Goal: Information Seeking & Learning: Check status

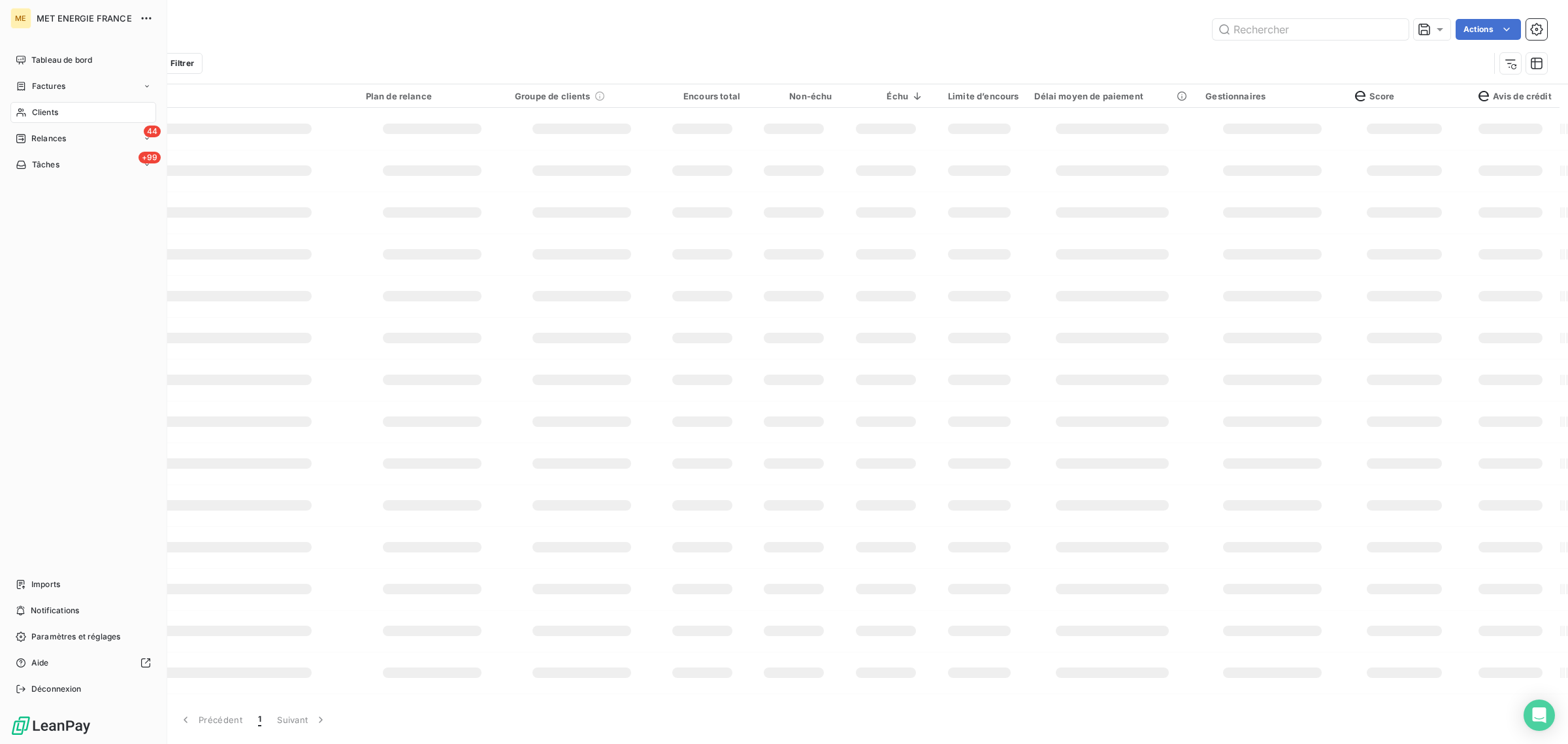
click at [37, 107] on span "Clients" at bounding box center [45, 112] width 26 height 12
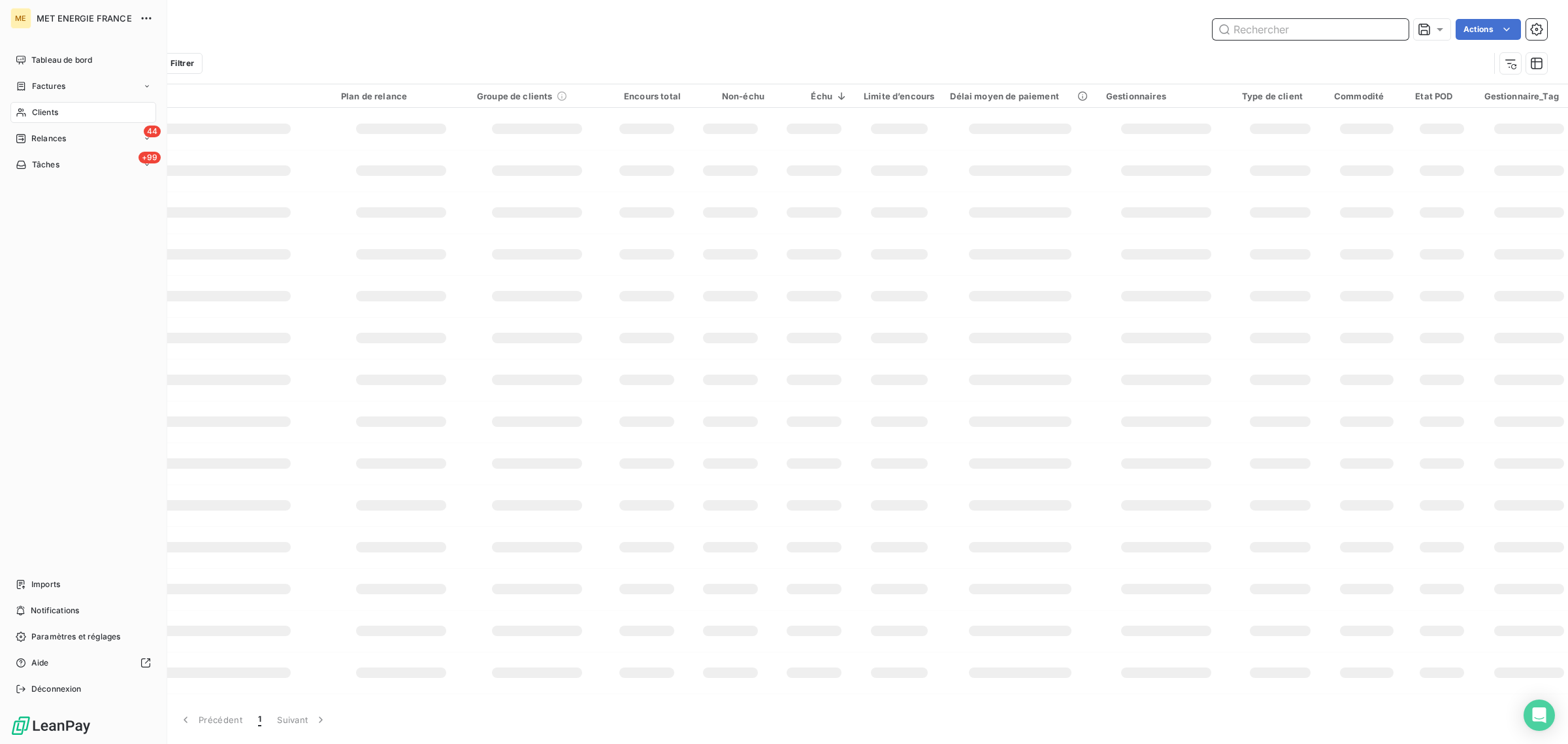
click at [1282, 31] on input "text" at bounding box center [1311, 29] width 196 height 21
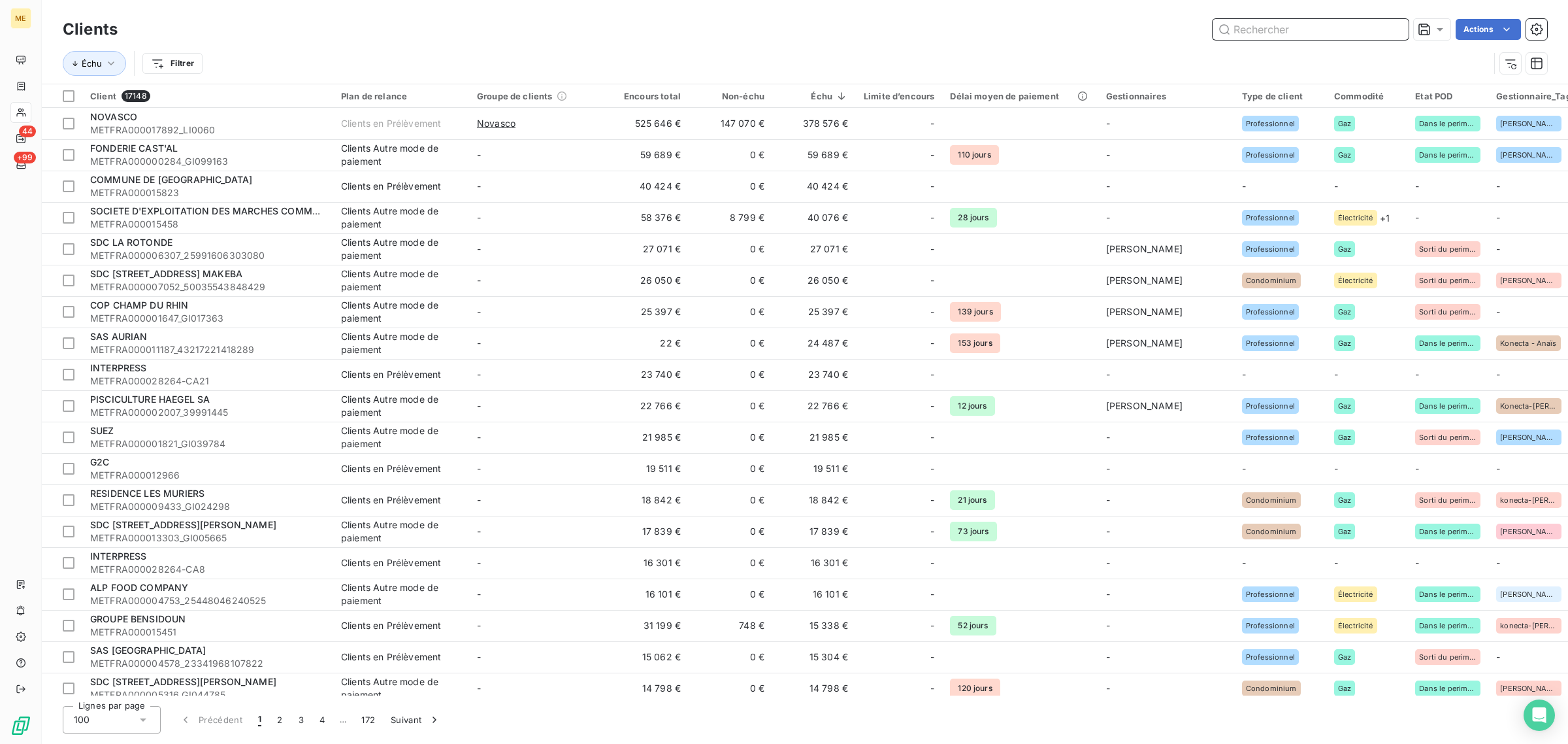
paste input "[PERSON_NAME]"
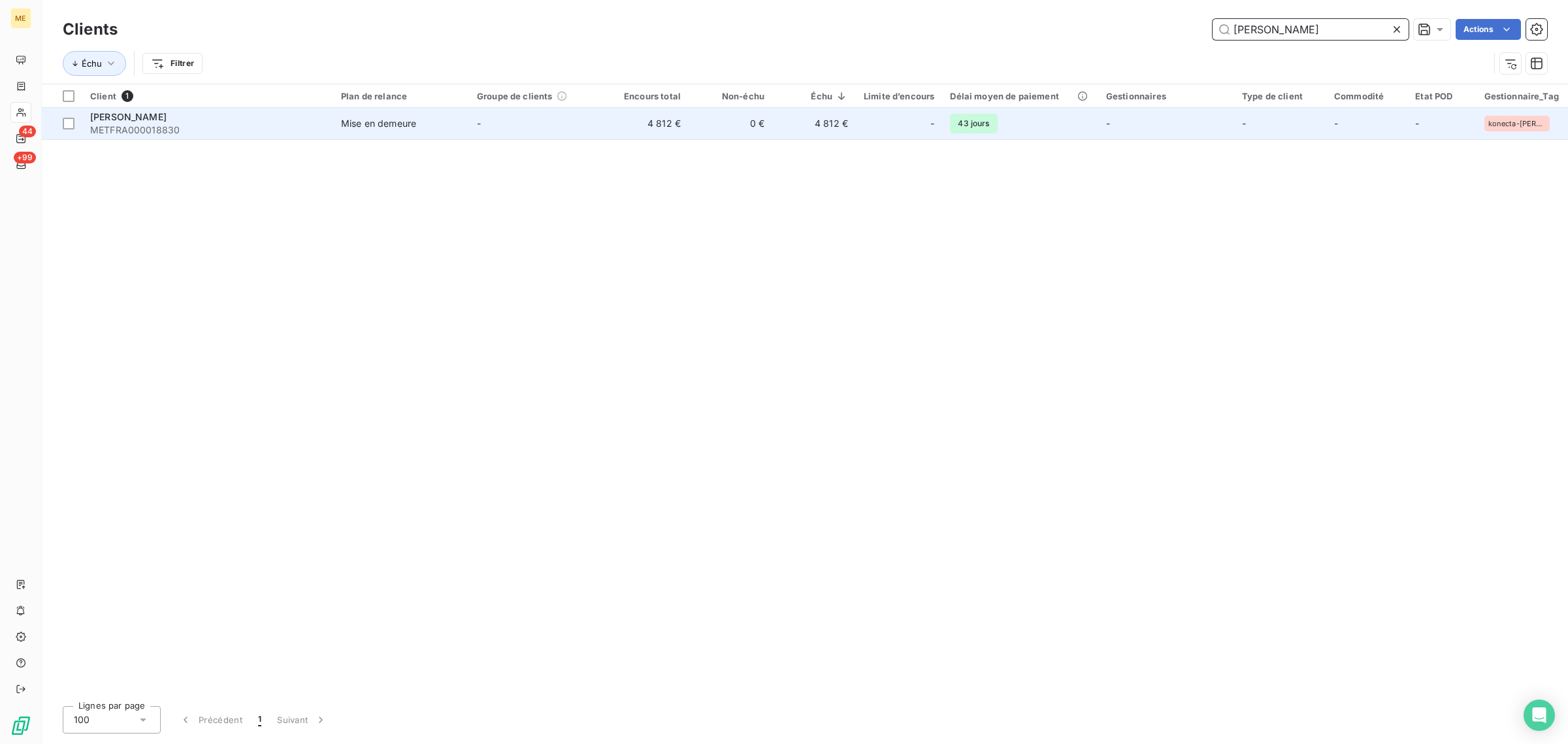
type input "[PERSON_NAME]"
click at [603, 119] on td "-" at bounding box center [537, 123] width 136 height 31
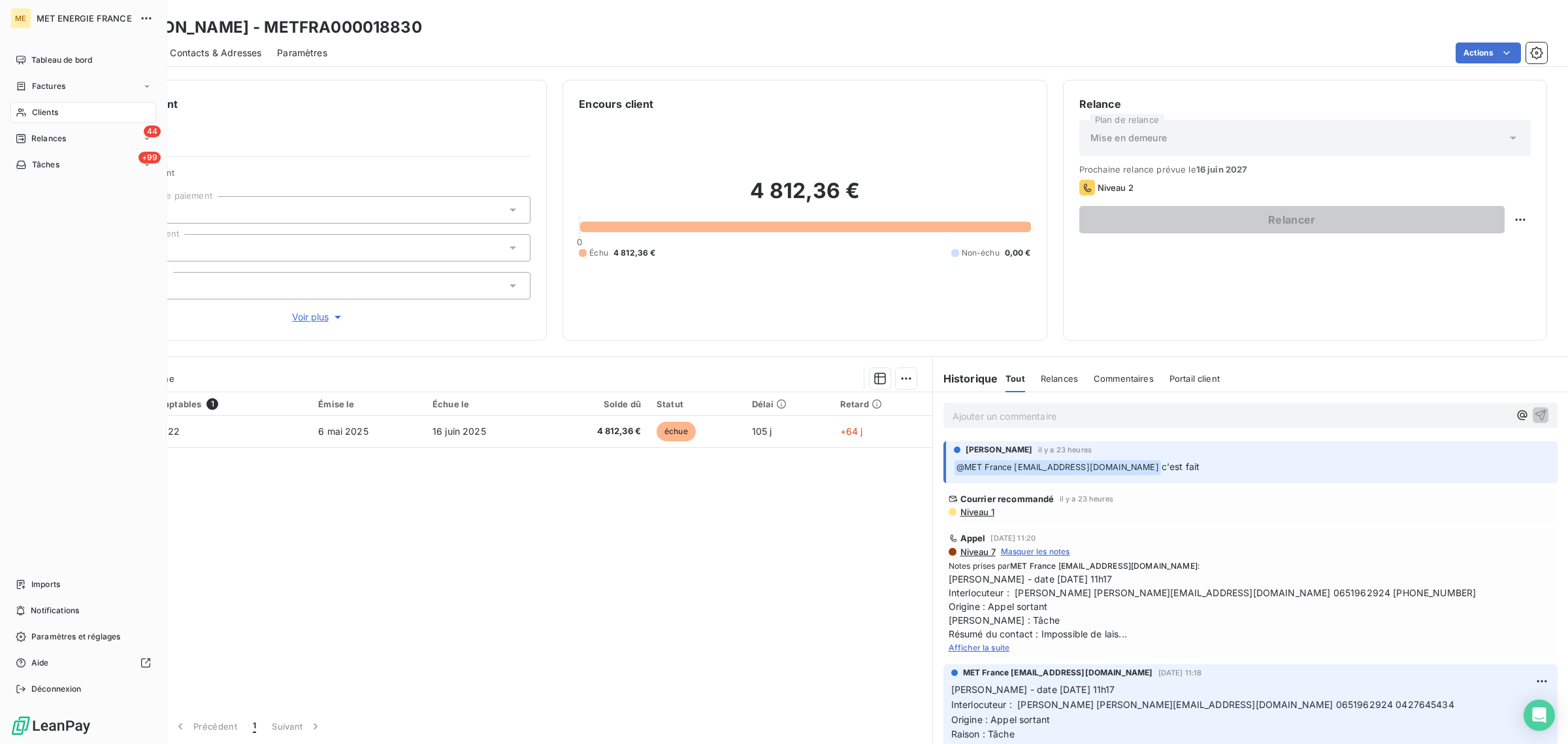
click at [29, 108] on div "Clients" at bounding box center [84, 112] width 146 height 21
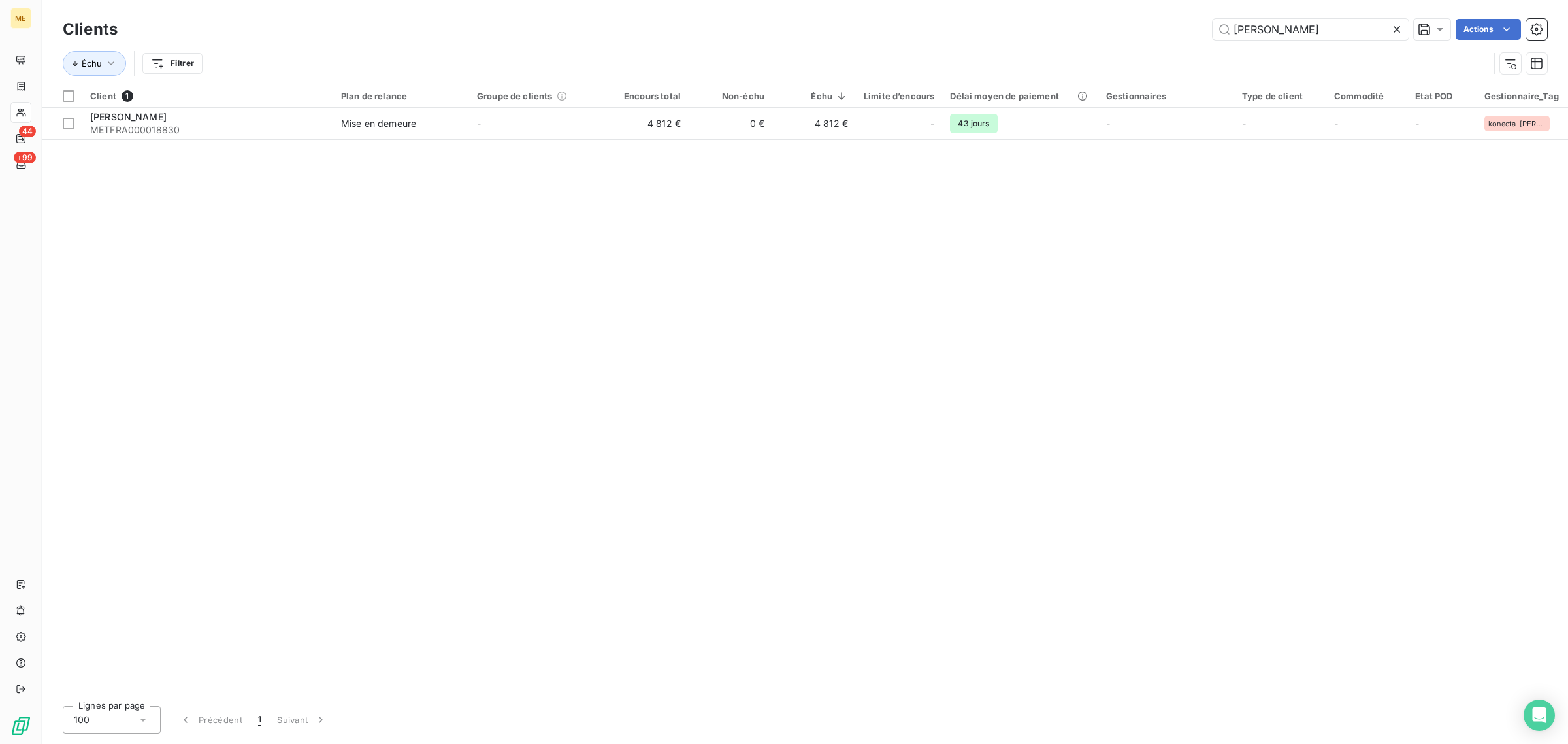
drag, startPoint x: 1337, startPoint y: 30, endPoint x: 1086, endPoint y: 31, distance: 251.0
click at [1154, 30] on div "[PERSON_NAME] Actions" at bounding box center [840, 29] width 1414 height 21
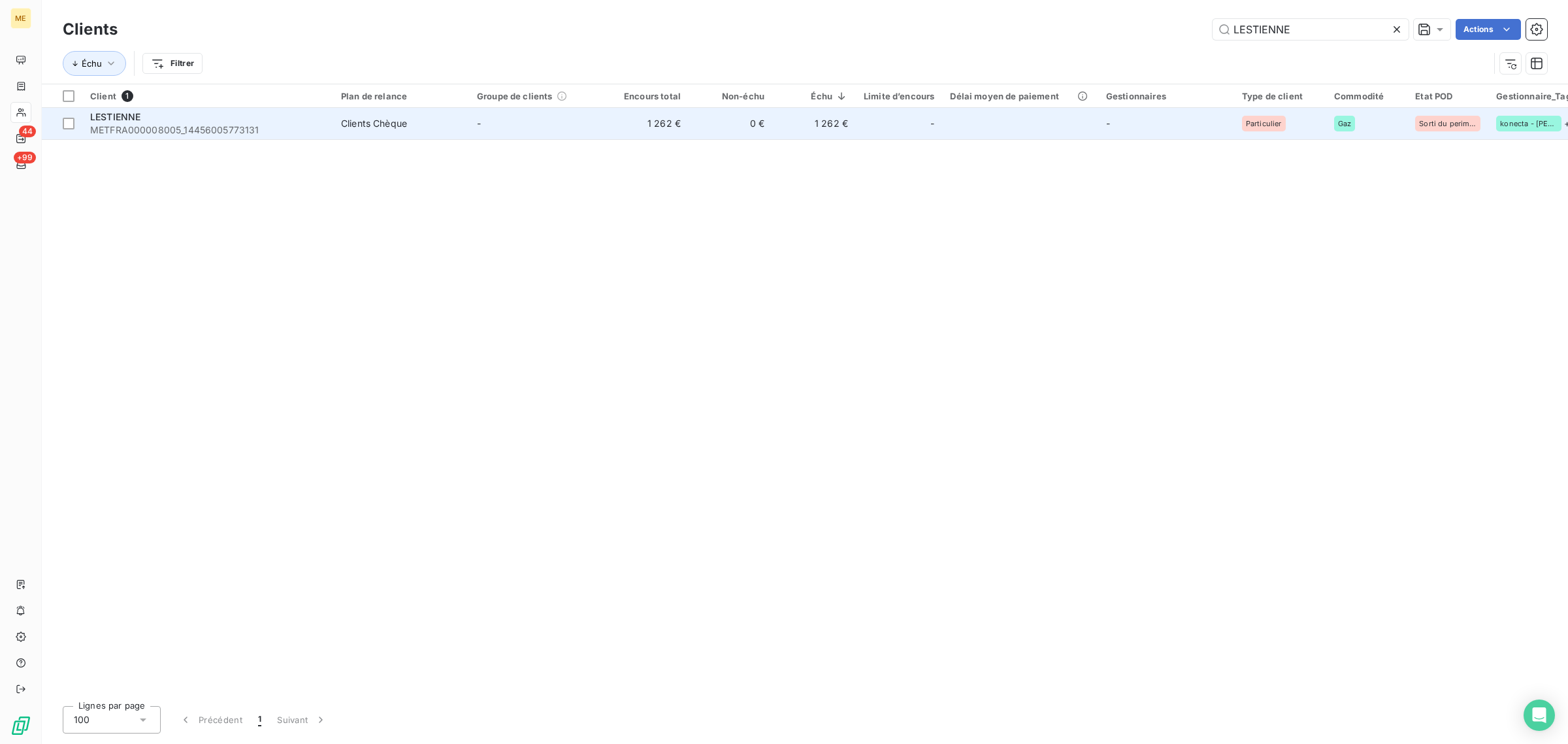
type input "LESTIENNE"
click at [614, 134] on td "1 262 €" at bounding box center [646, 123] width 84 height 31
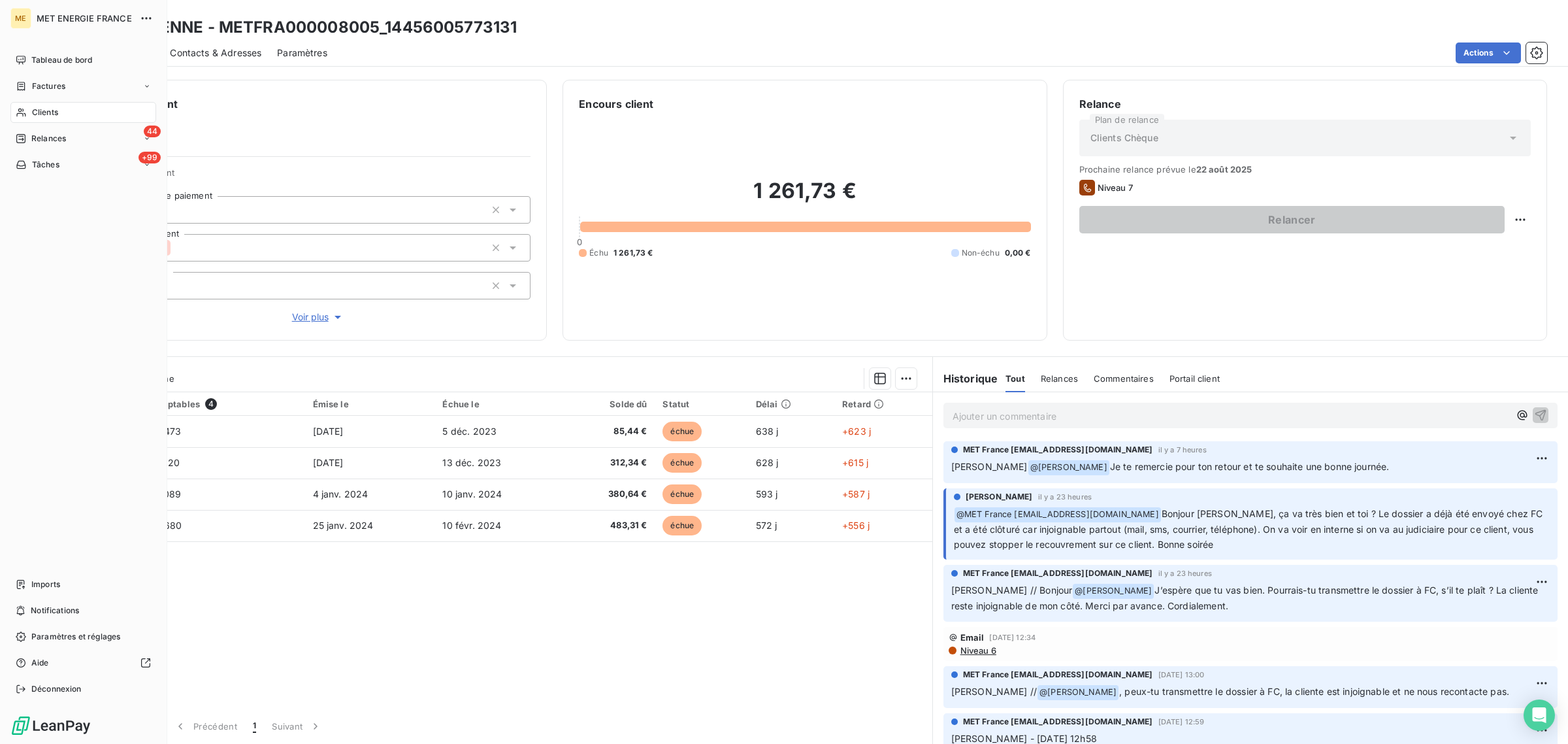
click at [25, 113] on icon at bounding box center [21, 113] width 11 height 11
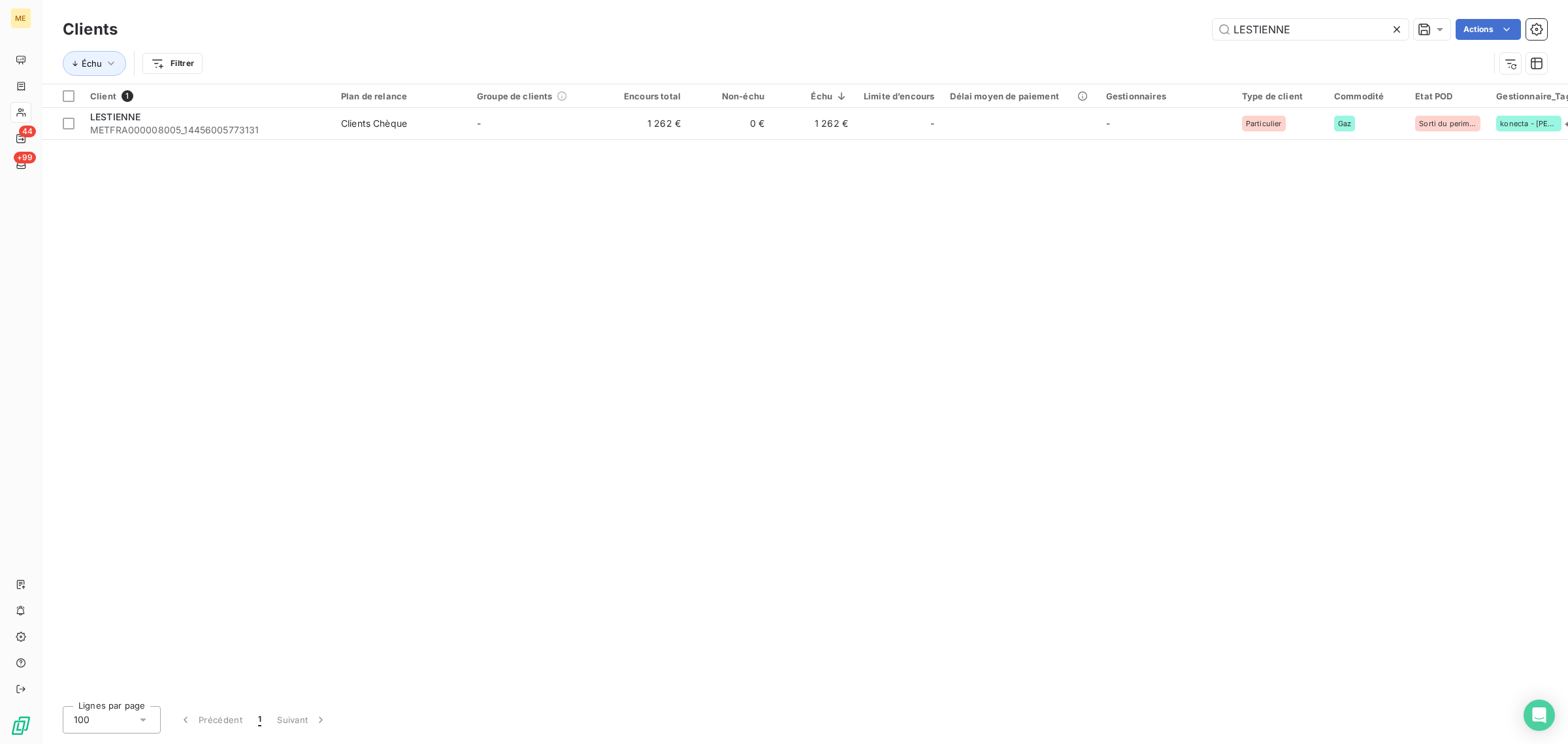
drag, startPoint x: 1338, startPoint y: 38, endPoint x: 1119, endPoint y: 39, distance: 219.0
click at [1121, 39] on div "LESTIENNE Actions" at bounding box center [840, 29] width 1414 height 21
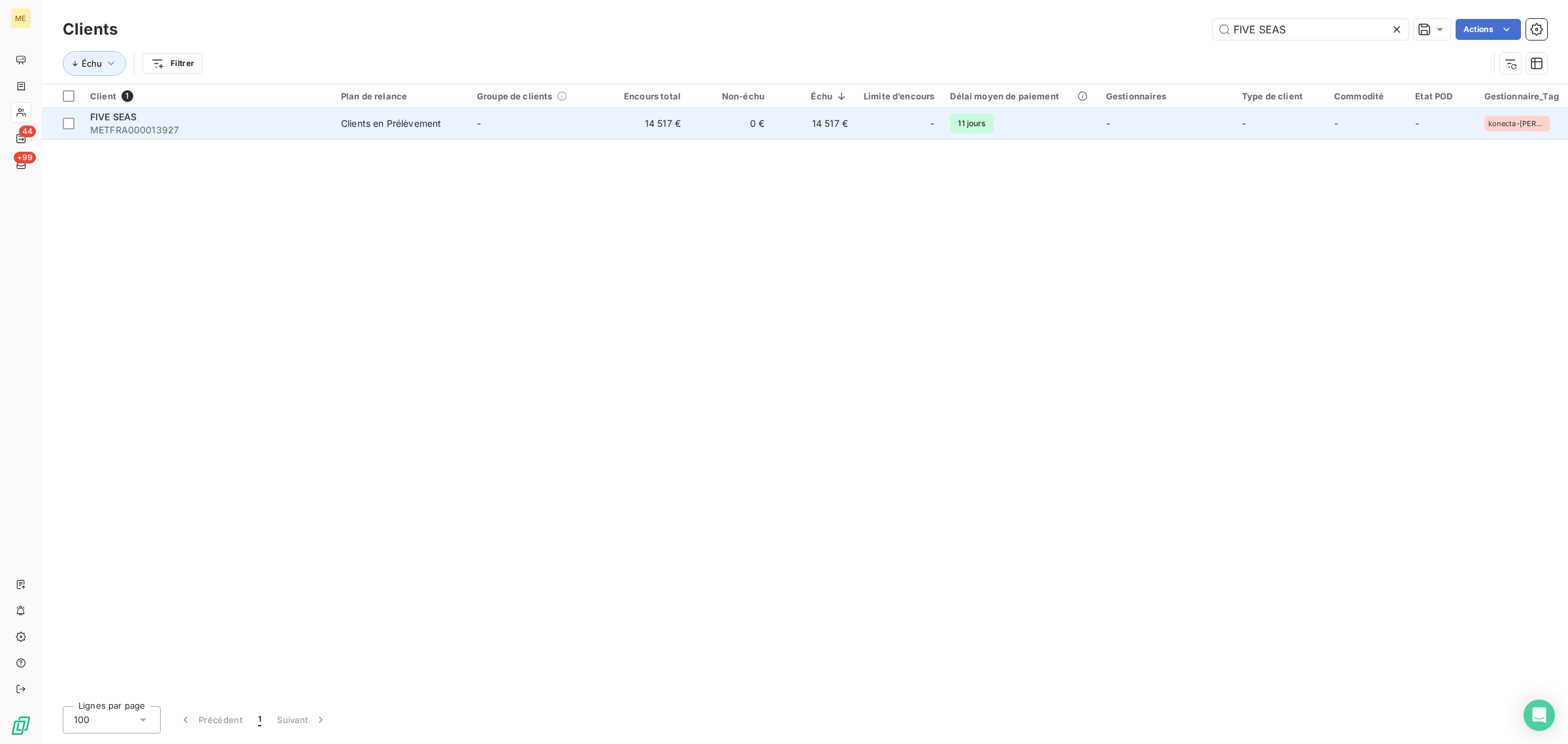
type input "FIVE SEAS"
click at [563, 128] on td "-" at bounding box center [537, 123] width 136 height 31
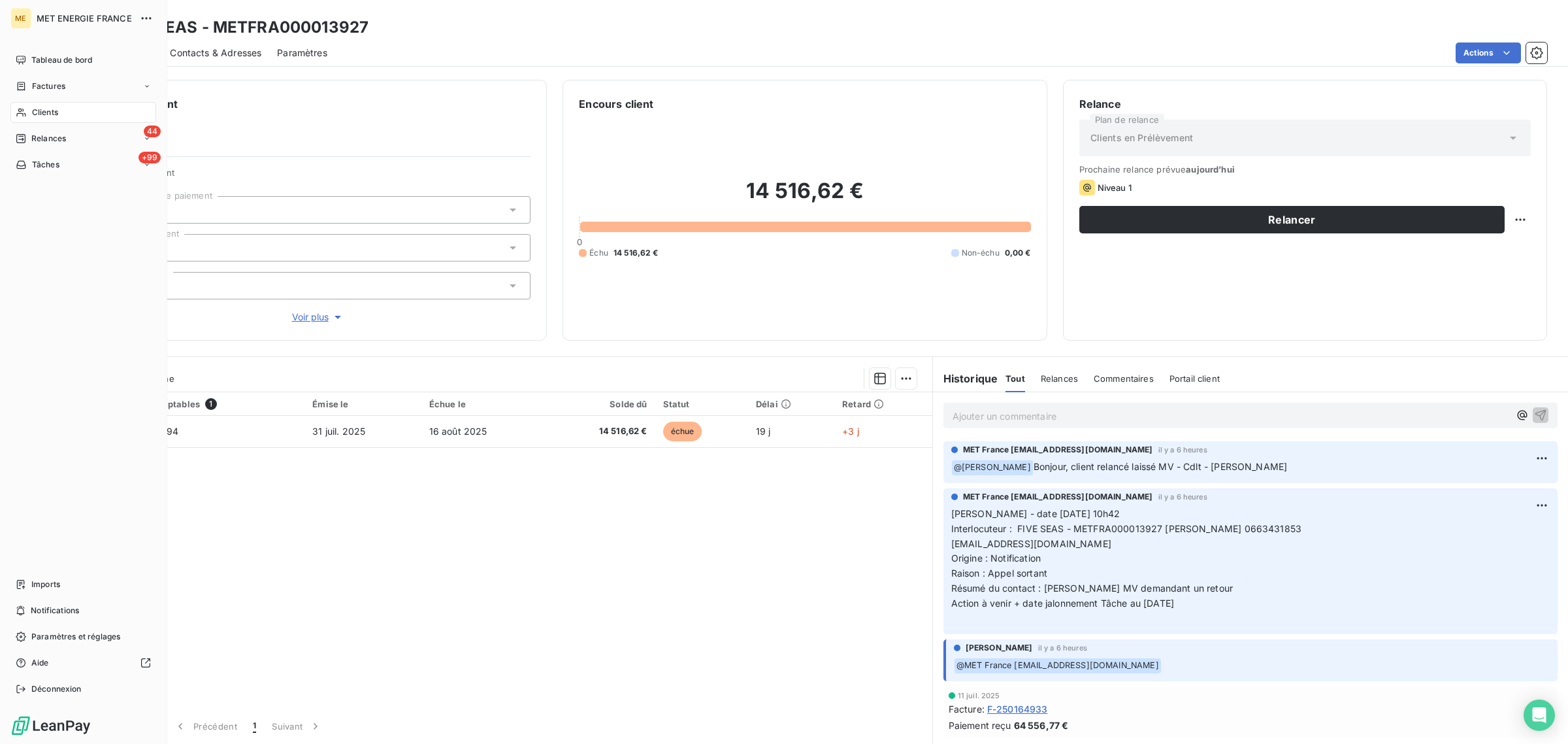
click at [21, 116] on icon at bounding box center [21, 113] width 11 height 11
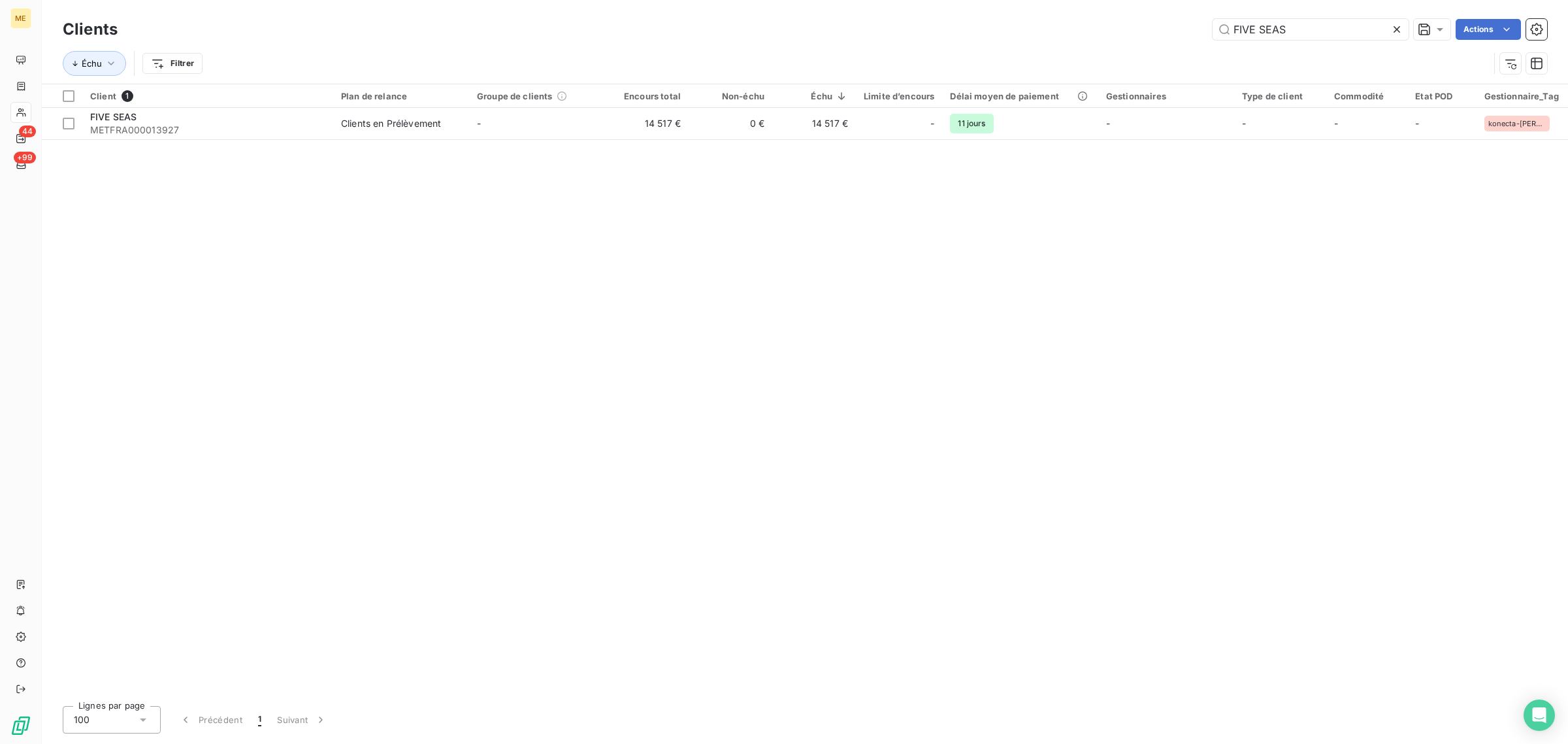
drag, startPoint x: 1313, startPoint y: 36, endPoint x: 1142, endPoint y: 36, distance: 171.0
click at [1164, 36] on div "FIVE SEAS Actions" at bounding box center [840, 29] width 1414 height 21
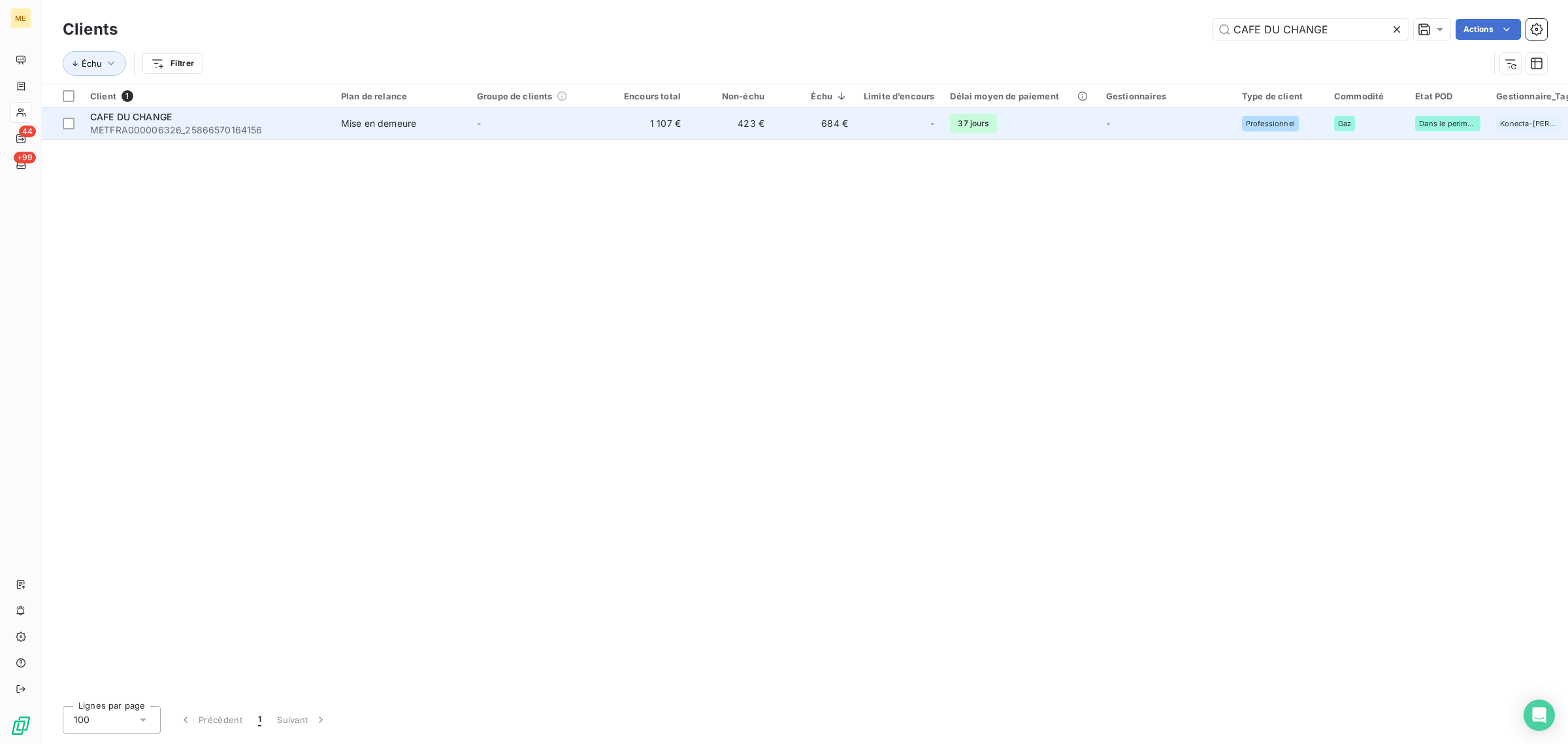
type input "CAFE DU CHANGE"
click at [718, 124] on td "423 €" at bounding box center [730, 123] width 84 height 31
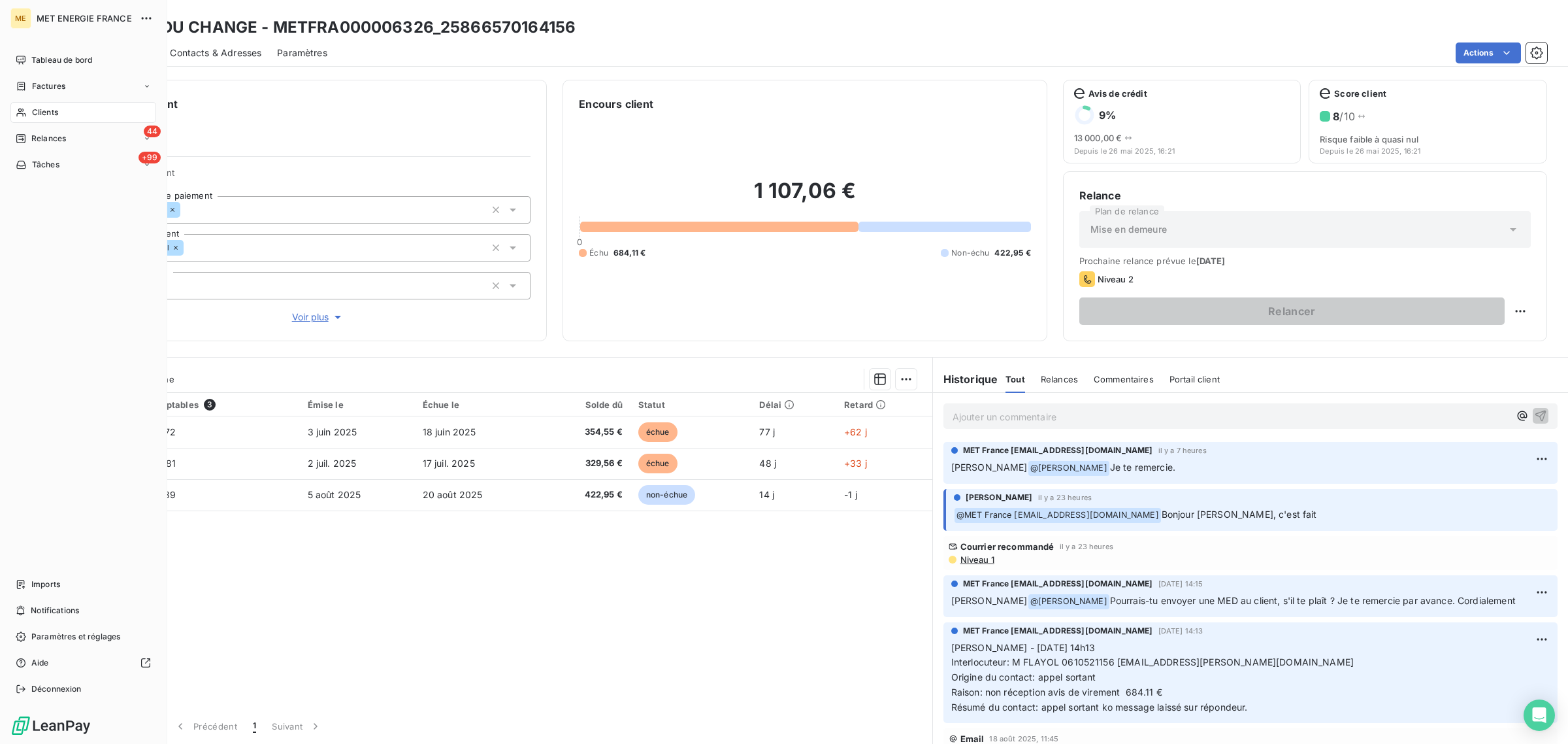
click at [21, 104] on div "Clients" at bounding box center [84, 112] width 146 height 21
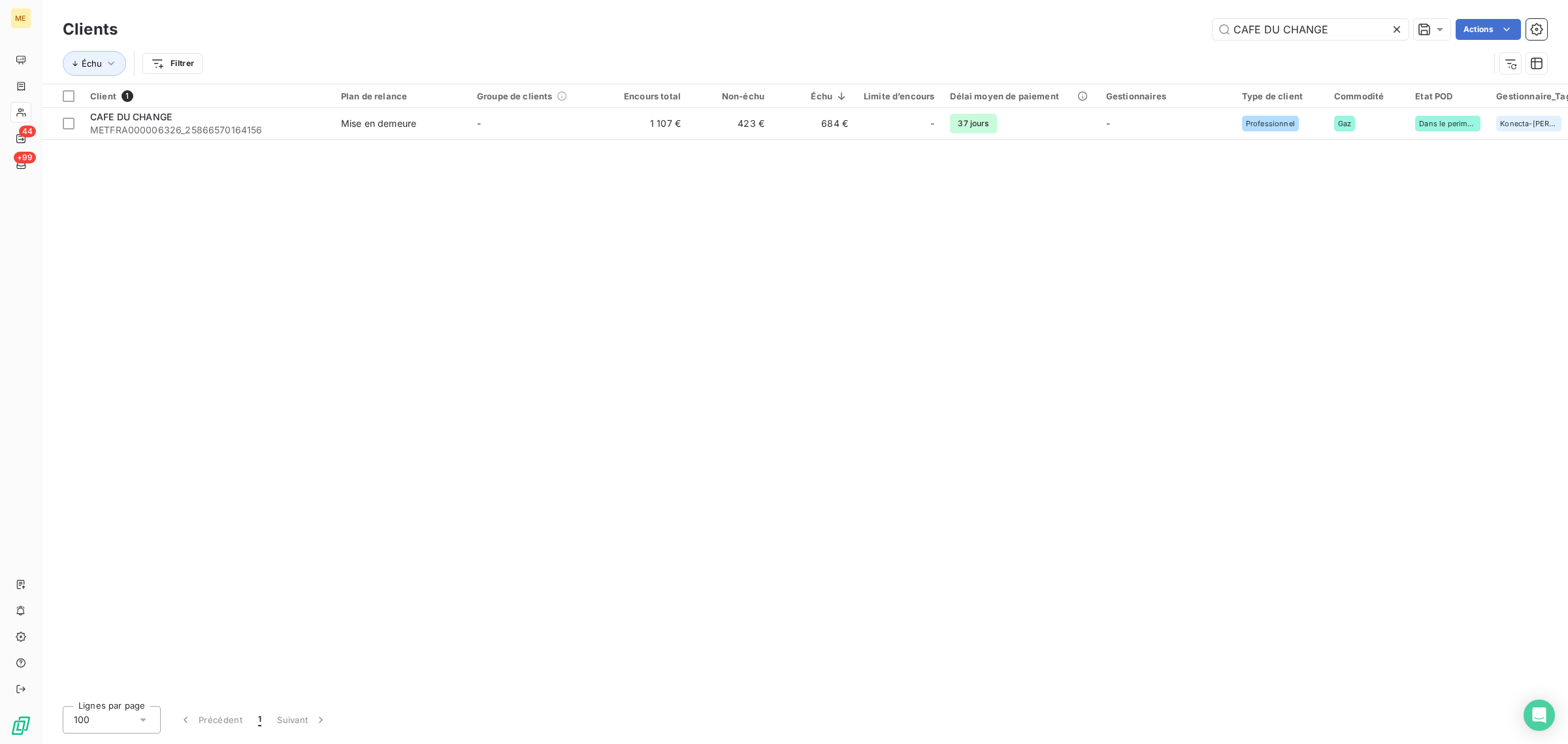
drag, startPoint x: 1336, startPoint y: 24, endPoint x: 1077, endPoint y: 28, distance: 259.0
click at [1109, 28] on div "CAFE DU CHANGE Actions" at bounding box center [840, 29] width 1414 height 21
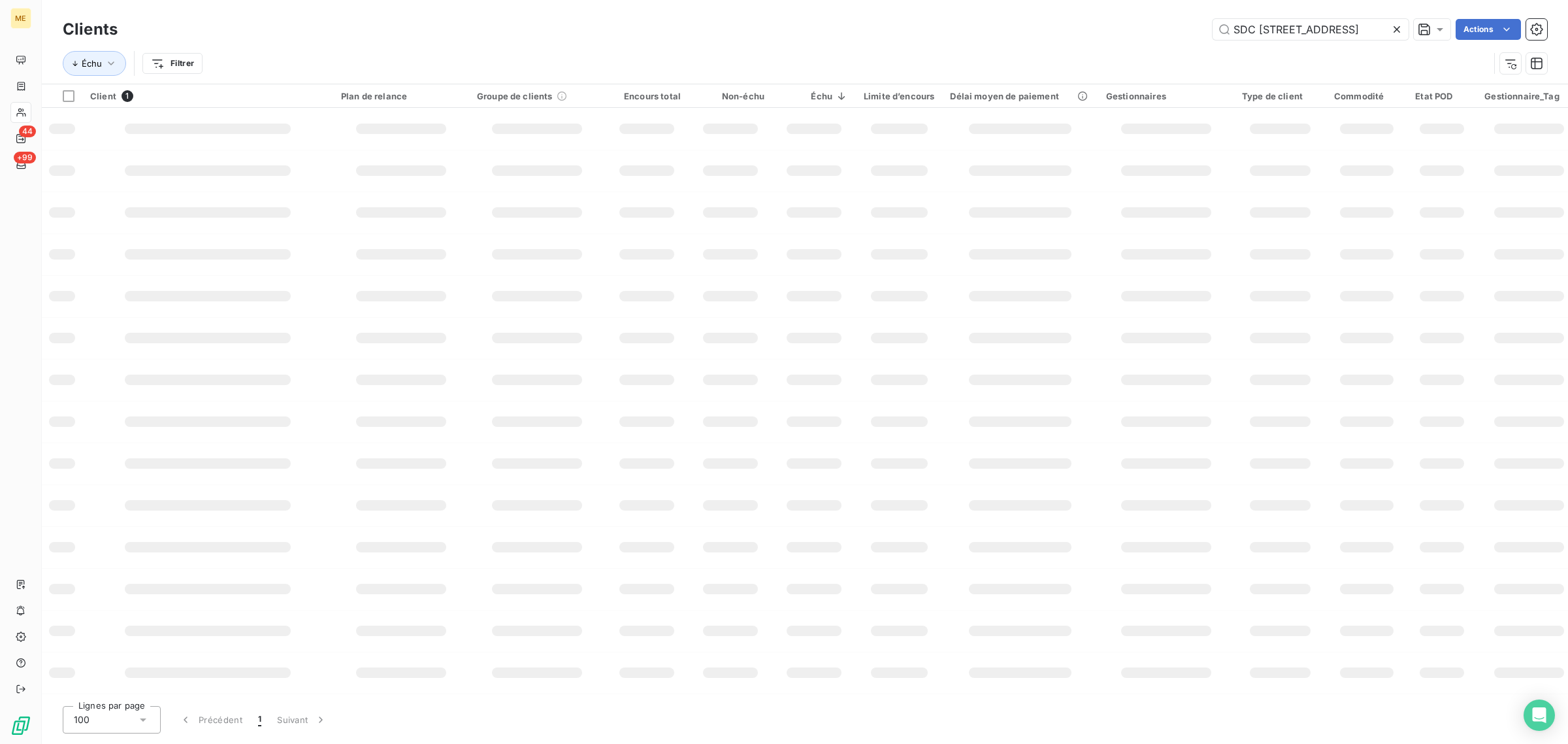
scroll to position [0, 58]
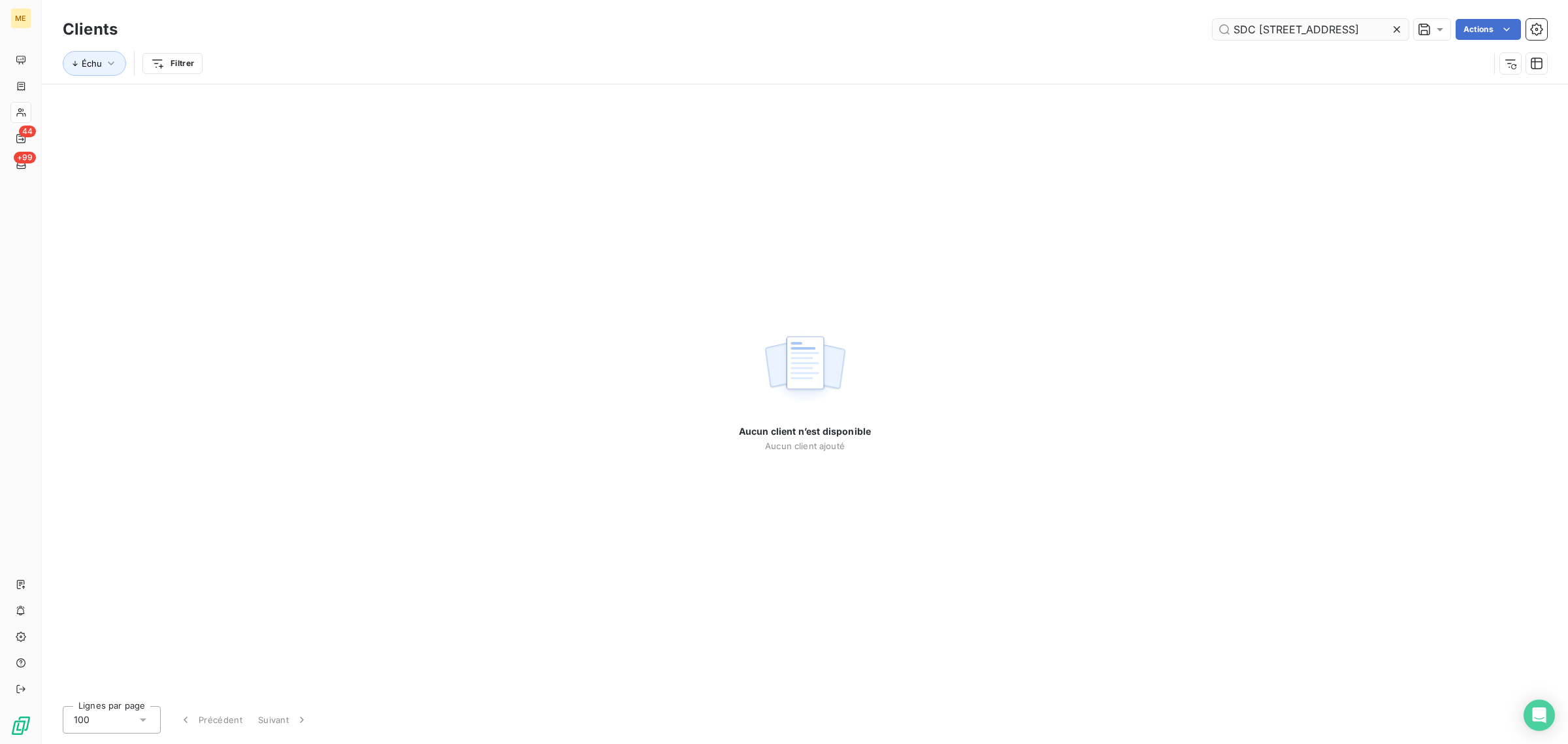
click at [1311, 25] on input "SDC [STREET_ADDRESS]" at bounding box center [1311, 29] width 196 height 21
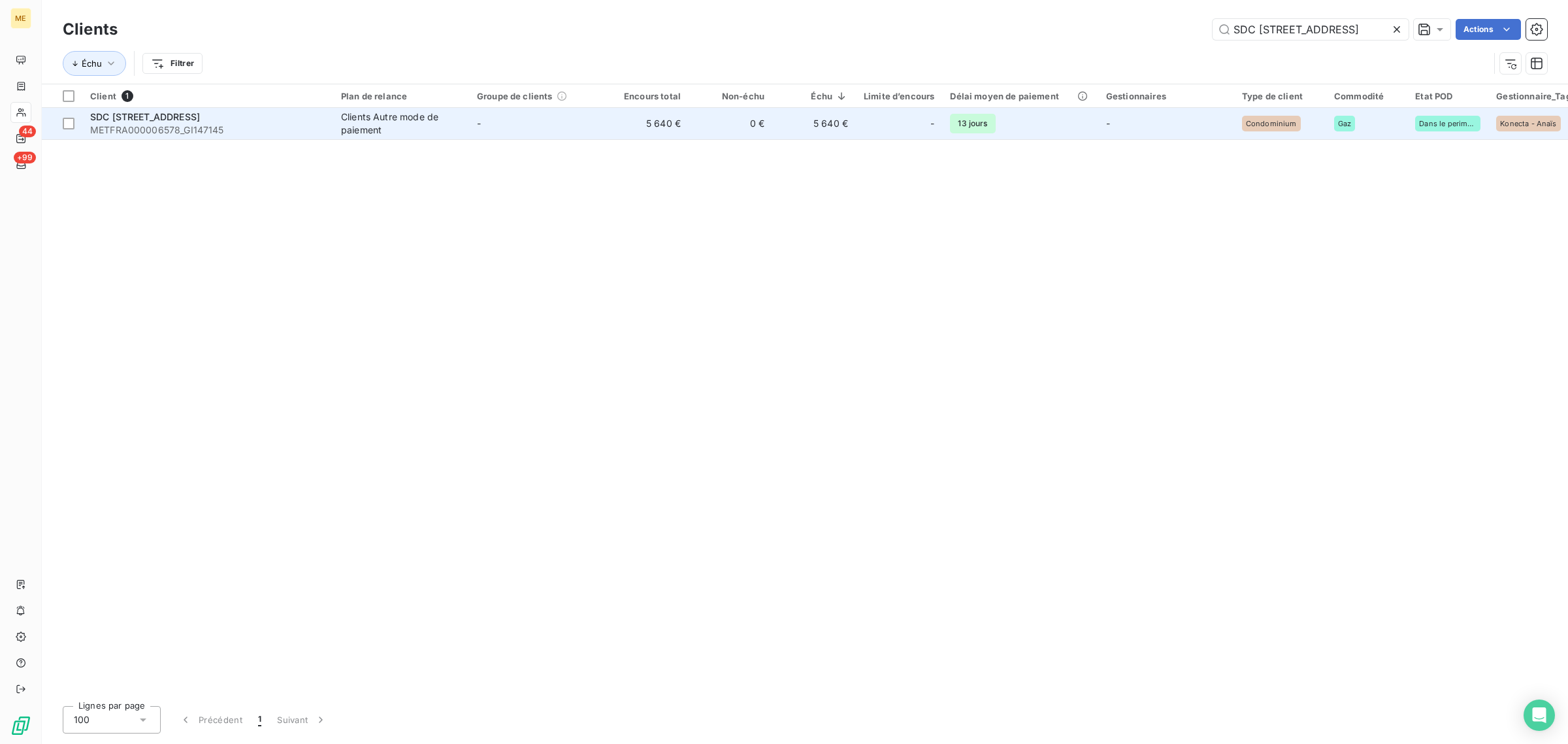
type input "SDC [STREET_ADDRESS]"
click at [493, 126] on td "-" at bounding box center [537, 123] width 136 height 31
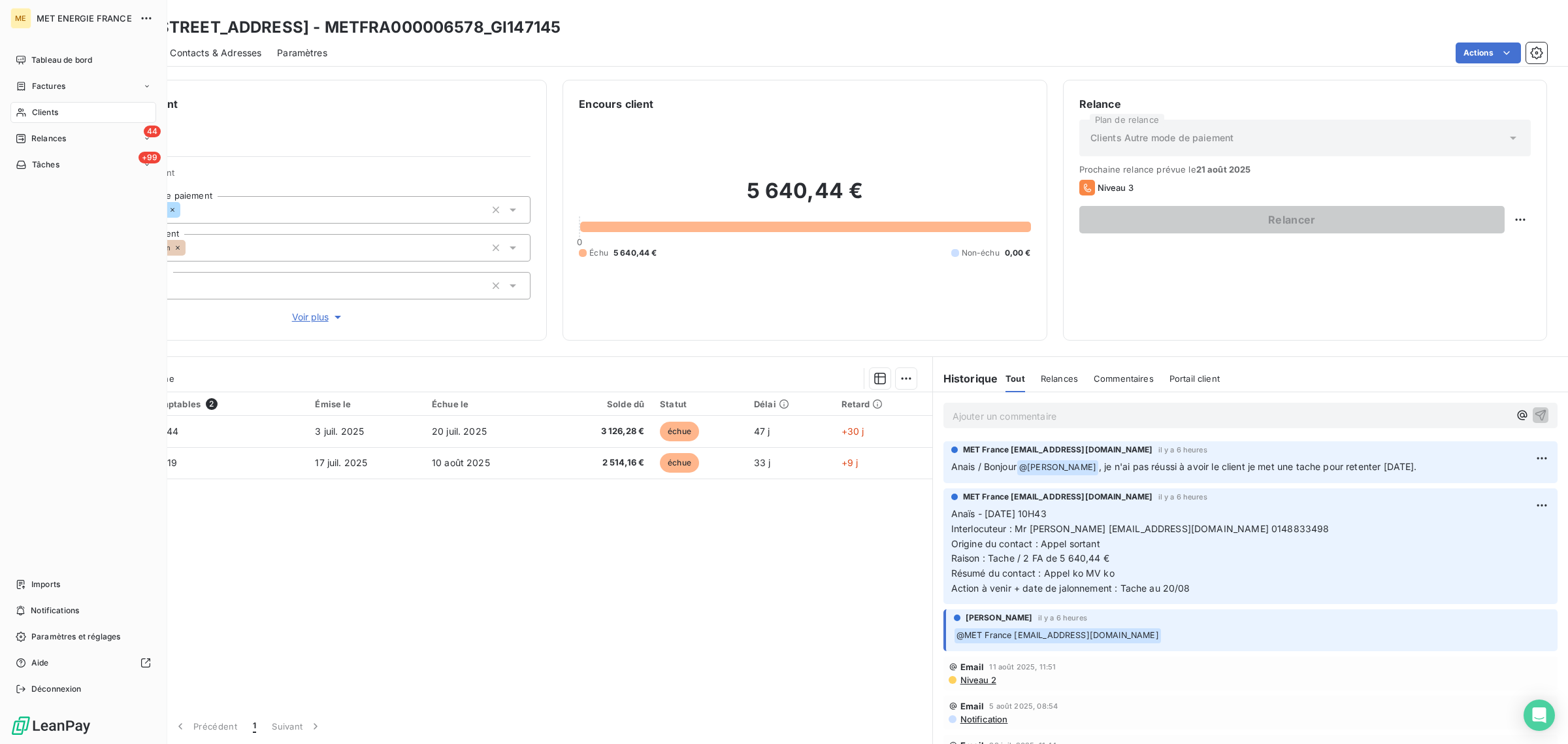
click at [23, 115] on icon at bounding box center [21, 112] width 9 height 8
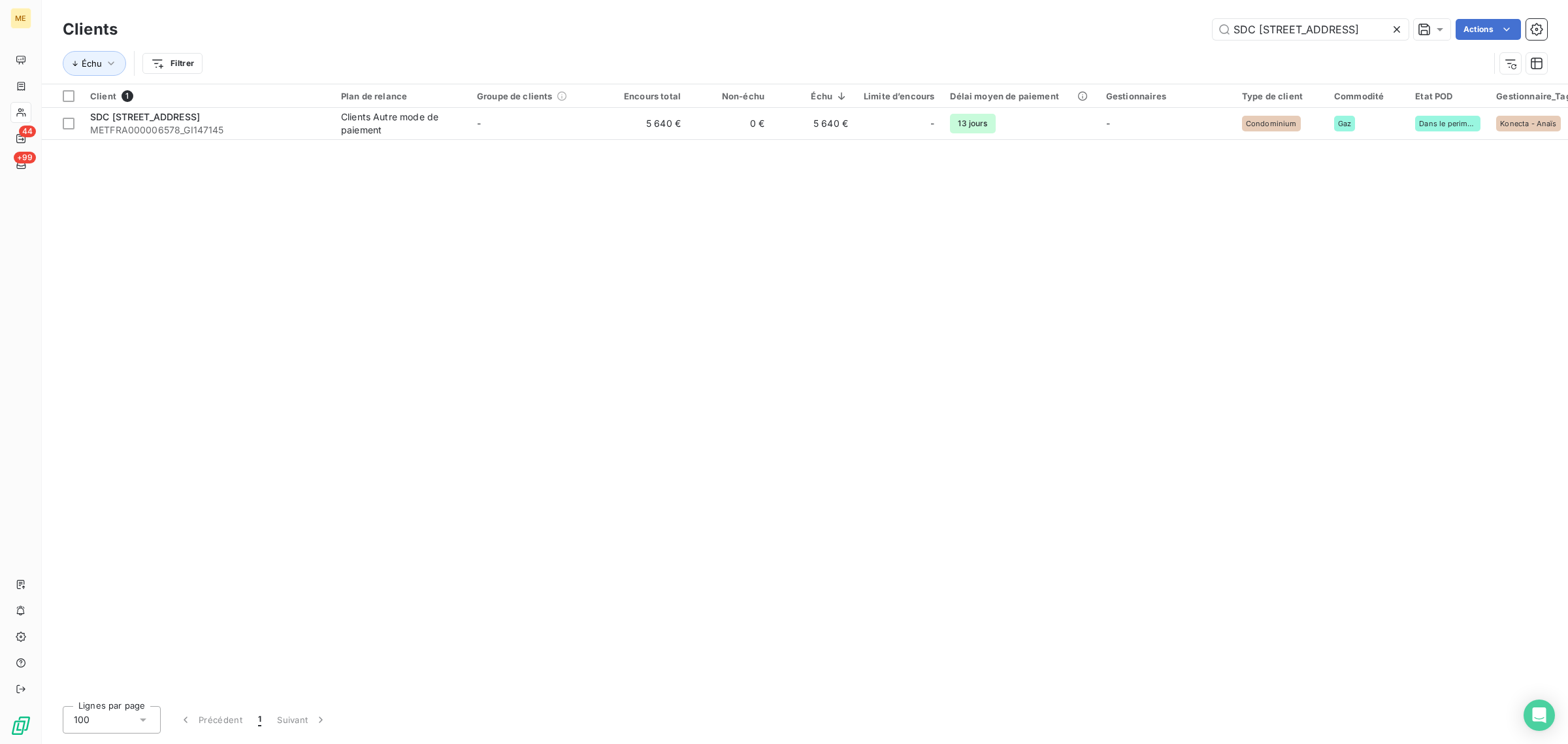
click at [1403, 28] on div at bounding box center [1400, 29] width 18 height 21
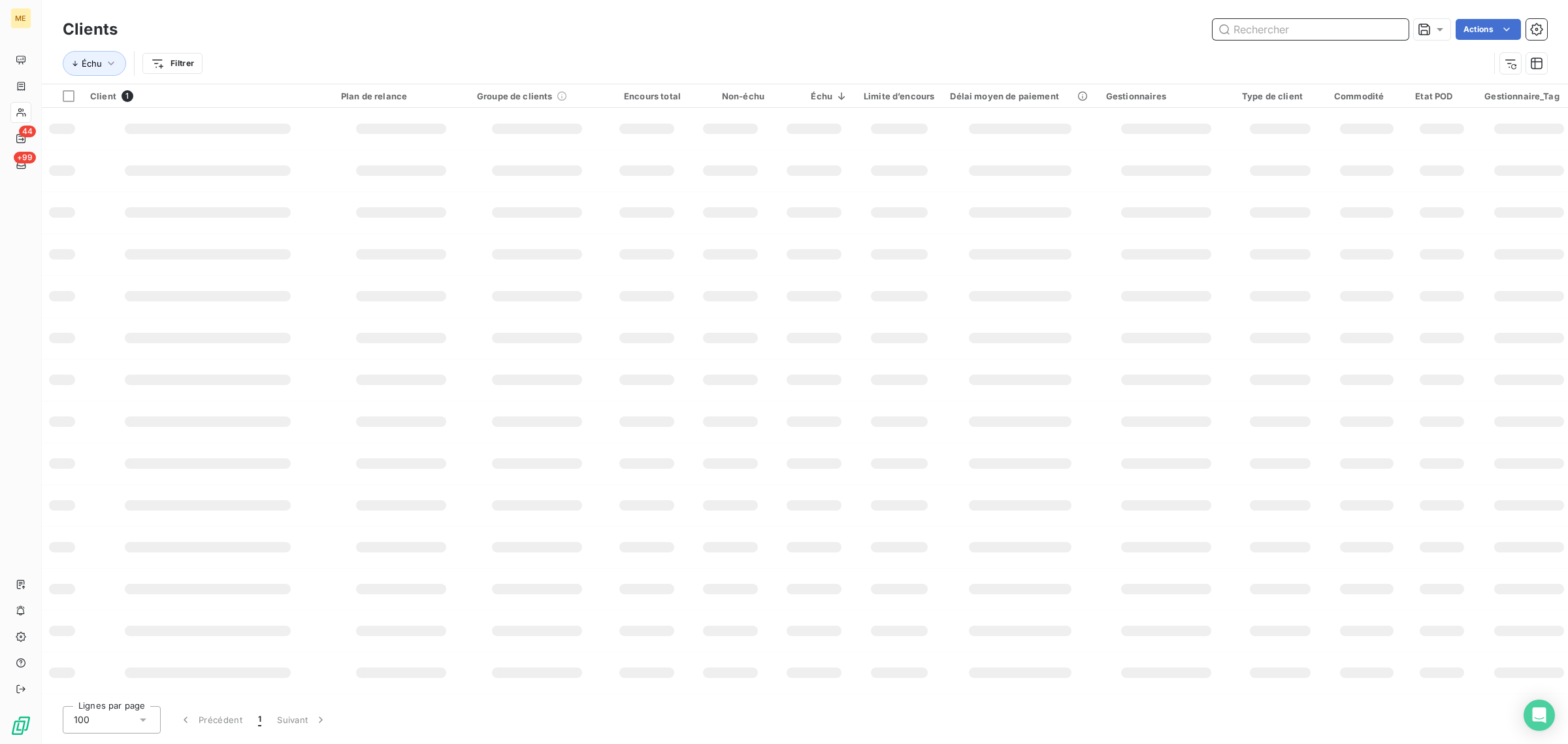
click at [1310, 33] on input "text" at bounding box center [1311, 29] width 196 height 21
paste input "DLJ GESTION"
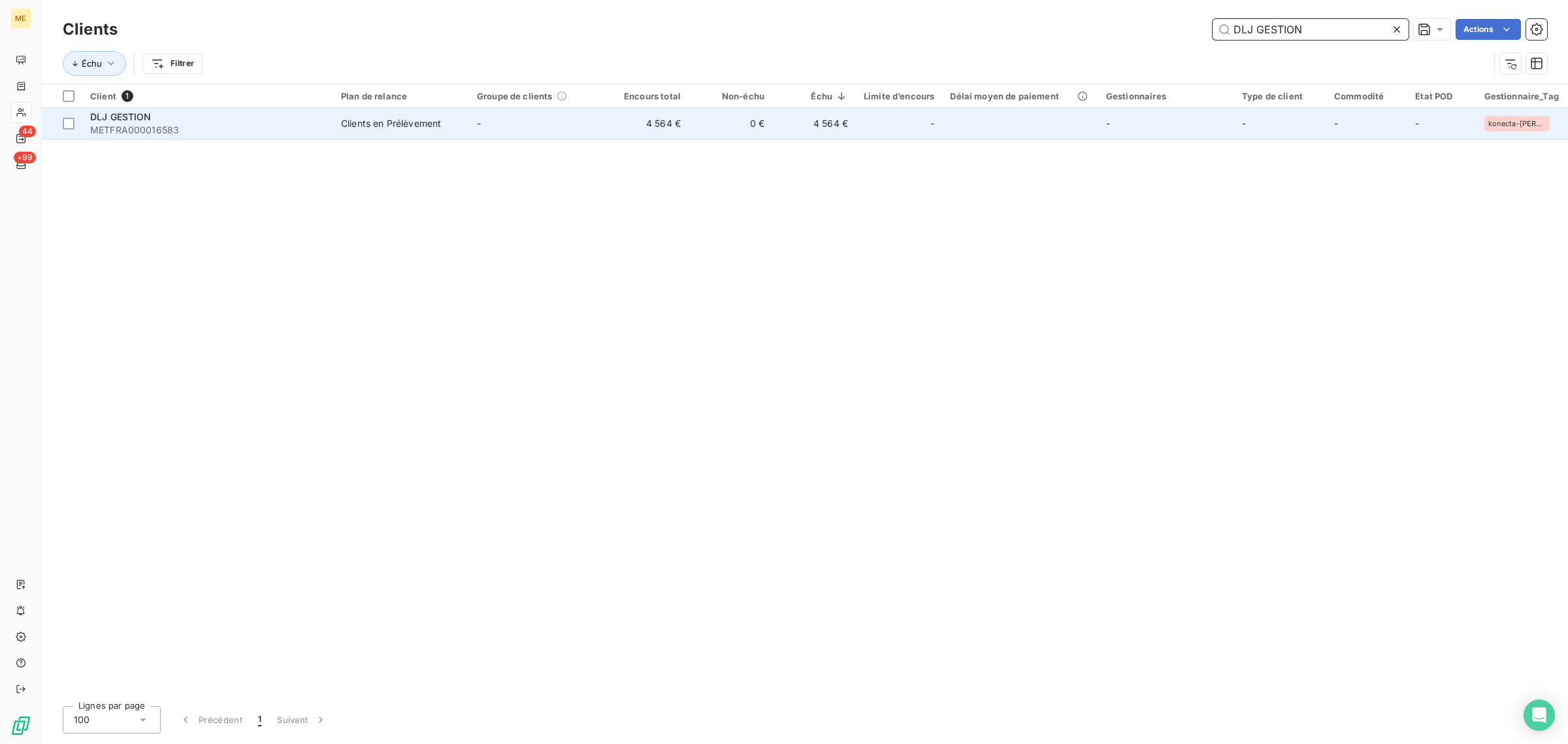
type input "DLJ GESTION"
click at [551, 130] on td "-" at bounding box center [537, 123] width 136 height 31
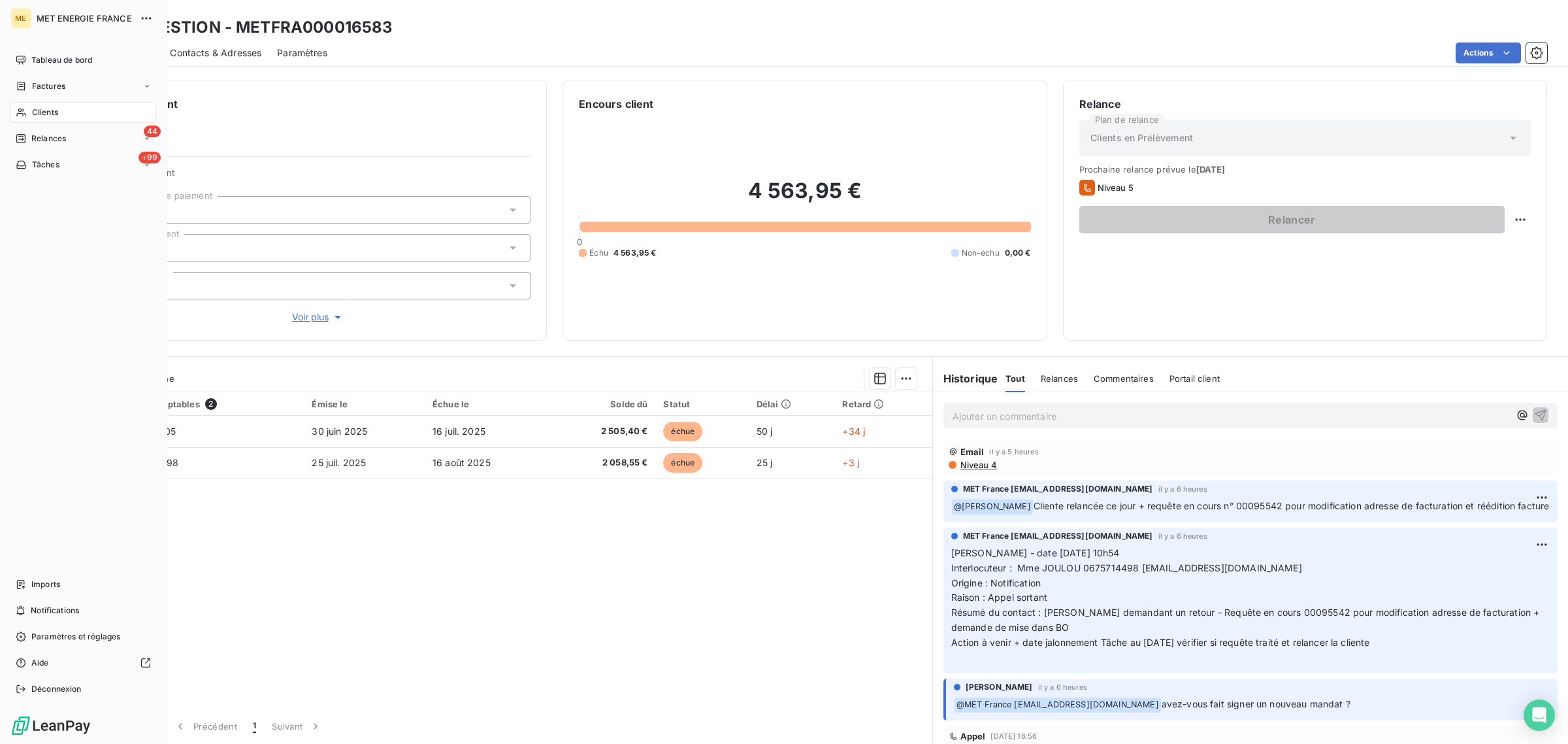
click at [38, 105] on div "Clients" at bounding box center [84, 112] width 146 height 21
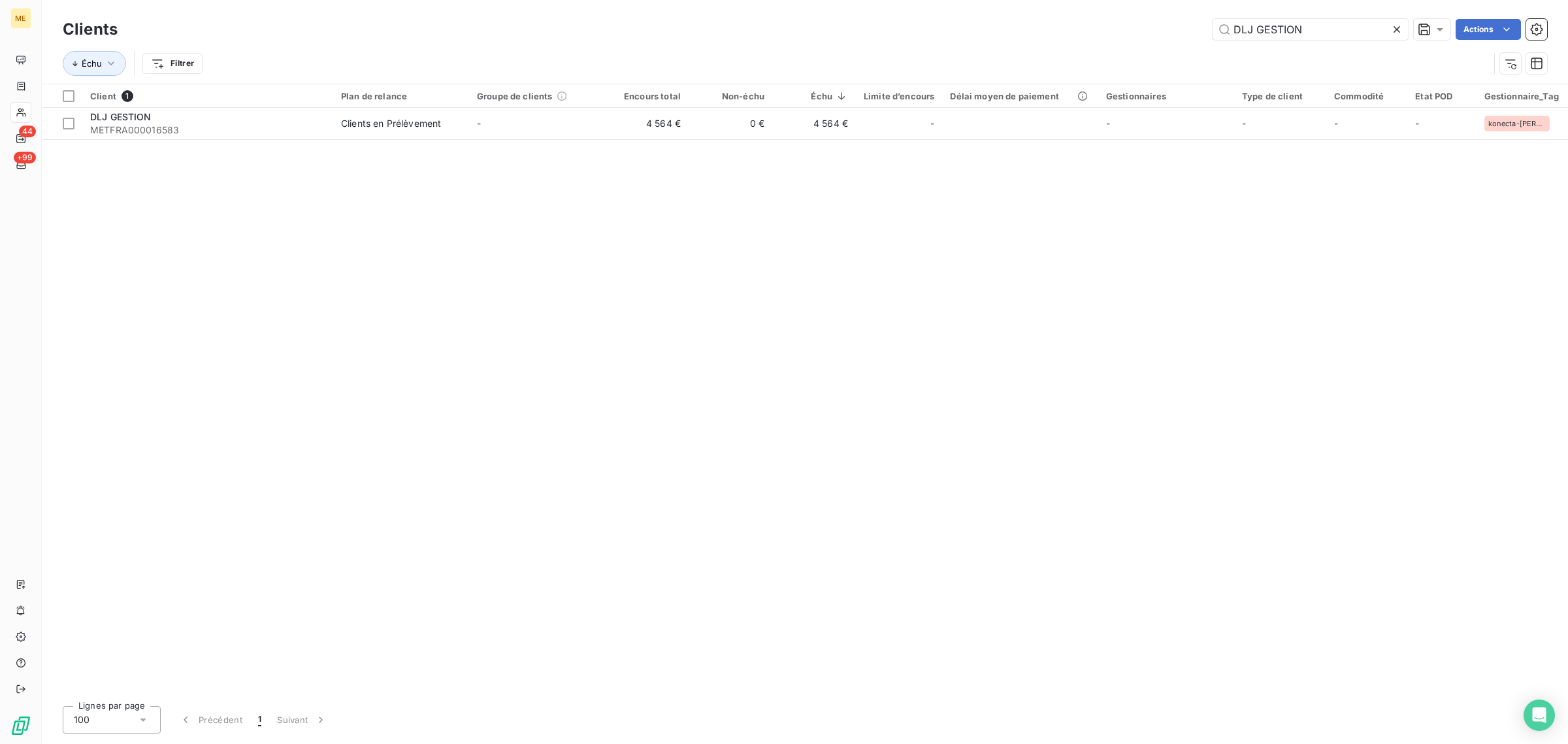
drag, startPoint x: 1356, startPoint y: 26, endPoint x: 1141, endPoint y: 37, distance: 215.3
click at [1155, 37] on div "DLJ GESTION Actions" at bounding box center [840, 29] width 1414 height 21
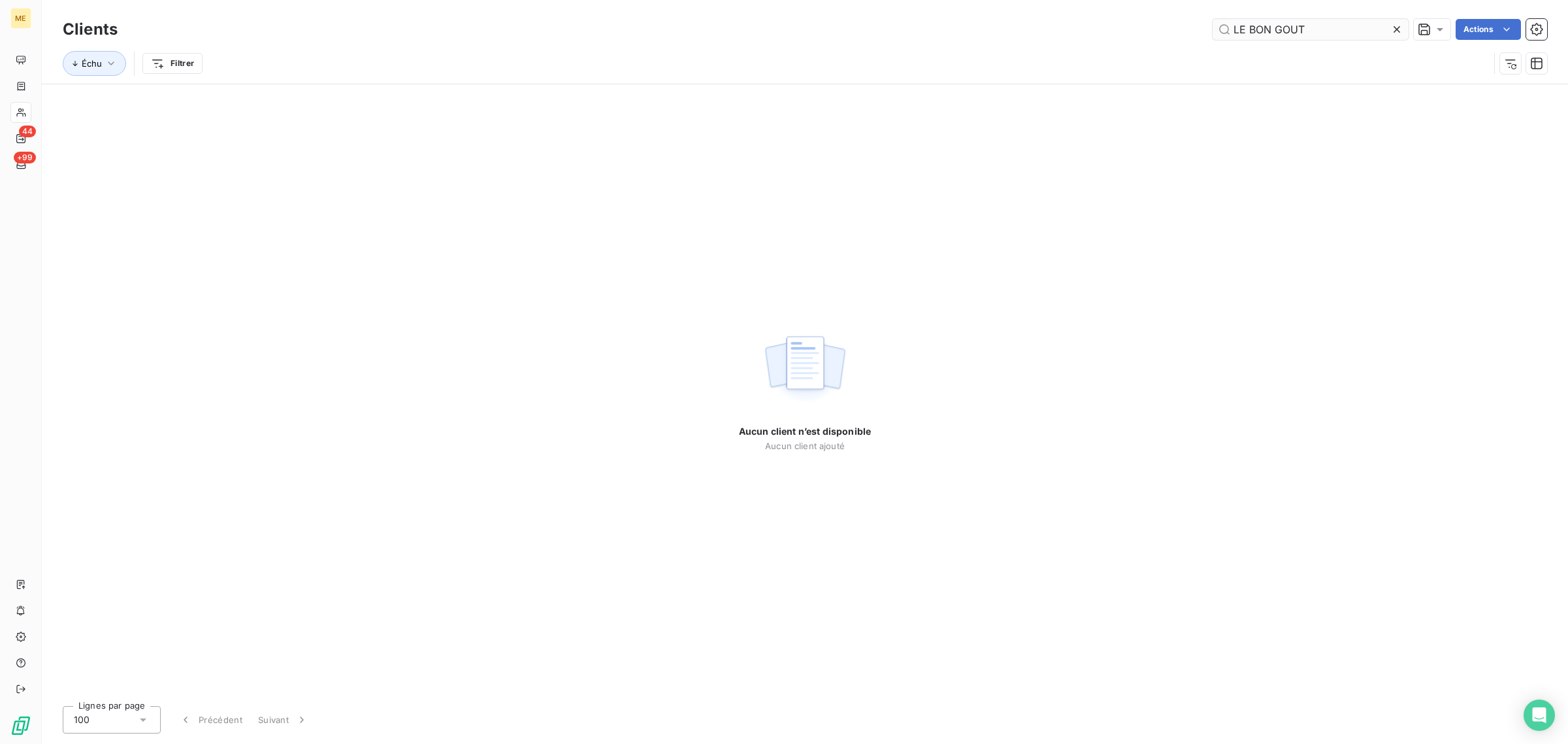
click at [1236, 29] on input "LE BON GOUT" at bounding box center [1311, 29] width 196 height 21
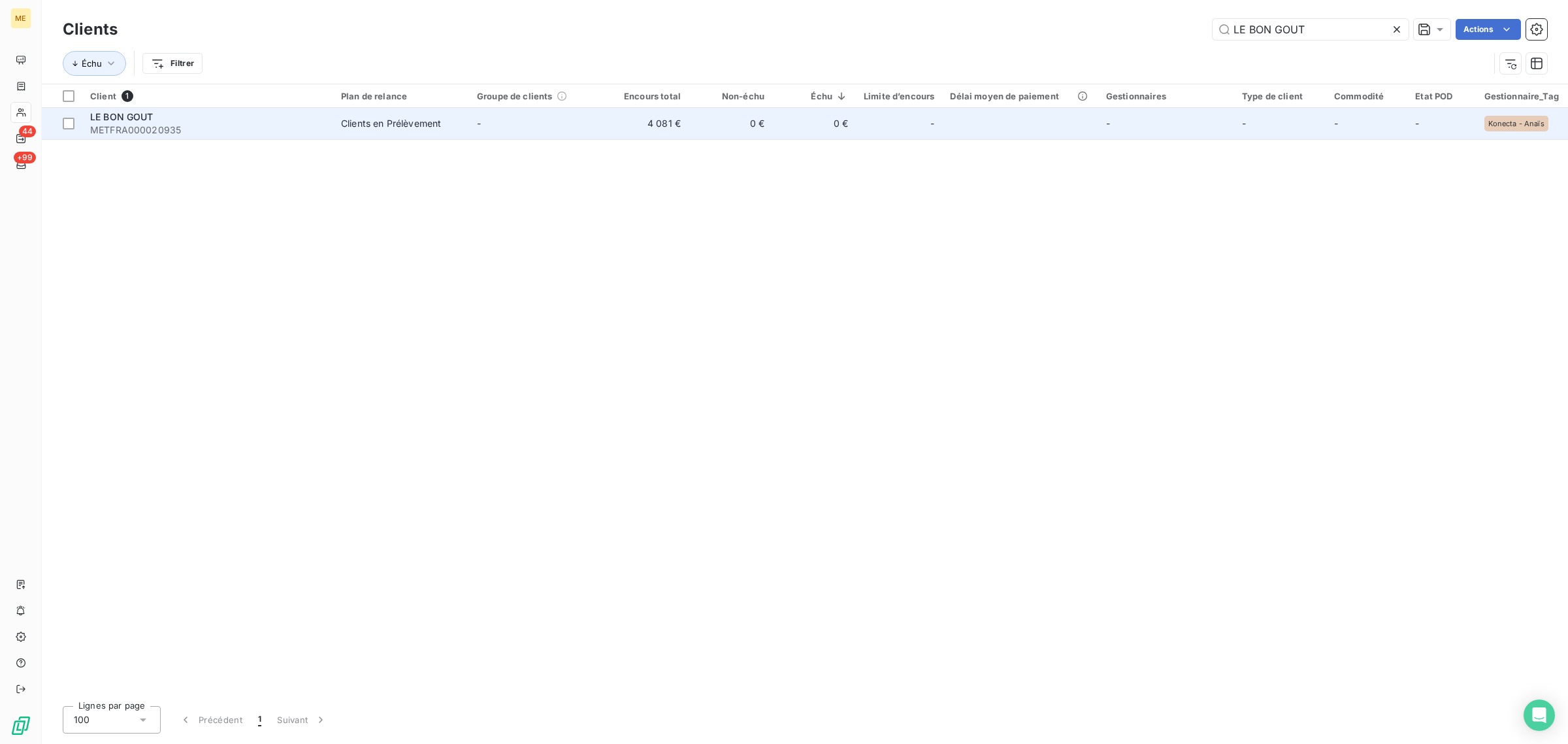
type input "LE BON GOUT"
click at [417, 122] on div "Clients en Prélèvement" at bounding box center [391, 123] width 100 height 13
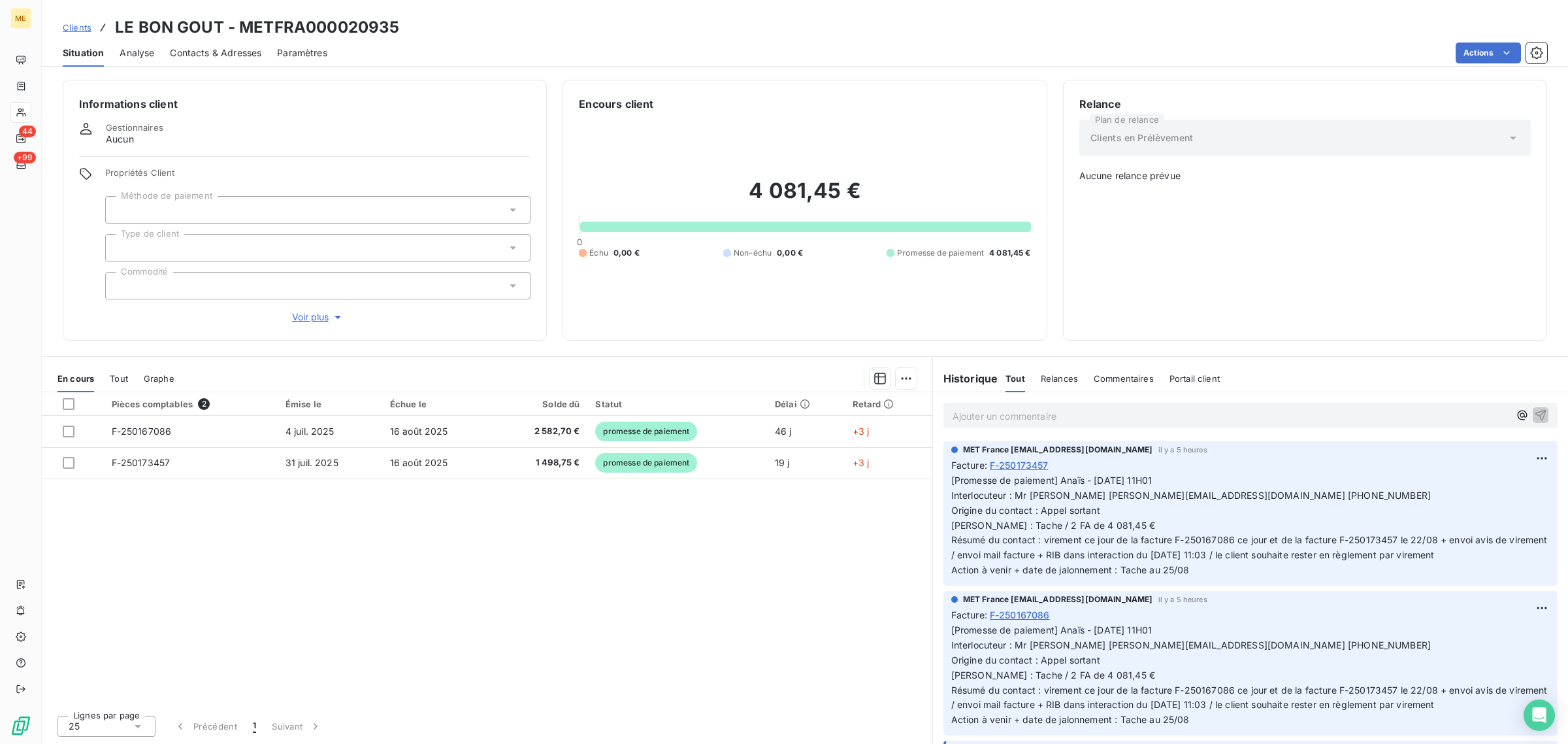
click at [294, 315] on span "Voir plus" at bounding box center [318, 317] width 52 height 13
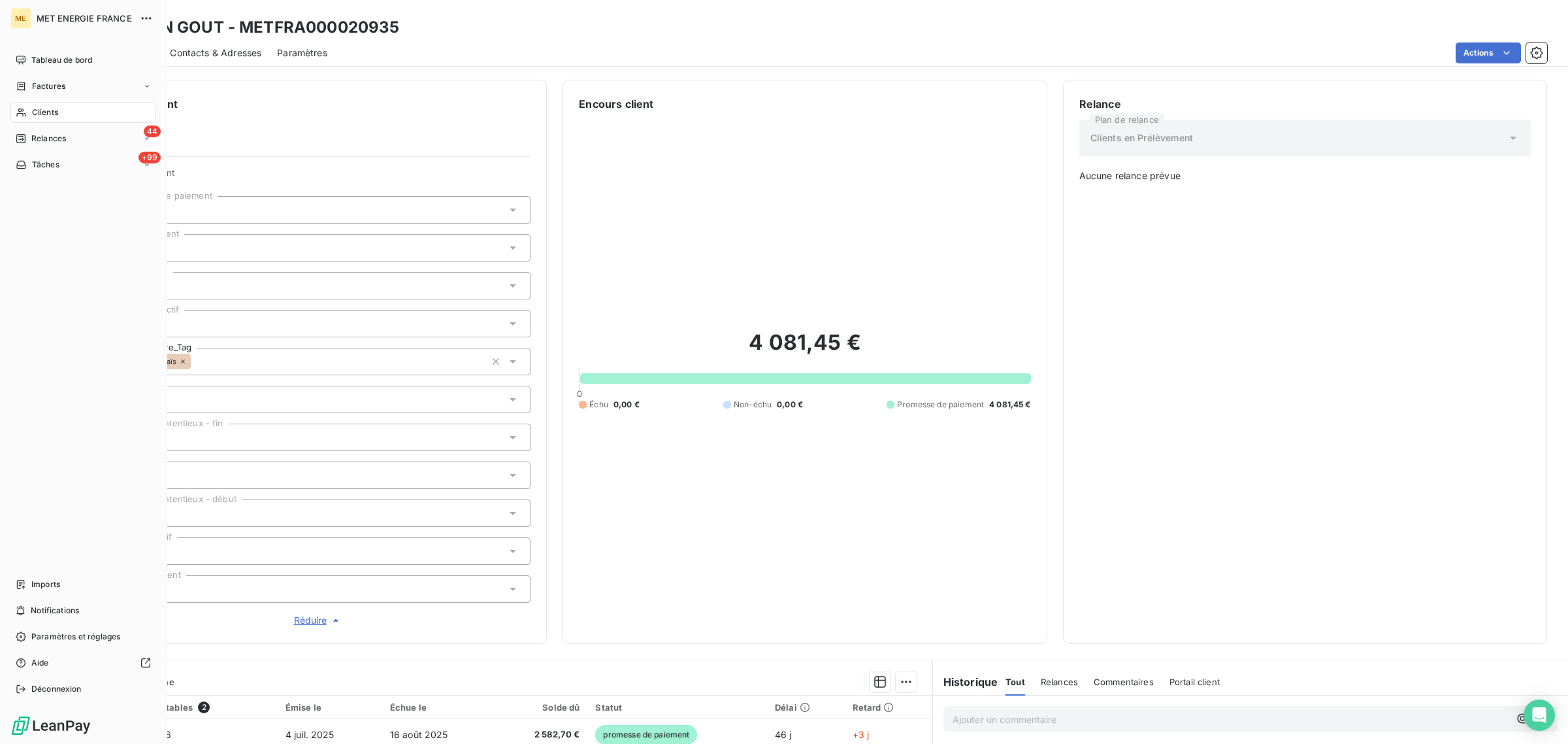
drag, startPoint x: 31, startPoint y: 111, endPoint x: 119, endPoint y: 126, distance: 89.3
click at [31, 111] on div "Clients" at bounding box center [84, 112] width 146 height 21
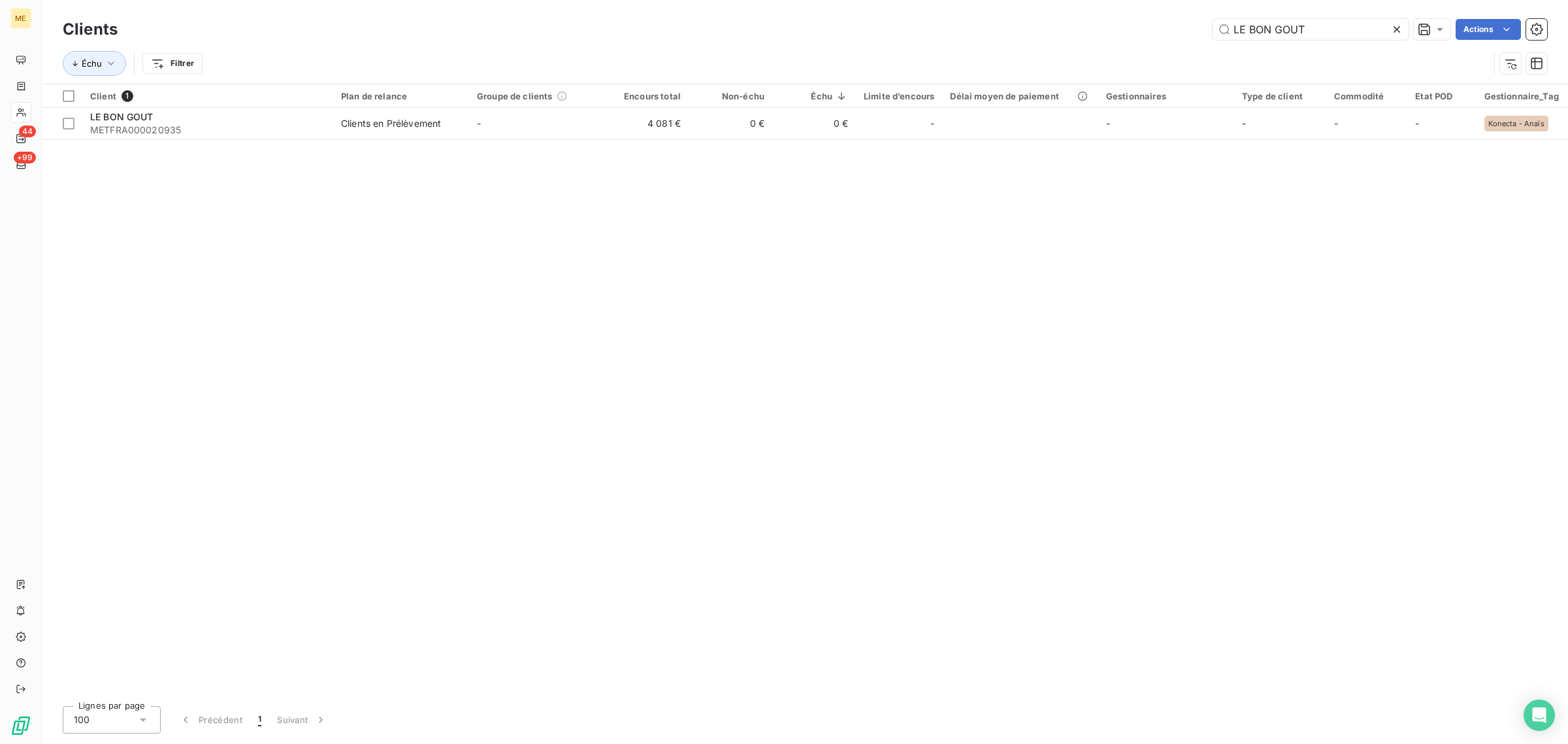
drag, startPoint x: 1321, startPoint y: 37, endPoint x: 1129, endPoint y: 25, distance: 192.4
click at [1140, 26] on div "LE BON GOUT Actions" at bounding box center [840, 29] width 1414 height 21
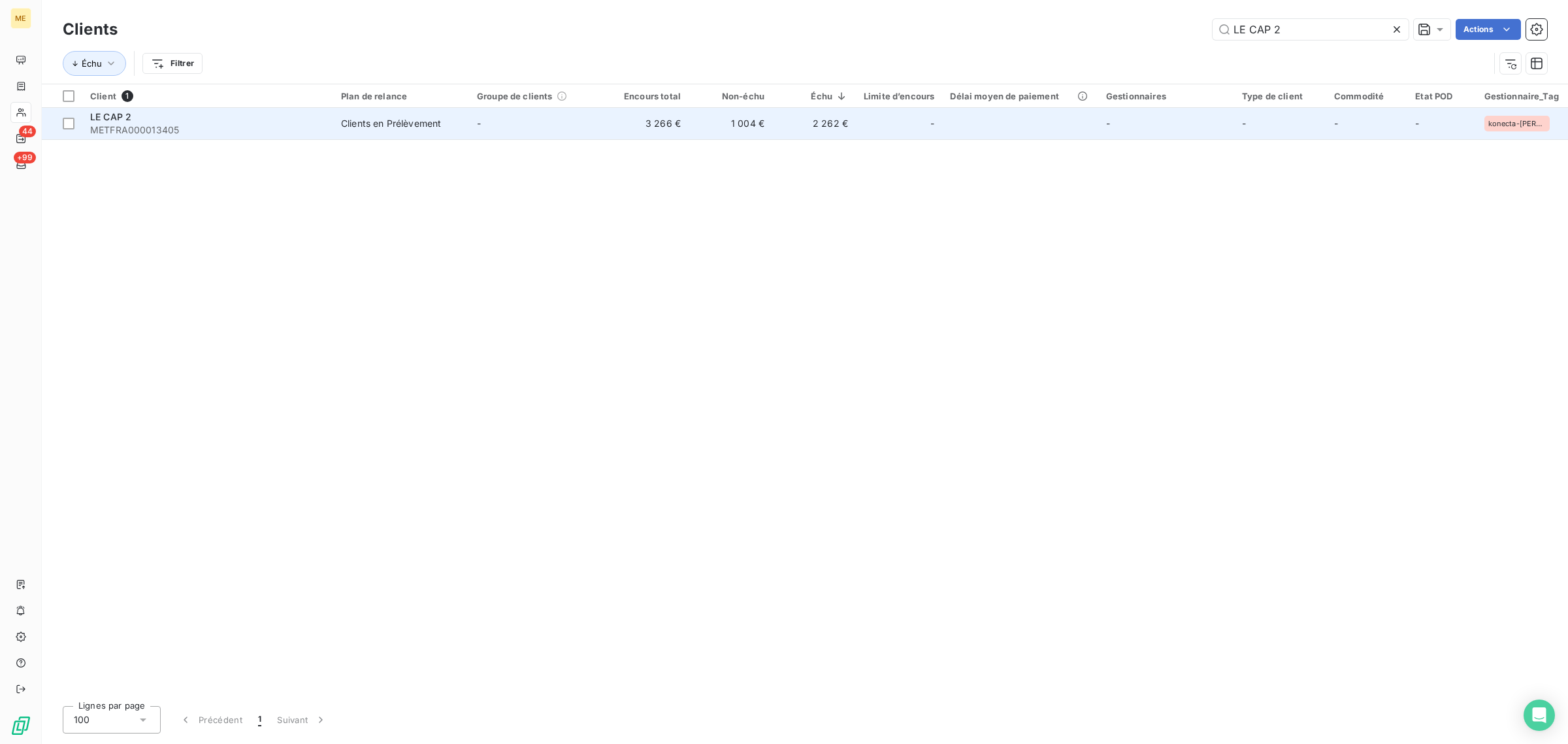
type input "LE CAP 2"
click at [656, 115] on td "3 266 €" at bounding box center [646, 123] width 84 height 31
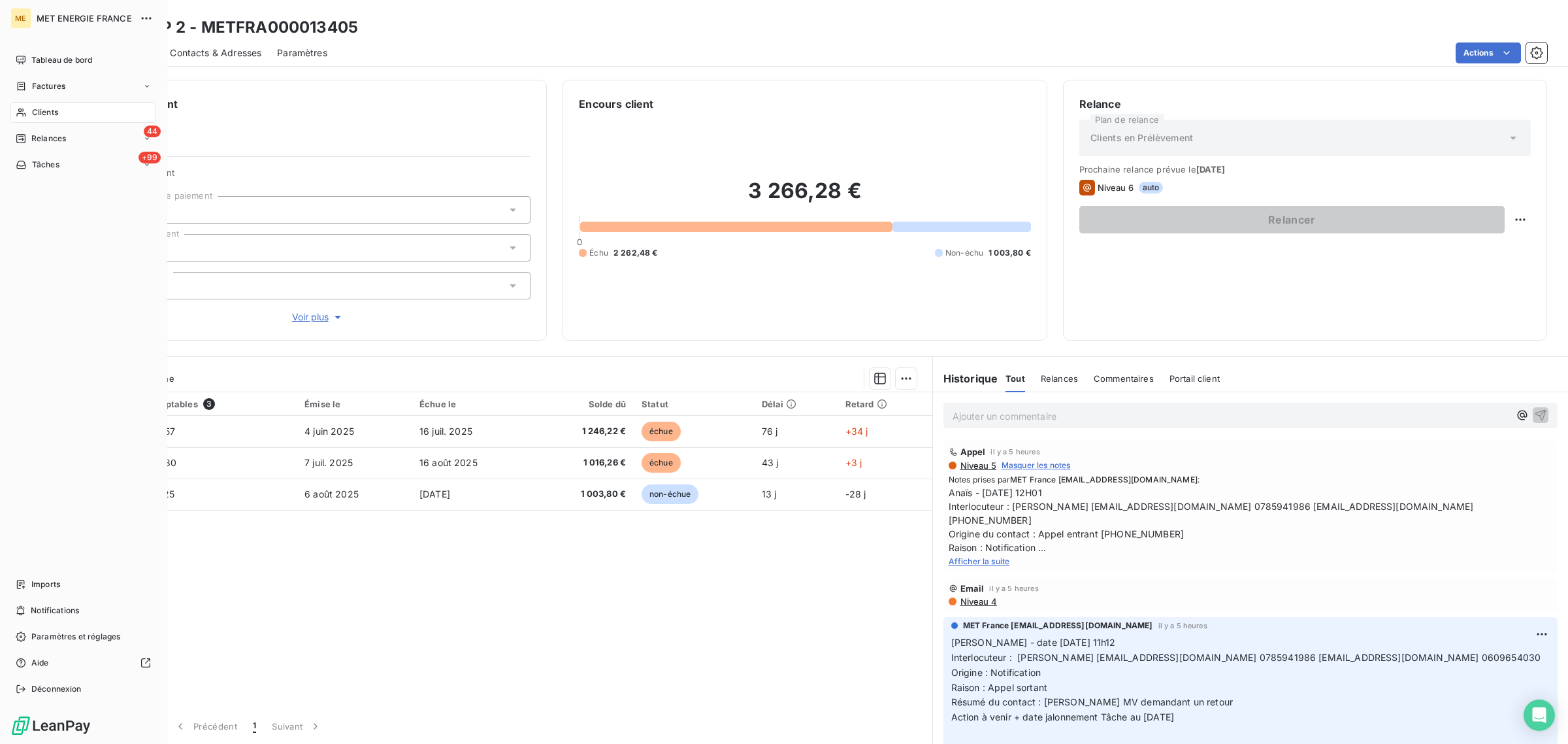
click at [34, 107] on span "Clients" at bounding box center [45, 112] width 26 height 12
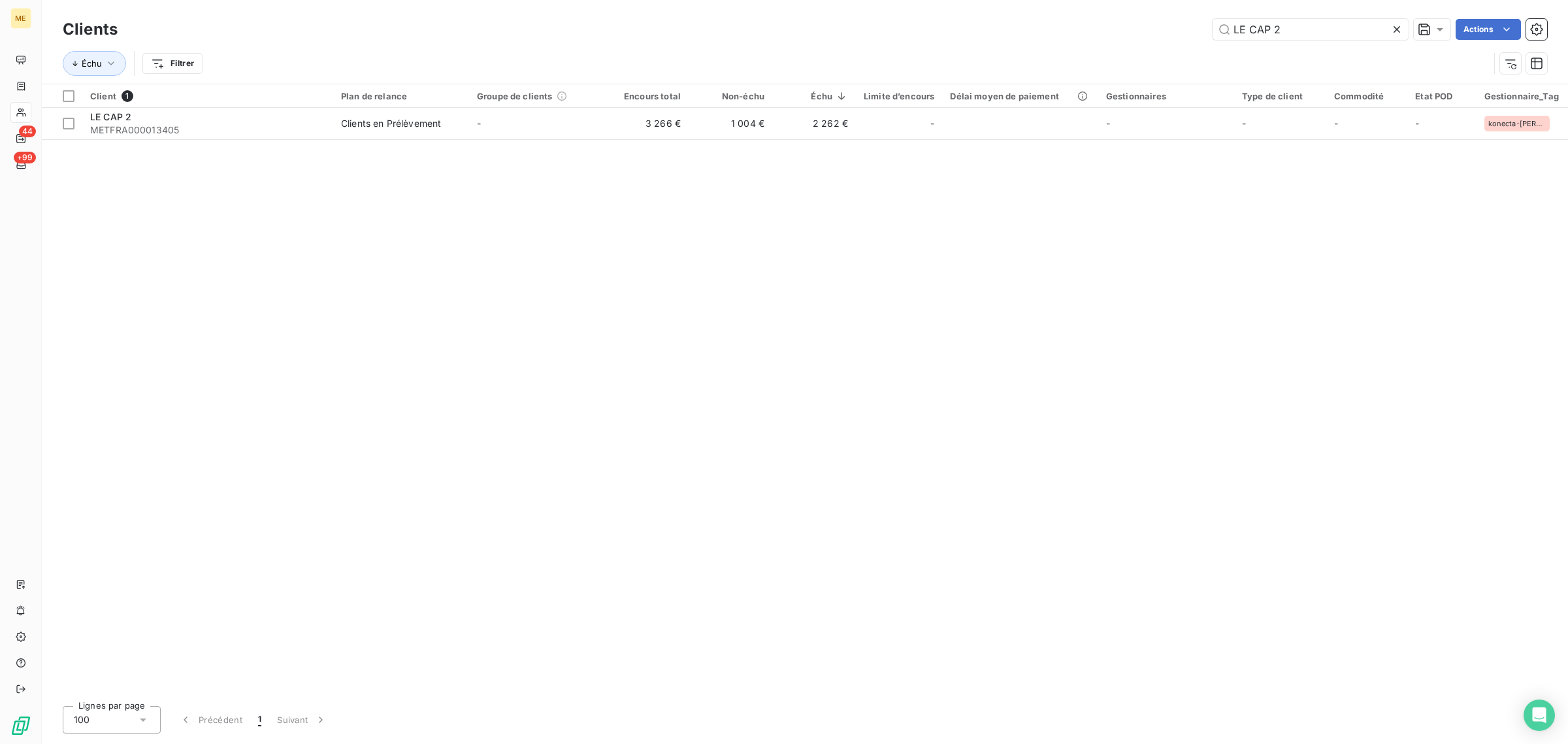
drag, startPoint x: 1329, startPoint y: 20, endPoint x: 1157, endPoint y: 24, distance: 172.0
click at [1200, 24] on div "LE CAP 2 Actions" at bounding box center [840, 29] width 1414 height 21
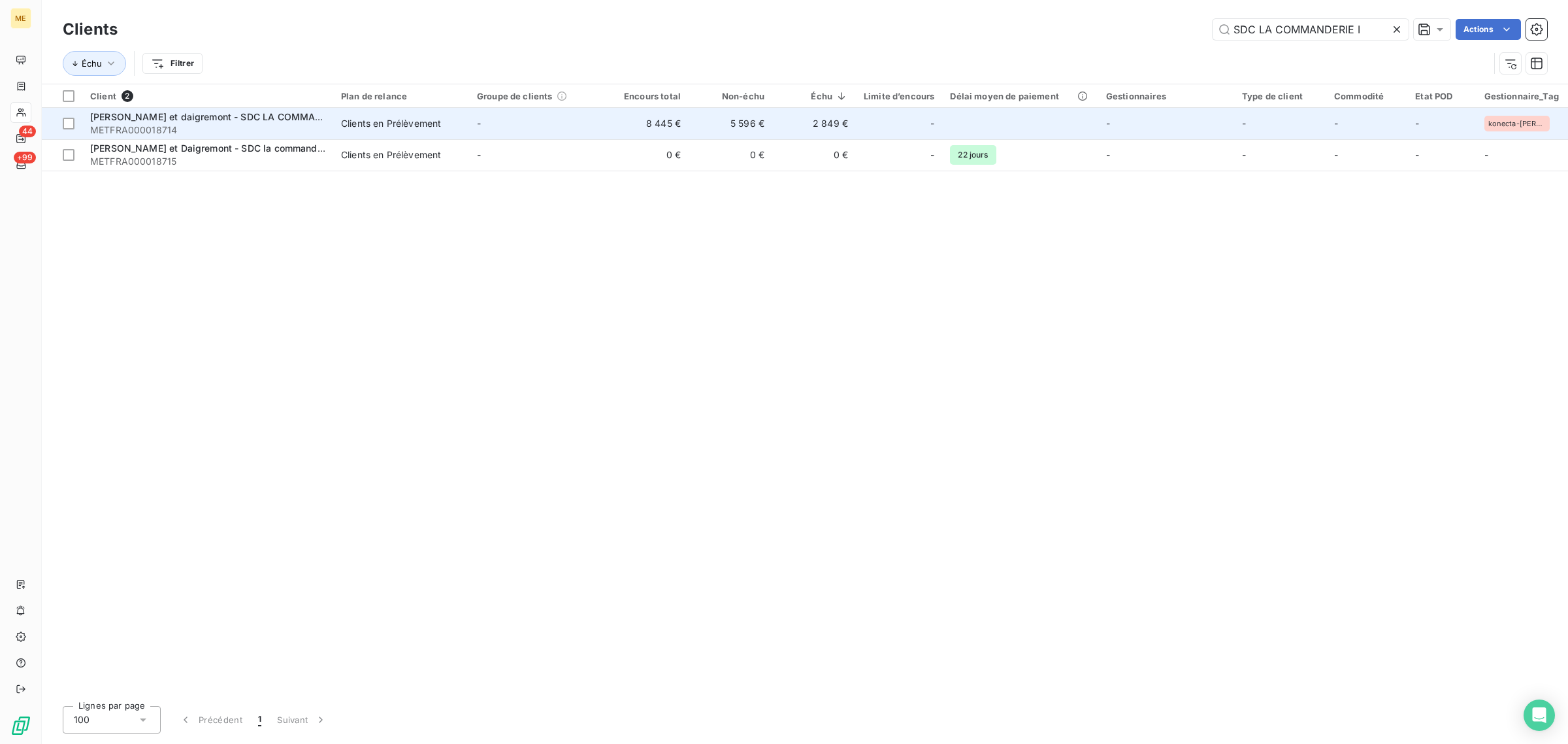
type input "SDC LA COMMANDERIE I"
click at [568, 117] on td "-" at bounding box center [537, 123] width 136 height 31
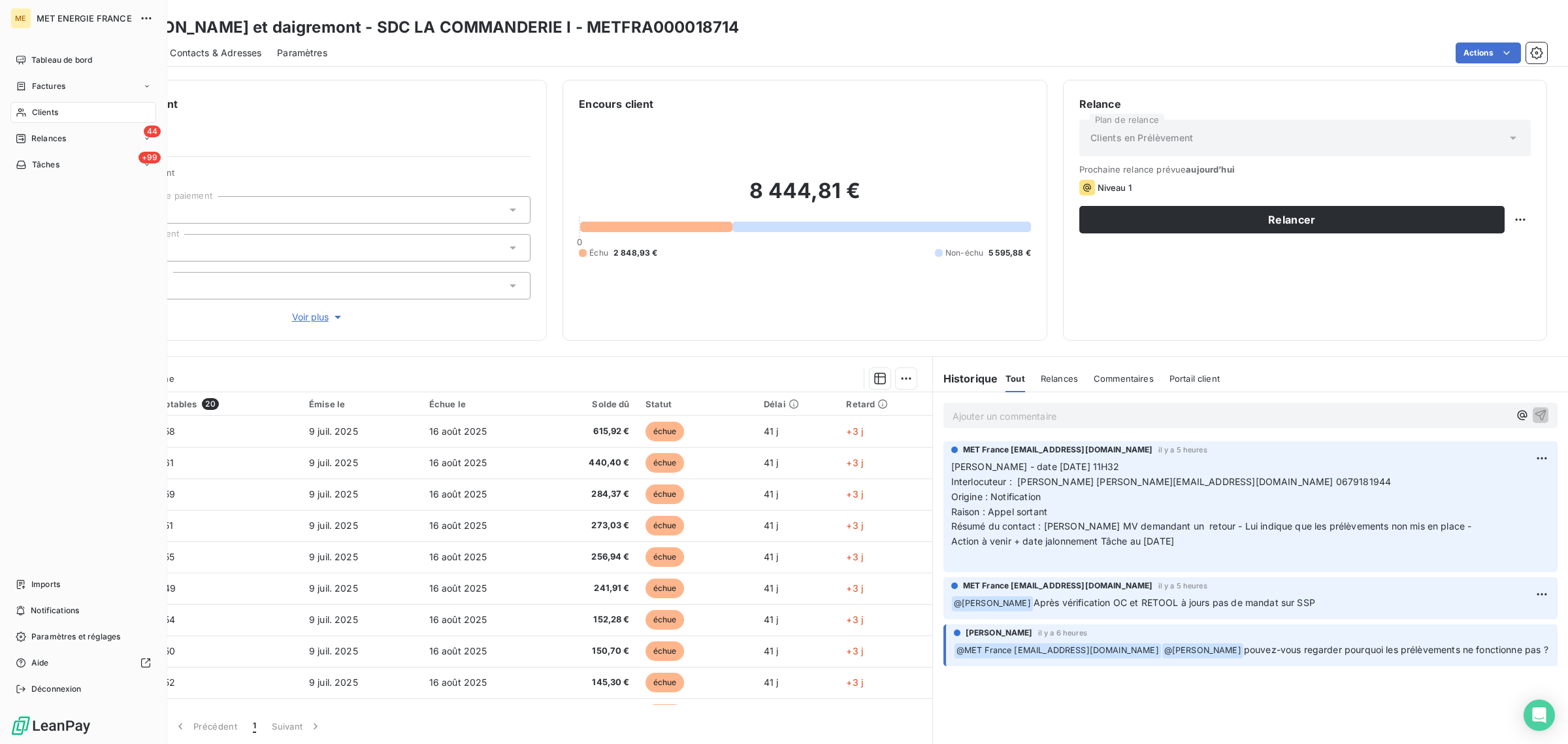
click at [23, 117] on icon at bounding box center [21, 113] width 11 height 11
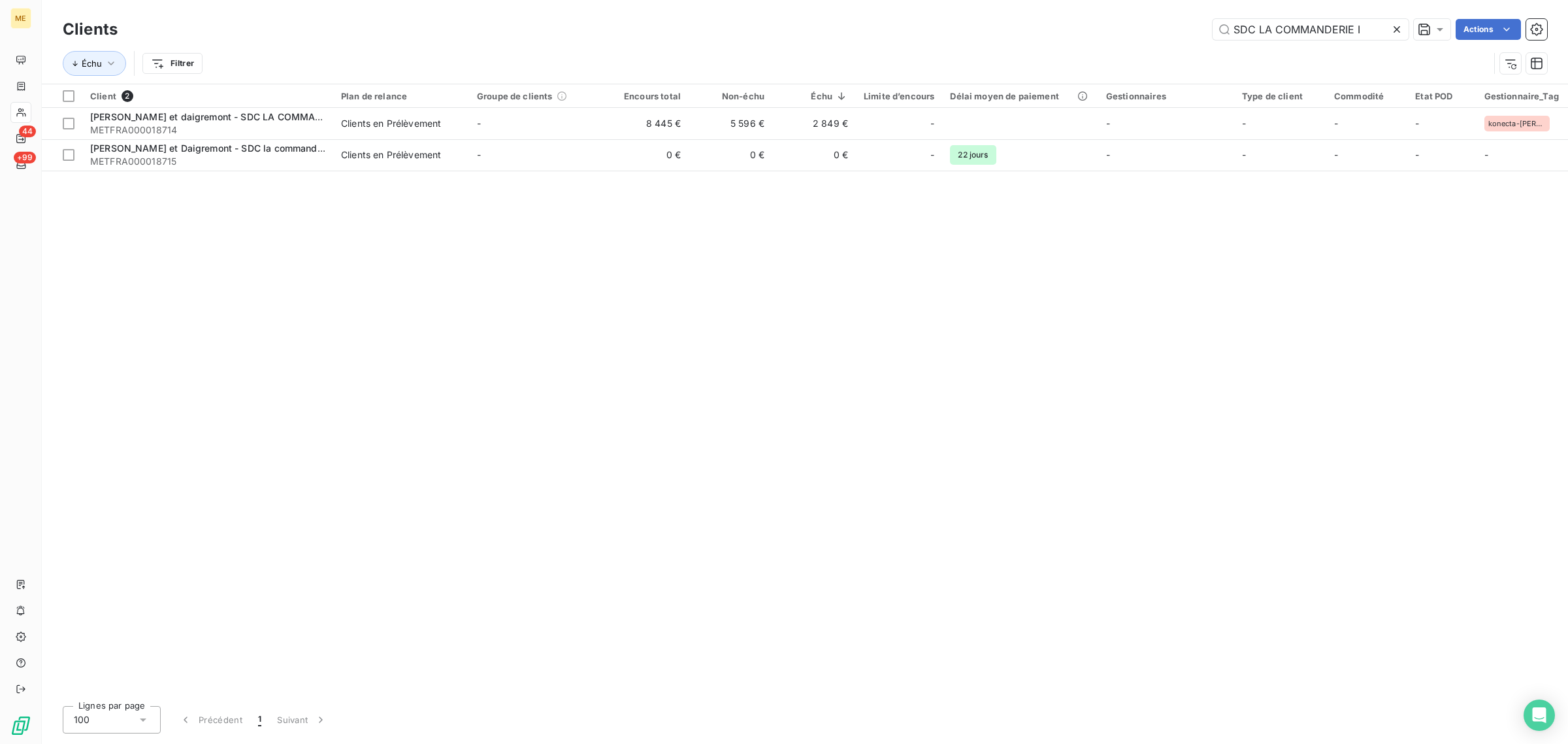
drag, startPoint x: 1381, startPoint y: 31, endPoint x: 1044, endPoint y: 33, distance: 337.0
click at [1046, 33] on div "SDC LA COMMANDERIE I Actions" at bounding box center [840, 29] width 1414 height 21
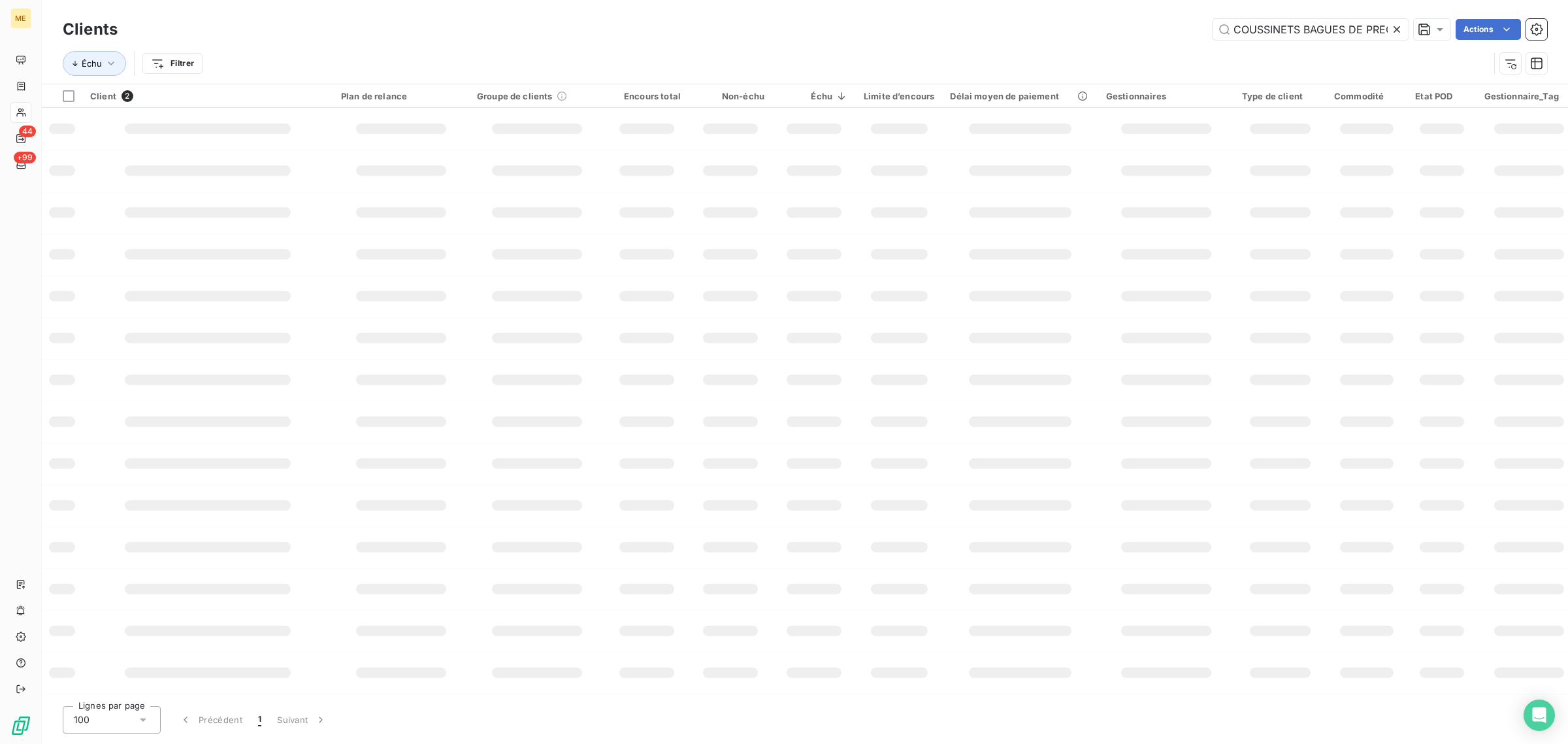
scroll to position [0, 33]
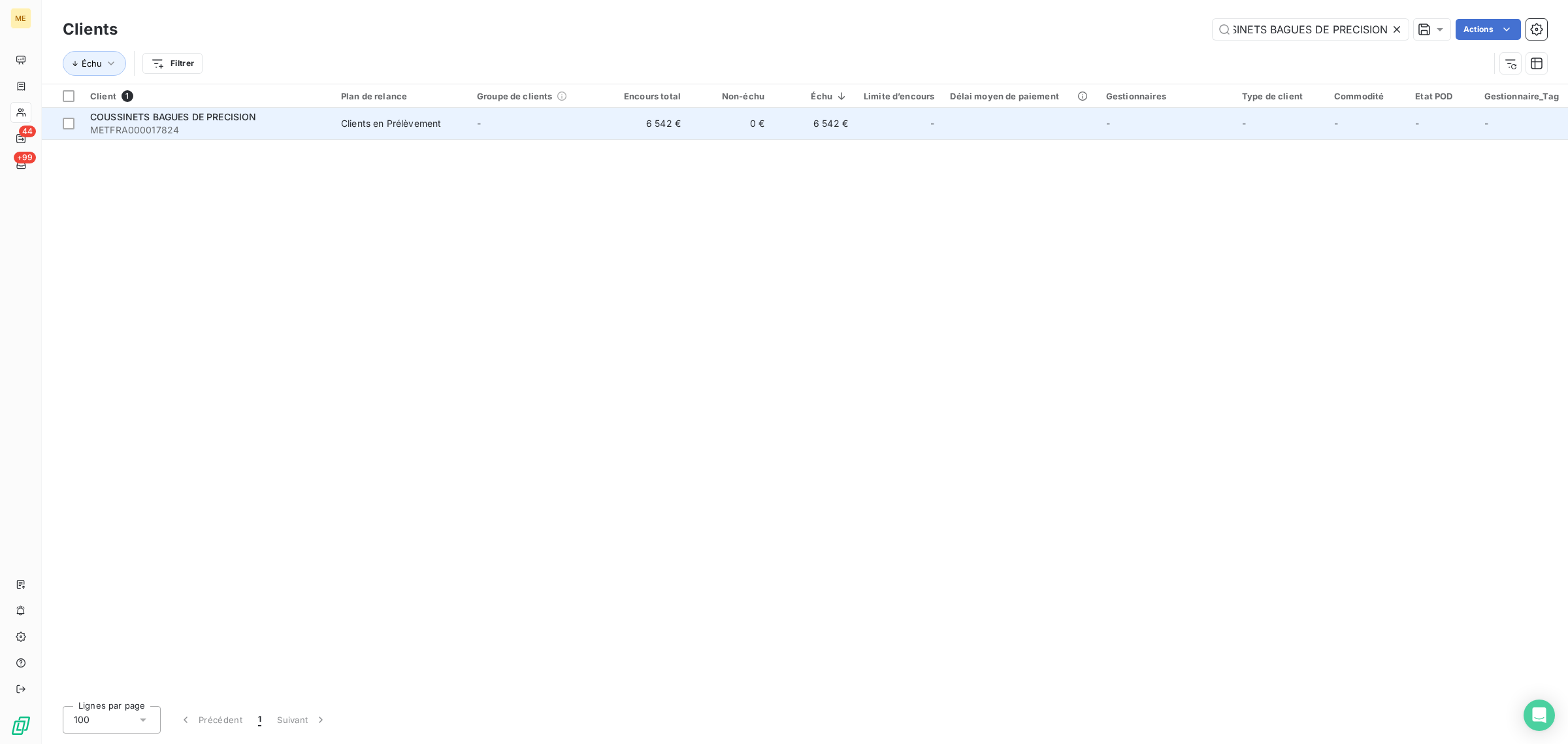
type input "COUSSINETS BAGUES DE PRECISION"
click at [717, 130] on td "0 €" at bounding box center [730, 123] width 84 height 31
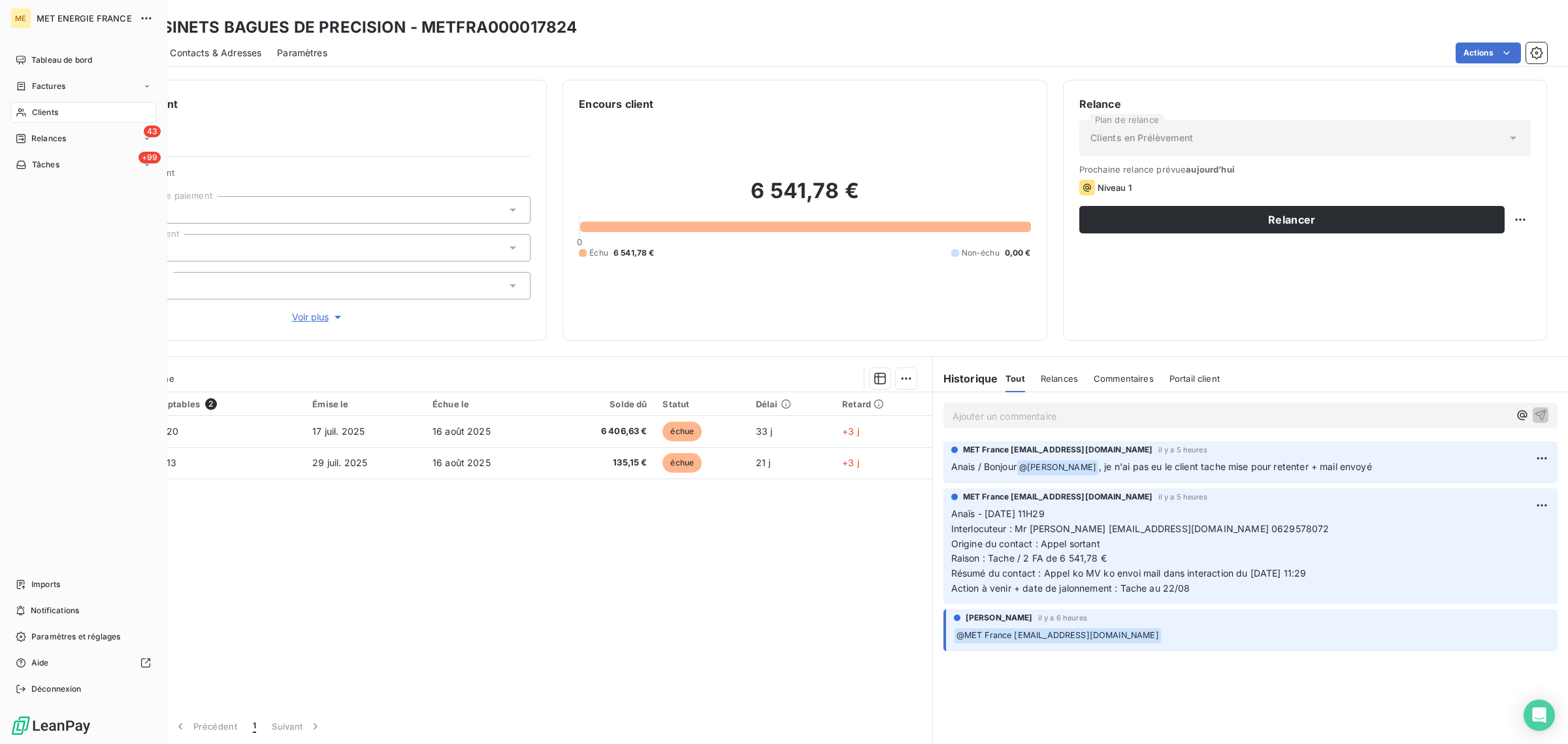
click at [28, 111] on div "Clients" at bounding box center [84, 112] width 146 height 21
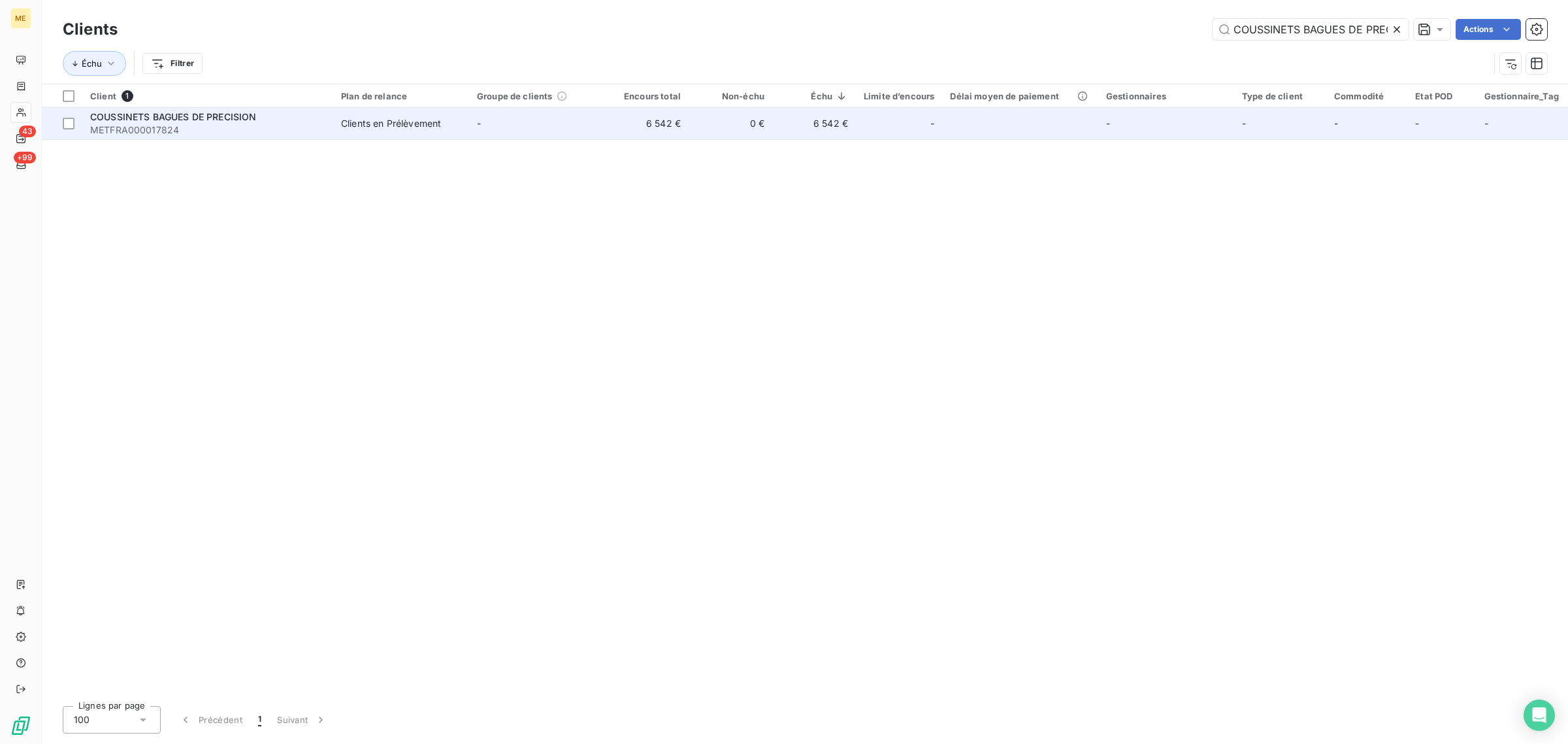
scroll to position [0, 33]
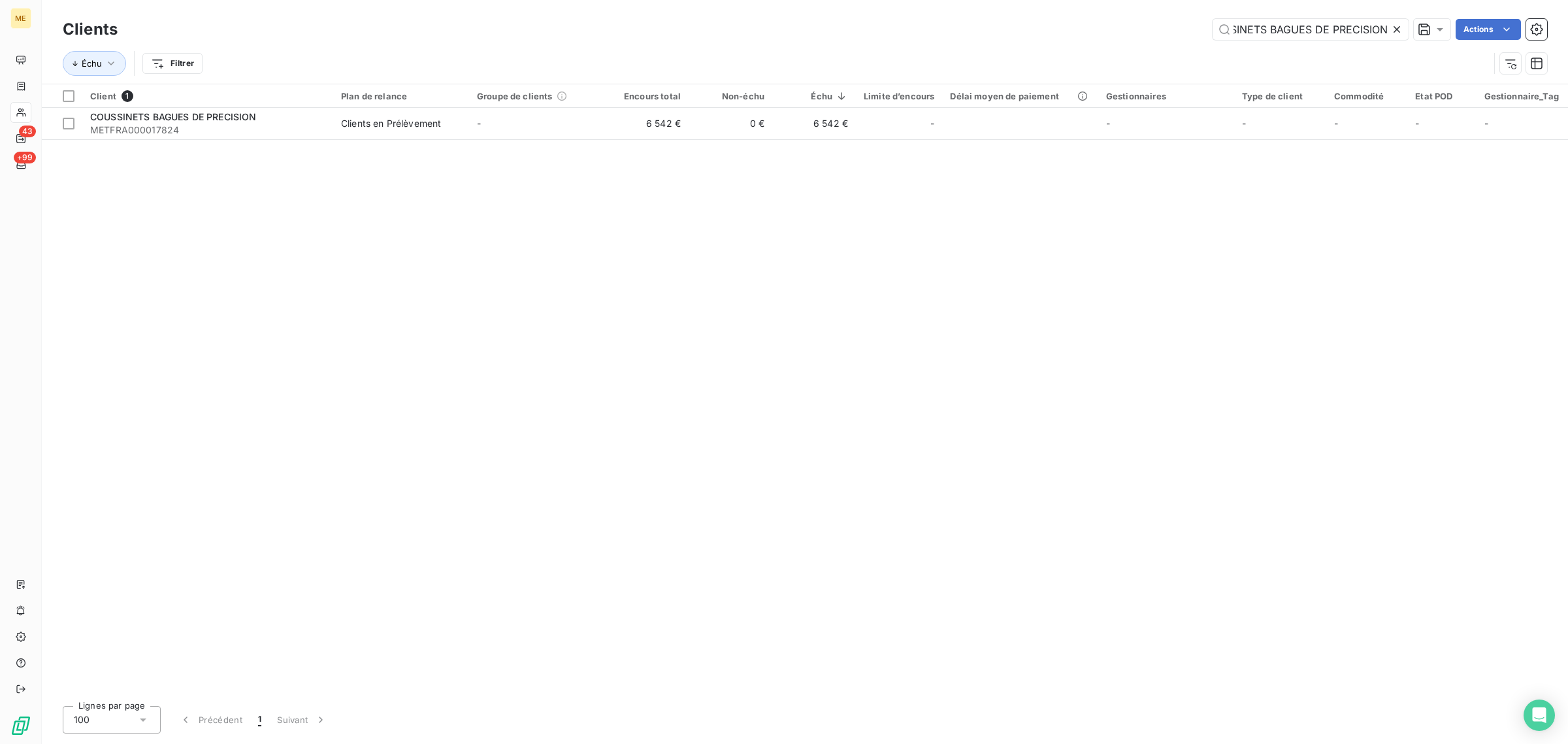
click at [1393, 29] on icon at bounding box center [1397, 29] width 13 height 13
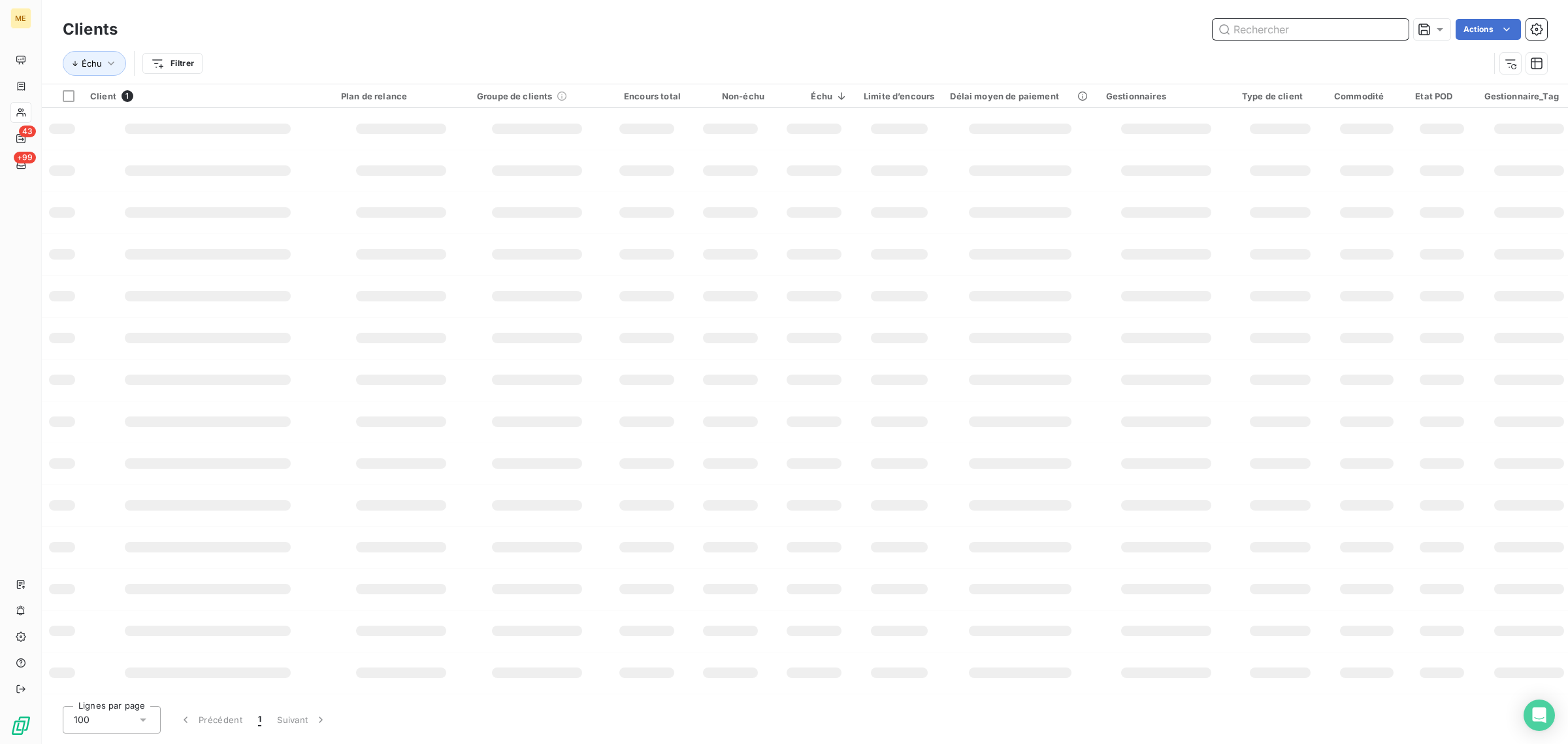
click at [1299, 31] on input "text" at bounding box center [1311, 29] width 196 height 21
paste input "SDC RESIDENCE TERRAVERDE"
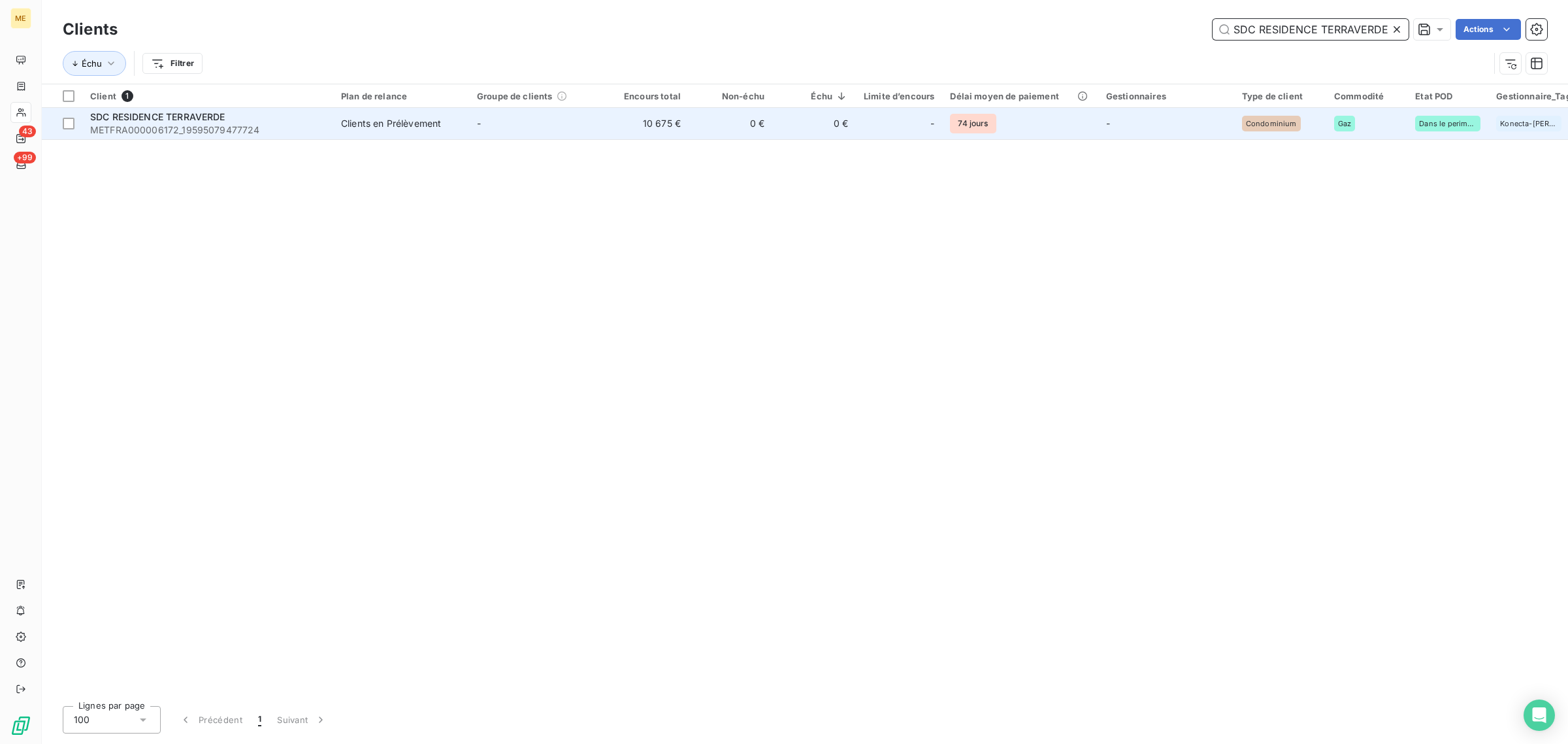
type input "SDC RESIDENCE TERRAVERDE"
click at [884, 127] on div "-" at bounding box center [899, 123] width 71 height 21
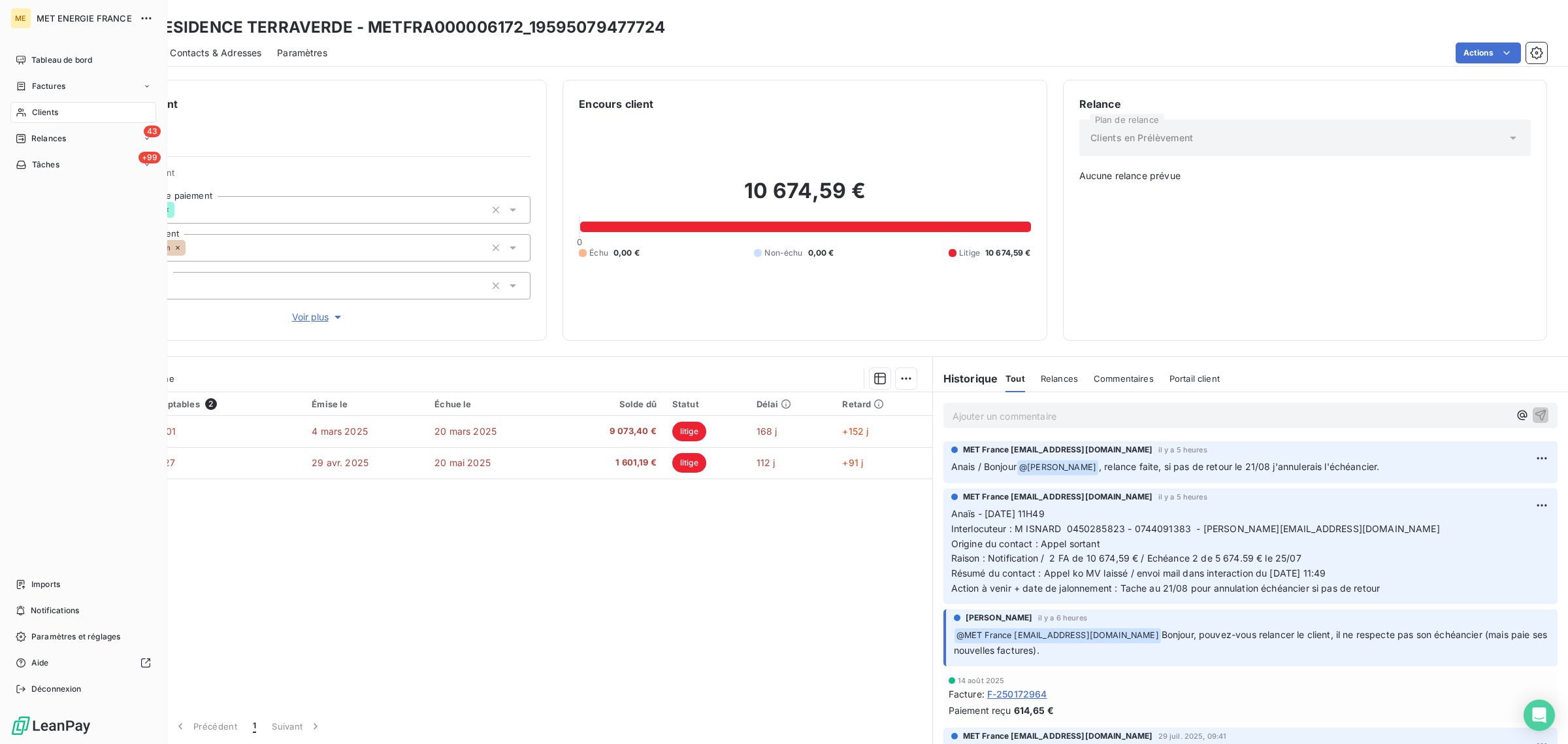
click at [23, 104] on div "Clients" at bounding box center [84, 112] width 146 height 21
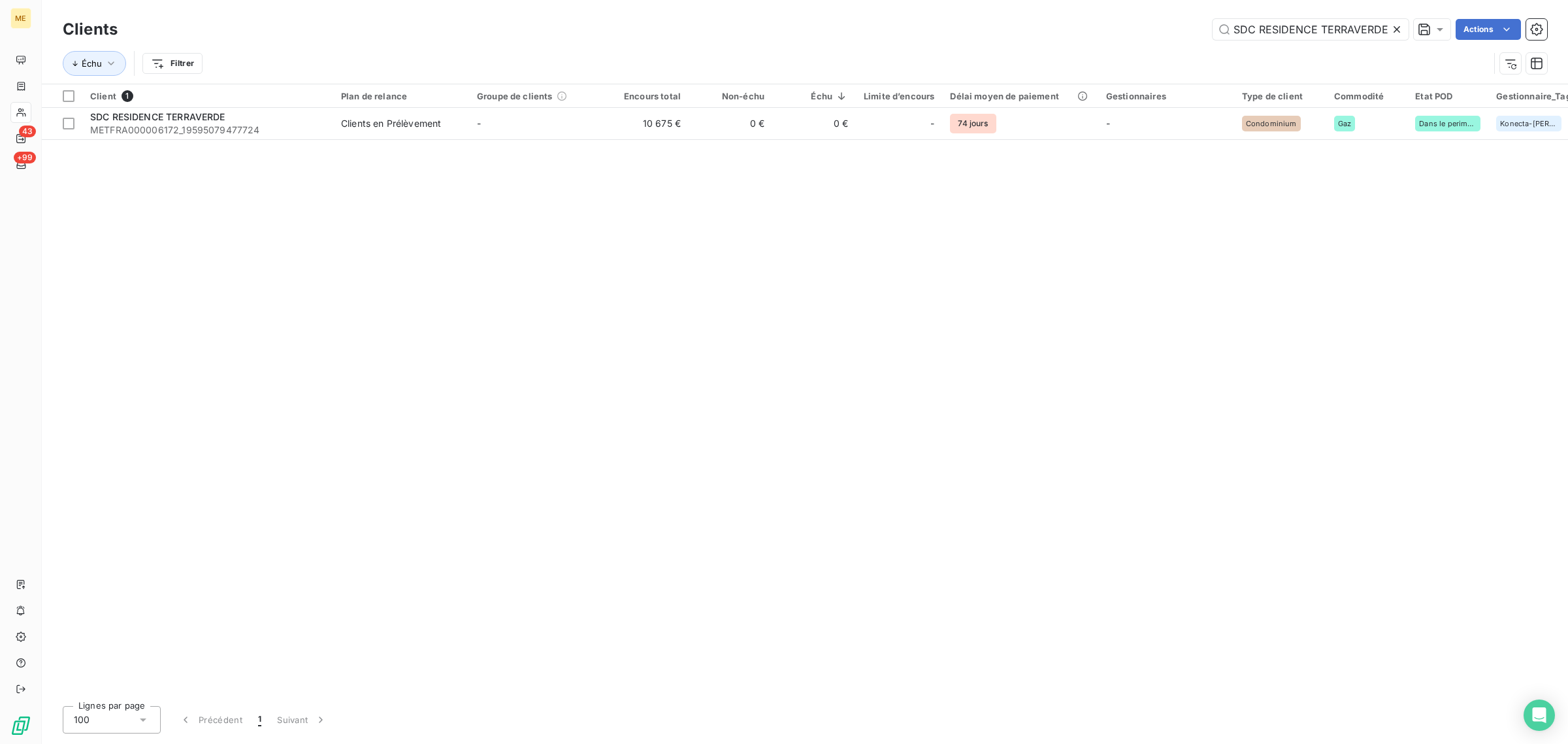
click at [1395, 29] on icon at bounding box center [1397, 29] width 7 height 7
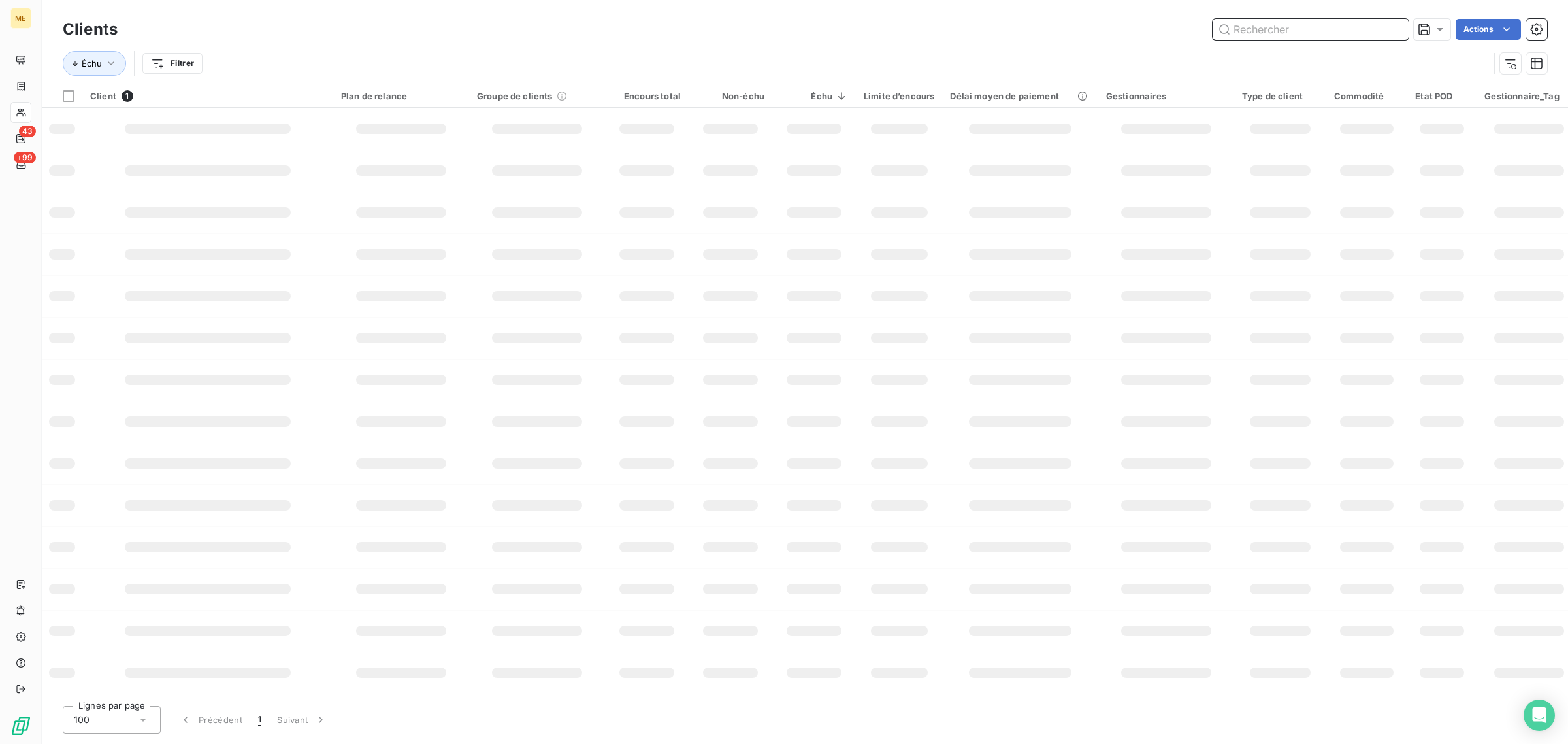
click at [1241, 31] on input "text" at bounding box center [1311, 29] width 196 height 21
paste input "SDC [STREET_ADDRESS]"
click at [1258, 28] on input "SDC [STREET_ADDRESS][GEOGRAPHIC_DATA][STREET_ADDRESS]" at bounding box center [1311, 29] width 196 height 21
paste input "SDC [STREET_ADDRESS]"
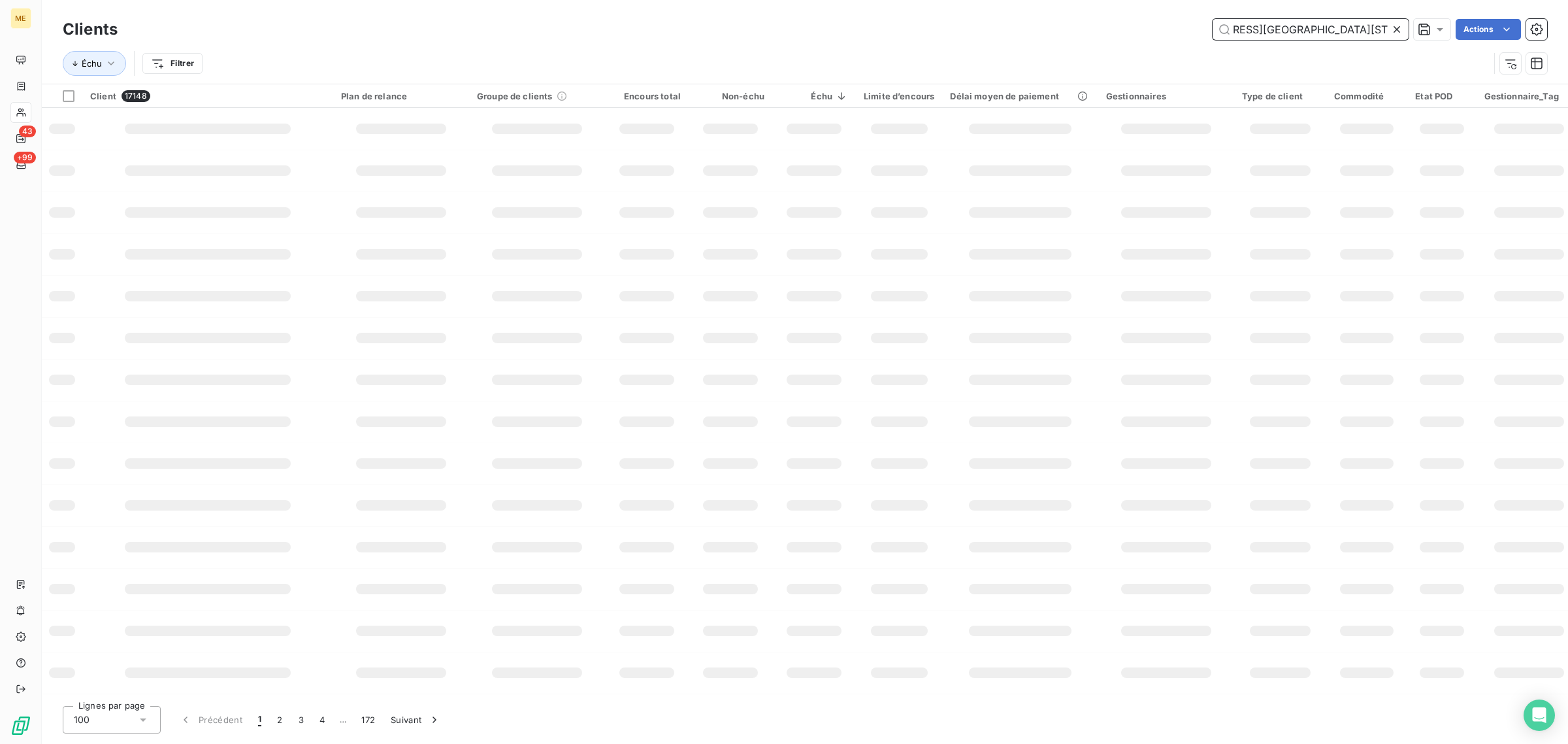
scroll to position [0, 97]
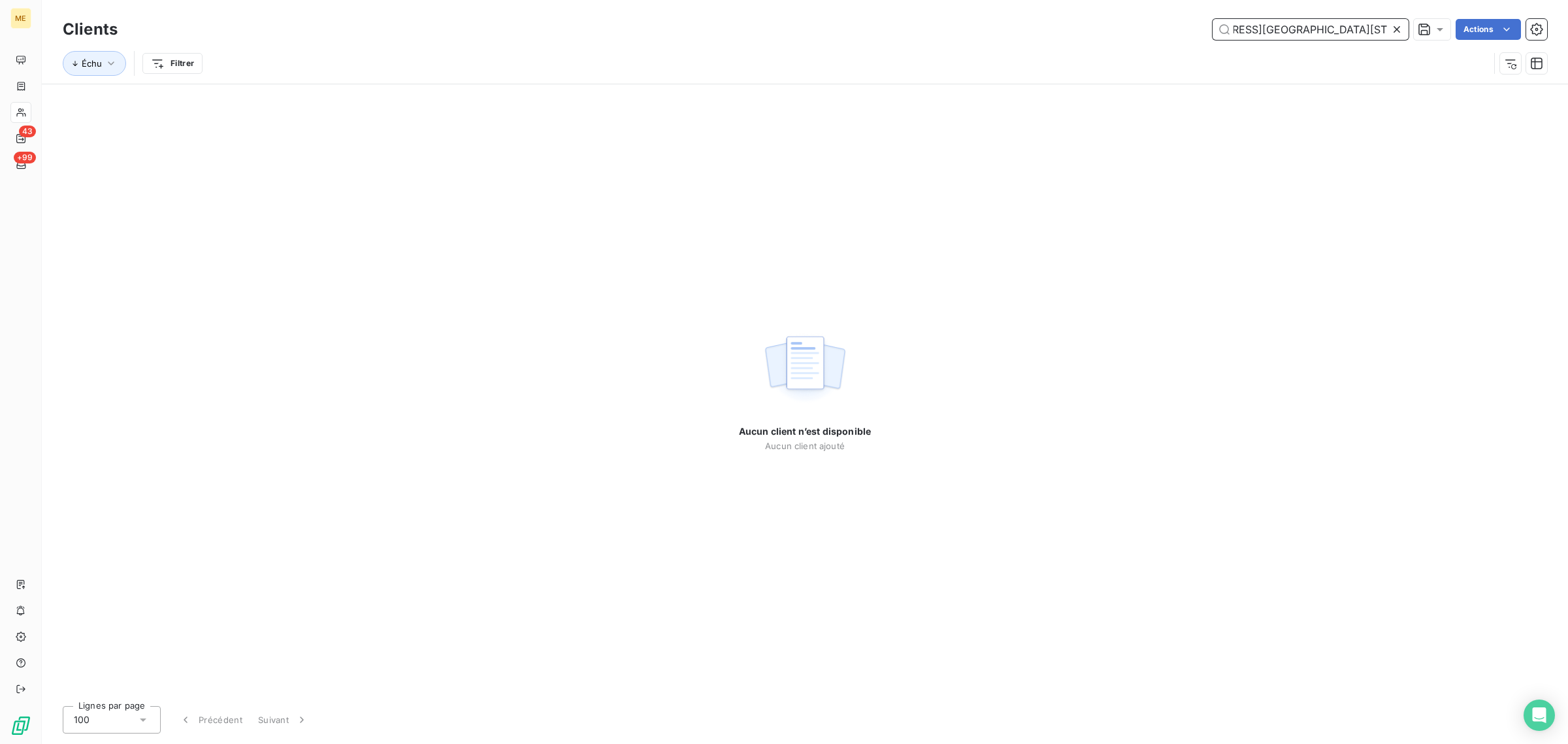
type input "SDC [STREET_ADDRESS][GEOGRAPHIC_DATA][STREET_ADDRESS][STREET_ADDRESS]"
click at [1393, 31] on icon at bounding box center [1397, 29] width 13 height 13
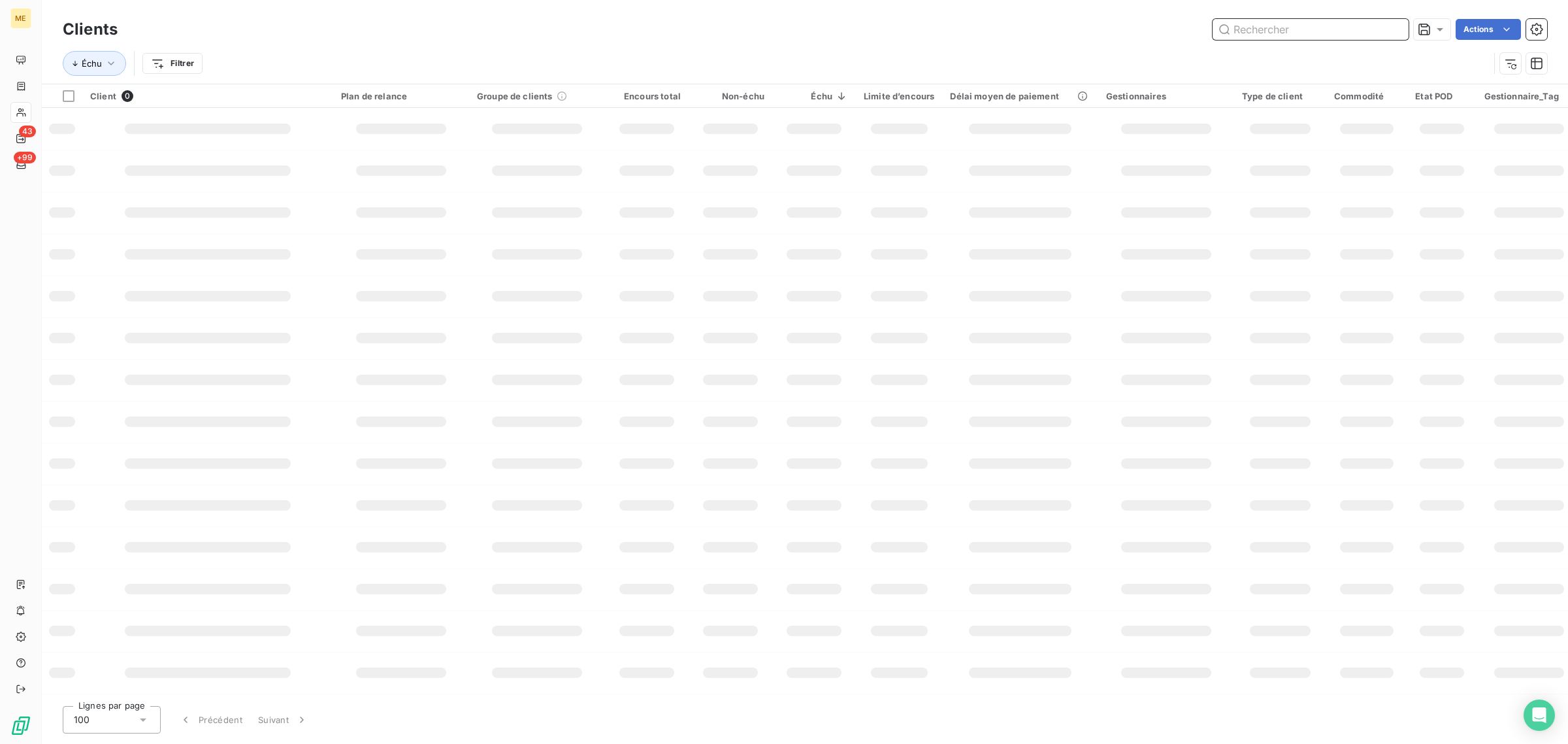
click at [1306, 27] on input "text" at bounding box center [1311, 29] width 196 height 21
paste input "SDC [STREET_ADDRESS]"
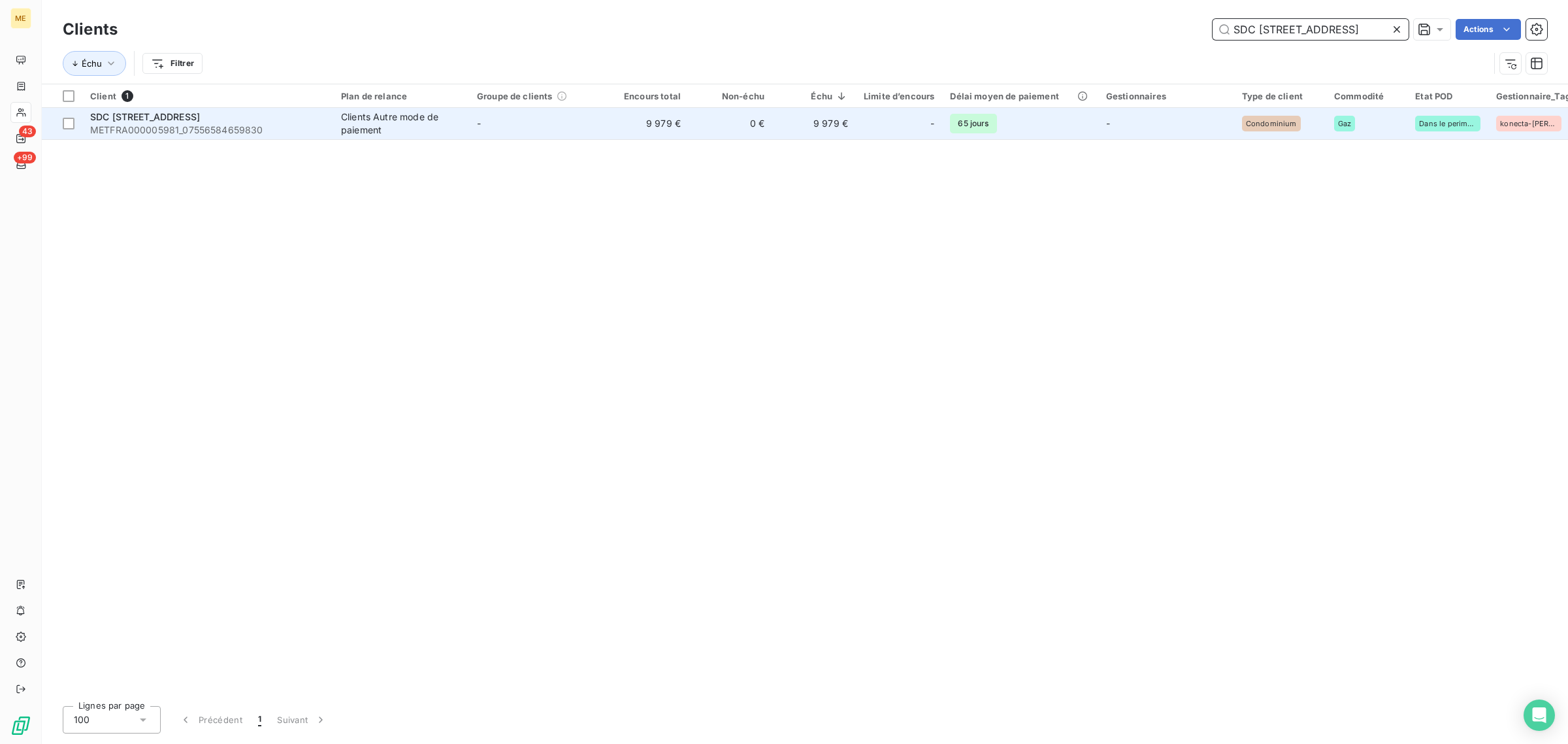
type input "SDC [STREET_ADDRESS]"
click at [586, 115] on td "-" at bounding box center [537, 123] width 136 height 31
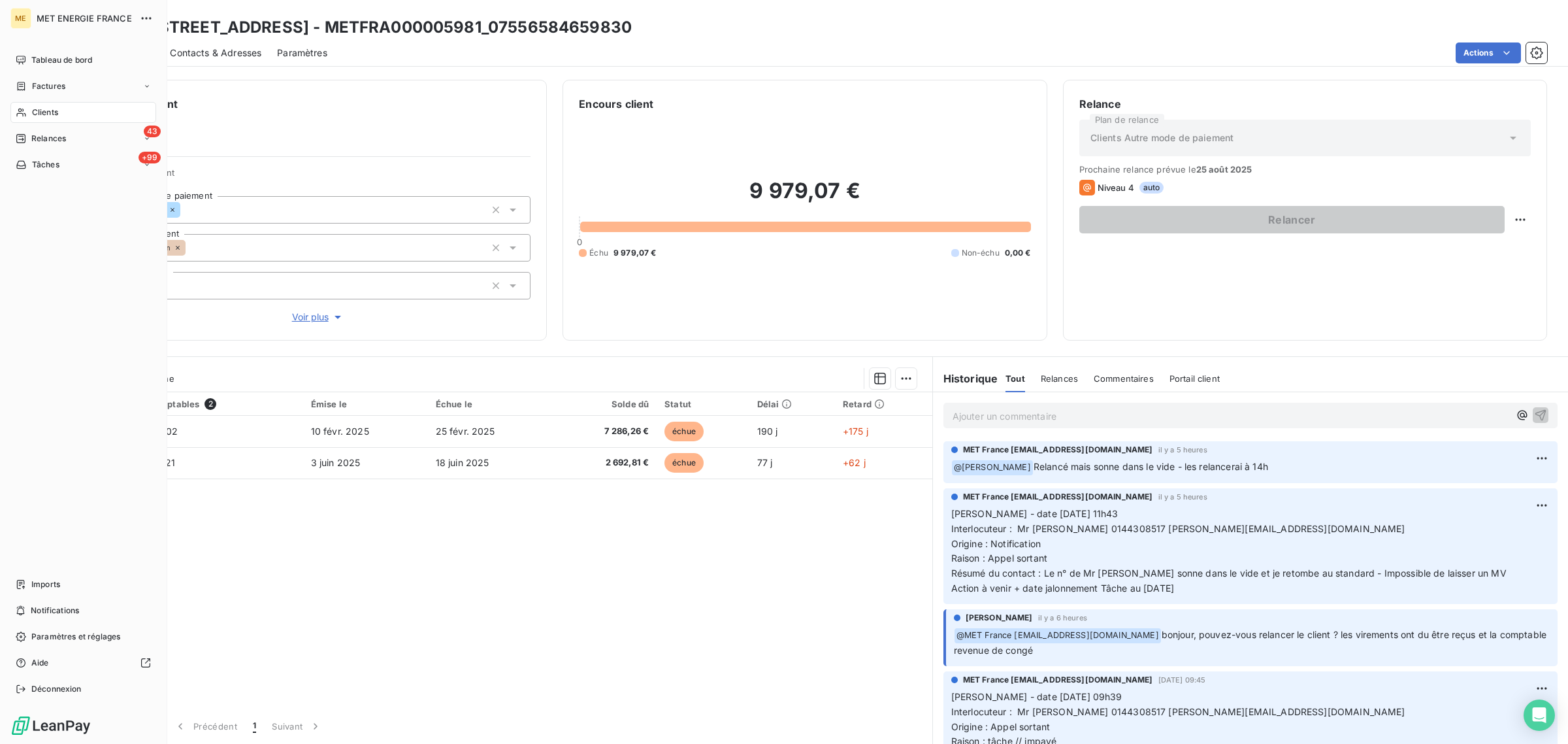
click at [16, 112] on icon at bounding box center [21, 113] width 11 height 11
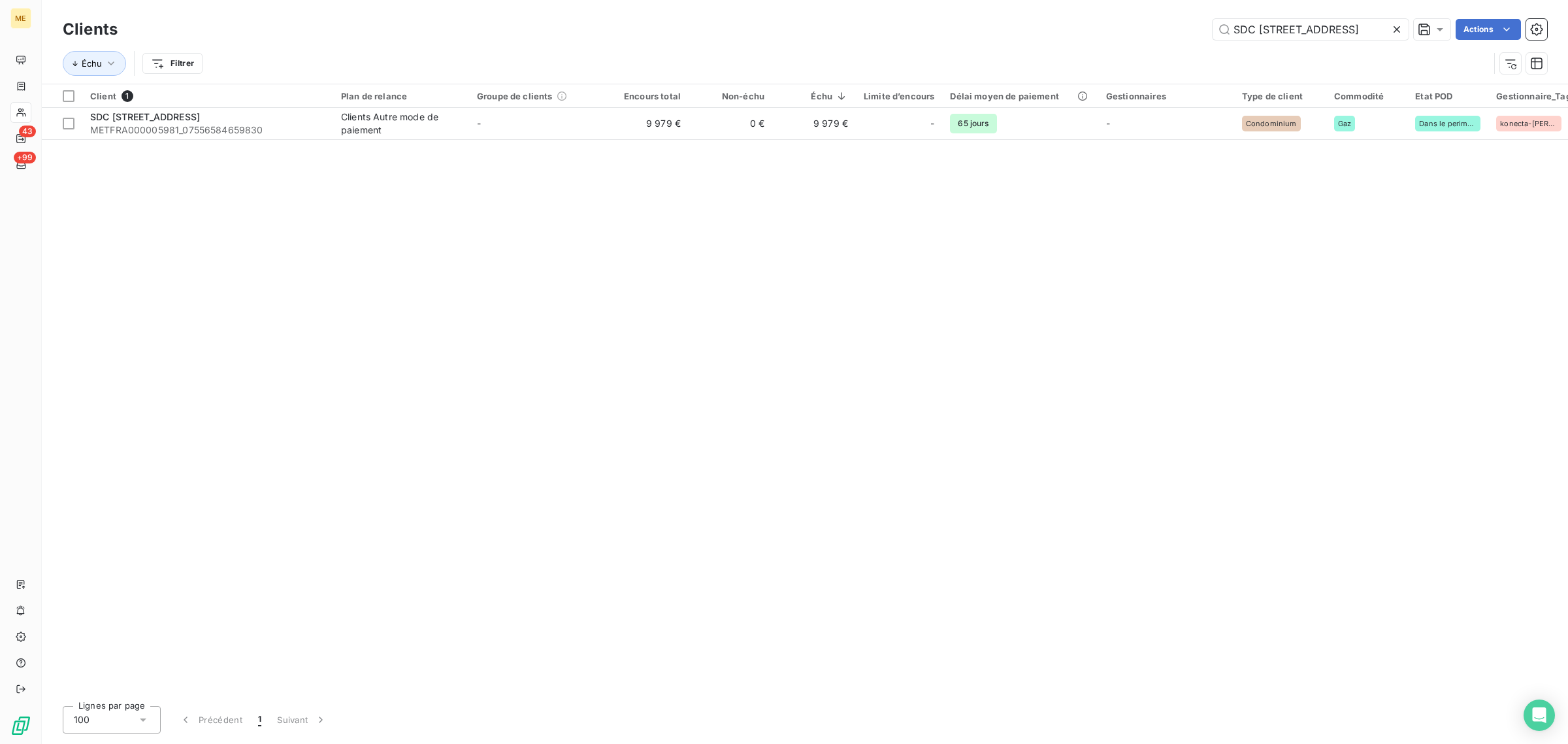
click at [1396, 28] on icon at bounding box center [1397, 29] width 7 height 7
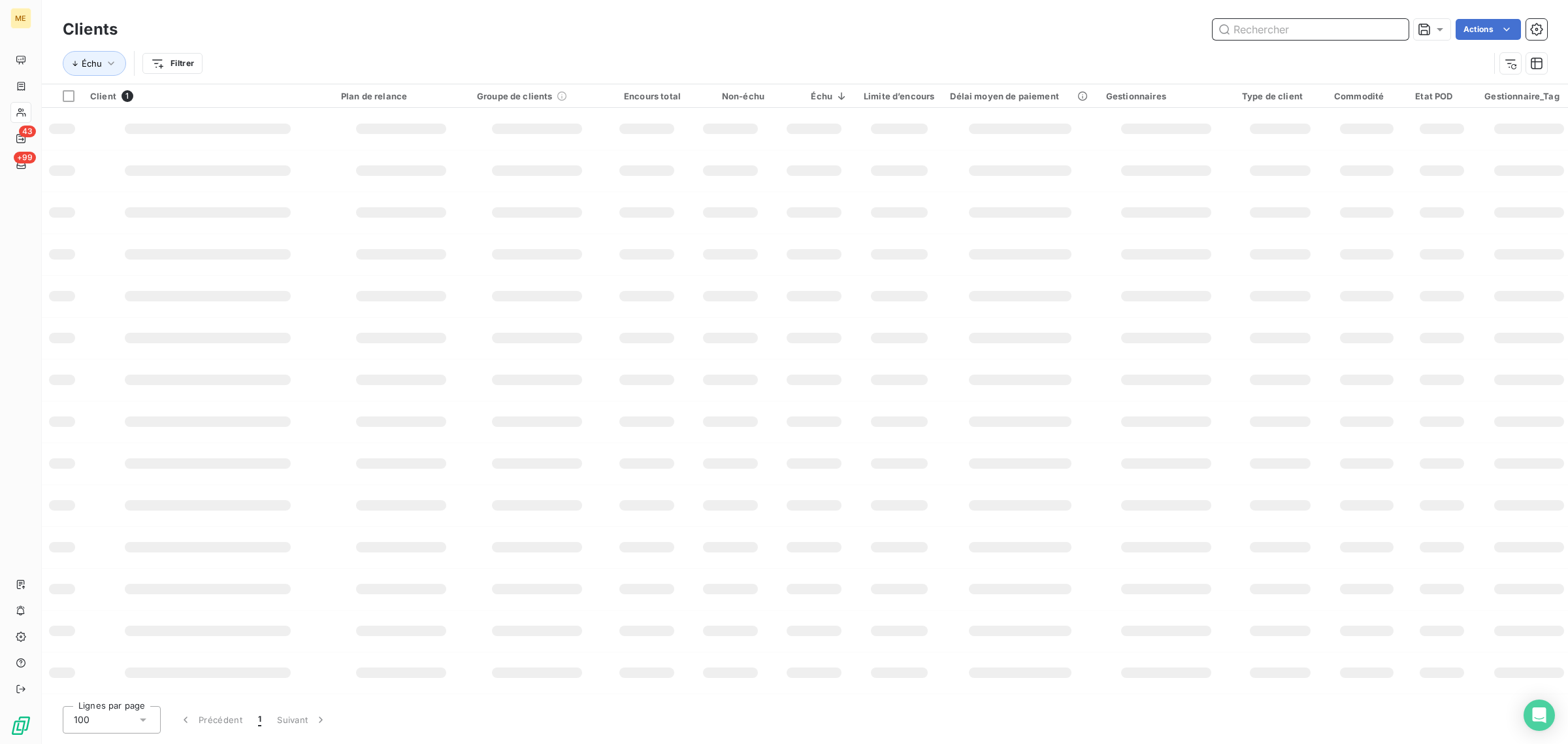
click at [1324, 31] on input "text" at bounding box center [1311, 29] width 196 height 21
paste input "SDC AVENUE PARMENTIER"
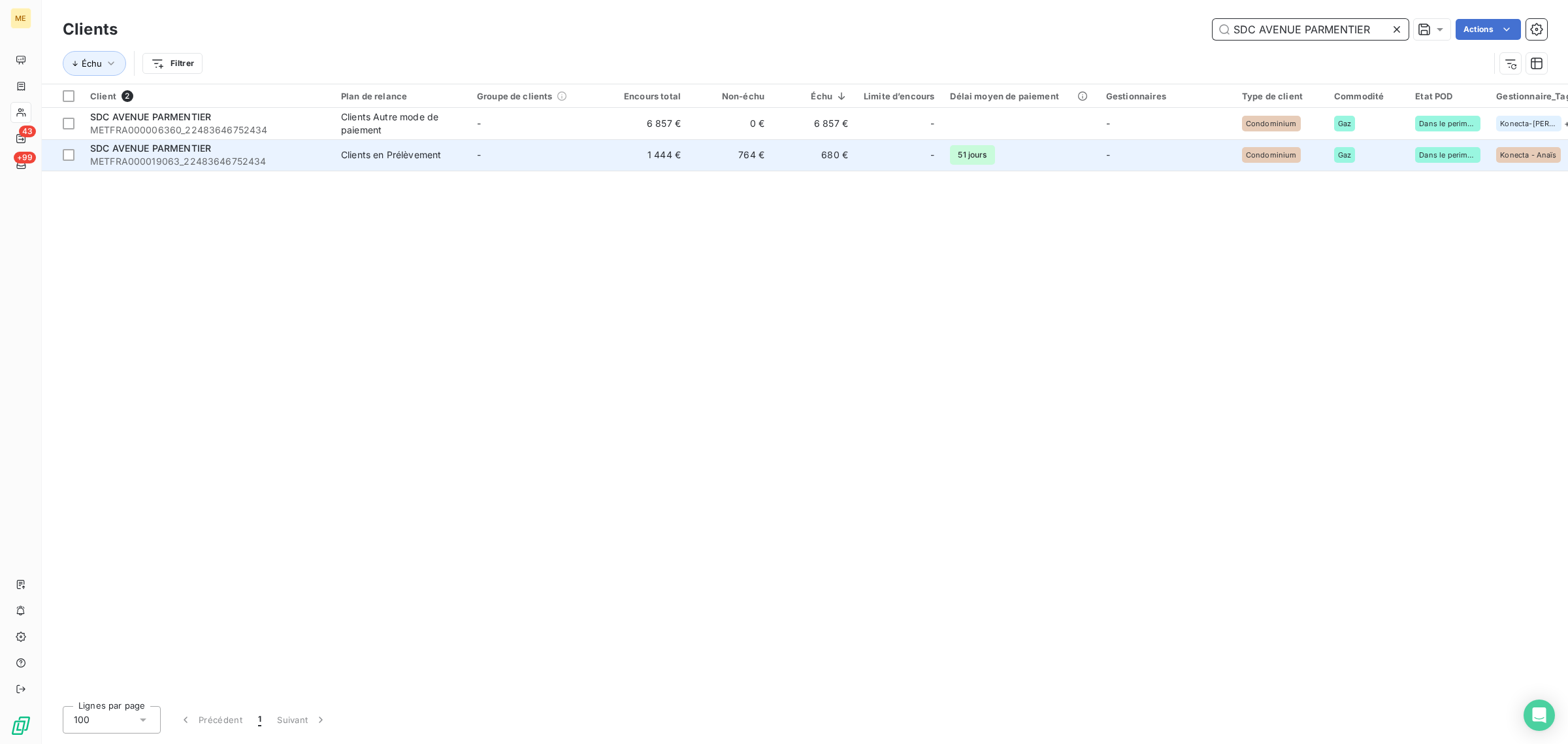
type input "SDC AVENUE PARMENTIER"
click at [653, 143] on td "1 444 €" at bounding box center [646, 155] width 84 height 31
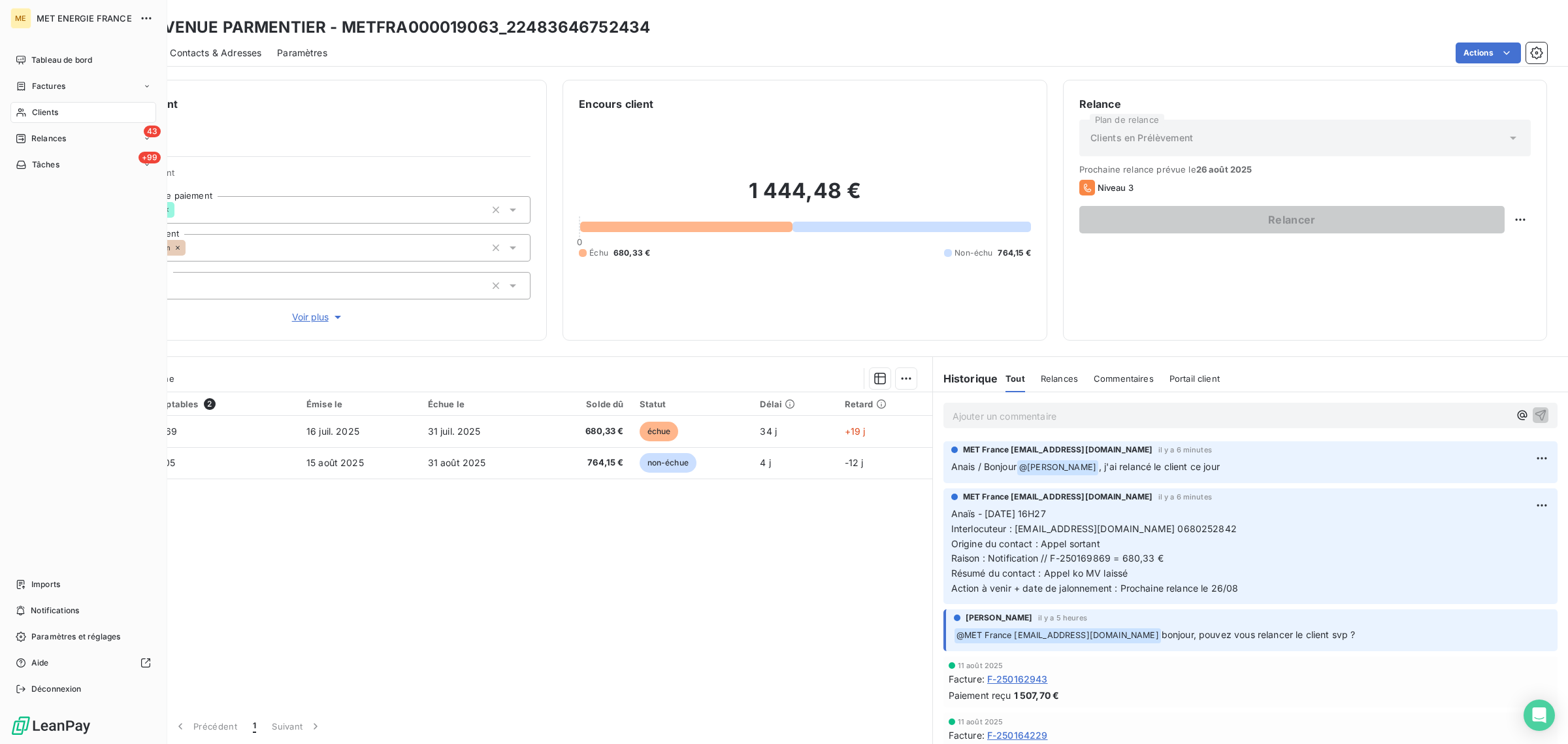
click at [28, 118] on div "Clients" at bounding box center [84, 112] width 146 height 21
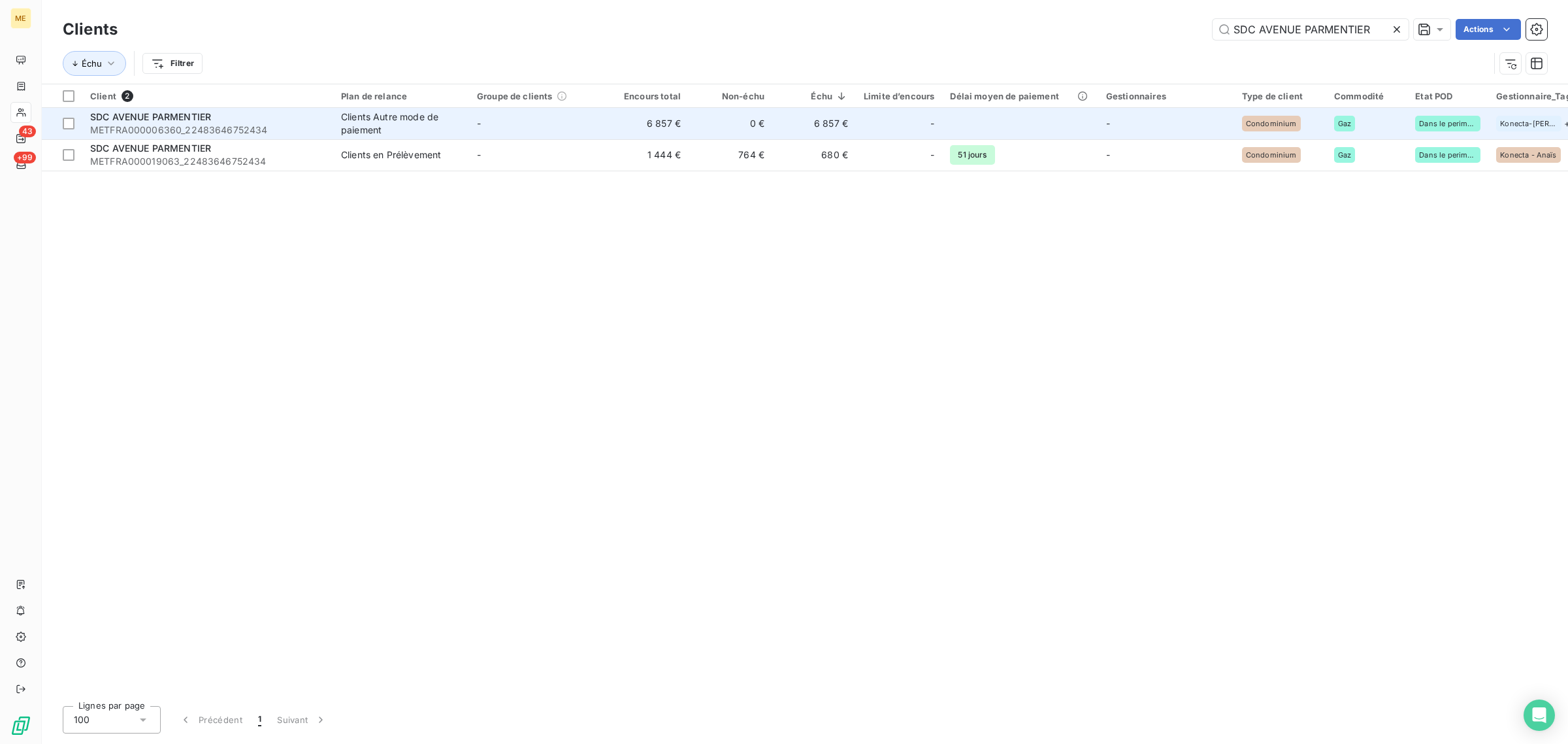
click at [952, 123] on td at bounding box center [1020, 123] width 156 height 31
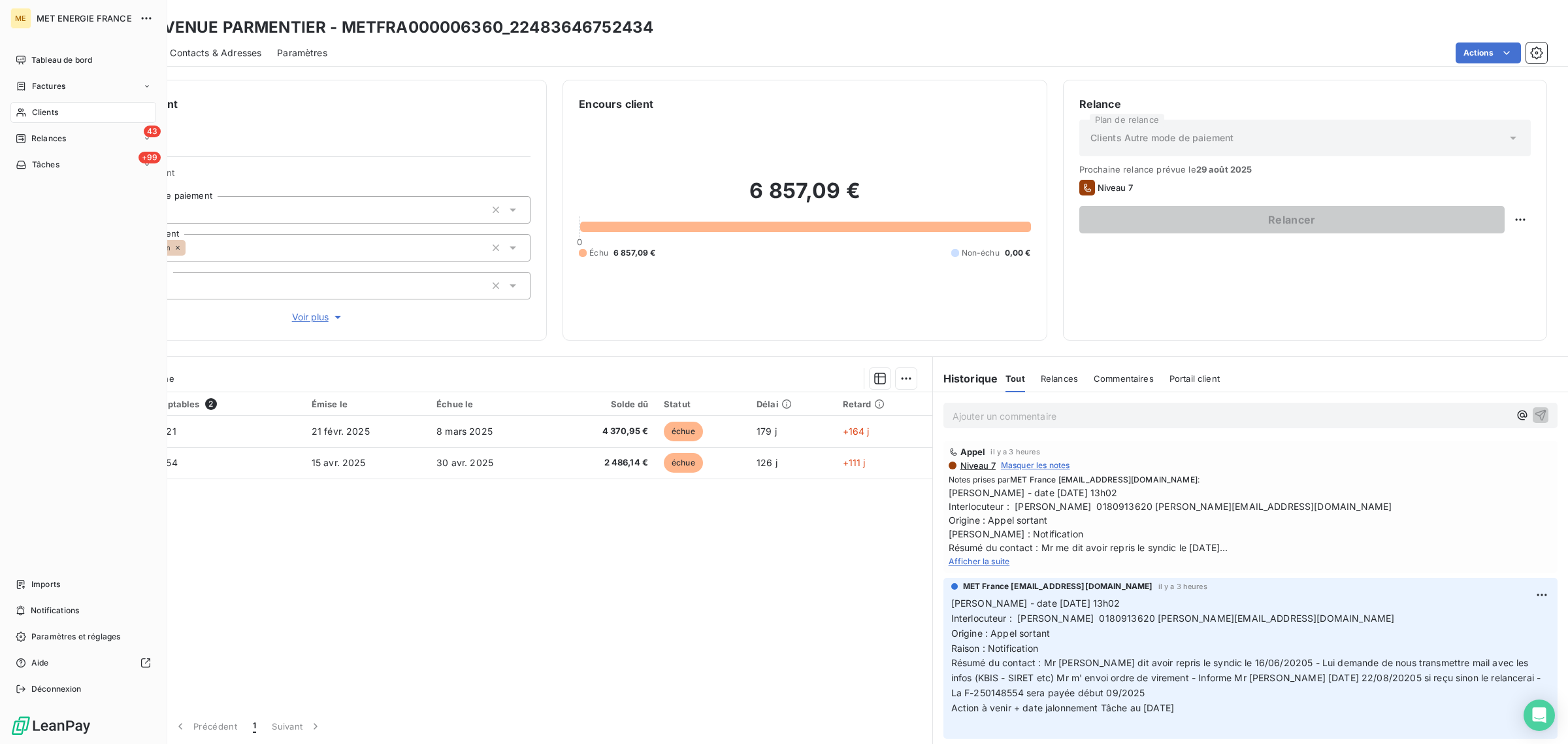
drag, startPoint x: 21, startPoint y: 108, endPoint x: 129, endPoint y: 108, distance: 108.0
click at [21, 108] on icon at bounding box center [21, 112] width 9 height 8
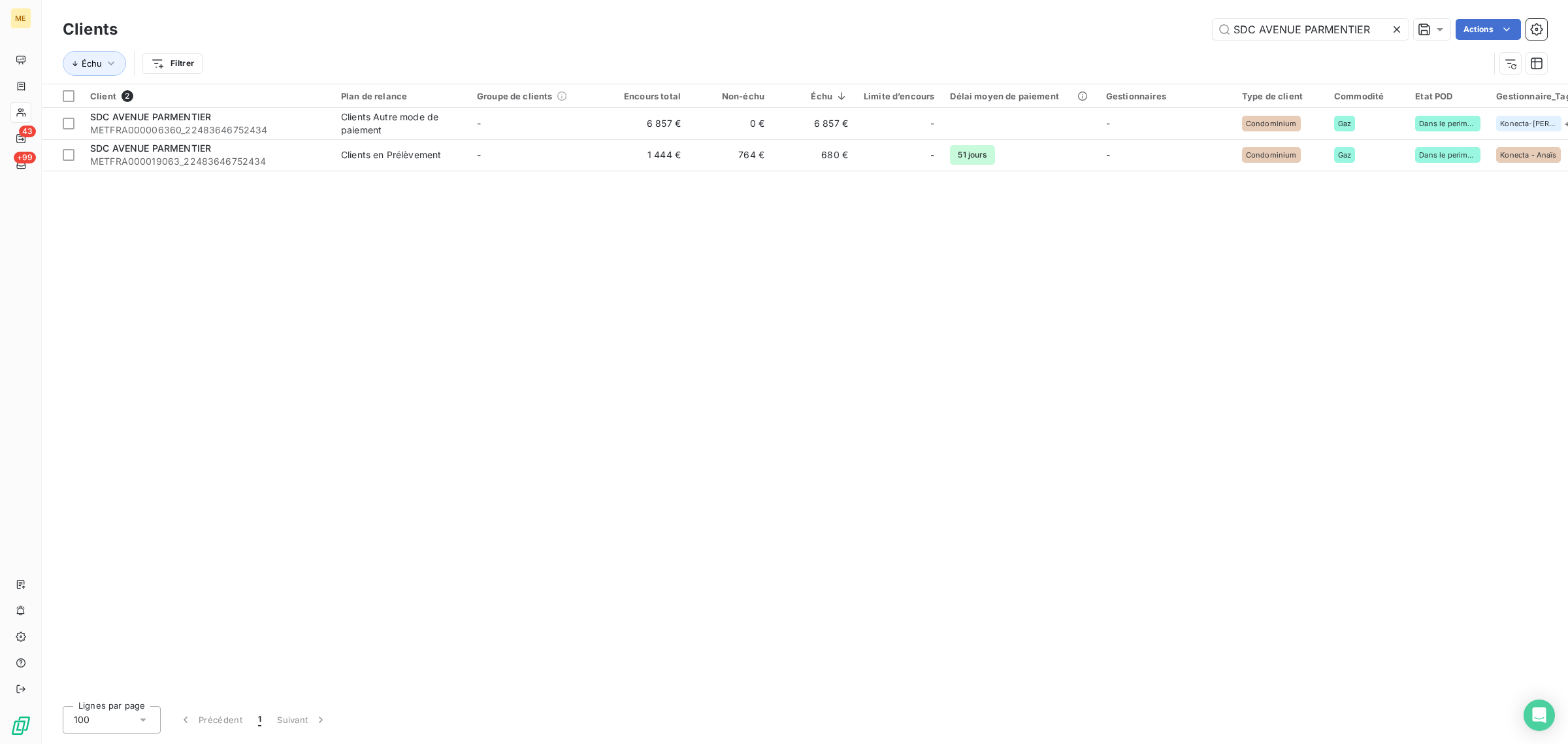
drag, startPoint x: 1377, startPoint y: 30, endPoint x: 1175, endPoint y: 30, distance: 202.0
click at [1237, 30] on input "SDC AVENUE PARMENTIER" at bounding box center [1311, 29] width 196 height 21
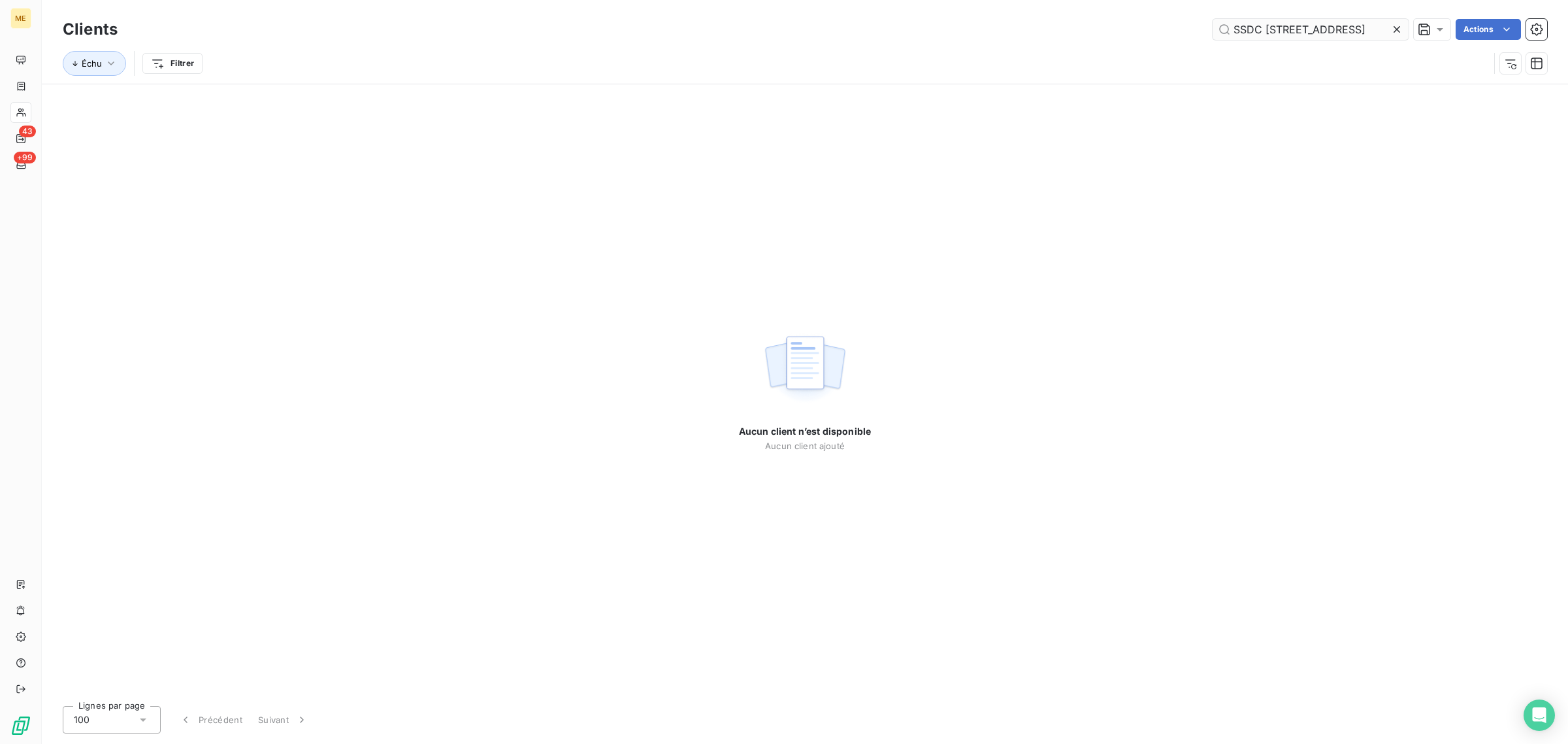
click at [1243, 33] on input "SSDC [STREET_ADDRESS]" at bounding box center [1311, 29] width 196 height 21
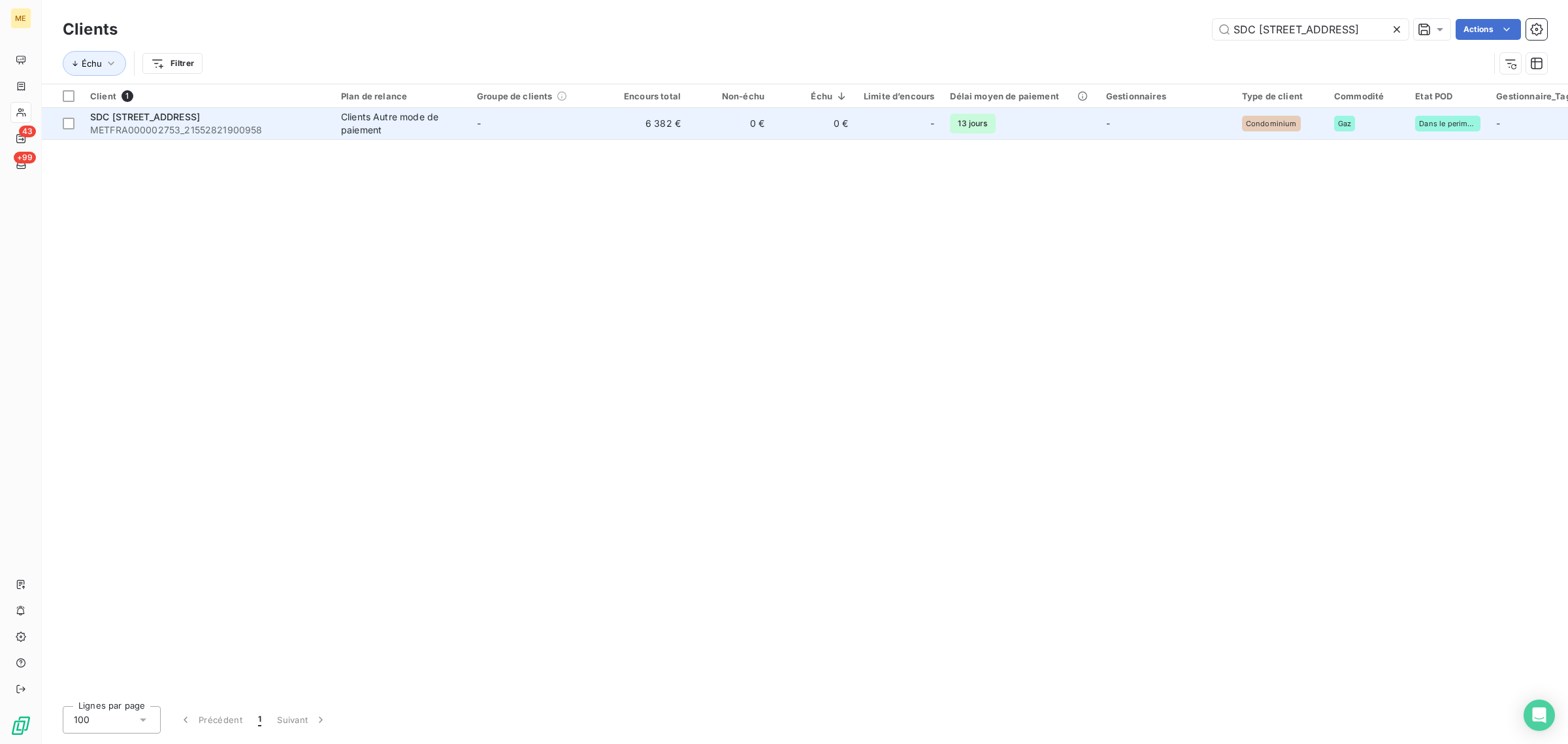
type input "SDC [STREET_ADDRESS]"
click at [484, 125] on td "-" at bounding box center [537, 123] width 136 height 31
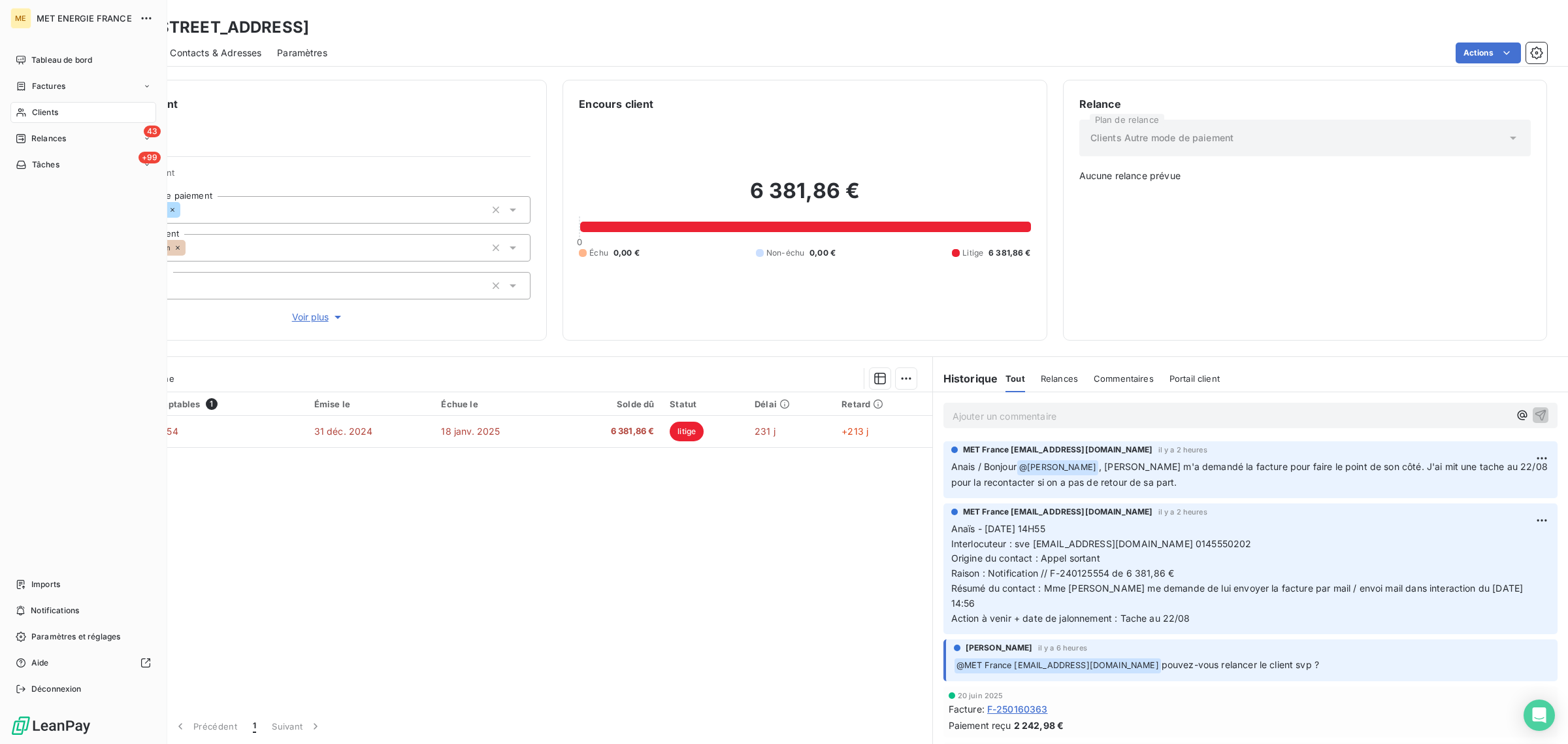
click at [18, 108] on icon at bounding box center [21, 113] width 11 height 11
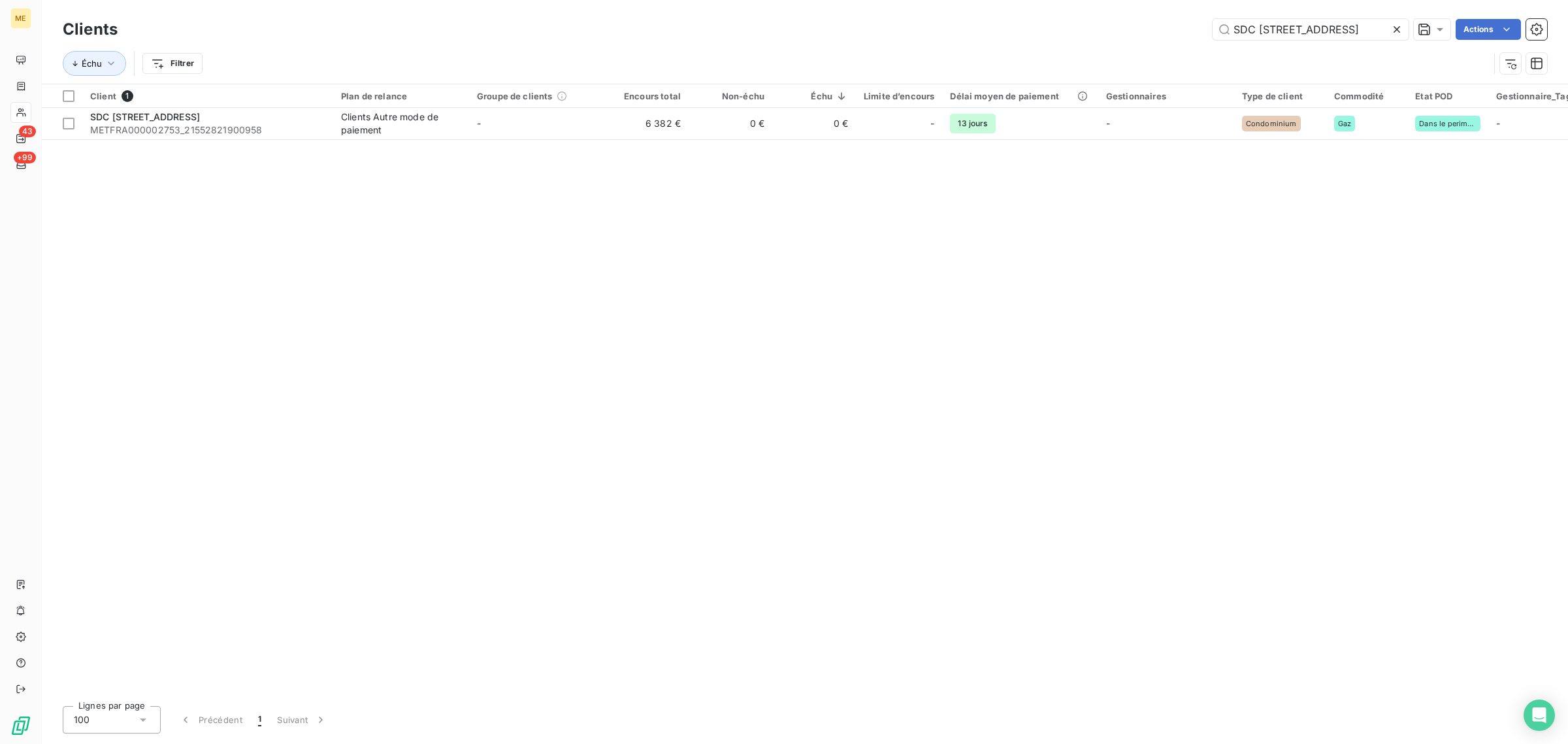
click at [1402, 30] on icon at bounding box center [1397, 29] width 13 height 13
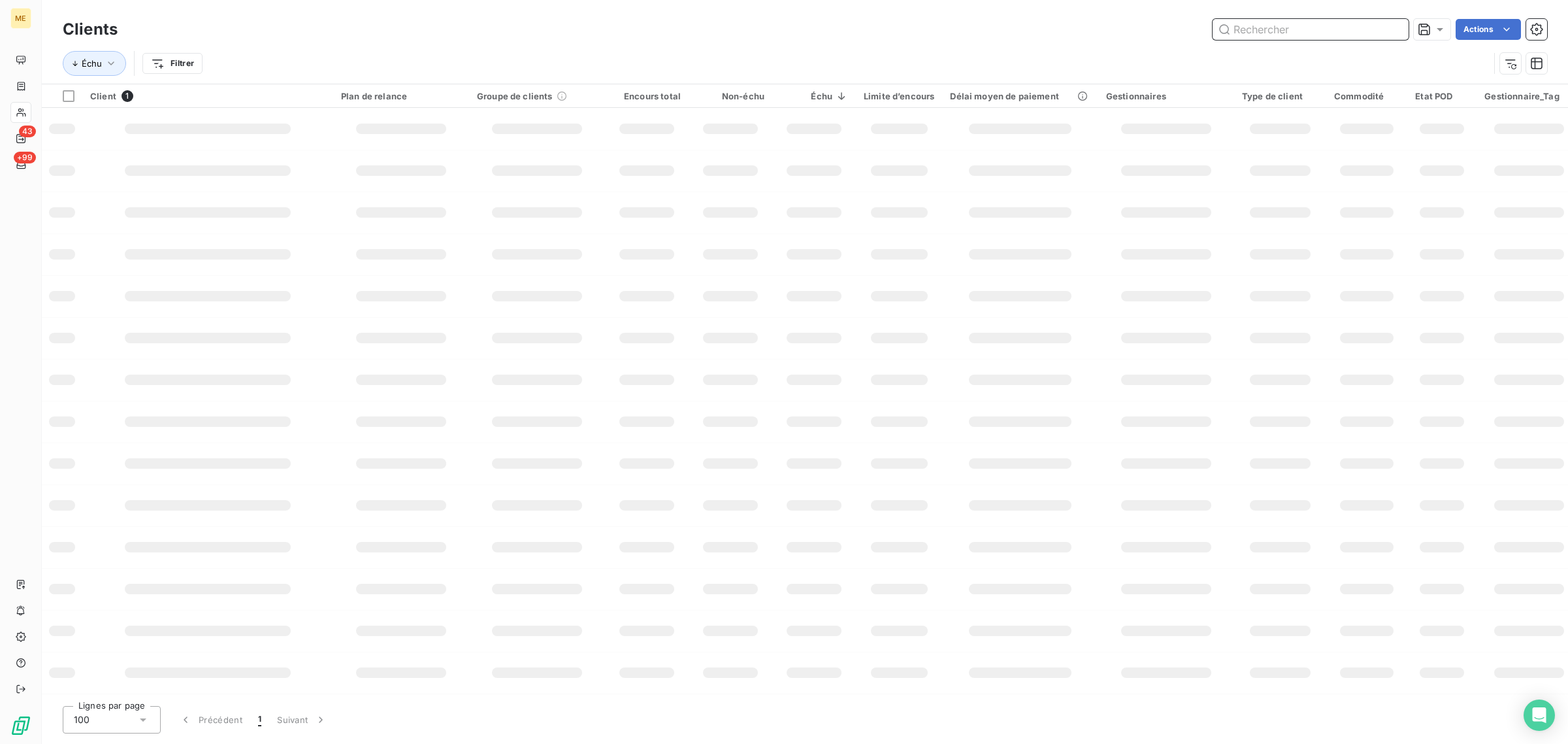
click at [1299, 29] on input "text" at bounding box center [1311, 29] width 196 height 21
paste input "SDC [STREET_ADDRESS]"
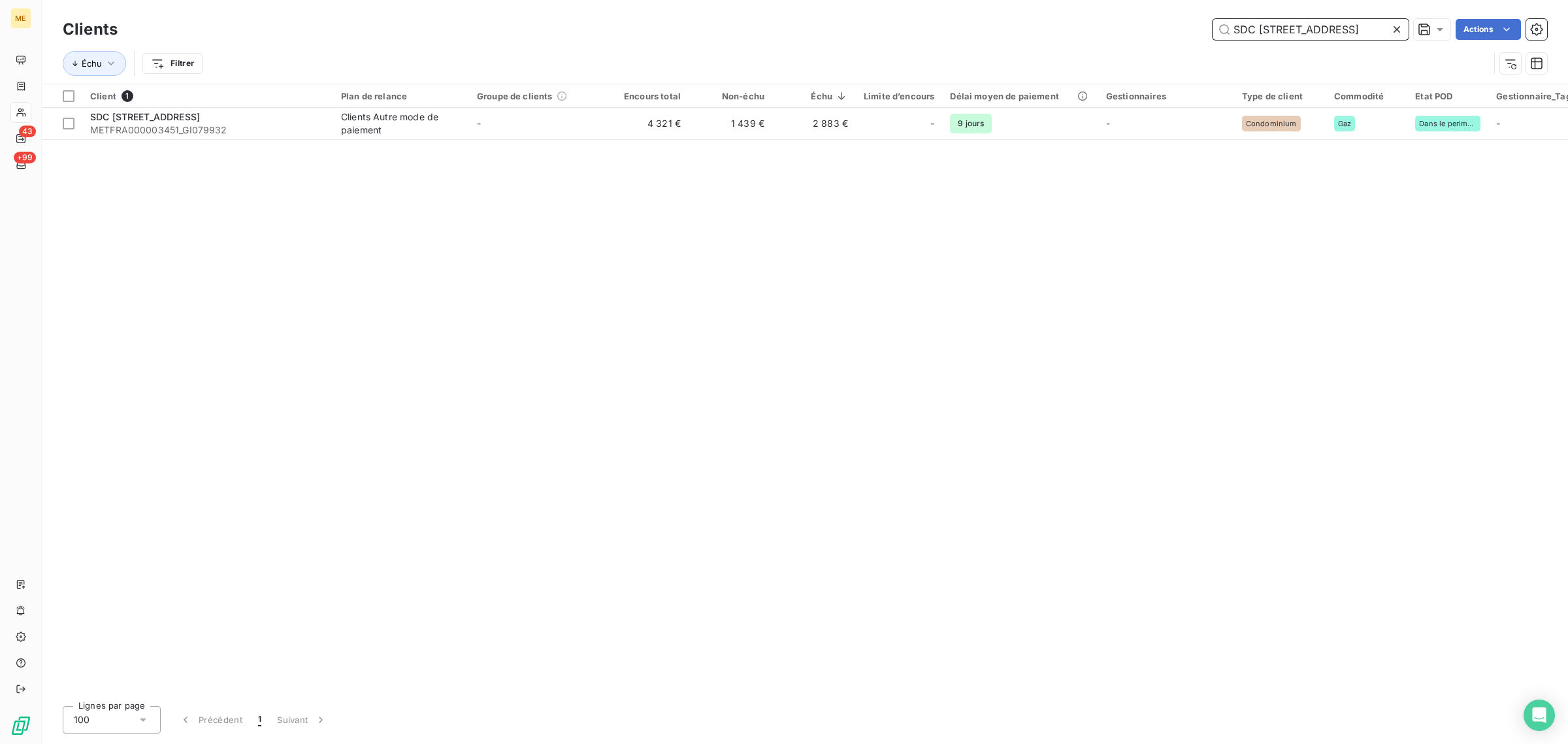
type input "SDC [STREET_ADDRESS]"
click at [602, 142] on div "Client 1 Plan de relance Groupe de clients Encours total Non-échu Échu Limite d…" at bounding box center [805, 390] width 1527 height 611
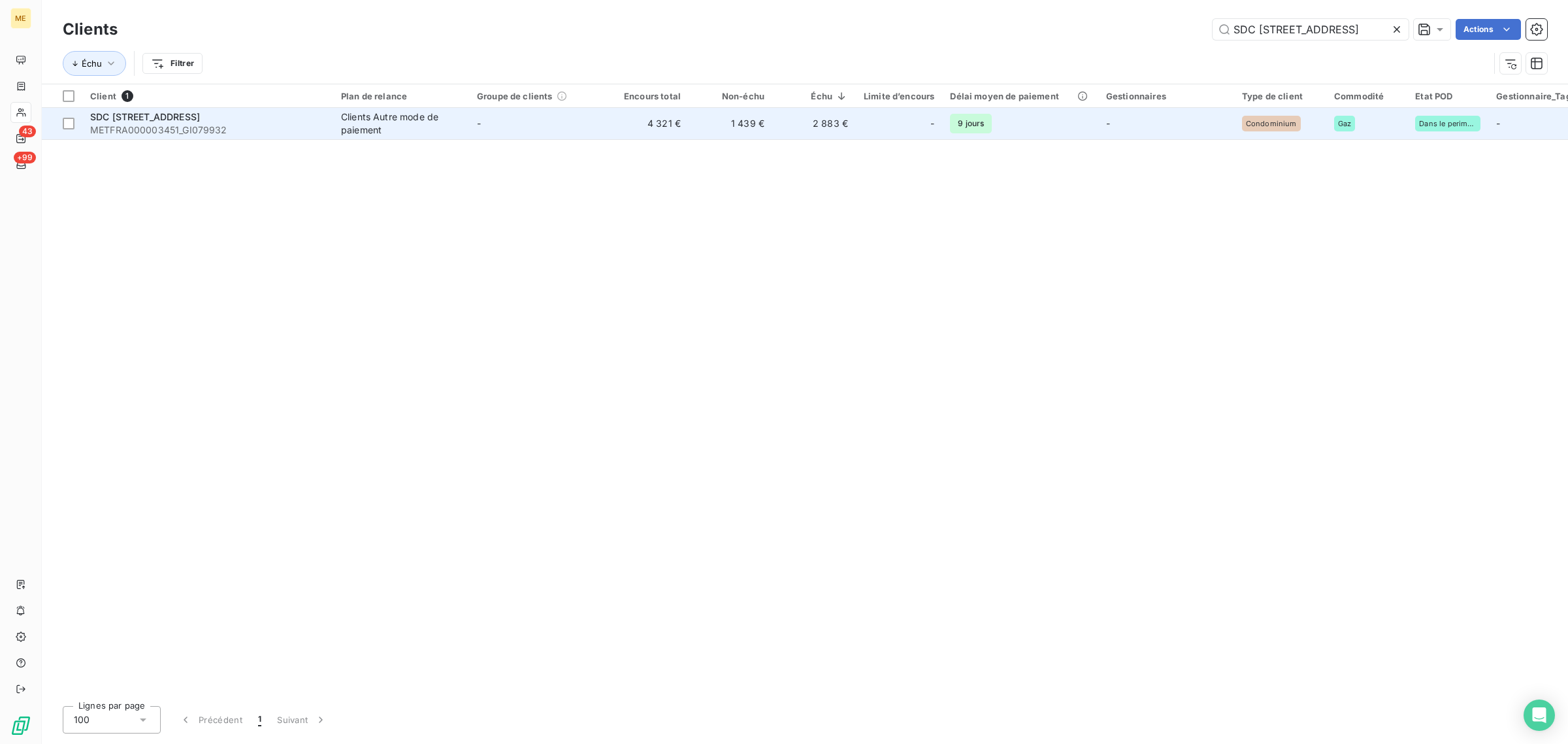
click at [600, 130] on td "-" at bounding box center [537, 123] width 136 height 31
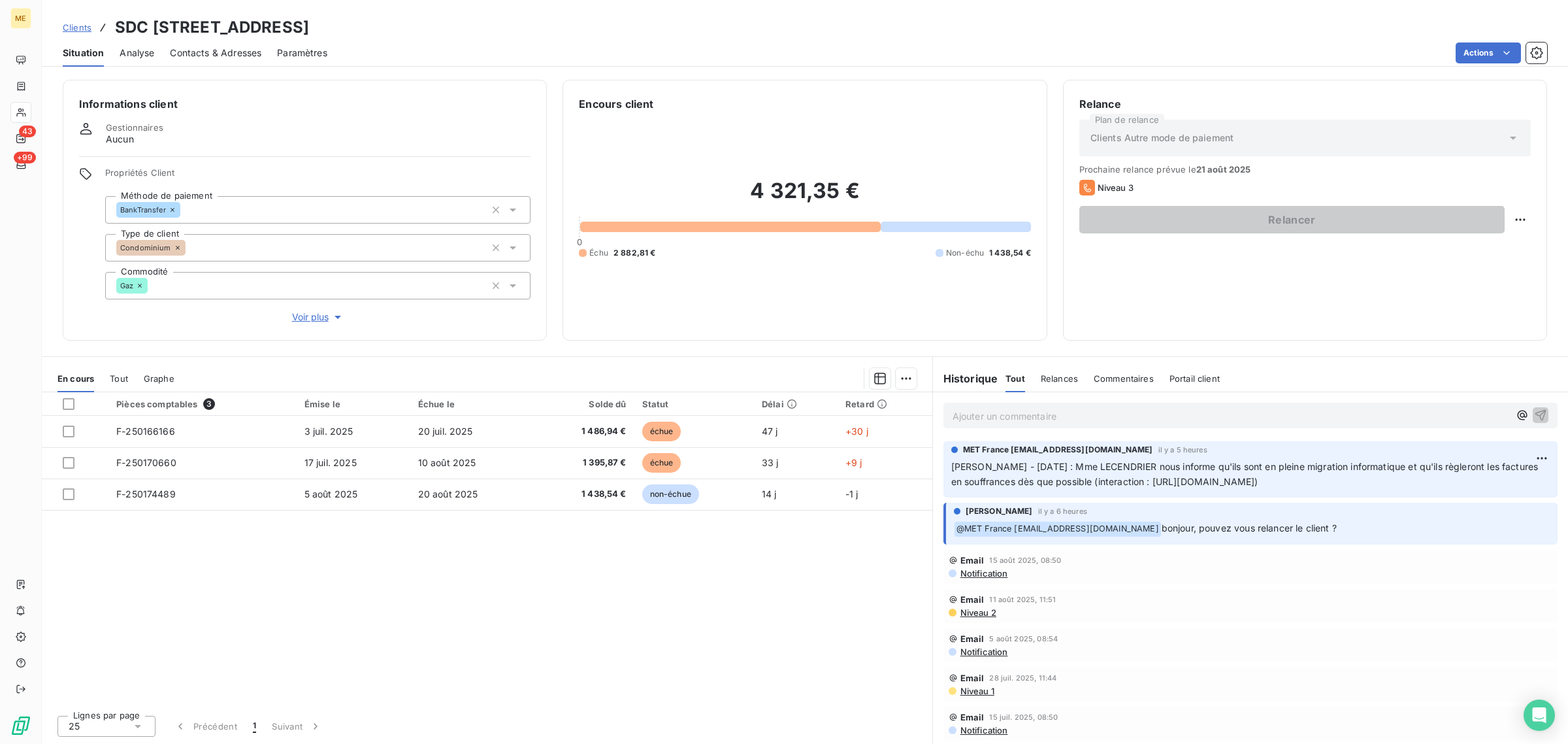
drag, startPoint x: 530, startPoint y: 33, endPoint x: 291, endPoint y: 31, distance: 239.0
click at [291, 31] on div "Clients SDC [STREET_ADDRESS]" at bounding box center [805, 27] width 1527 height 24
copy h3 "METFRA000003451_GI079932"
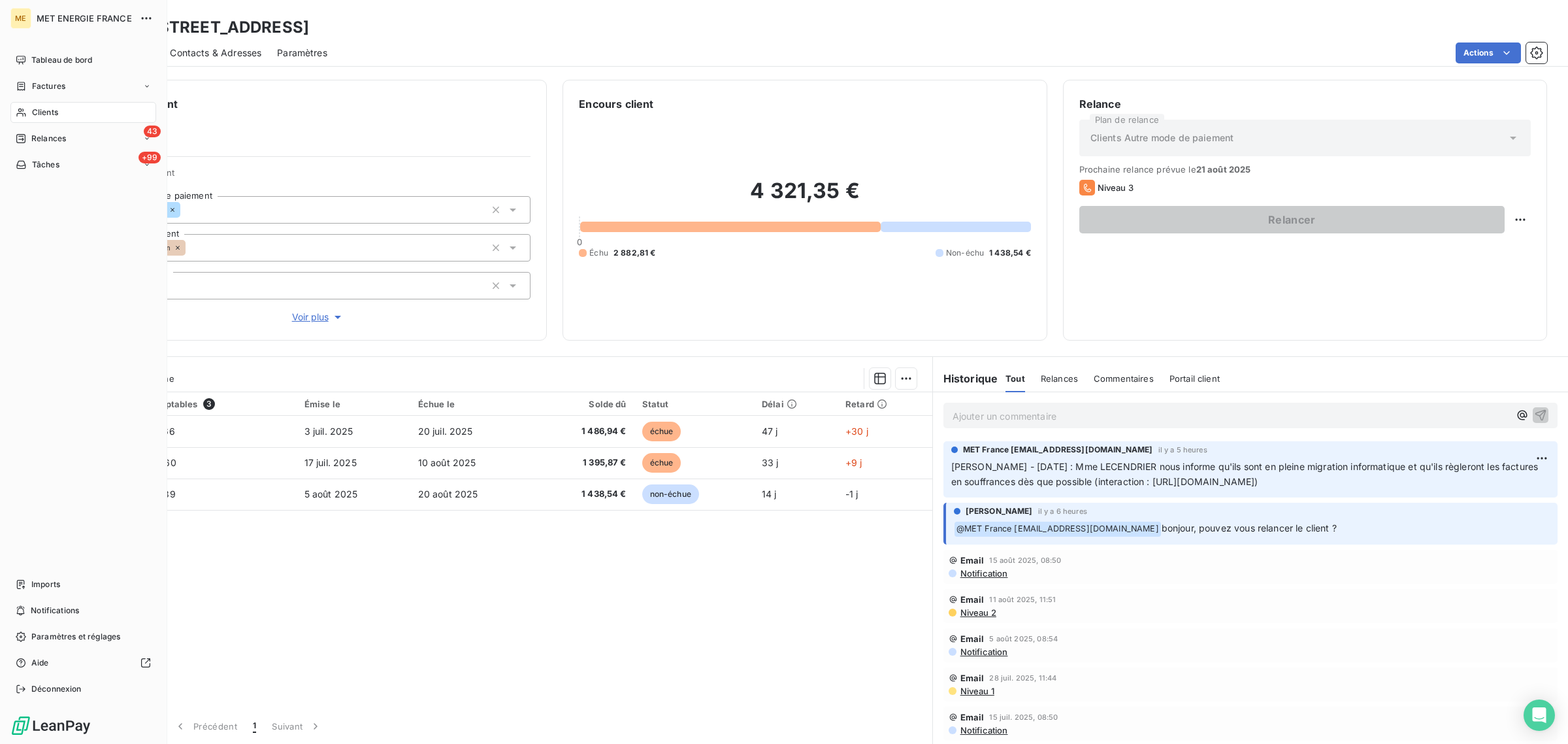
drag, startPoint x: 39, startPoint y: 109, endPoint x: 114, endPoint y: 110, distance: 75.0
click at [38, 110] on span "Clients" at bounding box center [45, 112] width 26 height 12
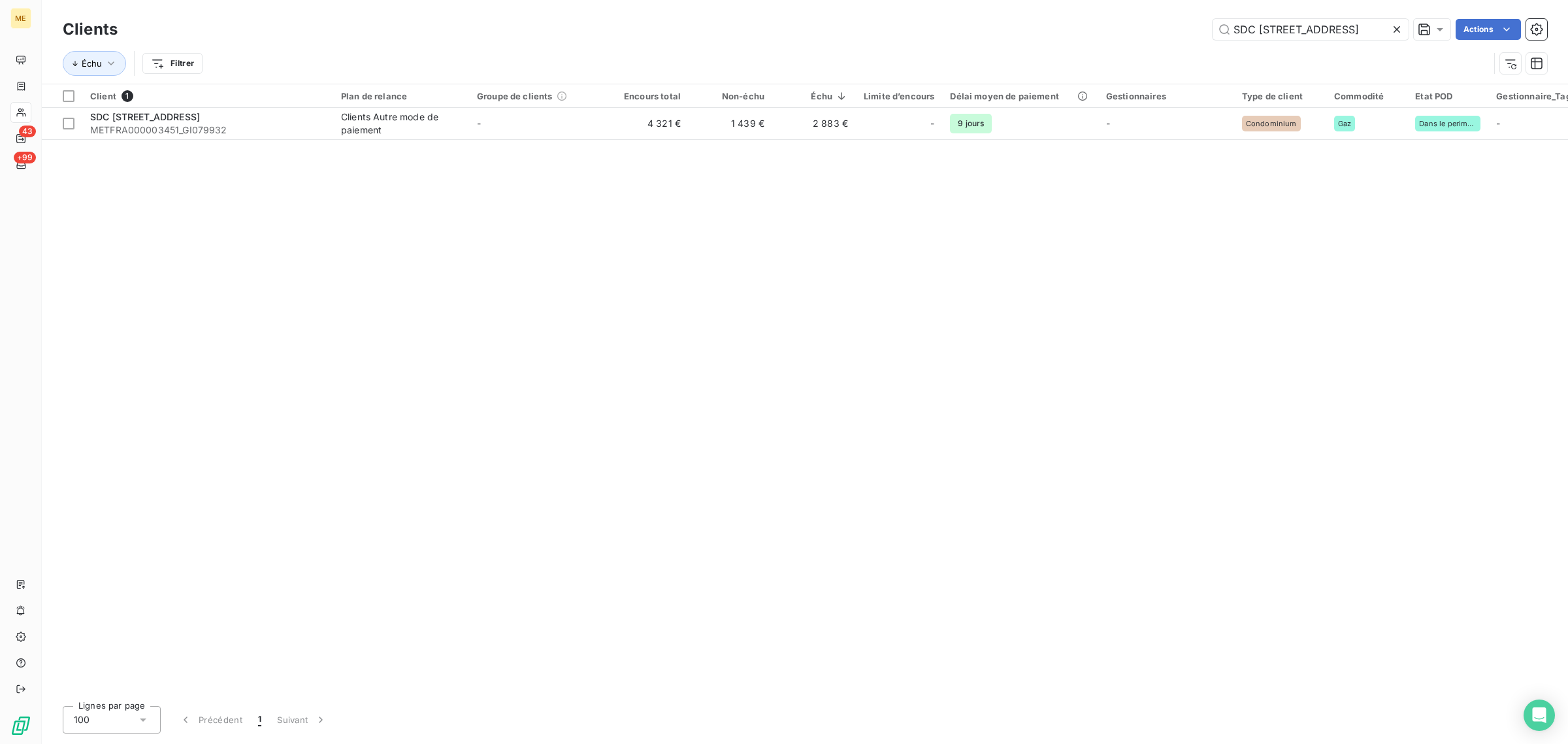
drag, startPoint x: 1356, startPoint y: 34, endPoint x: 1037, endPoint y: 34, distance: 319.0
click at [1037, 34] on div "SDC [STREET_ADDRESS]" at bounding box center [840, 29] width 1414 height 21
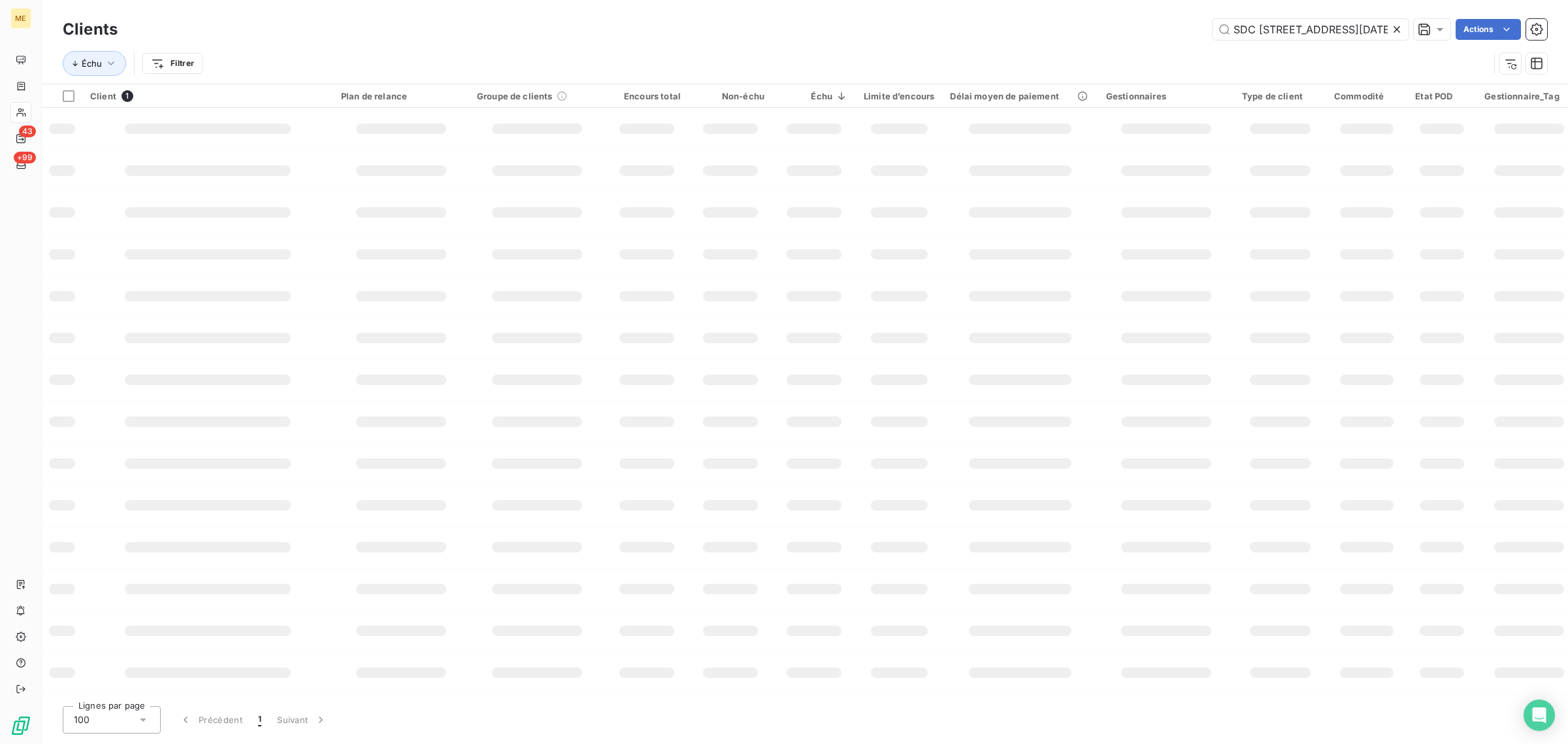
scroll to position [0, 5]
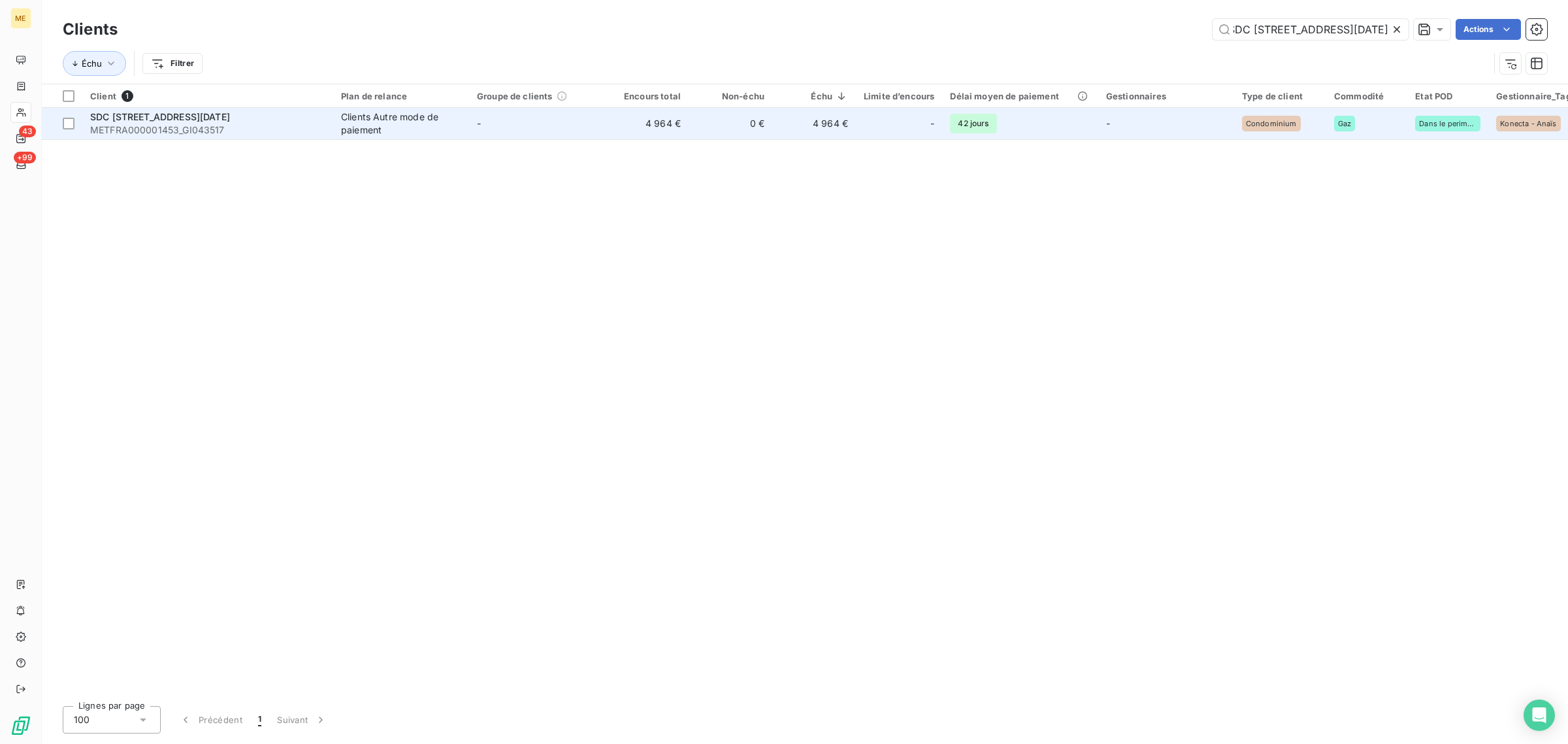
type input "SDC [STREET_ADDRESS][DATE]"
click at [534, 134] on td "-" at bounding box center [537, 123] width 136 height 31
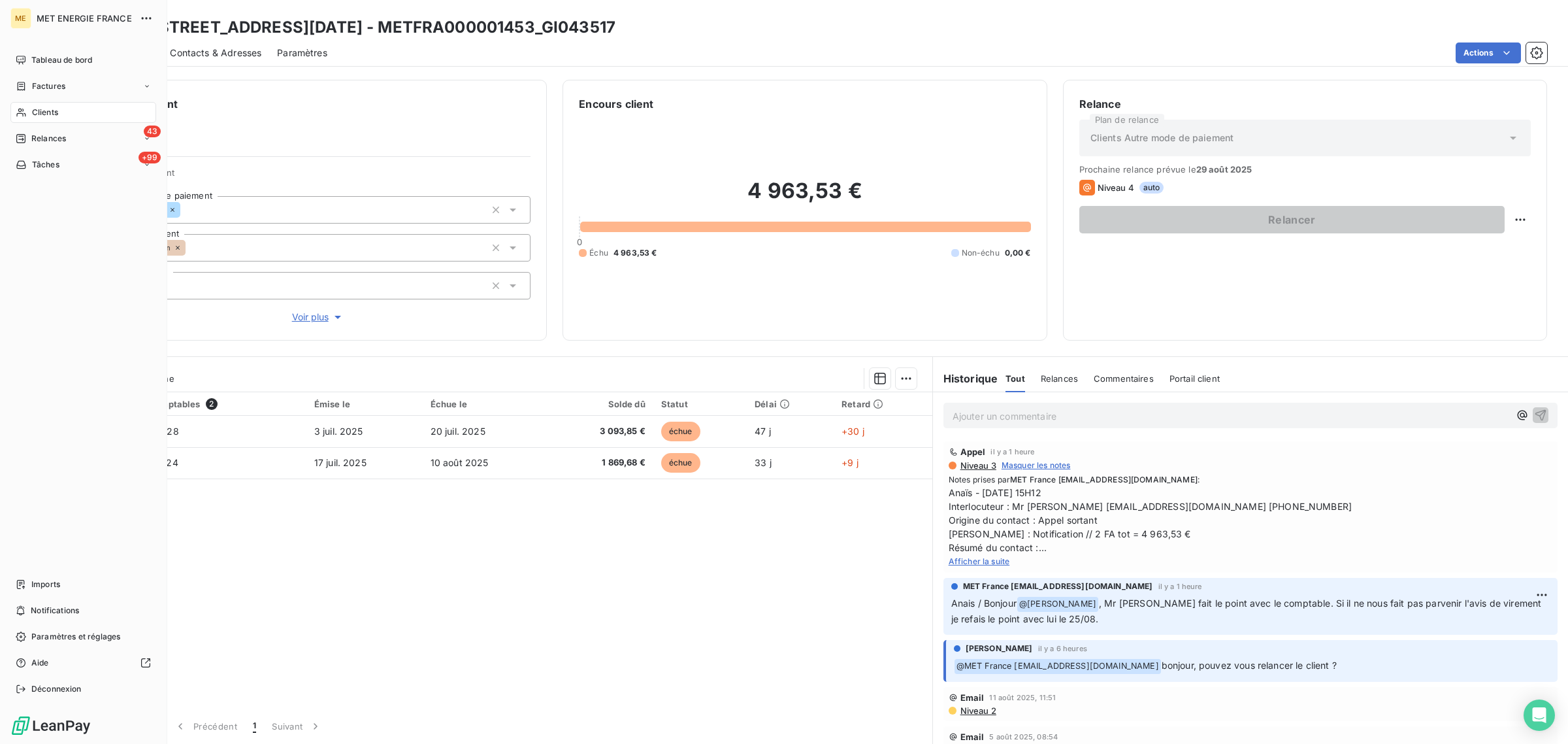
drag, startPoint x: 30, startPoint y: 114, endPoint x: 93, endPoint y: 117, distance: 63.1
click at [30, 114] on div "Clients" at bounding box center [84, 112] width 146 height 21
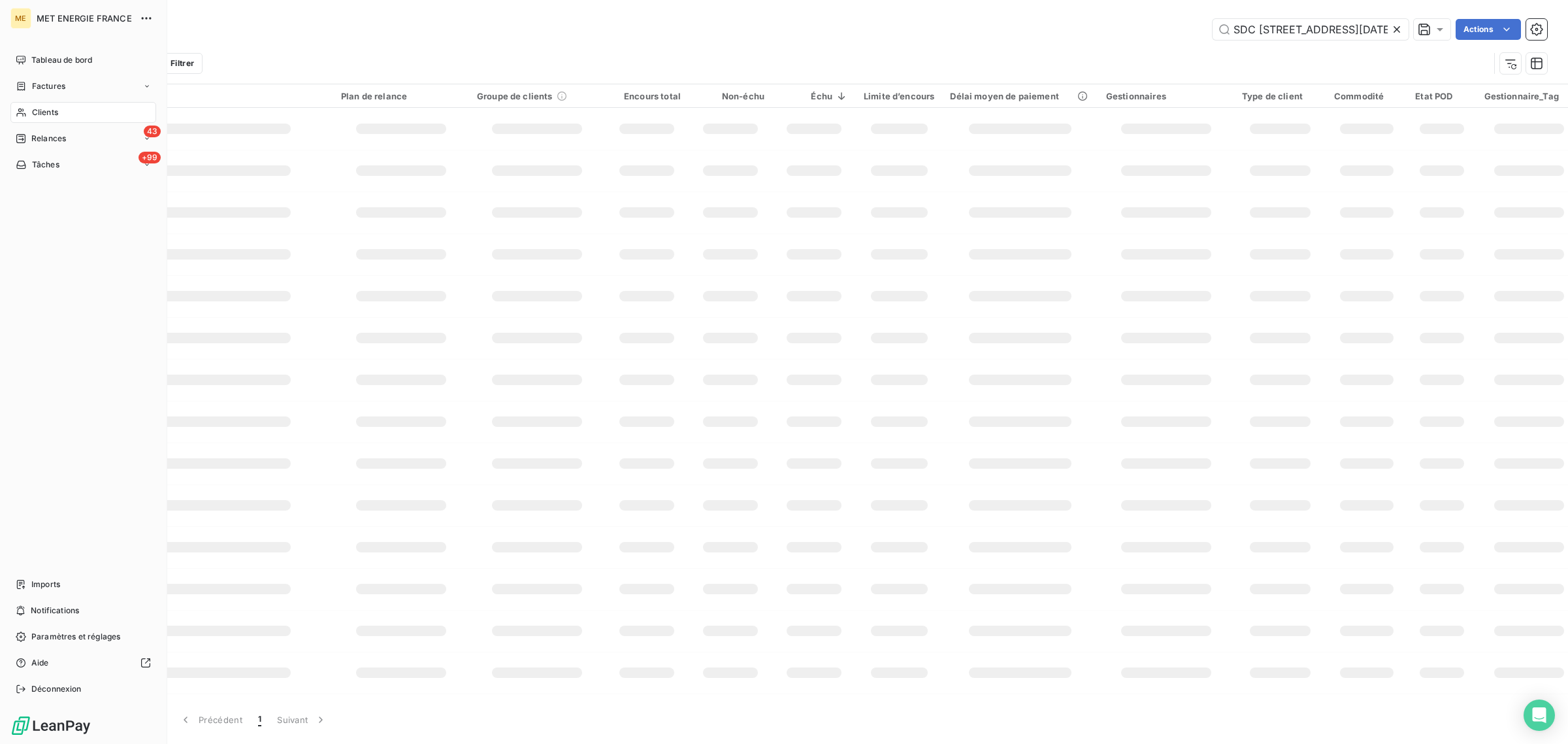
scroll to position [0, 5]
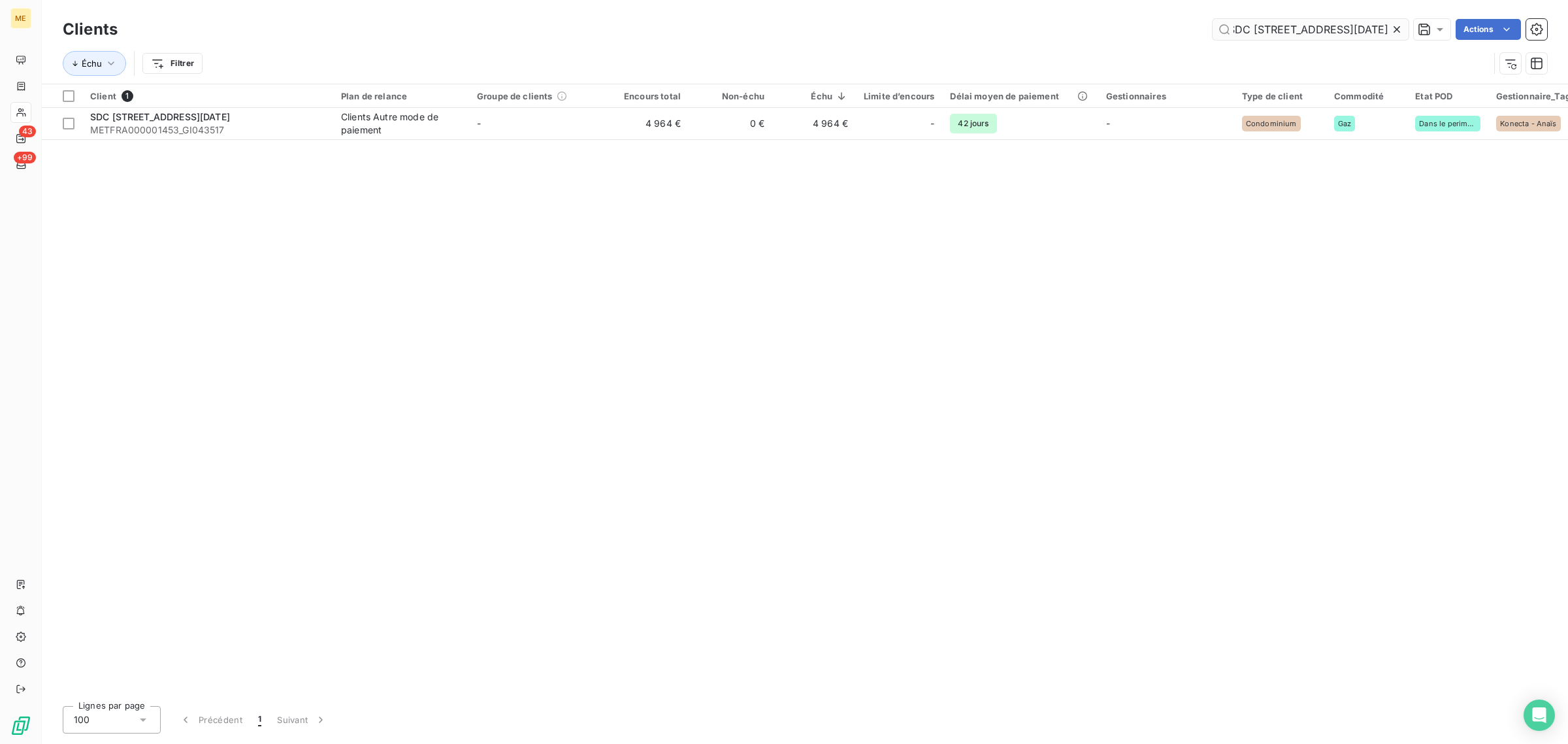
drag, startPoint x: 1394, startPoint y: 28, endPoint x: 1361, endPoint y: 28, distance: 33.0
click at [1393, 28] on icon at bounding box center [1397, 29] width 13 height 13
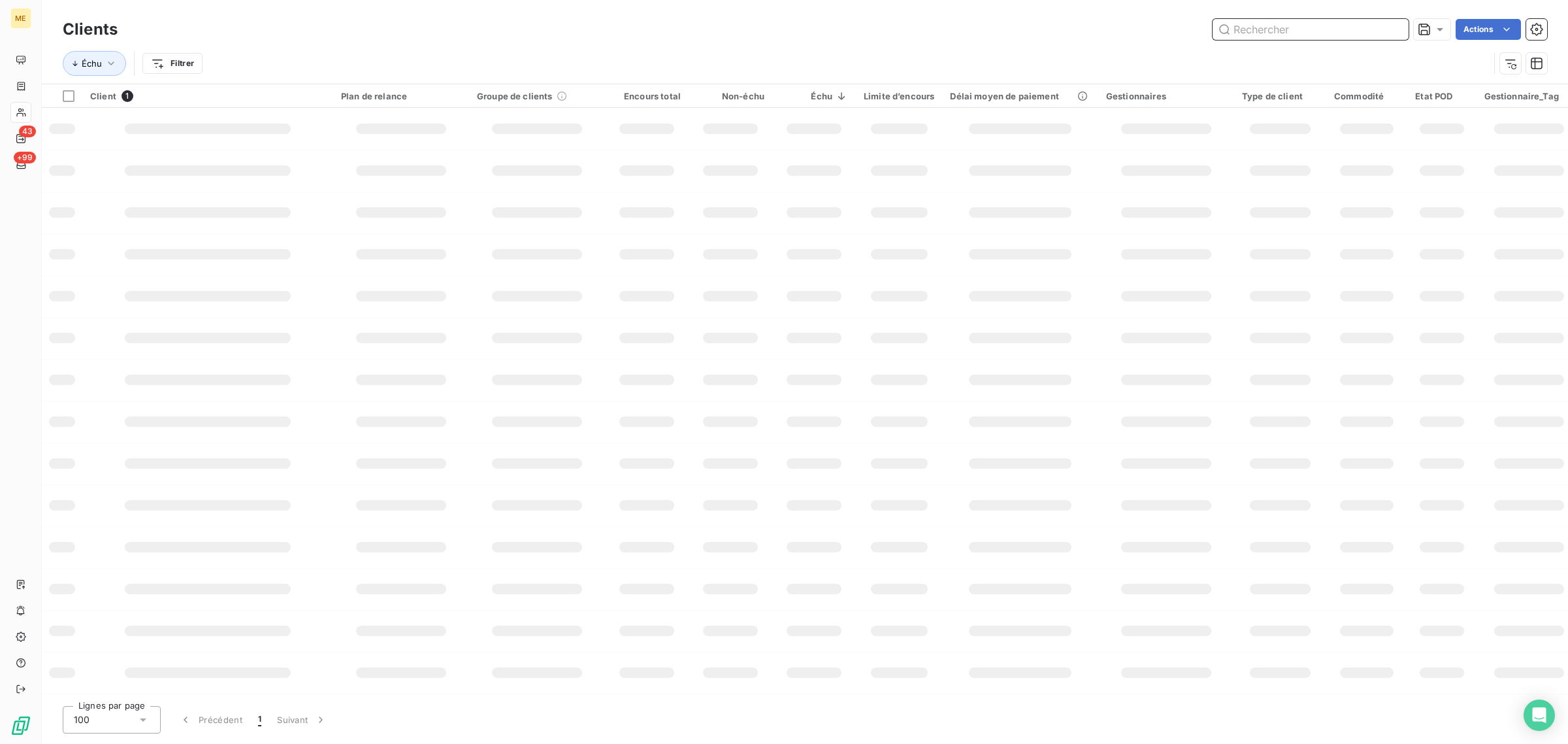
click at [1243, 33] on input "text" at bounding box center [1311, 29] width 196 height 21
paste input "SDC BEAUSITE"
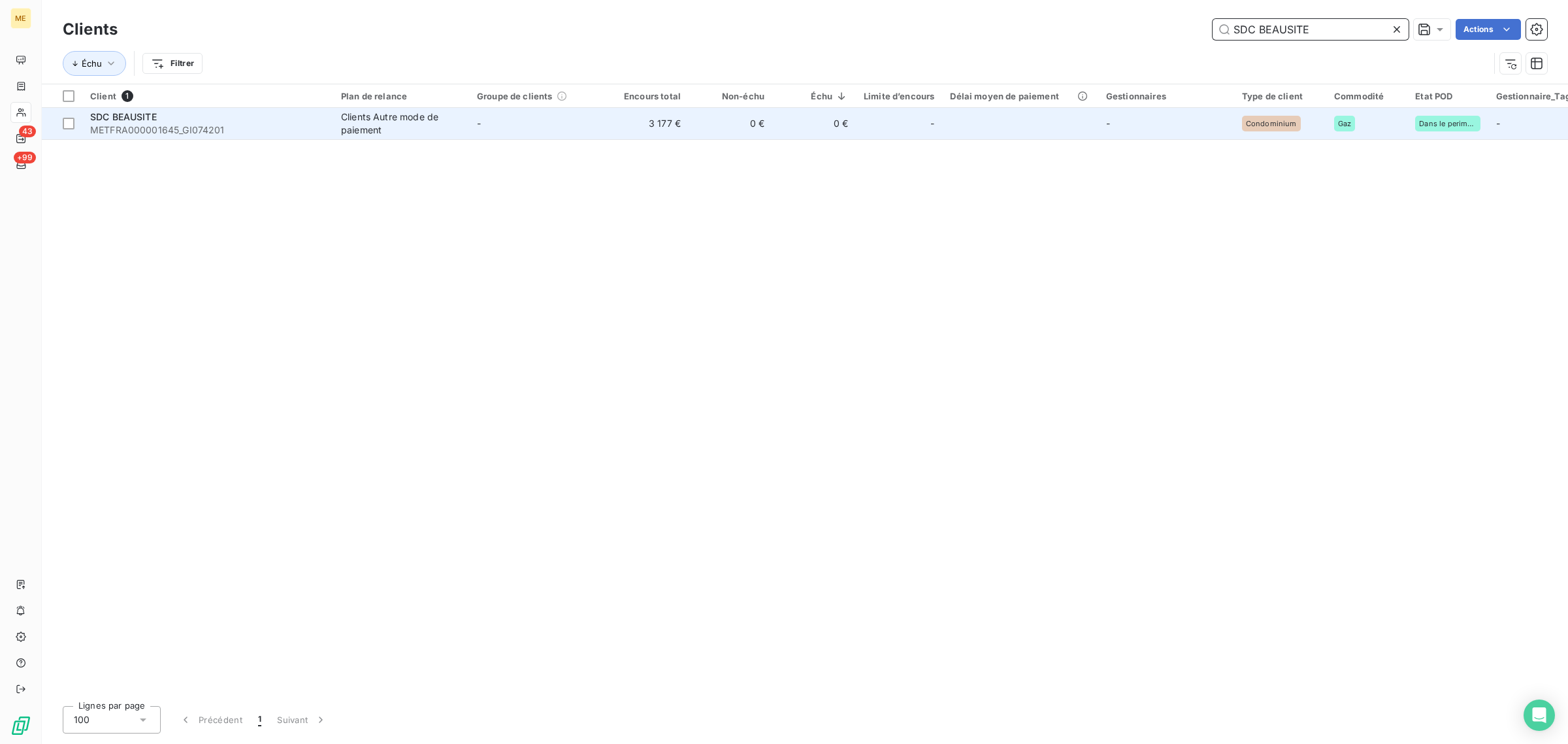
type input "SDC BEAUSITE"
click at [645, 112] on td "3 177 €" at bounding box center [646, 123] width 84 height 31
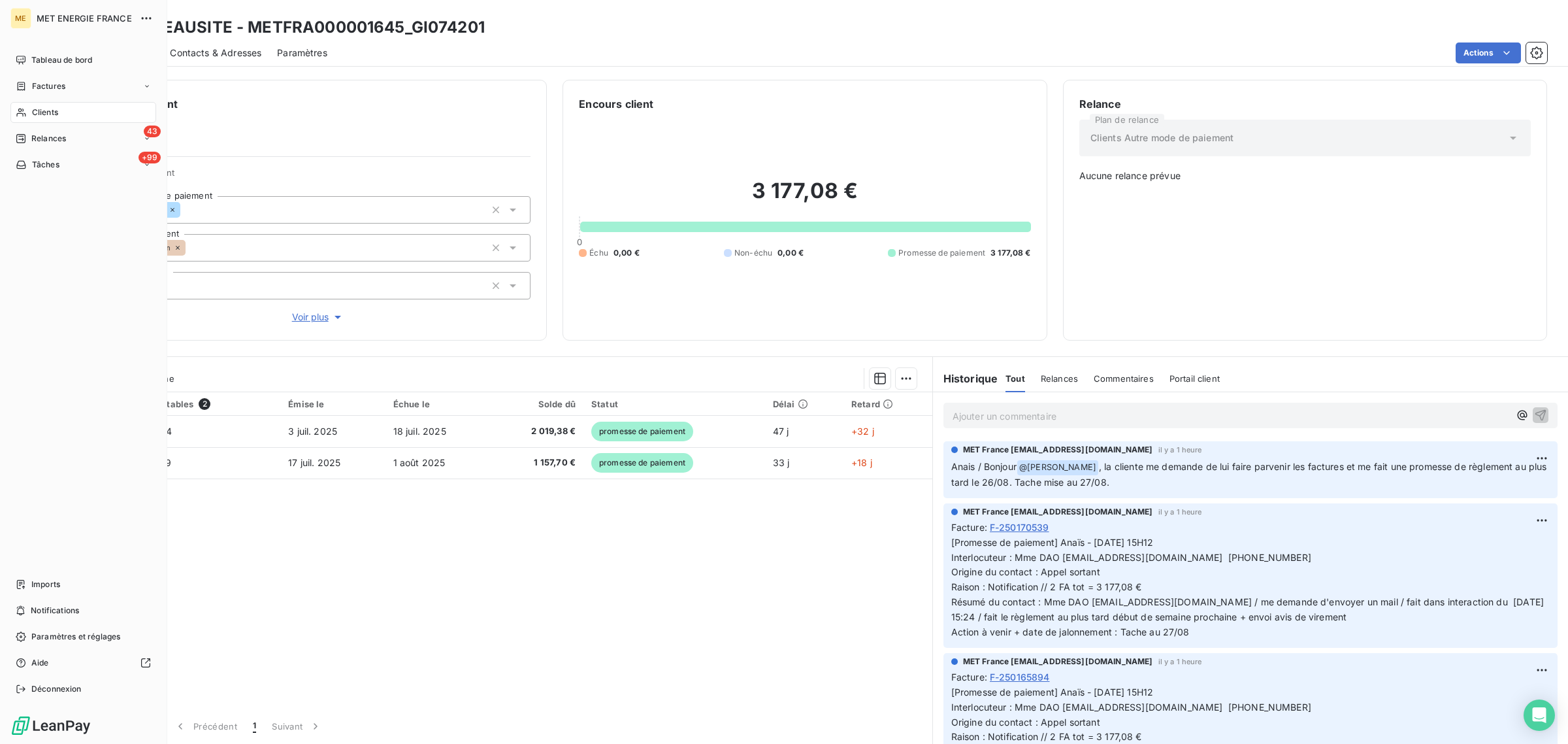
click at [25, 112] on icon at bounding box center [21, 113] width 11 height 11
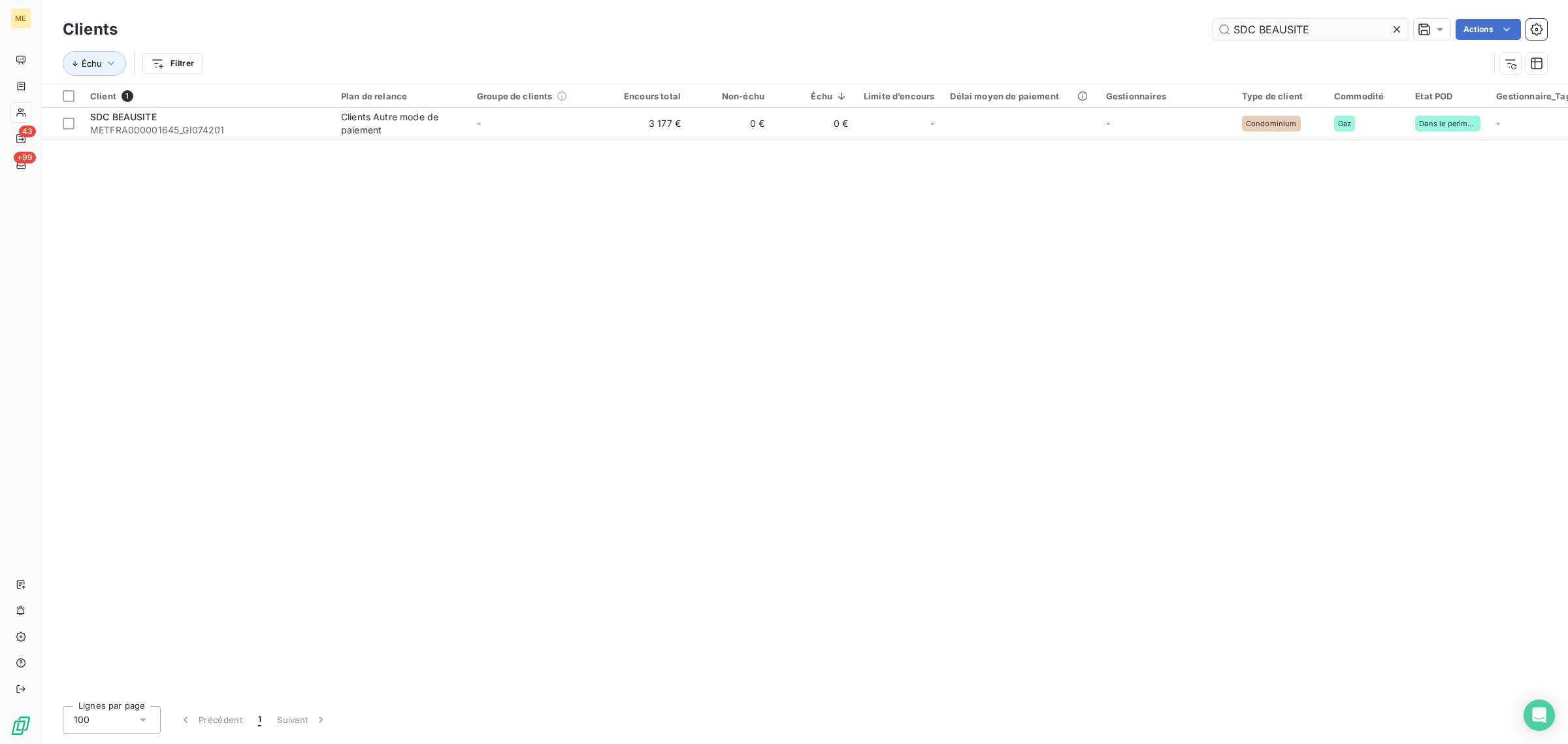
click at [1392, 28] on icon at bounding box center [1397, 29] width 13 height 13
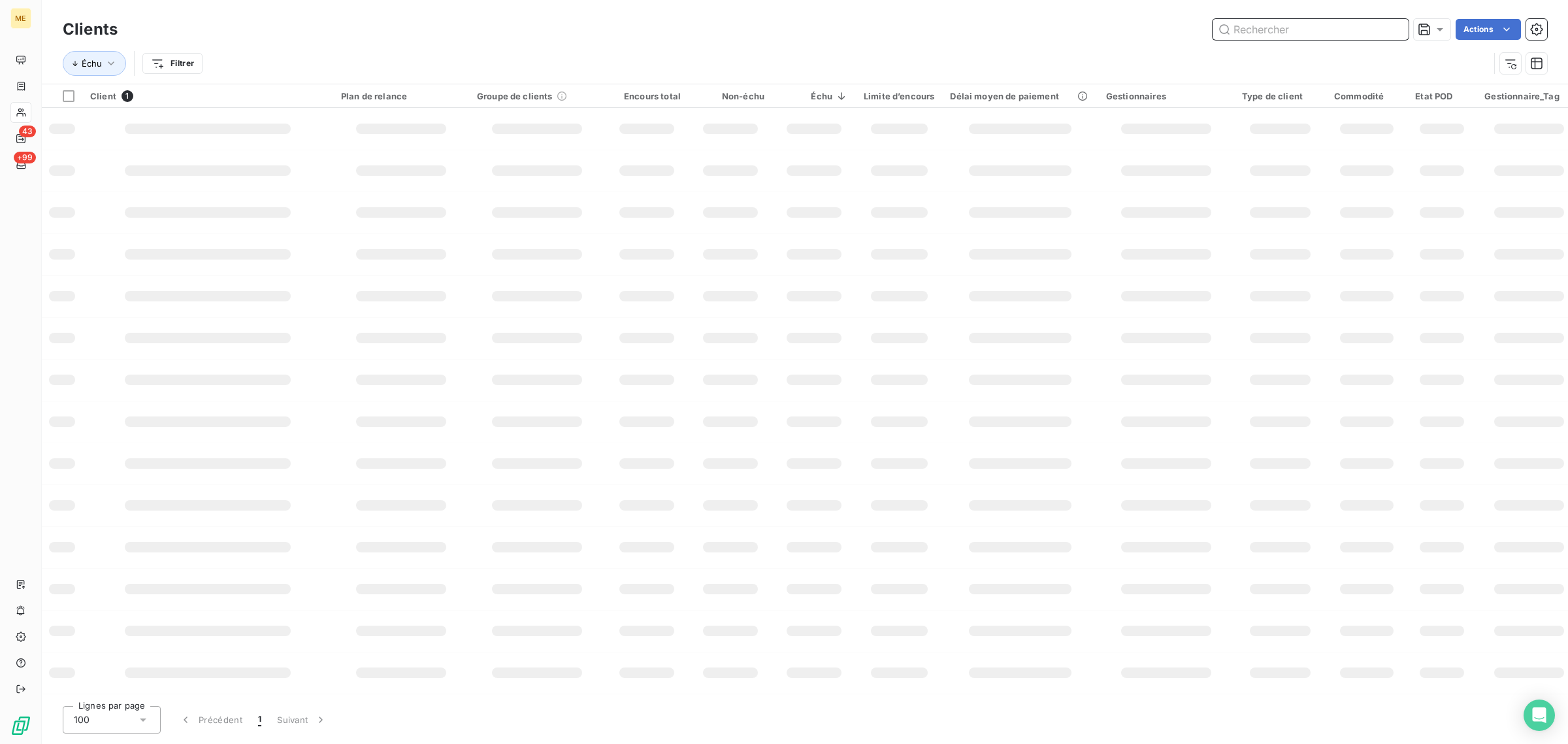
click at [1244, 26] on input "text" at bounding box center [1311, 29] width 196 height 21
paste input "SDC GRAND RUBRENT BAT BC"
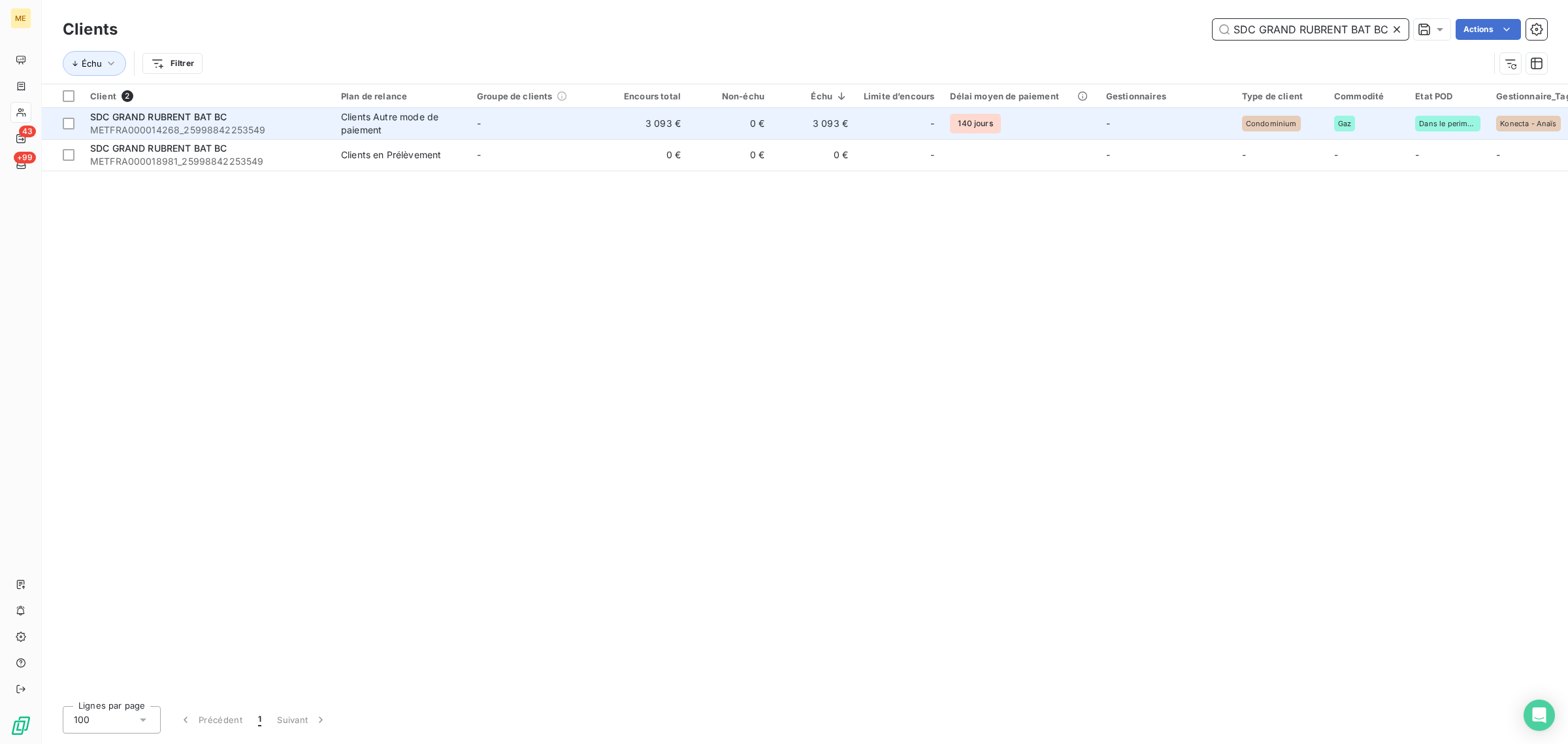
type input "SDC GRAND RUBRENT BAT BC"
click at [590, 126] on td "-" at bounding box center [537, 123] width 136 height 31
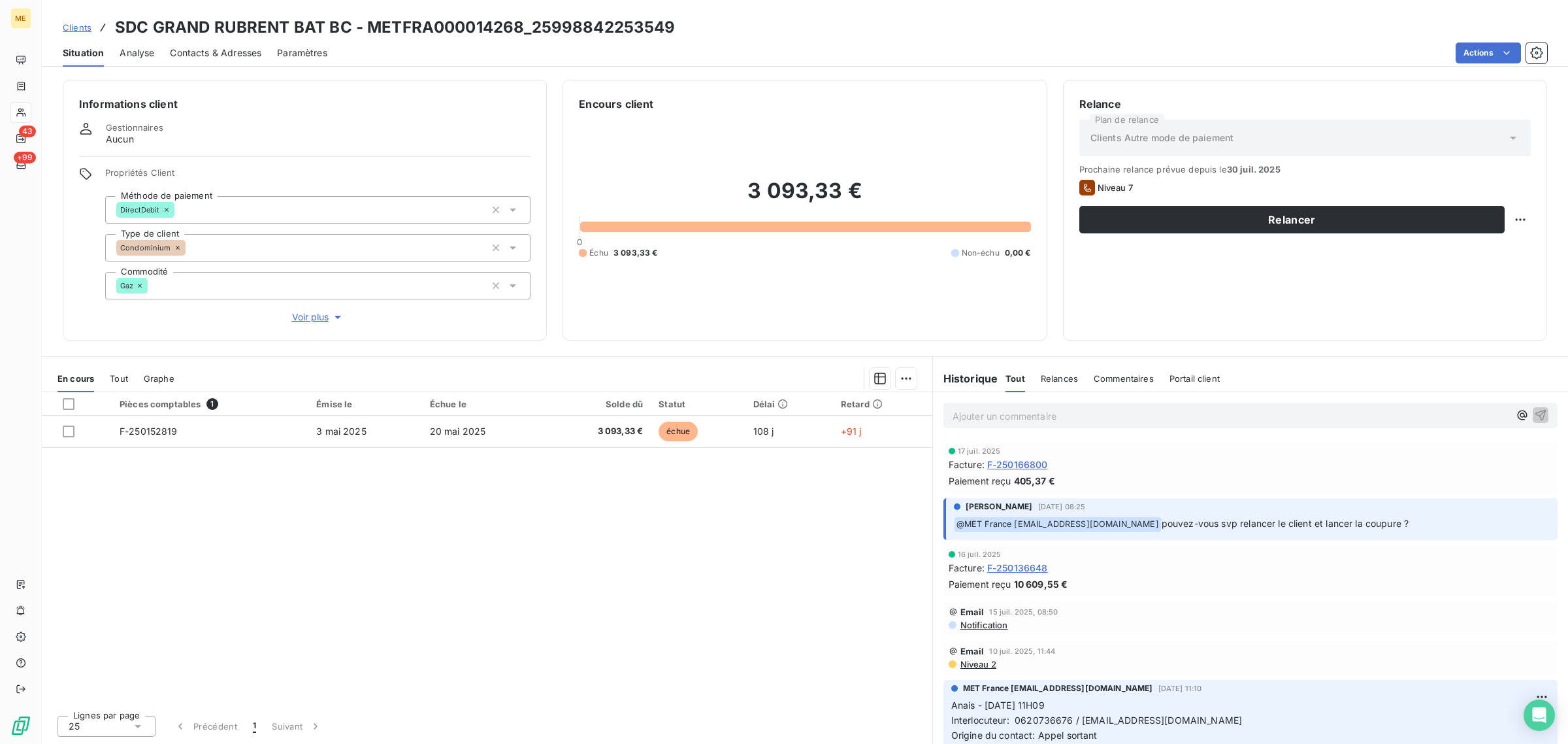
scroll to position [409, 0]
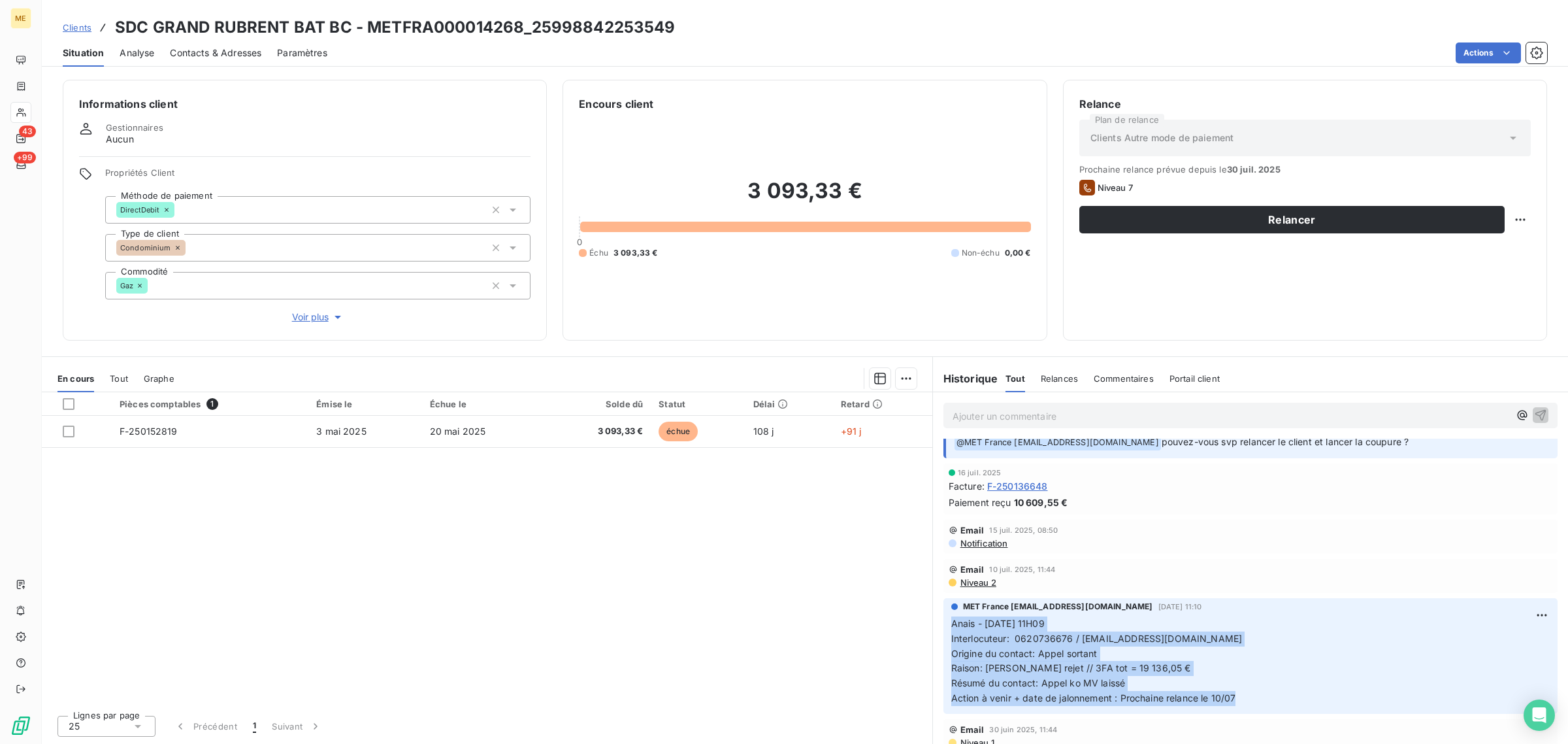
drag, startPoint x: 953, startPoint y: 622, endPoint x: 1242, endPoint y: 701, distance: 299.6
click at [1242, 701] on p "Anais - [DATE] 11H09 Interlocuteur: 0620736676 / [EMAIL_ADDRESS][DOMAIN_NAME] O…" at bounding box center [1251, 661] width 599 height 90
click at [1181, 625] on p "Anais - [DATE] 11H09 Interlocuteur: 0620736676 / [EMAIL_ADDRESS][DOMAIN_NAME] O…" at bounding box center [1251, 661] width 599 height 90
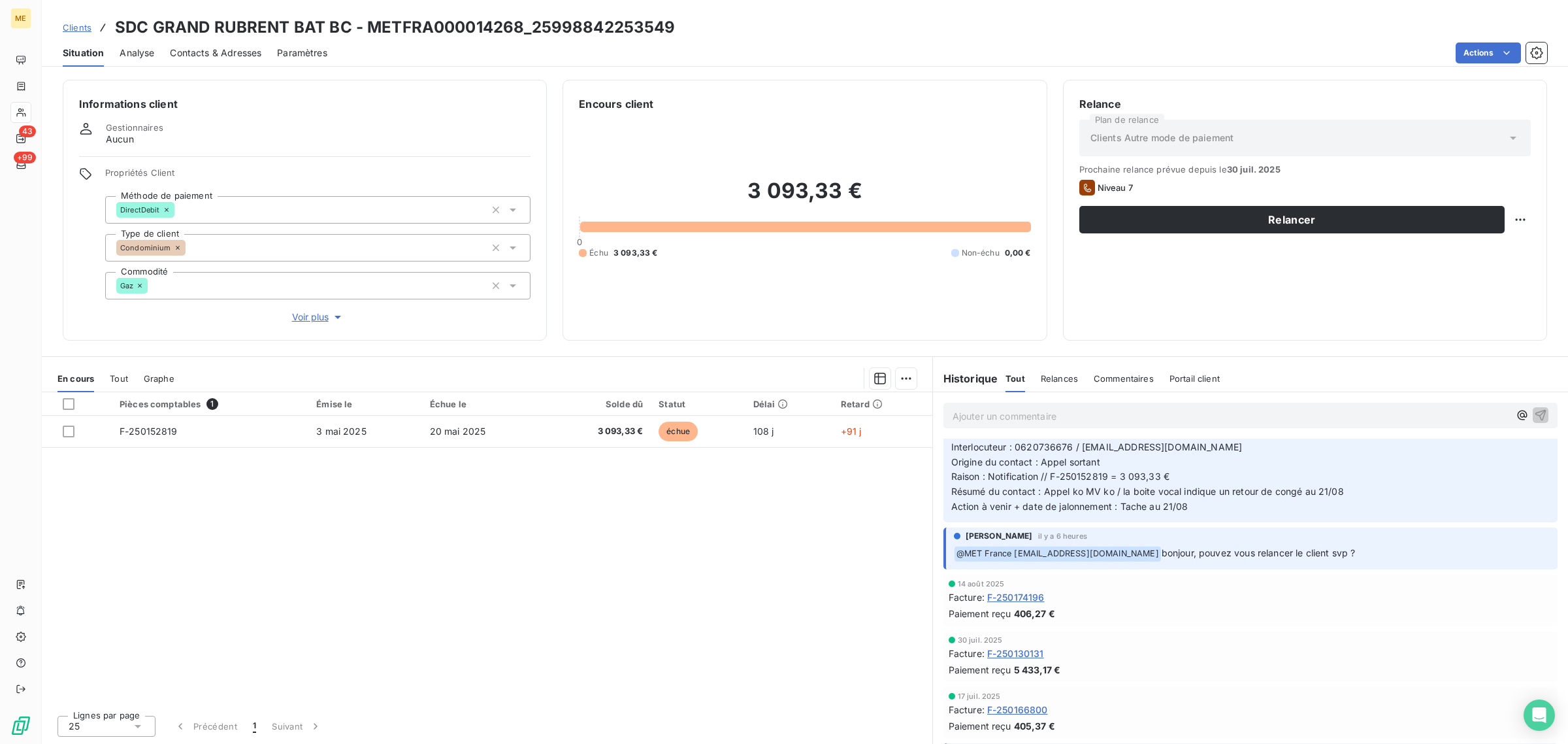
scroll to position [0, 0]
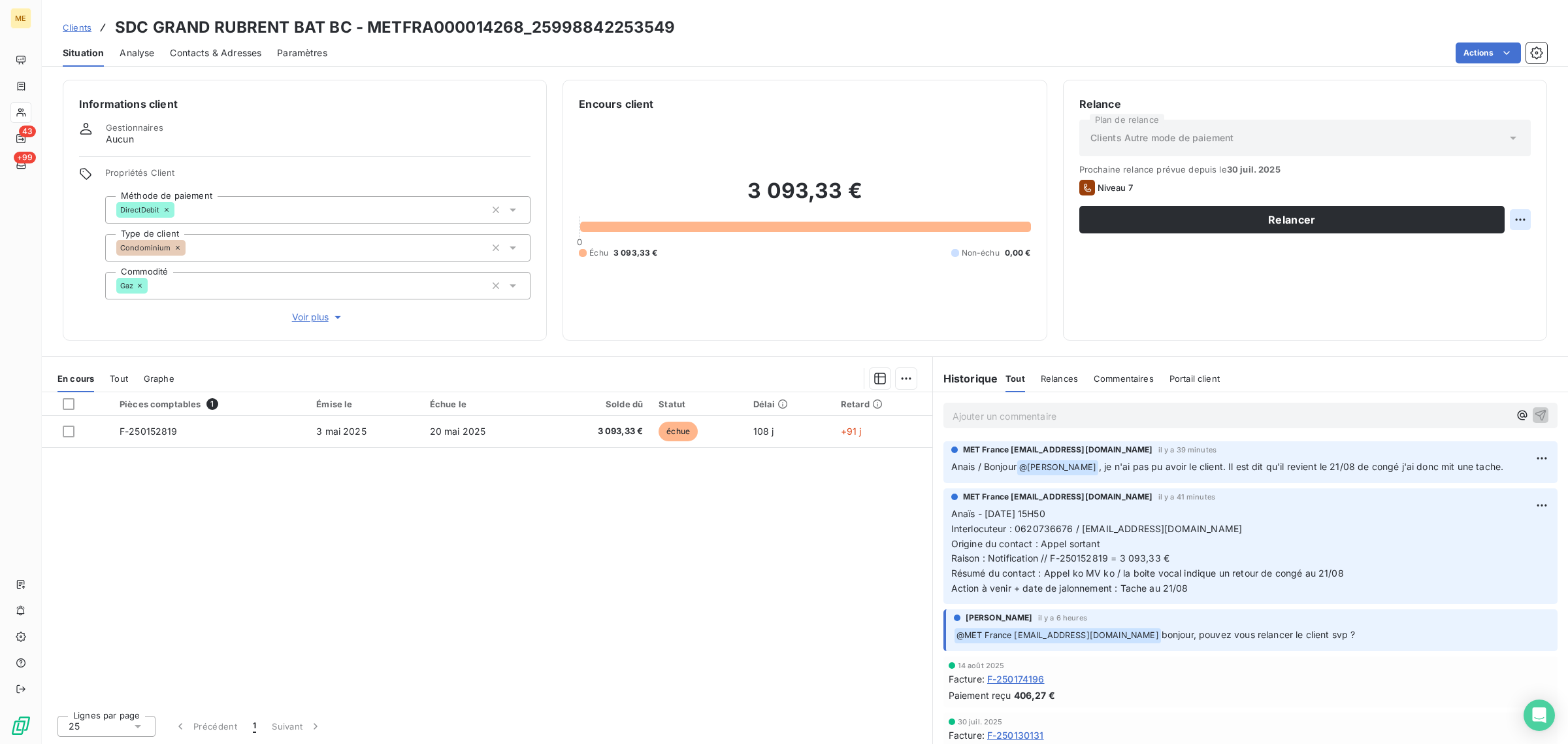
click at [1521, 227] on html "ME 43 +99 Clients SDC GRAND RUBRENT BAT BC - METFRA000014268_25998842253549 Sit…" at bounding box center [784, 372] width 1568 height 744
click at [1448, 254] on div "Replanifier cette action" at bounding box center [1467, 248] width 117 height 21
select select "7"
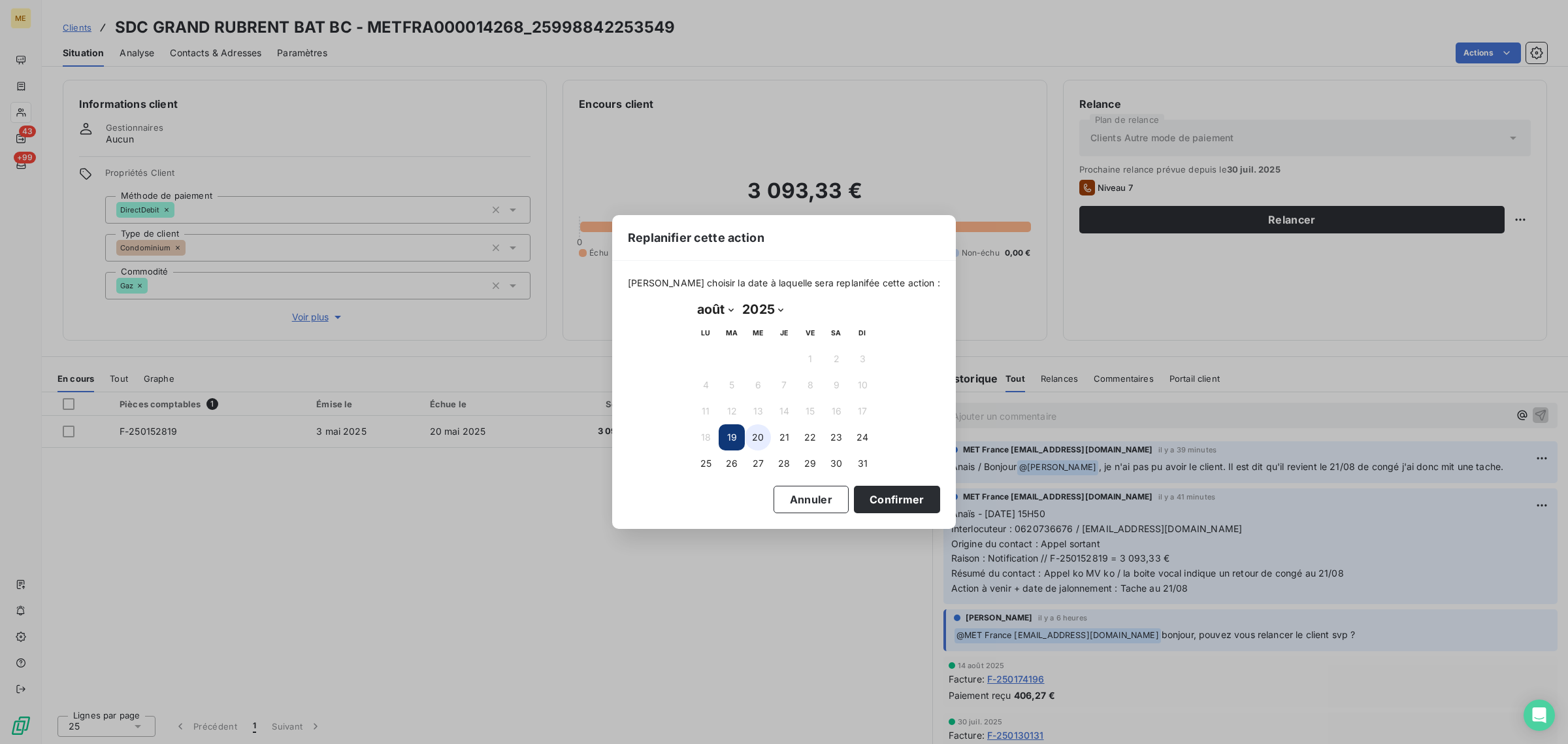
click at [767, 440] on button "20" at bounding box center [758, 437] width 26 height 26
click at [903, 497] on button "Confirmer" at bounding box center [897, 499] width 86 height 28
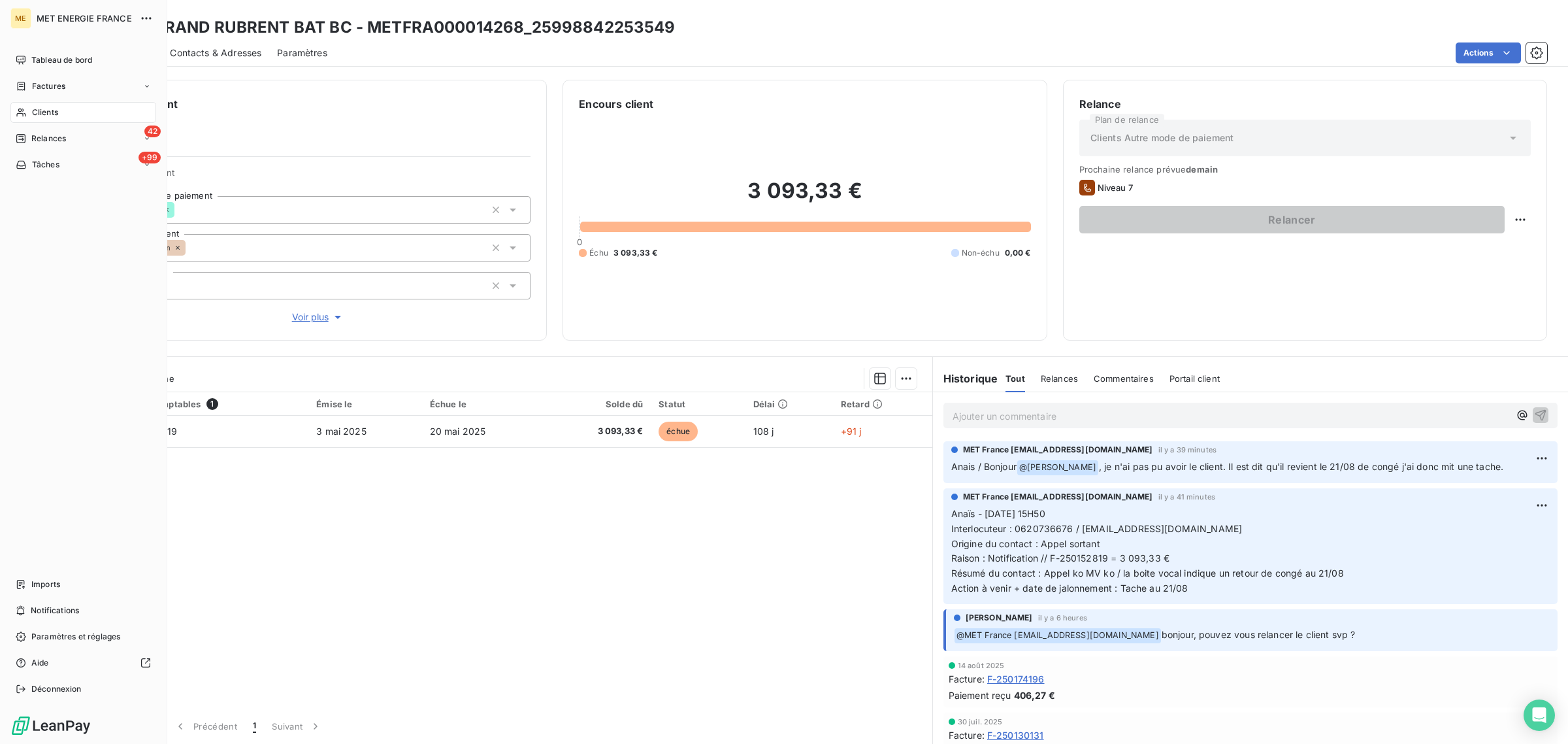
drag, startPoint x: 46, startPoint y: 105, endPoint x: 120, endPoint y: 117, distance: 75.0
click at [46, 105] on div "Clients" at bounding box center [84, 112] width 146 height 21
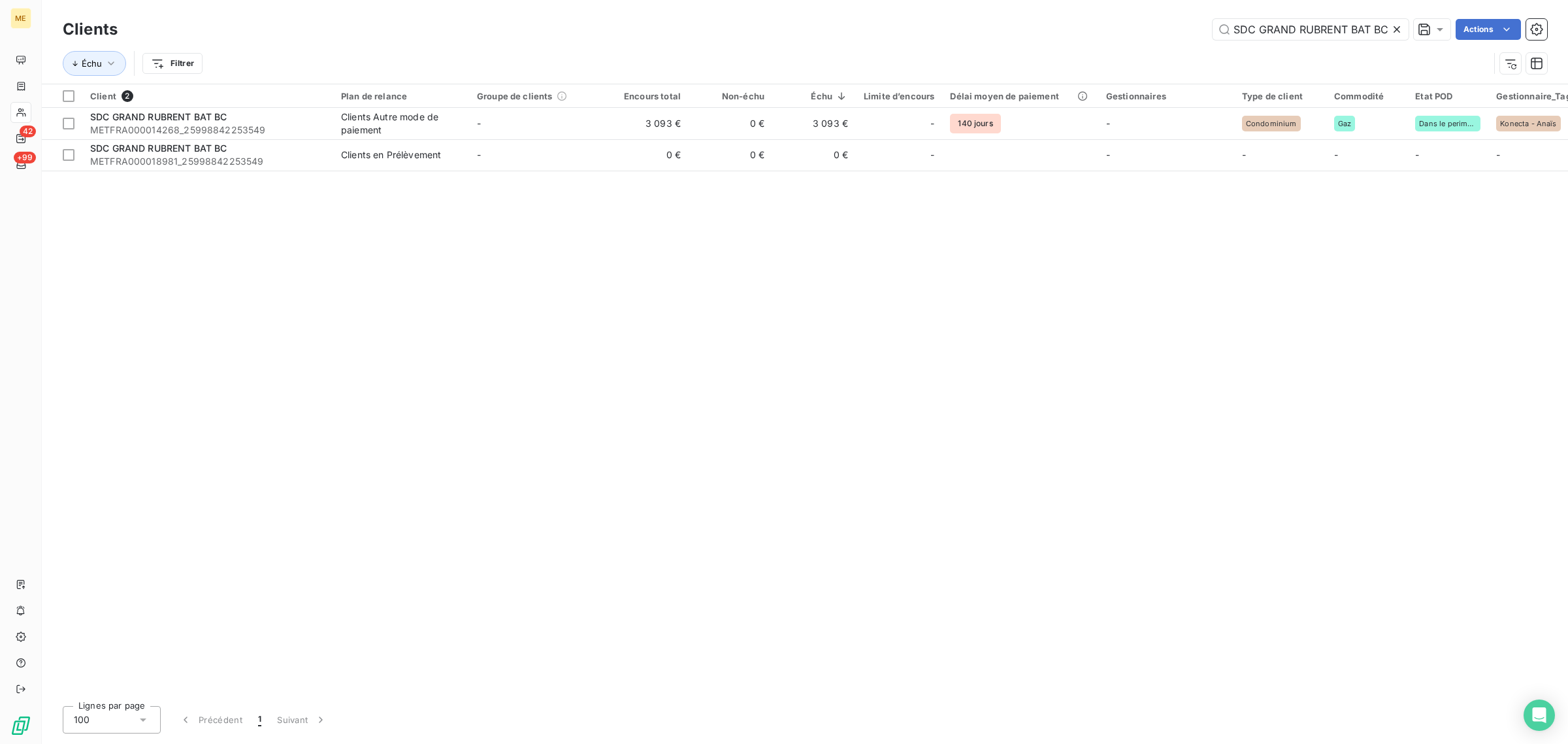
click at [1392, 23] on icon at bounding box center [1397, 29] width 13 height 13
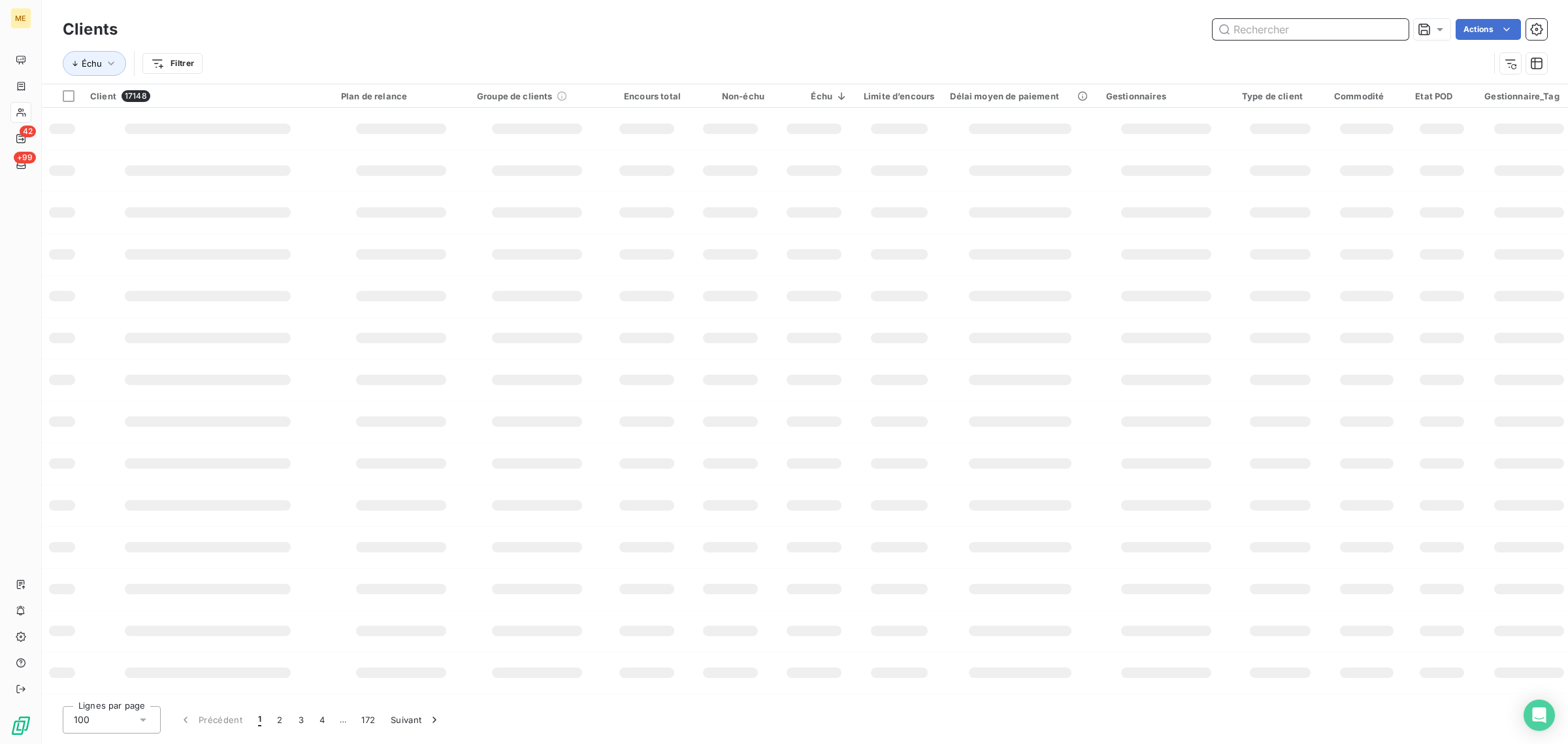
click at [1278, 31] on input "text" at bounding box center [1311, 29] width 196 height 21
paste input "SDC [STREET_ADDRESS] NORDMANN"
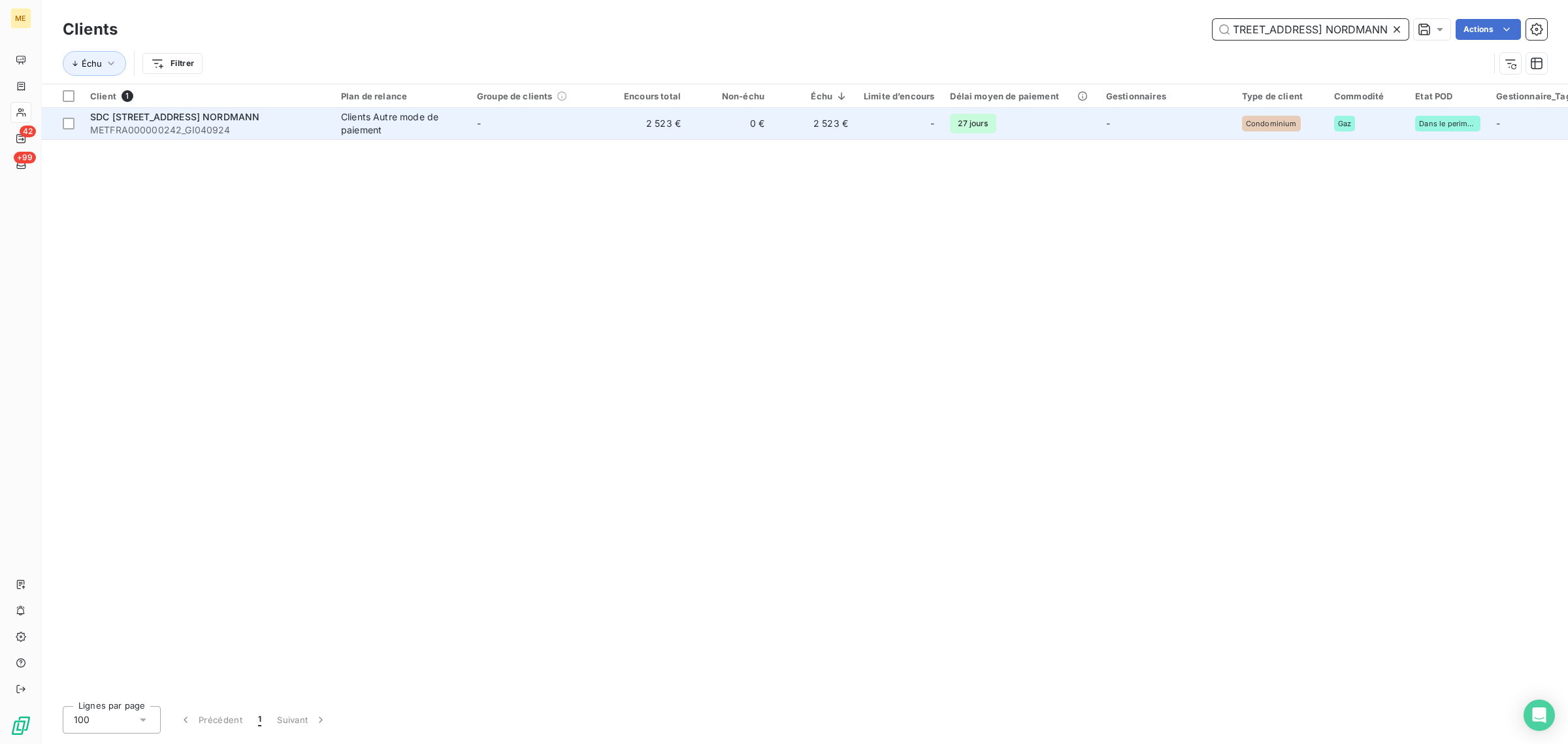
type input "SDC [STREET_ADDRESS] NORDMANN"
click at [511, 120] on td "-" at bounding box center [537, 123] width 136 height 31
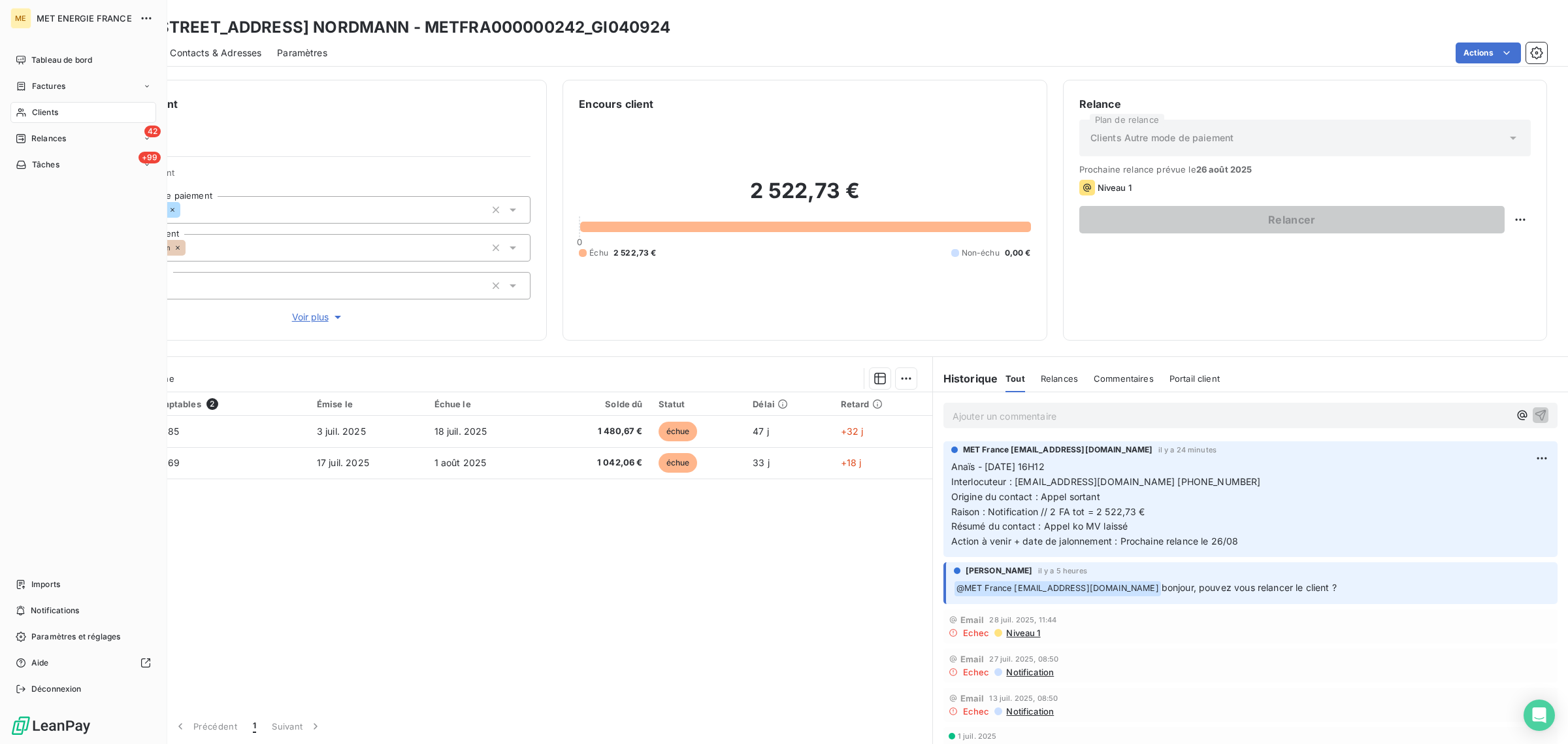
drag, startPoint x: 30, startPoint y: 113, endPoint x: 135, endPoint y: 113, distance: 105.0
click at [30, 113] on div "Clients" at bounding box center [84, 112] width 146 height 21
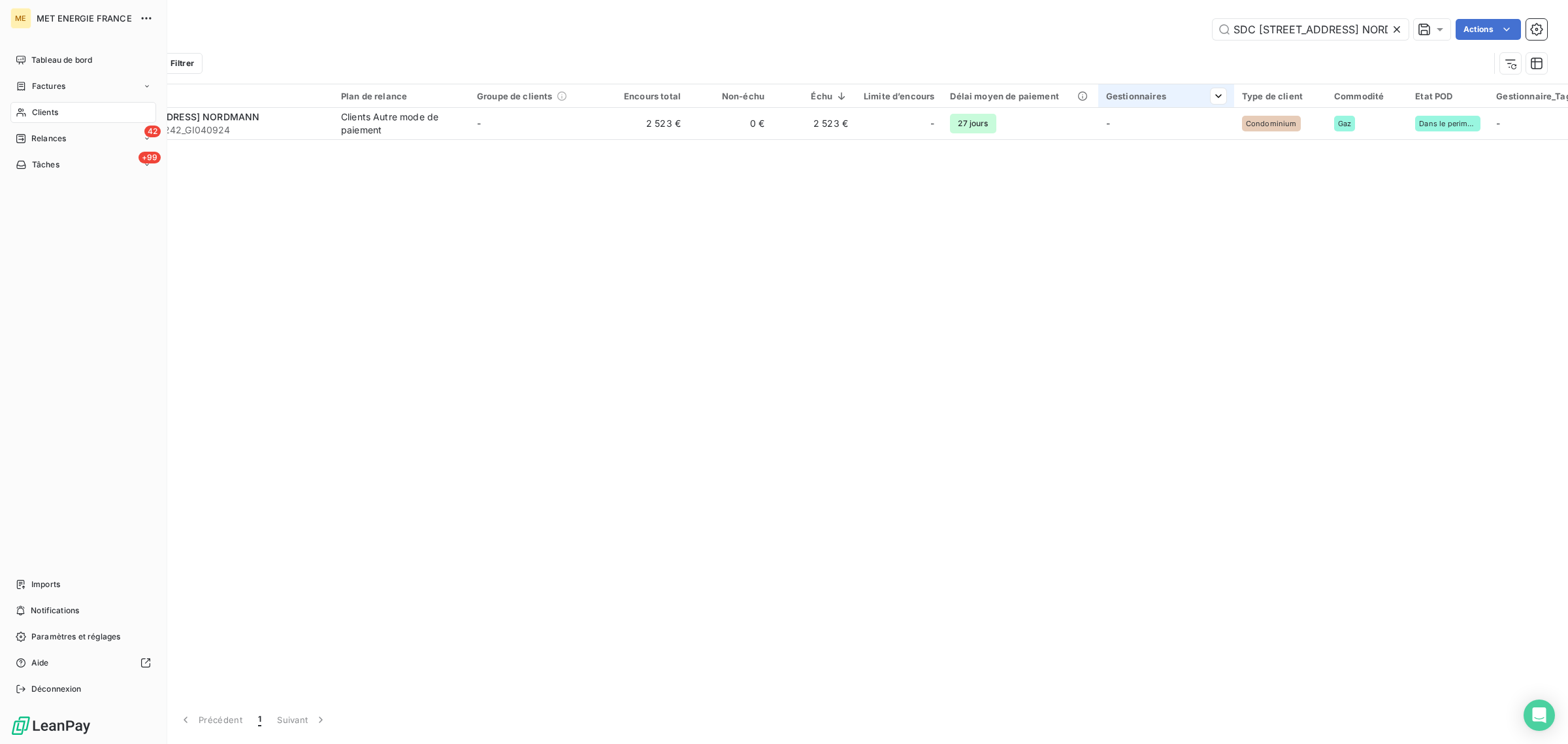
scroll to position [0, 64]
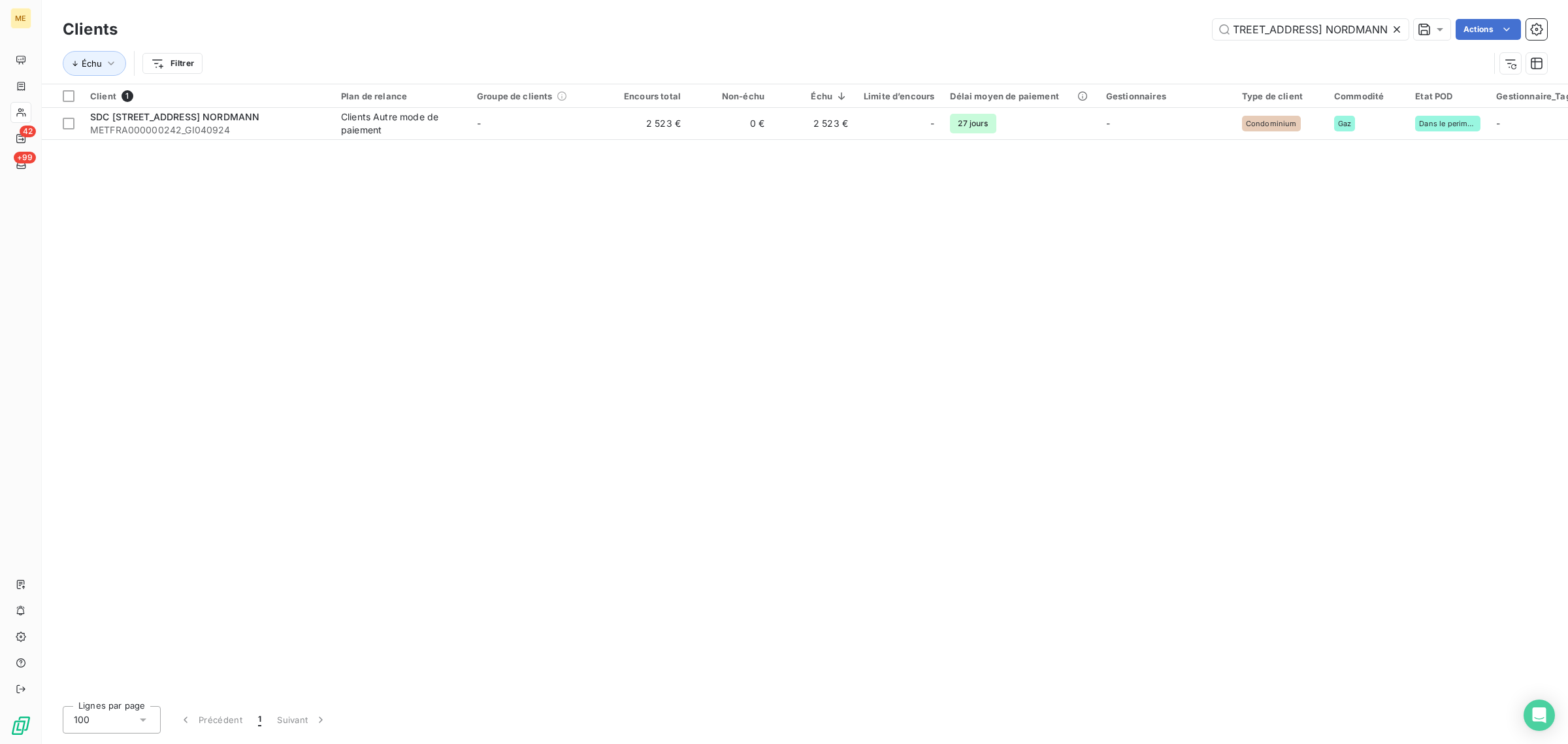
click at [1392, 30] on icon at bounding box center [1397, 29] width 13 height 13
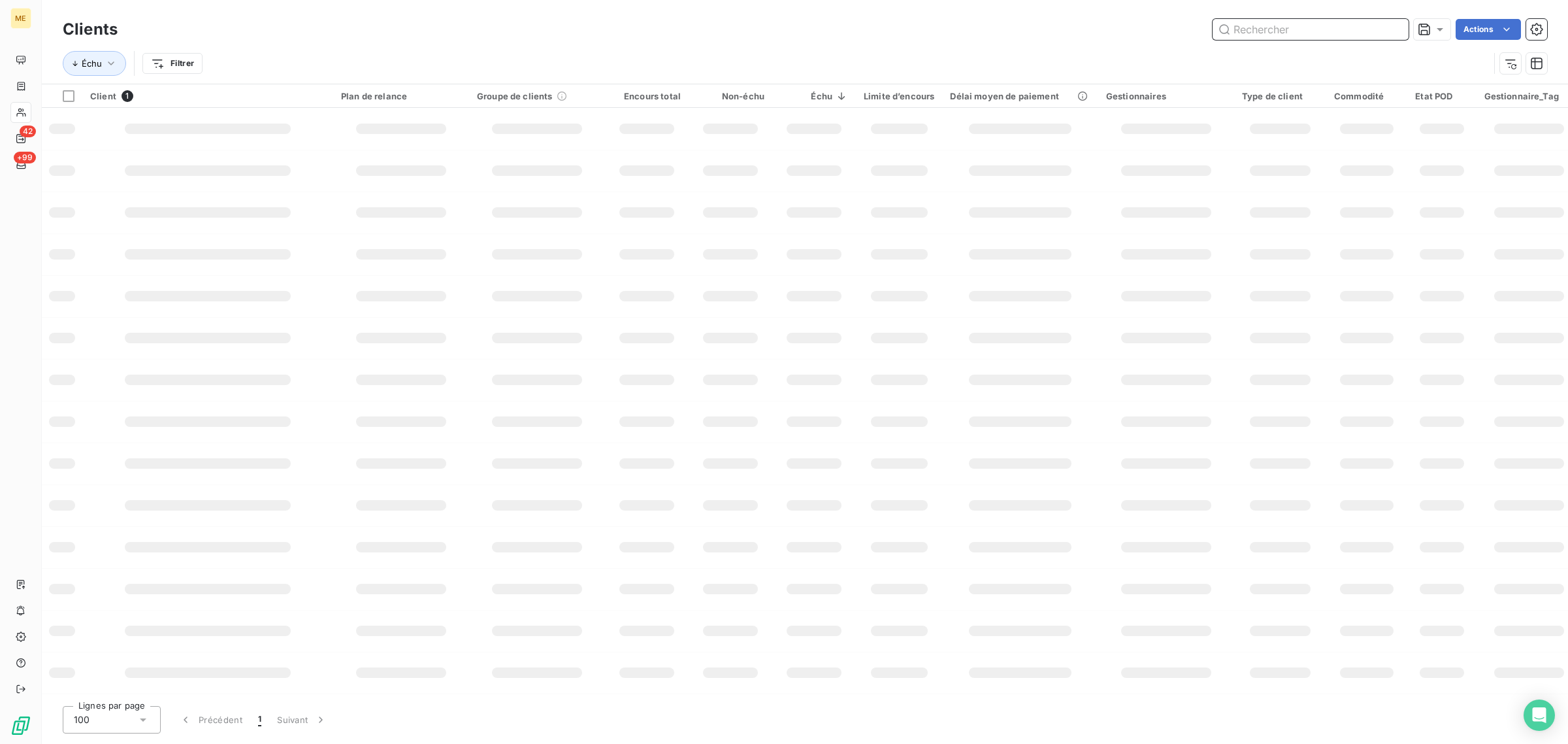
click at [1287, 25] on input "text" at bounding box center [1311, 29] width 196 height 21
paste input "SDC RUE LEGANO"
click at [1335, 31] on input "SDC [GEOGRAPHIC_DATA]" at bounding box center [1311, 29] width 196 height 21
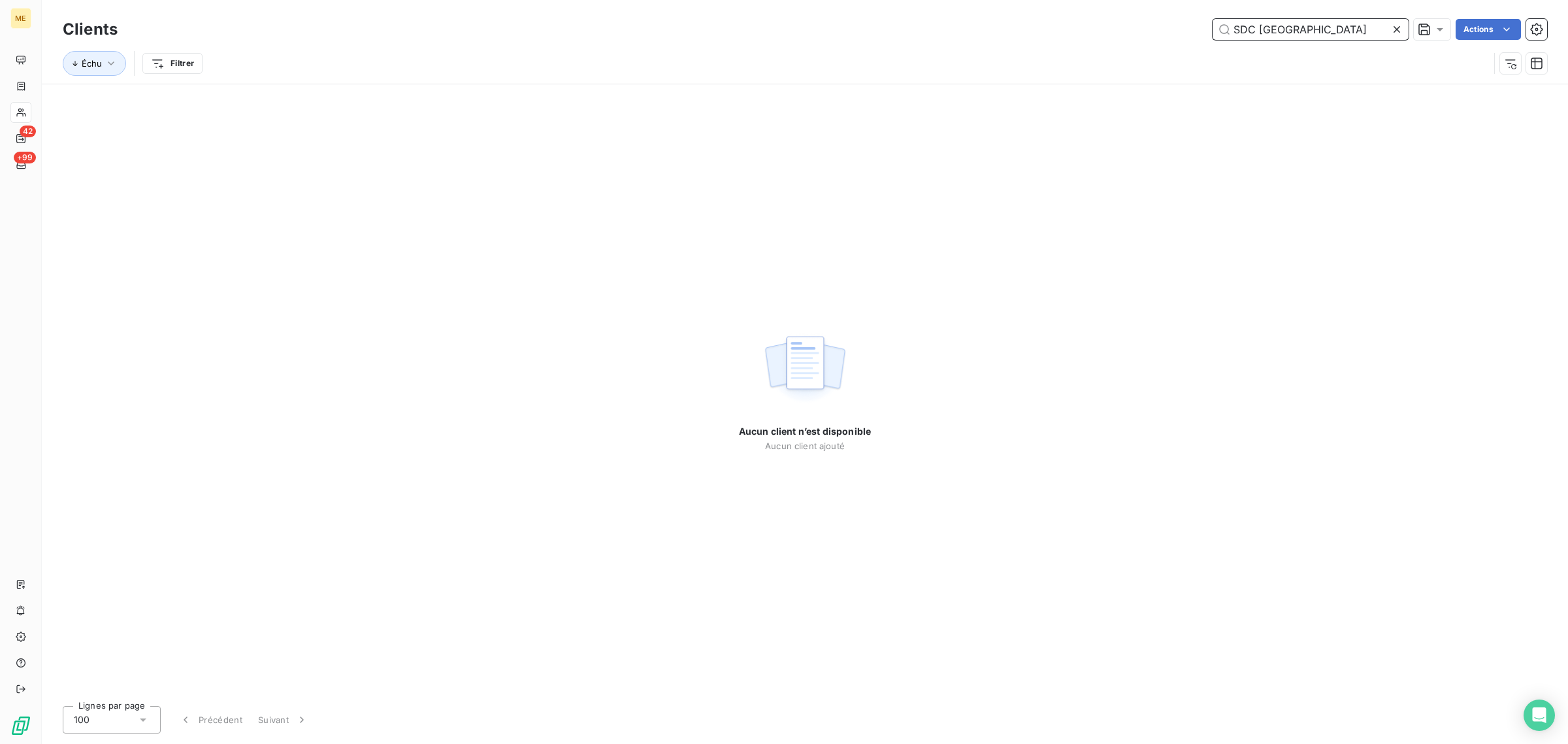
type input "SDC [GEOGRAPHIC_DATA]"
click at [1395, 28] on icon at bounding box center [1397, 29] width 7 height 7
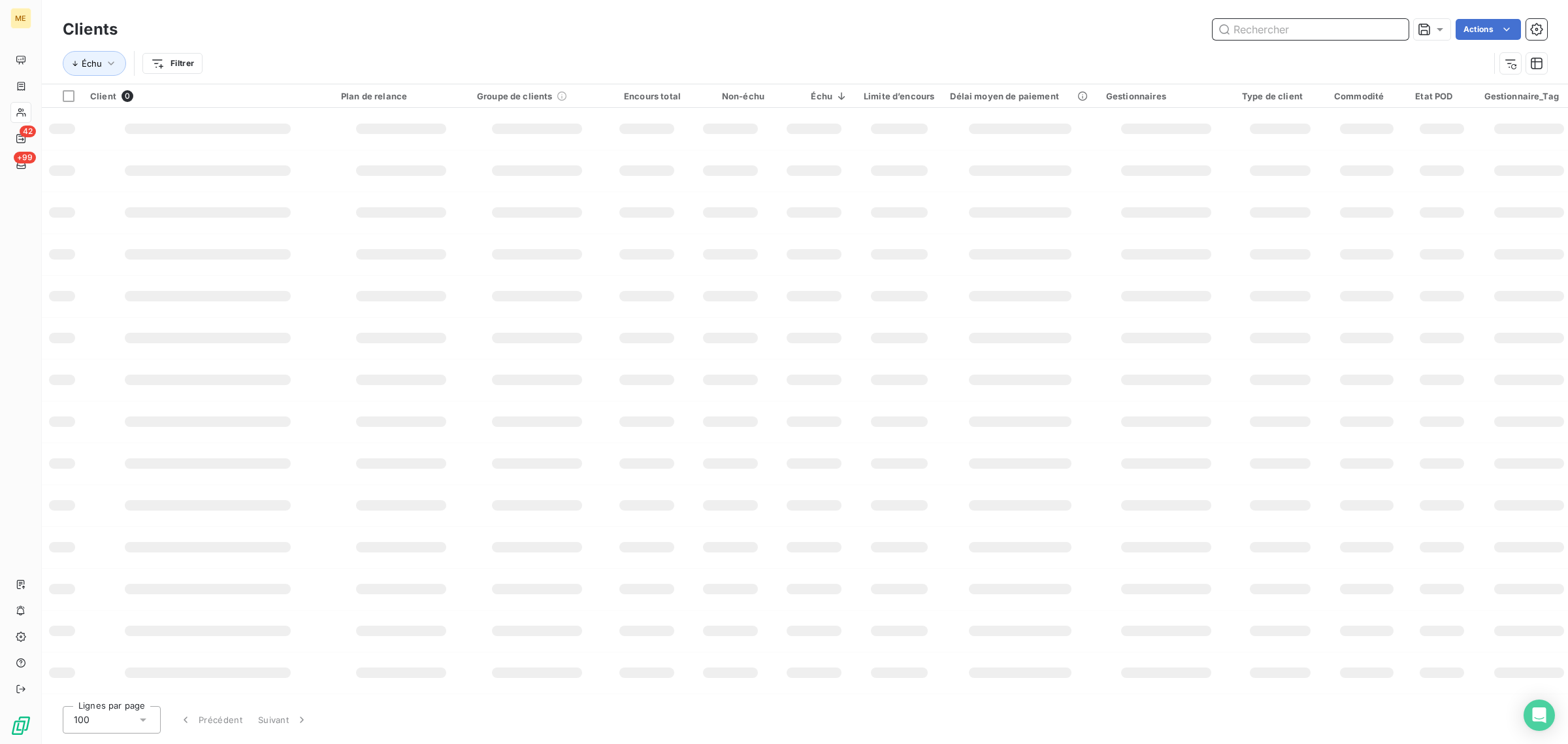
click at [1321, 28] on input "text" at bounding box center [1311, 29] width 196 height 21
paste input "SDC RUE LEGANO"
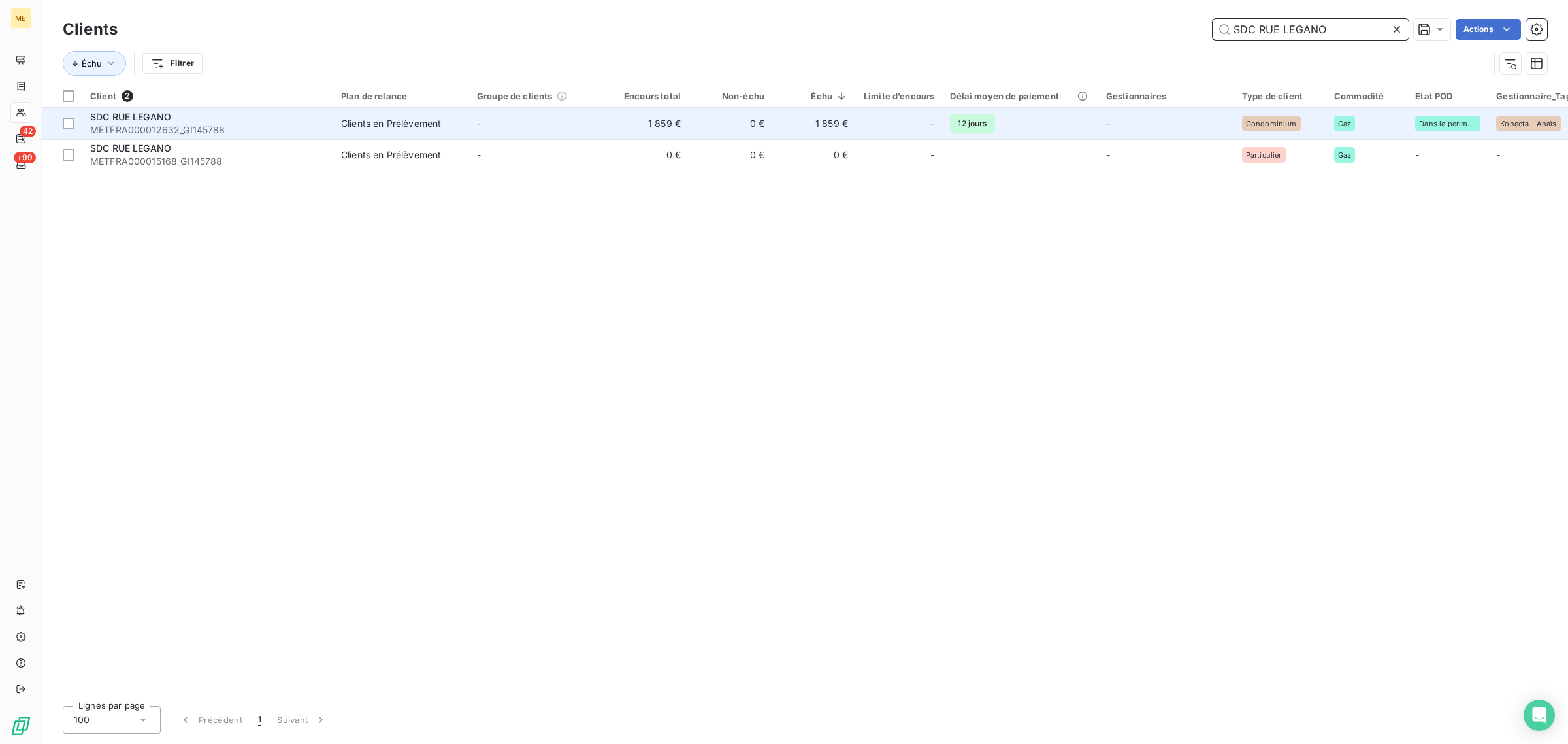
type input "SDC RUE LEGANO"
click at [445, 120] on span "Clients en Prélèvement" at bounding box center [401, 123] width 120 height 13
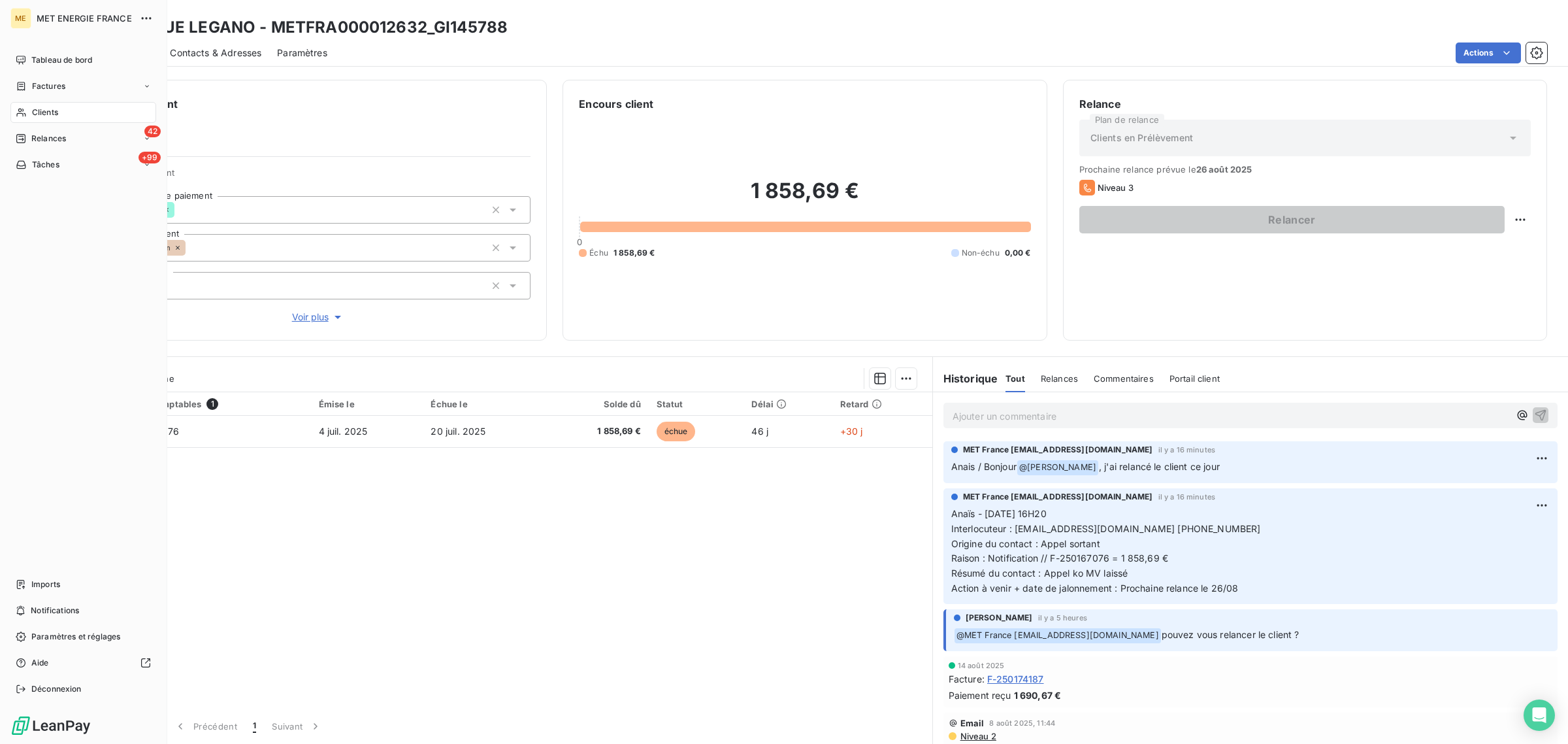
drag, startPoint x: 28, startPoint y: 106, endPoint x: 119, endPoint y: 114, distance: 91.4
click at [28, 106] on div "Clients" at bounding box center [84, 112] width 146 height 21
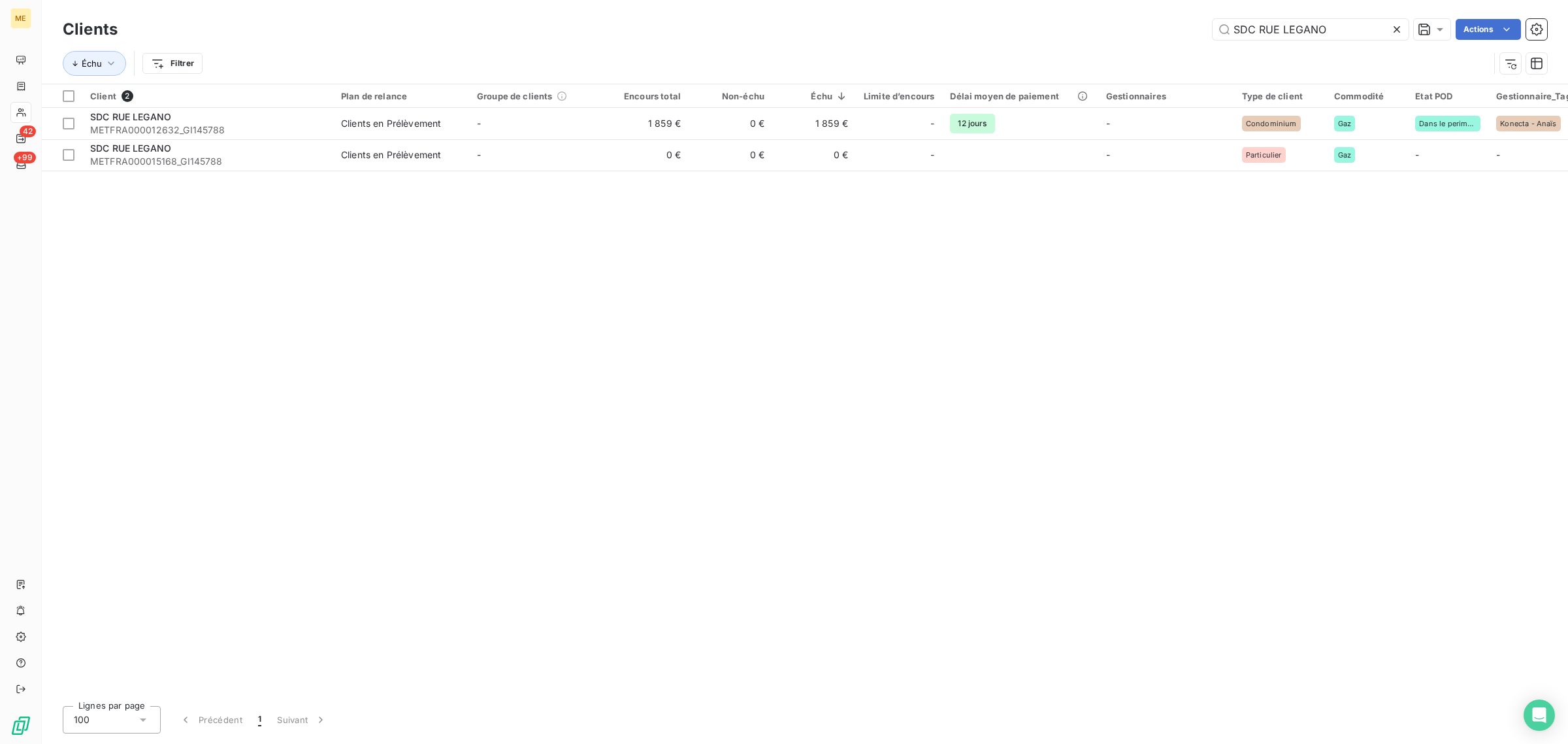
click at [1397, 33] on icon at bounding box center [1397, 29] width 13 height 13
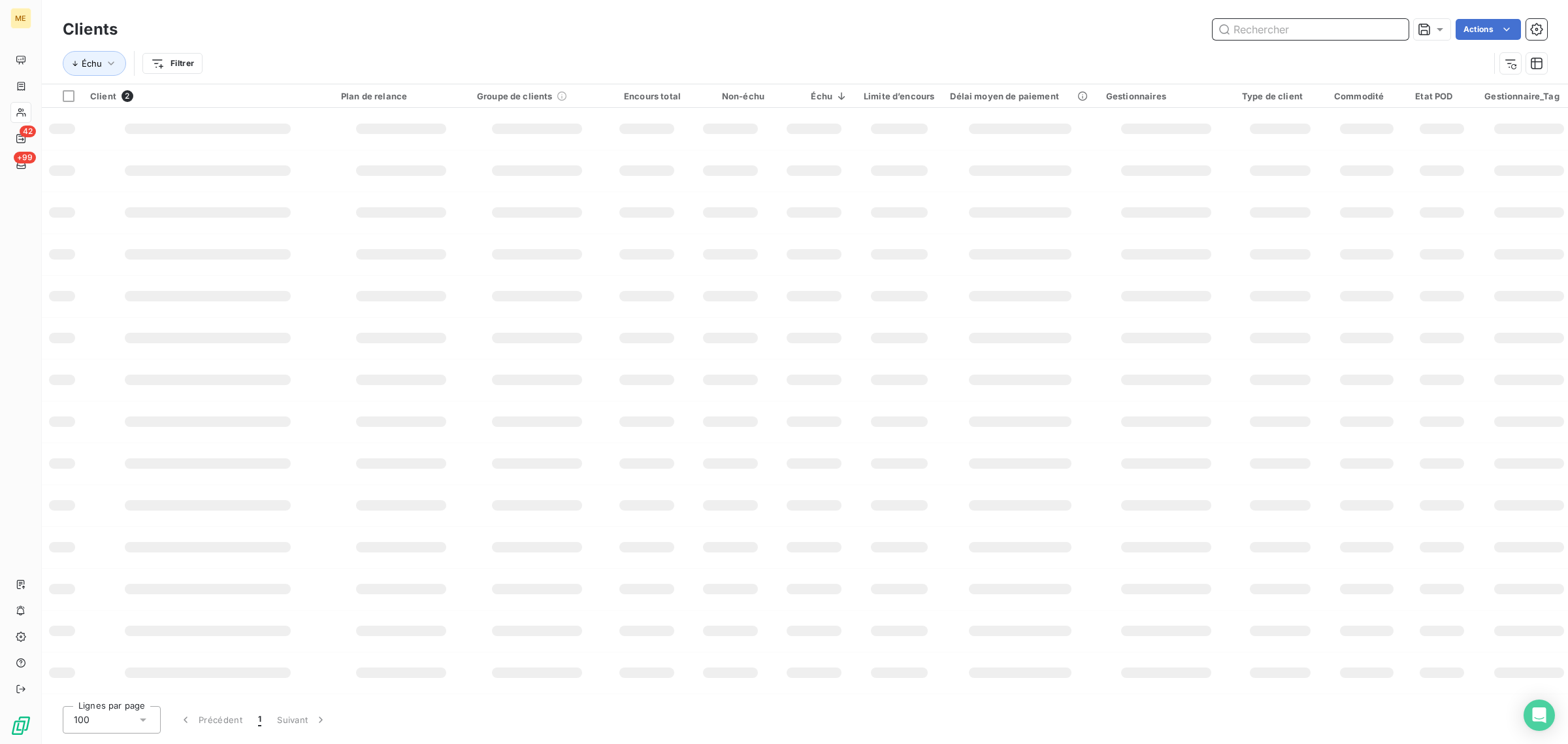
click at [1275, 28] on input "text" at bounding box center [1311, 29] width 196 height 21
paste input "SDC AVENUE PARMENTIER"
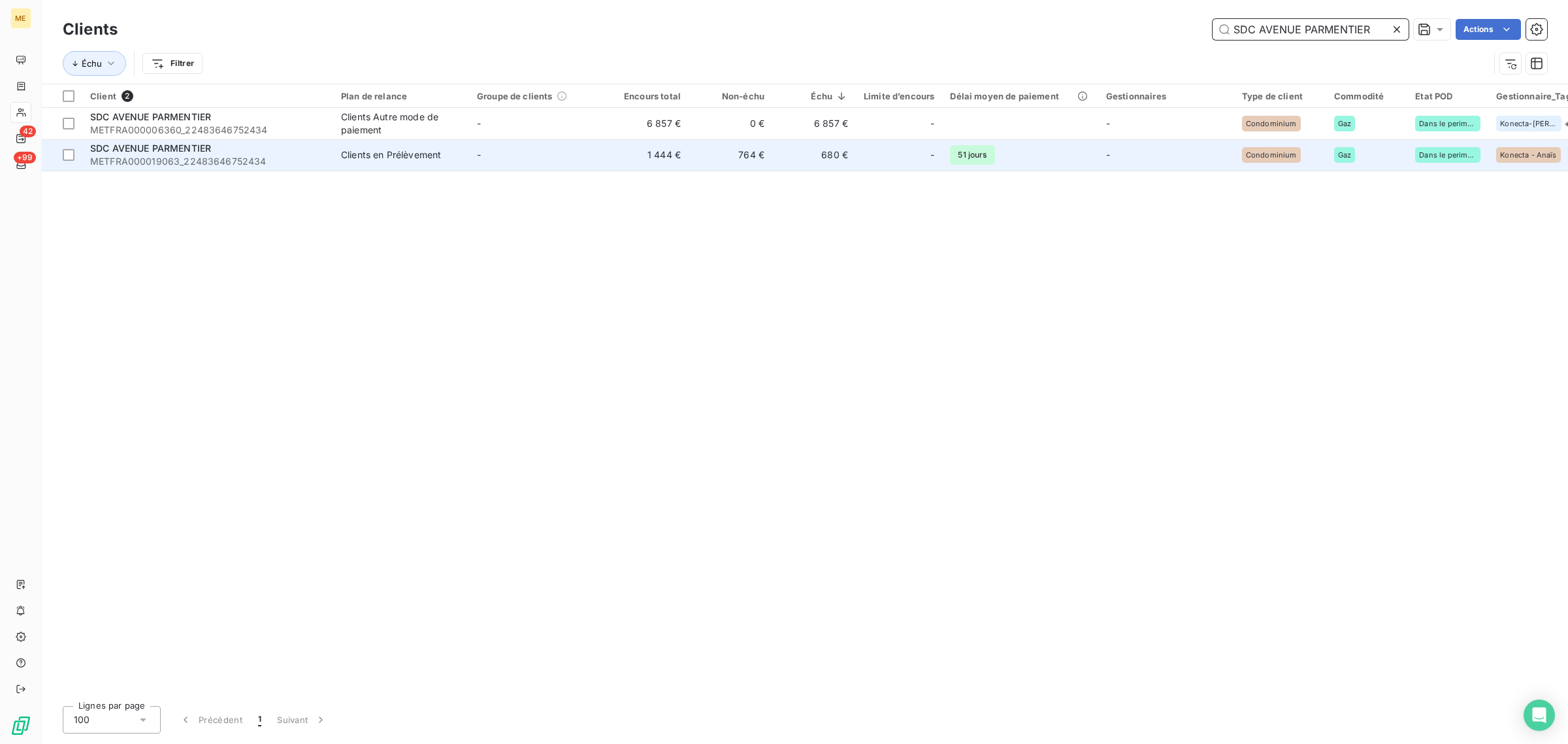
type input "SDC AVENUE PARMENTIER"
click at [643, 149] on td "1 444 €" at bounding box center [646, 155] width 84 height 31
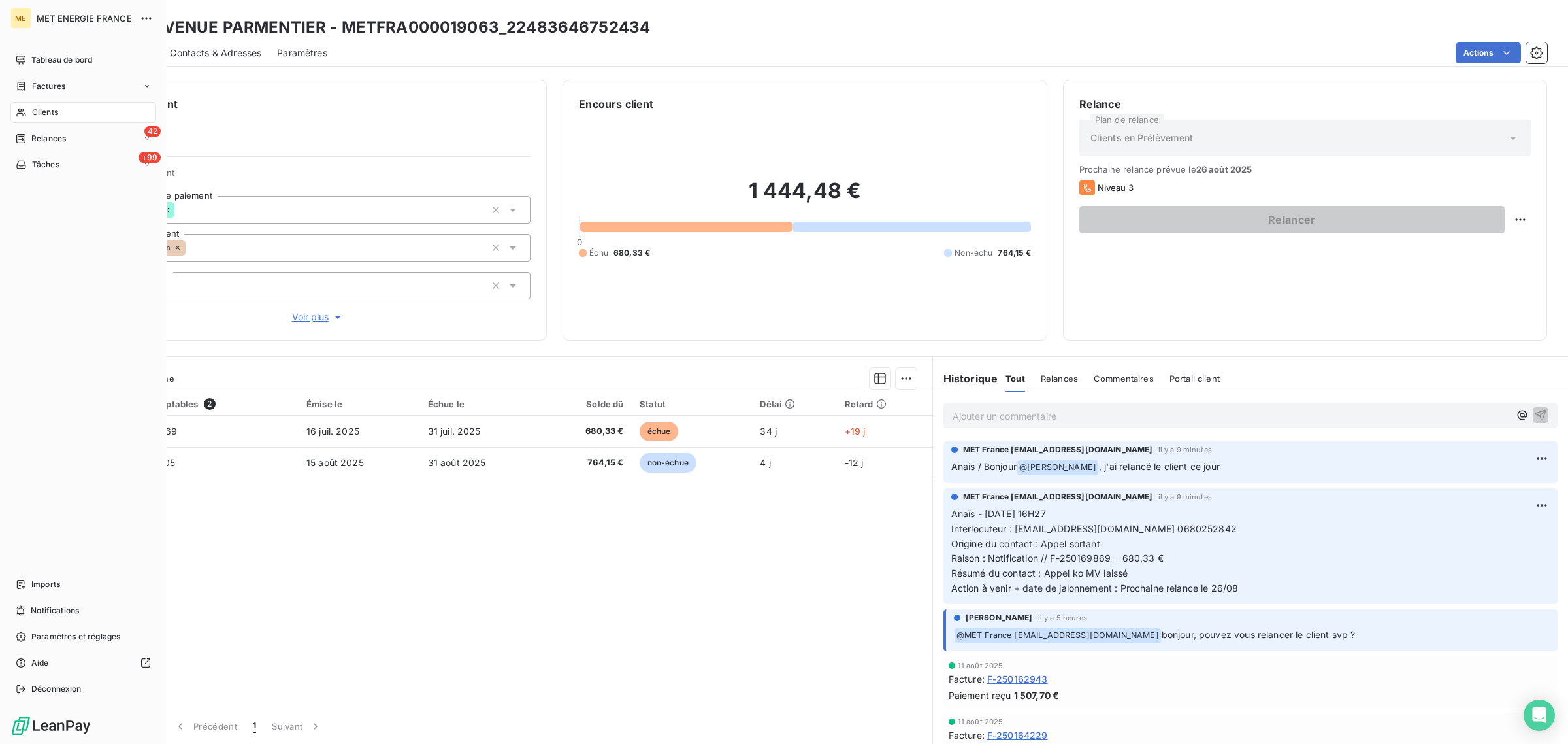
click at [27, 111] on div "Clients" at bounding box center [84, 112] width 146 height 21
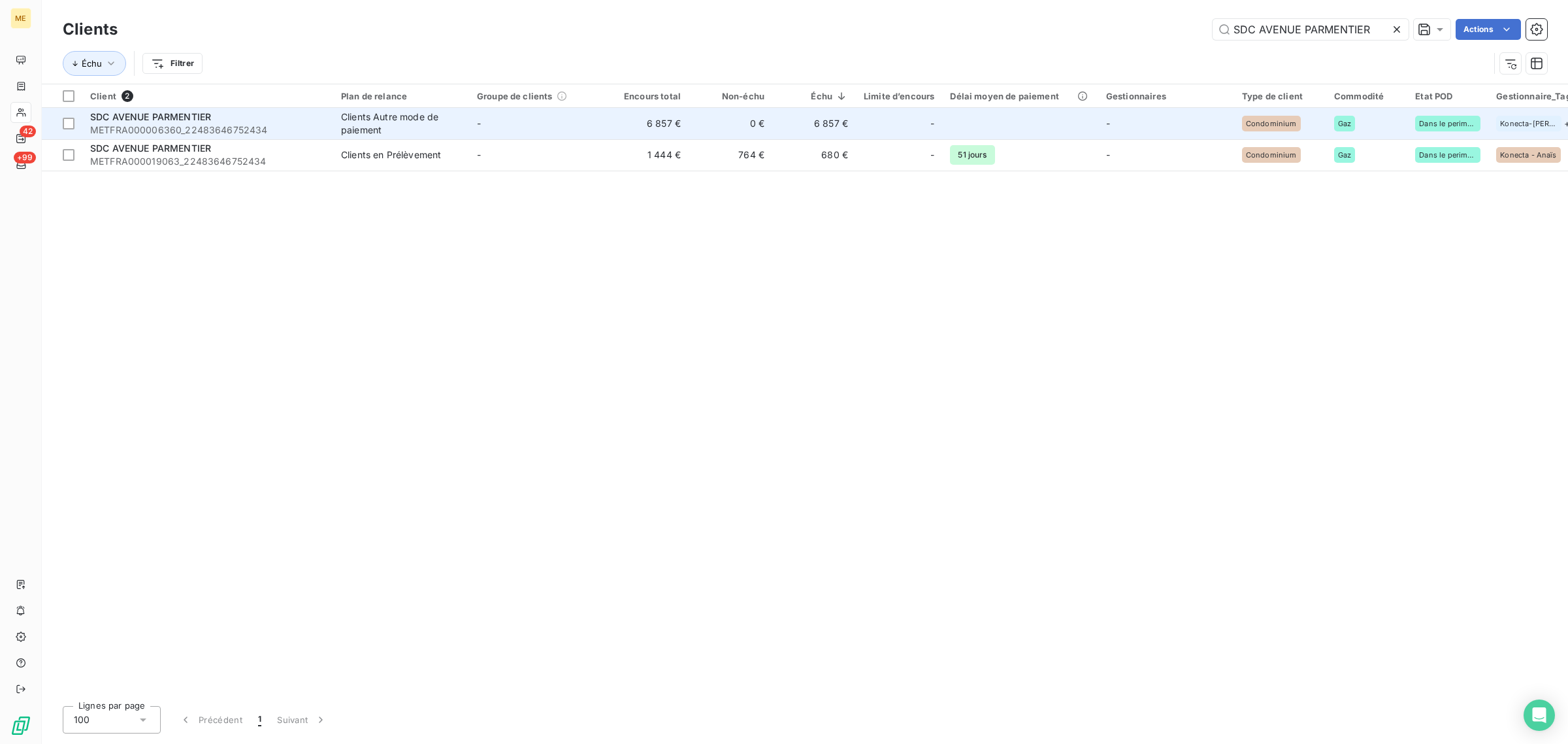
click at [906, 112] on td "-" at bounding box center [899, 123] width 86 height 31
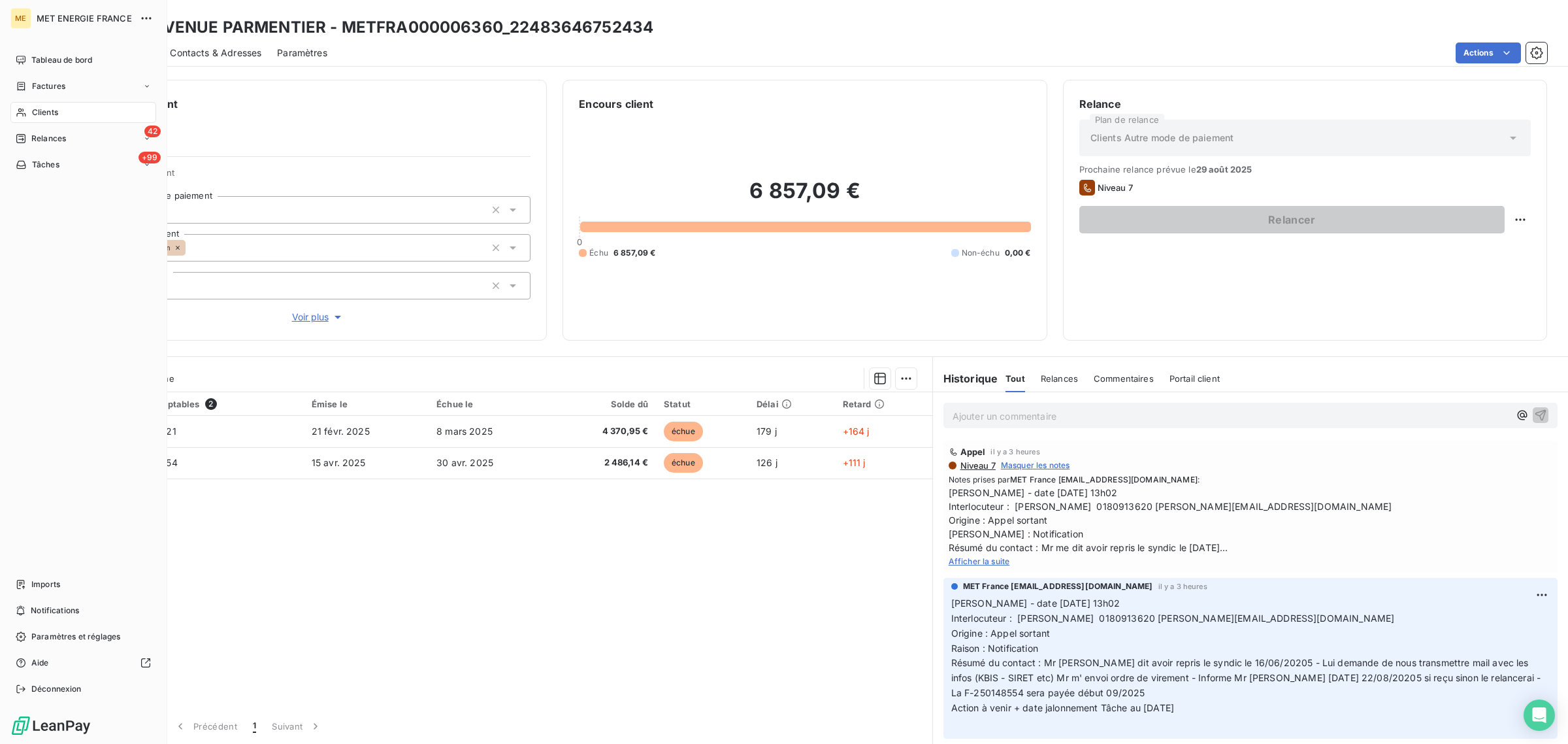
drag, startPoint x: 31, startPoint y: 109, endPoint x: 119, endPoint y: 112, distance: 88.1
click at [32, 109] on span "Clients" at bounding box center [45, 112] width 26 height 12
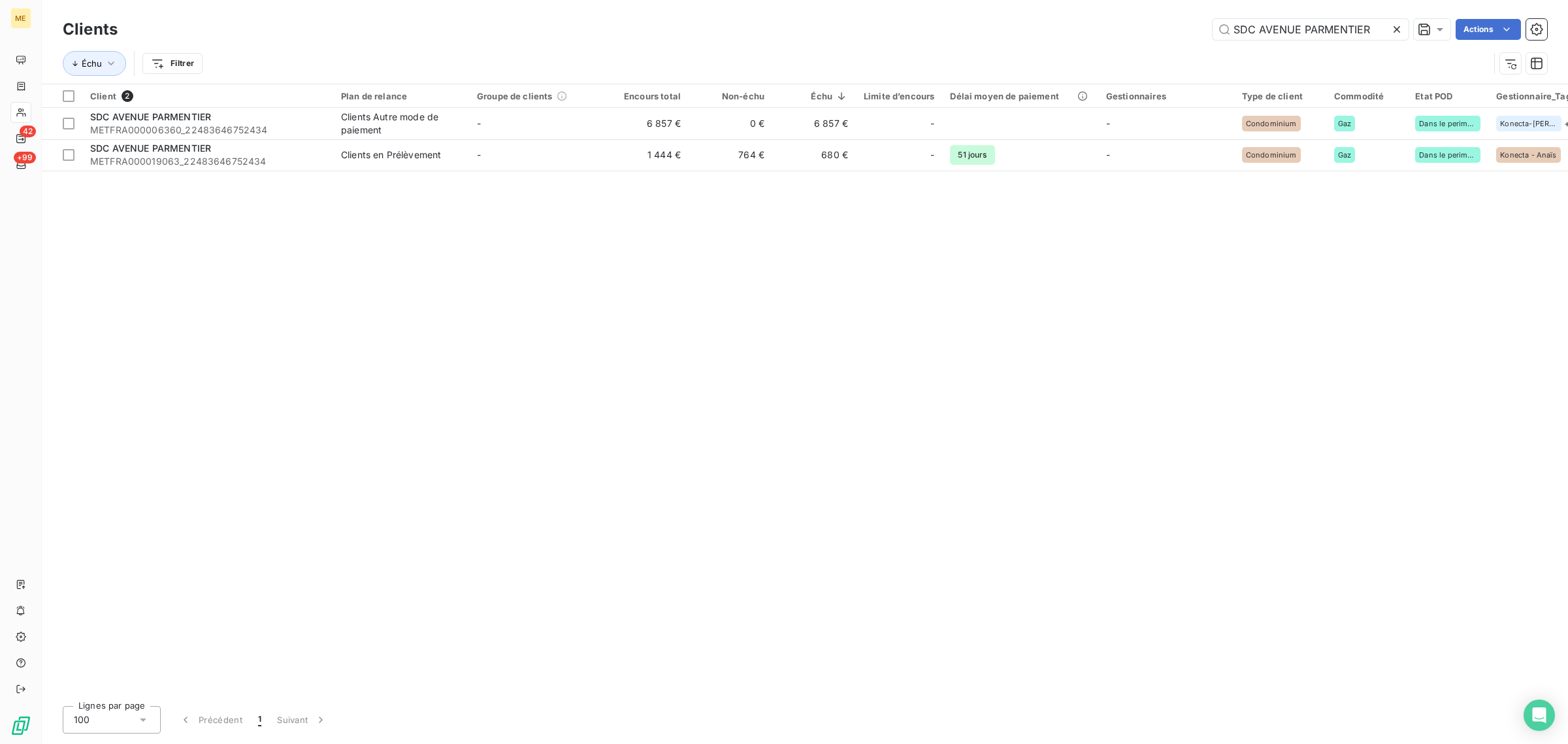
click at [1400, 29] on icon at bounding box center [1397, 29] width 13 height 13
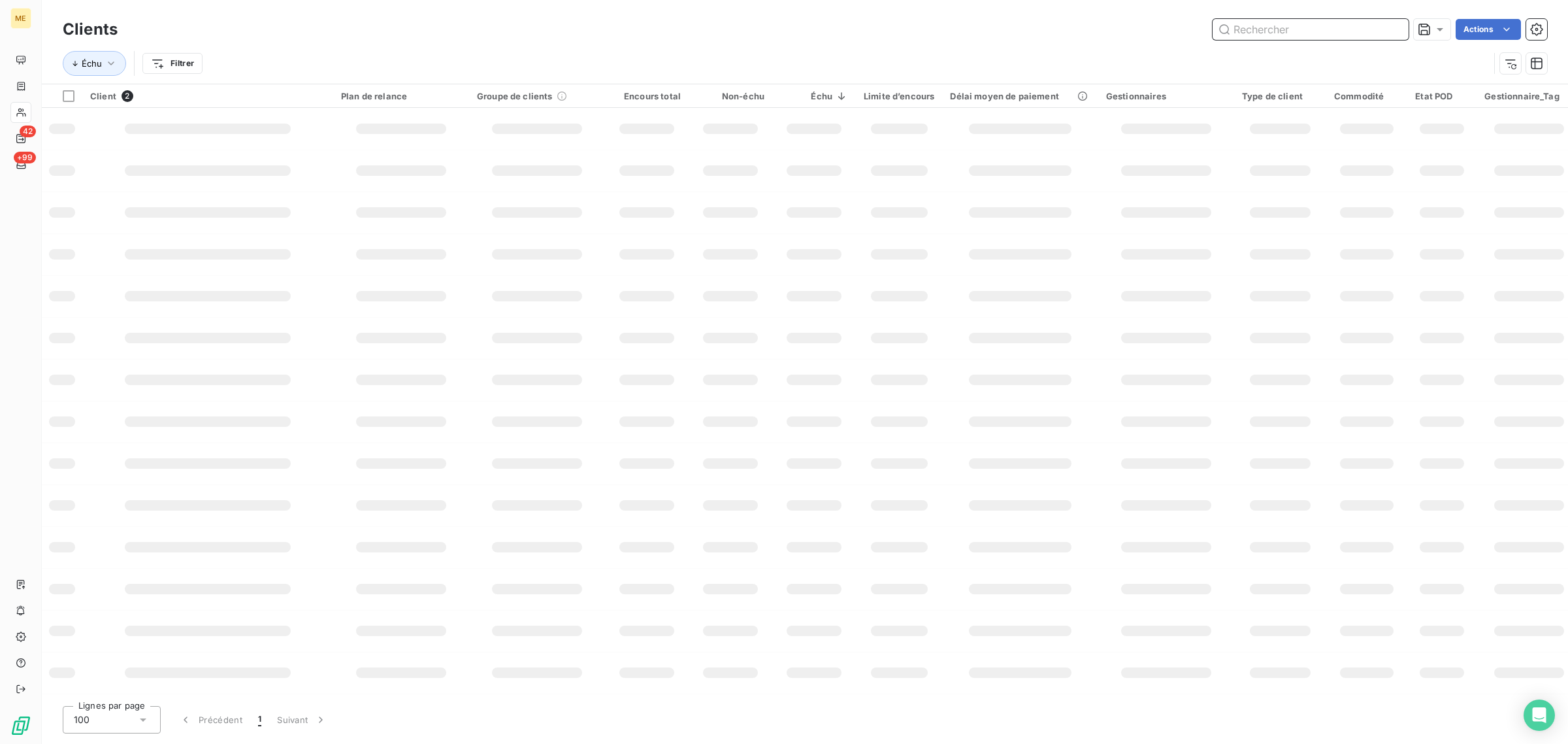
click at [1307, 31] on input "text" at bounding box center [1311, 29] width 196 height 21
paste input "SDC OUDINOT 43"
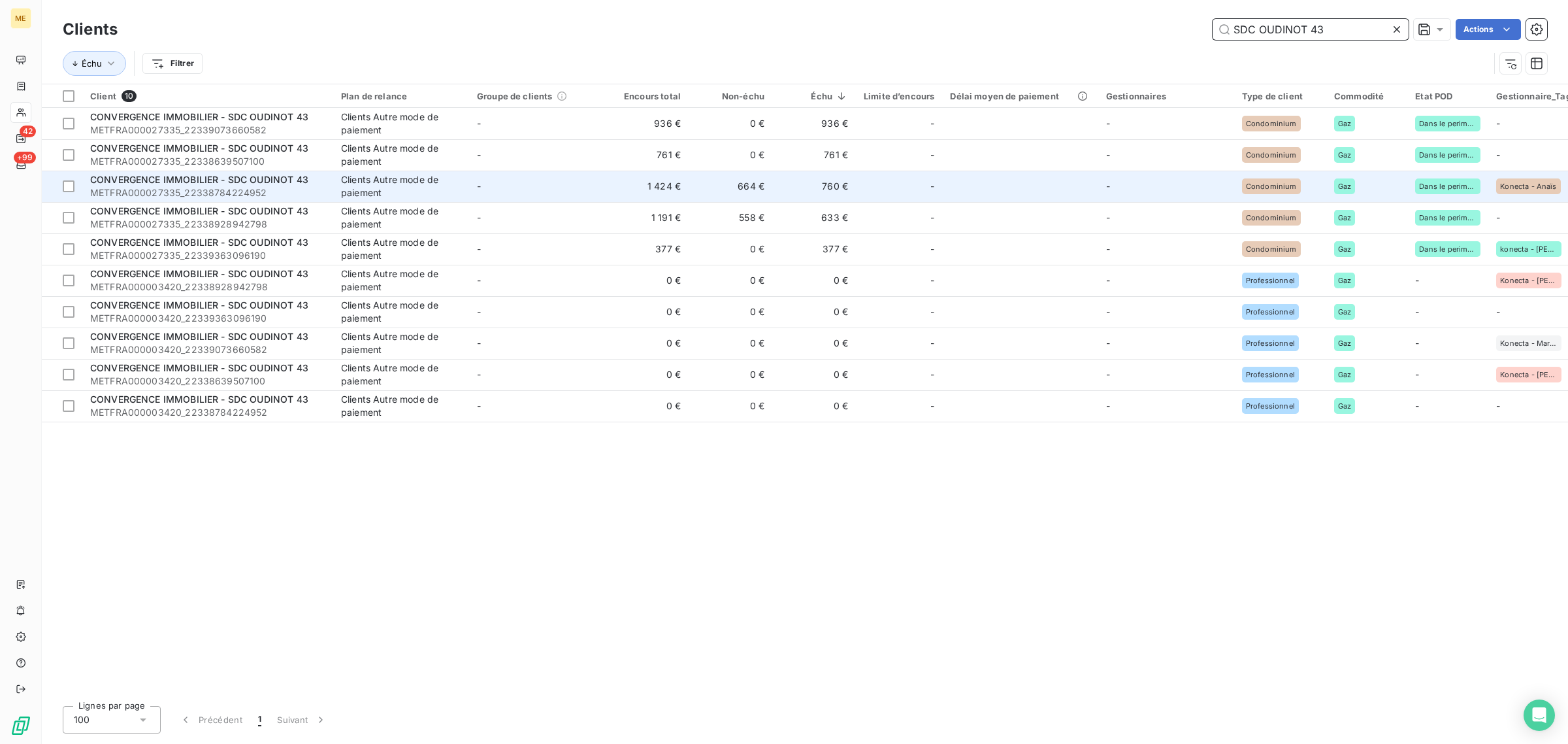
type input "SDC OUDINOT 43"
click at [624, 183] on td "1 424 €" at bounding box center [646, 186] width 84 height 31
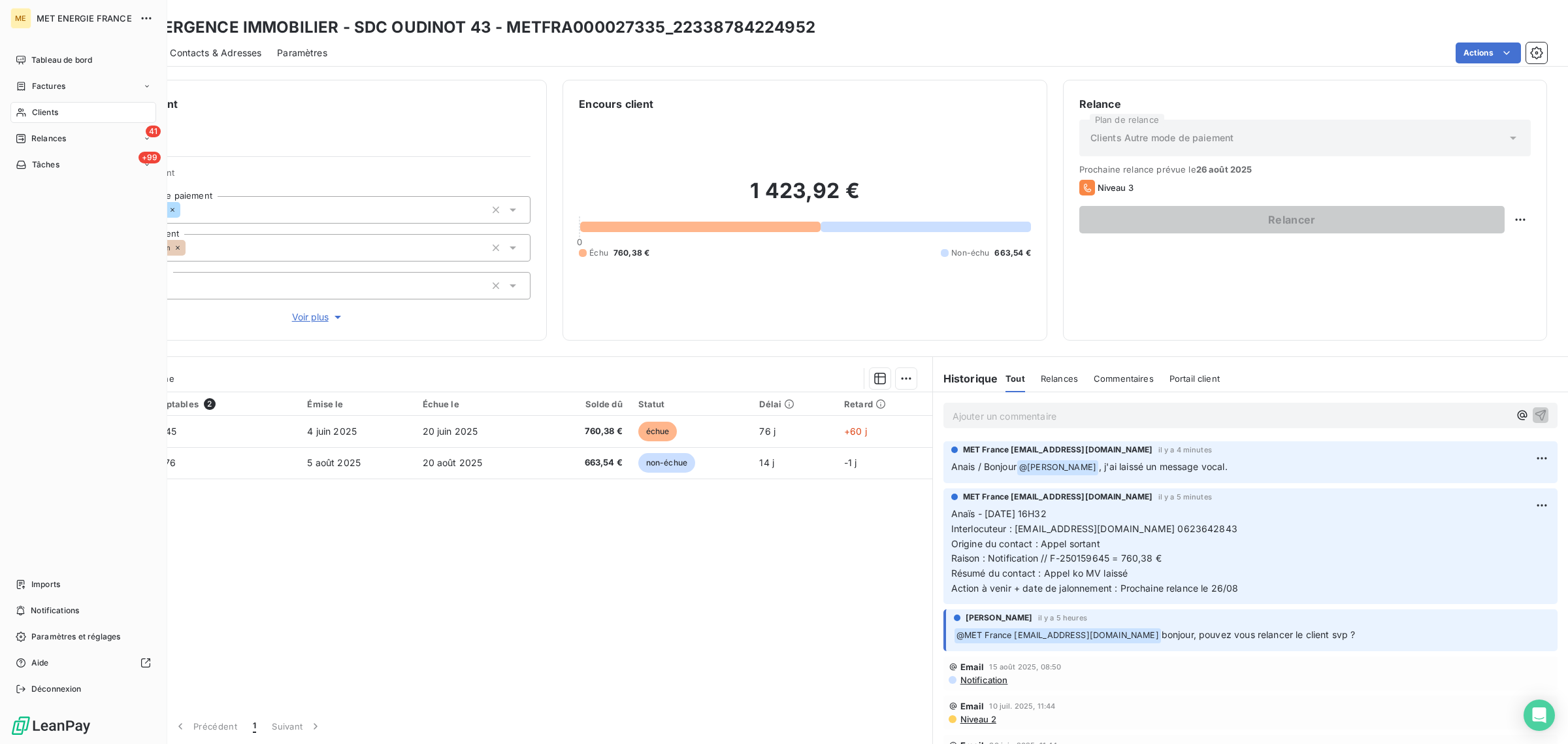
drag, startPoint x: 41, startPoint y: 112, endPoint x: 34, endPoint y: 111, distance: 7.1
click at [34, 111] on span "Clients" at bounding box center [45, 112] width 26 height 12
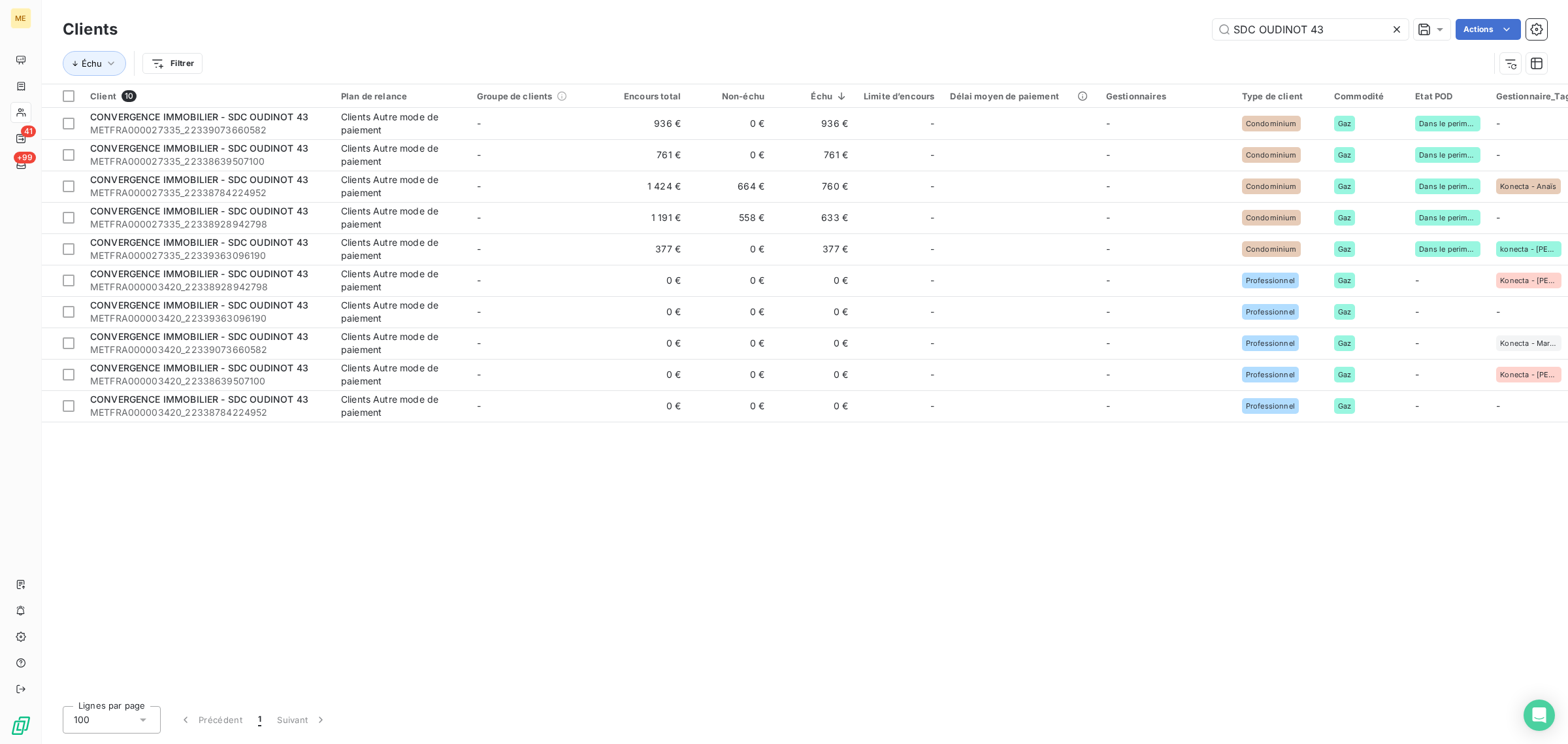
click at [1400, 26] on icon at bounding box center [1397, 29] width 13 height 13
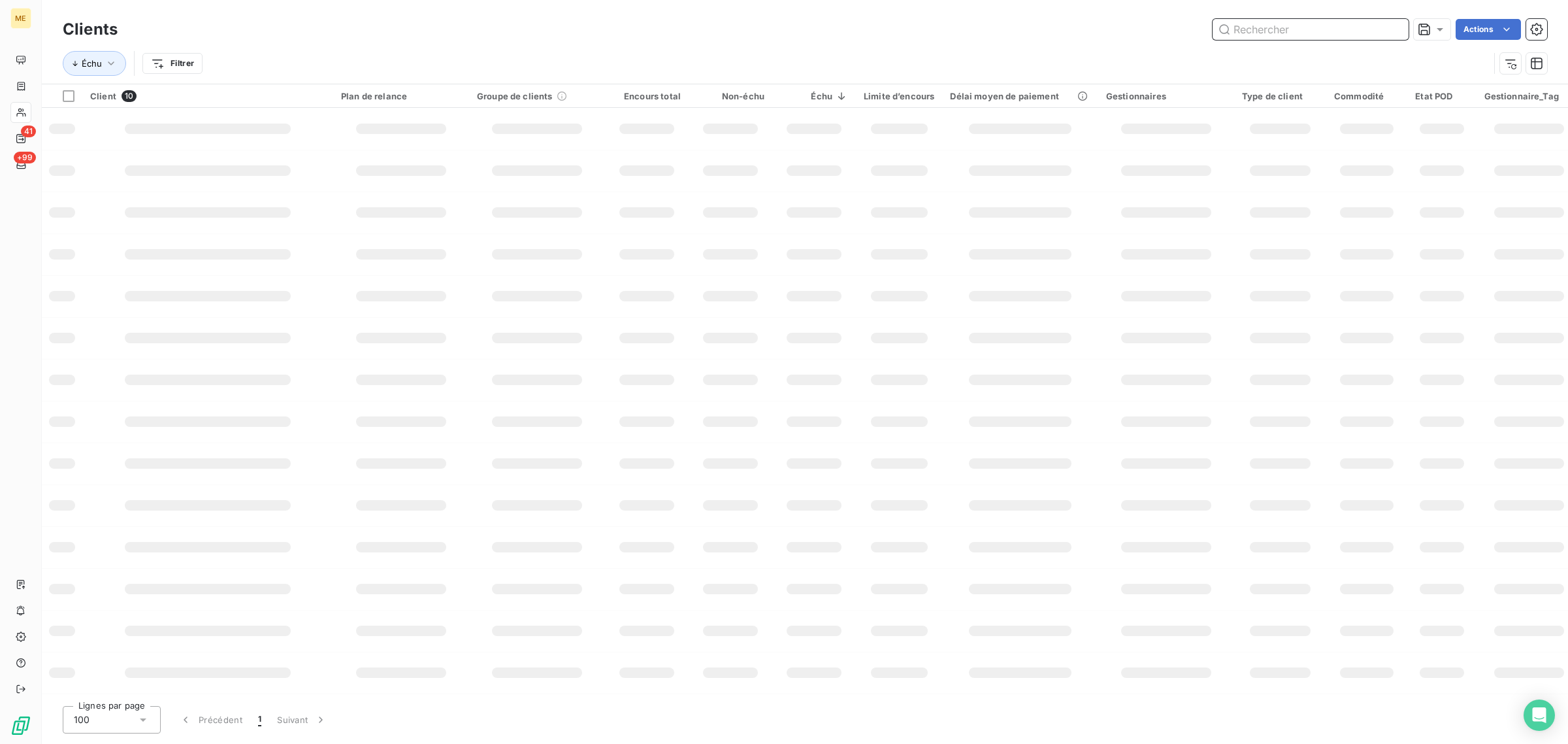
click at [1275, 26] on input "text" at bounding box center [1311, 29] width 196 height 21
paste input "SDC [STREET_ADDRESS]"
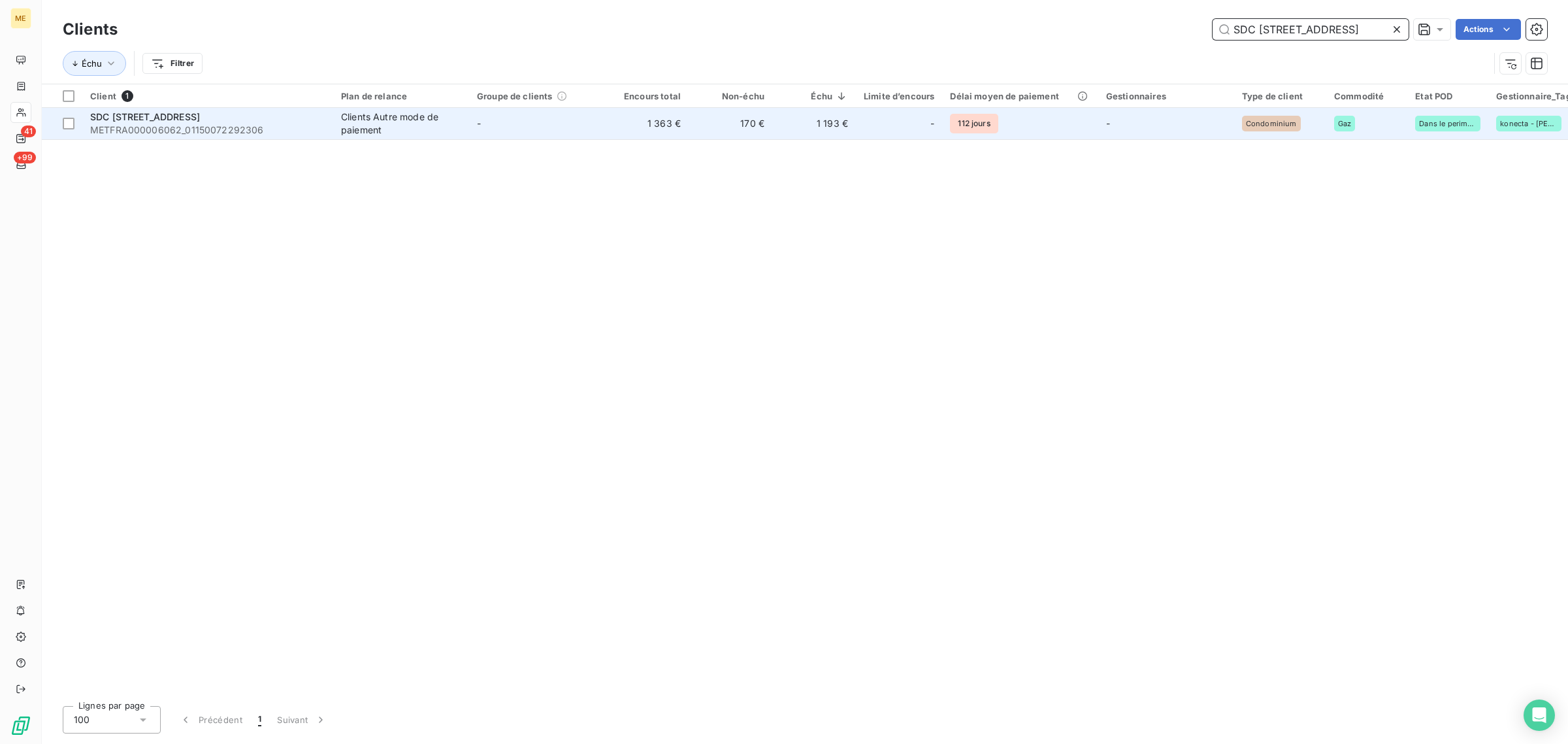
type input "SDC [STREET_ADDRESS]"
click at [380, 124] on div "Clients Autre mode de paiement" at bounding box center [401, 123] width 120 height 26
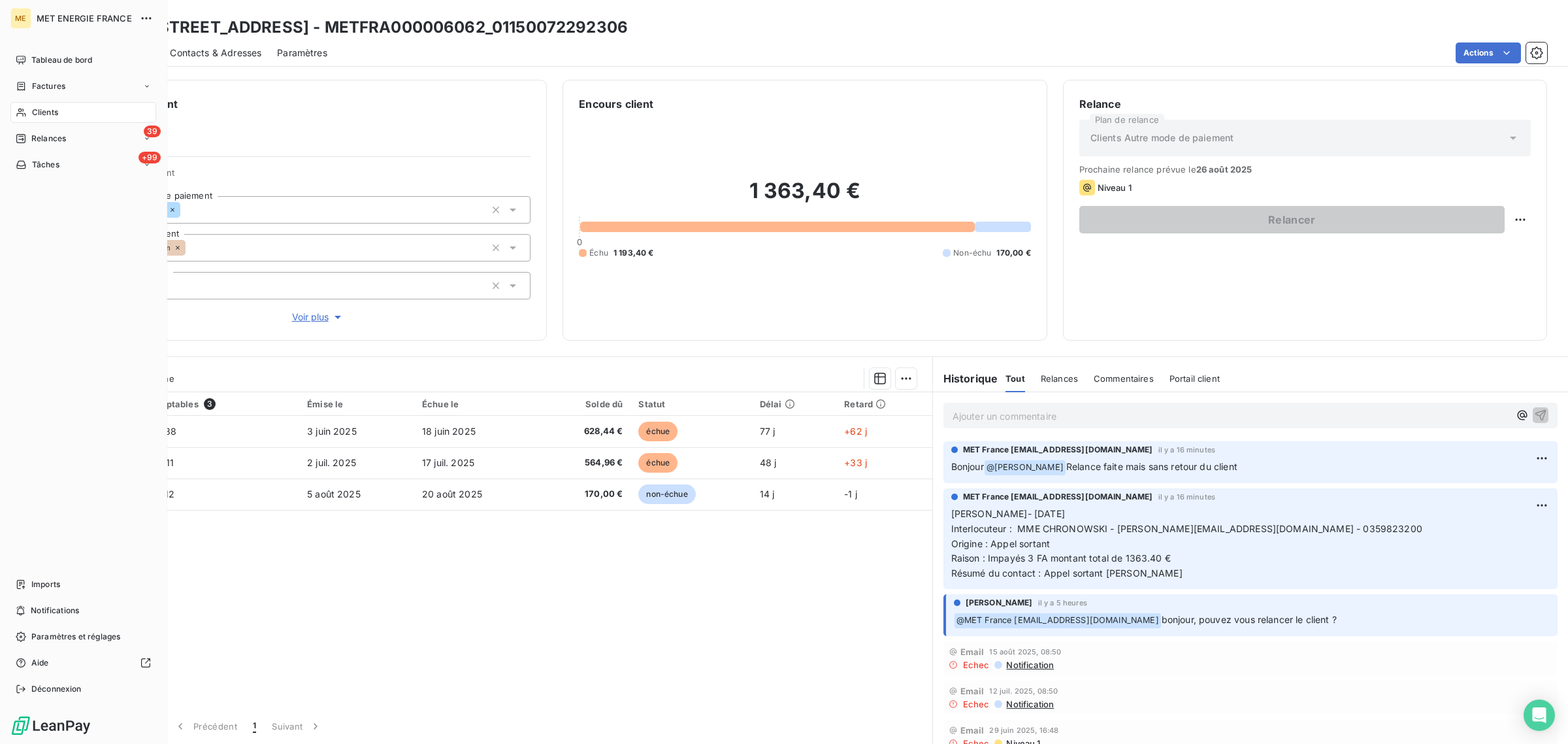
click at [46, 116] on span "Clients" at bounding box center [45, 112] width 26 height 12
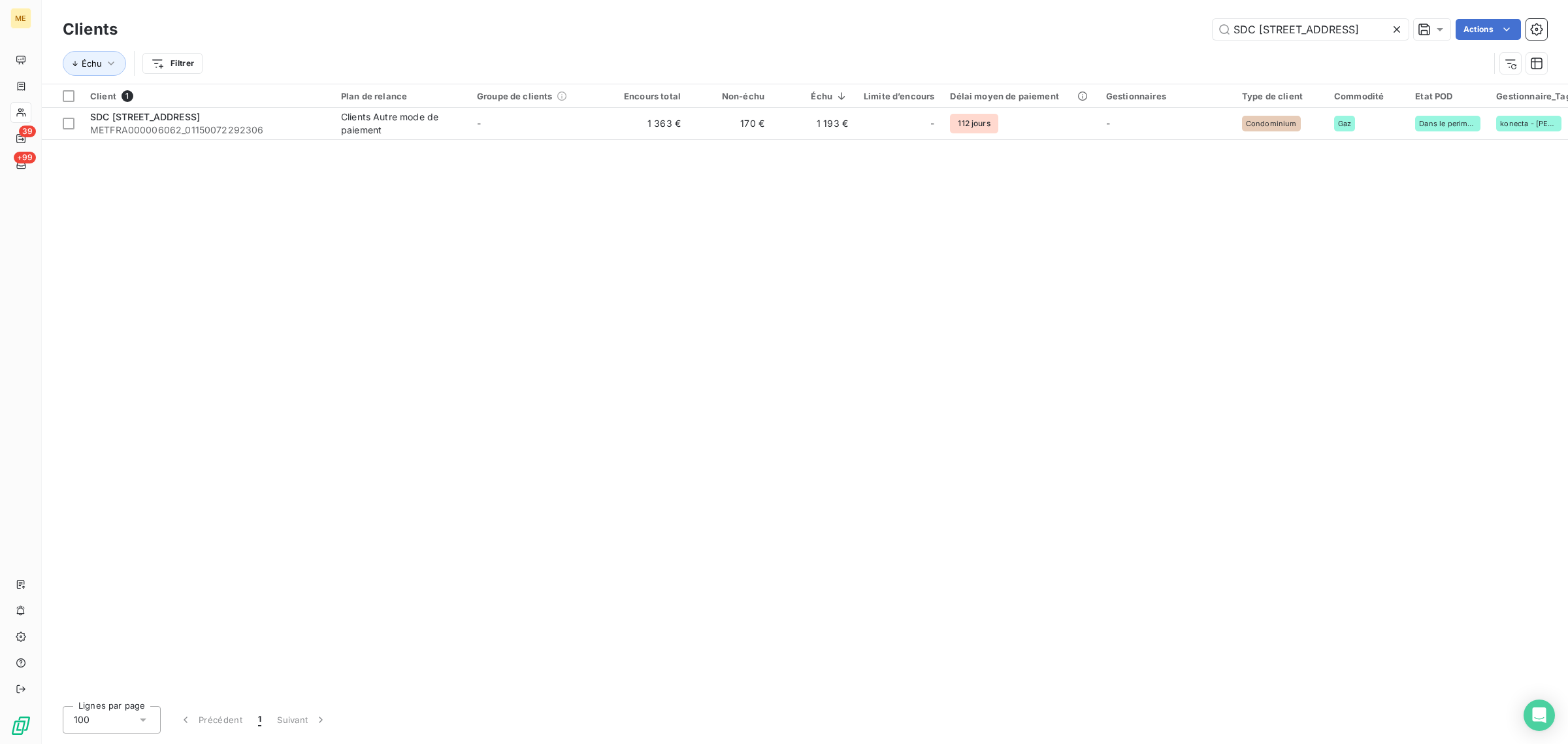
click at [1392, 27] on icon at bounding box center [1397, 29] width 13 height 13
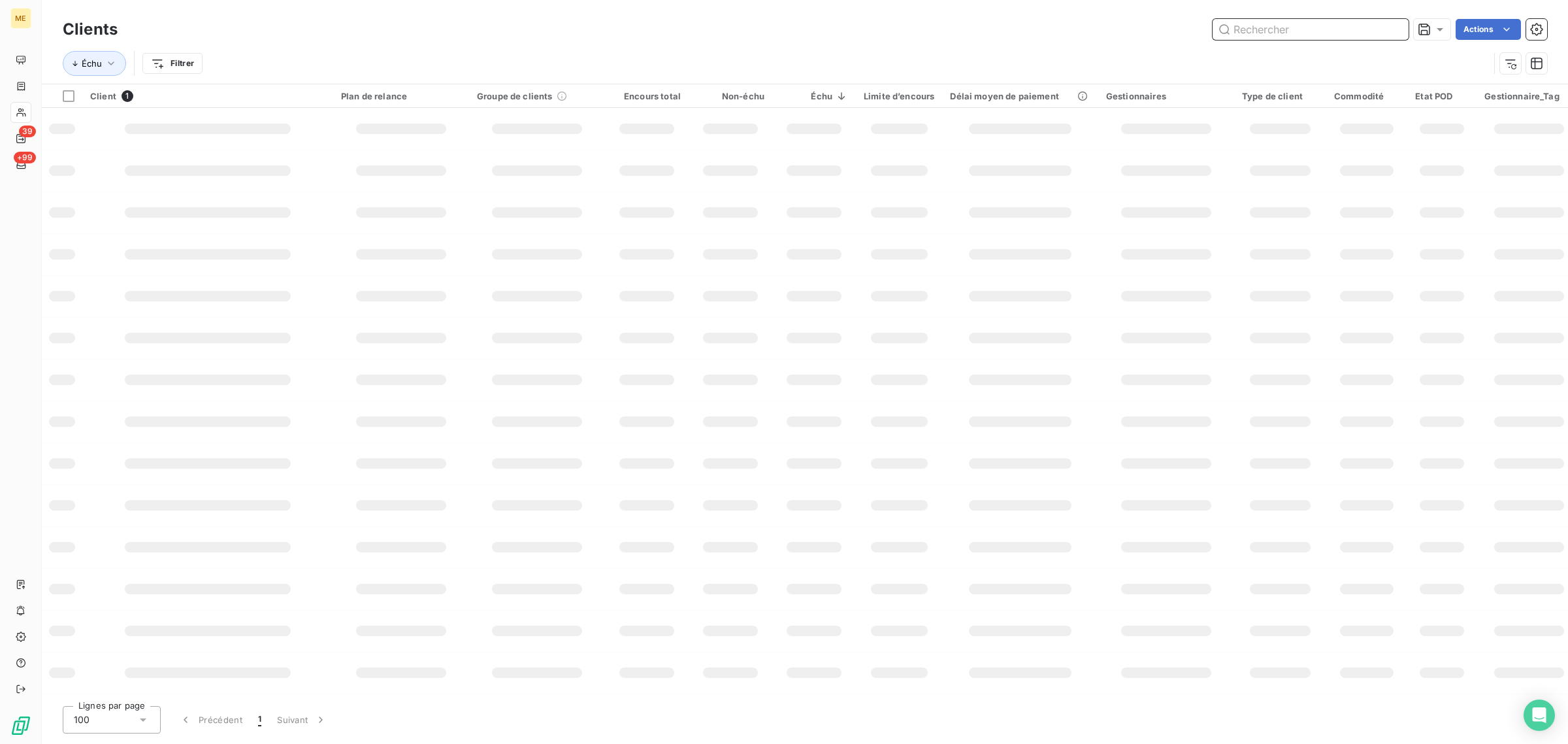
click at [1295, 25] on input "text" at bounding box center [1311, 29] width 196 height 21
paste input "CONVERGENCE IMMOBILIER - SDC OUDINOT 43"
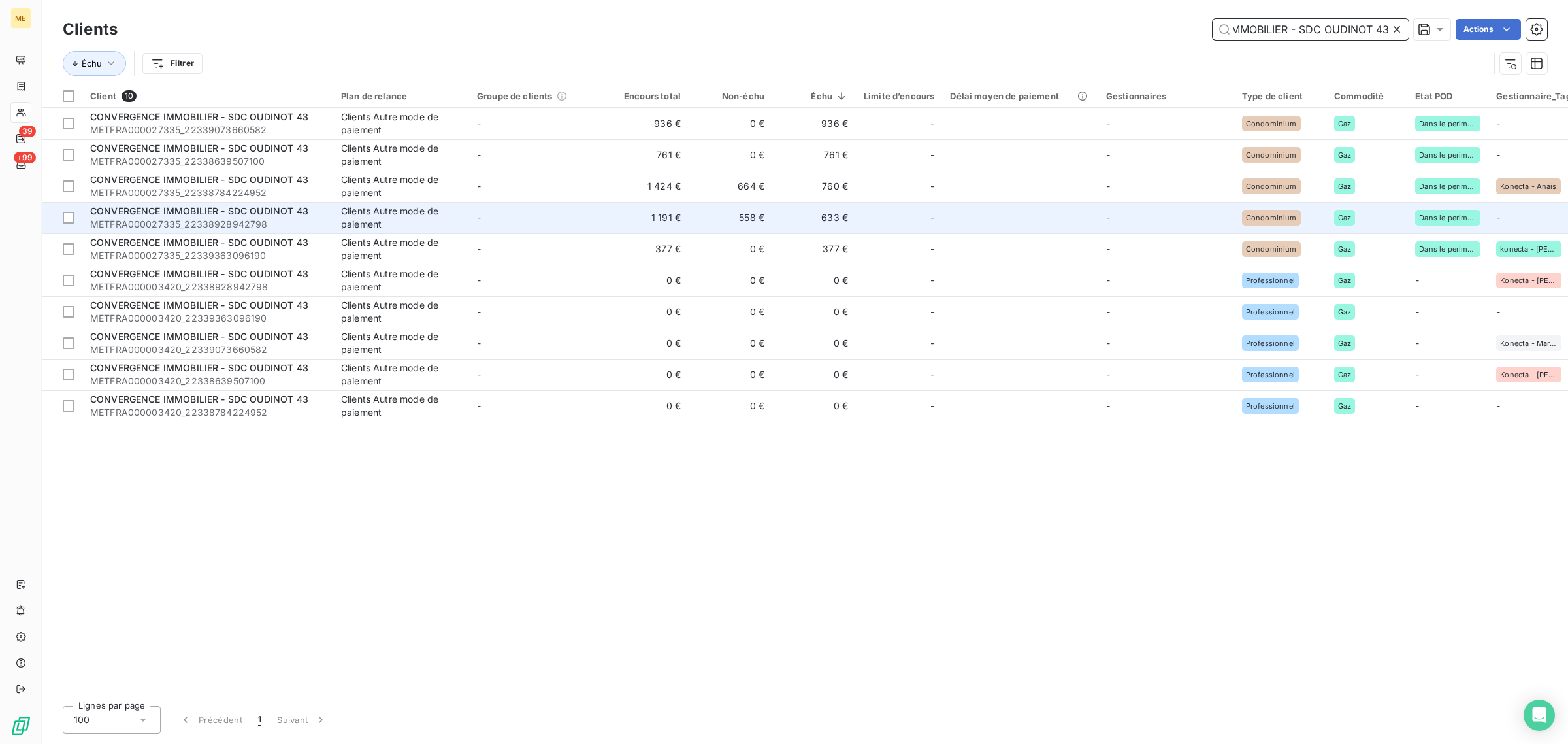
type input "CONVERGENCE IMMOBILIER - SDC OUDINOT 43"
click at [596, 224] on td "-" at bounding box center [537, 217] width 136 height 31
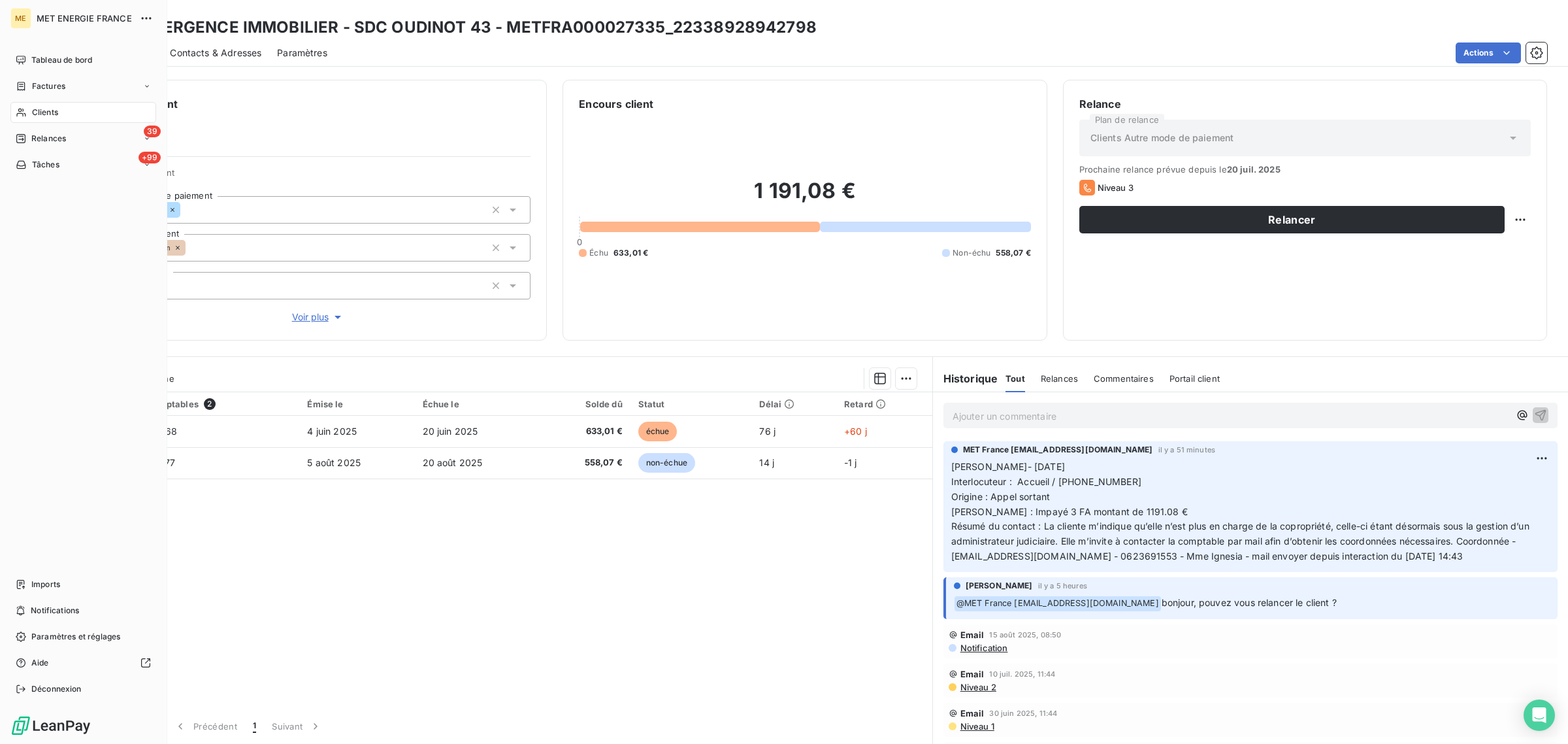
click at [30, 111] on div "Clients" at bounding box center [84, 112] width 146 height 21
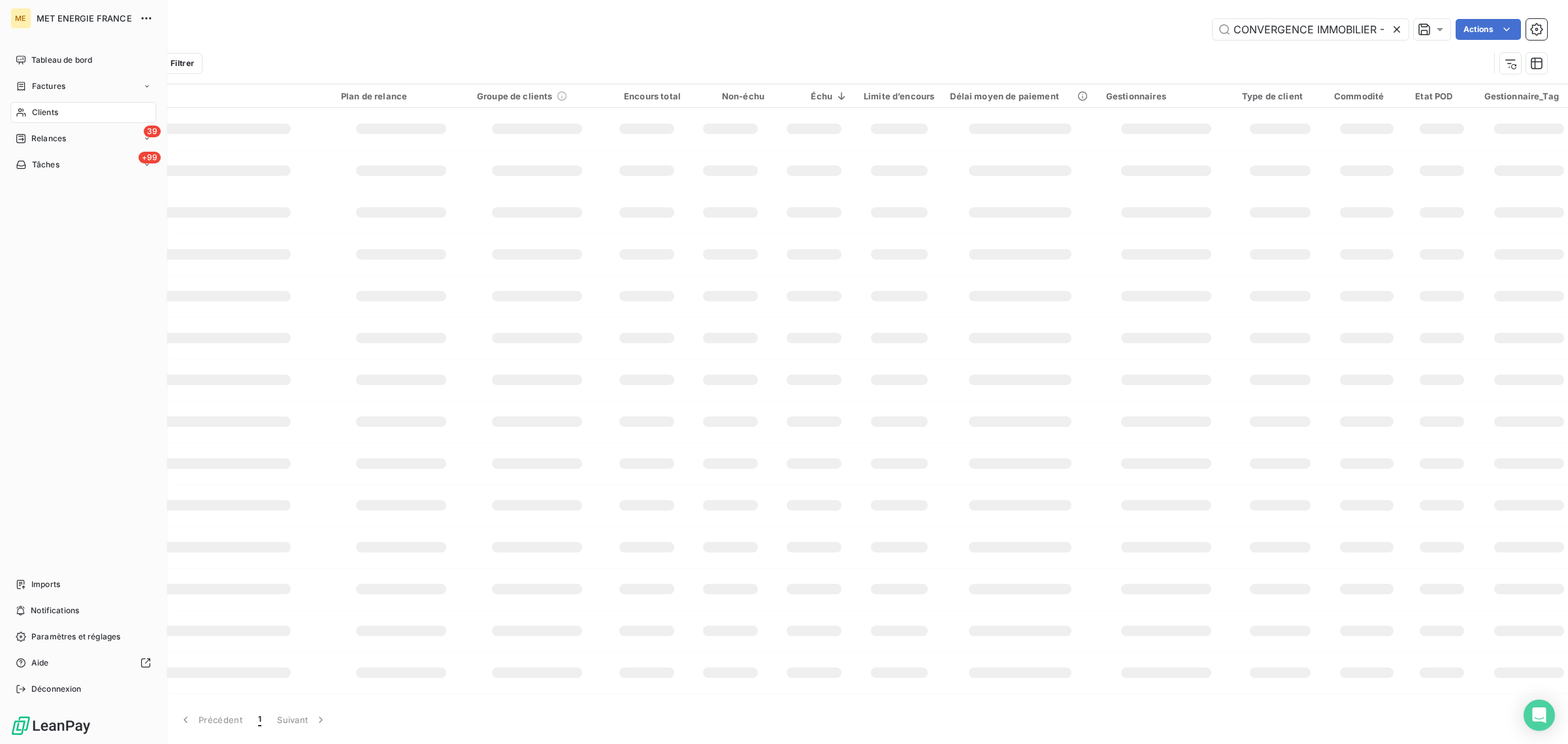
scroll to position [0, 89]
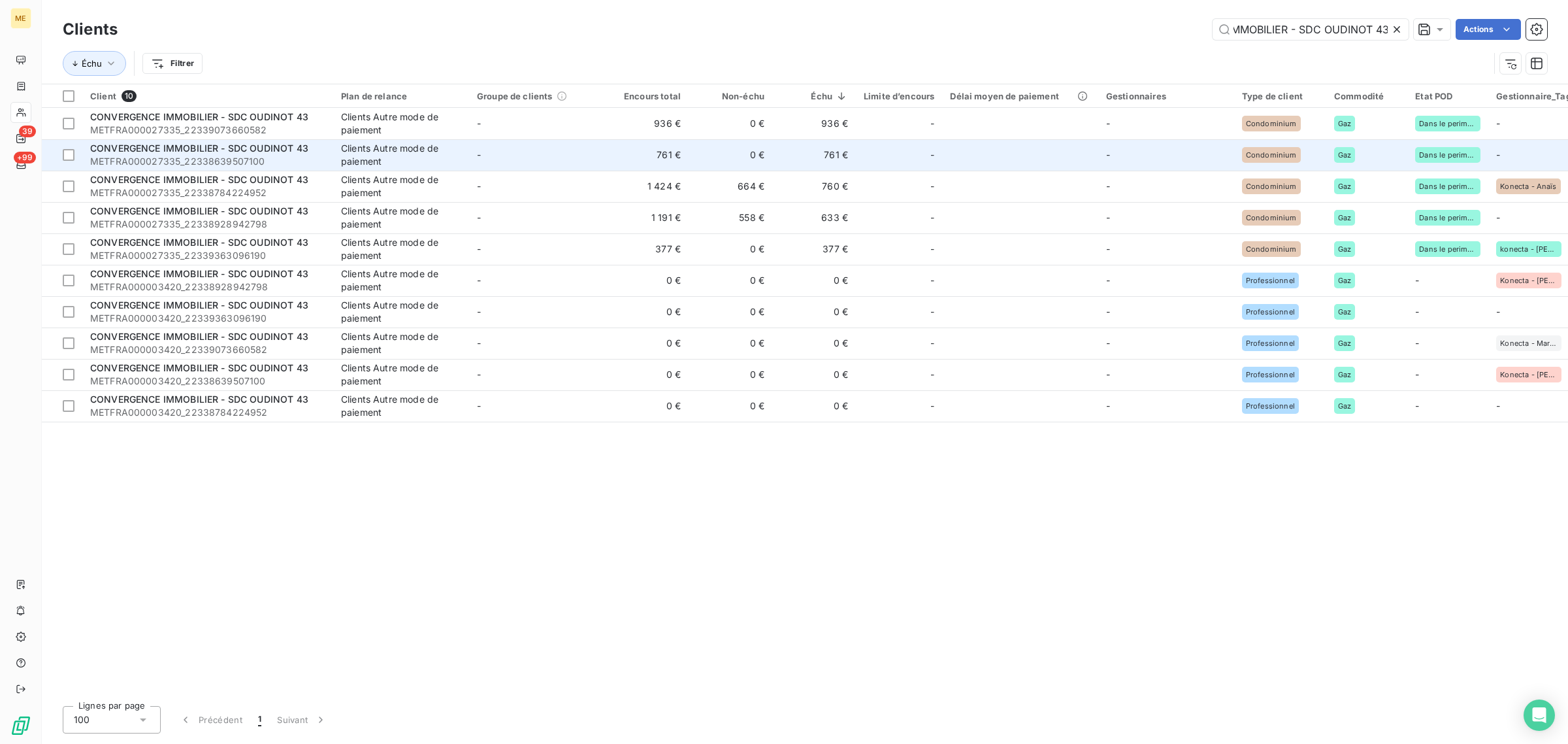
click at [325, 157] on td "CONVERGENCE IMMOBILIER - SDC OUDINOT 43 METFRA000027335_22338639507100" at bounding box center [207, 155] width 251 height 31
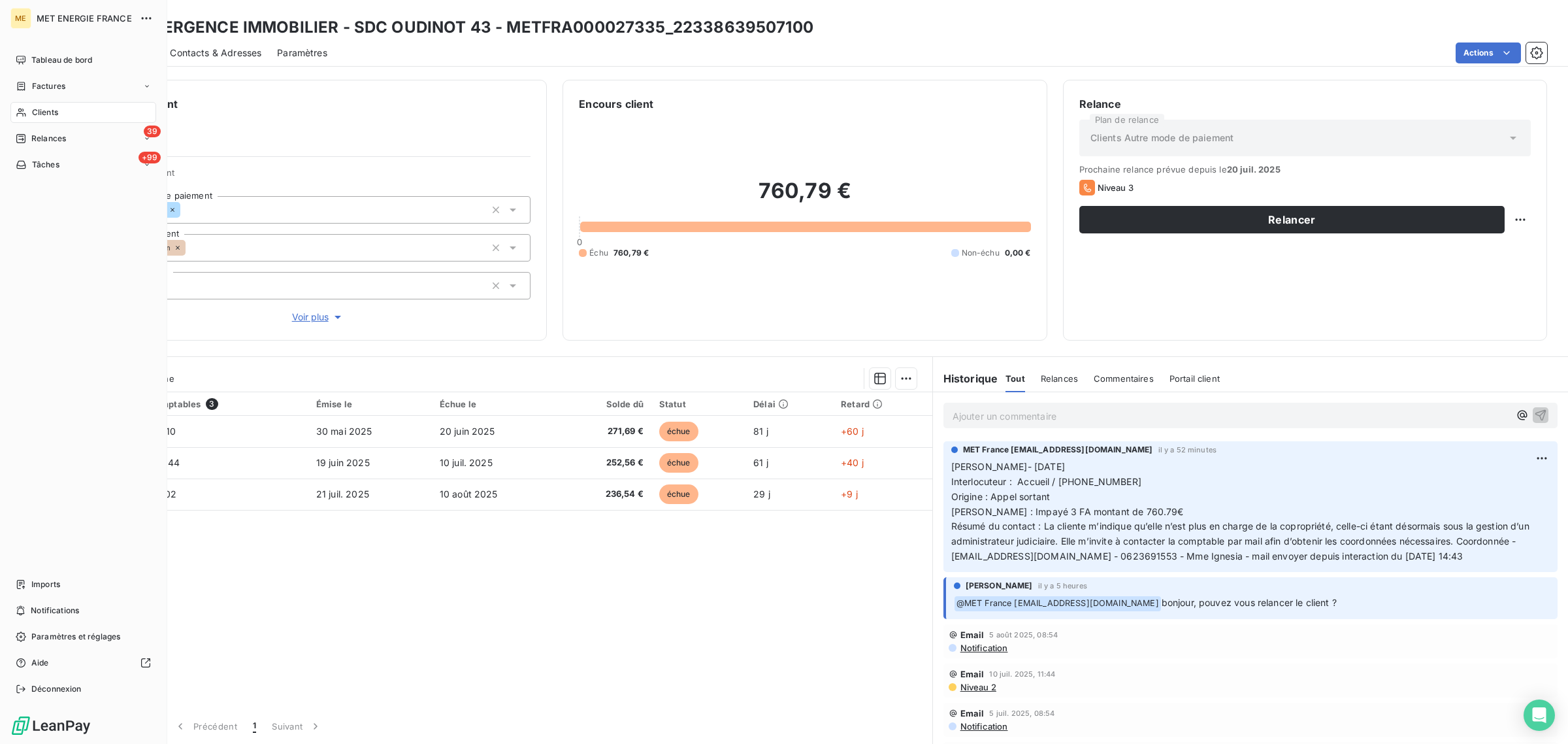
click at [33, 111] on span "Clients" at bounding box center [45, 112] width 26 height 12
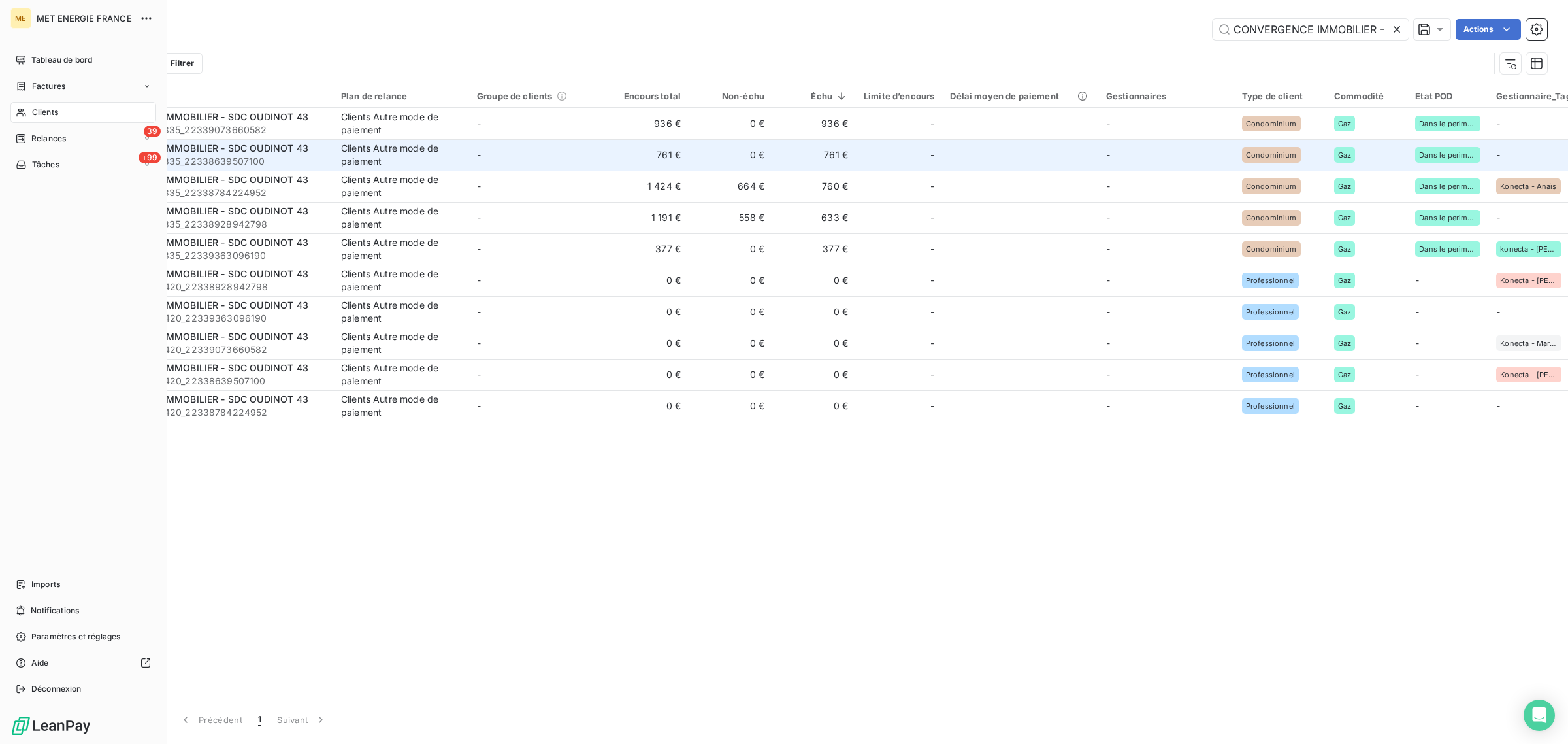
scroll to position [0, 89]
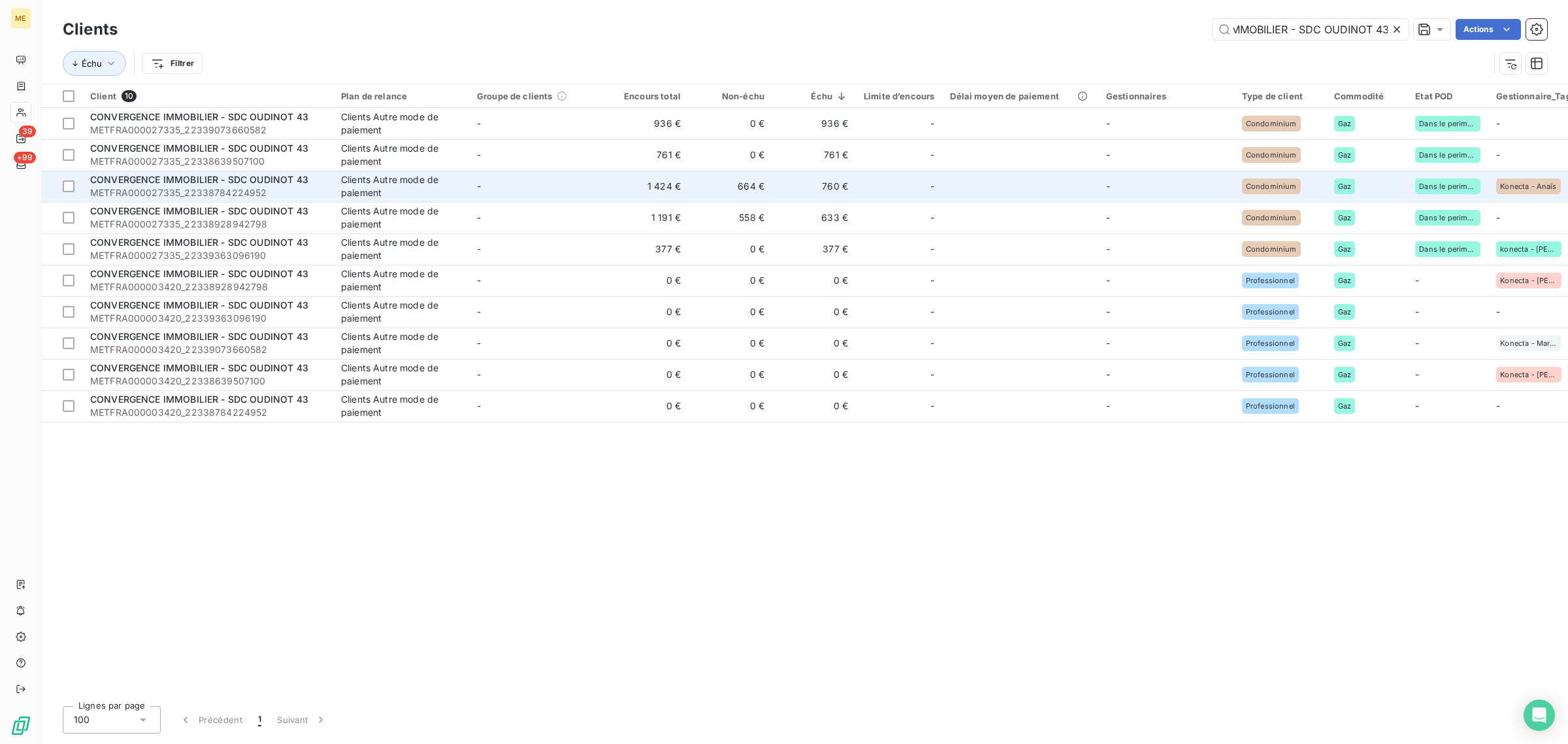
click at [311, 193] on span "METFRA000027335_22338784224952" at bounding box center [208, 193] width 235 height 13
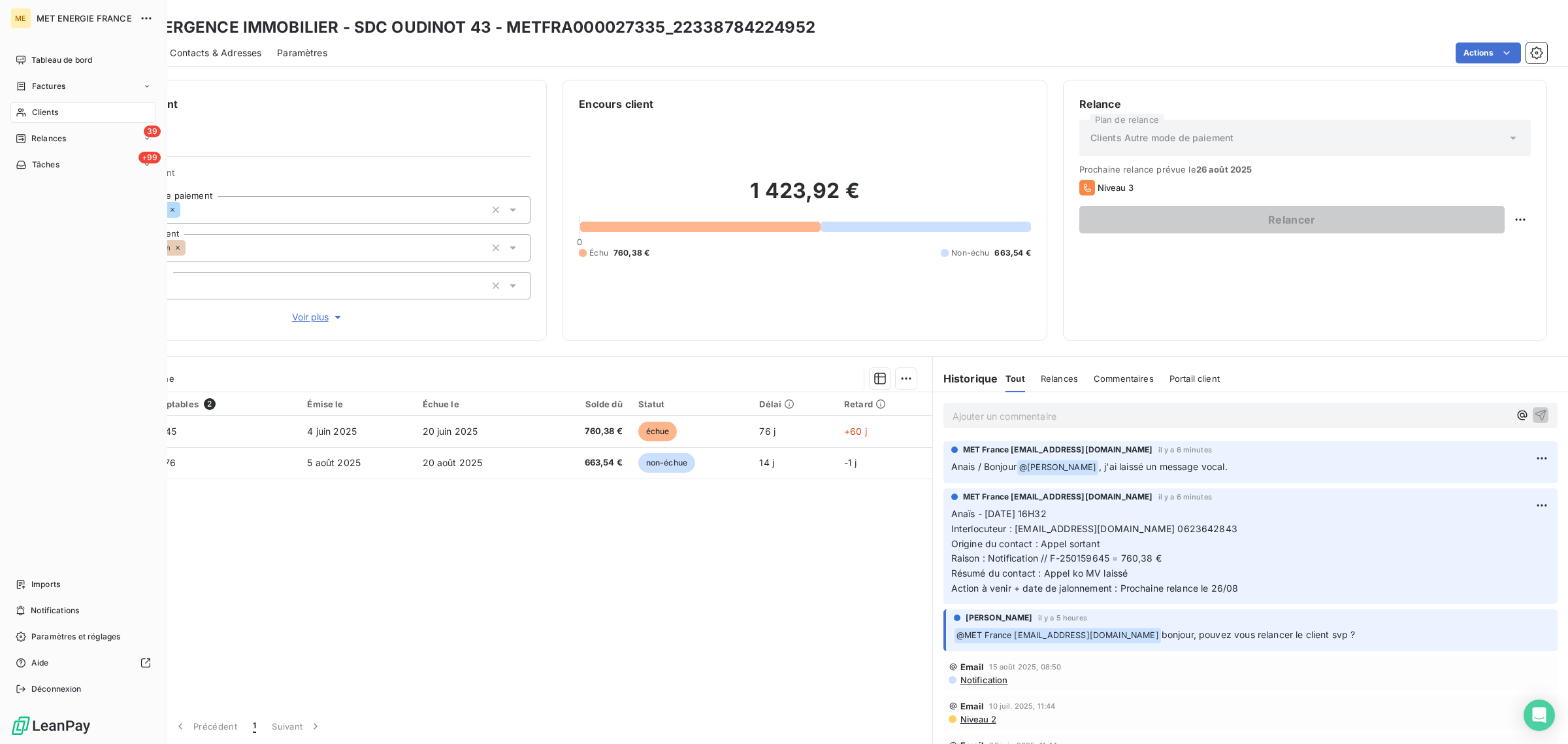
click at [29, 112] on div "Clients" at bounding box center [84, 112] width 146 height 21
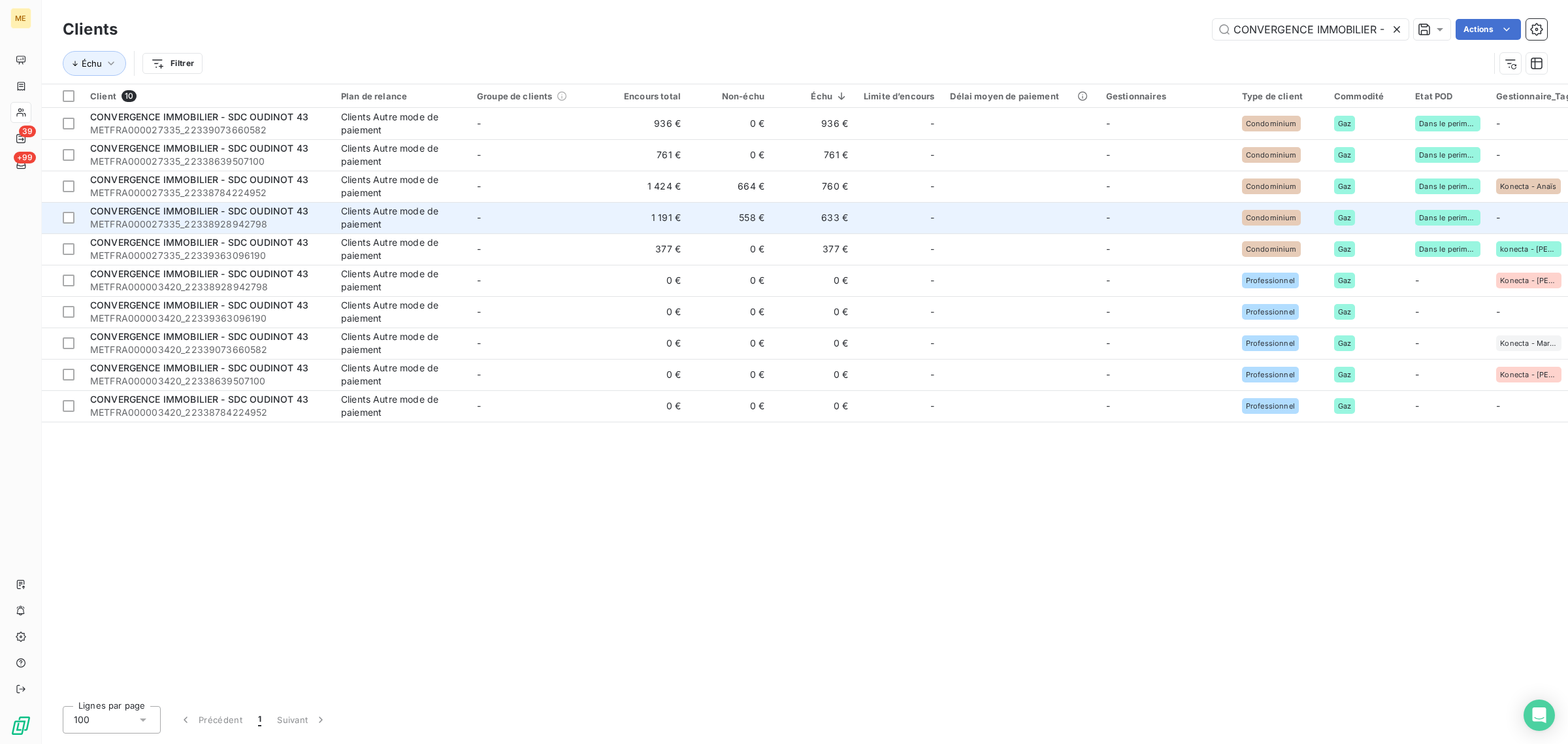
scroll to position [0, 89]
click at [317, 215] on div "CONVERGENCE IMMOBILIER - SDC OUDINOT 43" at bounding box center [208, 211] width 235 height 13
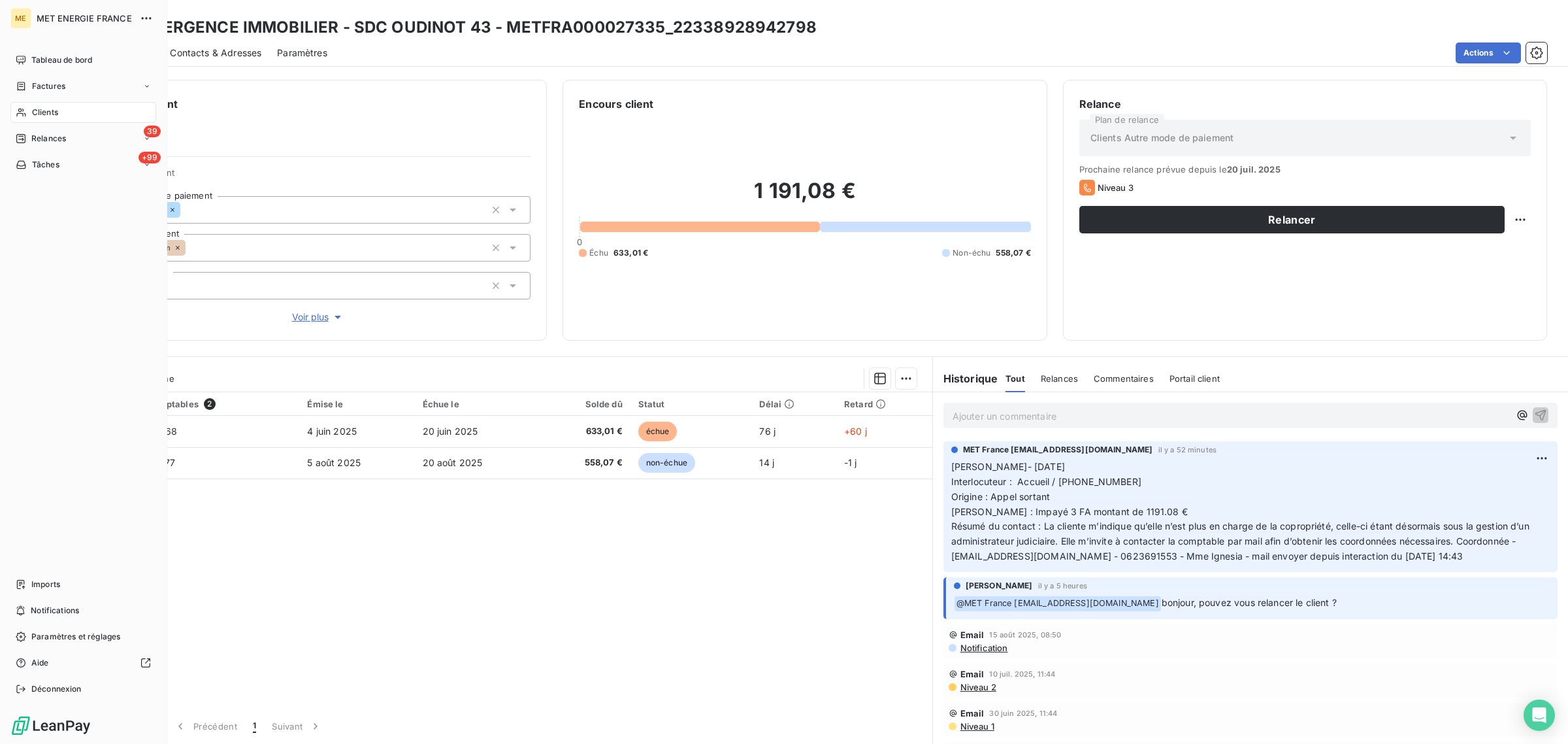
click at [35, 111] on span "Clients" at bounding box center [45, 112] width 26 height 12
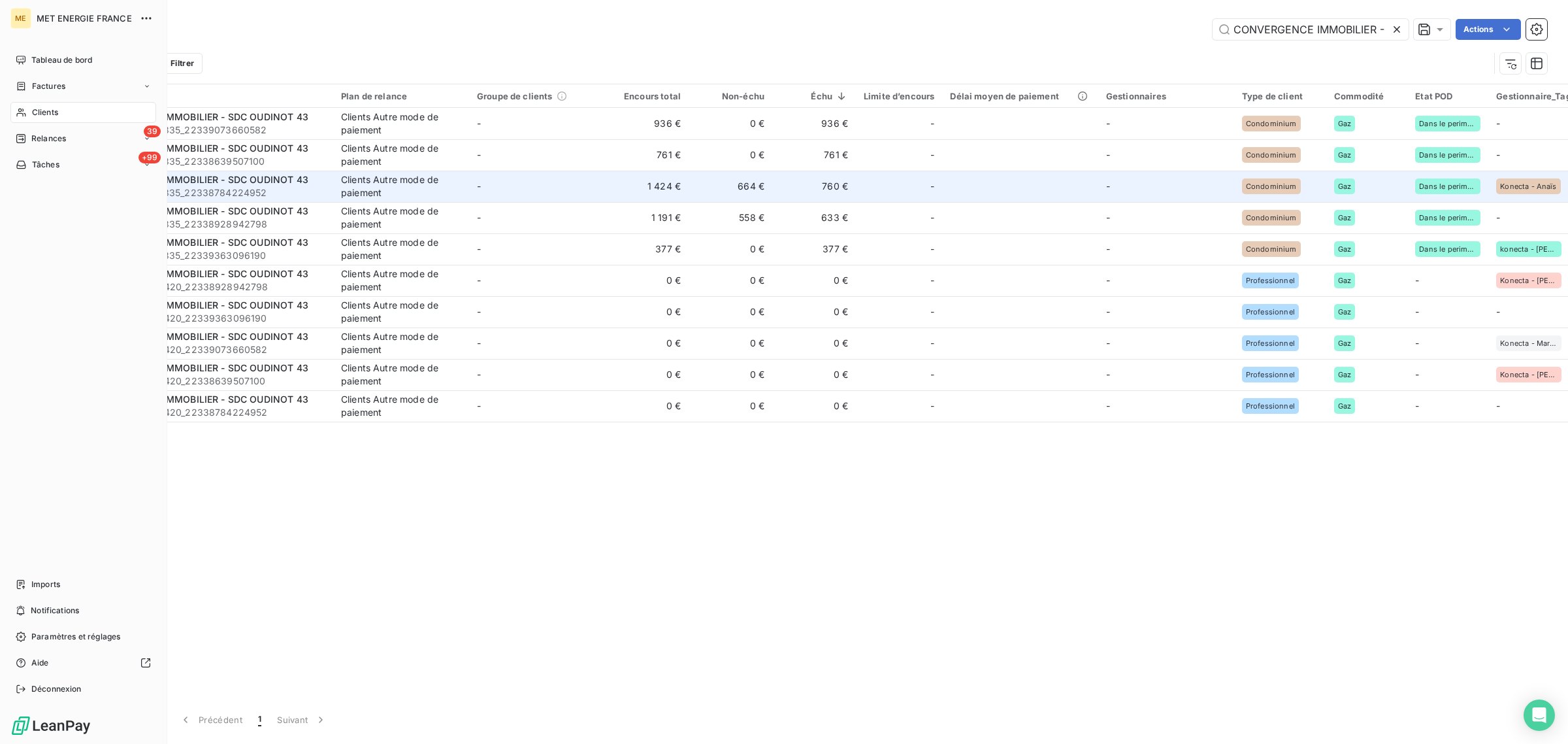
scroll to position [0, 89]
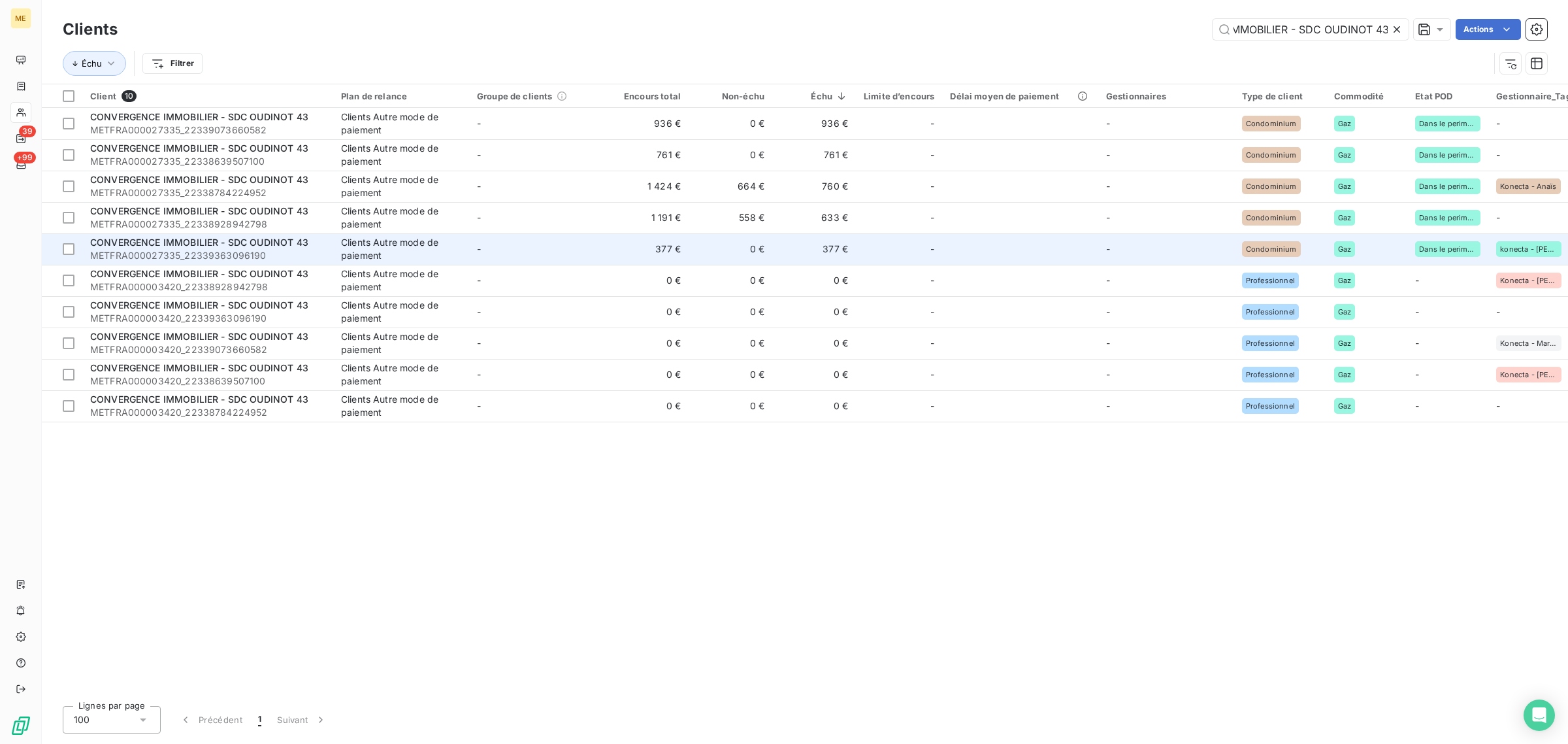
click at [318, 250] on span "METFRA000027335_22339363096190" at bounding box center [208, 255] width 235 height 13
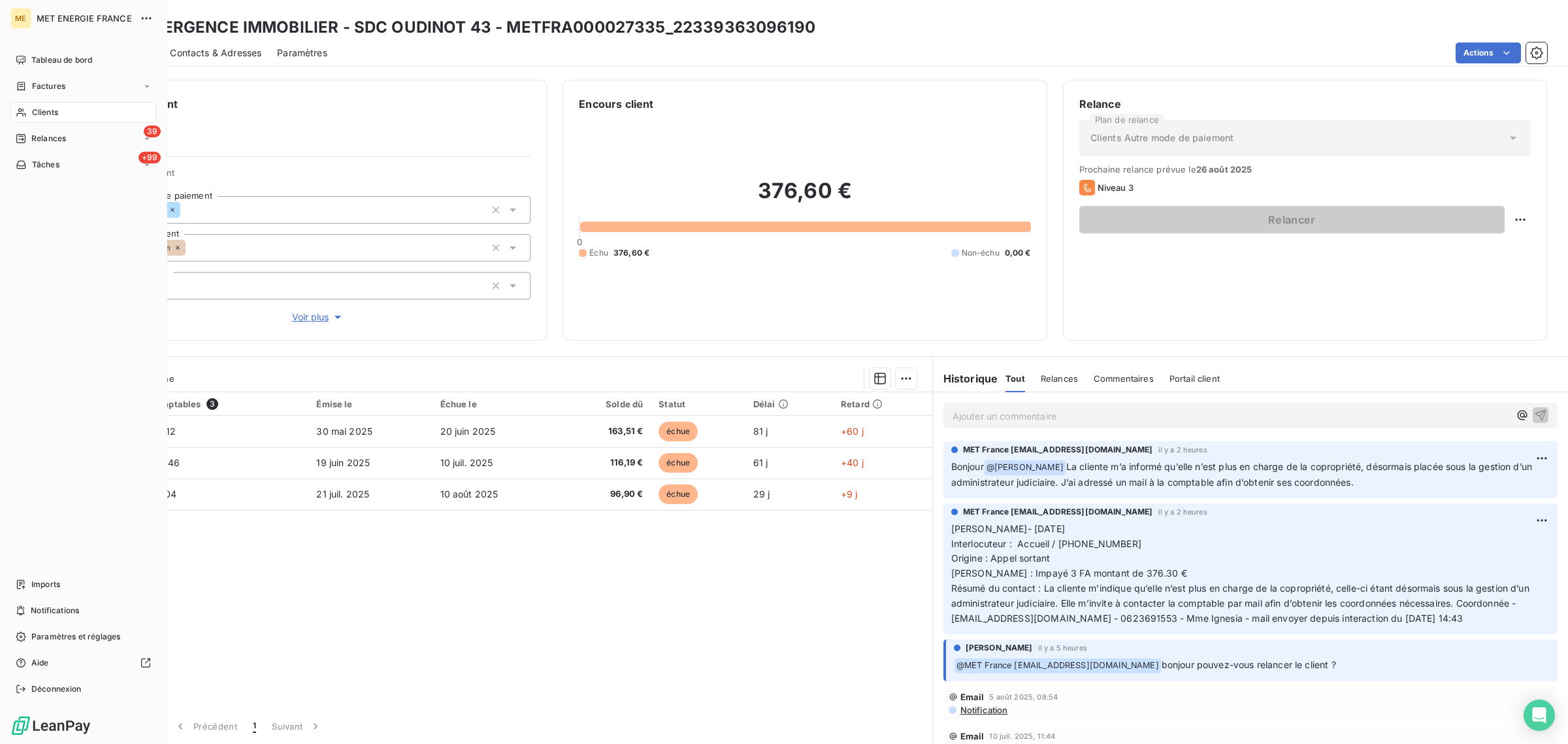
click at [27, 109] on div "Clients" at bounding box center [84, 112] width 146 height 21
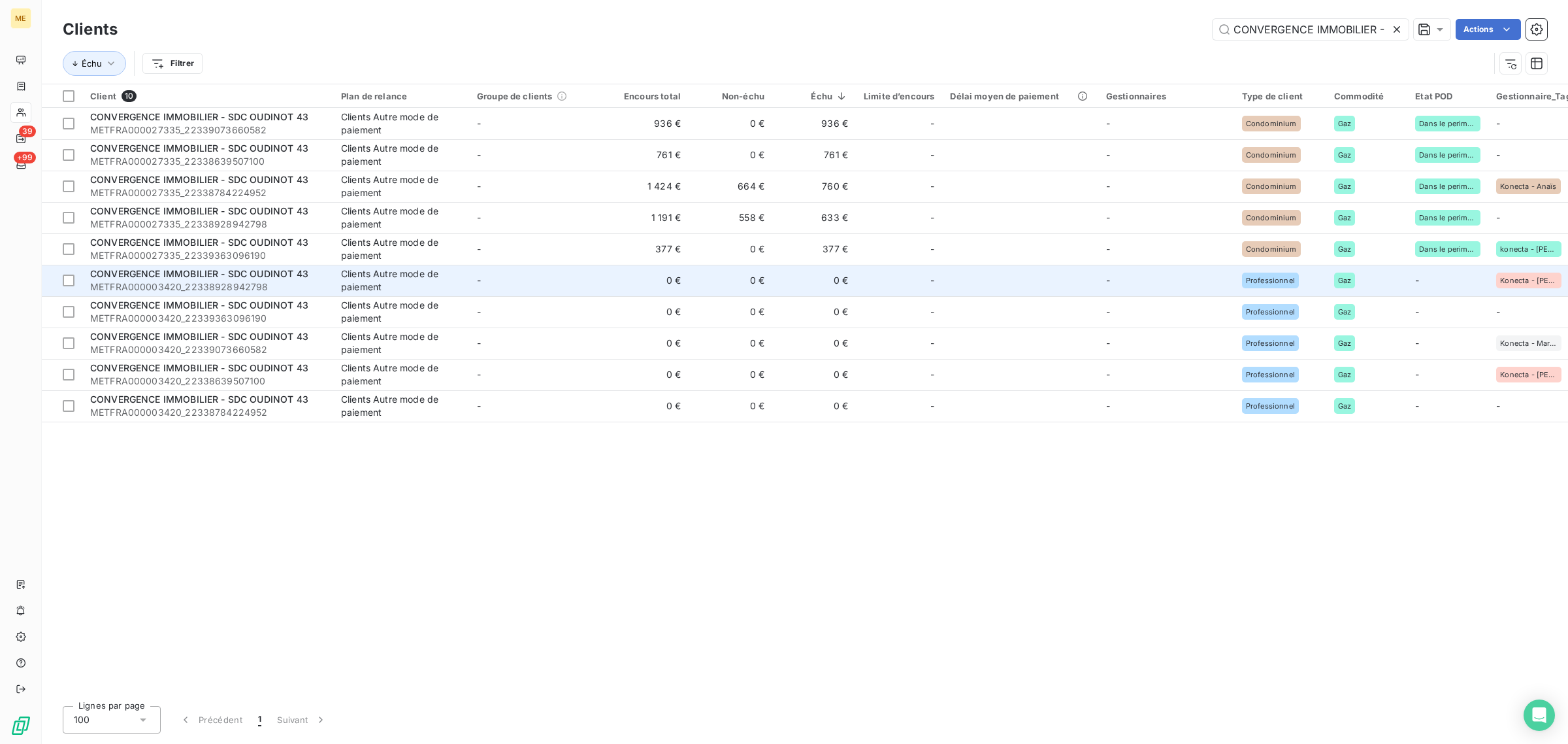
scroll to position [0, 89]
click at [308, 293] on span "METFRA000003420_22338928942798" at bounding box center [208, 287] width 235 height 13
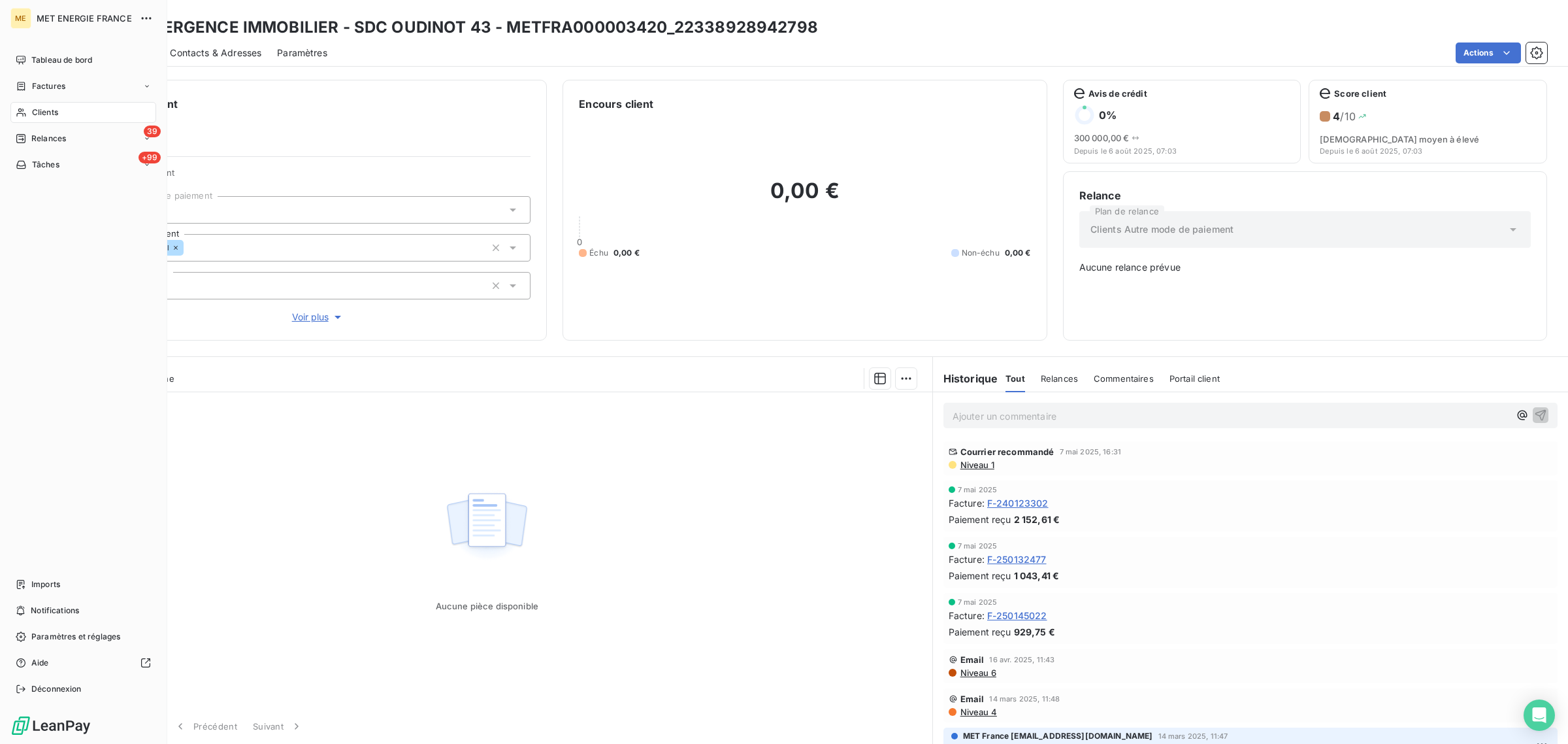
click at [28, 110] on div "Clients" at bounding box center [84, 112] width 146 height 21
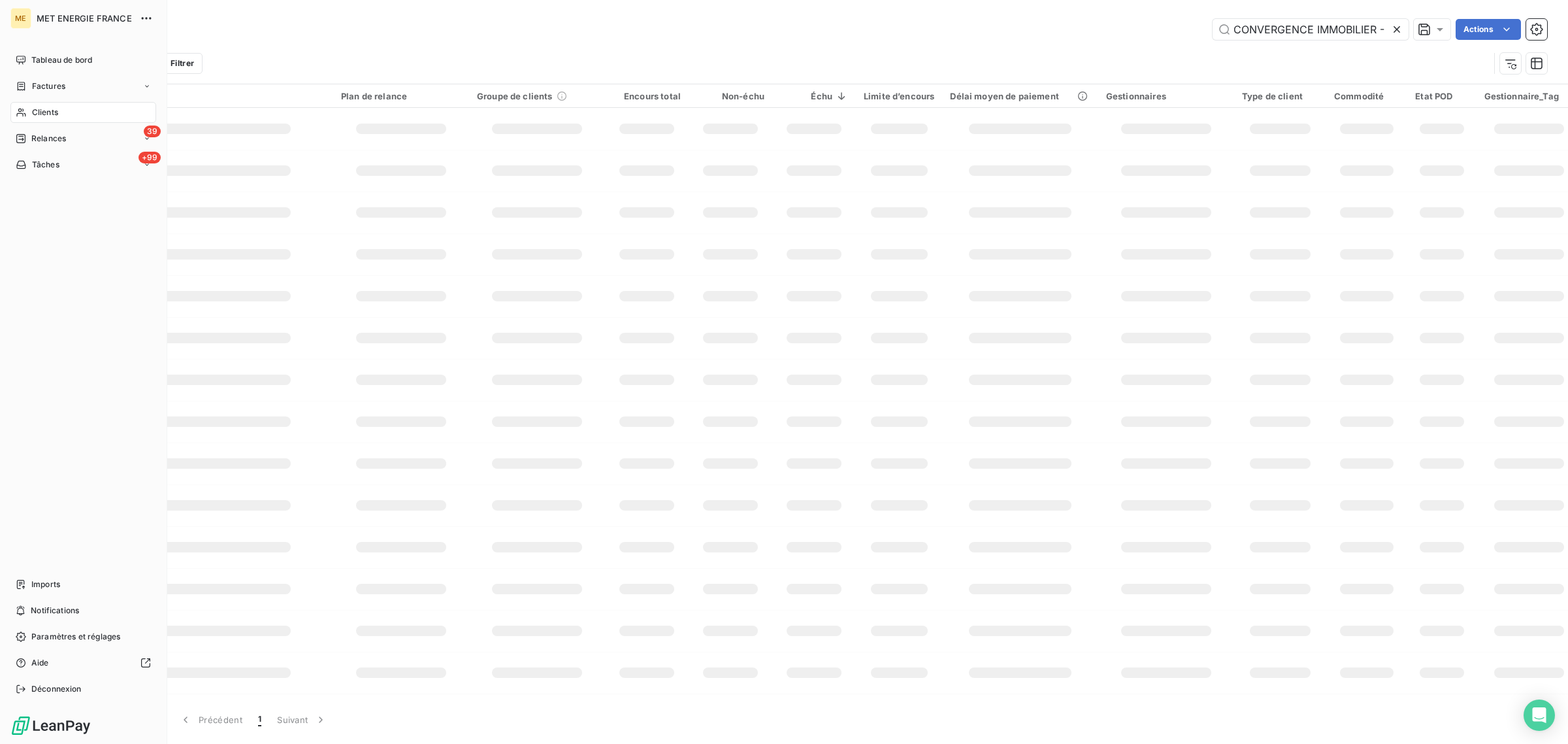
scroll to position [0, 89]
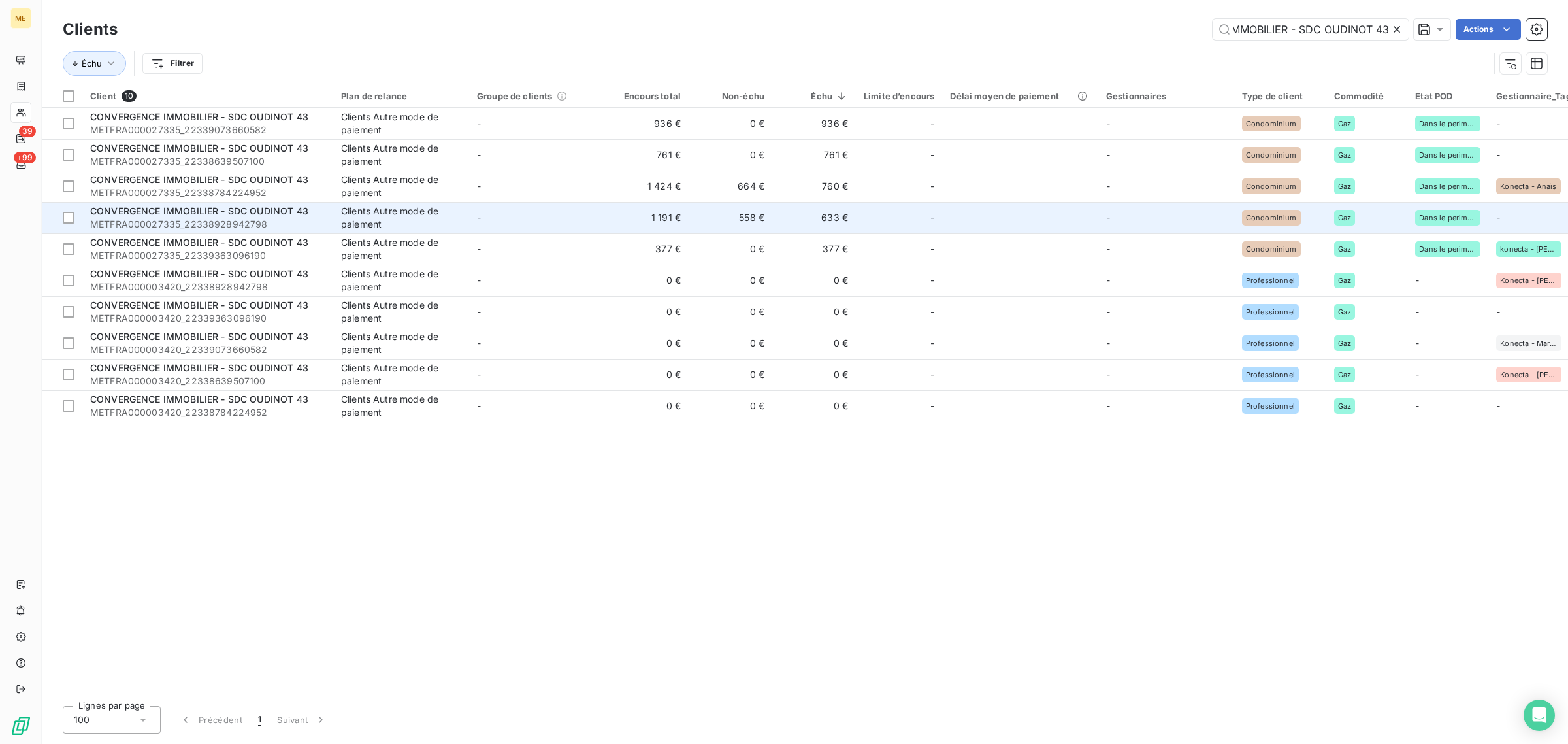
click at [327, 203] on td "CONVERGENCE IMMOBILIER - SDC OUDINOT 43 METFRA000027335_22338928942798" at bounding box center [207, 217] width 251 height 31
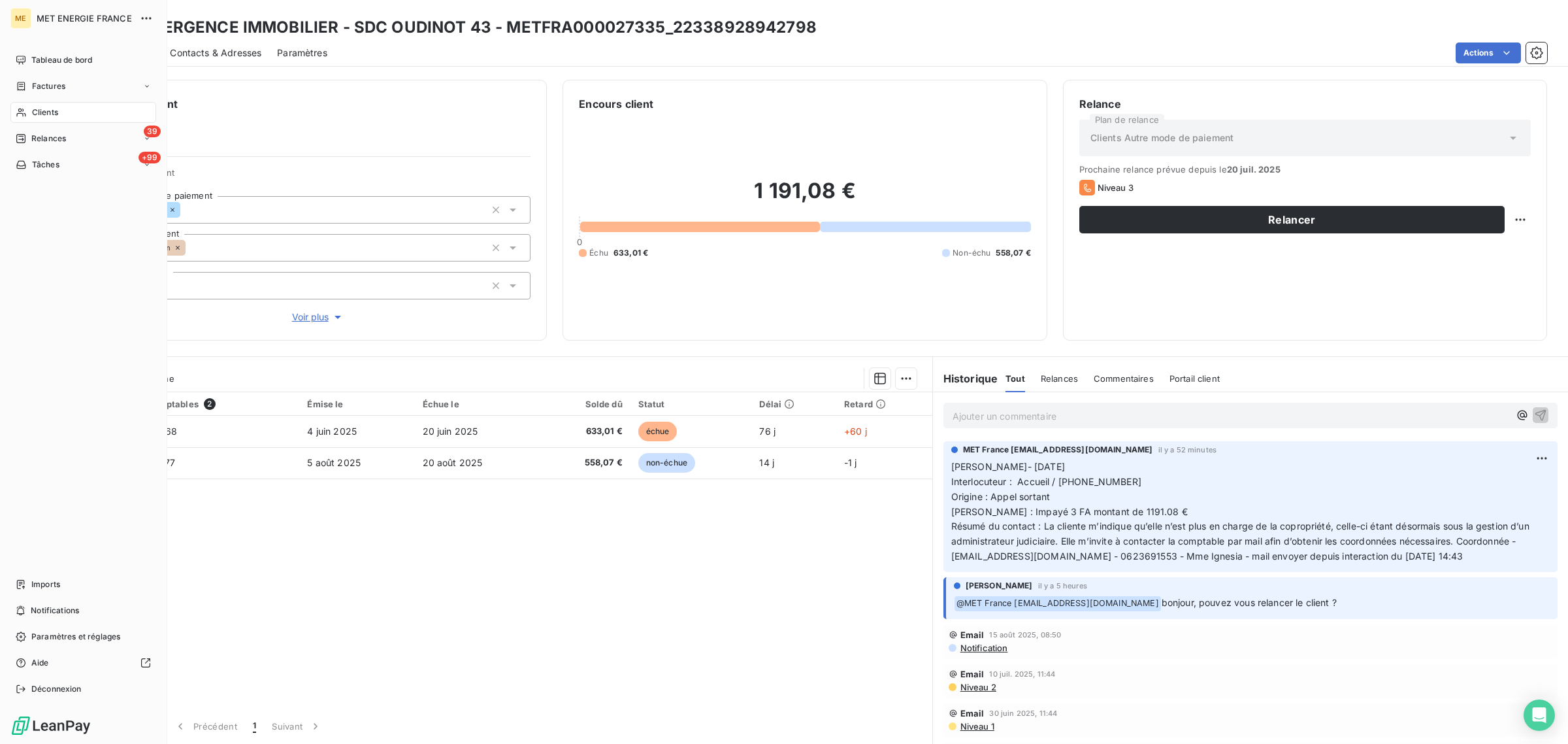
click at [24, 113] on icon at bounding box center [21, 113] width 11 height 11
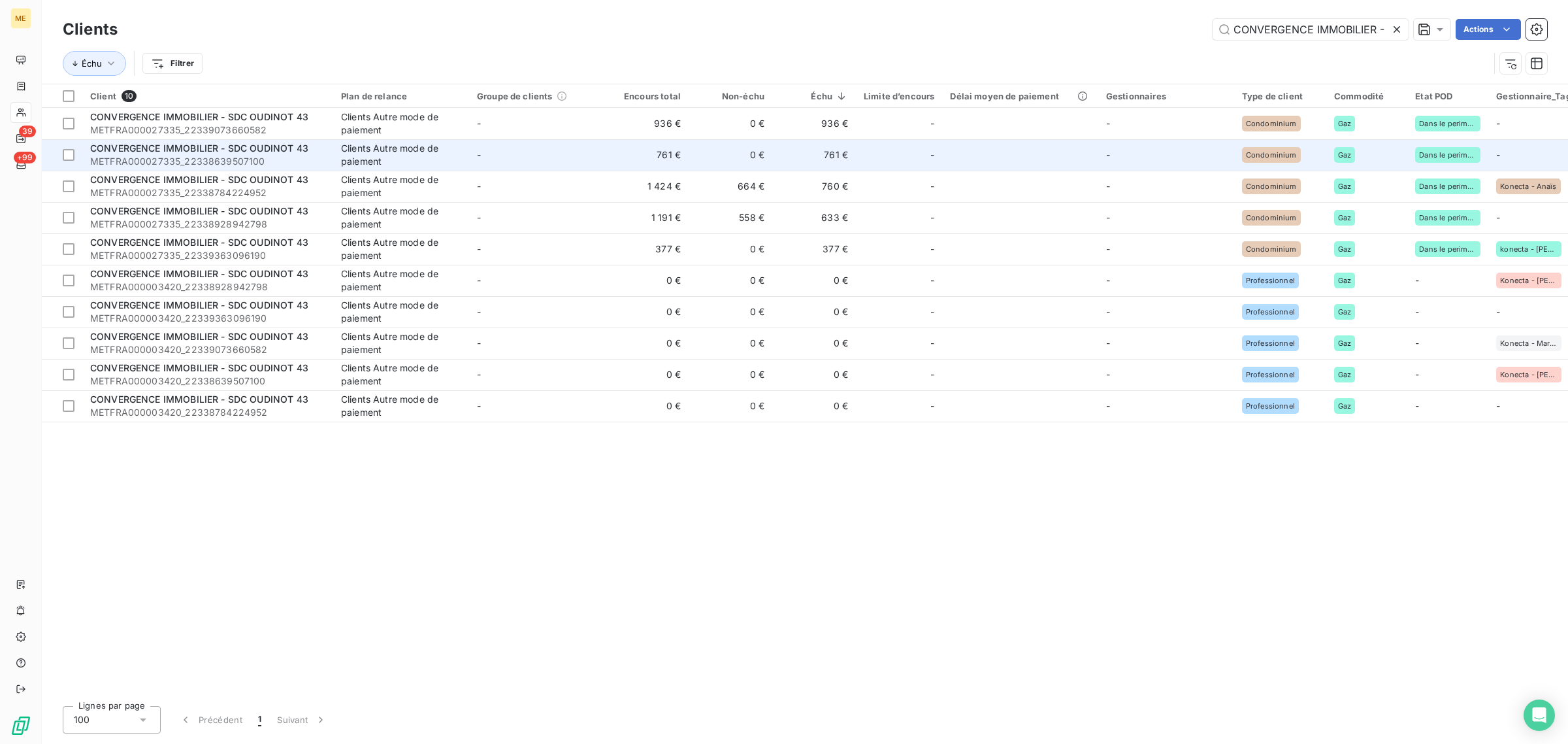
scroll to position [0, 89]
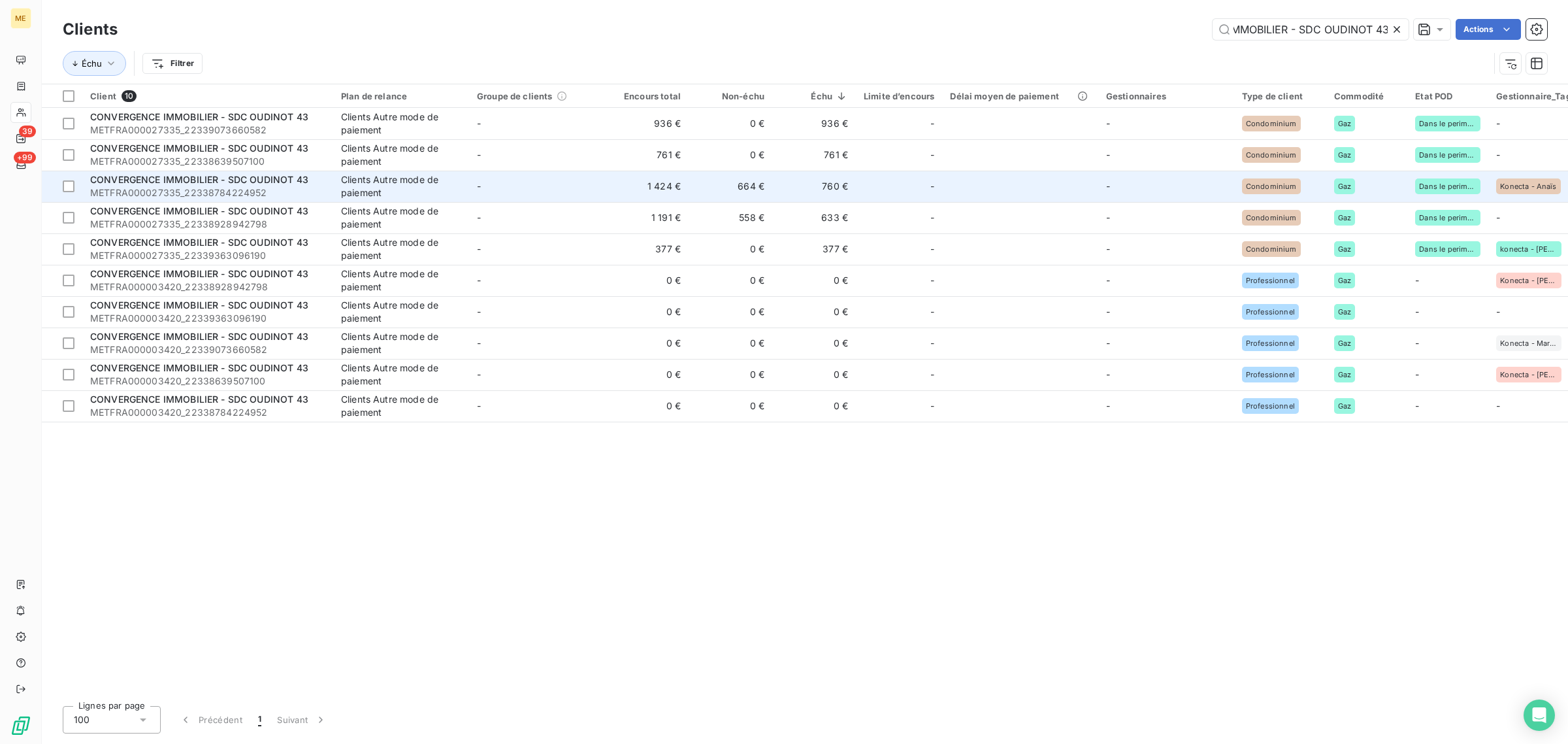
click at [317, 180] on div "CONVERGENCE IMMOBILIER - SDC OUDINOT 43" at bounding box center [208, 179] width 235 height 13
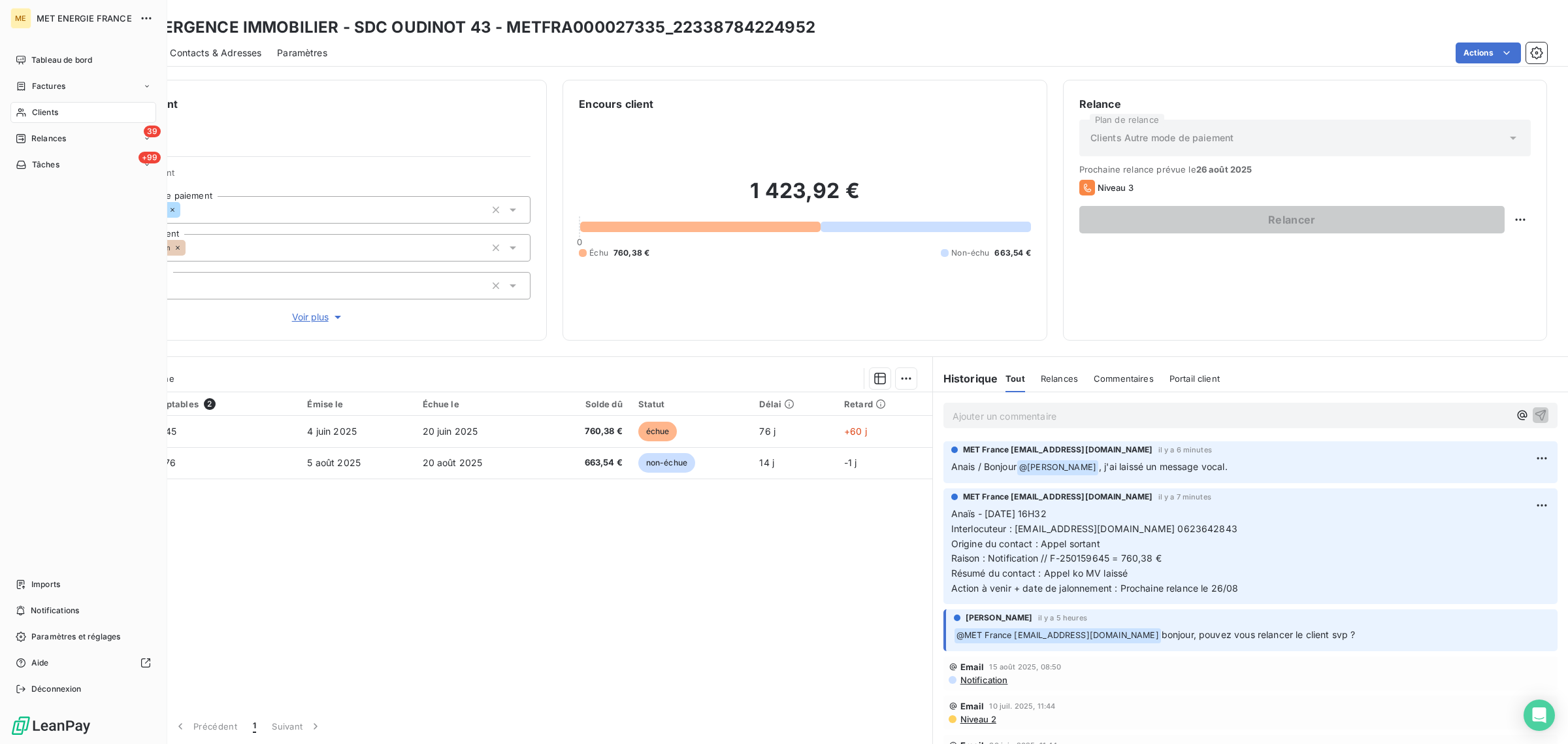
click at [33, 108] on span "Clients" at bounding box center [45, 112] width 26 height 12
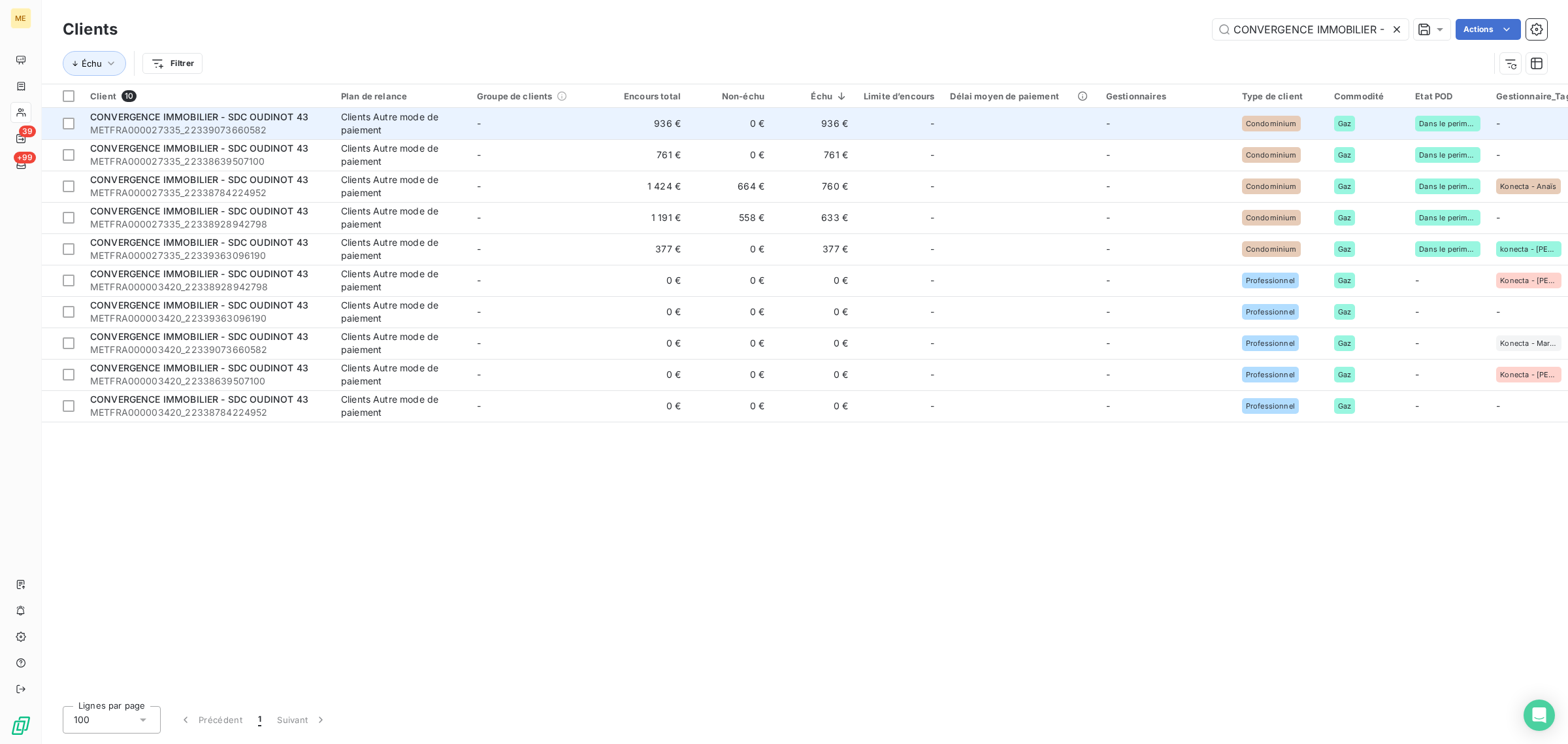
scroll to position [0, 89]
click at [471, 130] on td "-" at bounding box center [537, 123] width 136 height 31
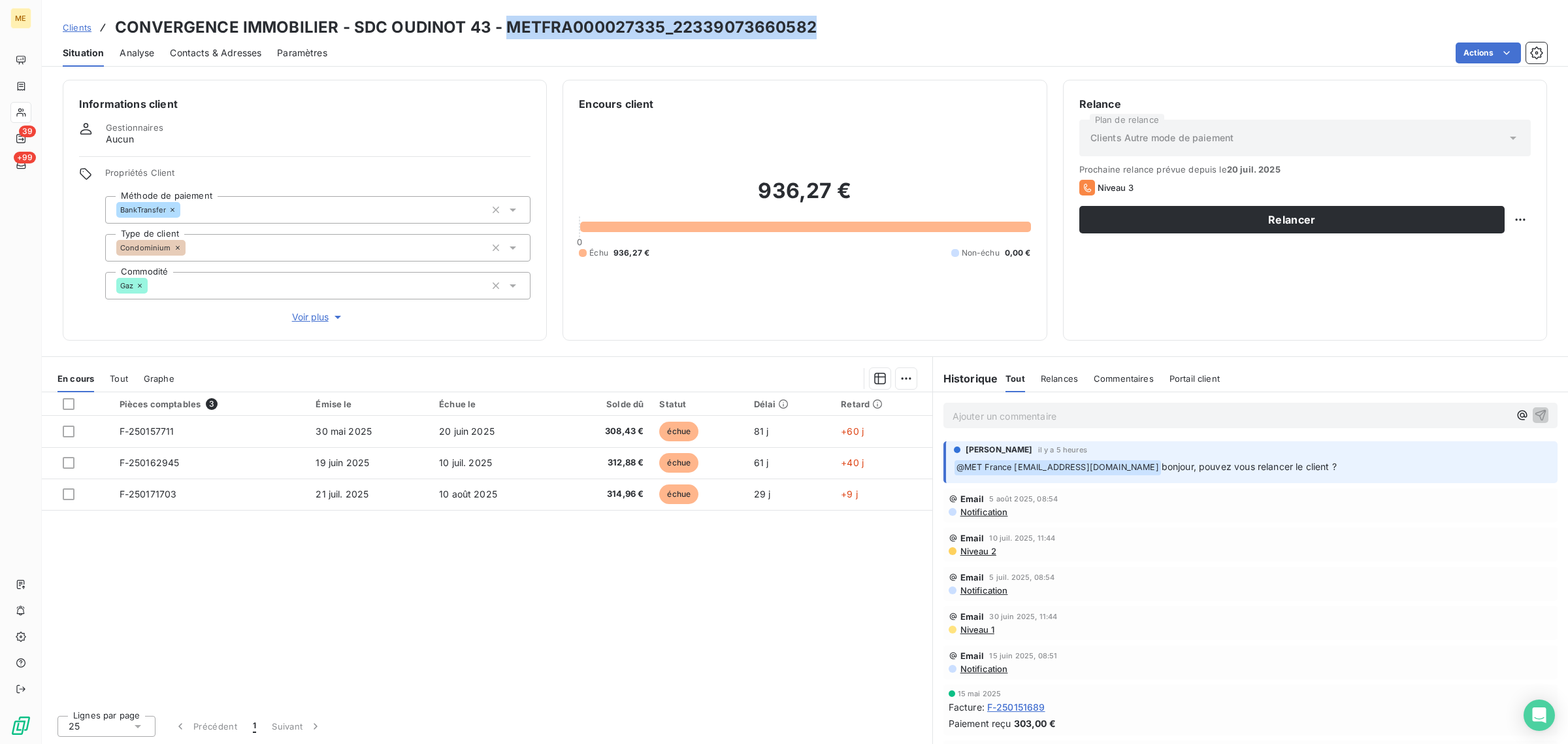
drag, startPoint x: 825, startPoint y: 25, endPoint x: 503, endPoint y: 31, distance: 322.1
click at [503, 31] on div "Clients CONVERGENCE IMMOBILIER - SDC OUDINOT 43 - METFRA000027335_22339073660582" at bounding box center [805, 27] width 1527 height 24
copy h3 "METFRA000027335_22339073660582"
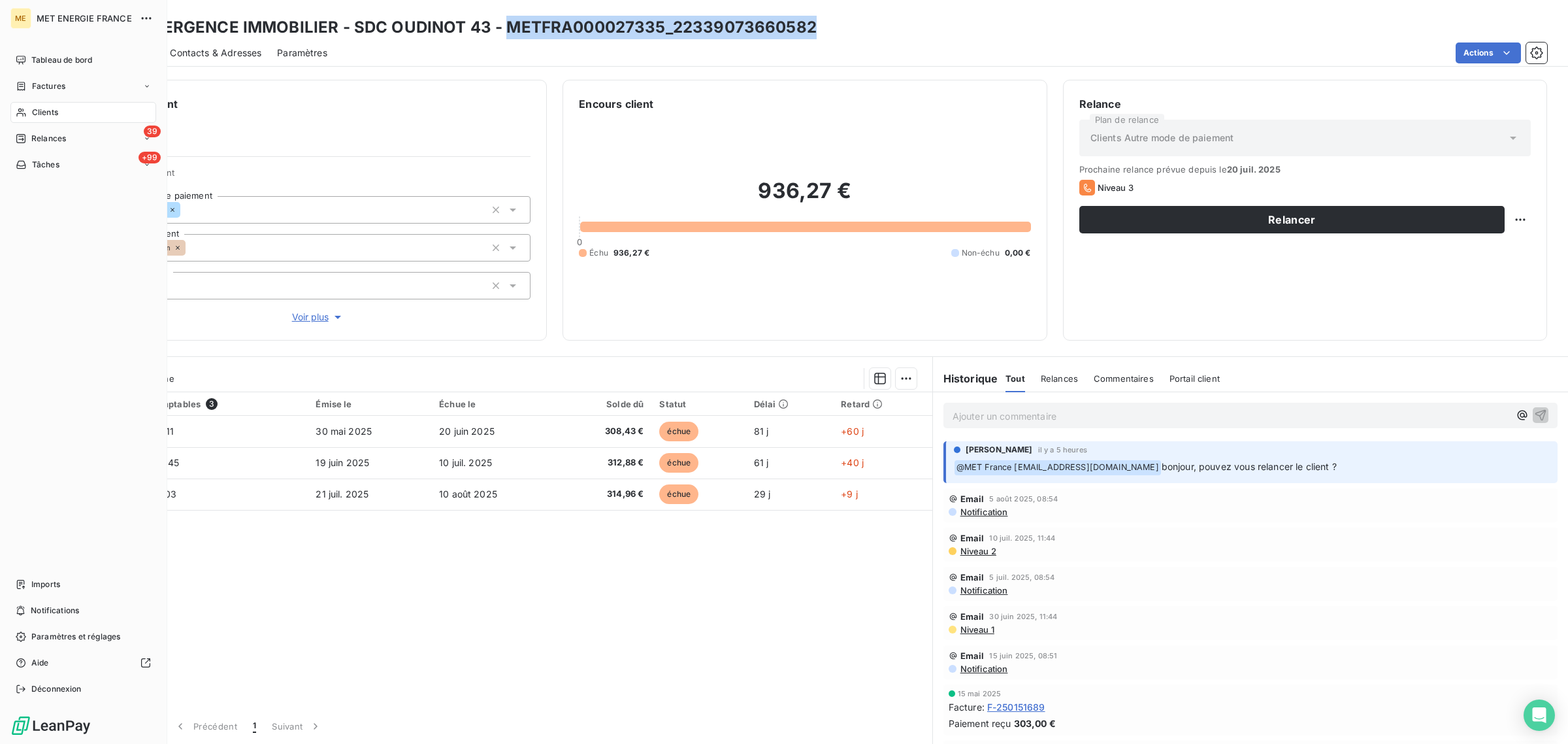
drag, startPoint x: 30, startPoint y: 109, endPoint x: 49, endPoint y: 112, distance: 19.2
click at [30, 109] on div "Clients" at bounding box center [84, 112] width 146 height 21
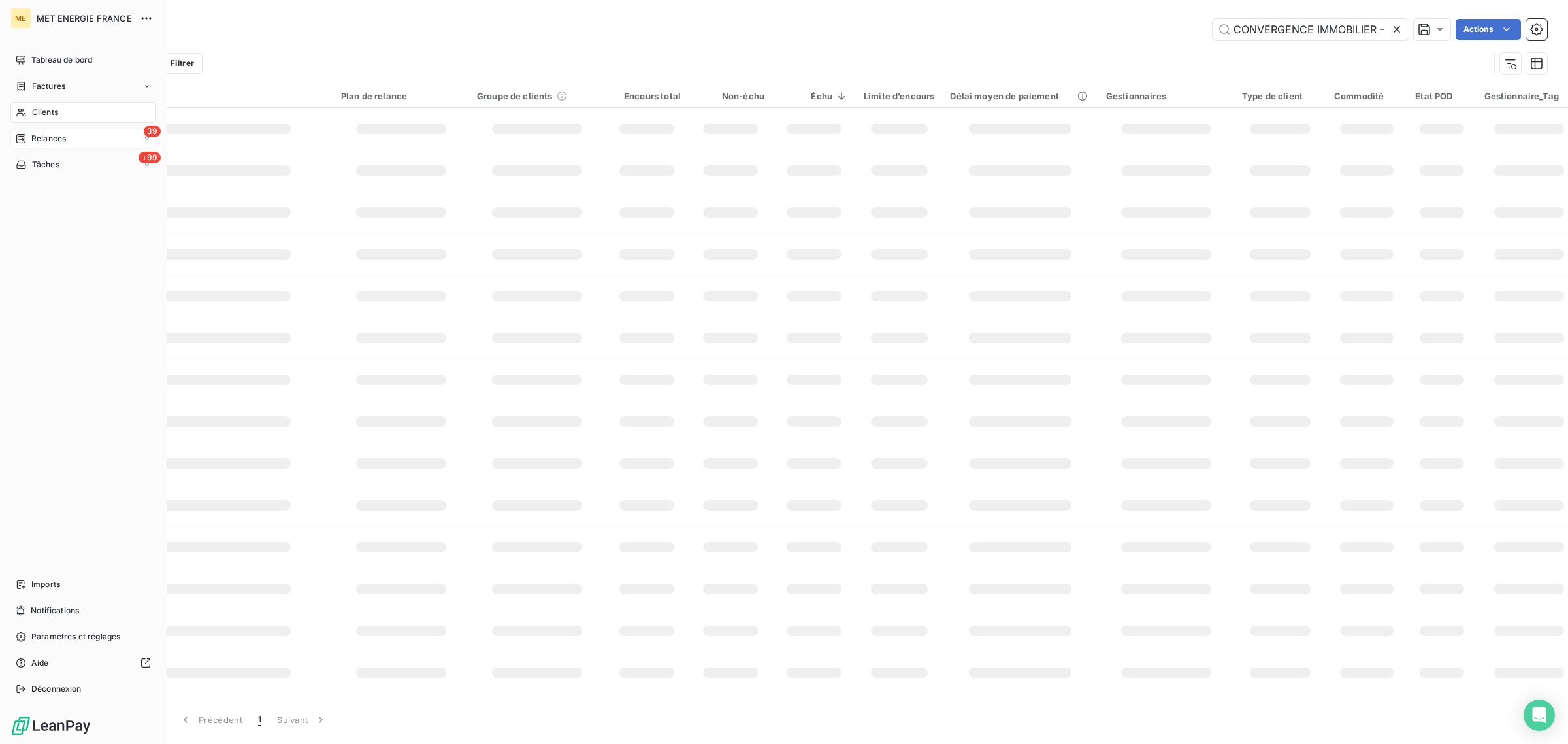
scroll to position [0, 89]
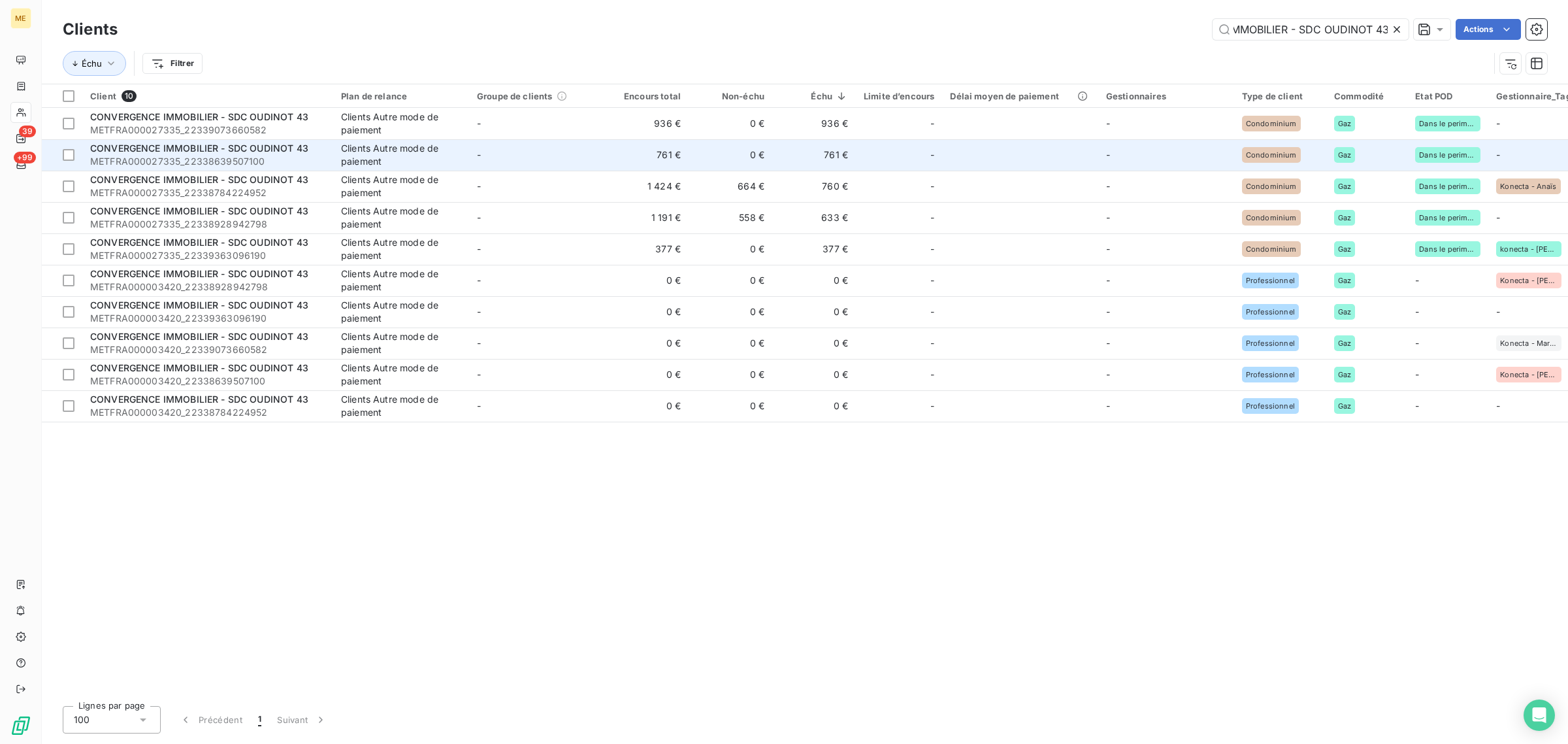
click at [317, 164] on span "METFRA000027335_22338639507100" at bounding box center [208, 161] width 235 height 13
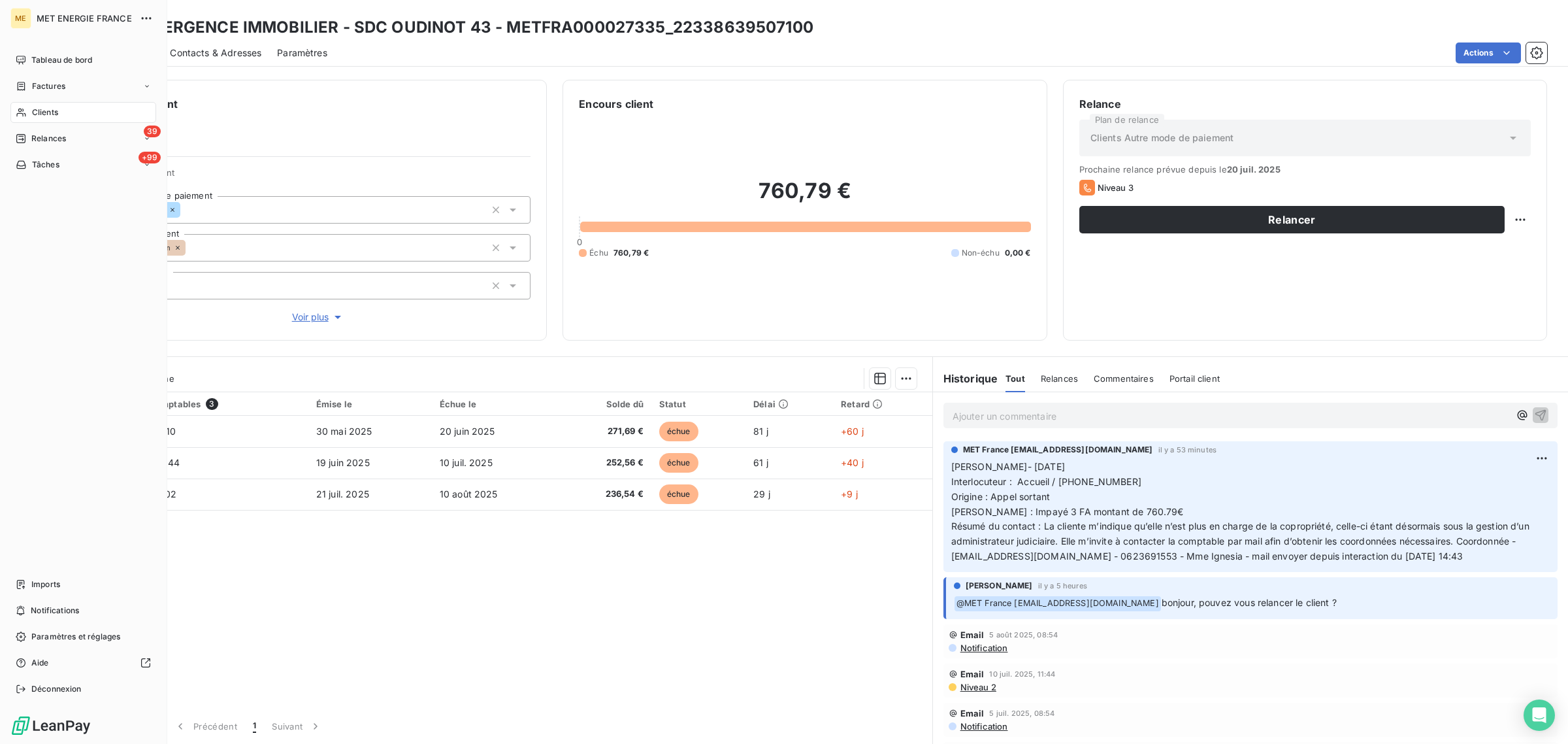
click at [31, 123] on nav "Tableau de bord Factures Clients 39 Relances +99 Tâches" at bounding box center [84, 113] width 146 height 126
click at [41, 113] on span "Clients" at bounding box center [45, 112] width 26 height 12
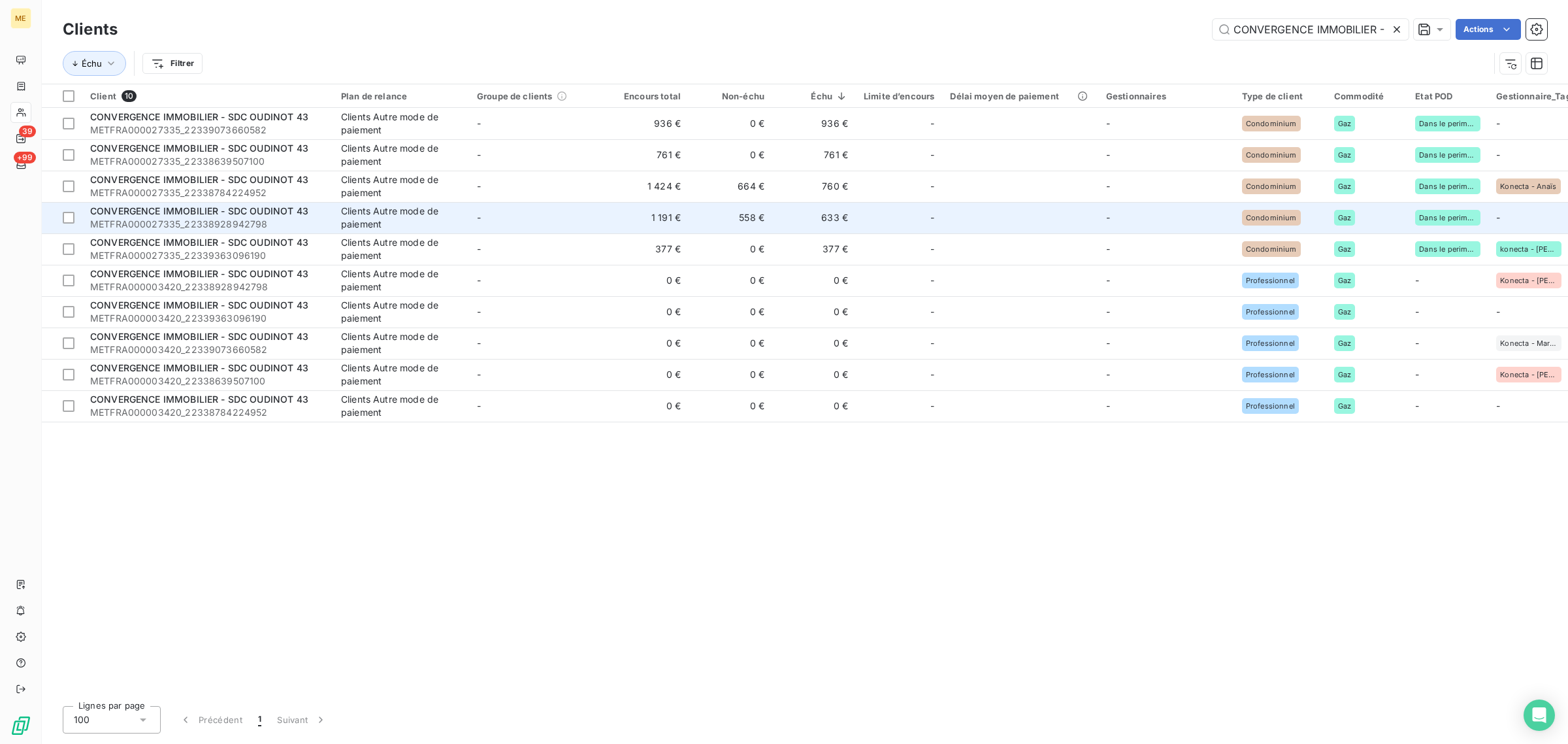
scroll to position [0, 89]
click at [292, 208] on span "CONVERGENCE IMMOBILIER - SDC OUDINOT 43" at bounding box center [199, 211] width 219 height 11
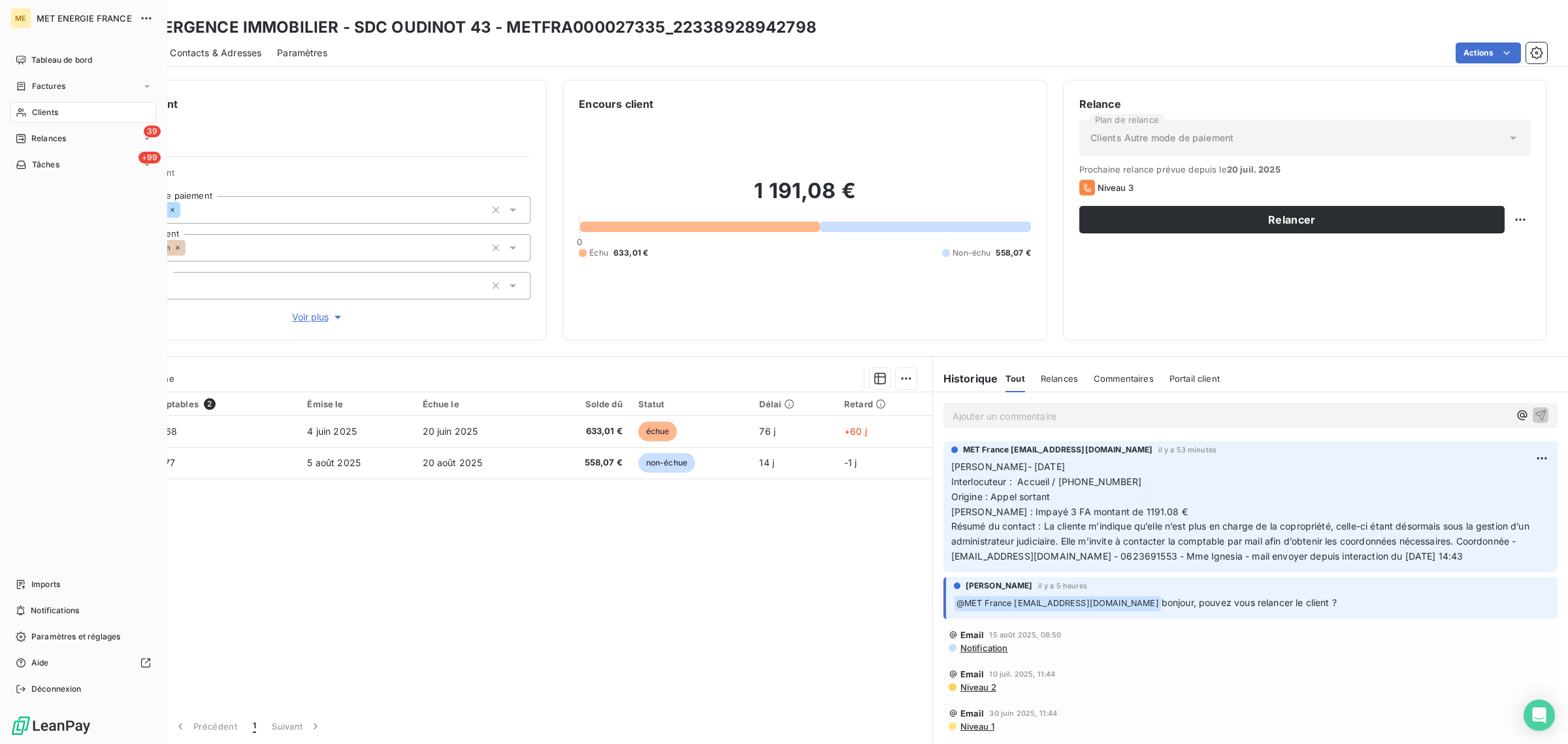
click at [26, 111] on icon at bounding box center [21, 113] width 11 height 11
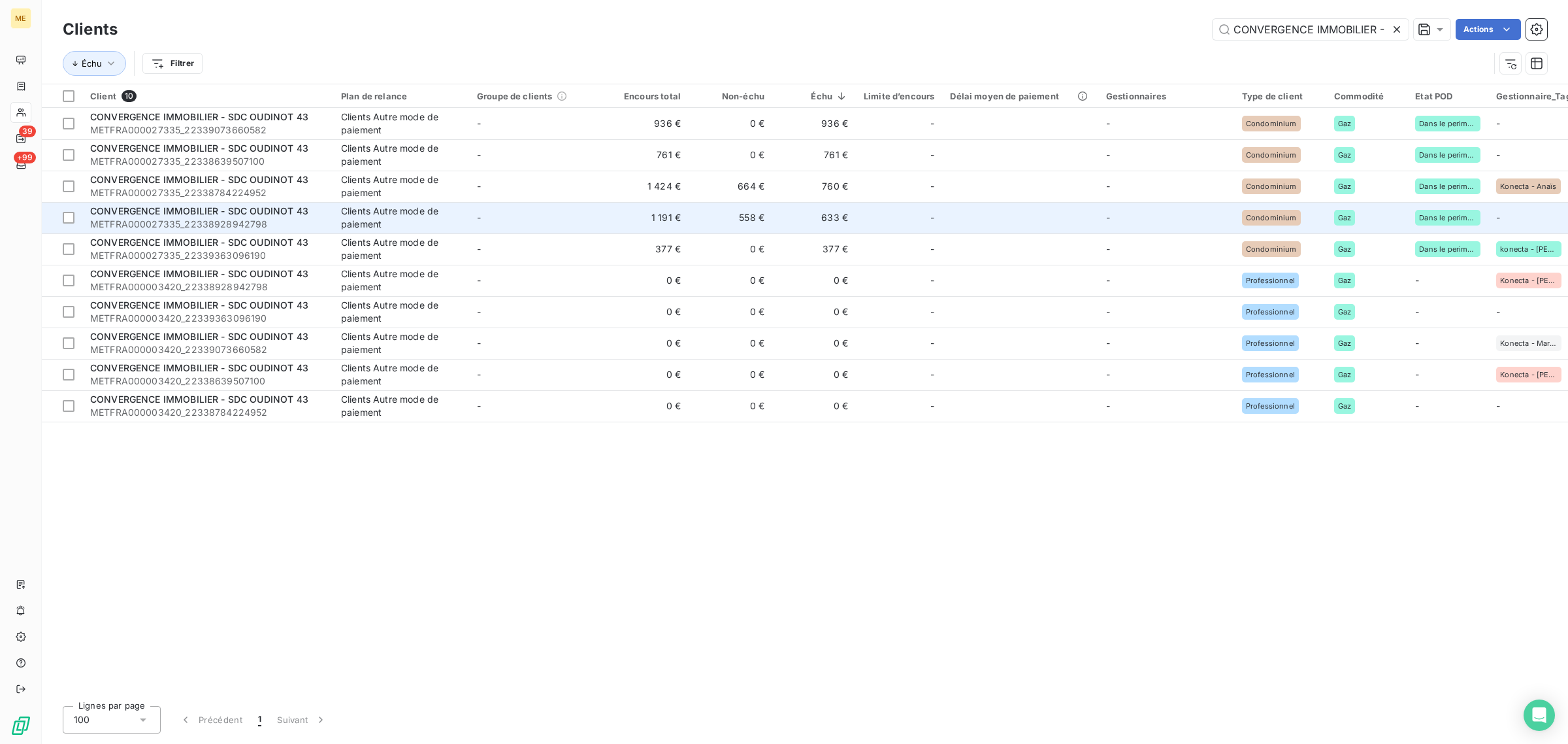
scroll to position [0, 89]
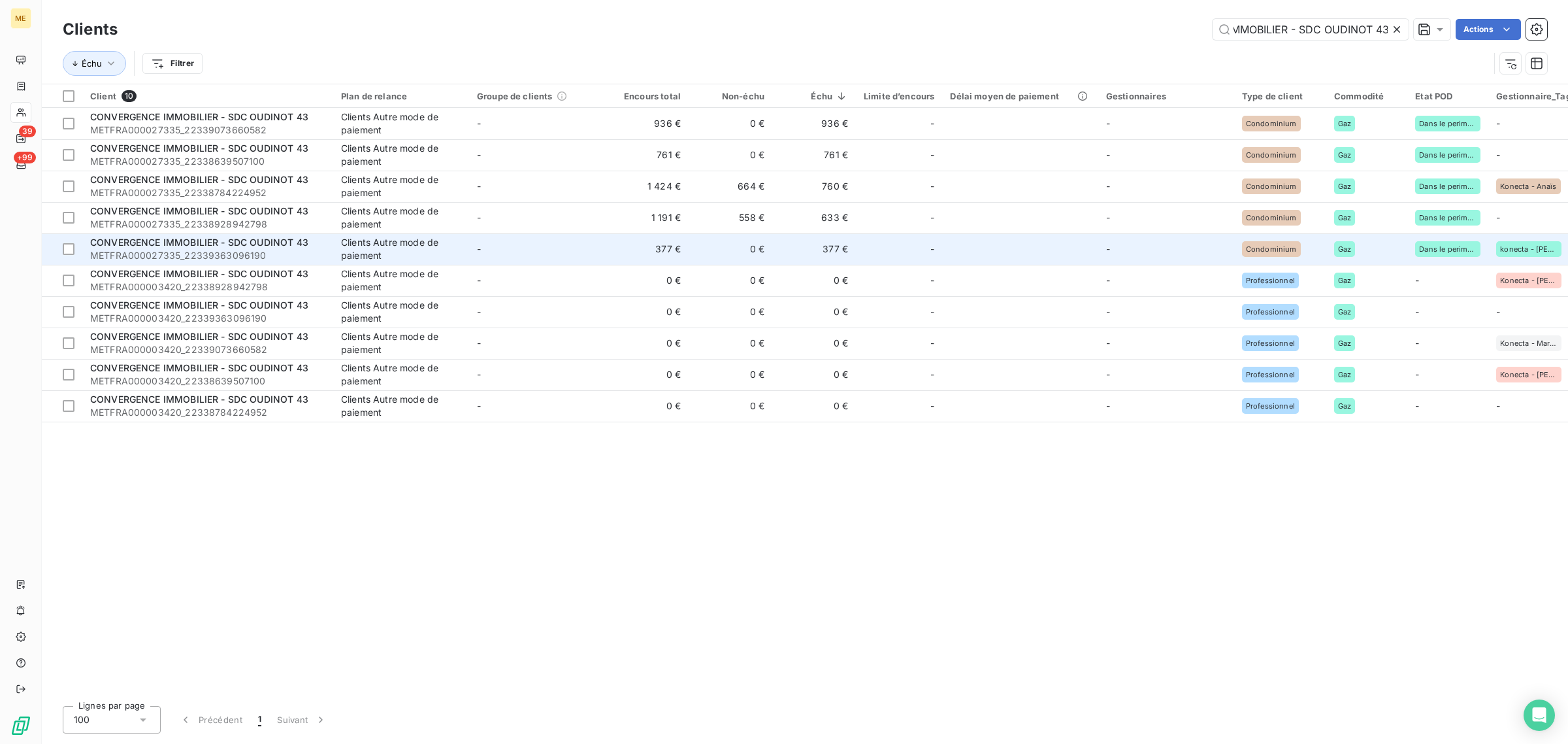
click at [573, 252] on td "-" at bounding box center [537, 249] width 136 height 31
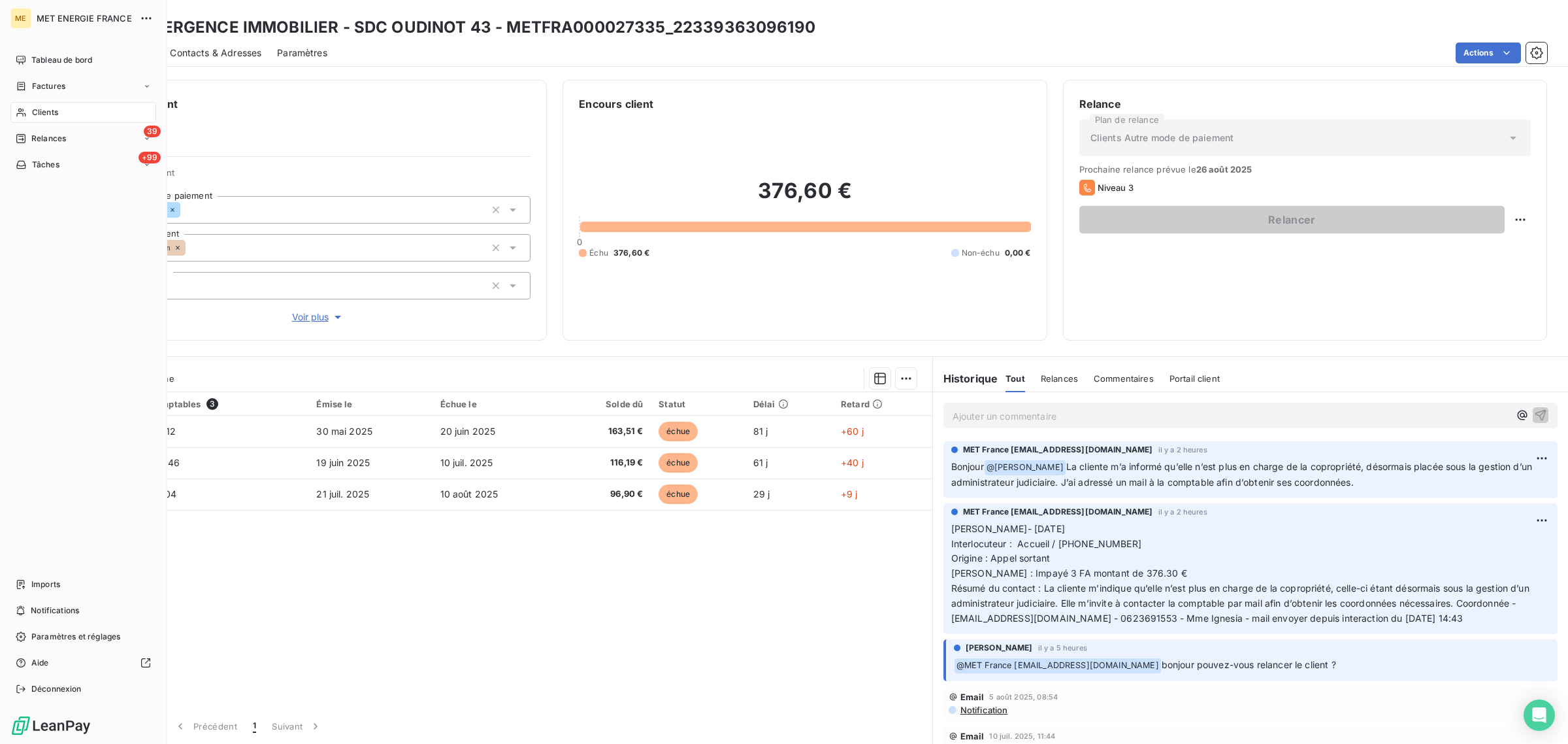
click at [28, 108] on div "Clients" at bounding box center [84, 112] width 146 height 21
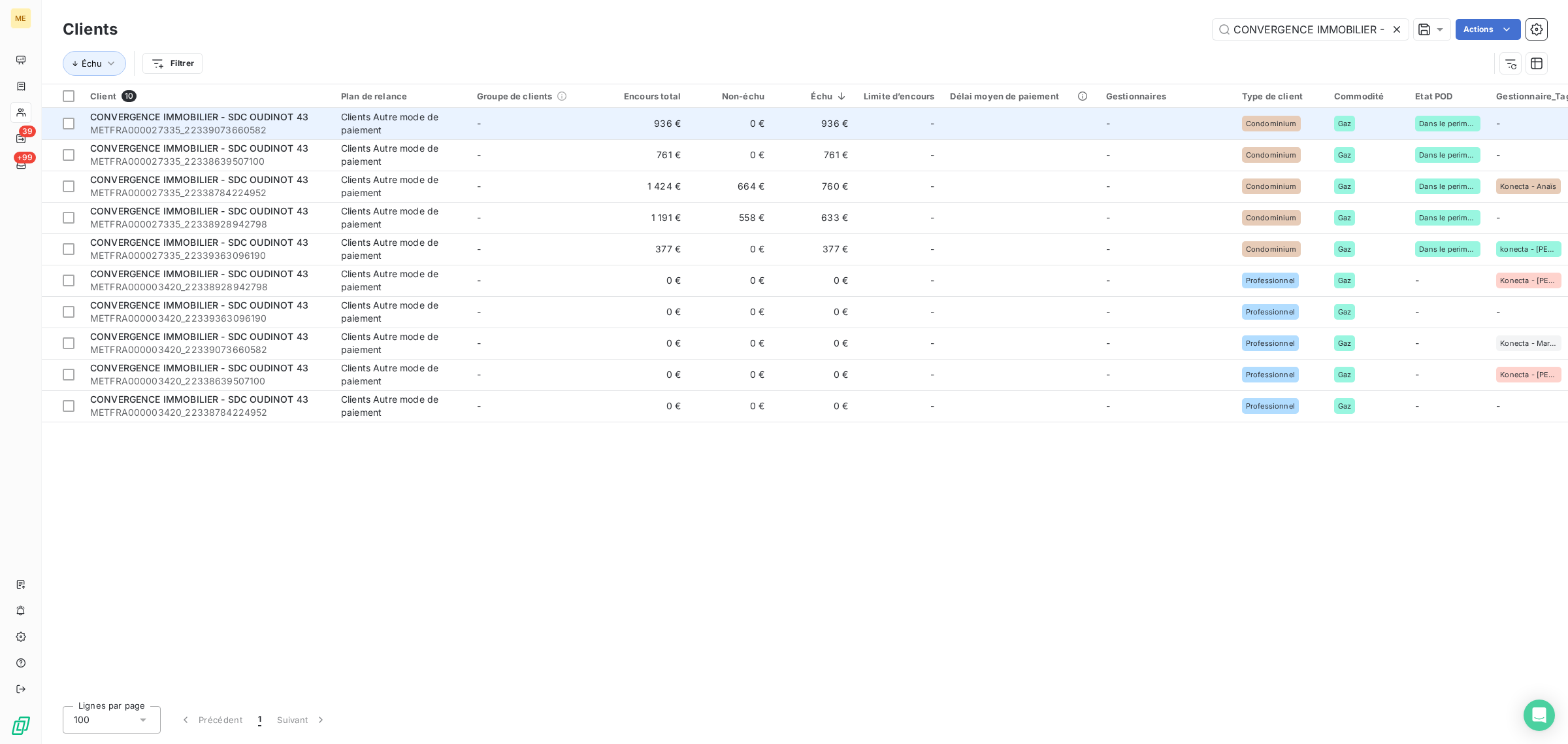
click at [598, 125] on td "-" at bounding box center [537, 123] width 136 height 31
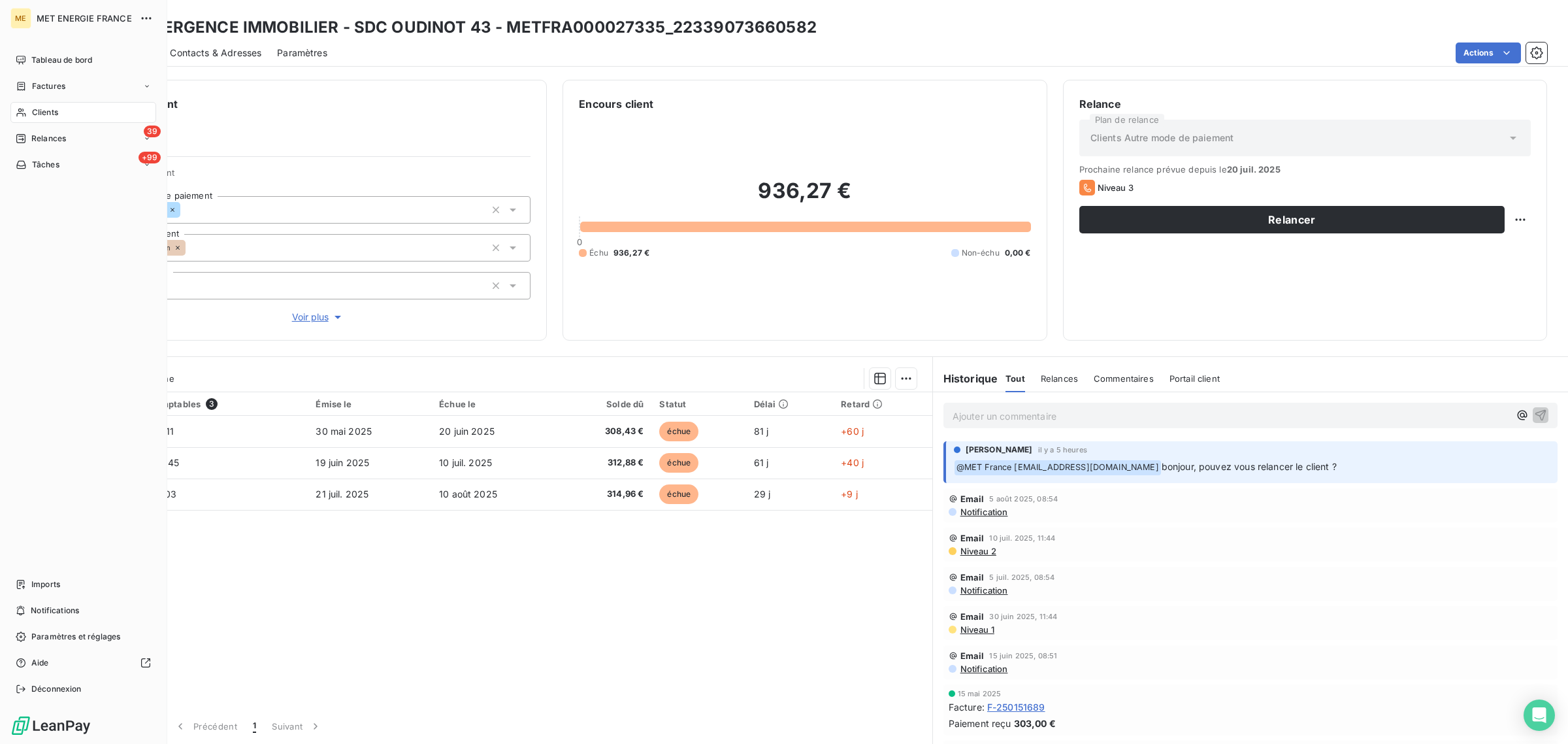
click at [31, 105] on div "Clients" at bounding box center [84, 112] width 146 height 21
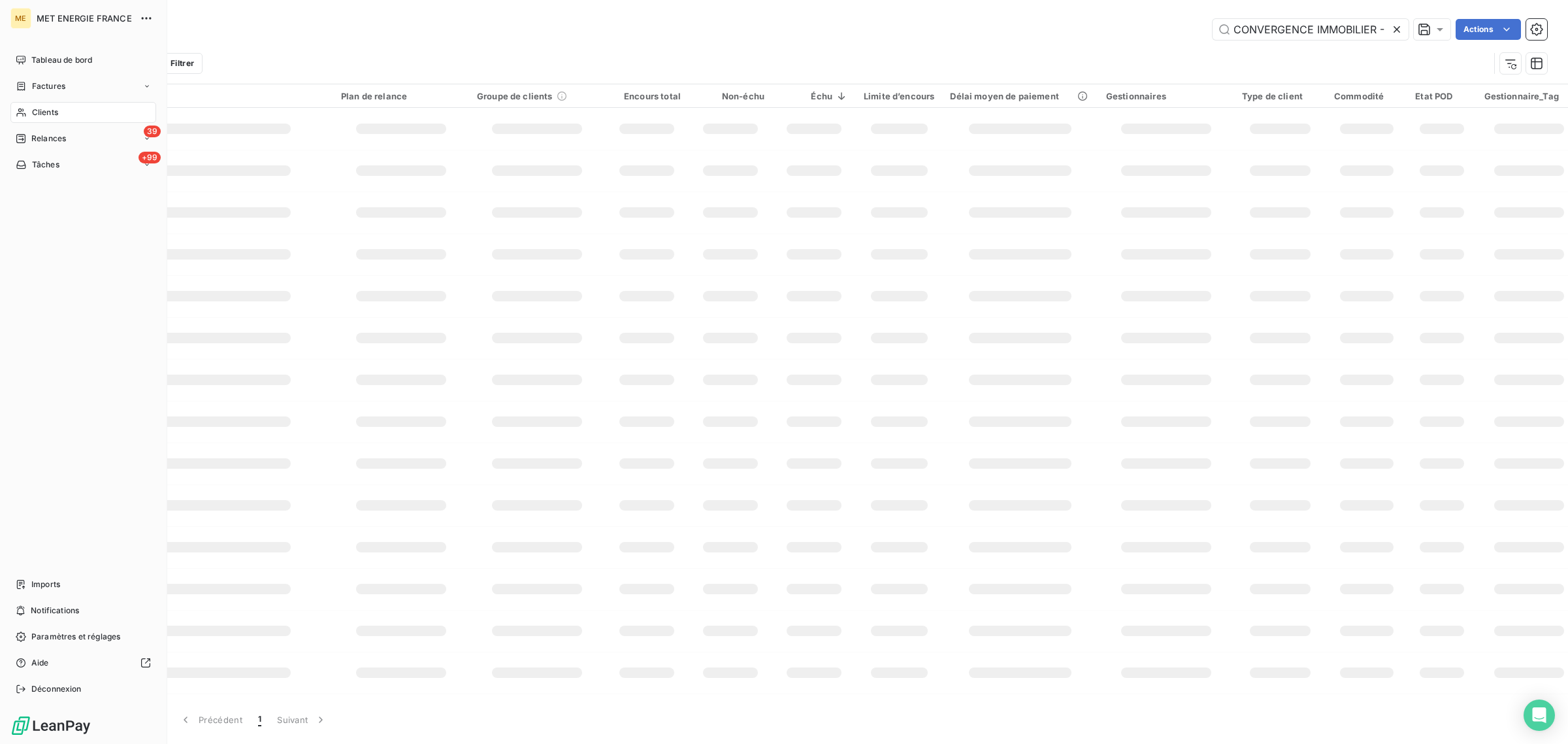
scroll to position [0, 89]
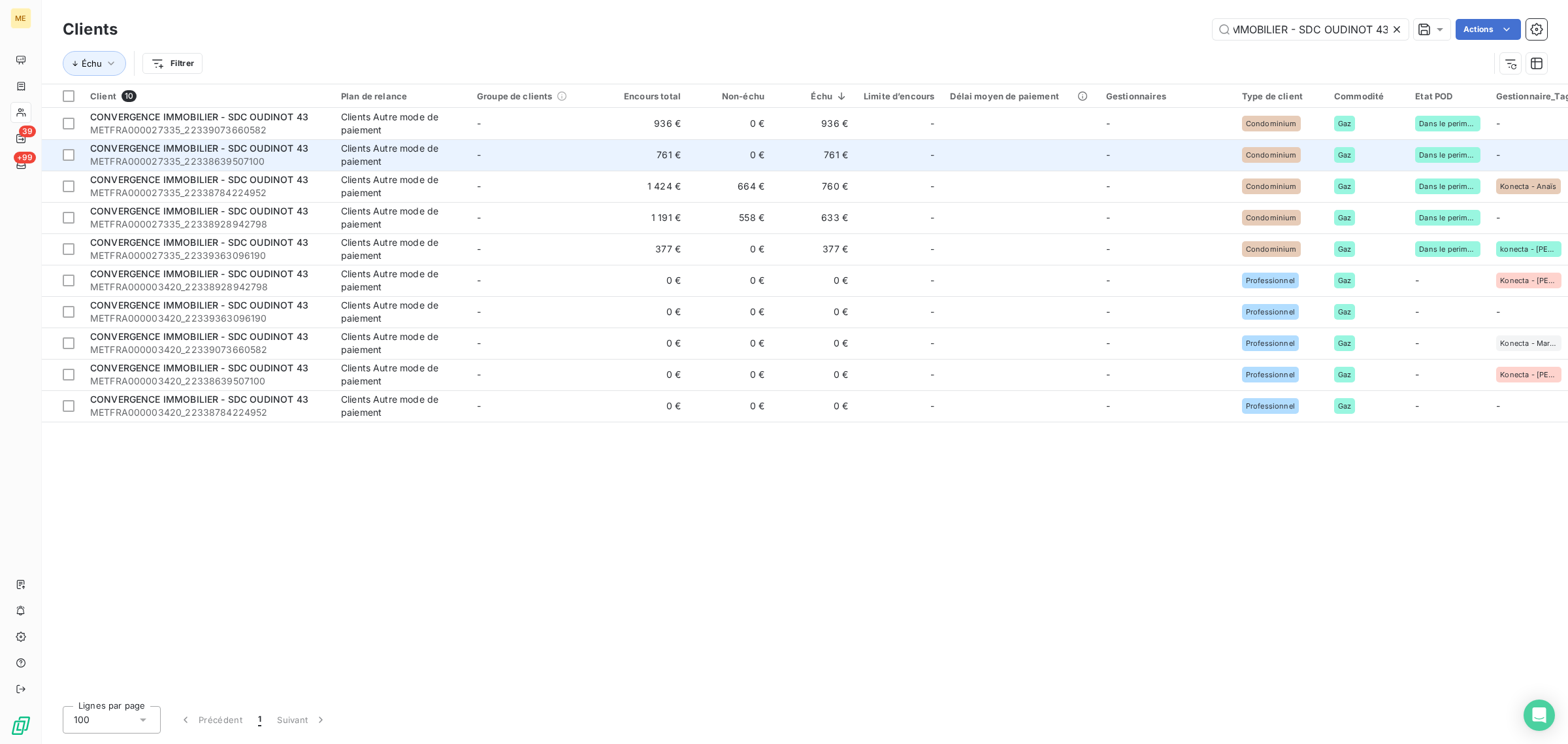
click at [554, 168] on td "-" at bounding box center [537, 155] width 136 height 31
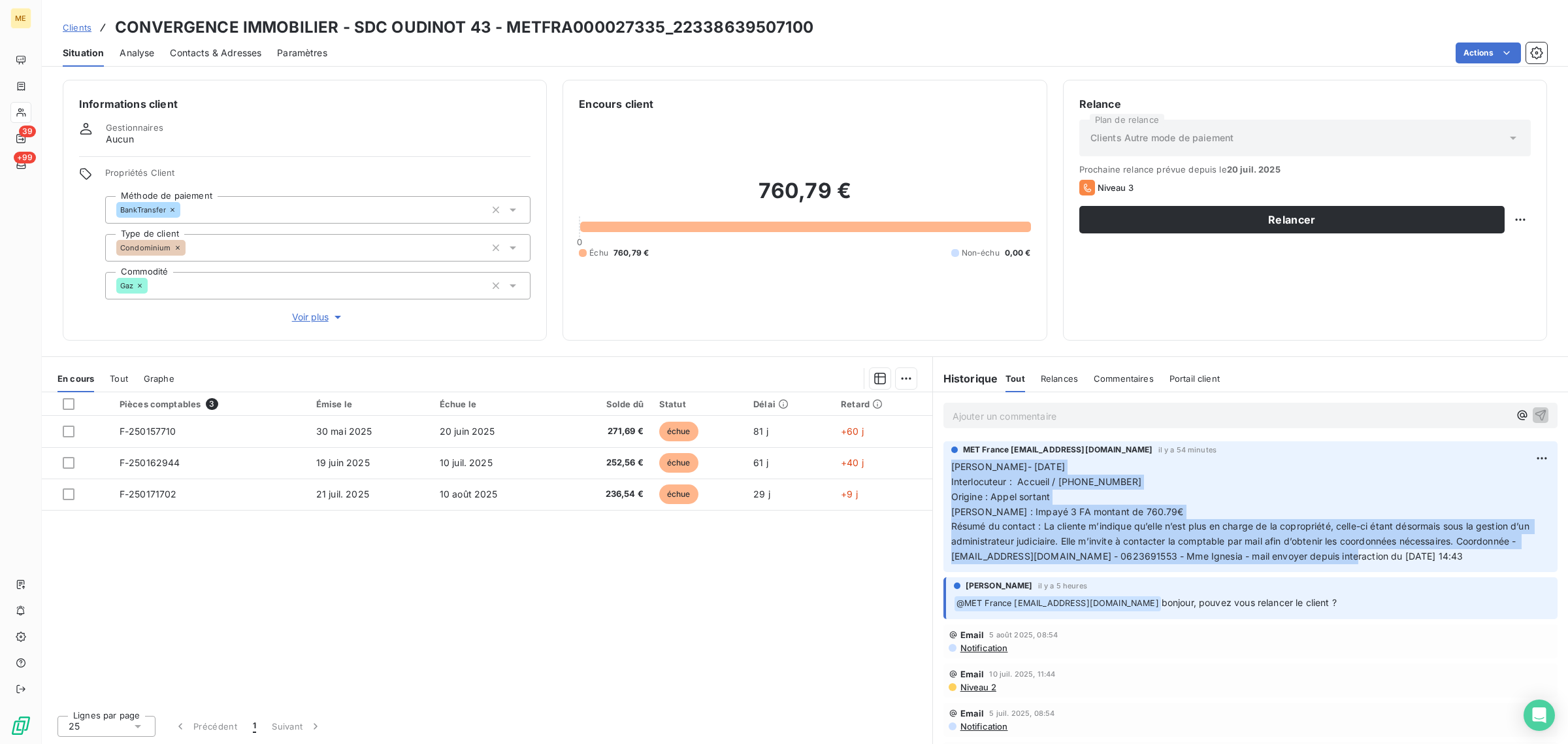
drag, startPoint x: 1442, startPoint y: 565, endPoint x: 948, endPoint y: 469, distance: 503.2
click at [948, 469] on div "MET France [EMAIL_ADDRESS][DOMAIN_NAME] il y a 54 minutes [PERSON_NAME]- [DATE]…" at bounding box center [1251, 506] width 614 height 130
copy span "[PERSON_NAME]- [DATE] Interlocuteur : Accueil / [PHONE_NUMBER] Origine : Appel …"
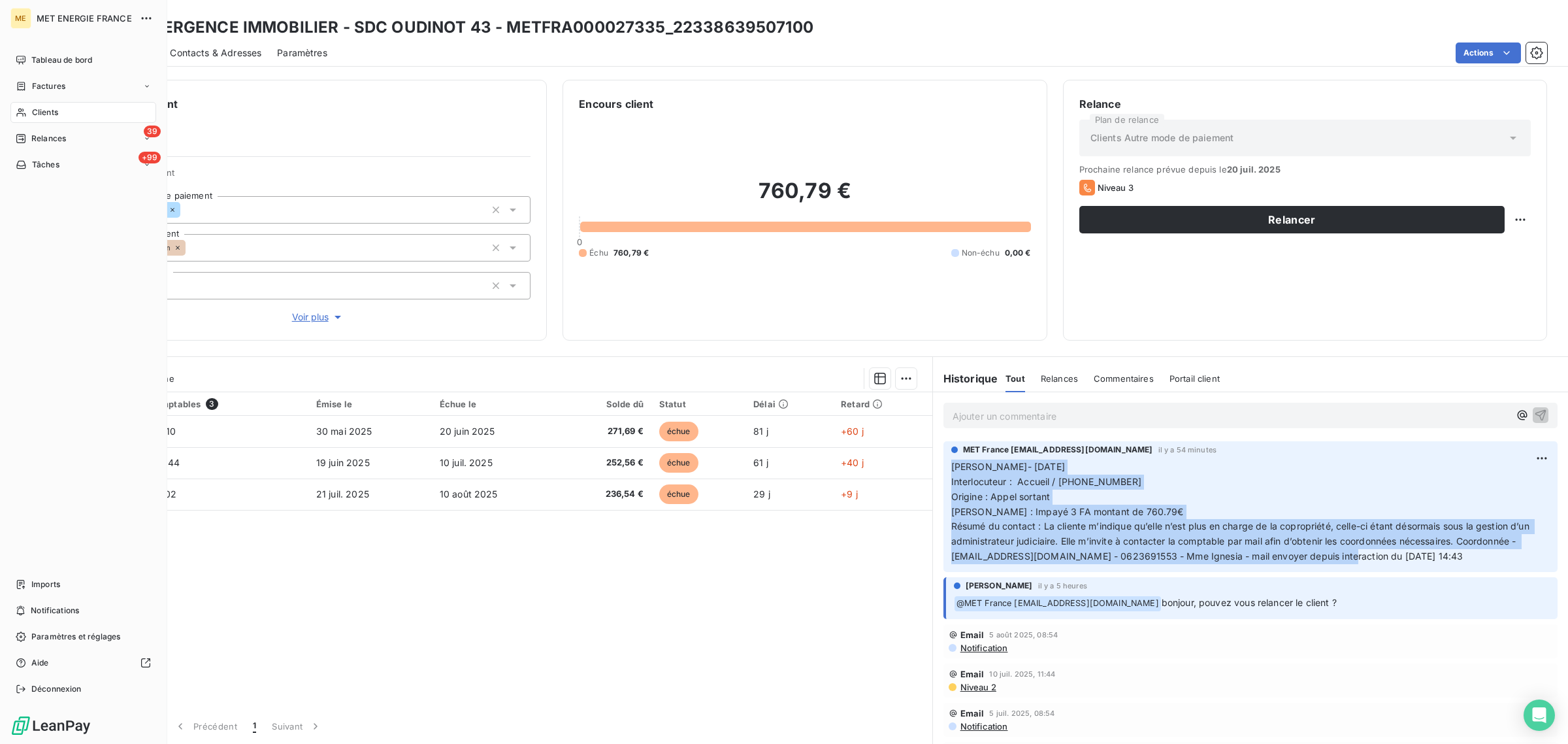
click at [15, 112] on icon at bounding box center [21, 113] width 11 height 11
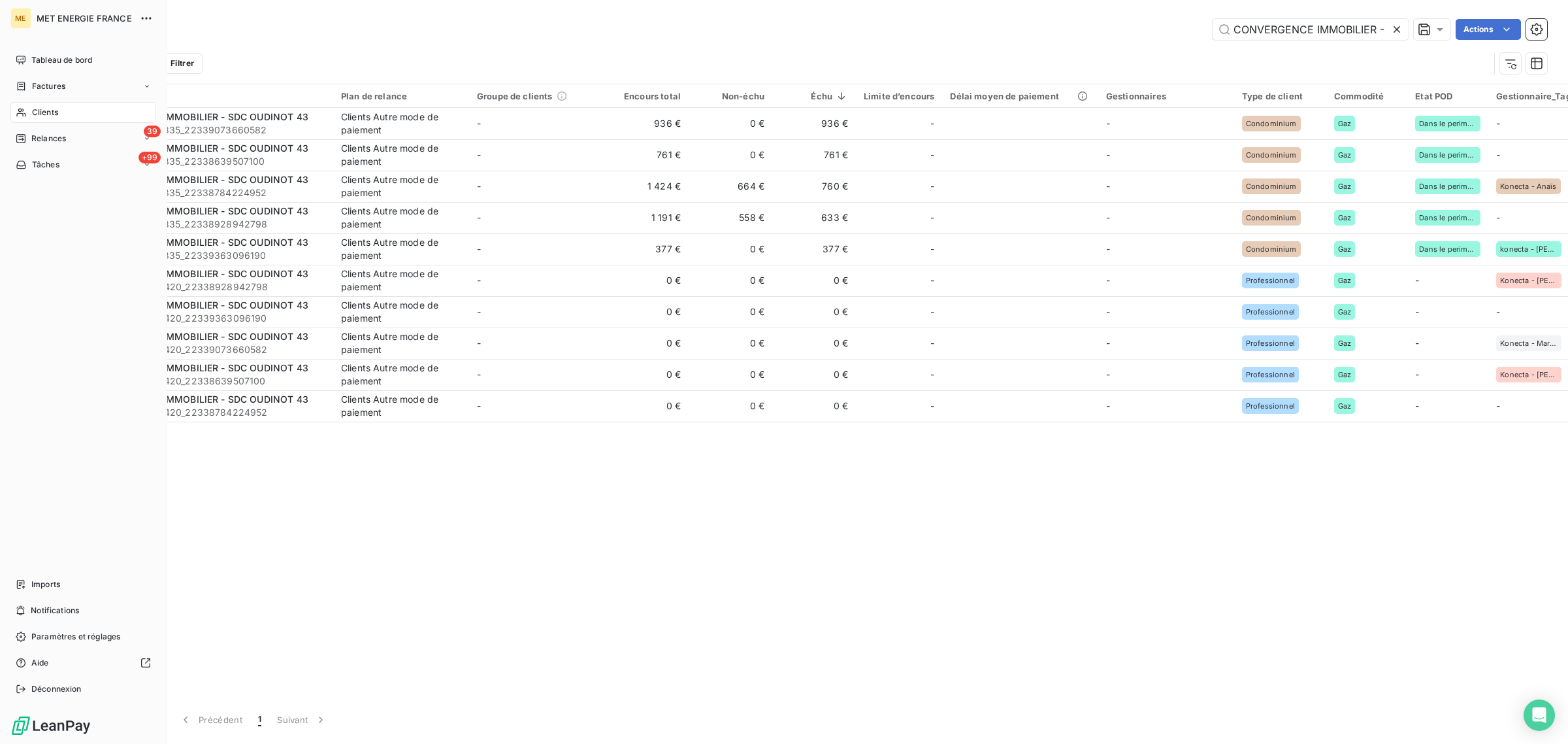
scroll to position [0, 89]
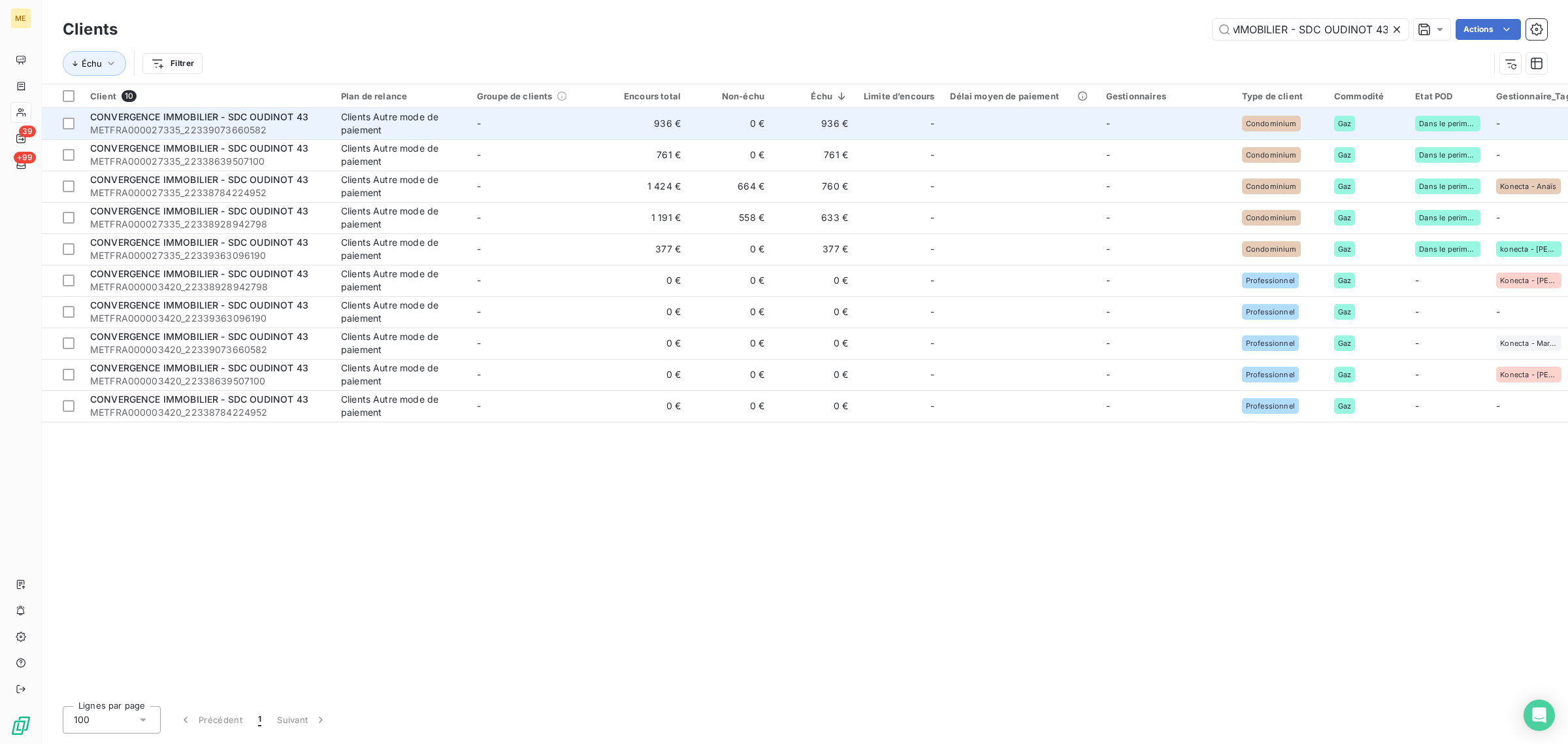
click at [350, 127] on div "Clients Autre mode de paiement" at bounding box center [401, 123] width 120 height 26
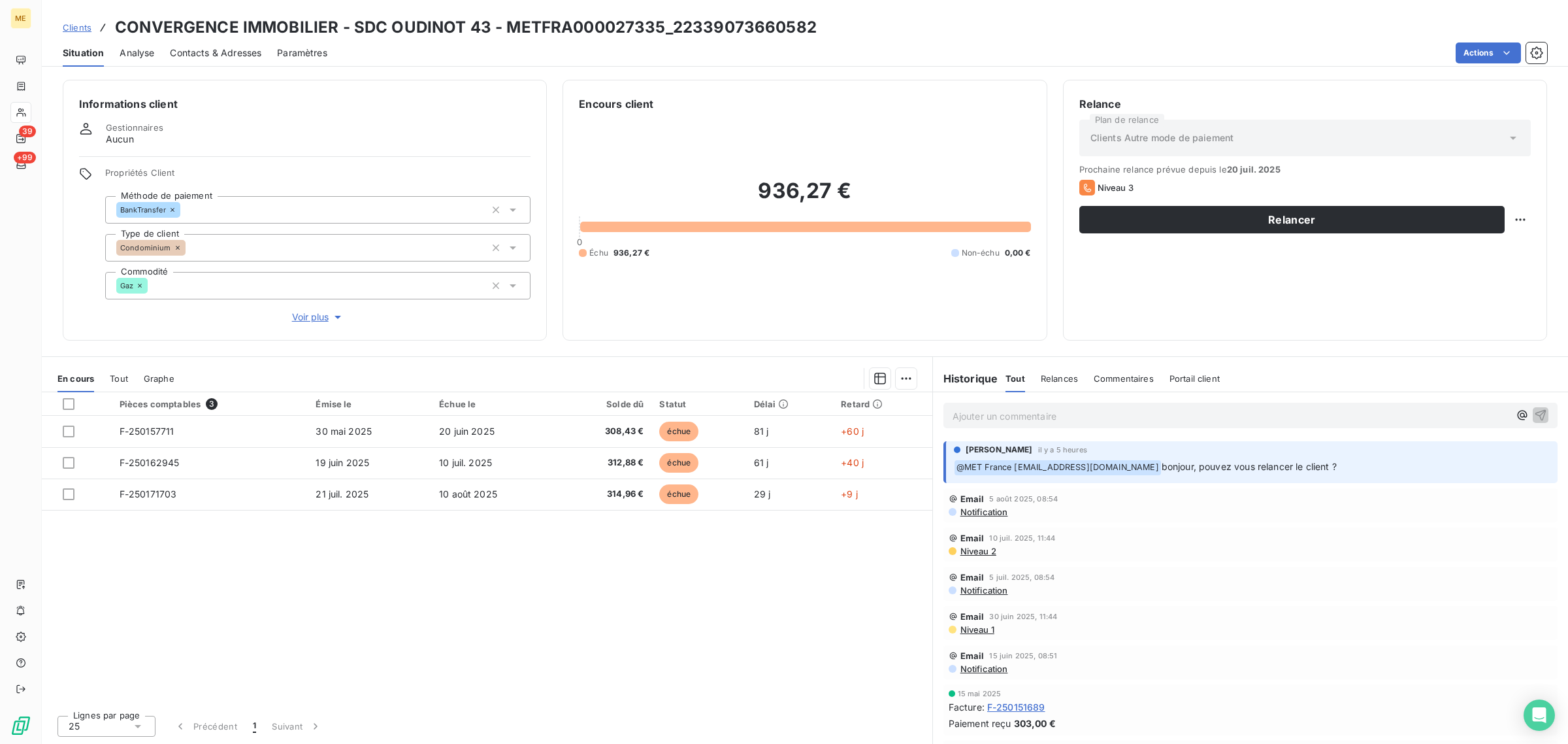
click at [1014, 416] on p "Ajouter un commentaire ﻿" at bounding box center [1231, 416] width 557 height 16
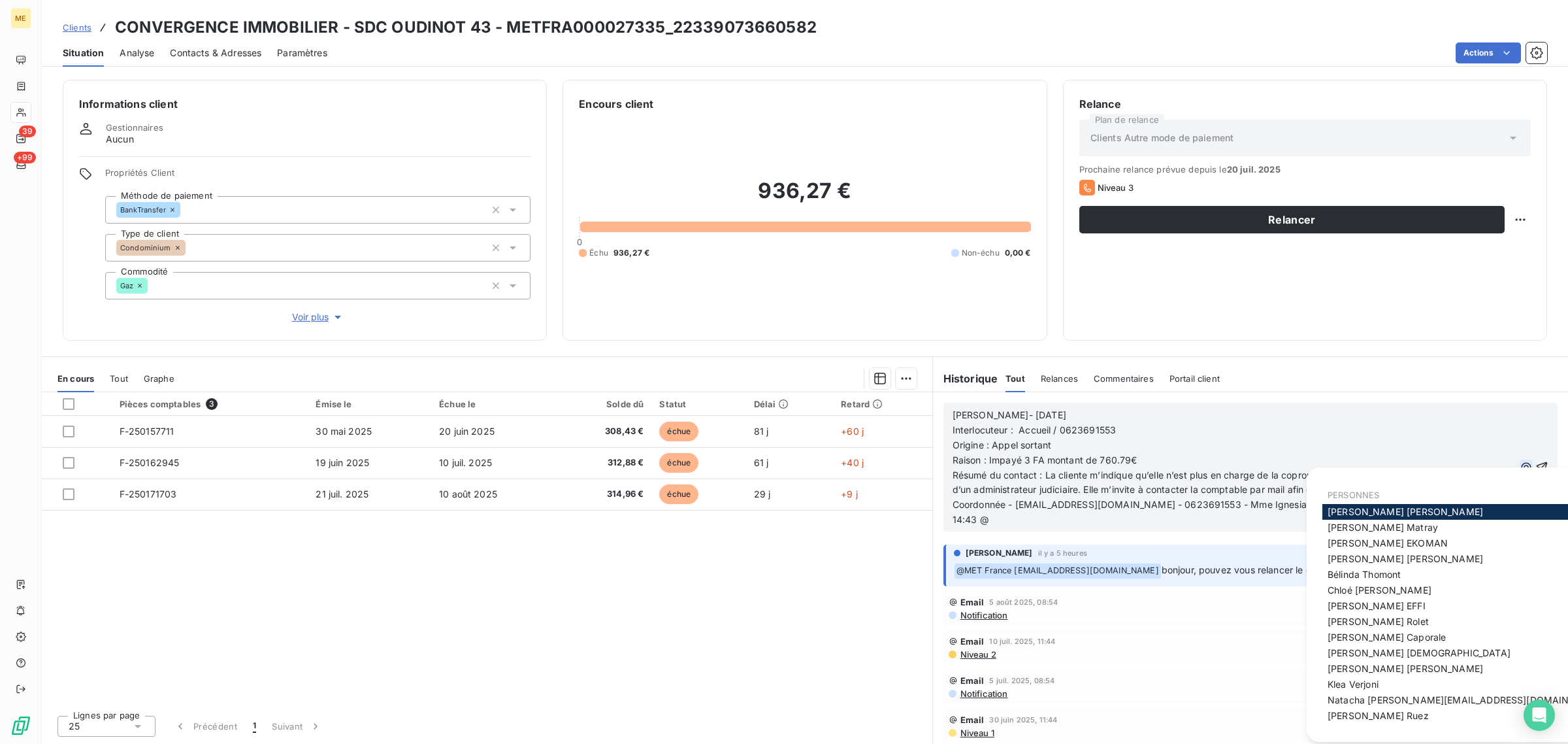
click at [1520, 465] on icon "button" at bounding box center [1526, 467] width 13 height 13
click at [1537, 465] on icon "button" at bounding box center [1543, 467] width 11 height 11
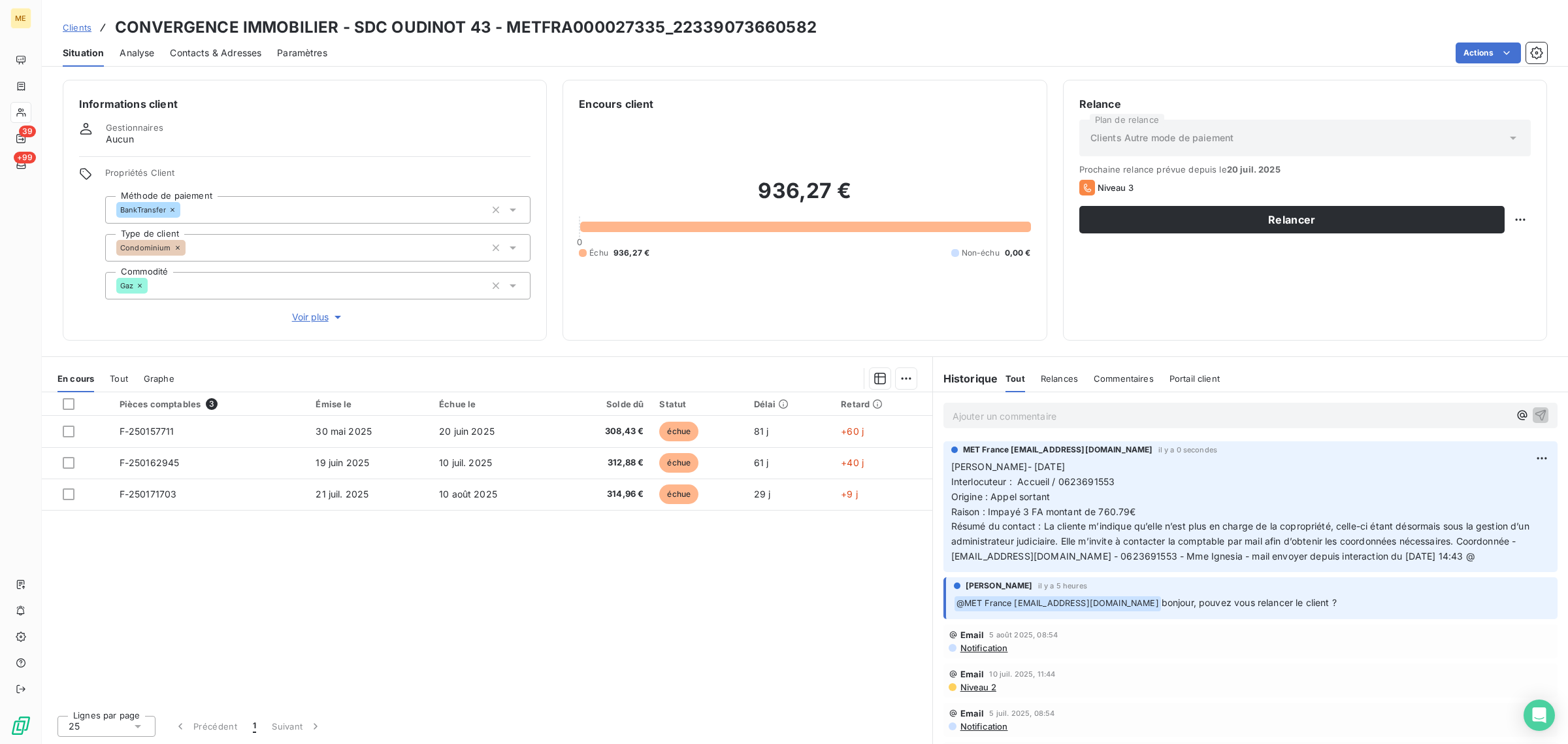
click at [602, 583] on div "Pièces comptables 3 Émise le Échue le Solde dû Statut Délai Retard F-250157711 …" at bounding box center [488, 548] width 891 height 312
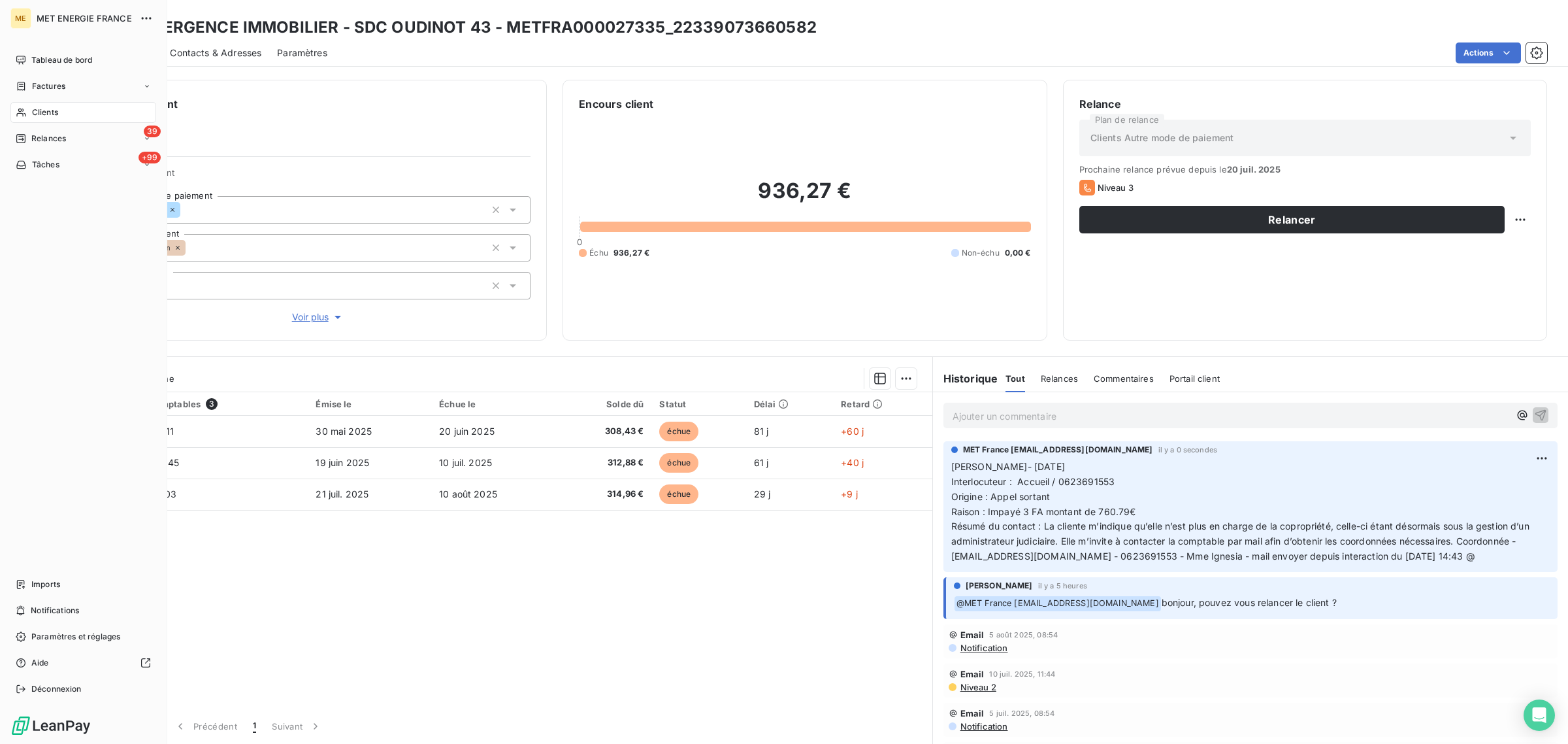
click at [54, 116] on span "Clients" at bounding box center [45, 112] width 26 height 12
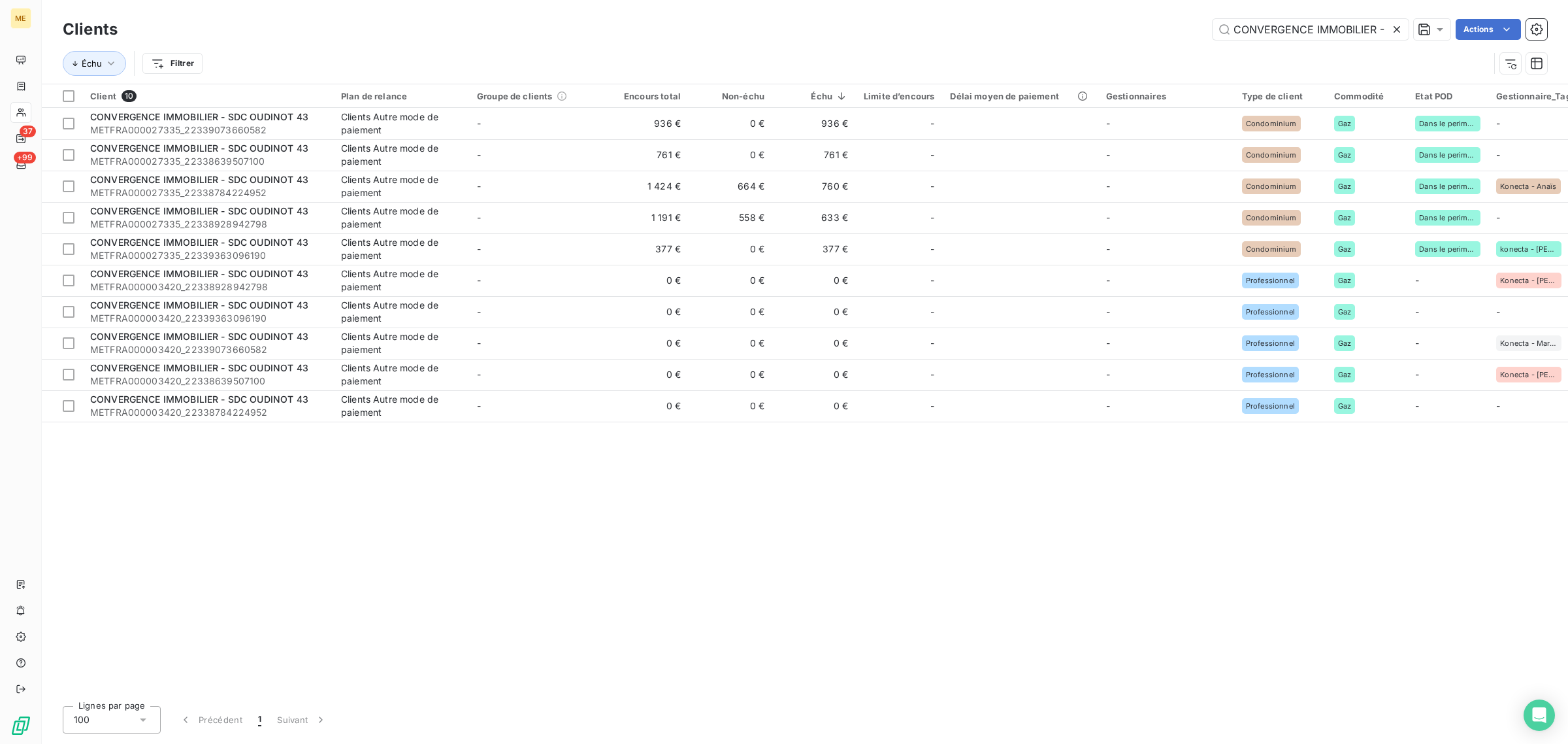
click at [1397, 28] on icon at bounding box center [1397, 29] width 7 height 7
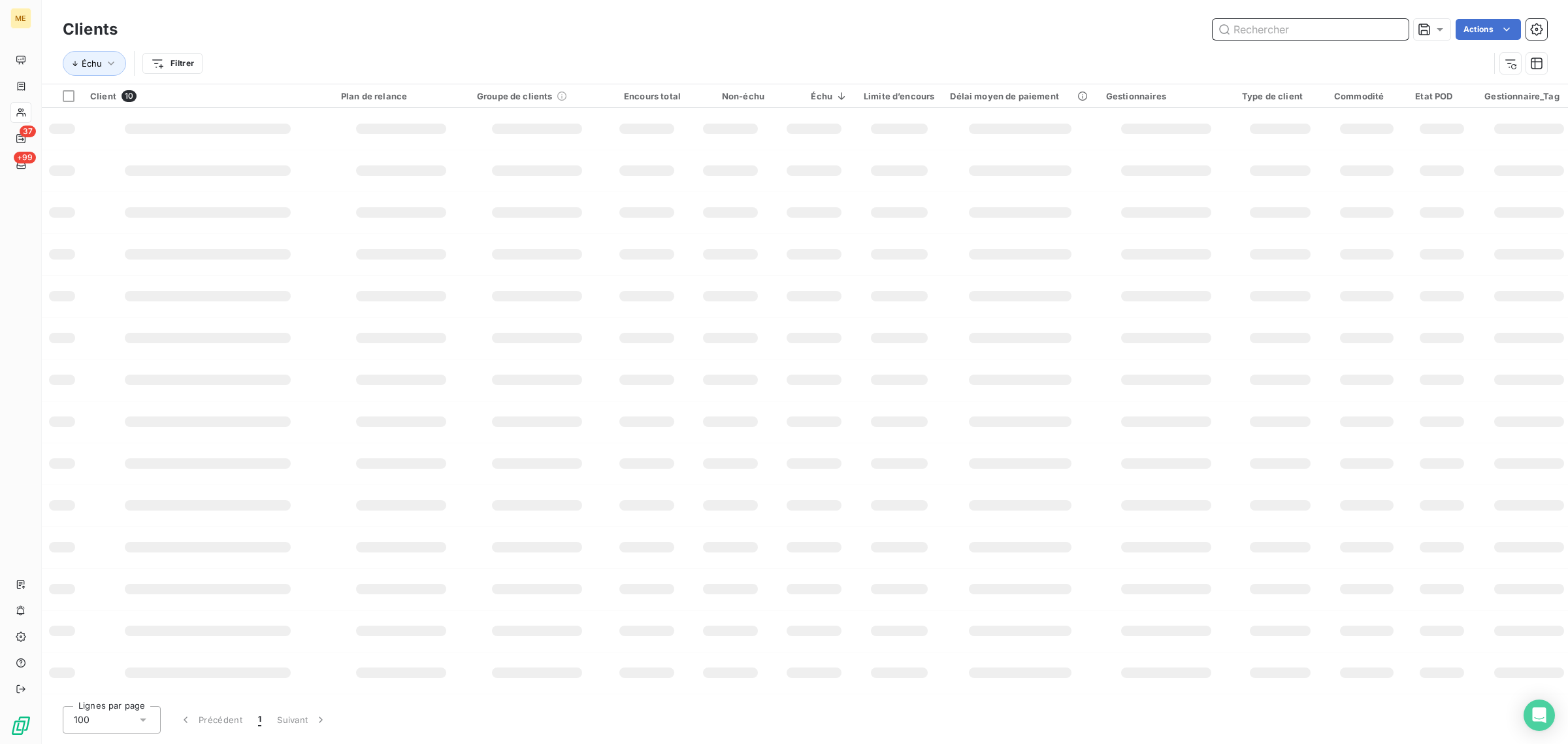
click at [1295, 33] on input "text" at bounding box center [1311, 29] width 196 height 21
paste input "SDC 50 CHAUSSEE DE L&#39;ETANG"
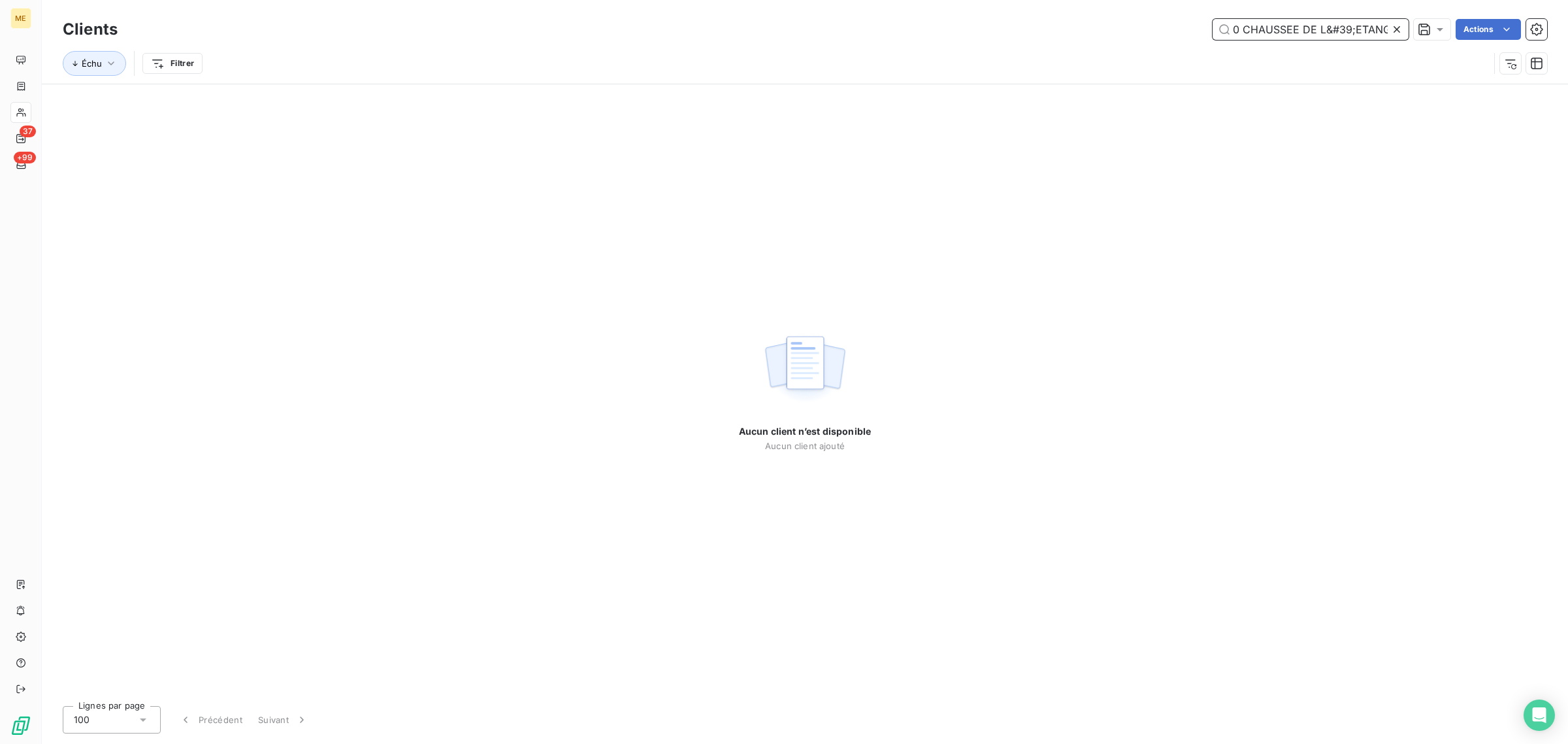
click at [1333, 30] on input "SDC 50 CHAUSSEE DE L&#39;ETANG" at bounding box center [1311, 29] width 196 height 21
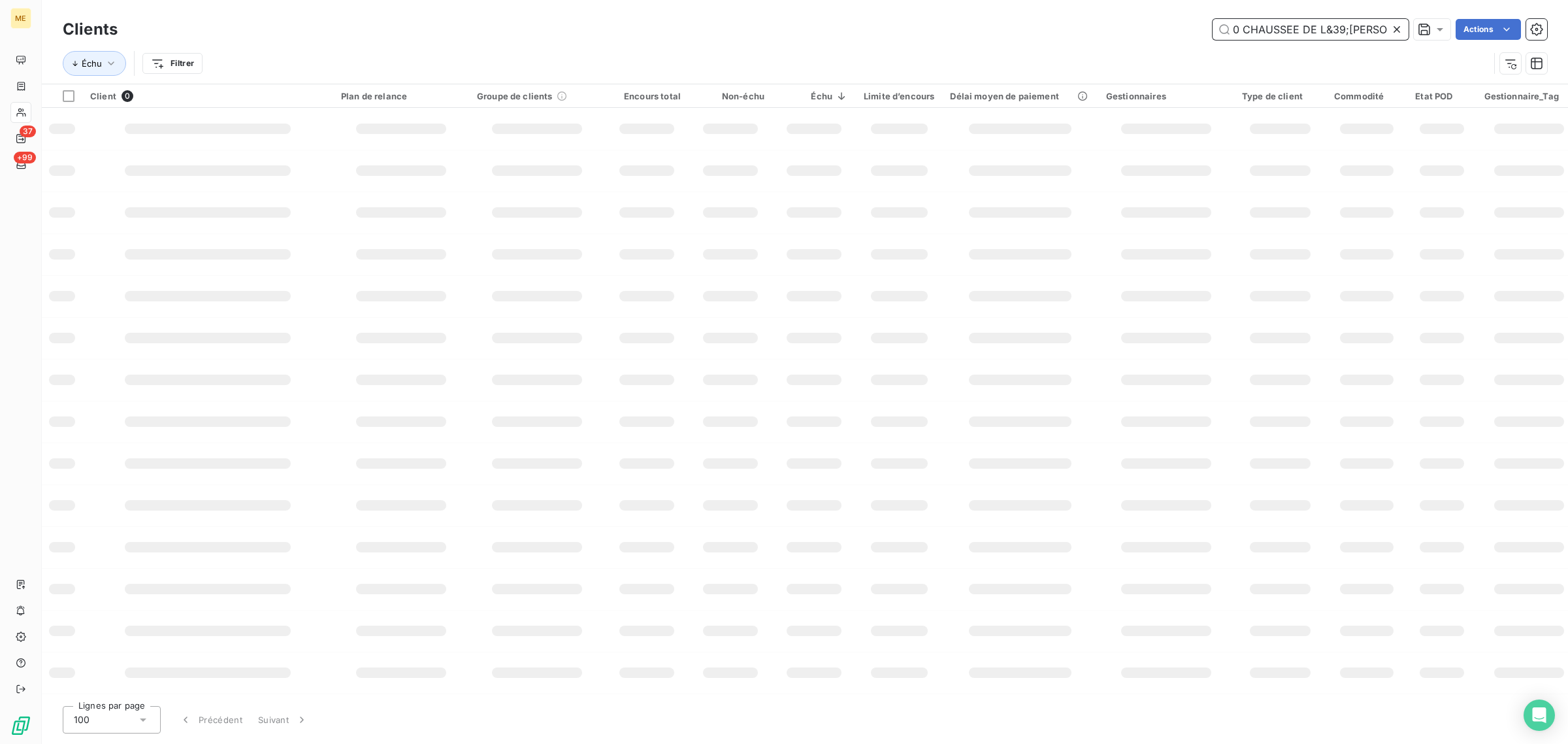
scroll to position [0, 18]
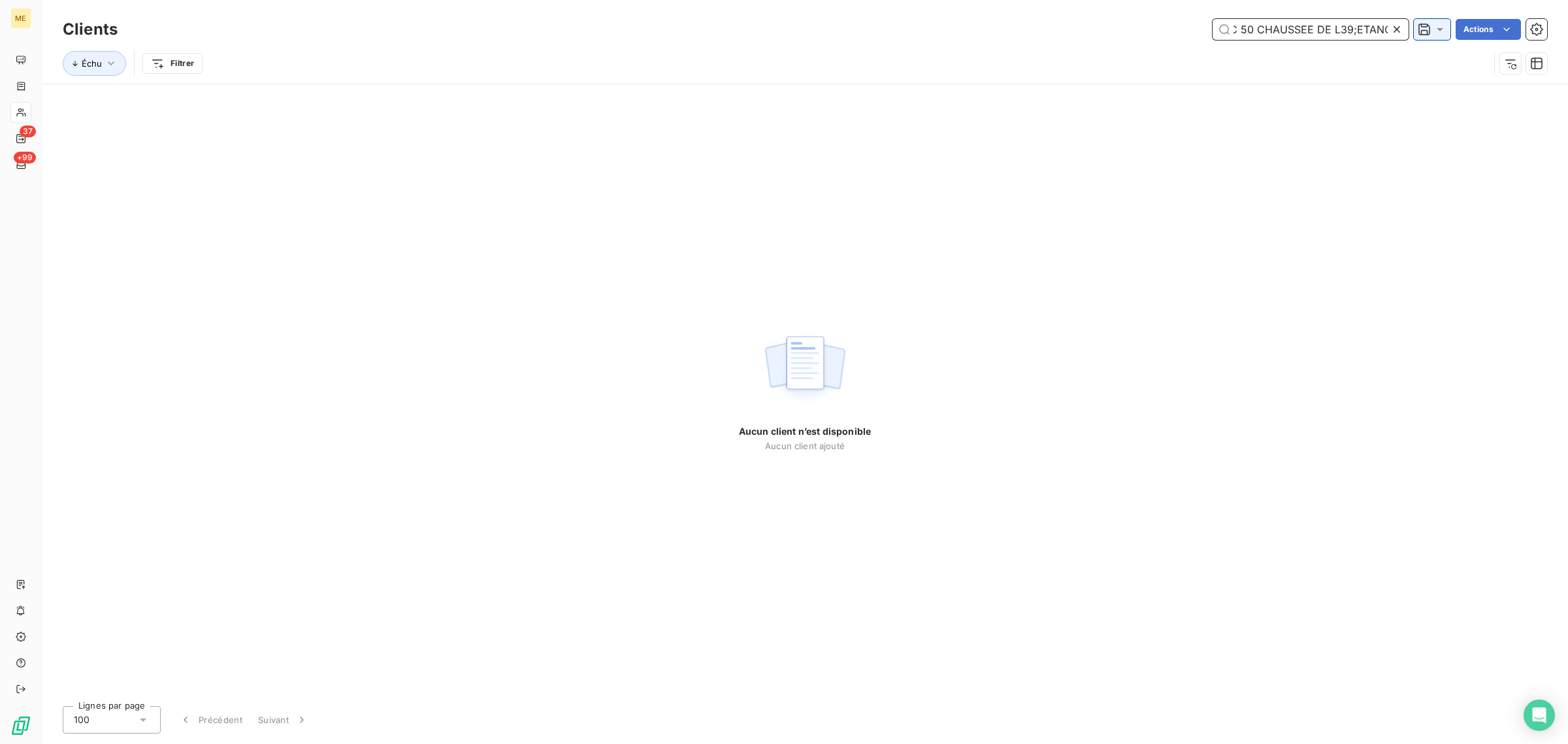
drag, startPoint x: 1333, startPoint y: 30, endPoint x: 1435, endPoint y: 31, distance: 102.0
click at [1435, 31] on div "SDC 50 CHAUSSEE DE L39;ETANG Actions" at bounding box center [840, 29] width 1414 height 21
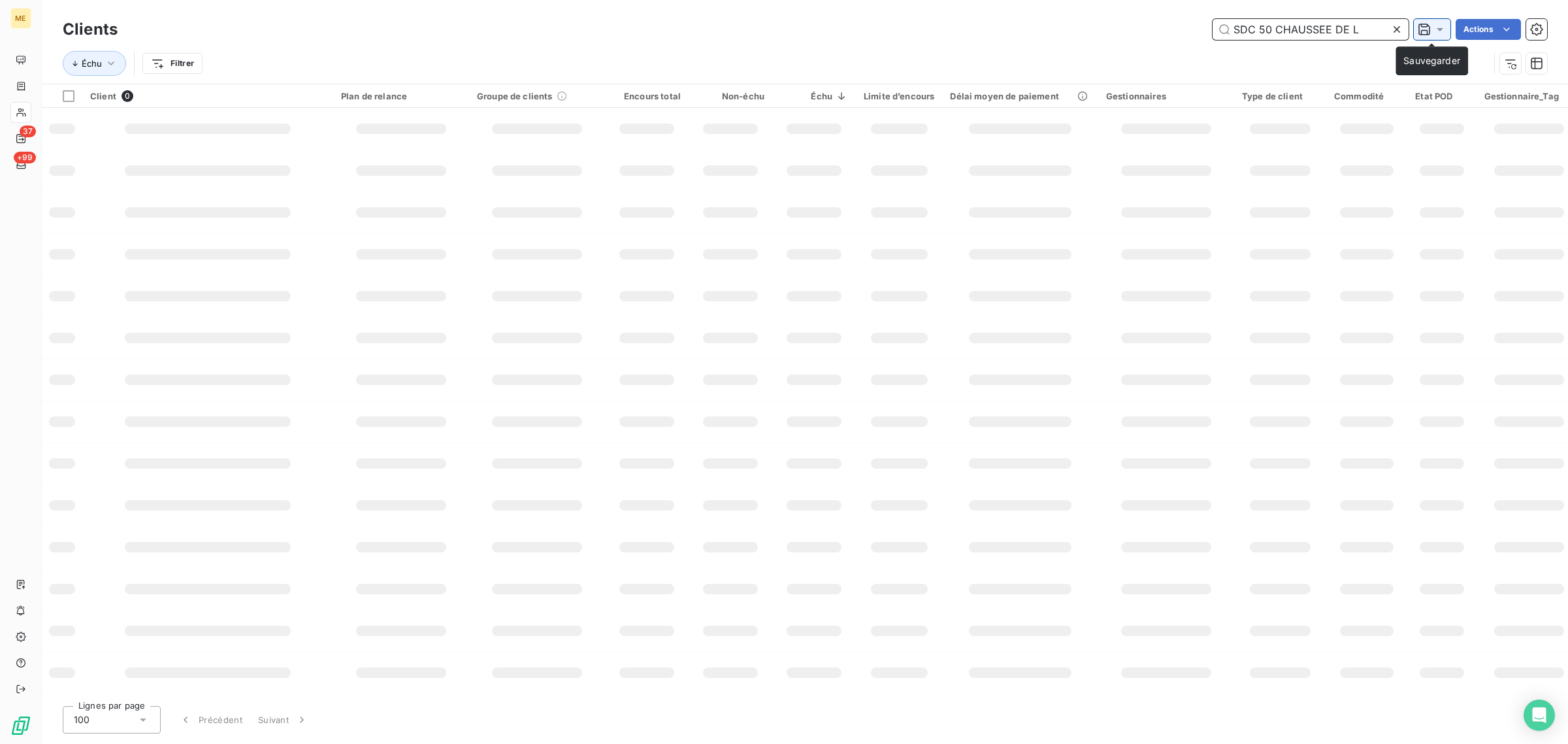
scroll to position [0, 0]
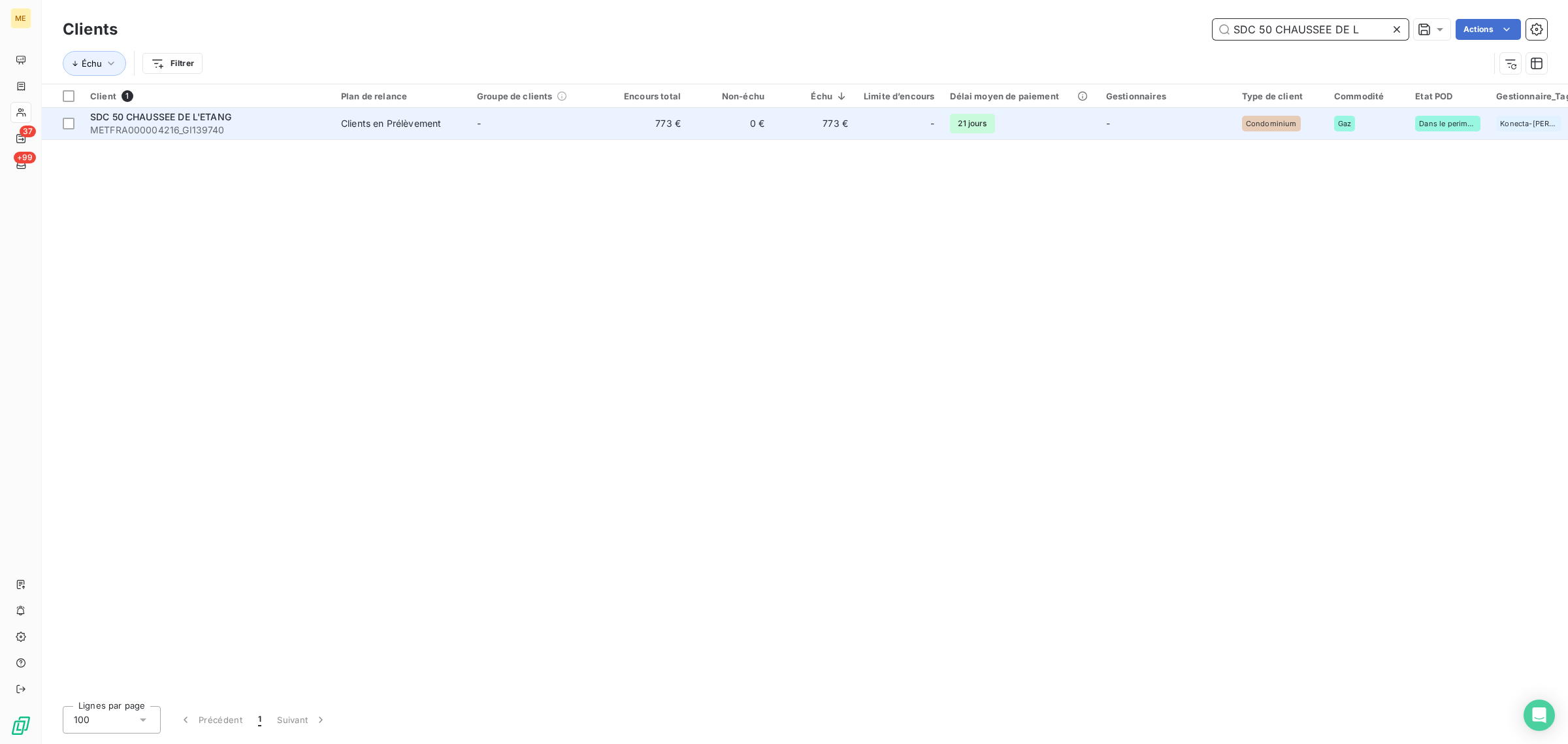
type input "SDC 50 CHAUSSEE DE L"
click at [570, 126] on td "-" at bounding box center [537, 123] width 136 height 31
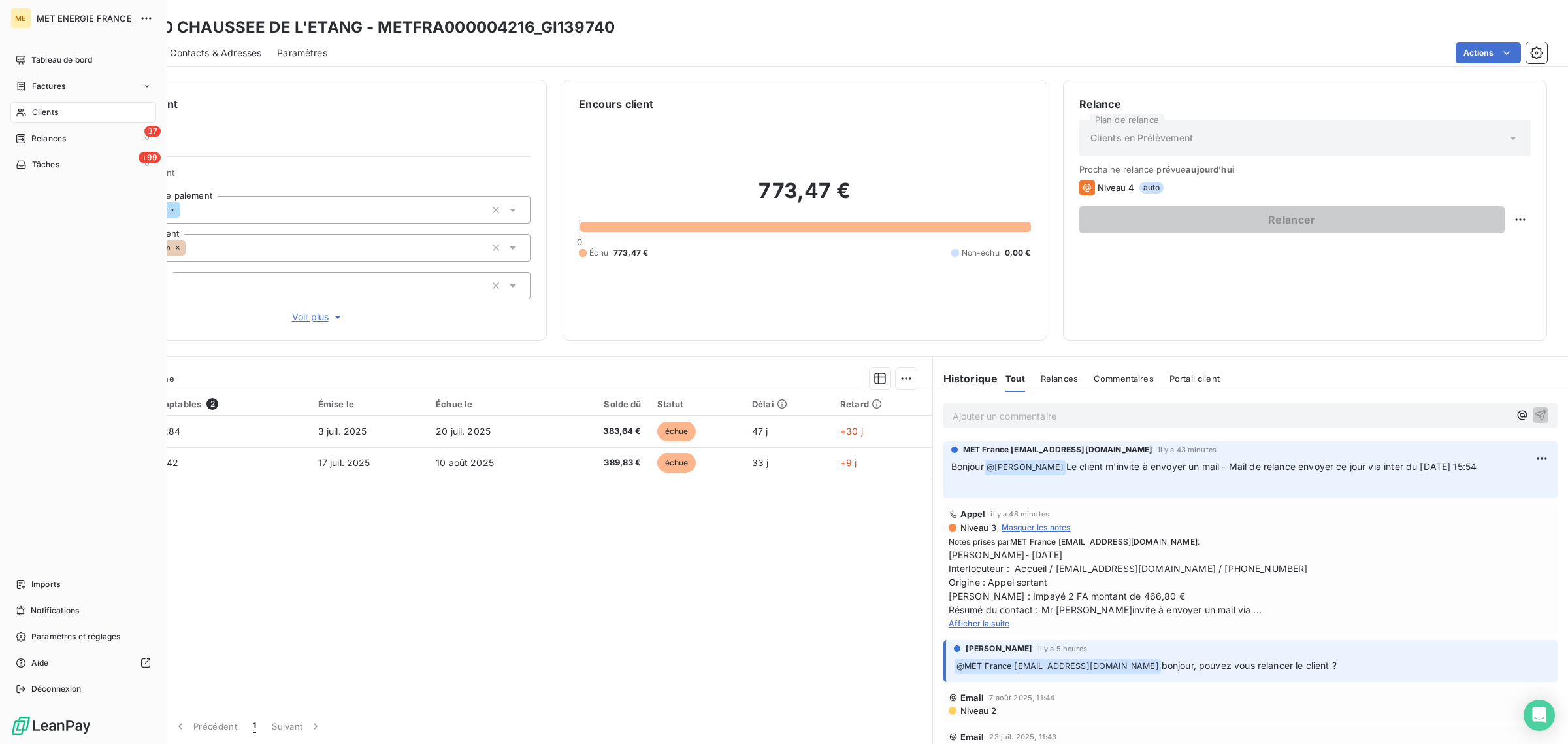
click at [32, 113] on span "Clients" at bounding box center [45, 112] width 26 height 12
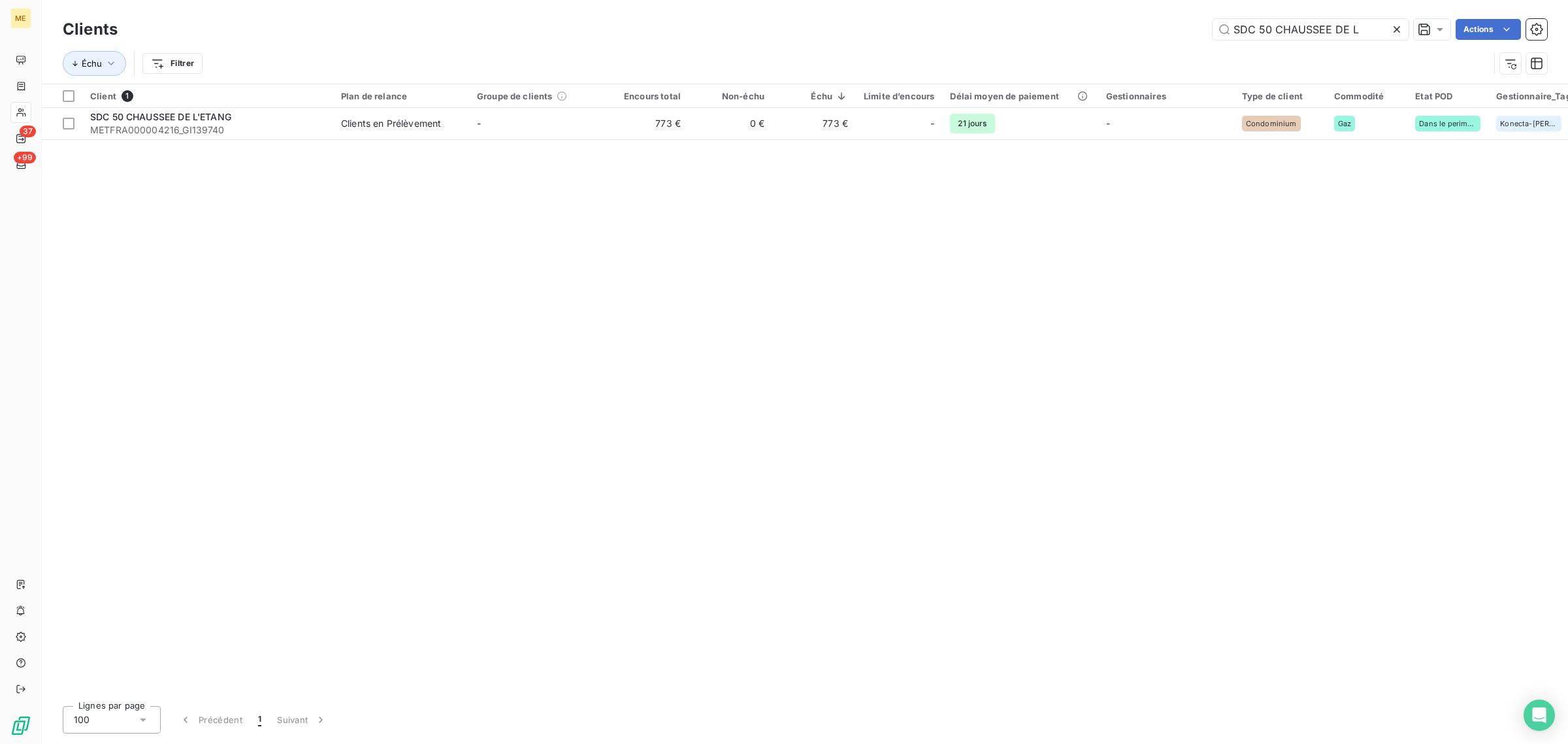
click at [1392, 27] on icon at bounding box center [1397, 29] width 13 height 13
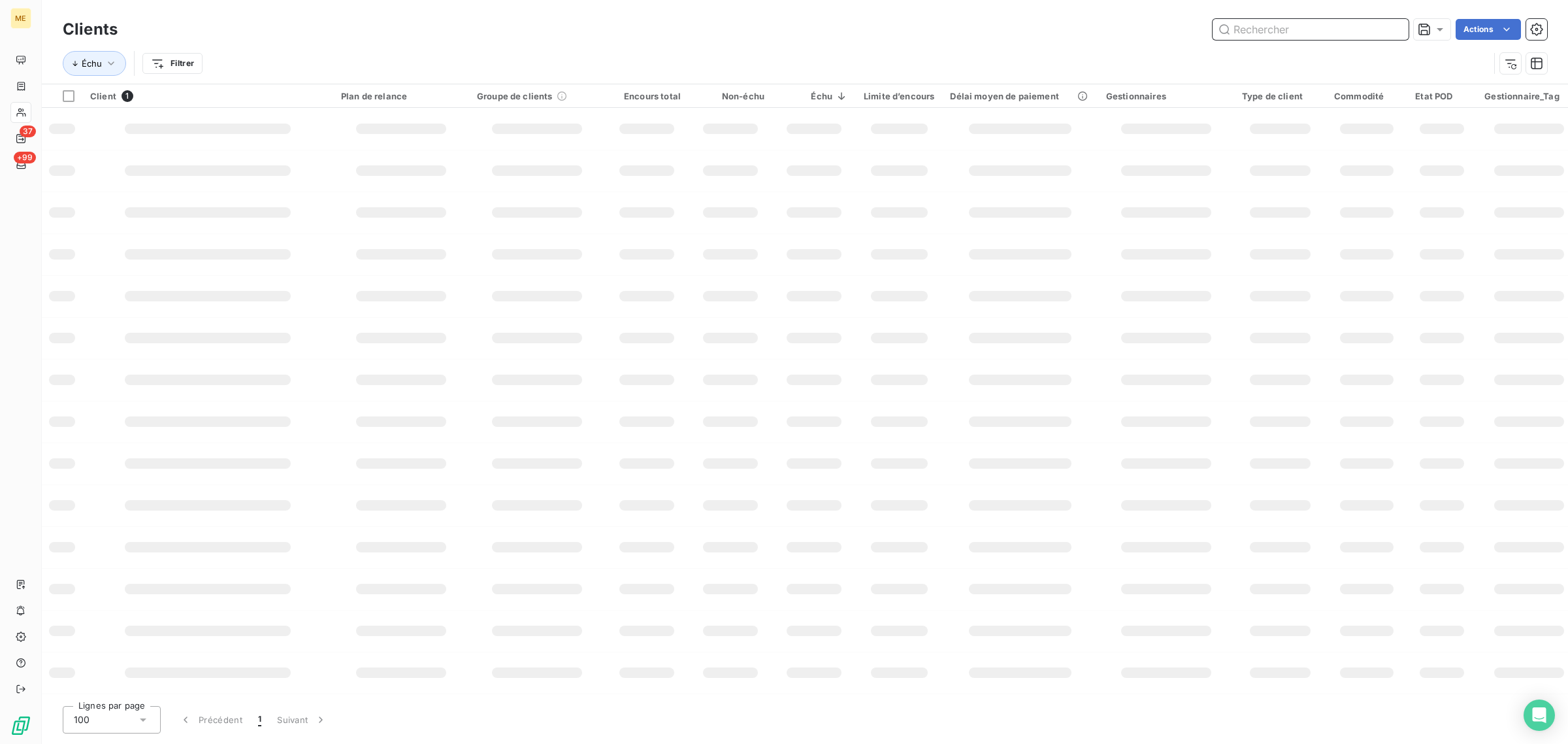
click at [1303, 26] on input "text" at bounding box center [1311, 29] width 196 height 21
paste input "SDC [STREET_ADDRESS]"
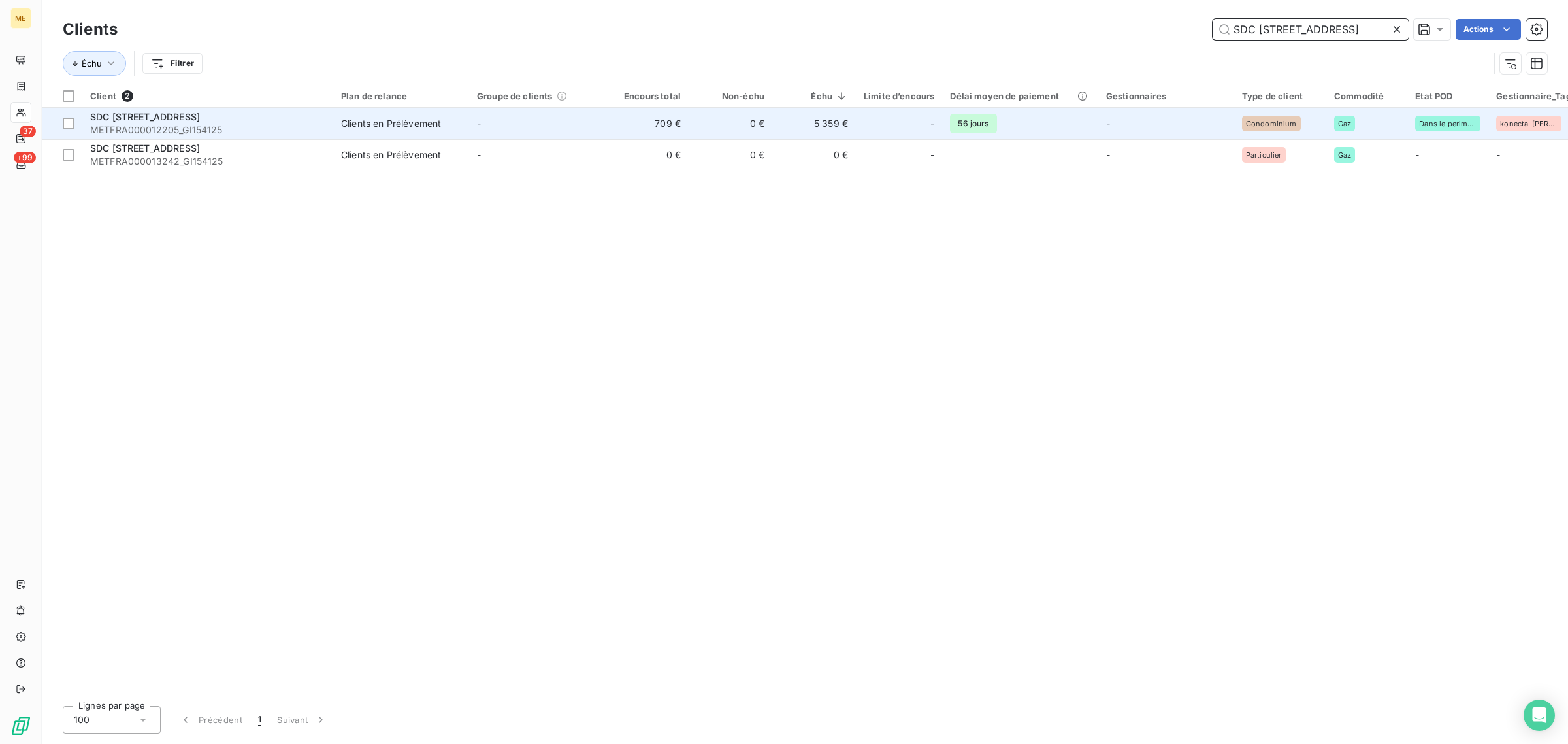
type input "SDC [STREET_ADDRESS]"
click at [567, 114] on td "-" at bounding box center [537, 123] width 136 height 31
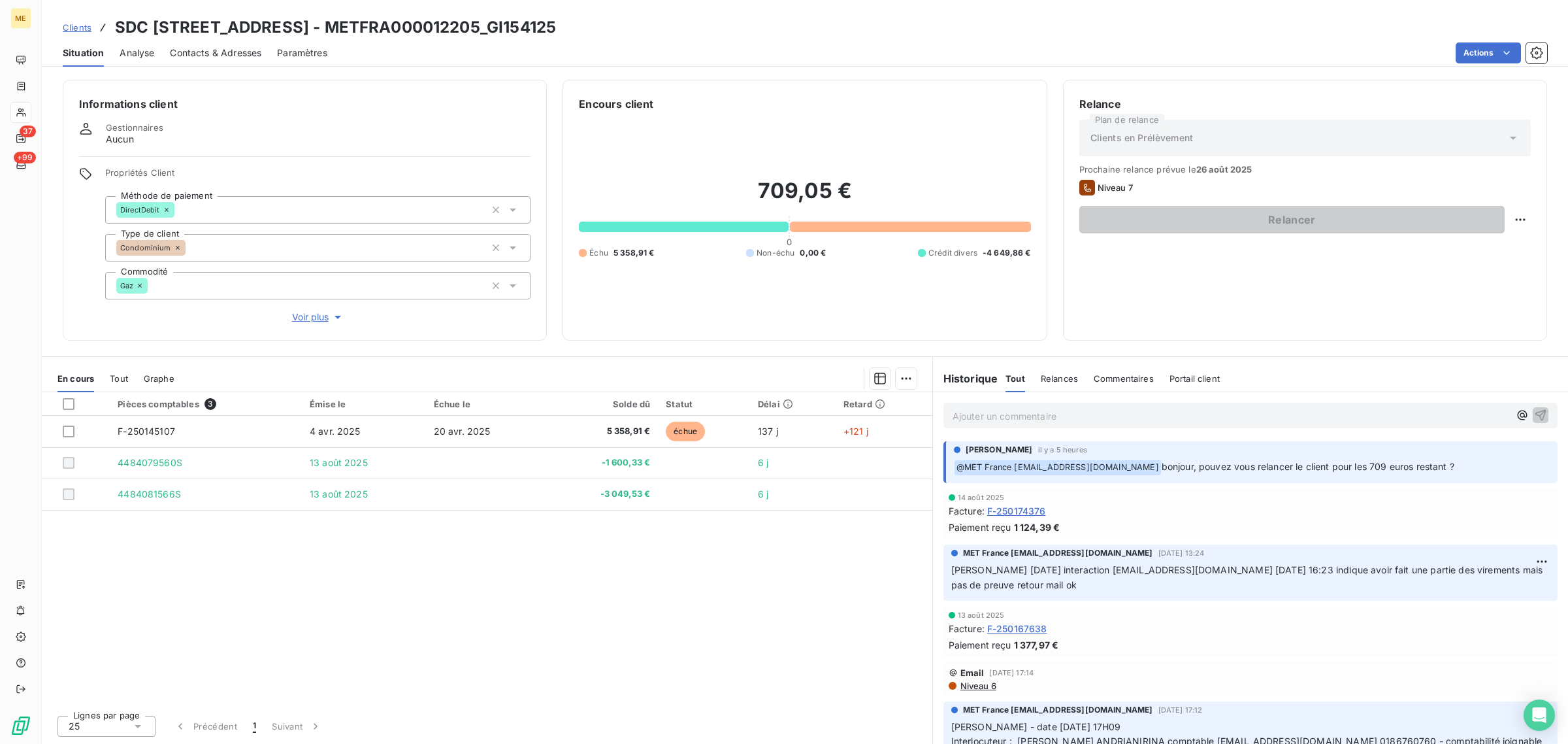
click at [297, 321] on span "Voir plus" at bounding box center [318, 317] width 52 height 13
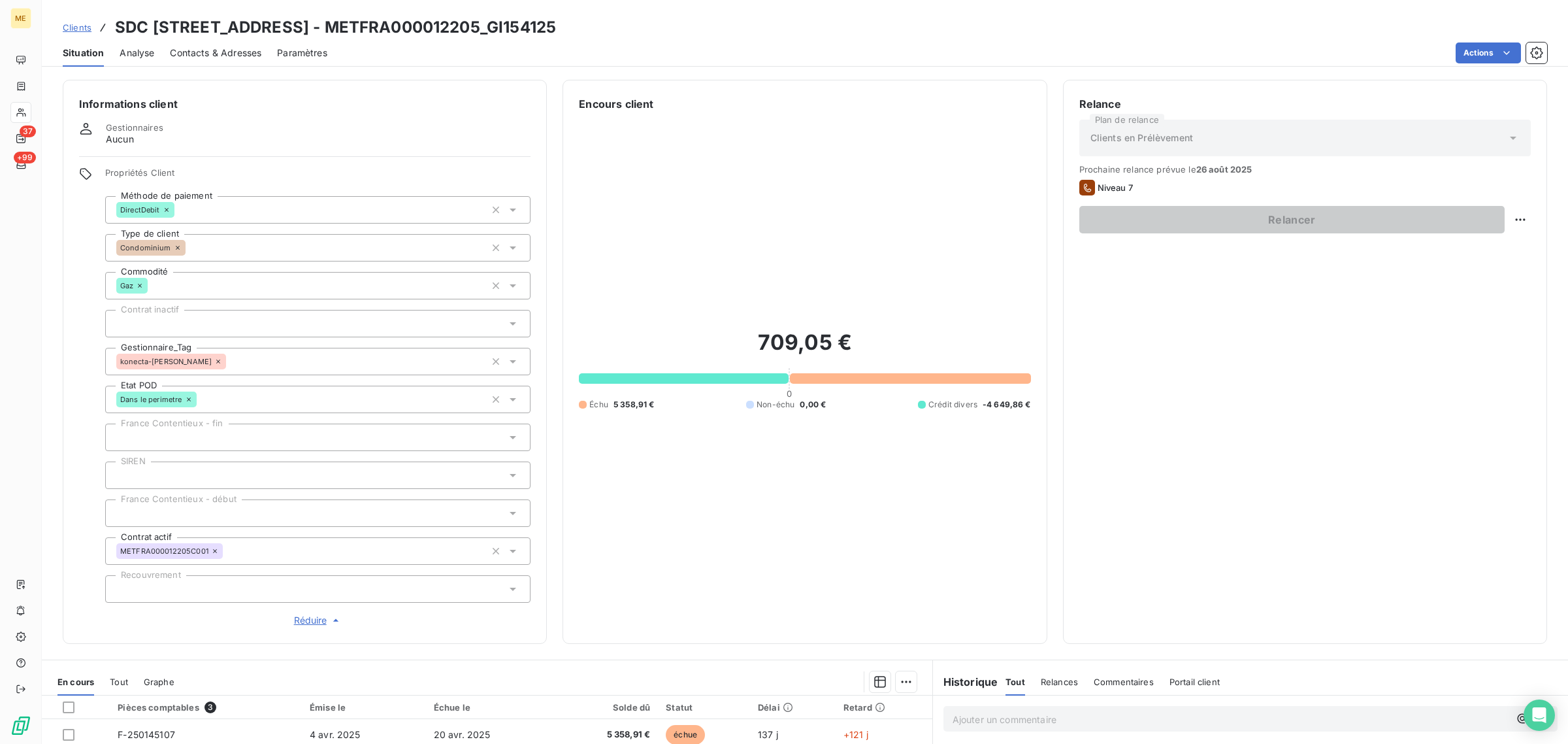
drag, startPoint x: 113, startPoint y: 25, endPoint x: 763, endPoint y: 28, distance: 650.0
click at [763, 28] on div "Clients SDC [STREET_ADDRESS] - METFRA000012205_GI154125" at bounding box center [805, 27] width 1527 height 24
drag, startPoint x: 768, startPoint y: 26, endPoint x: 534, endPoint y: 28, distance: 234.0
click at [534, 28] on div "Clients SDC [STREET_ADDRESS] - METFRA000012205_GI154125" at bounding box center [805, 27] width 1527 height 24
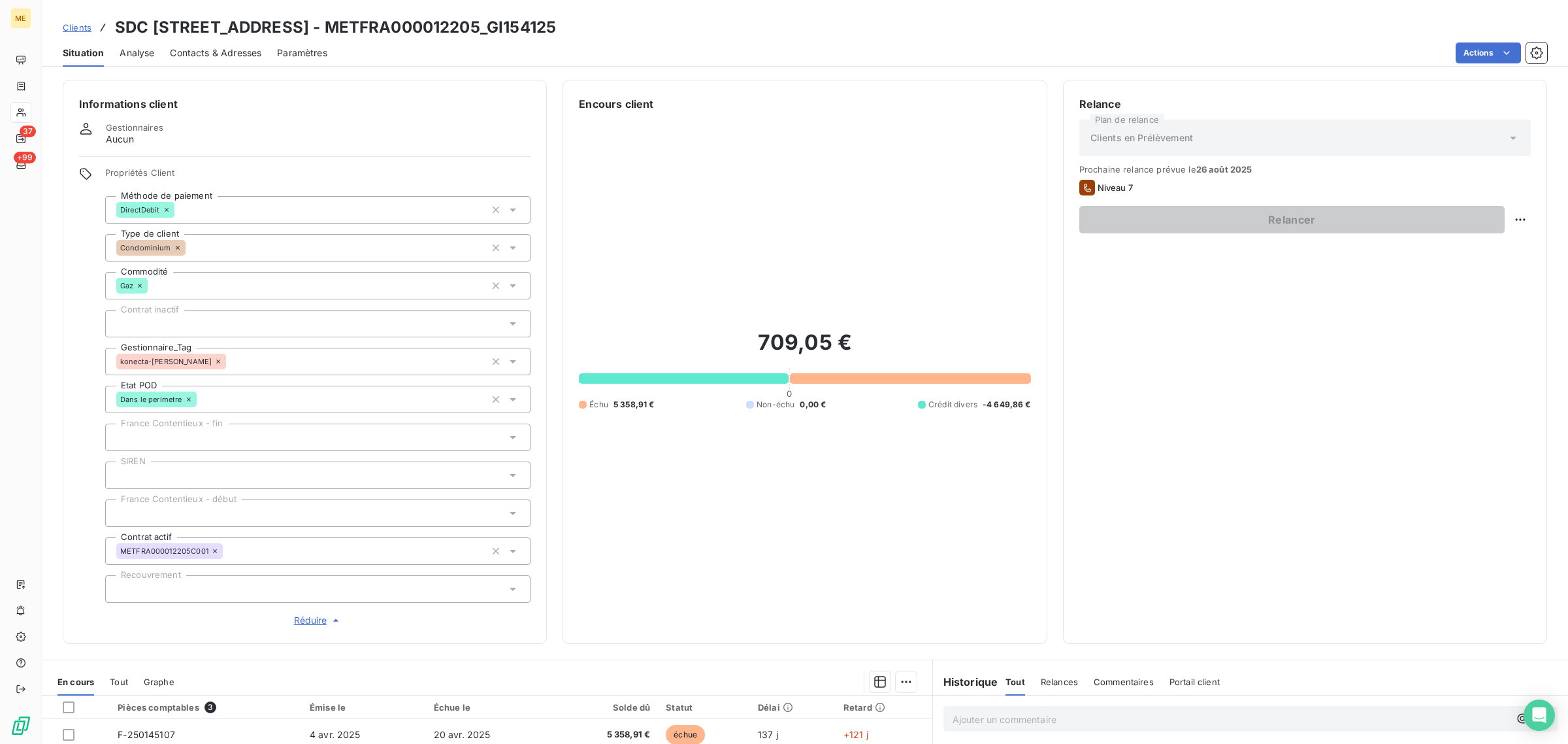
copy h3 "METFRA000012205_GI154125"
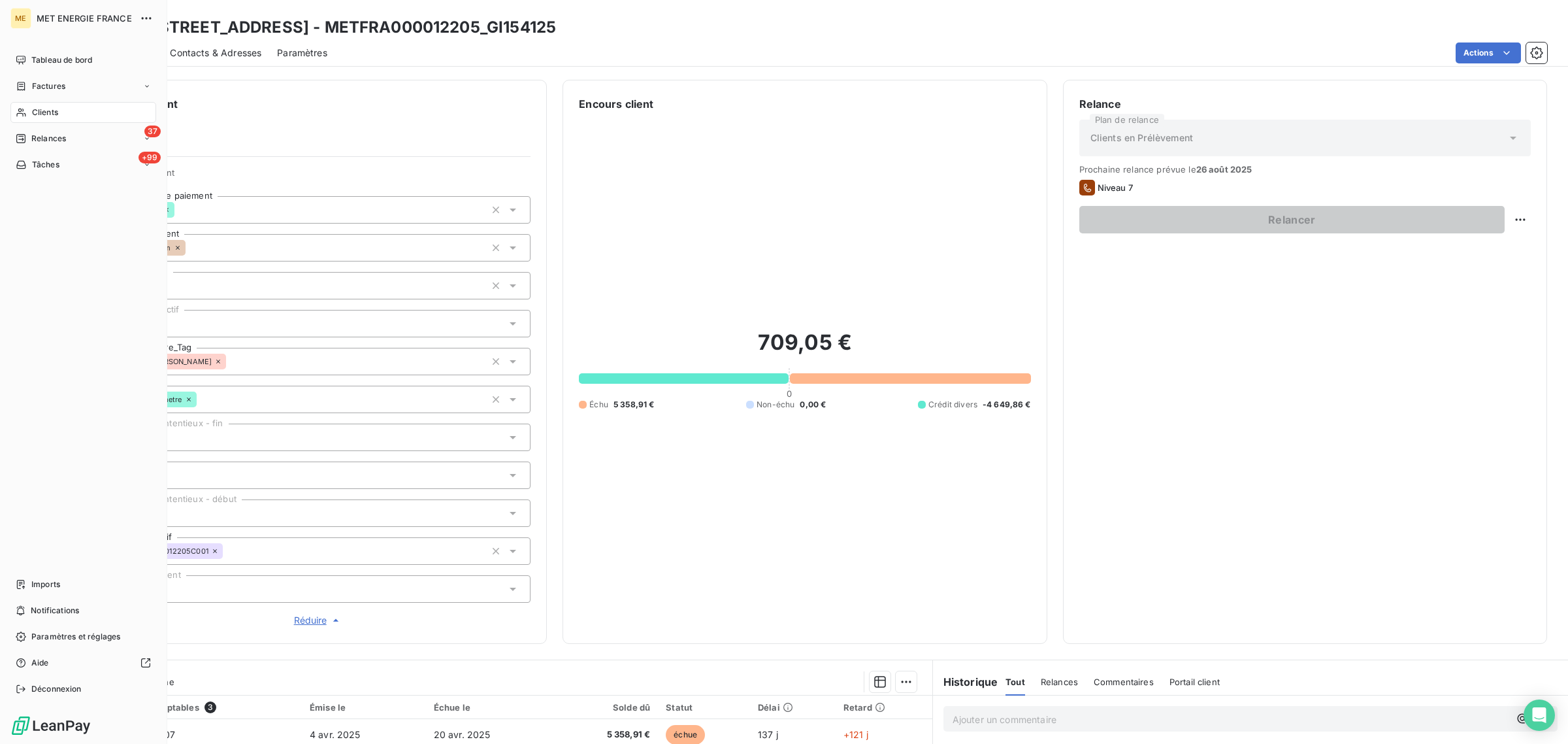
click at [31, 104] on div "Clients" at bounding box center [84, 112] width 146 height 21
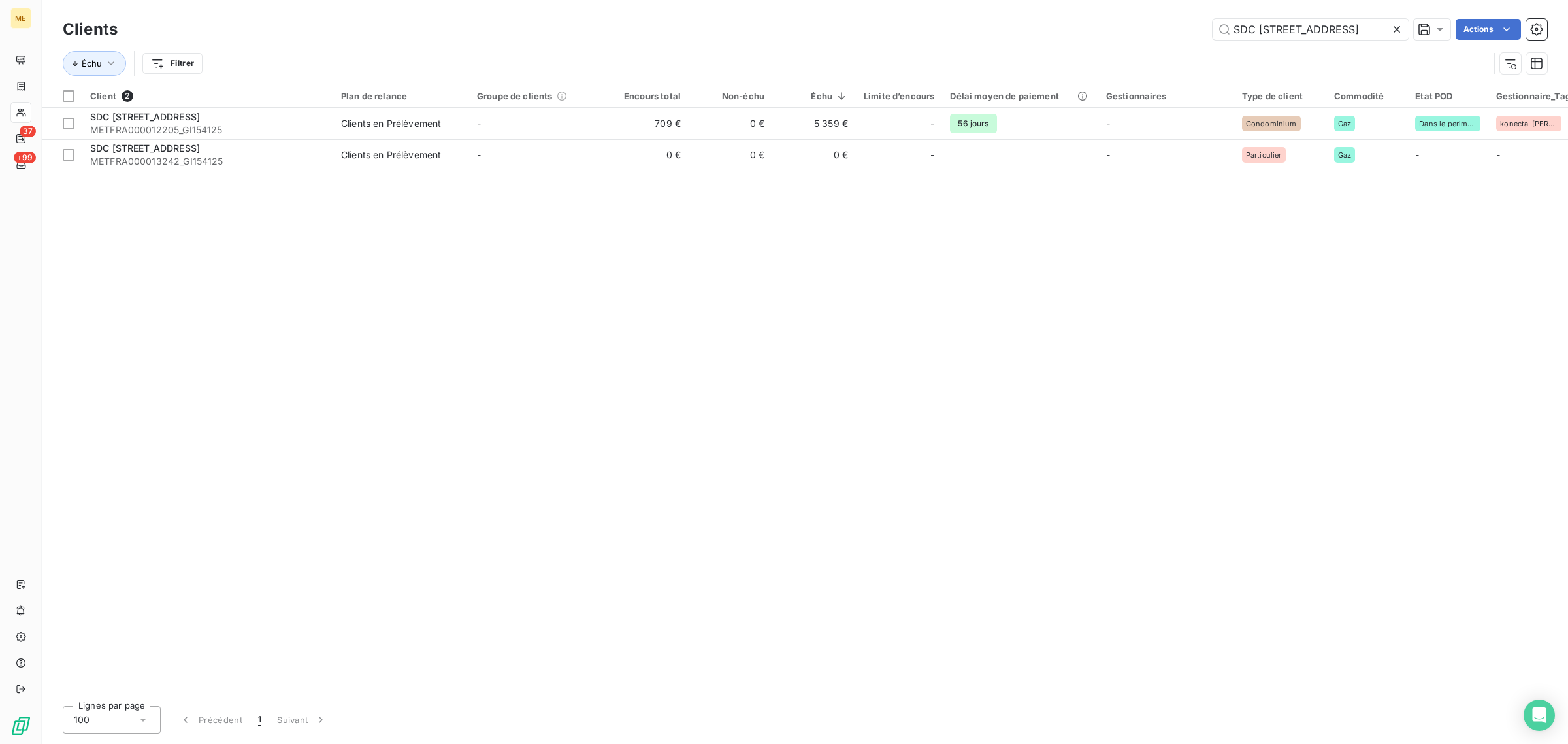
click at [1393, 31] on icon at bounding box center [1397, 29] width 13 height 13
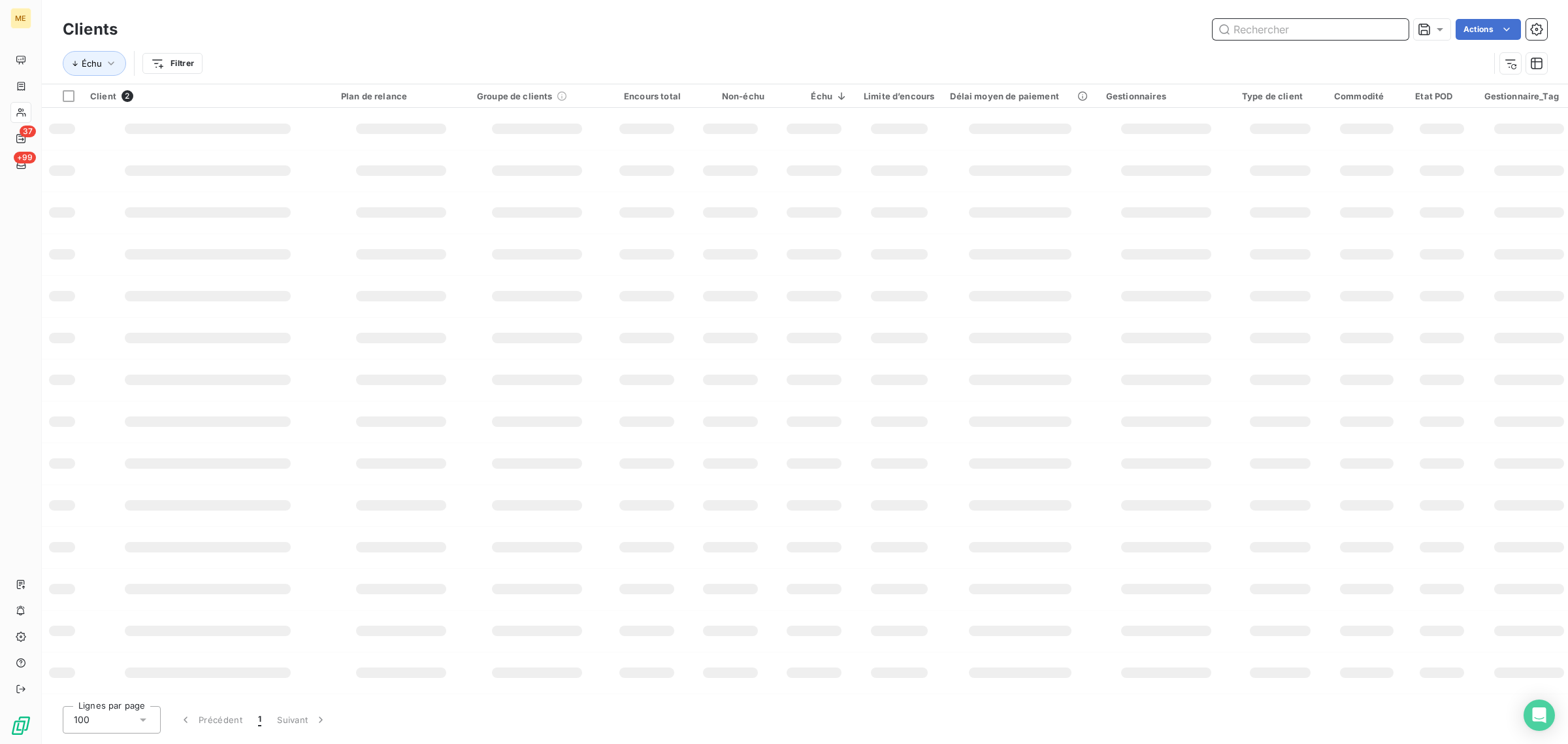
click at [1340, 34] on input "text" at bounding box center [1311, 29] width 196 height 21
paste input "SDC [STREET_ADDRESS]"
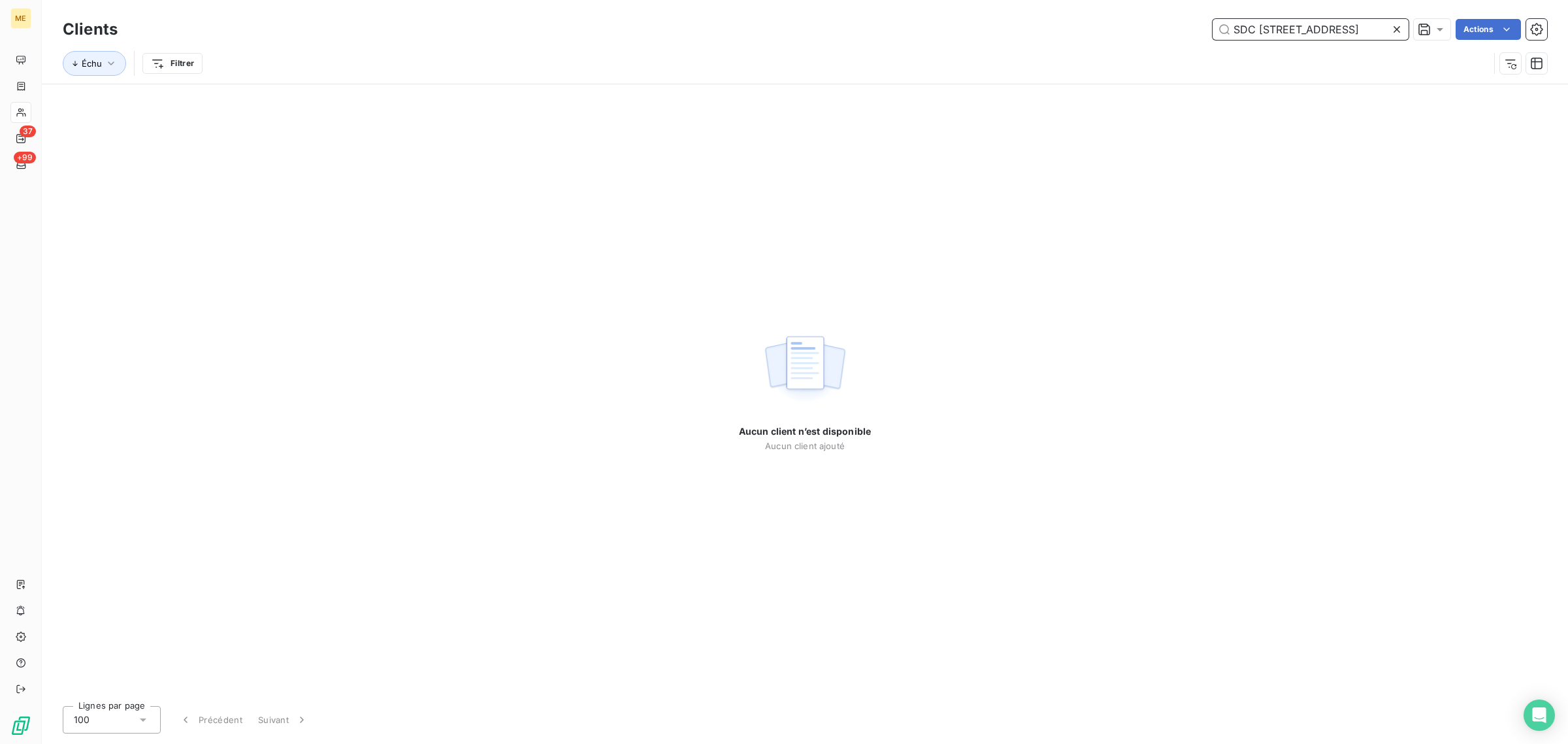
click at [1237, 28] on input "SDC [STREET_ADDRESS]" at bounding box center [1311, 29] width 196 height 21
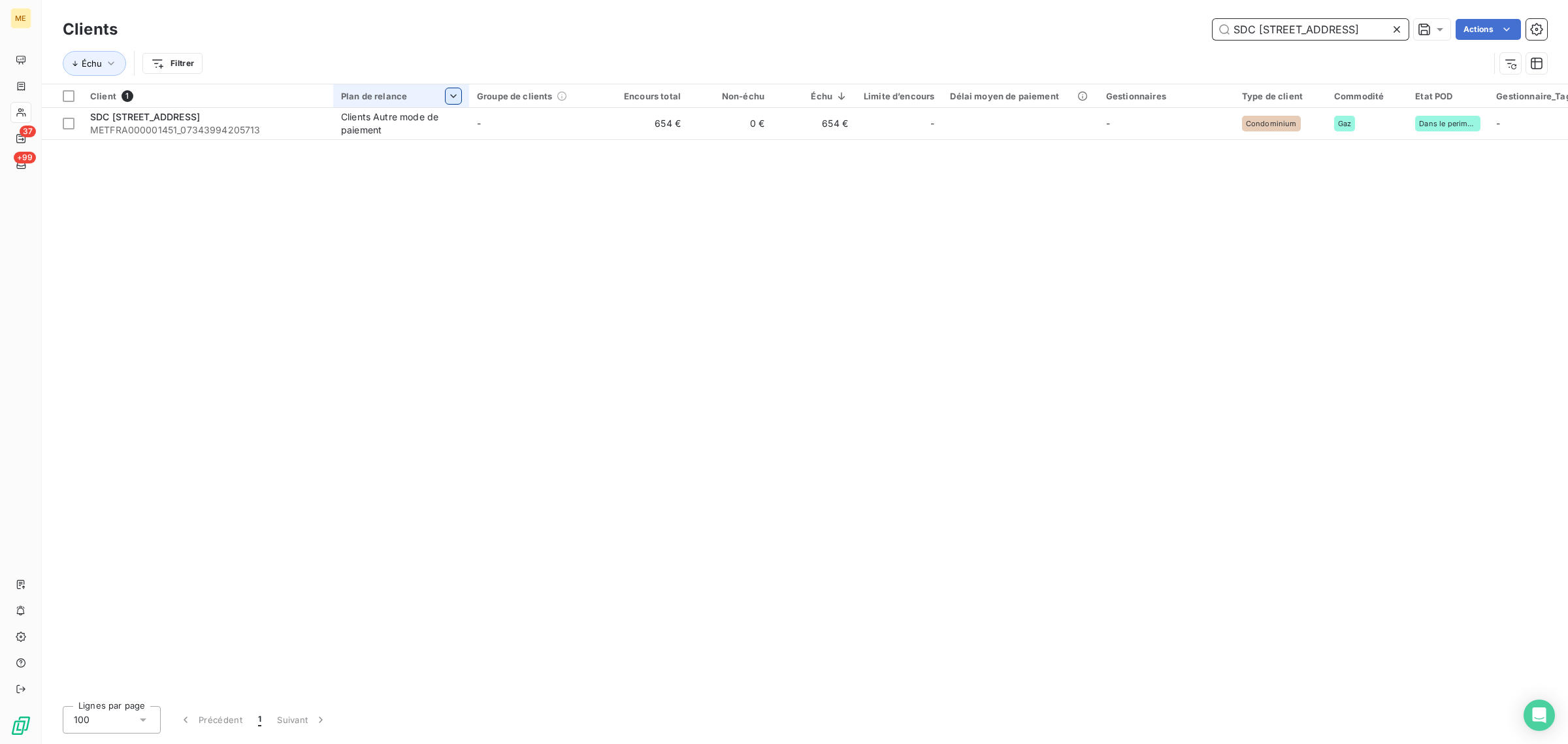
type input "SDC [STREET_ADDRESS]"
click at [481, 122] on html "ME 37 +99 Clients SDC [STREET_ADDRESS] Actions Échu Filtrer Client 1 Plan de re…" at bounding box center [784, 372] width 1568 height 744
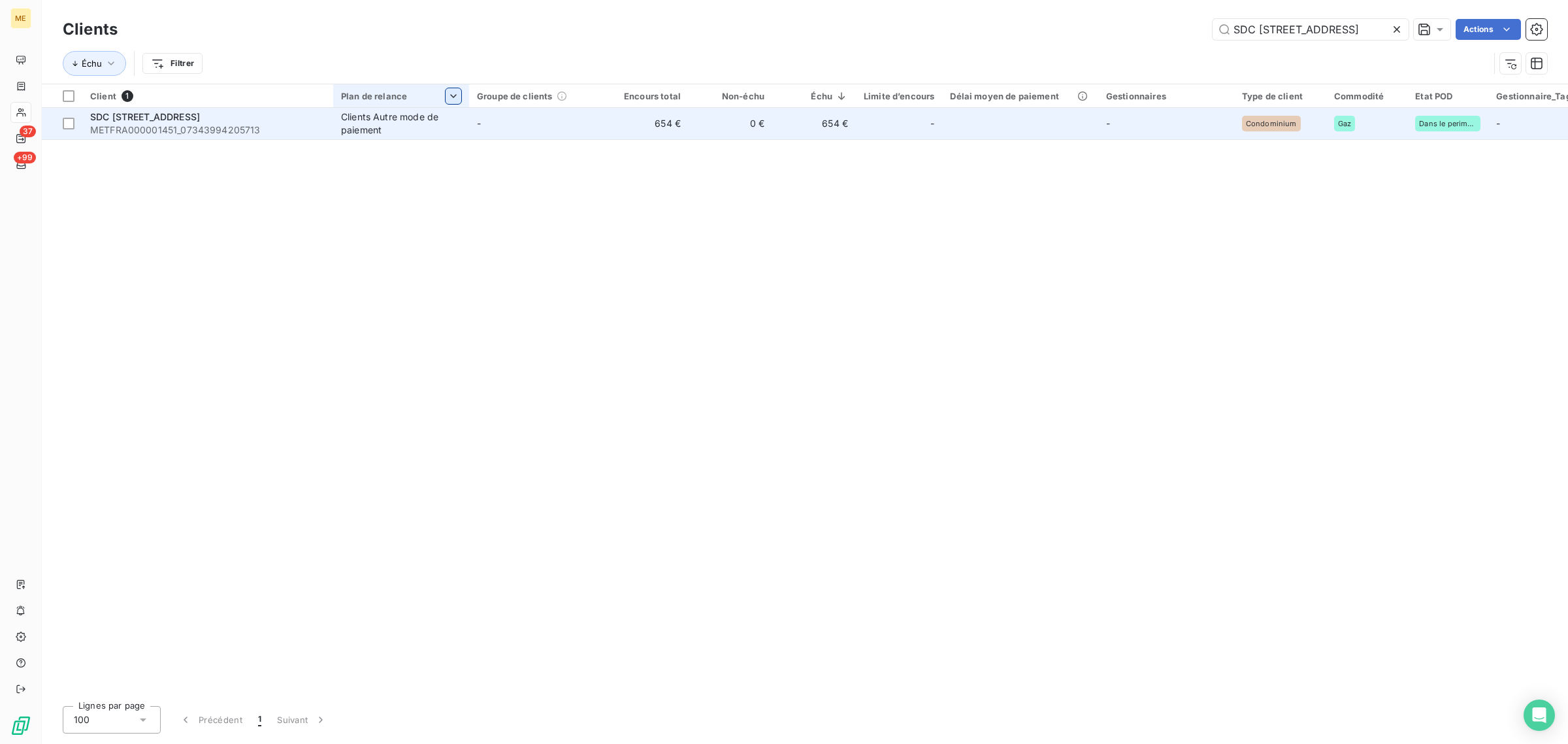
click at [515, 122] on td "-" at bounding box center [537, 123] width 136 height 31
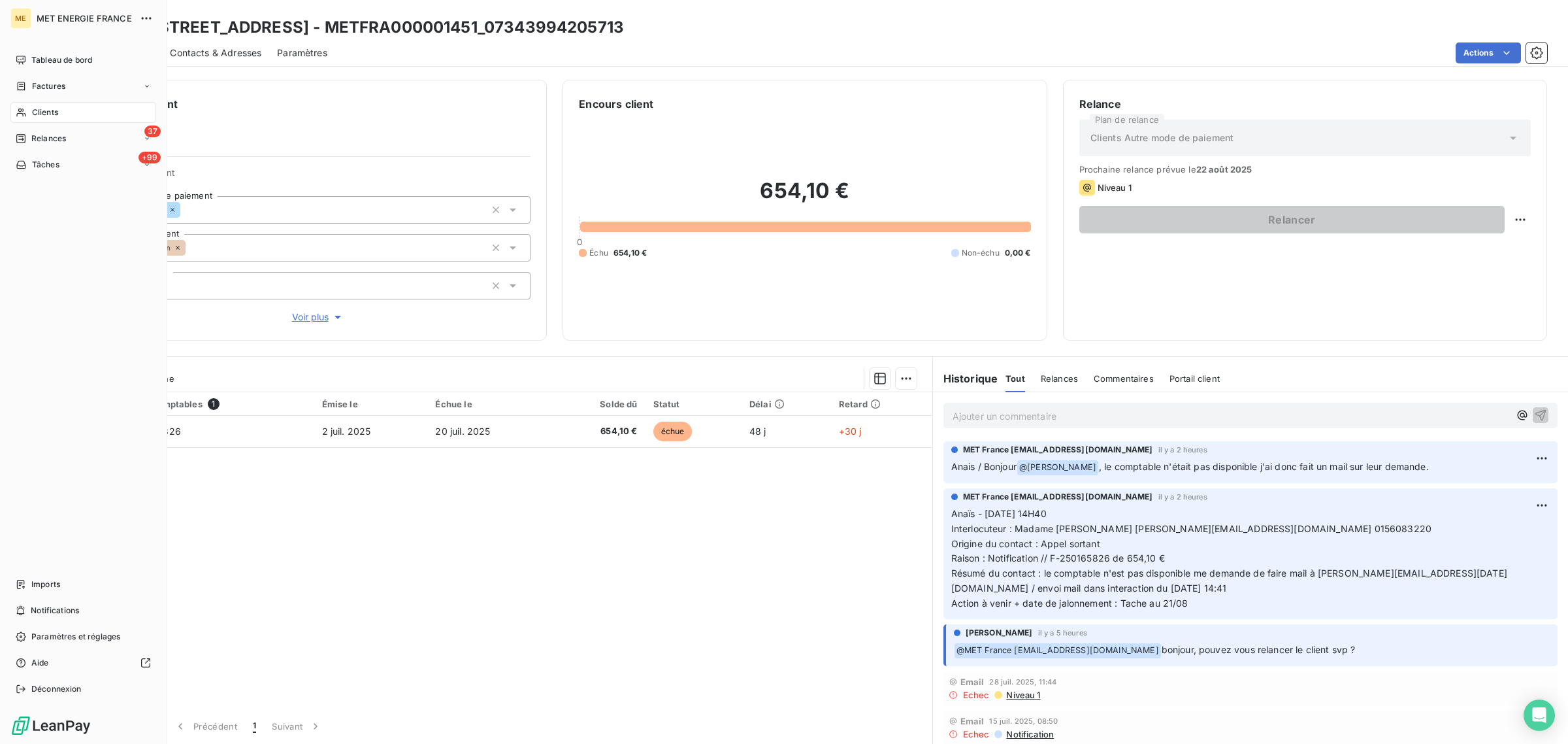
drag, startPoint x: 20, startPoint y: 115, endPoint x: 102, endPoint y: 123, distance: 82.4
click at [20, 115] on icon at bounding box center [21, 113] width 11 height 11
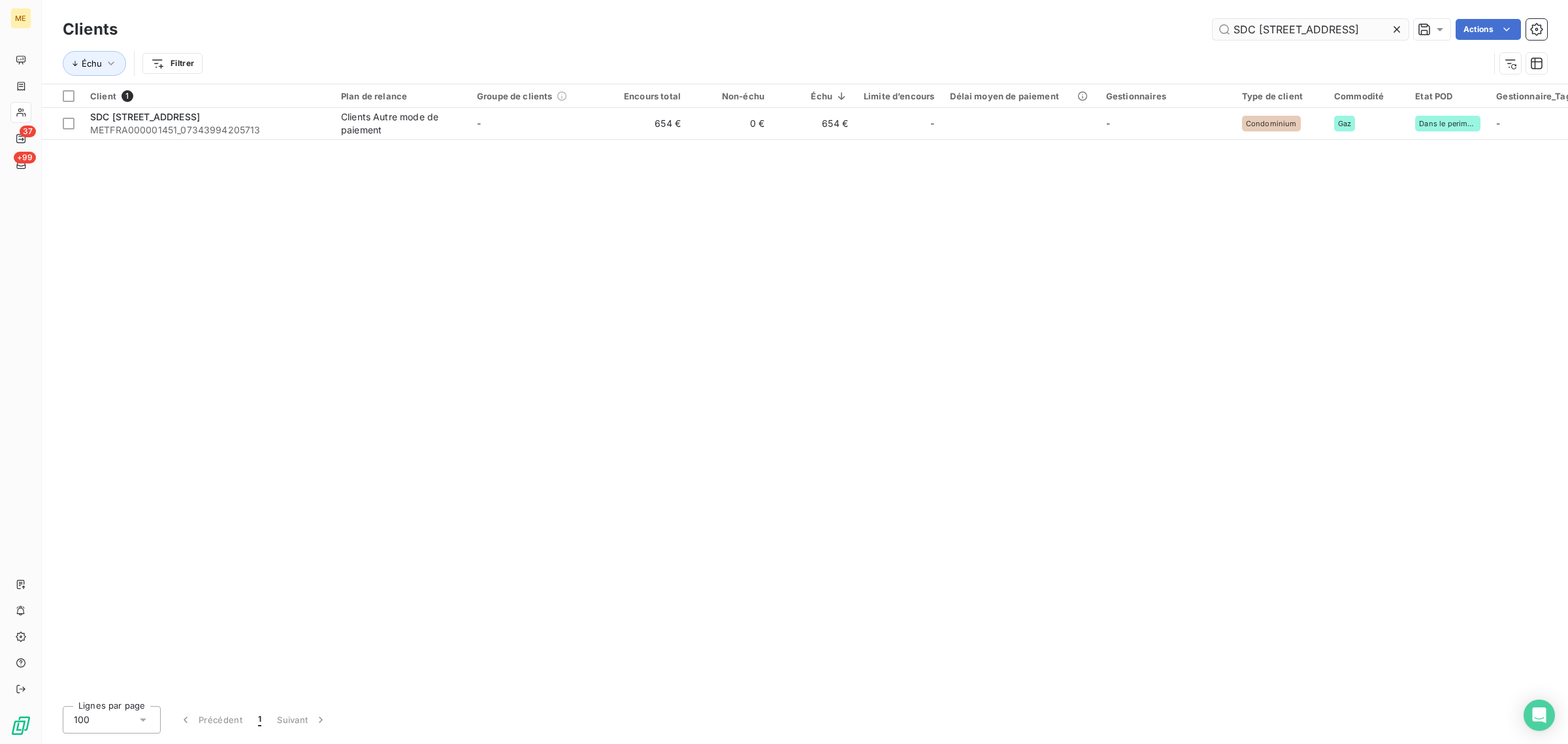
click at [1399, 25] on icon at bounding box center [1397, 29] width 13 height 13
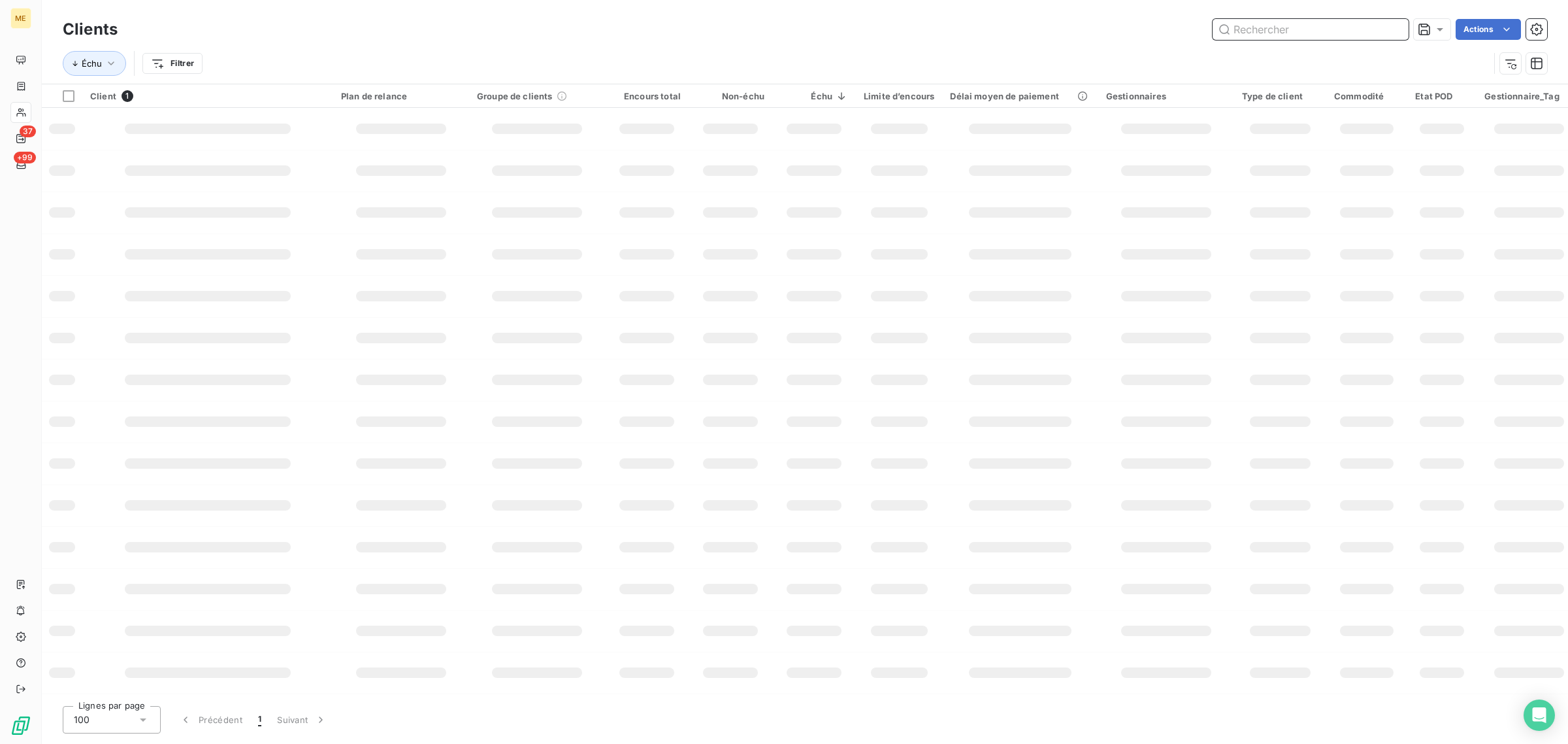
click at [1323, 28] on input "text" at bounding box center [1311, 29] width 196 height 21
paste input "SDC [STREET_ADDRESS]"
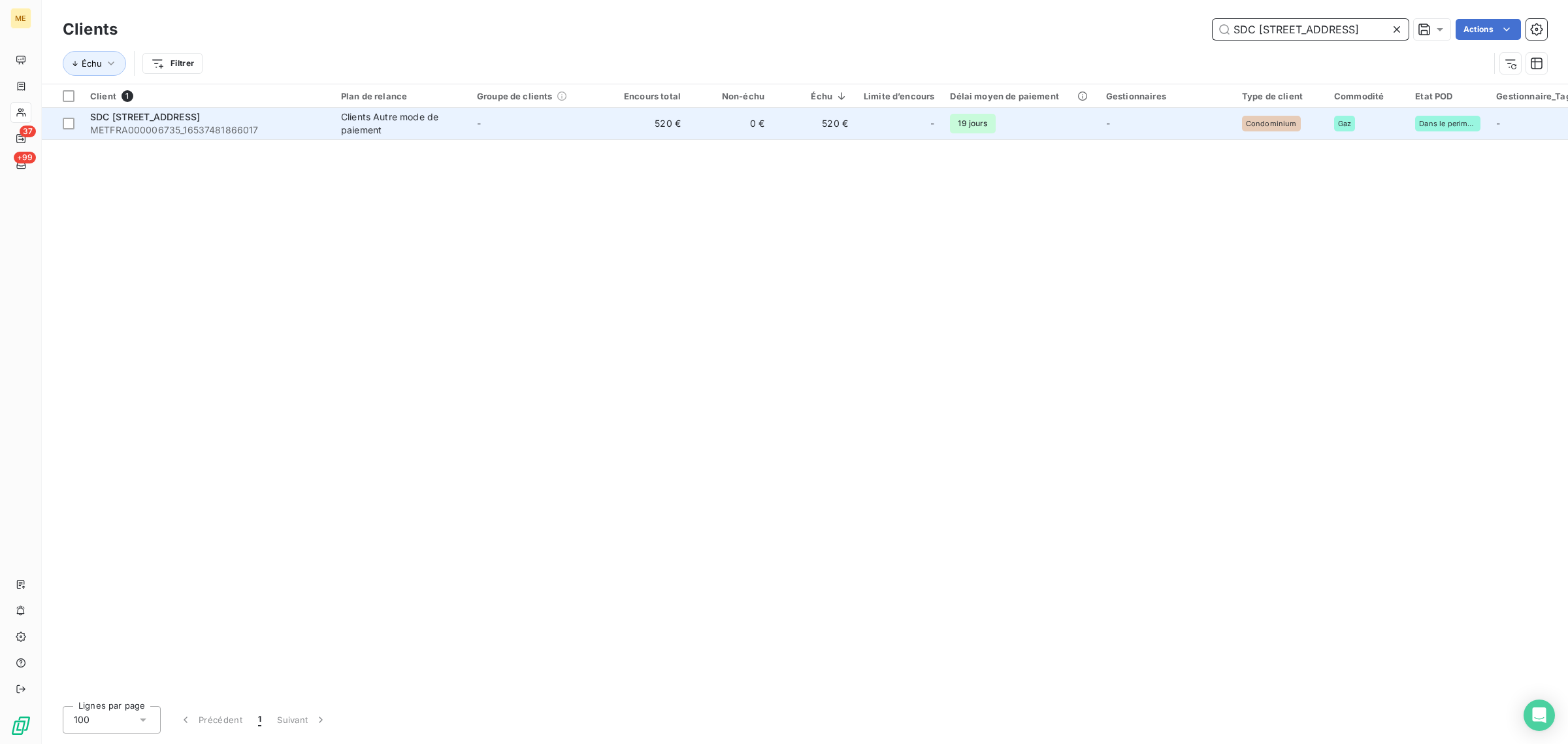
type input "SDC [STREET_ADDRESS]"
click at [692, 118] on td "0 €" at bounding box center [730, 123] width 84 height 31
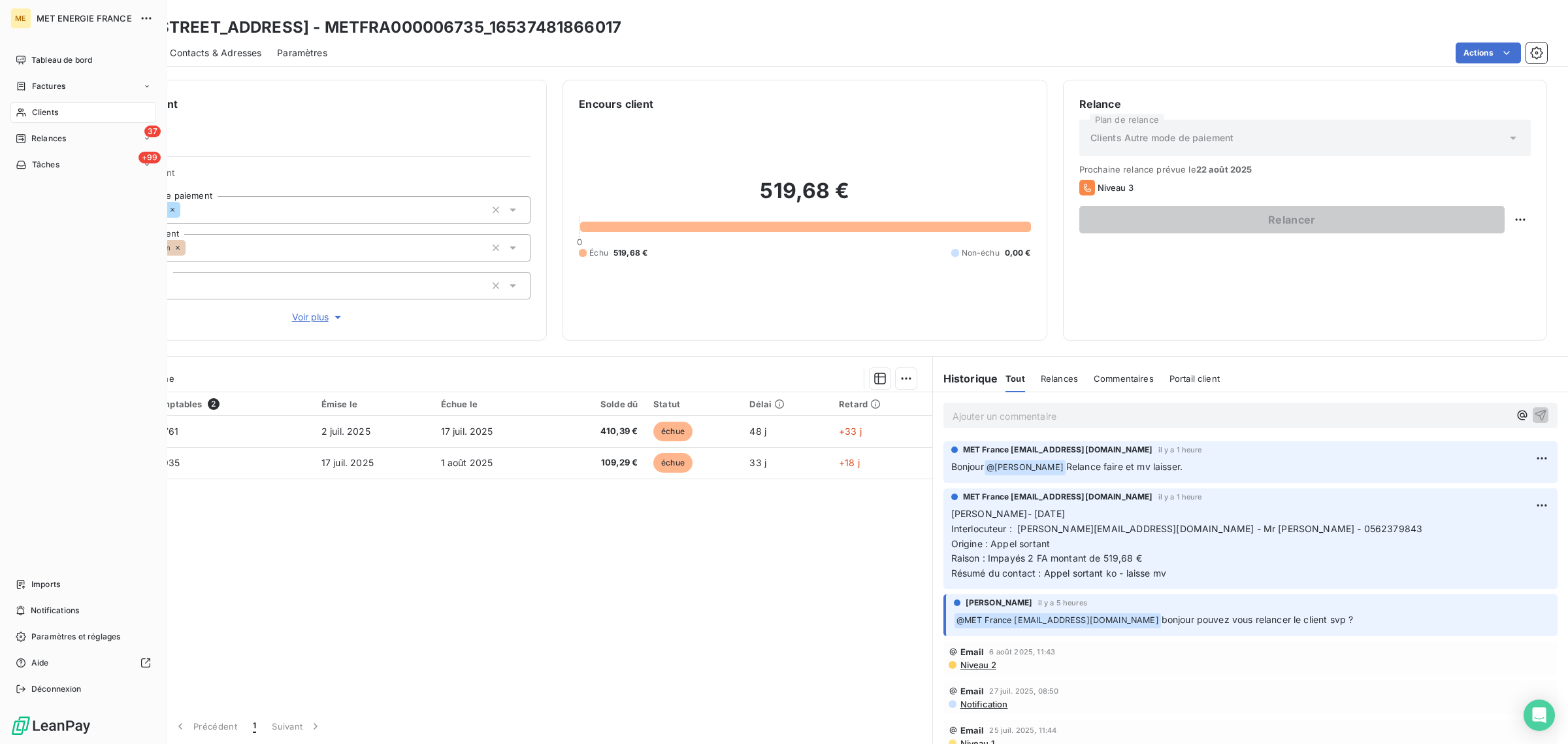
click at [48, 113] on span "Clients" at bounding box center [45, 112] width 26 height 12
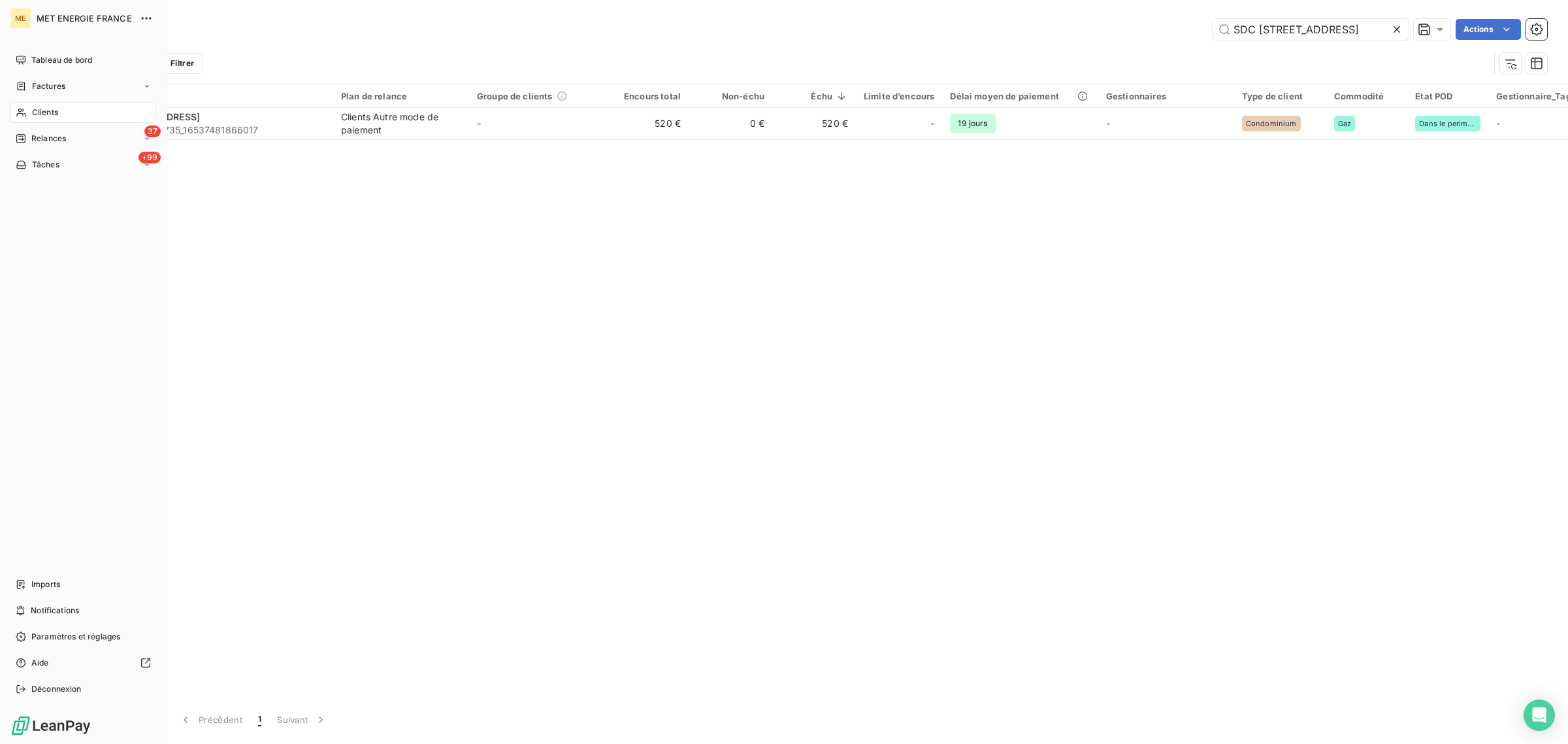
scroll to position [0, 20]
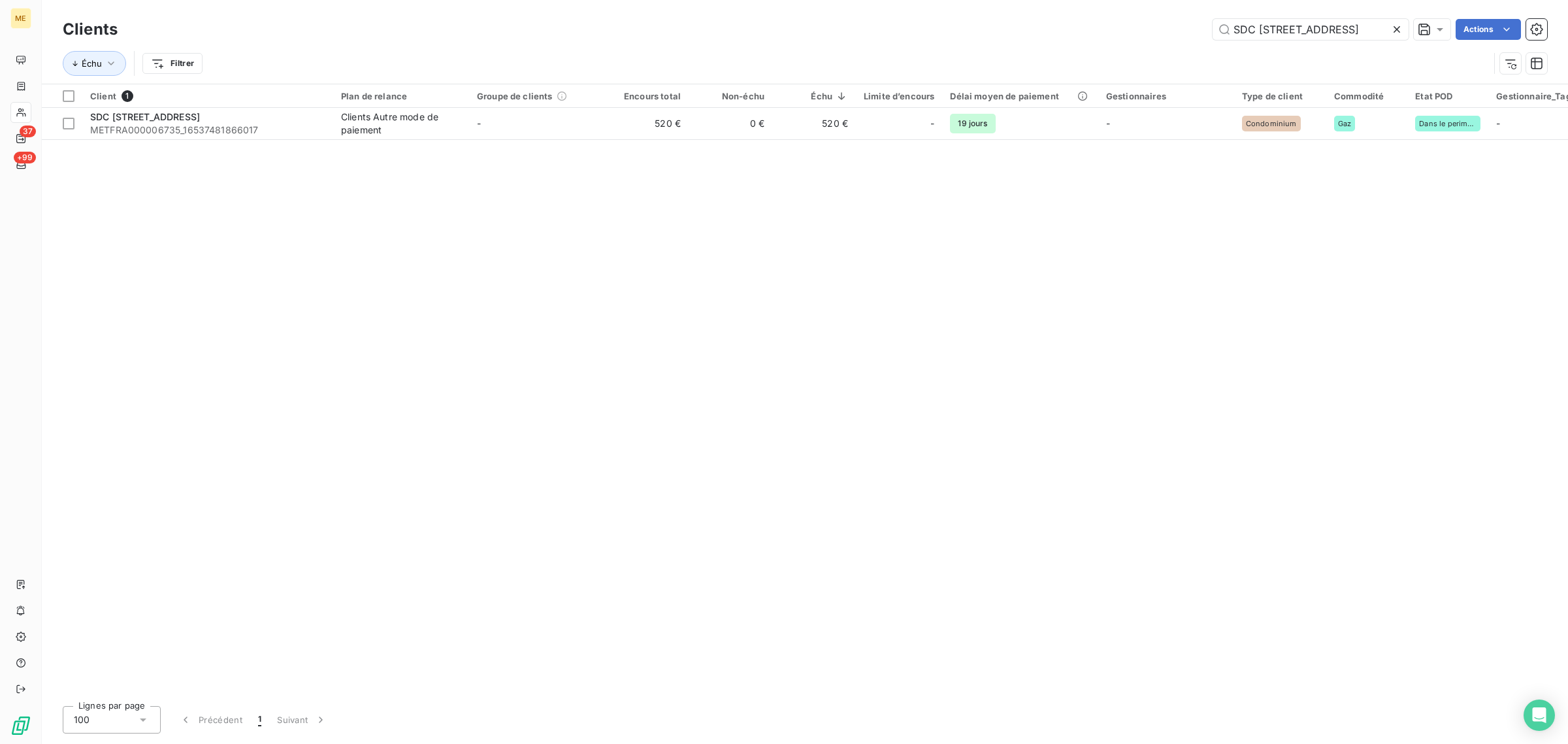
click at [1393, 26] on icon at bounding box center [1397, 29] width 13 height 13
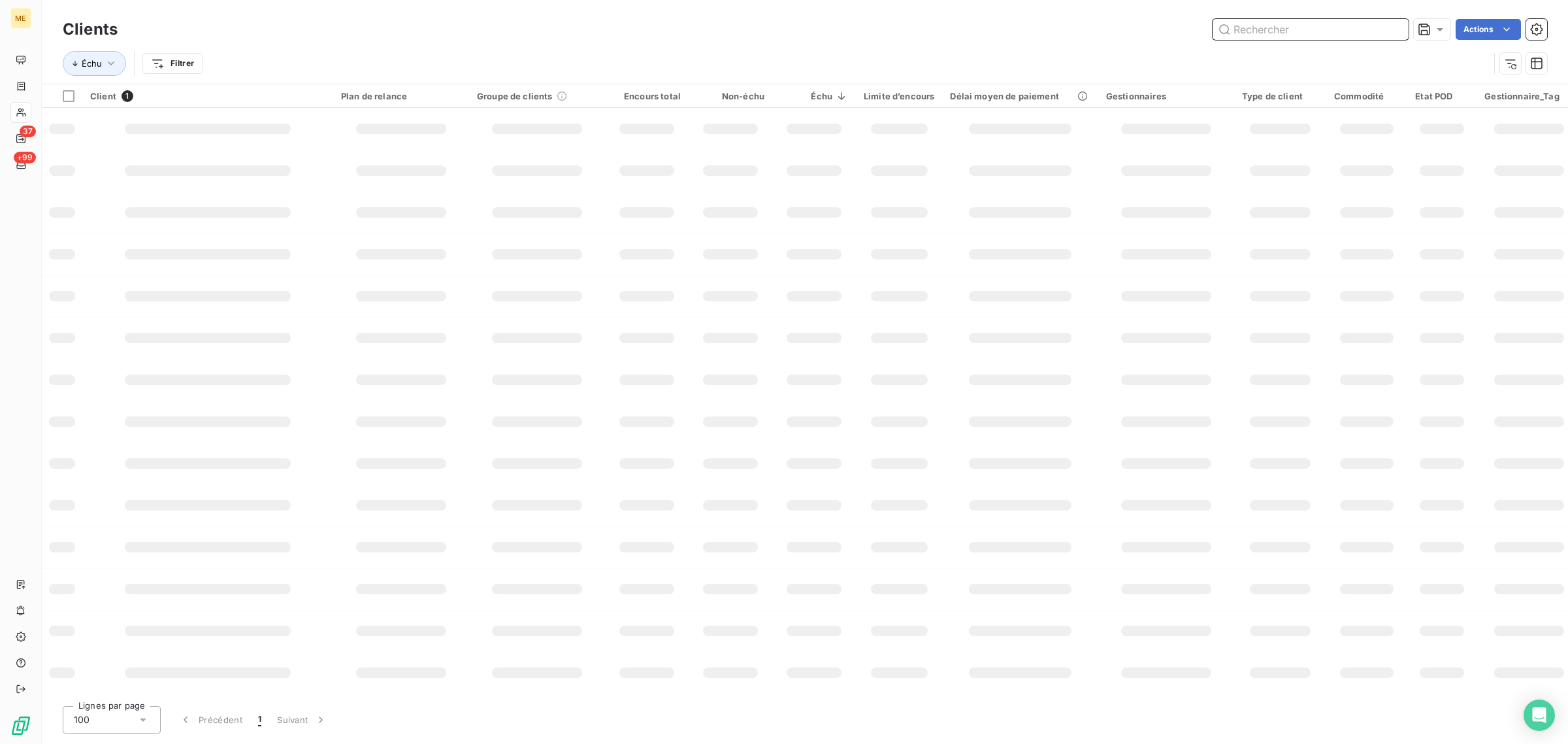
click at [1305, 26] on input "text" at bounding box center [1311, 29] width 196 height 21
paste input "SYND COPR [STREET_ADDRESS][PERSON_NAME]"
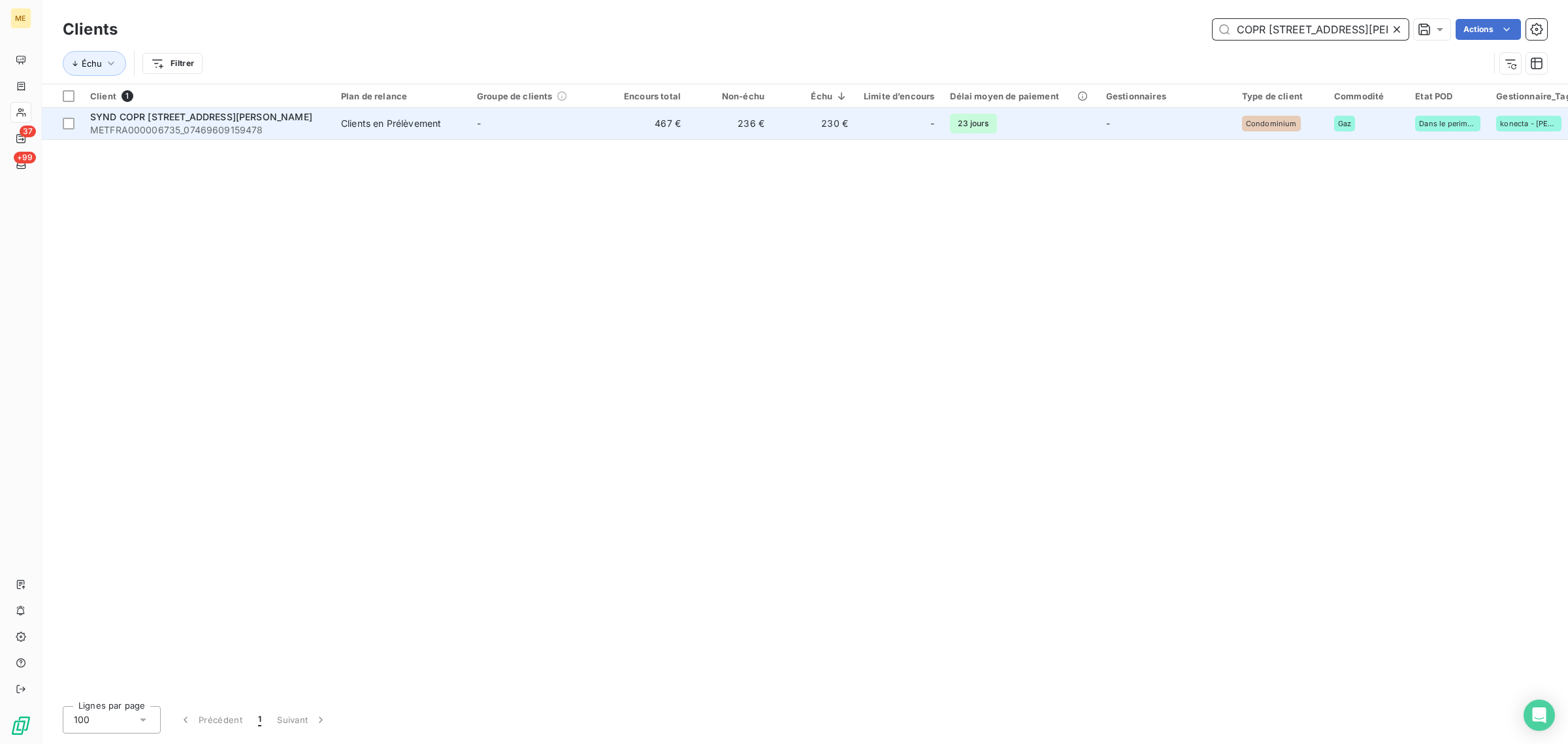
type input "SYND COPR [STREET_ADDRESS][PERSON_NAME]"
click at [697, 119] on td "236 €" at bounding box center [730, 123] width 84 height 31
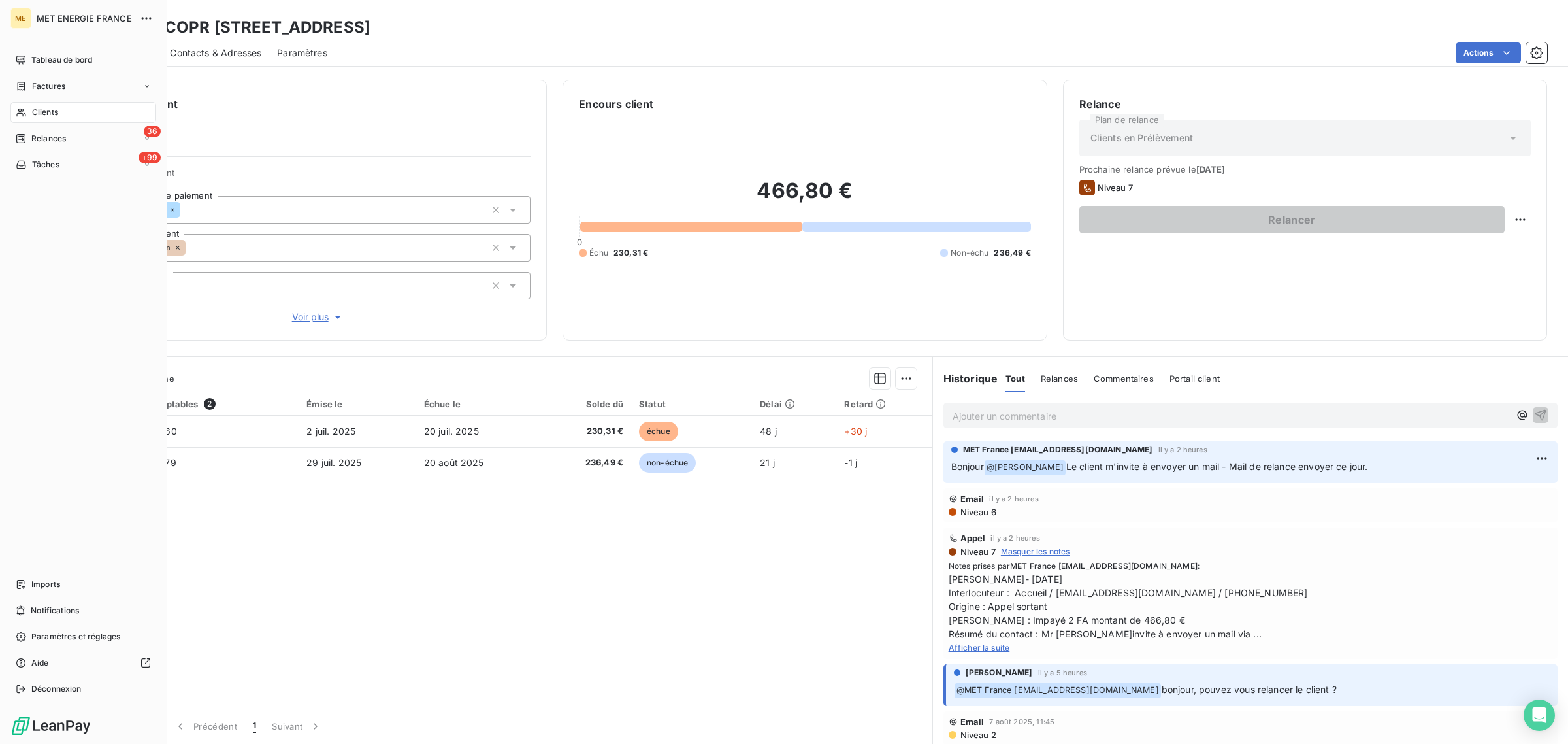
click at [30, 111] on div "Clients" at bounding box center [84, 112] width 146 height 21
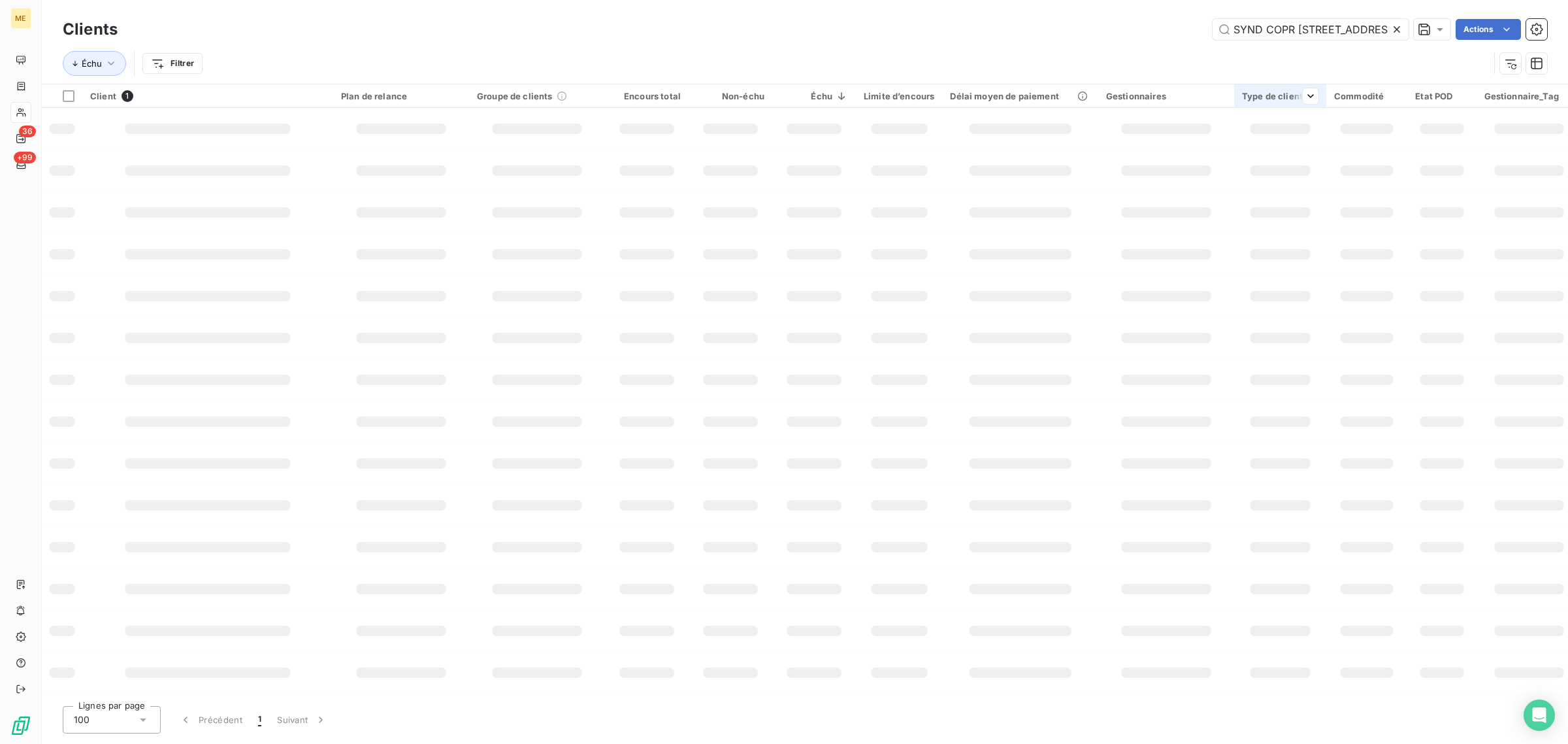
scroll to position [0, 29]
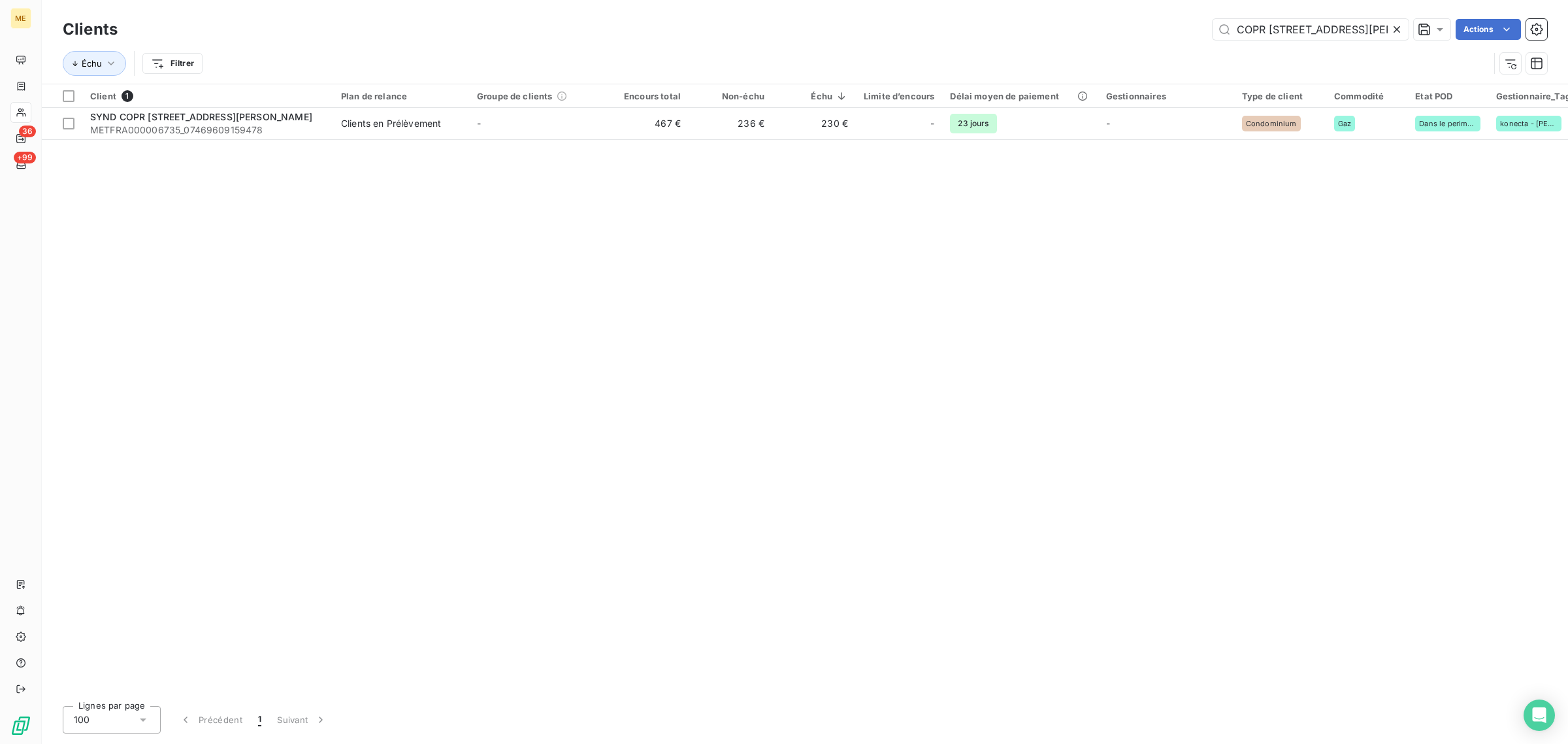
click at [1395, 29] on icon at bounding box center [1397, 29] width 13 height 13
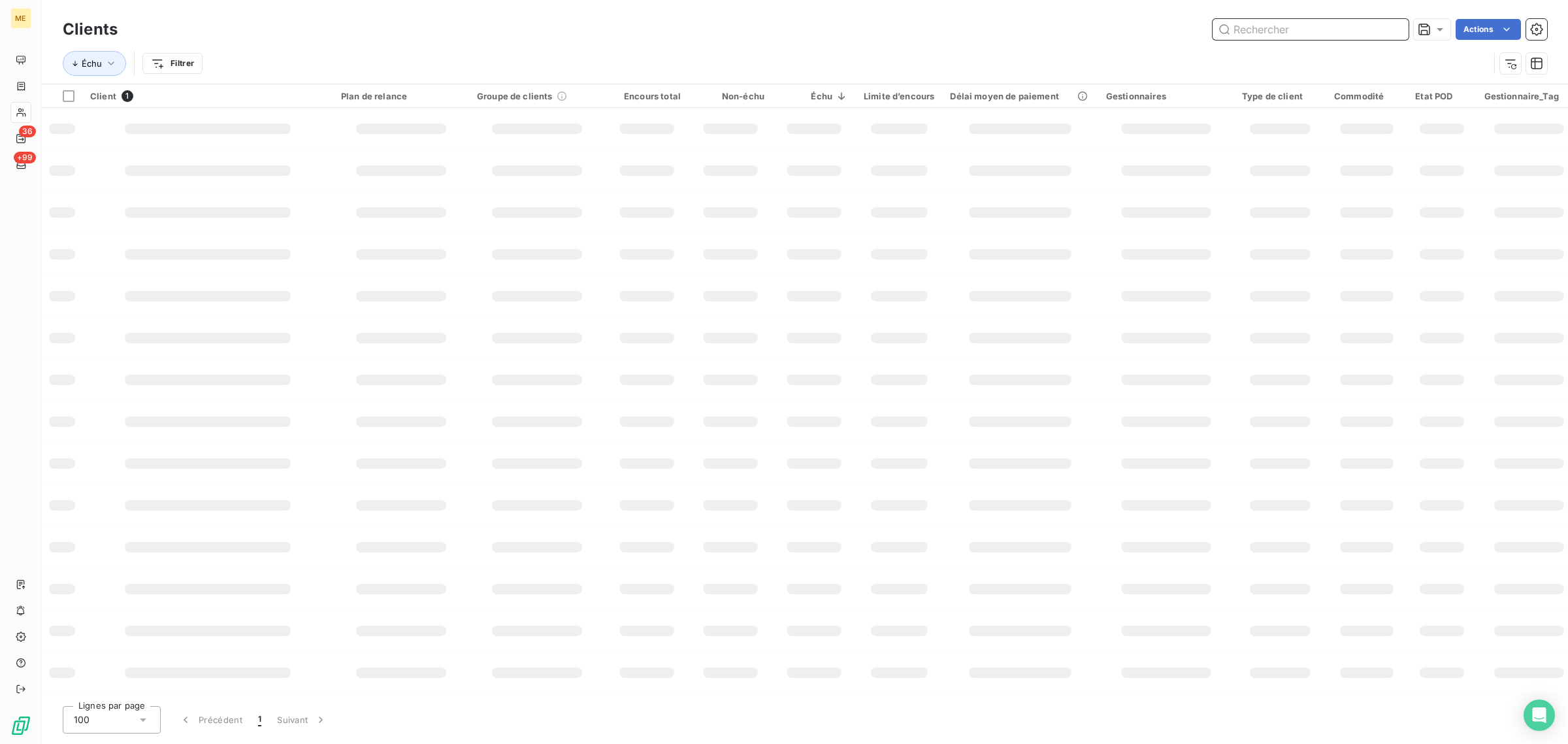
click at [1294, 28] on input "text" at bounding box center [1311, 29] width 196 height 21
paste input "SDC 28 B-[STREET_ADDRESS]"
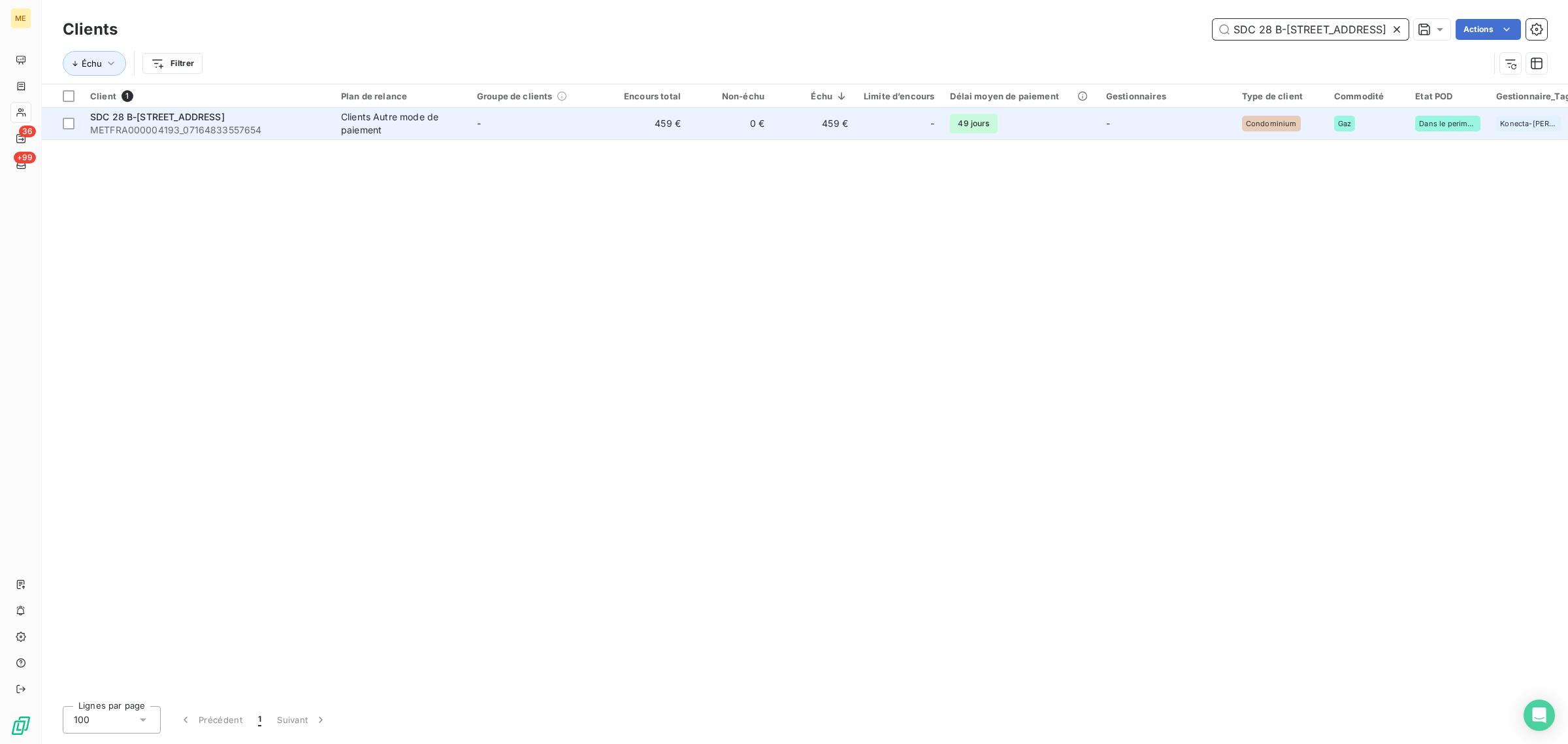
type input "SDC 28 B-[STREET_ADDRESS]"
click at [616, 110] on td "459 €" at bounding box center [646, 123] width 84 height 31
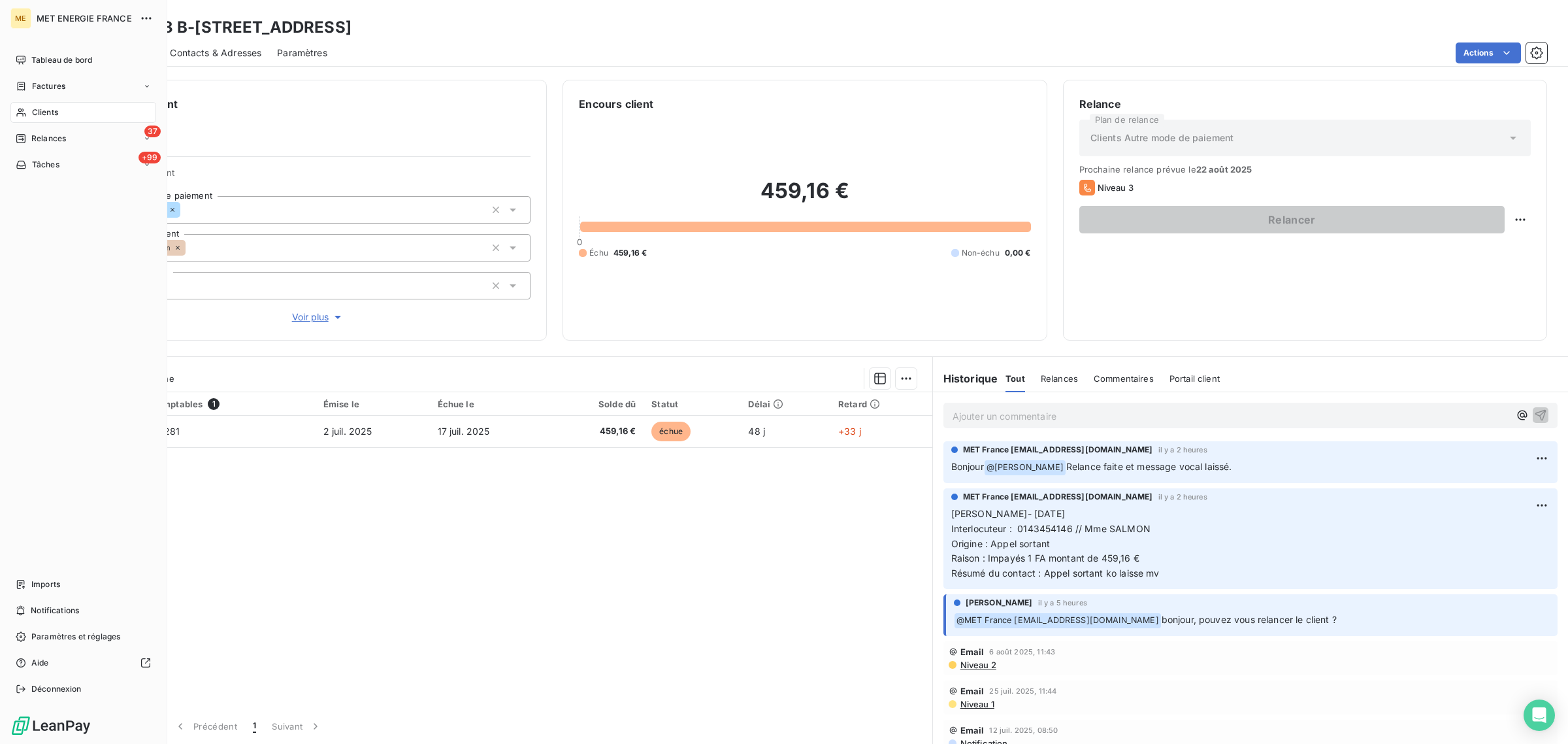
drag, startPoint x: 28, startPoint y: 113, endPoint x: 62, endPoint y: 113, distance: 34.0
click at [28, 113] on div "Clients" at bounding box center [84, 112] width 146 height 21
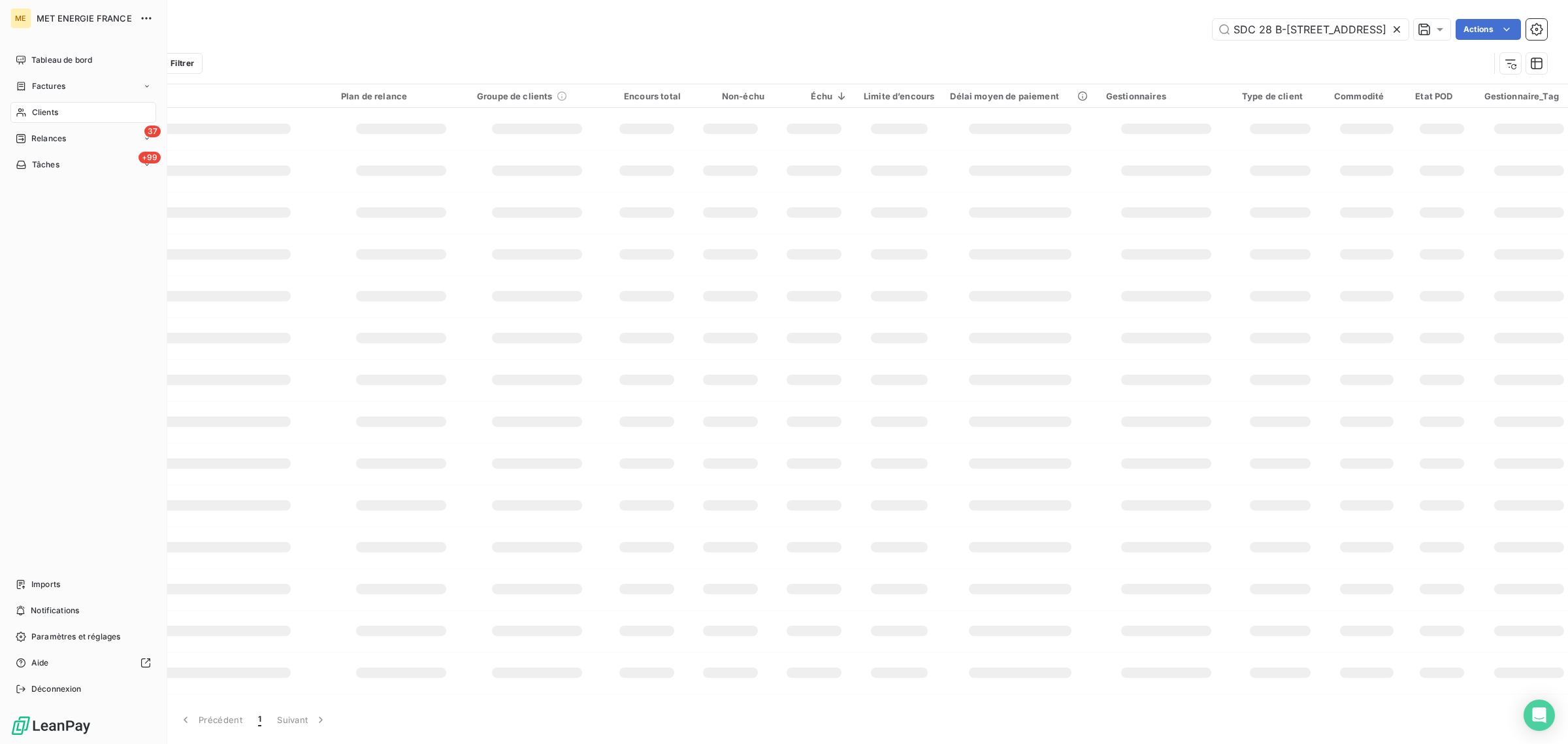
scroll to position [0, 26]
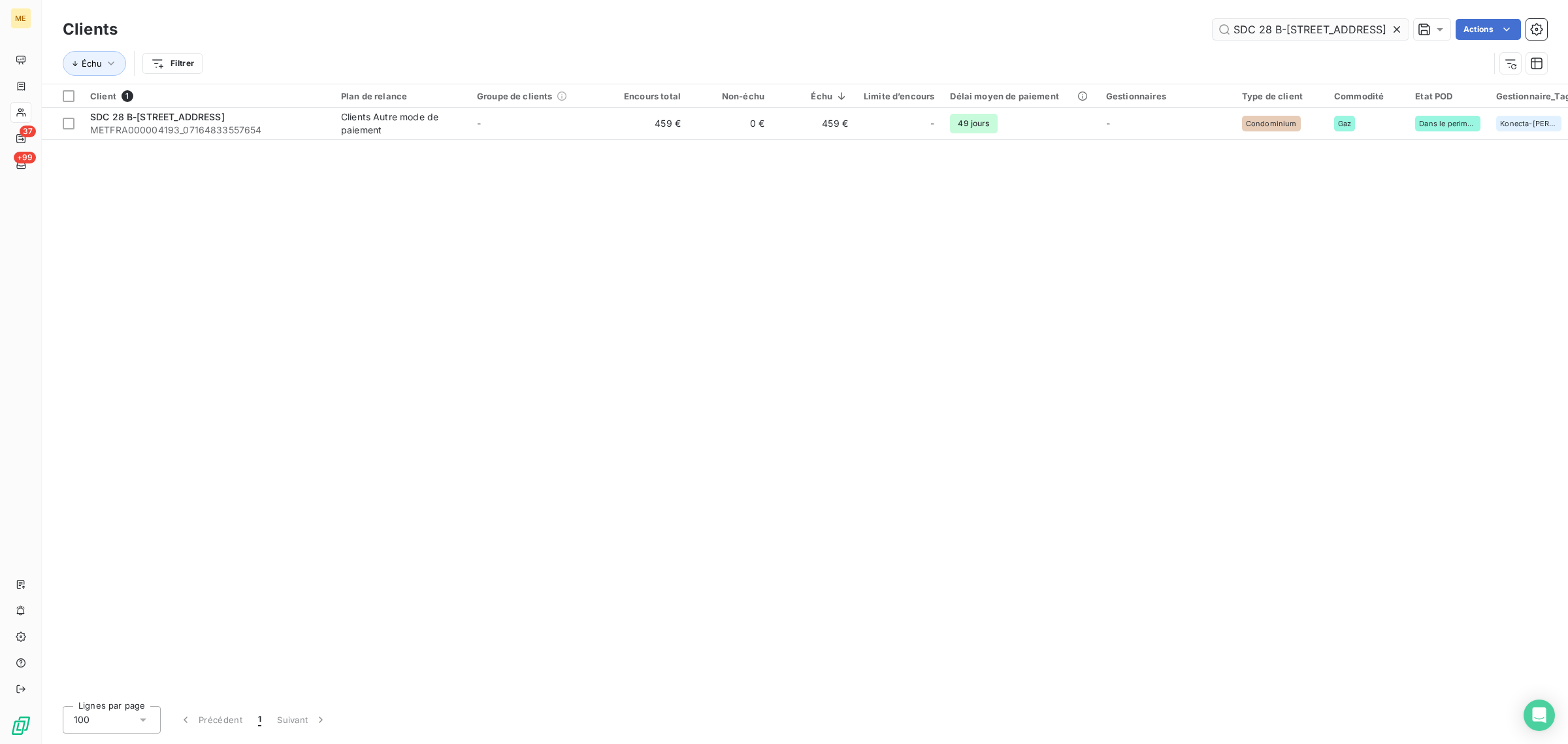
click at [1393, 28] on icon at bounding box center [1397, 29] width 13 height 13
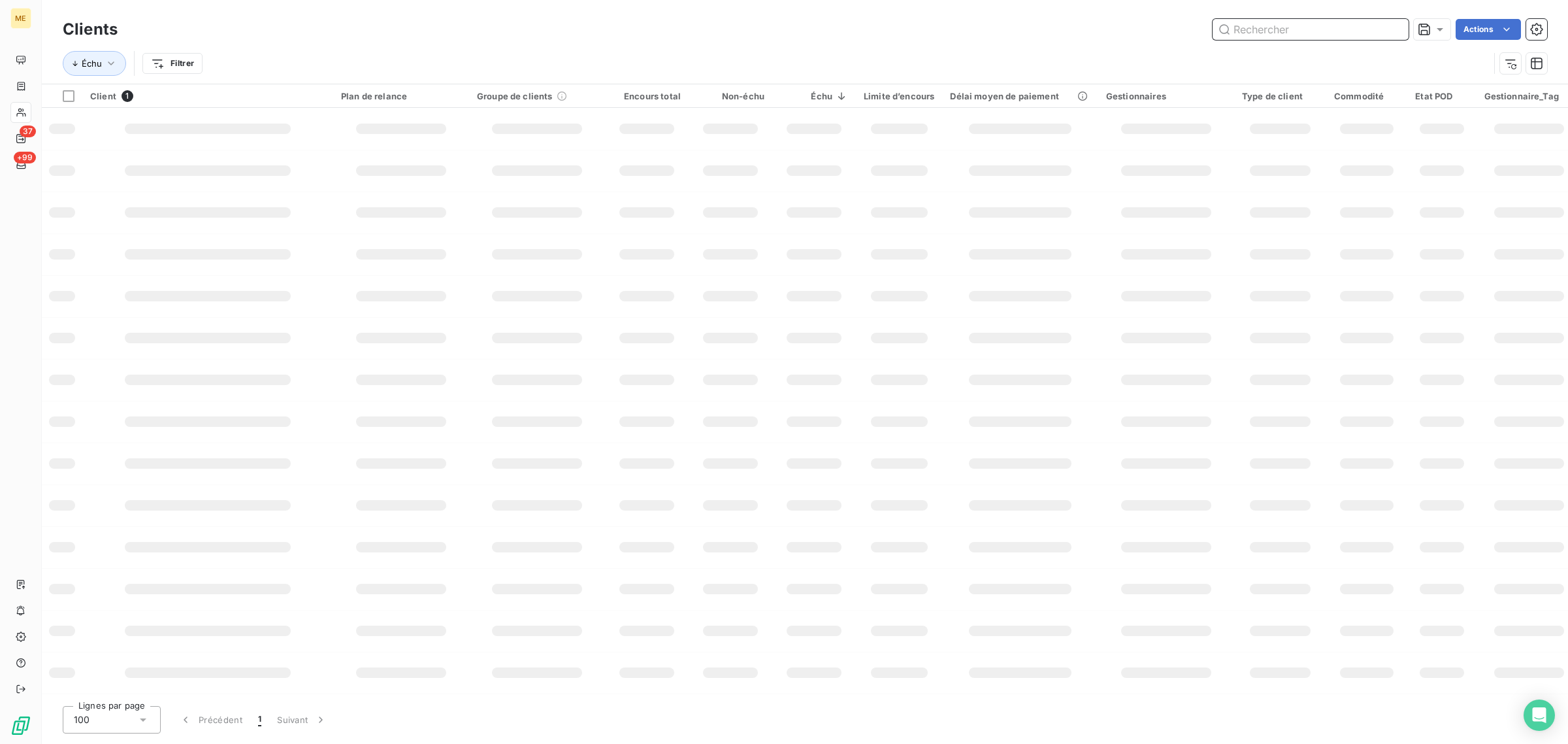
click at [1294, 28] on input "text" at bounding box center [1311, 29] width 196 height 21
paste input "SDC [STREET_ADDRESS]"
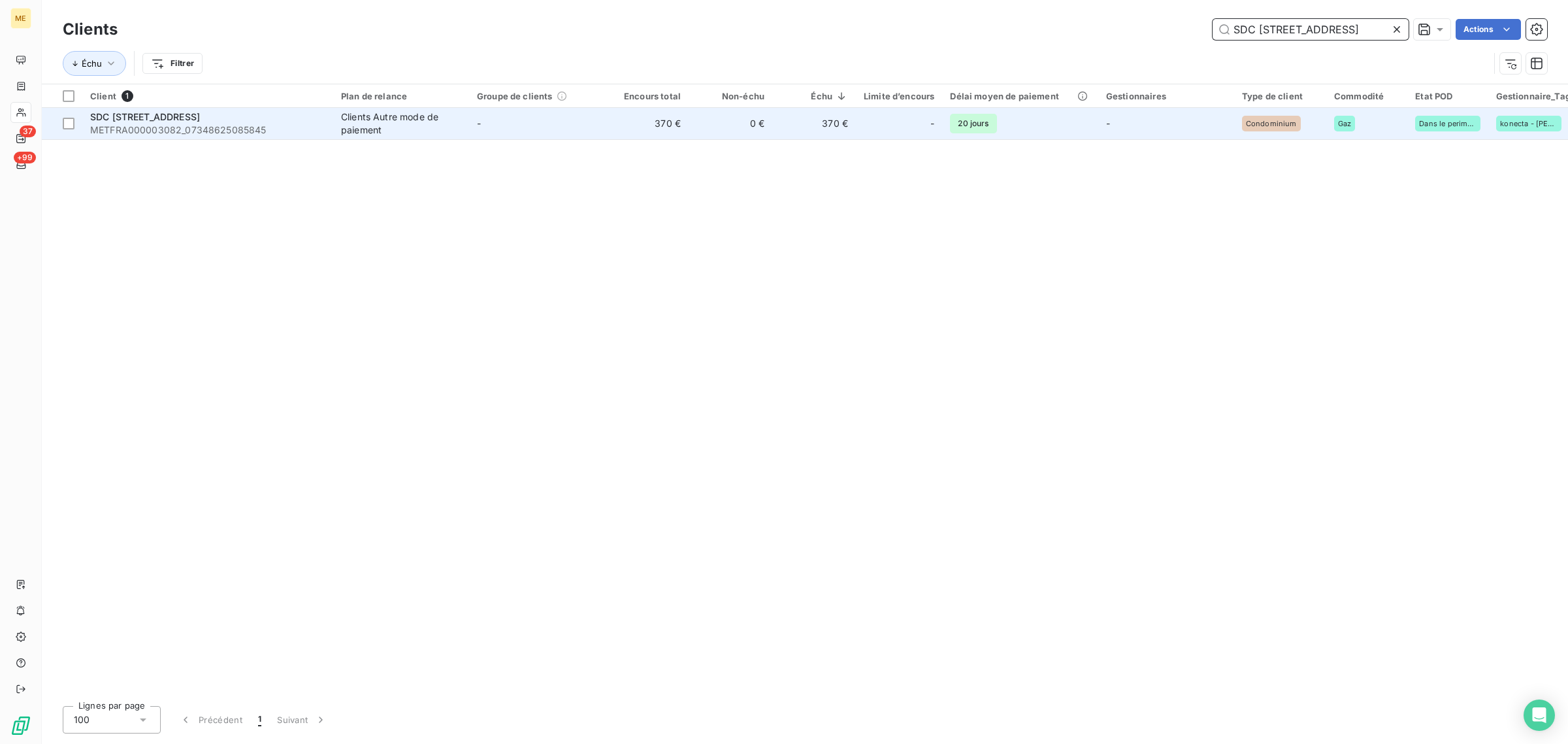
type input "SDC [STREET_ADDRESS]"
click at [705, 133] on td "0 €" at bounding box center [730, 123] width 84 height 31
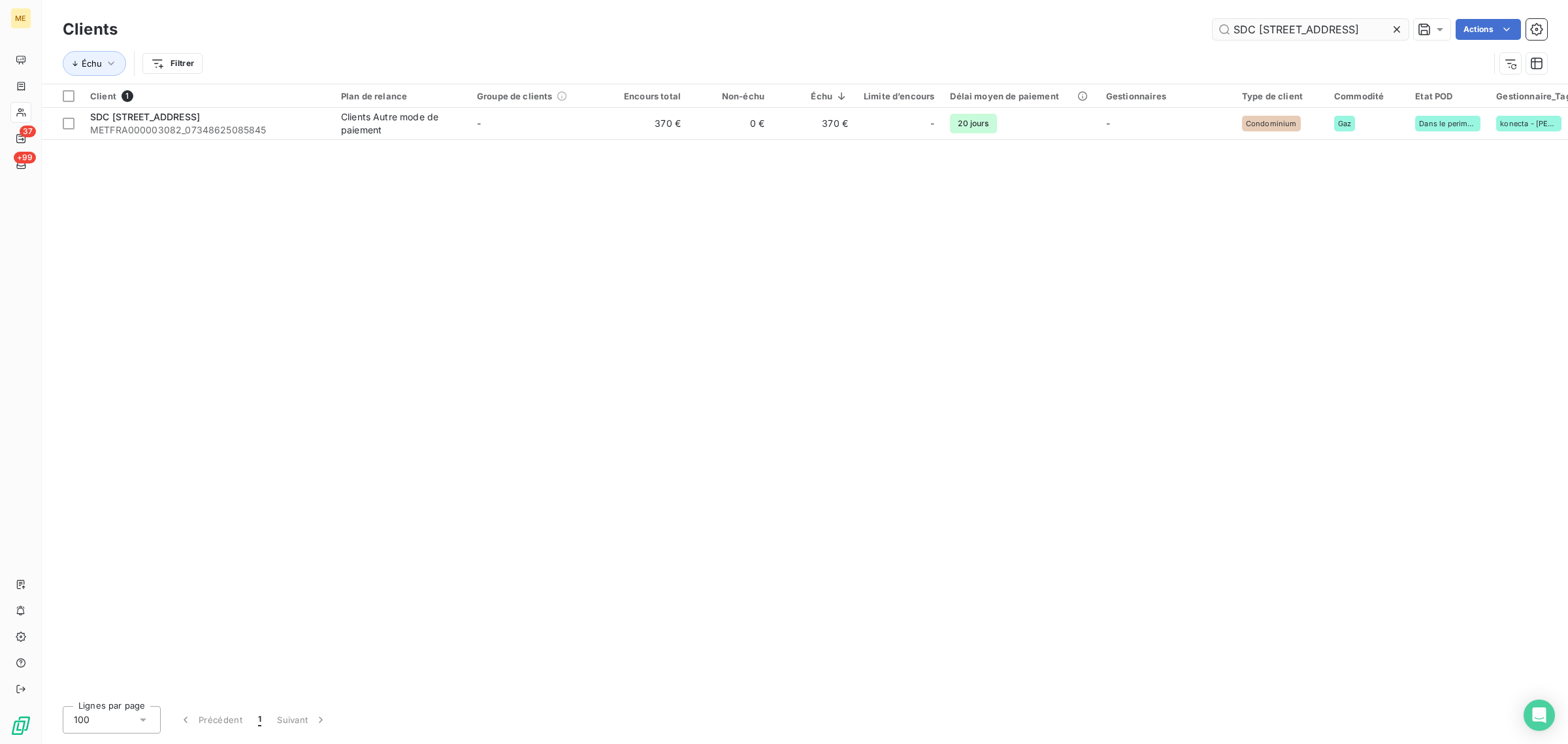
click at [1386, 30] on input "SDC [STREET_ADDRESS]" at bounding box center [1311, 29] width 196 height 21
click at [1392, 30] on icon at bounding box center [1397, 29] width 13 height 13
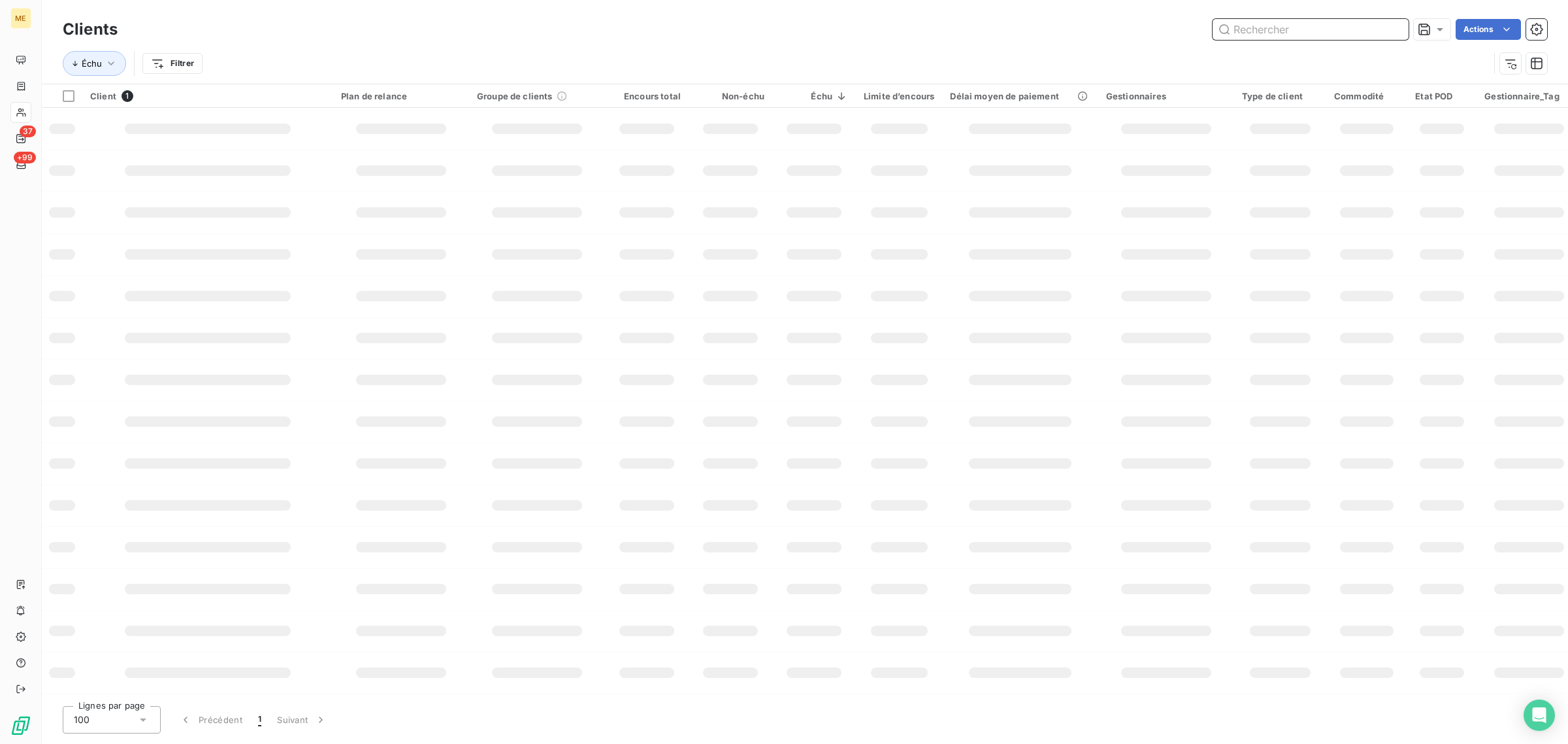
click at [1280, 29] on input "text" at bounding box center [1311, 29] width 196 height 21
paste input "SDC LA JAUFAITE G3 [STREET_ADDRESS][PERSON_NAME]"
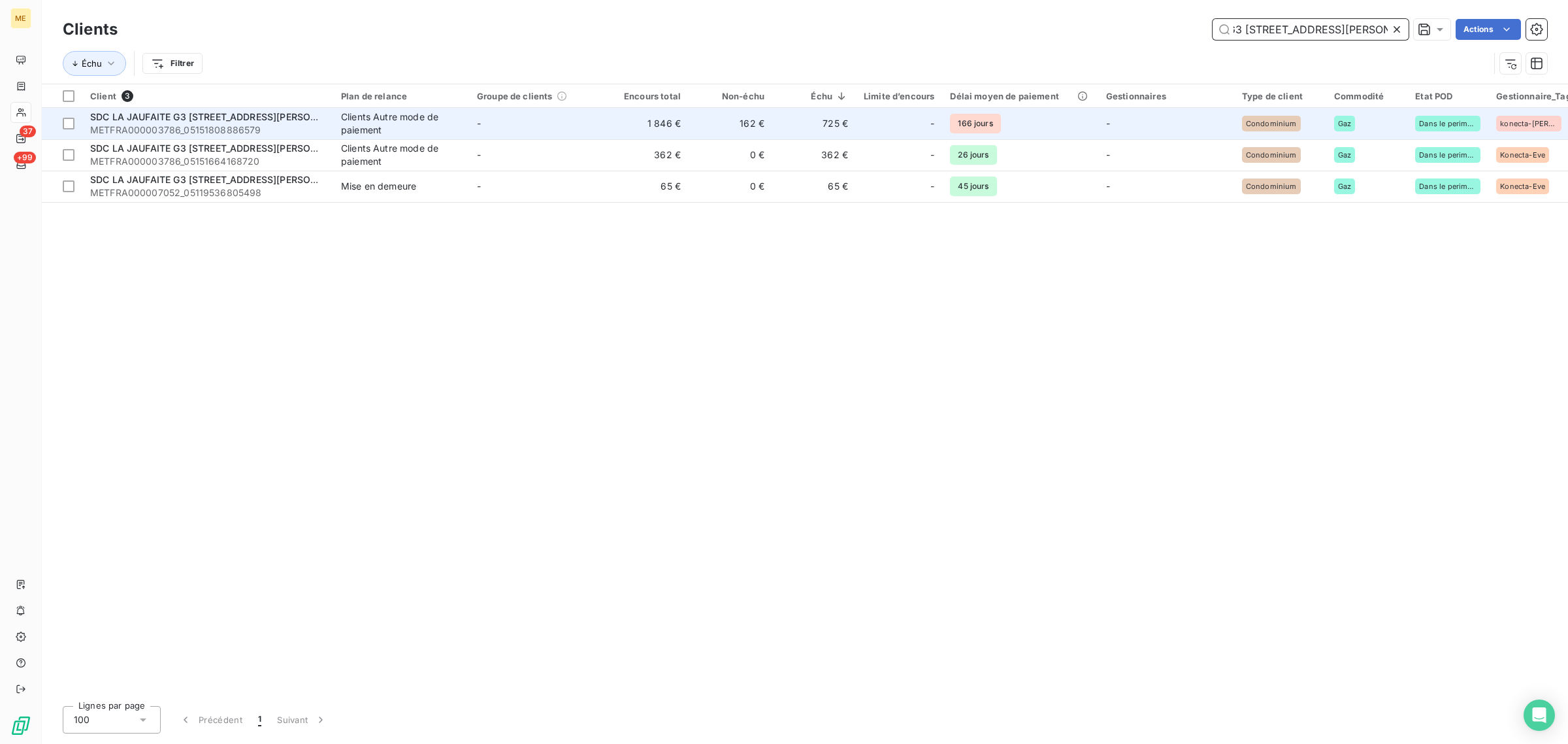
type input "SDC LA JAUFAITE G3 [STREET_ADDRESS][PERSON_NAME]"
click at [540, 130] on td "-" at bounding box center [537, 123] width 136 height 31
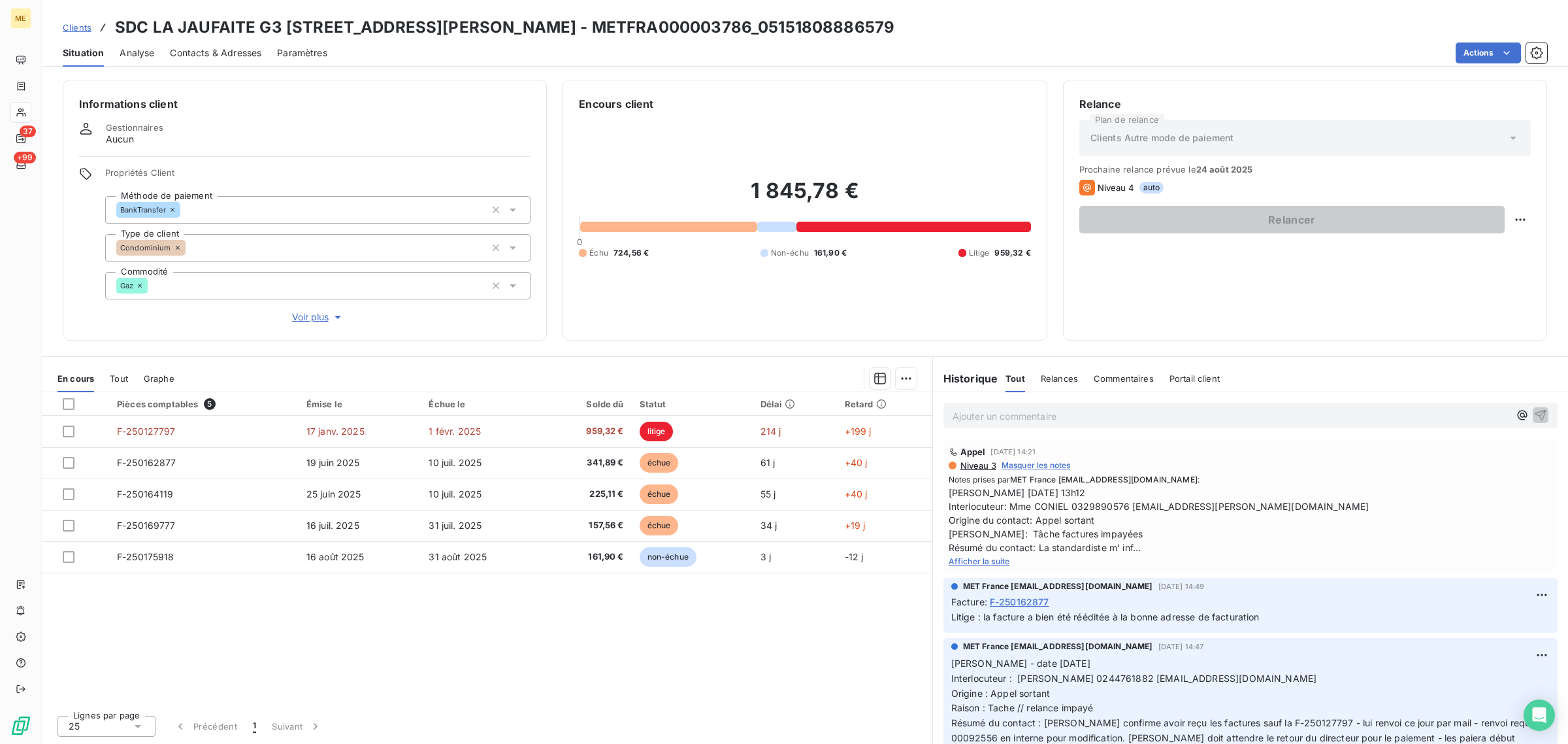
click at [975, 563] on span "Afficher la suite" at bounding box center [979, 561] width 61 height 10
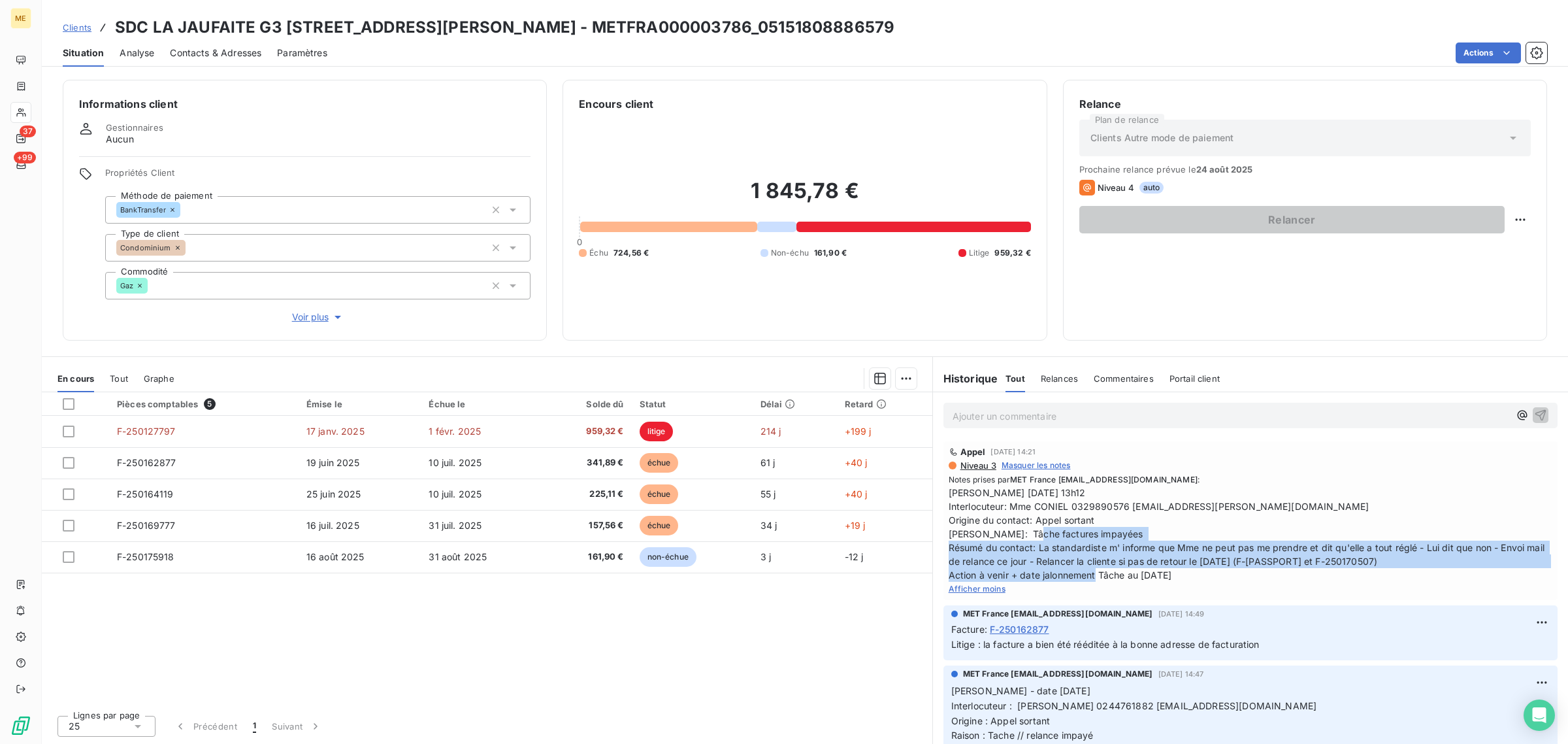
drag, startPoint x: 948, startPoint y: 546, endPoint x: 1224, endPoint y: 574, distance: 277.4
click at [1224, 574] on span "[PERSON_NAME] [DATE] 13h12 Interlocuteur: Mme CONIEL 0329890576 [EMAIL_ADDRESS]…" at bounding box center [1250, 533] width 603 height 96
click at [1219, 579] on span "[PERSON_NAME] [DATE] 13h12 Interlocuteur: Mme CONIEL 0329890576 [EMAIL_ADDRESS]…" at bounding box center [1250, 533] width 603 height 96
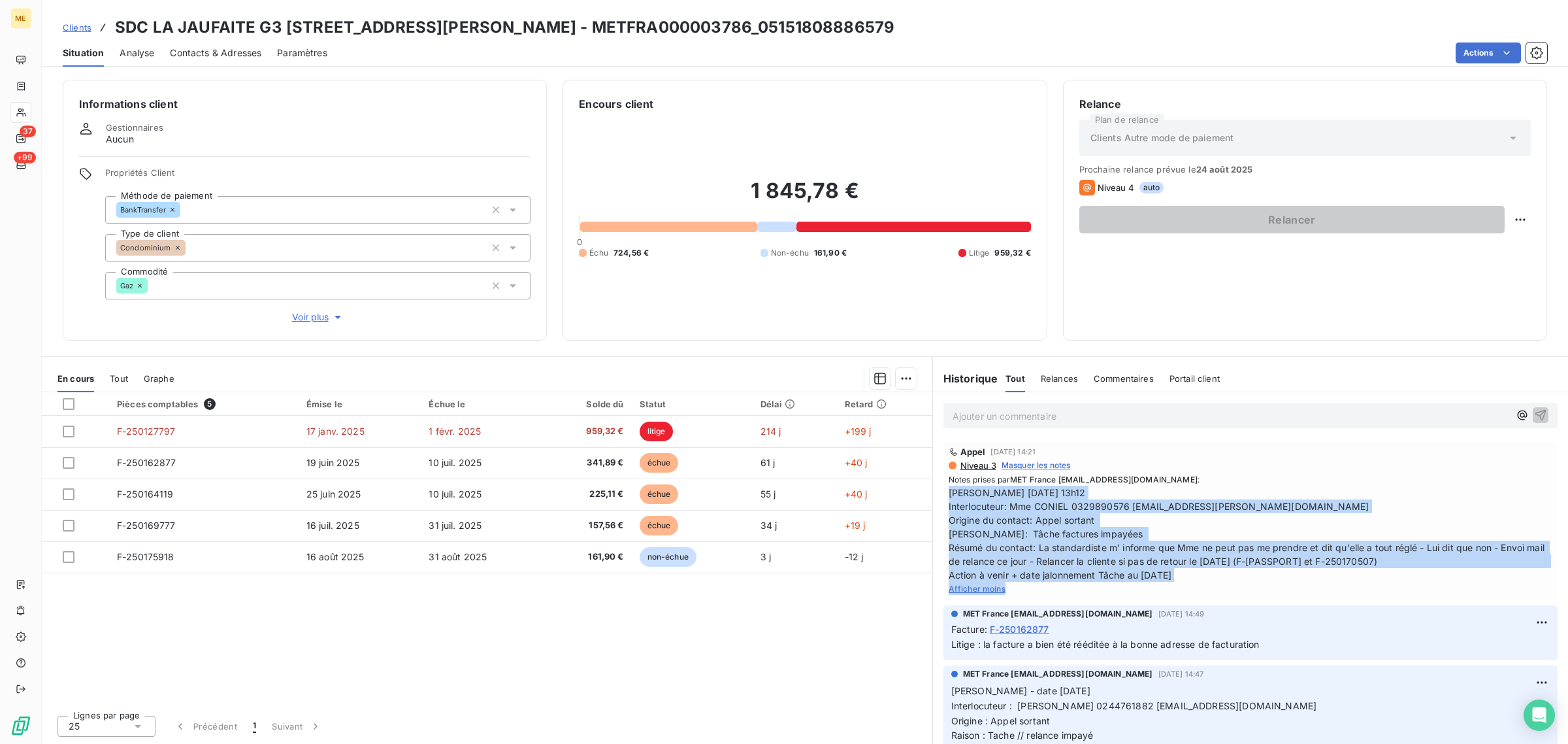
drag, startPoint x: 1194, startPoint y: 582, endPoint x: 1077, endPoint y: 511, distance: 136.9
click at [959, 503] on div "Notes prises par MET France [EMAIL_ADDRESS][DOMAIN_NAME] : [PERSON_NAME] [DATE]…" at bounding box center [1250, 535] width 603 height 121
click at [1299, 503] on span "[PERSON_NAME] [DATE] 13h12 Interlocuteur: Mme CONIEL 0329890576 [EMAIL_ADDRESS]…" at bounding box center [1250, 533] width 603 height 96
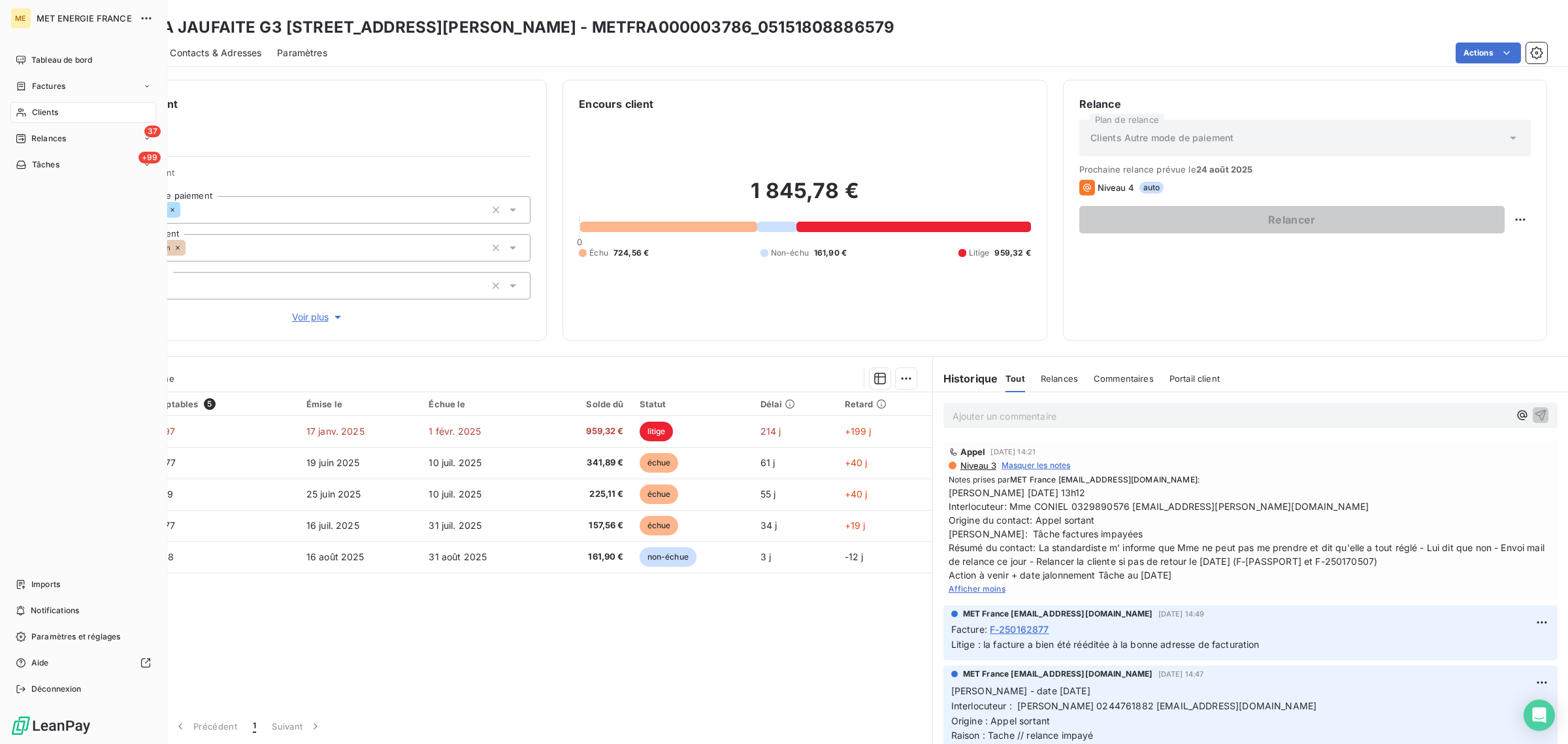
click at [25, 110] on icon at bounding box center [21, 113] width 11 height 11
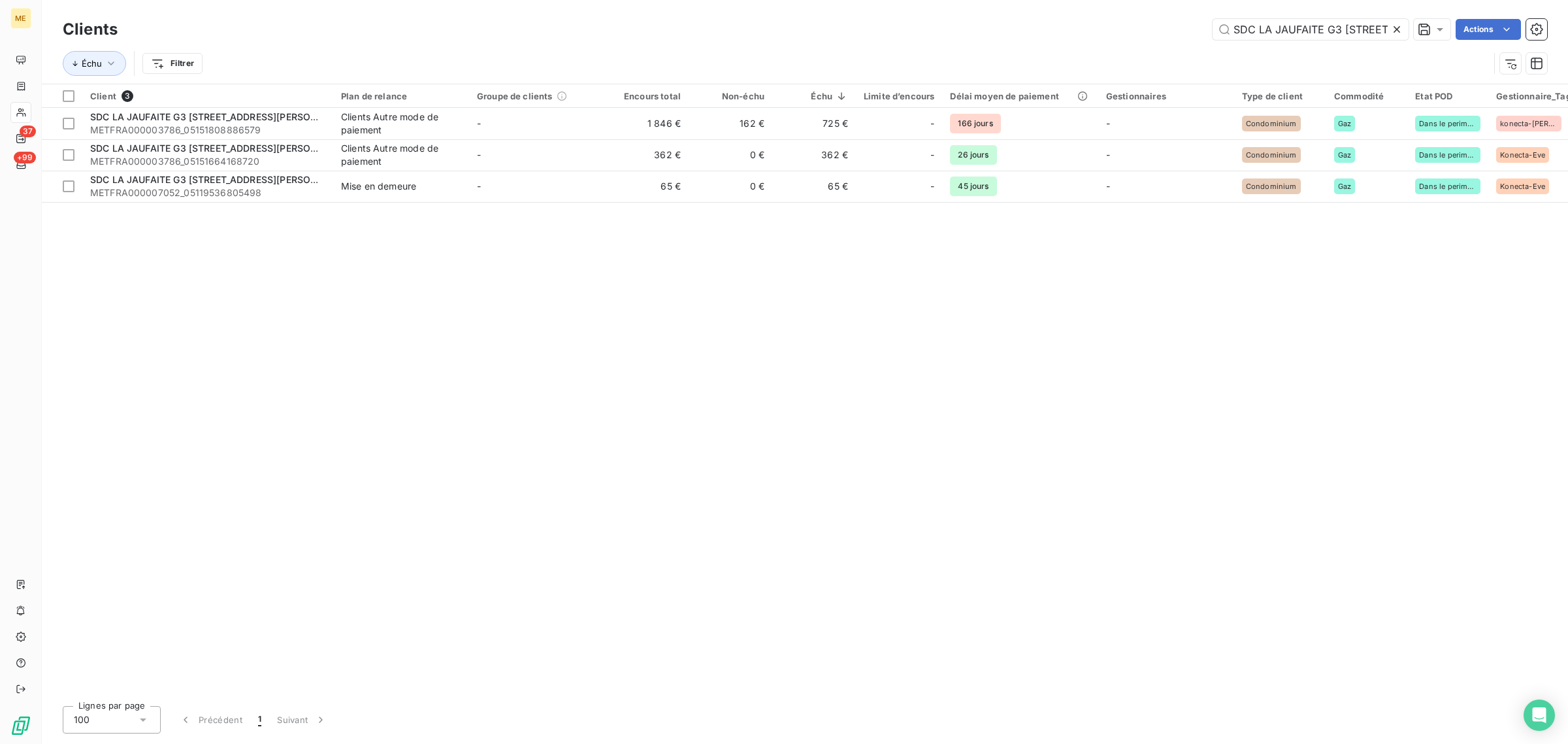
click at [1397, 31] on icon at bounding box center [1397, 29] width 13 height 13
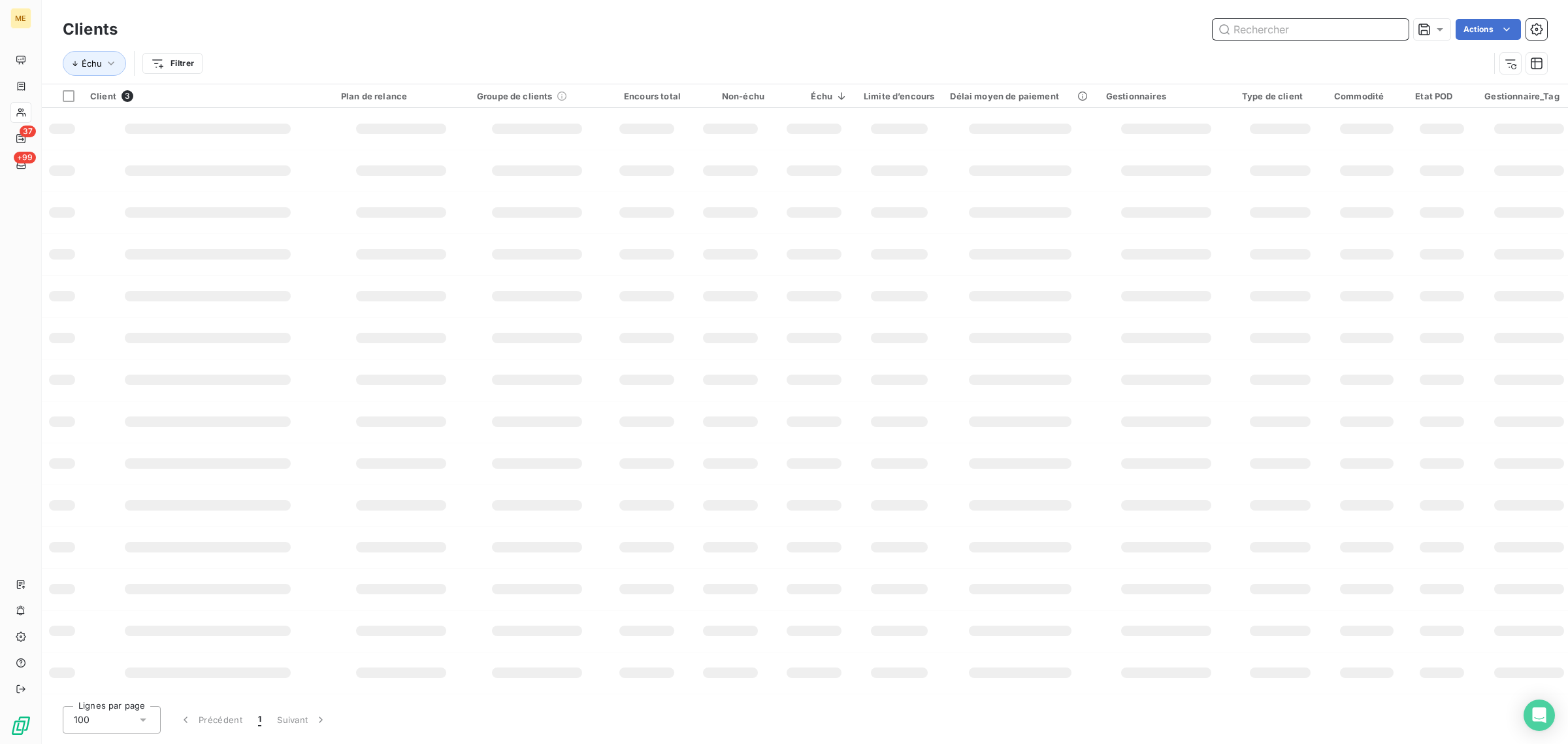
click at [1274, 31] on input "text" at bounding box center [1311, 29] width 196 height 21
paste input "SDC LA JAUFAITE G4"
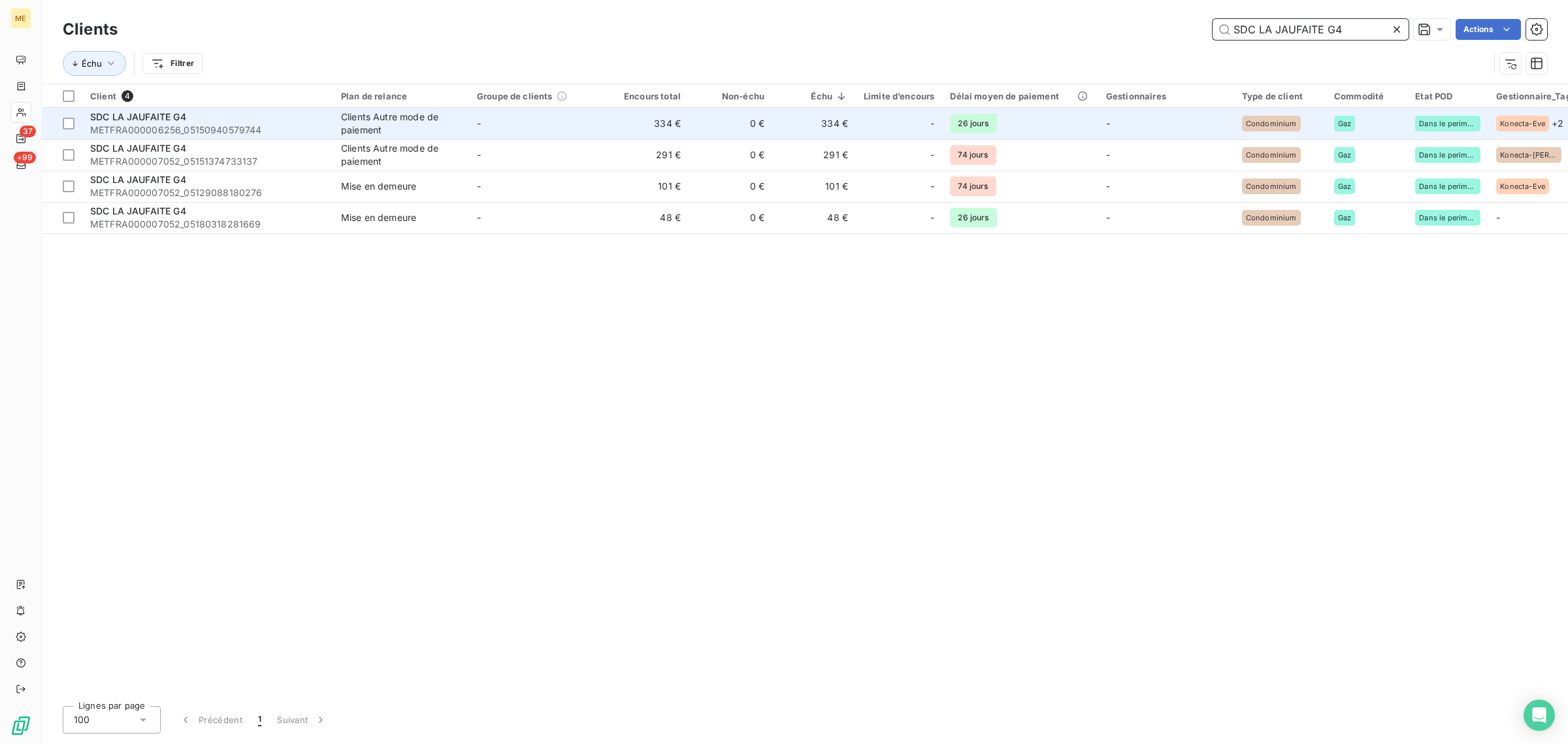
type input "SDC LA JAUFAITE G4"
click at [446, 132] on div "Clients Autre mode de paiement" at bounding box center [401, 123] width 120 height 26
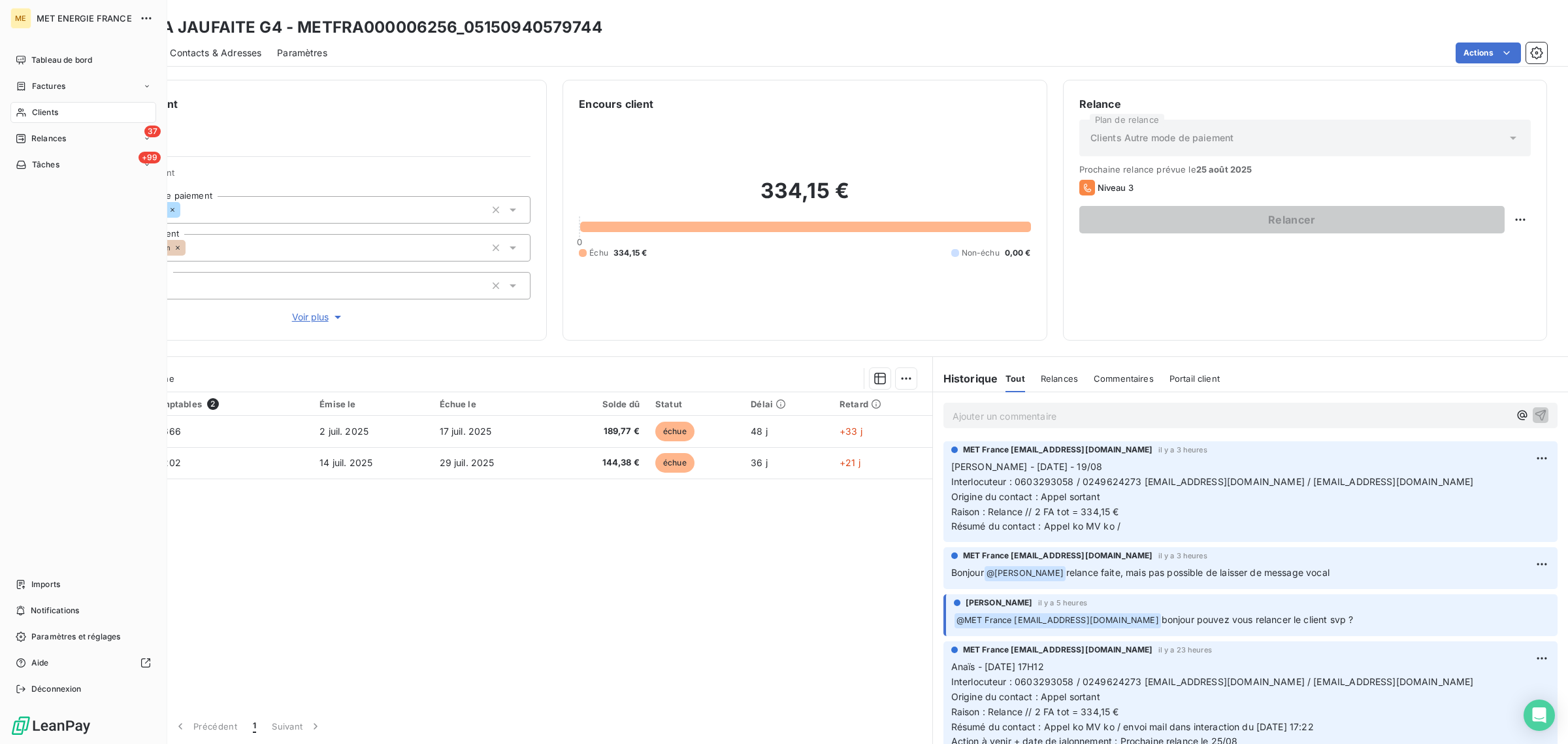
click at [33, 117] on span "Clients" at bounding box center [45, 112] width 26 height 12
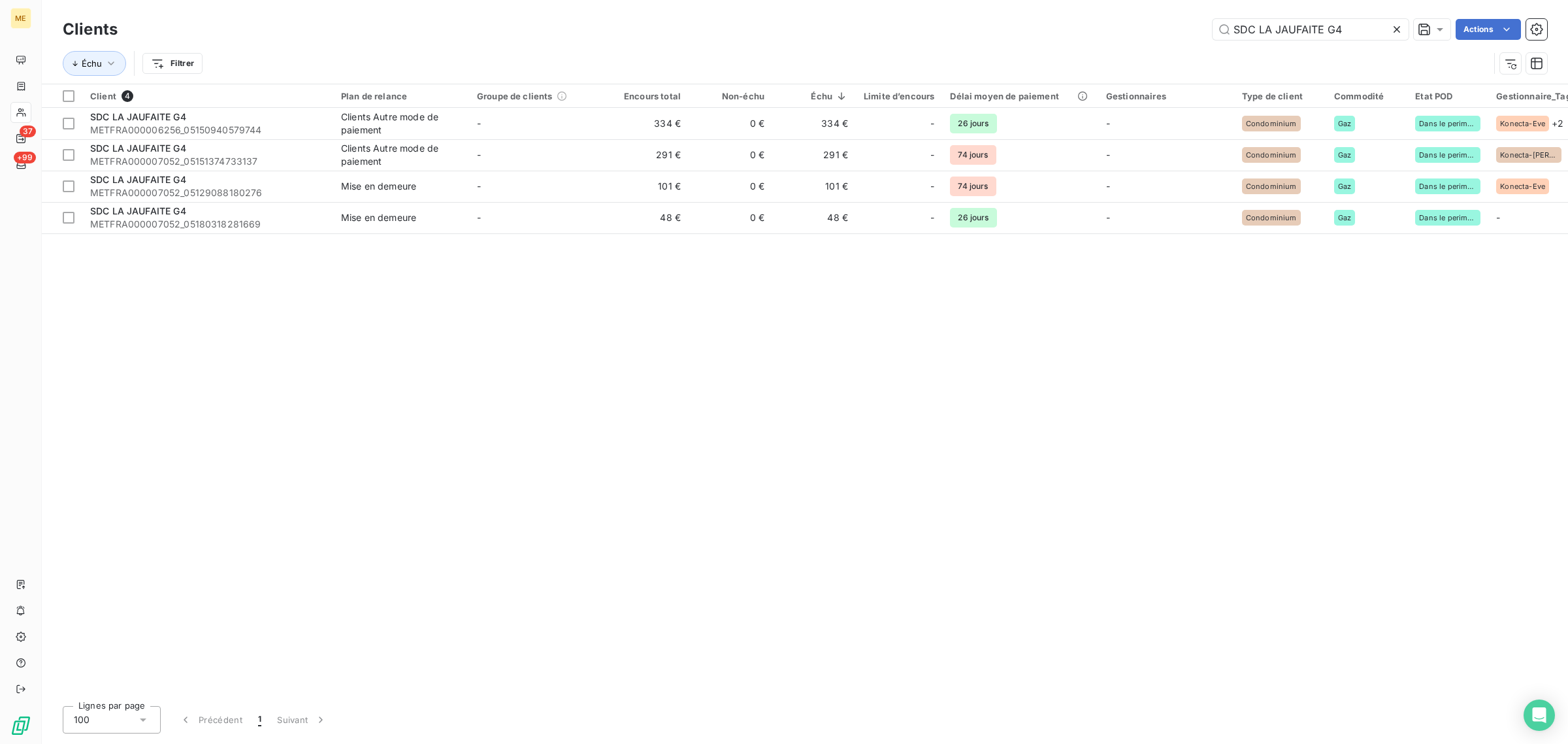
click at [1395, 31] on icon at bounding box center [1397, 29] width 13 height 13
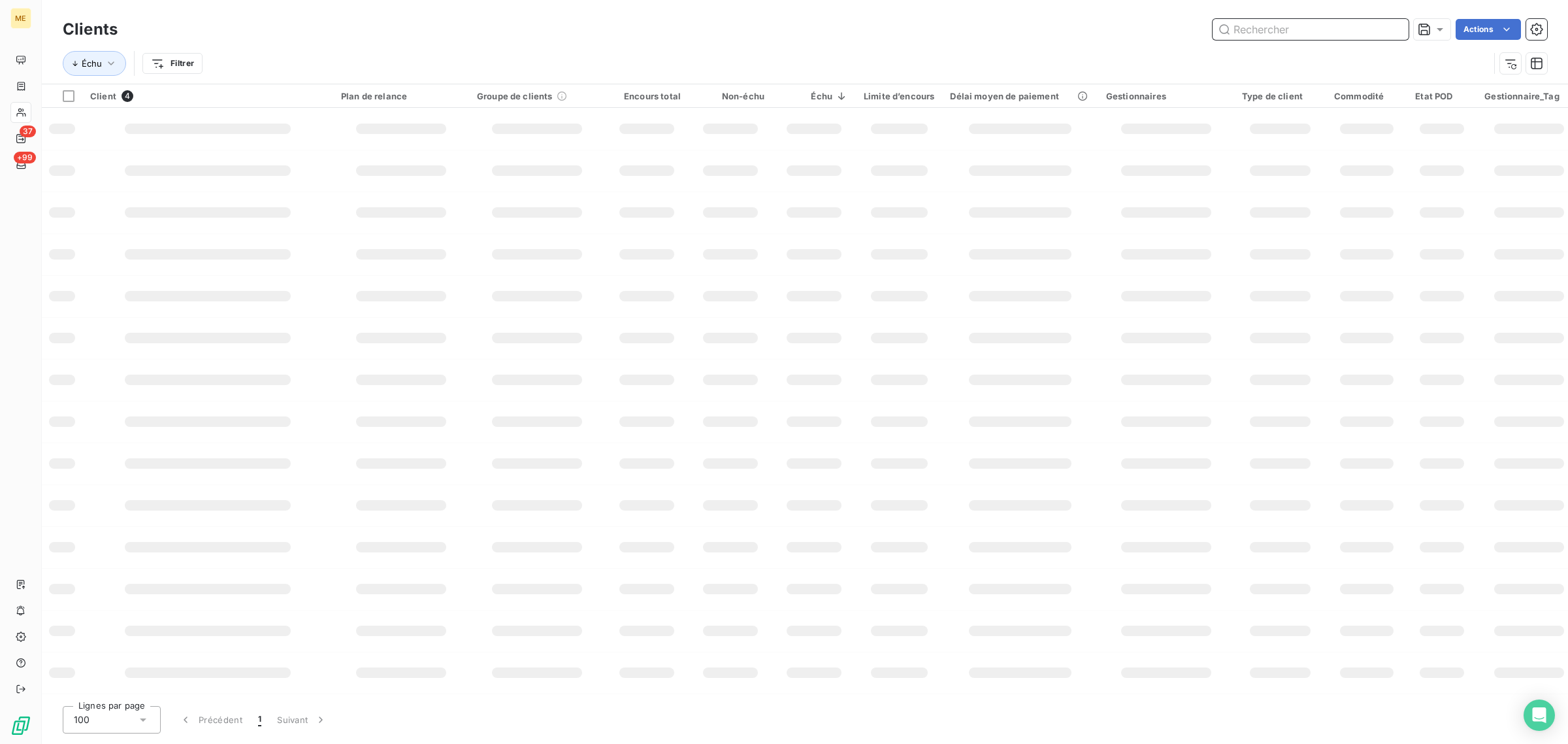
click at [1266, 30] on input "text" at bounding box center [1311, 29] width 196 height 21
paste input "RESIDENCE [GEOGRAPHIC_DATA] [GEOGRAPHIC_DATA] 36 AV [PERSON_NAME]"
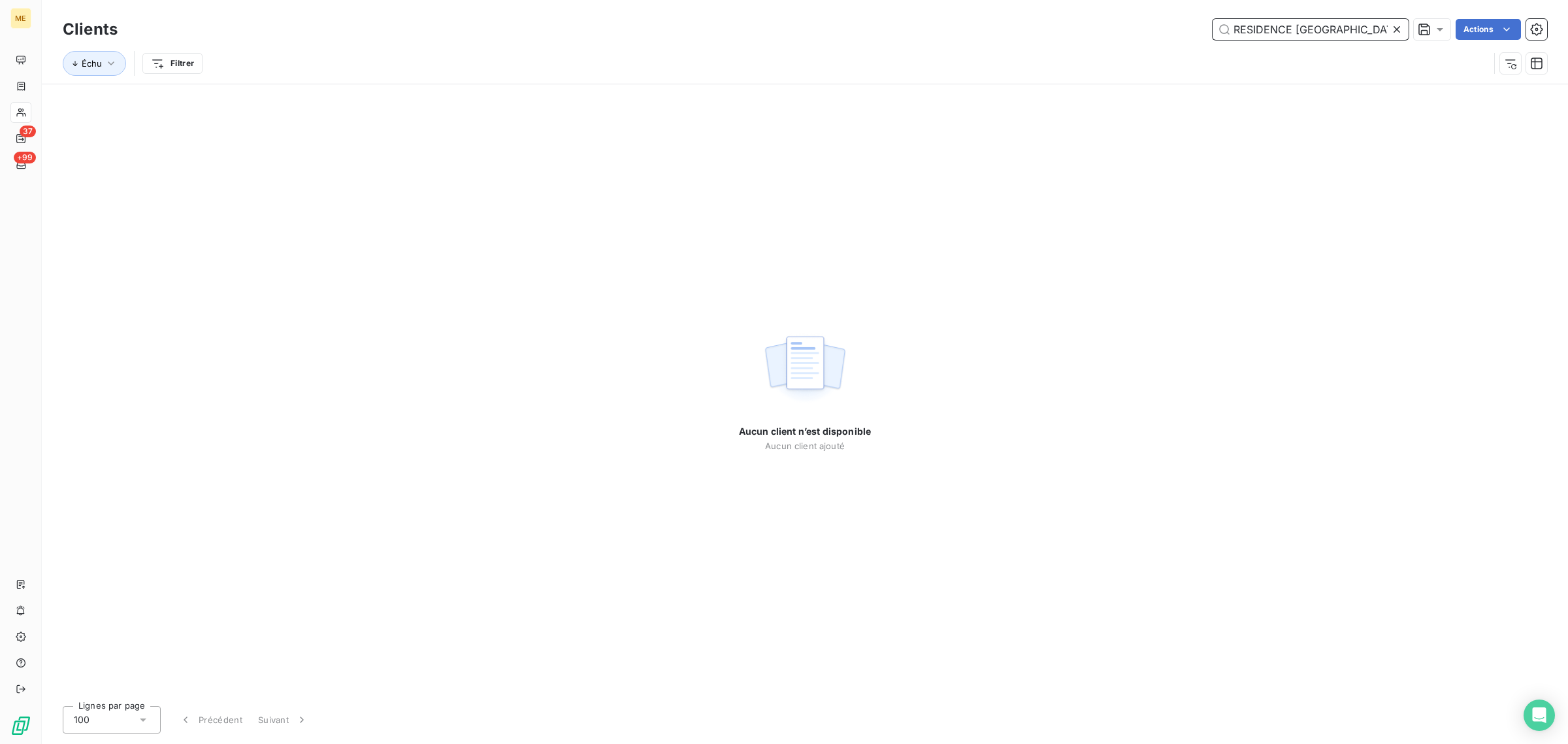
scroll to position [0, 117]
drag, startPoint x: 1363, startPoint y: 26, endPoint x: 1529, endPoint y: 47, distance: 167.3
click at [1529, 47] on div "Clients RESIDENCE [GEOGRAPHIC_DATA] [GEOGRAPHIC_DATA] 36 AV [PERSON_NAME] Actio…" at bounding box center [805, 49] width 1484 height 68
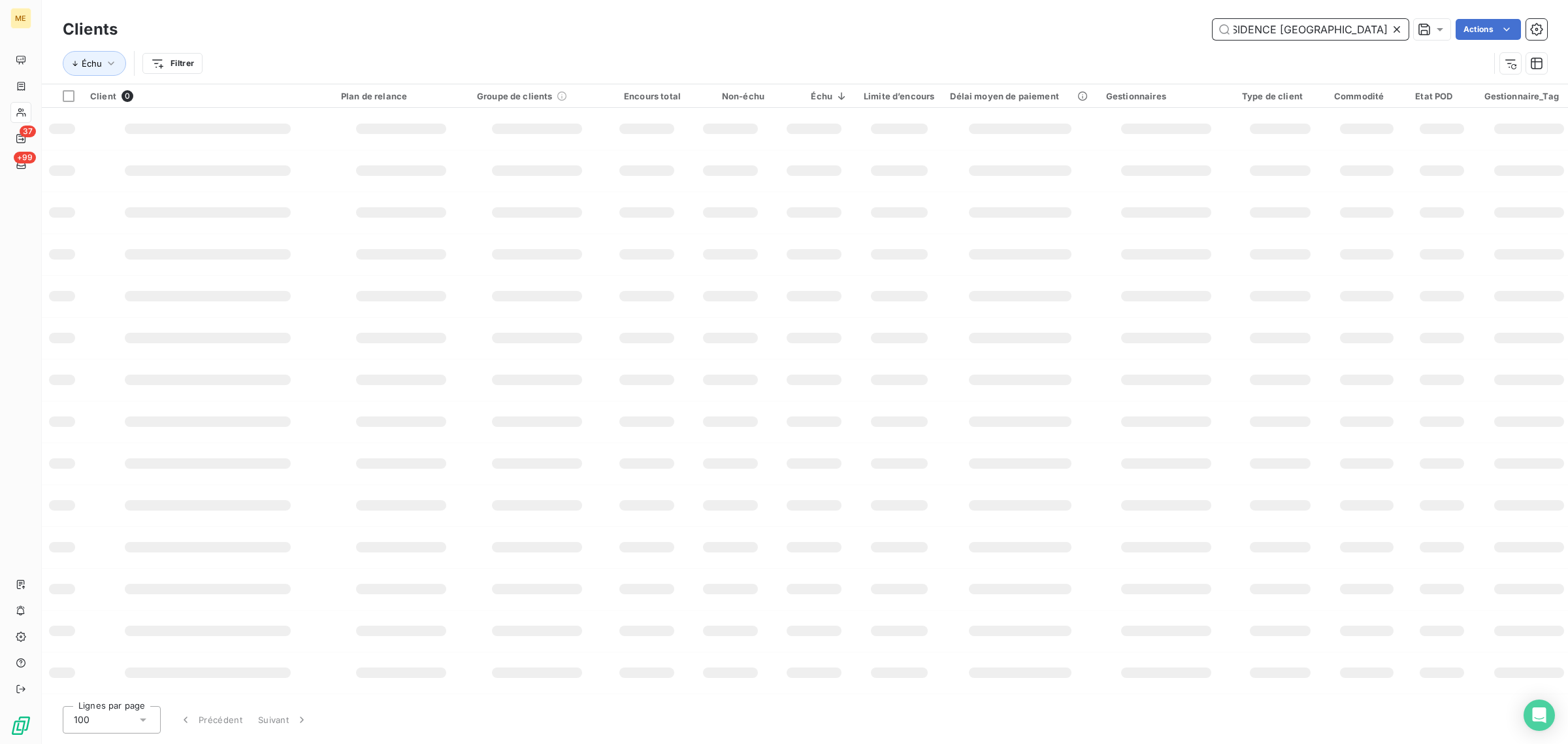
scroll to position [0, 0]
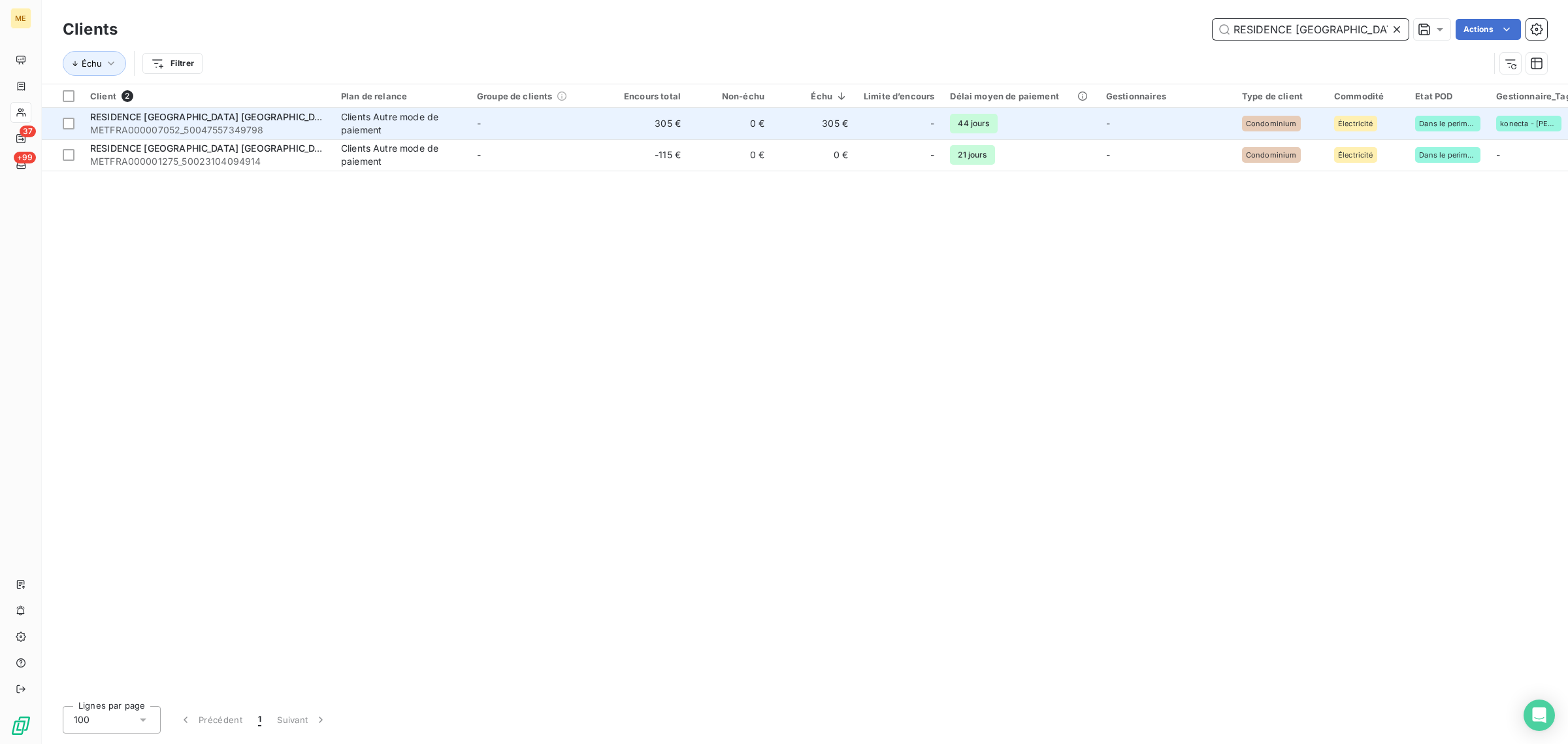
type input "RESIDENCE [GEOGRAPHIC_DATA]"
click at [537, 121] on td "-" at bounding box center [537, 123] width 136 height 31
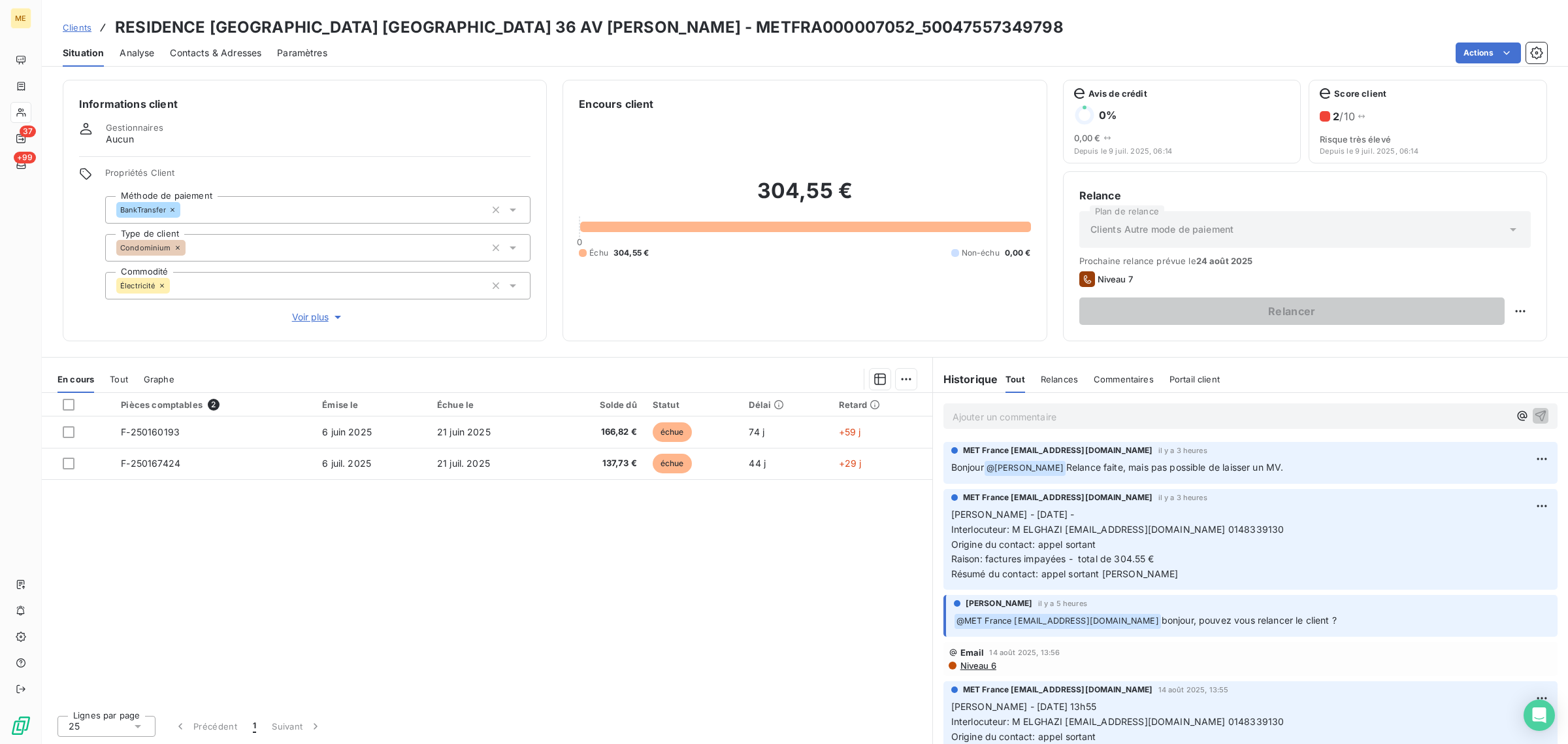
drag, startPoint x: 1092, startPoint y: 466, endPoint x: 1294, endPoint y: 466, distance: 202.0
click at [1294, 466] on p "Bonjour @ [PERSON_NAME] Relance faite, mais pas possible de laisser un MV." at bounding box center [1251, 468] width 599 height 15
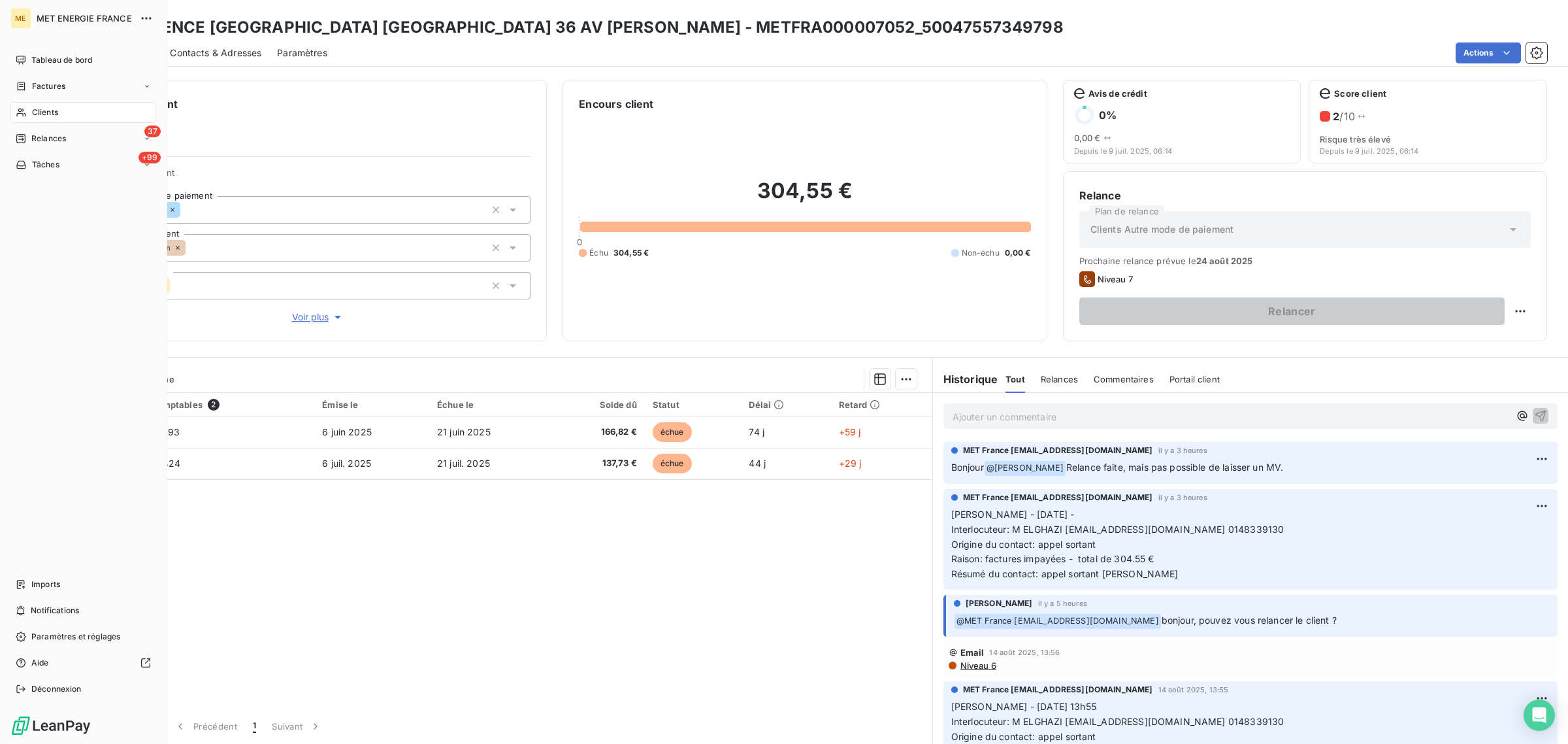
drag, startPoint x: 41, startPoint y: 108, endPoint x: 97, endPoint y: 110, distance: 56.0
click at [35, 111] on span "Clients" at bounding box center [45, 112] width 26 height 12
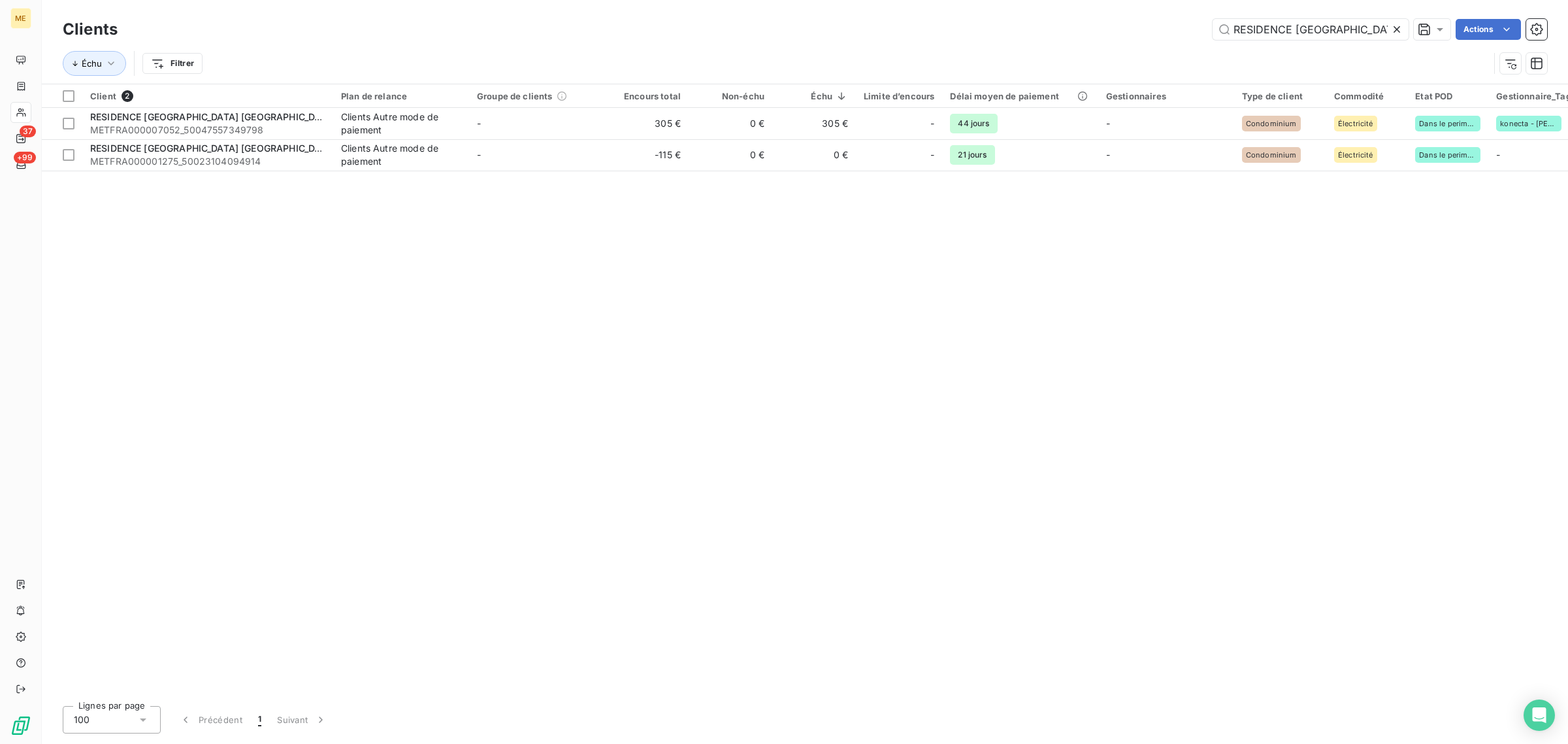
click at [1396, 25] on icon at bounding box center [1397, 29] width 13 height 13
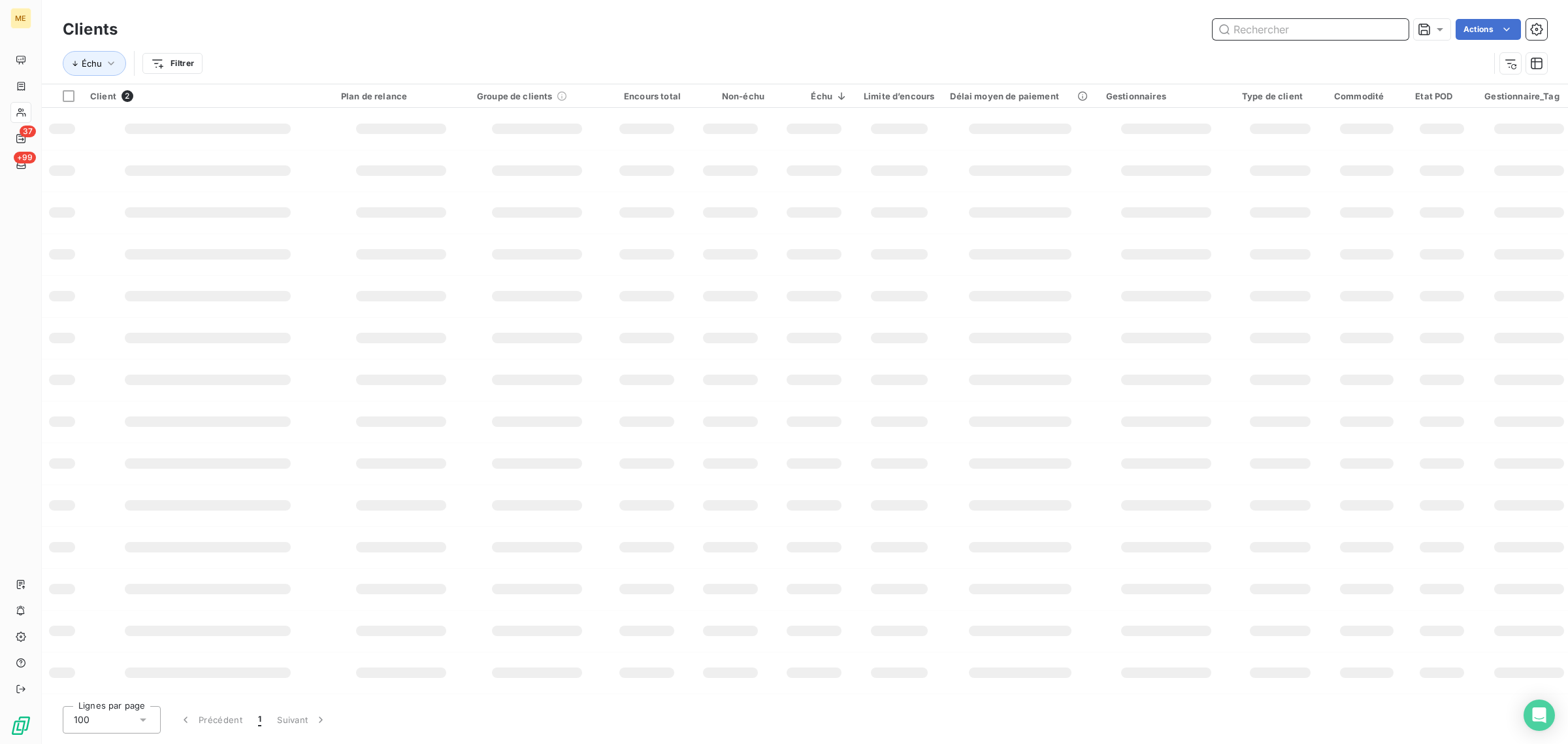
click at [1325, 34] on input "text" at bounding box center [1311, 29] width 196 height 21
paste input "SDC LA JAUFAITE G4"
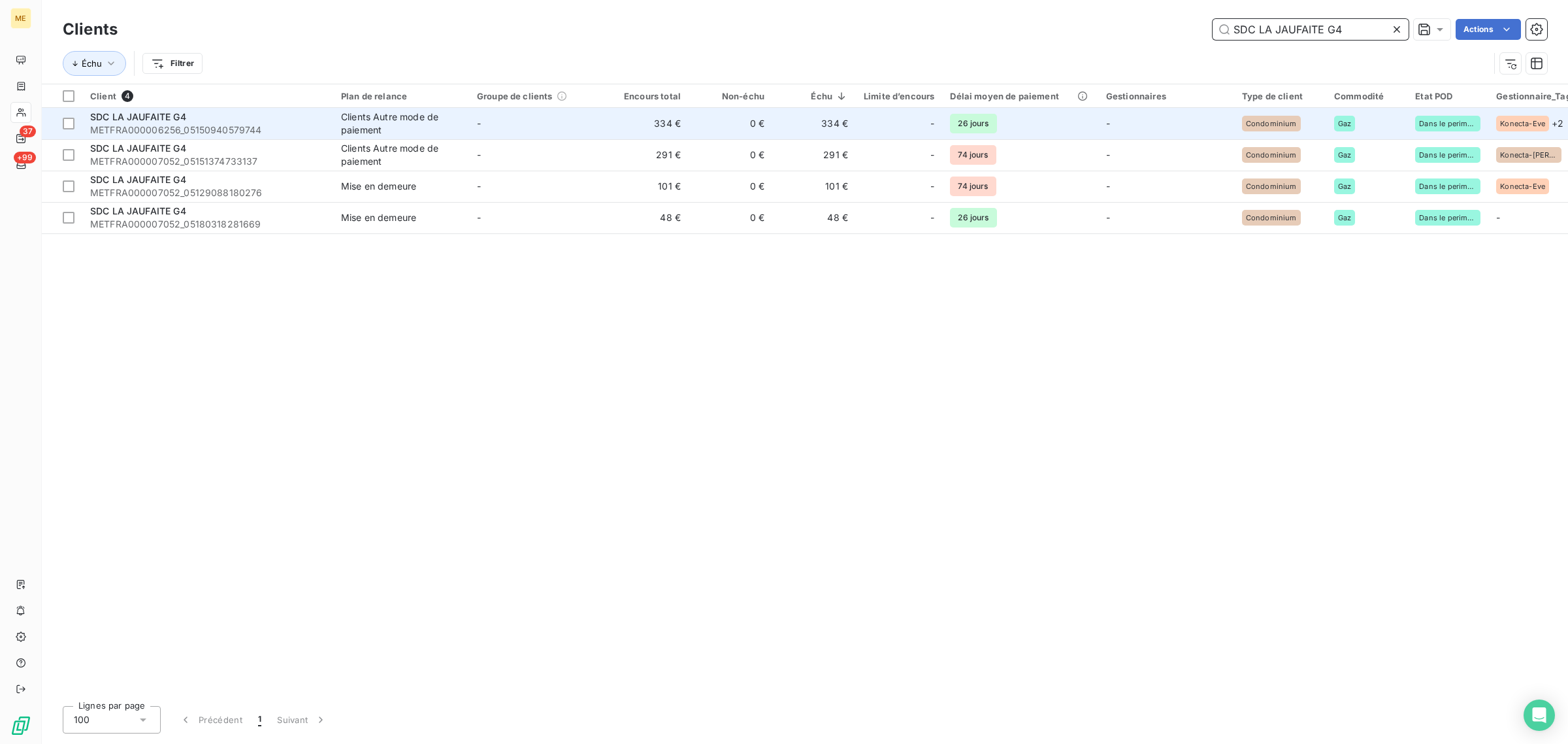
type input "SDC LA JAUFAITE G4"
click at [560, 129] on td "-" at bounding box center [537, 123] width 136 height 31
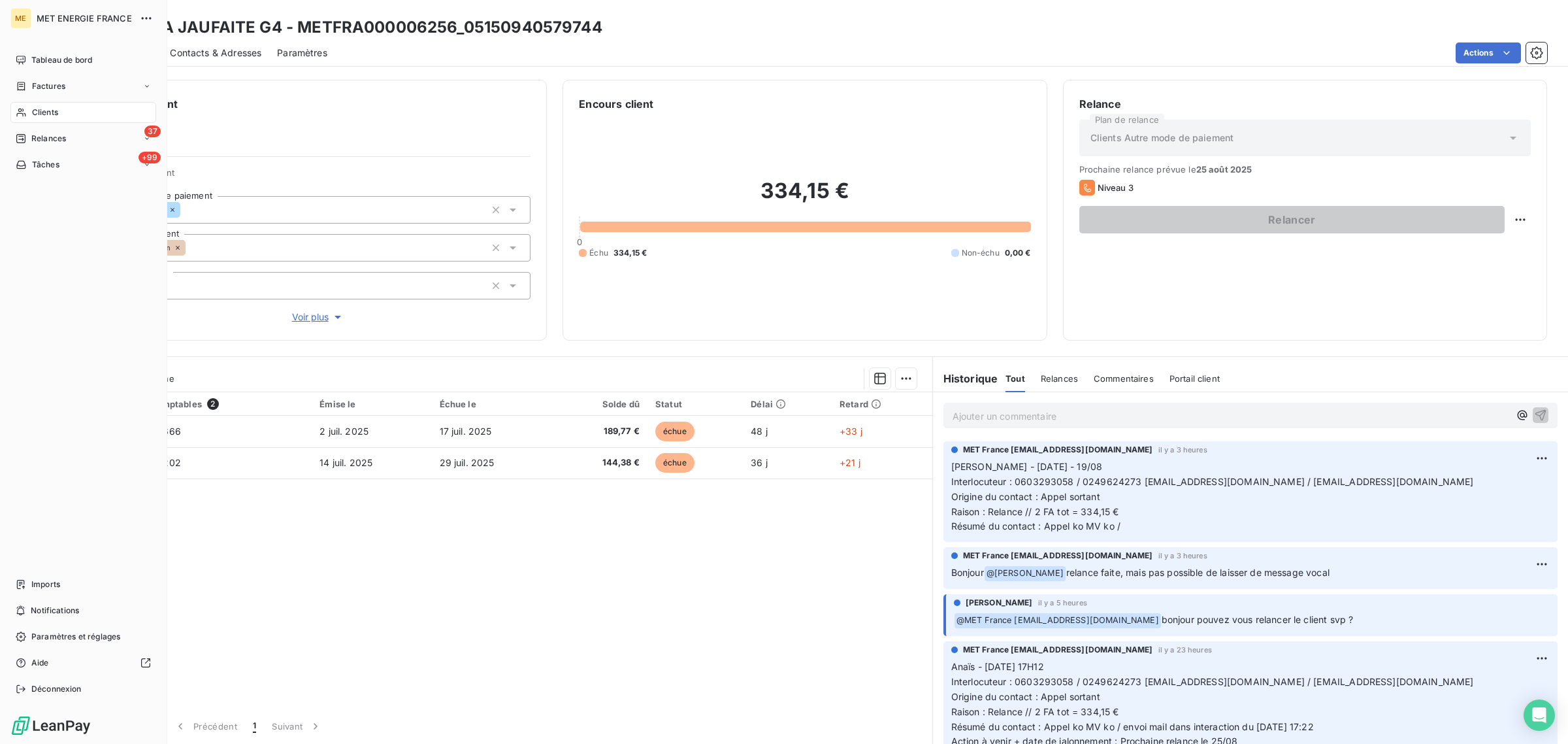
click at [28, 108] on div "Clients" at bounding box center [84, 112] width 146 height 21
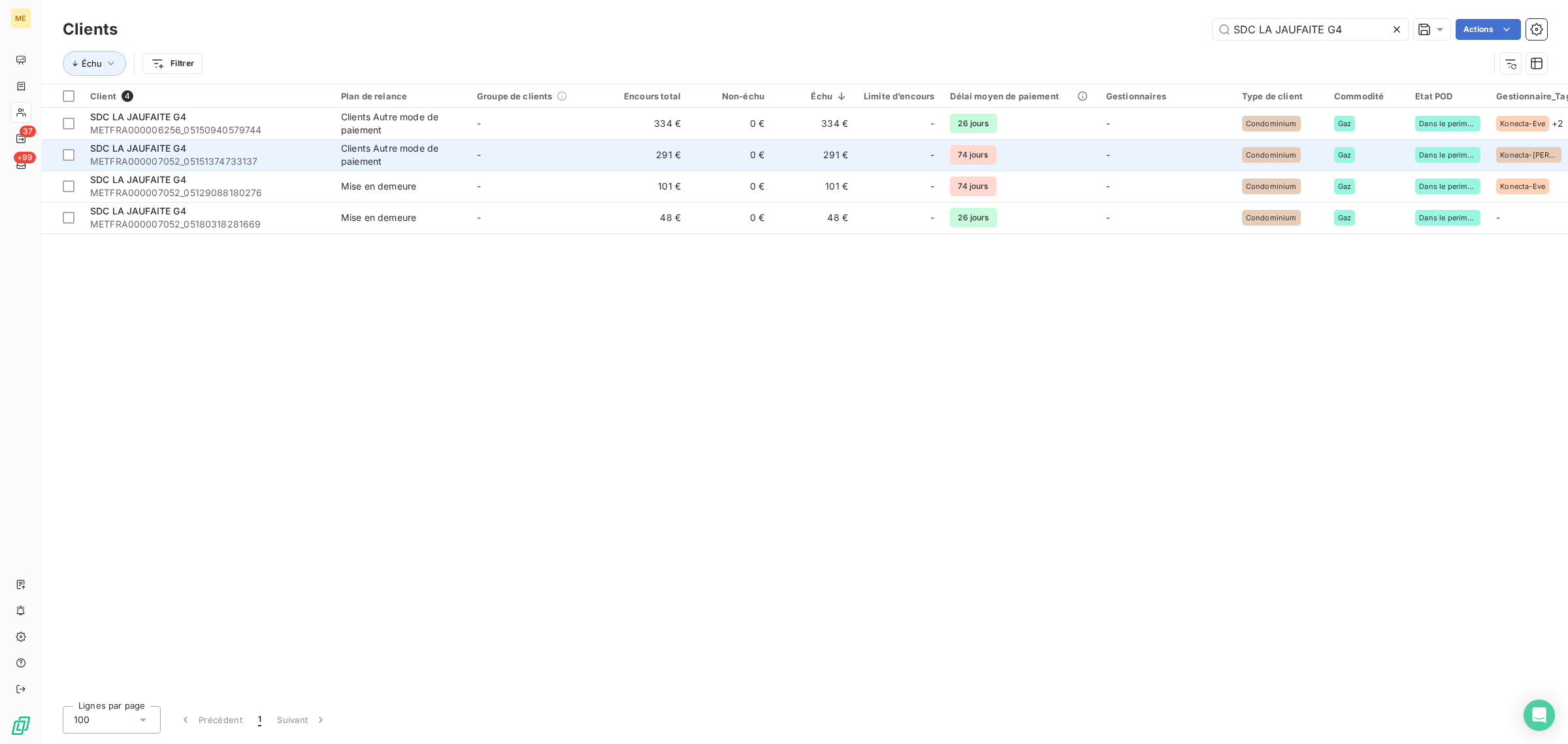
click at [301, 157] on span "METFRA000007052_05151374733137" at bounding box center [208, 161] width 235 height 13
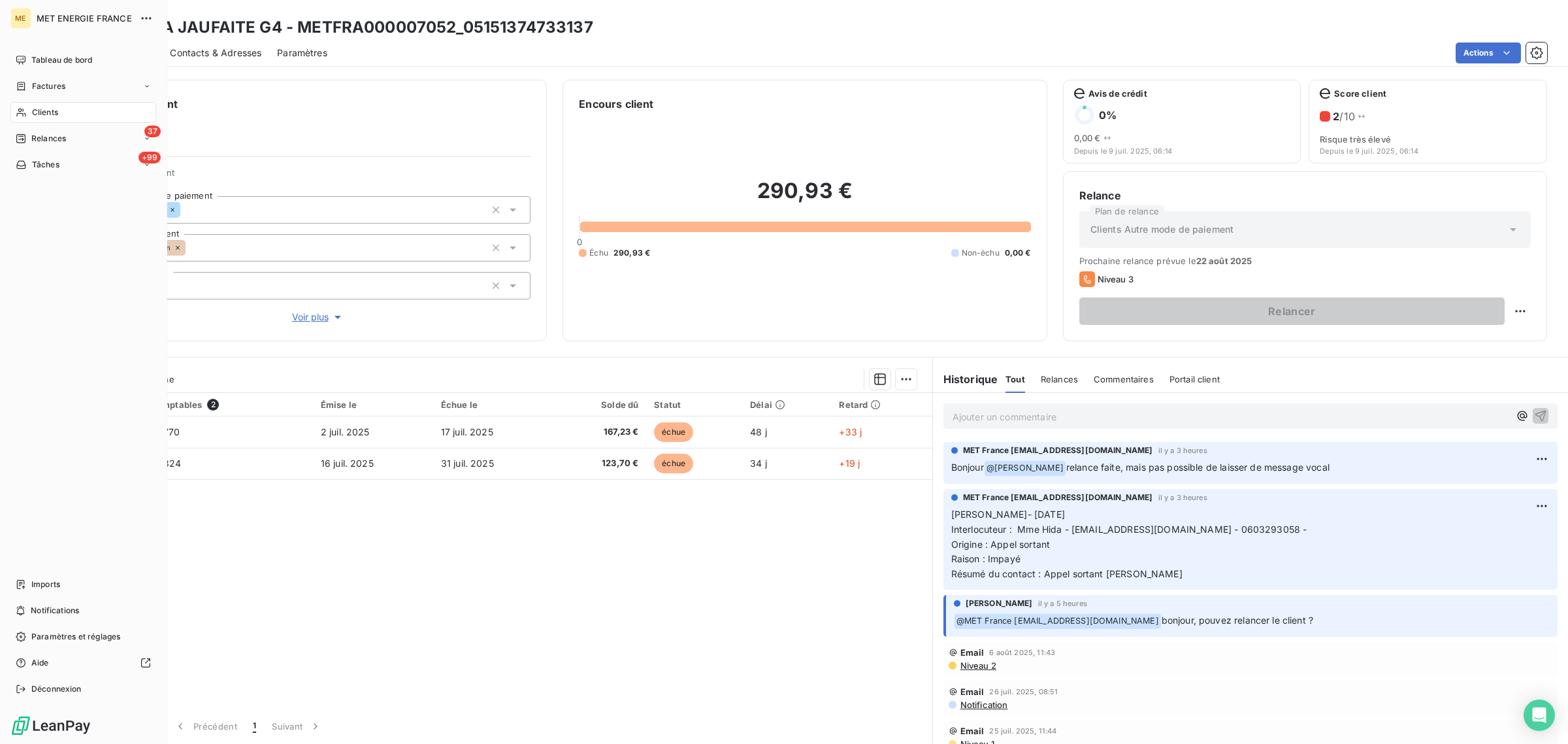
click at [24, 110] on icon at bounding box center [21, 112] width 9 height 8
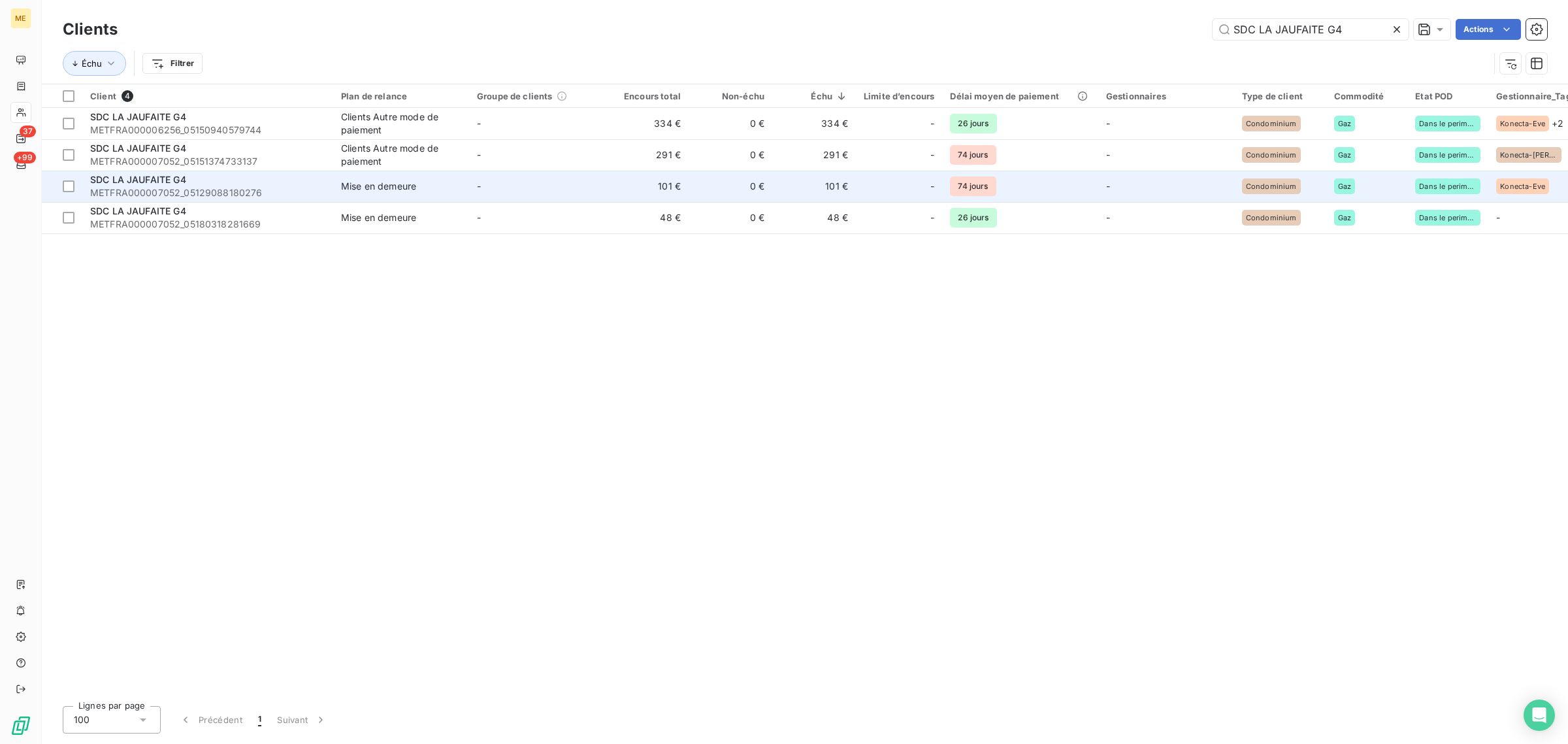
click at [429, 185] on span "Mise en demeure" at bounding box center [401, 186] width 120 height 13
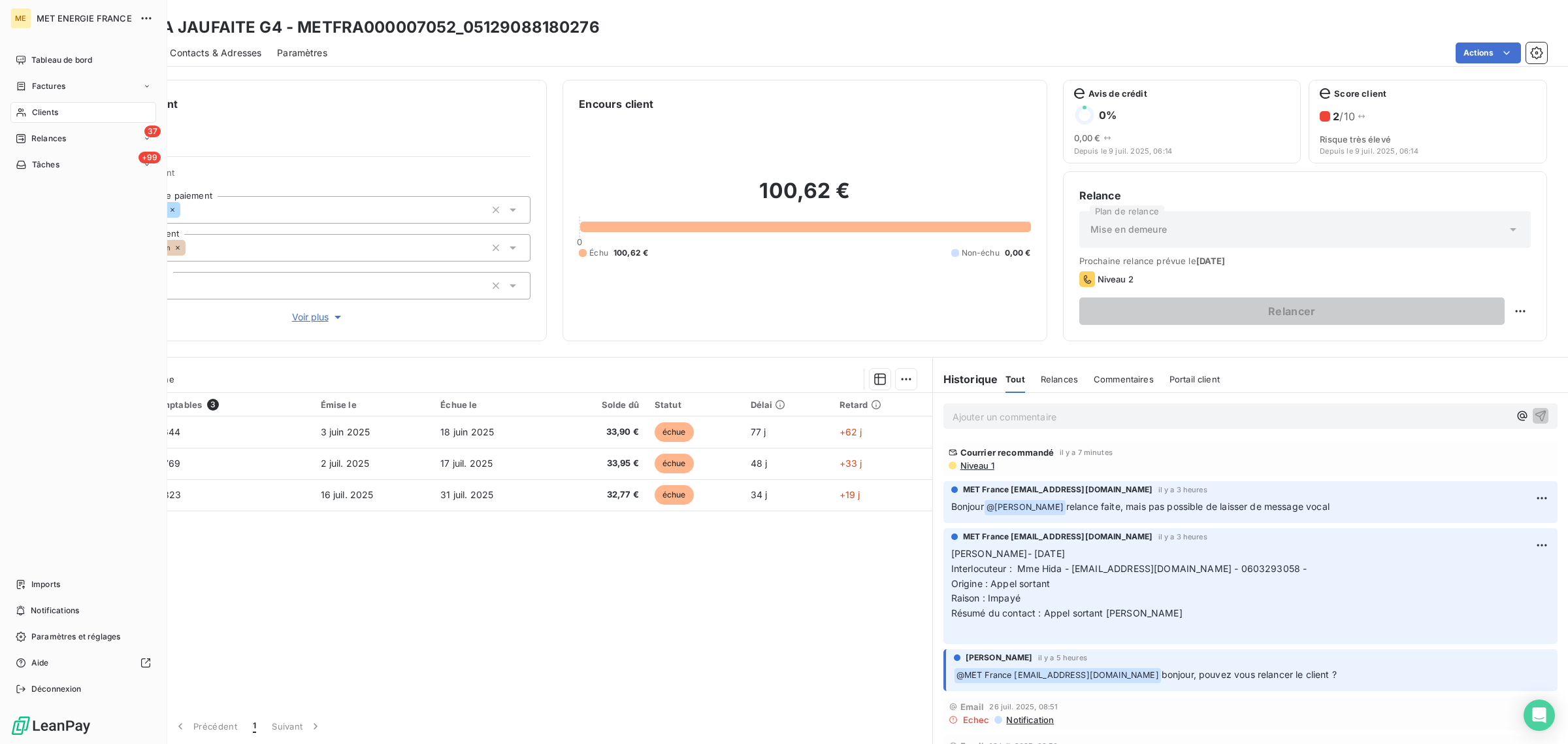
click at [25, 110] on icon at bounding box center [21, 113] width 11 height 11
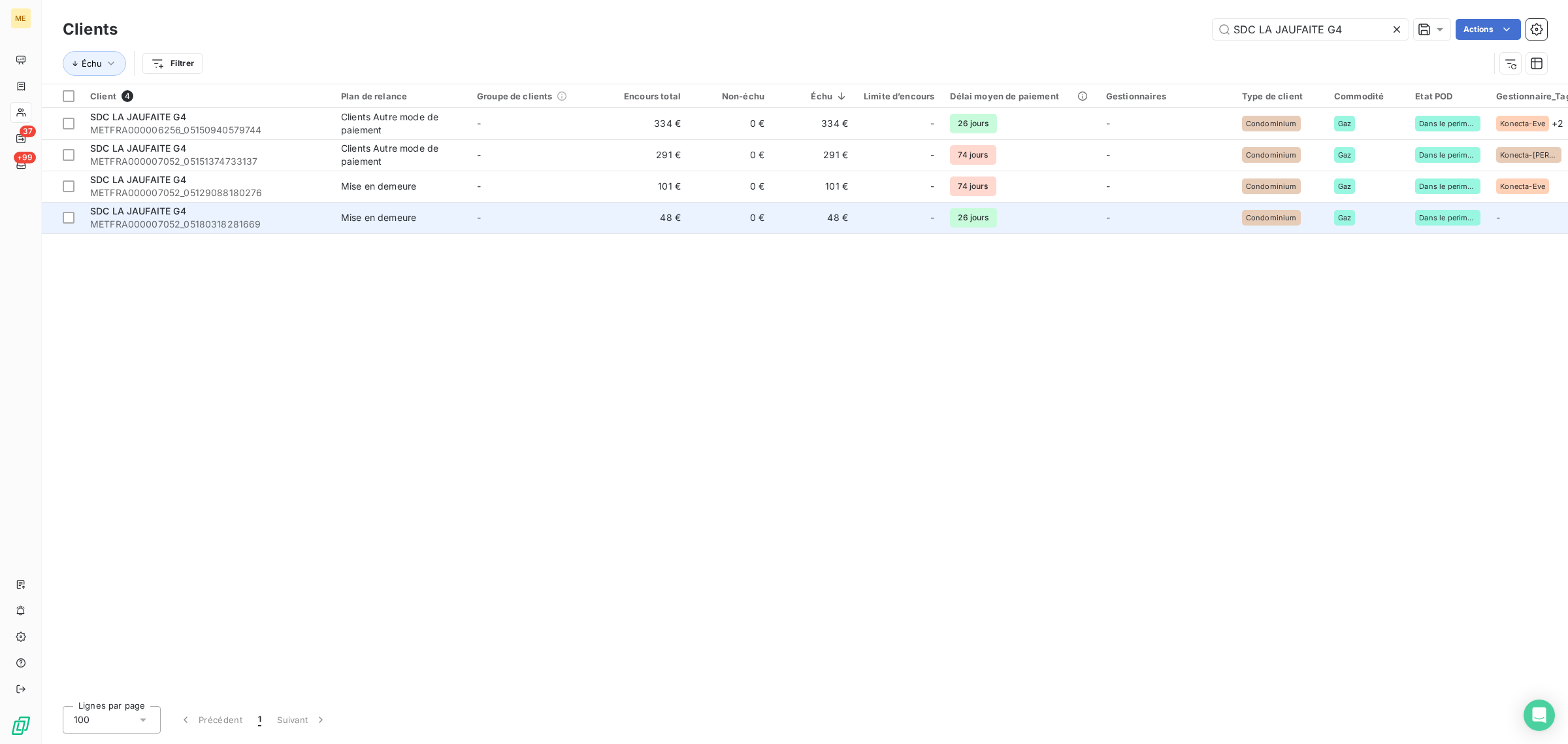
click at [446, 216] on span "Mise en demeure" at bounding box center [401, 217] width 120 height 13
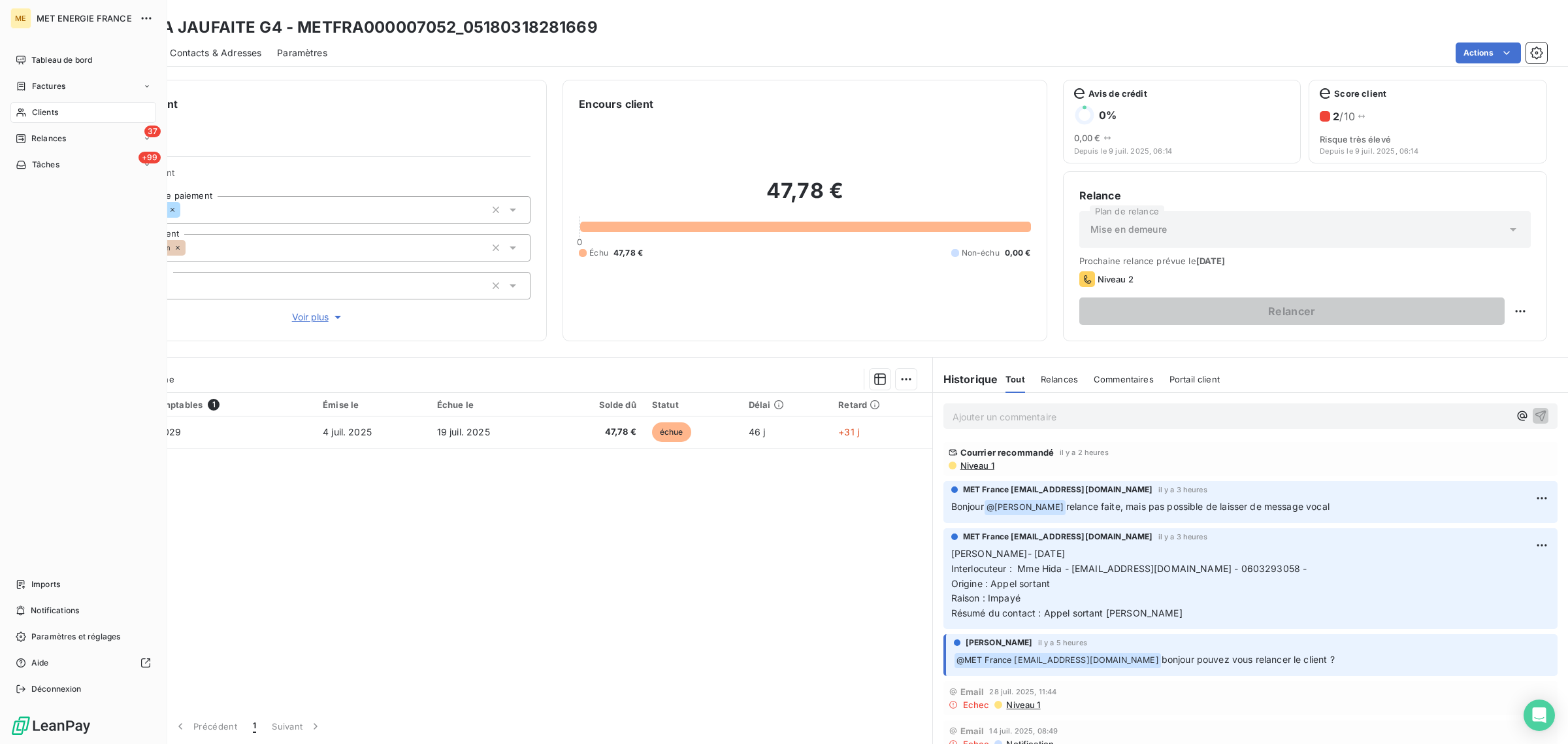
click at [26, 107] on icon at bounding box center [21, 113] width 11 height 11
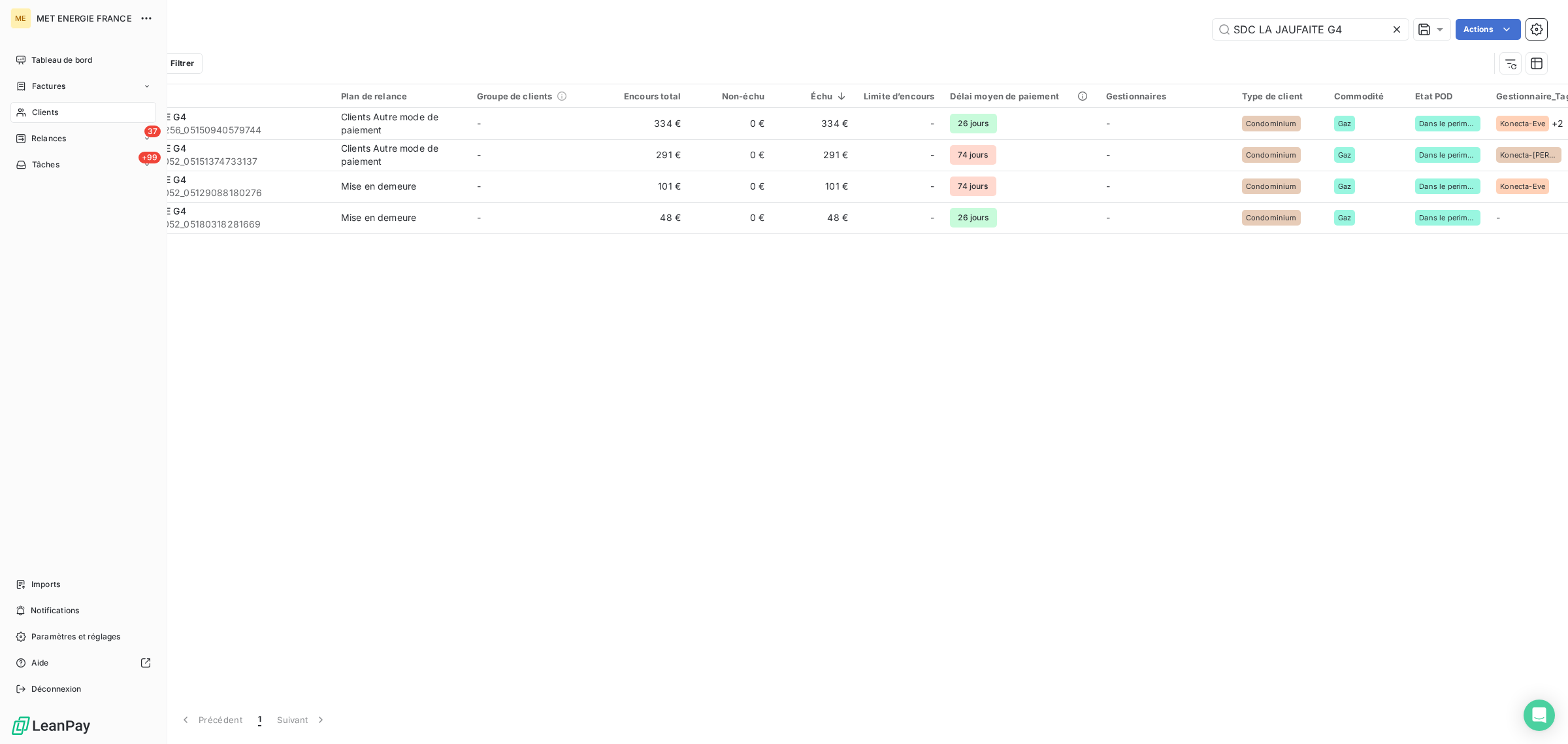
click at [28, 108] on div "Clients" at bounding box center [84, 112] width 146 height 21
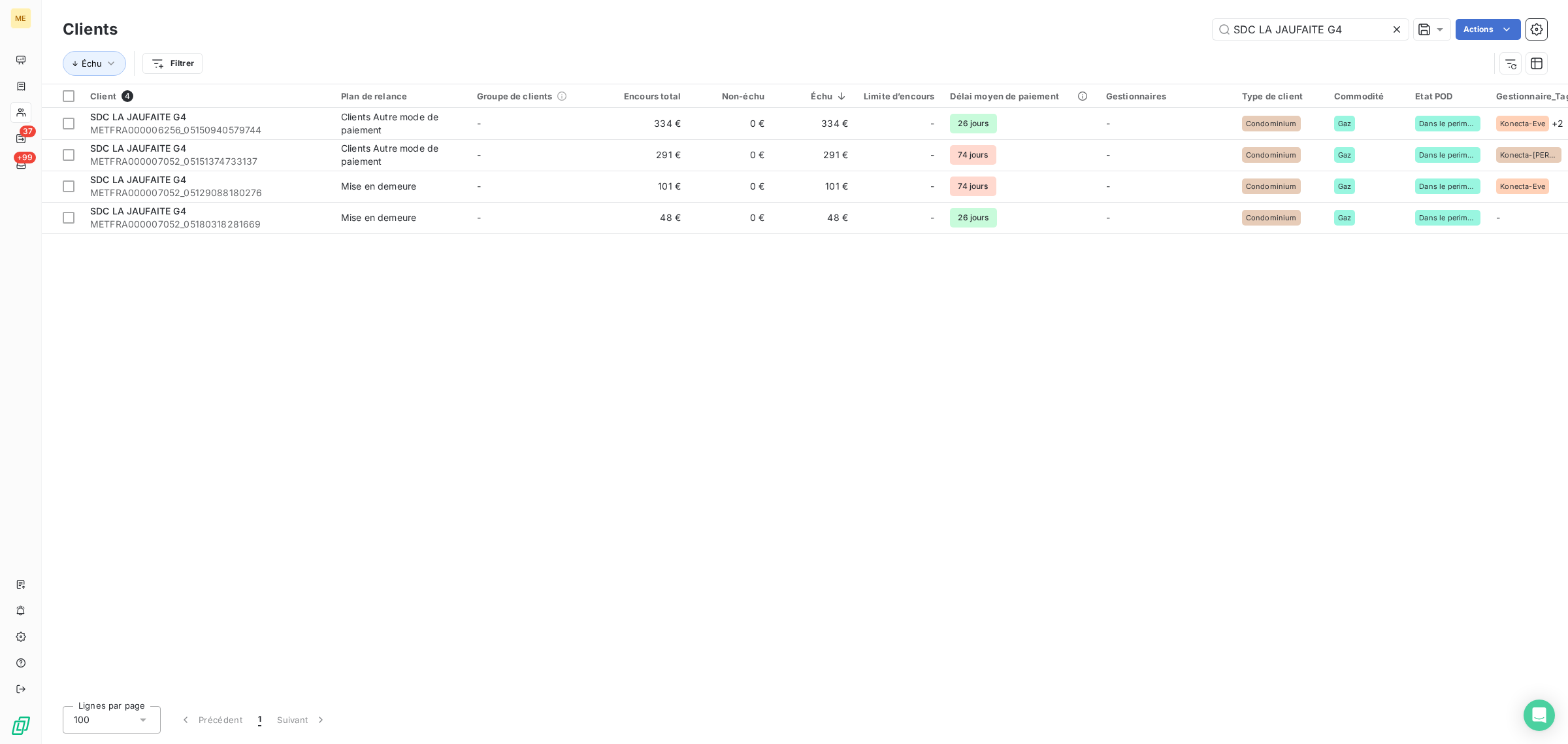
click at [1402, 26] on icon at bounding box center [1397, 29] width 13 height 13
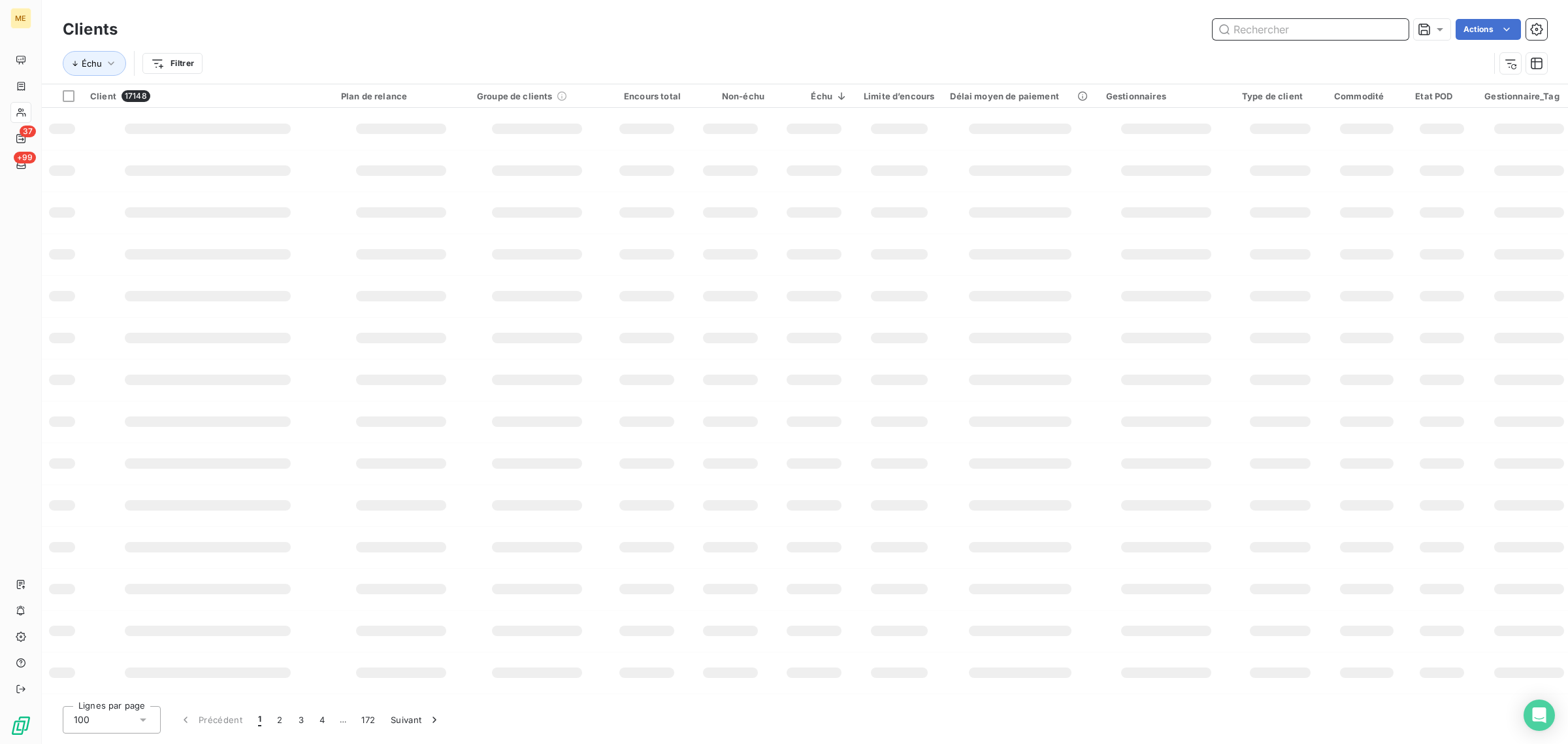
click at [1345, 31] on input "text" at bounding box center [1311, 29] width 196 height 21
paste input "D’AVRON 75020 [GEOGRAPHIC_DATA]"
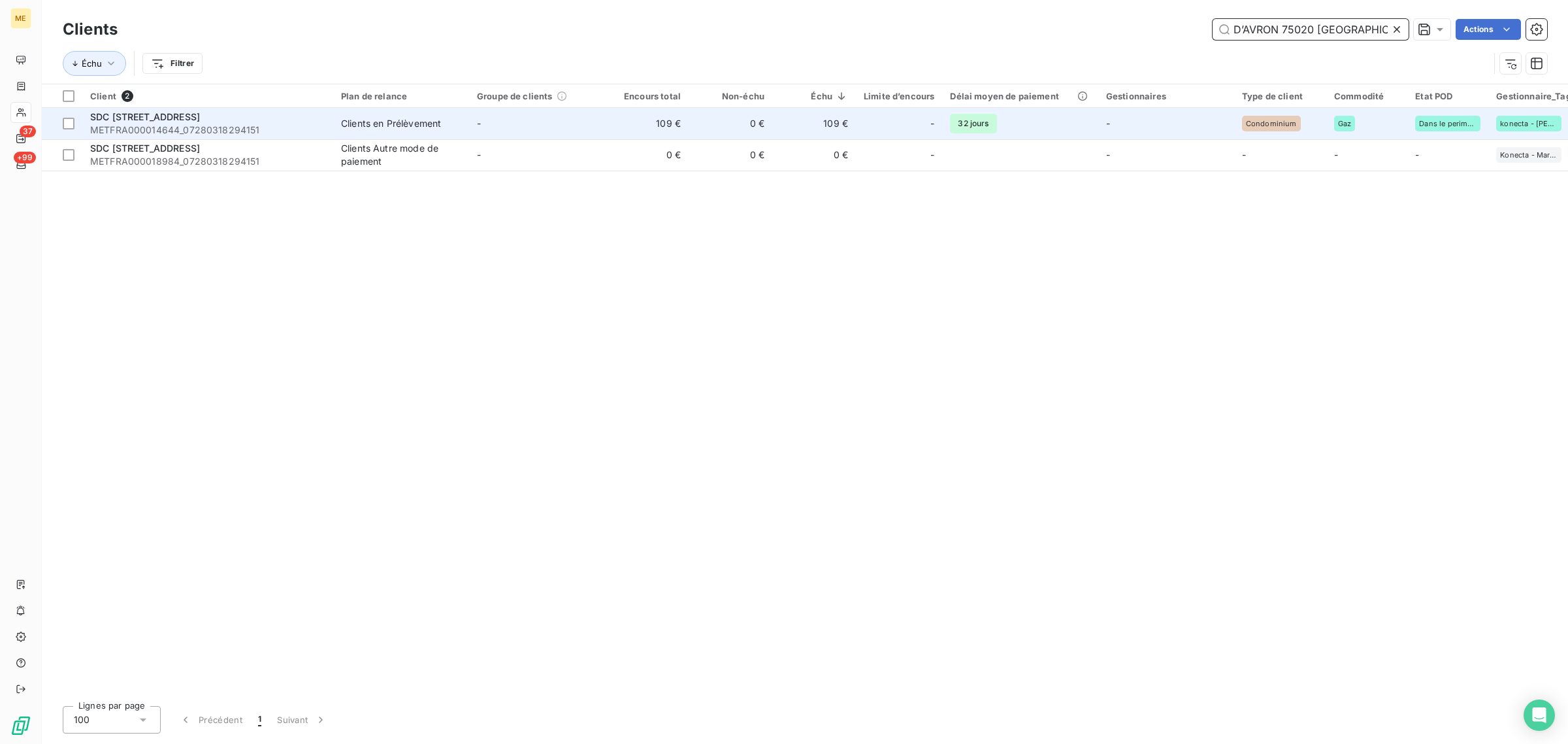
type input "D’AVRON 75020 [GEOGRAPHIC_DATA]"
click at [508, 130] on td "-" at bounding box center [537, 123] width 136 height 31
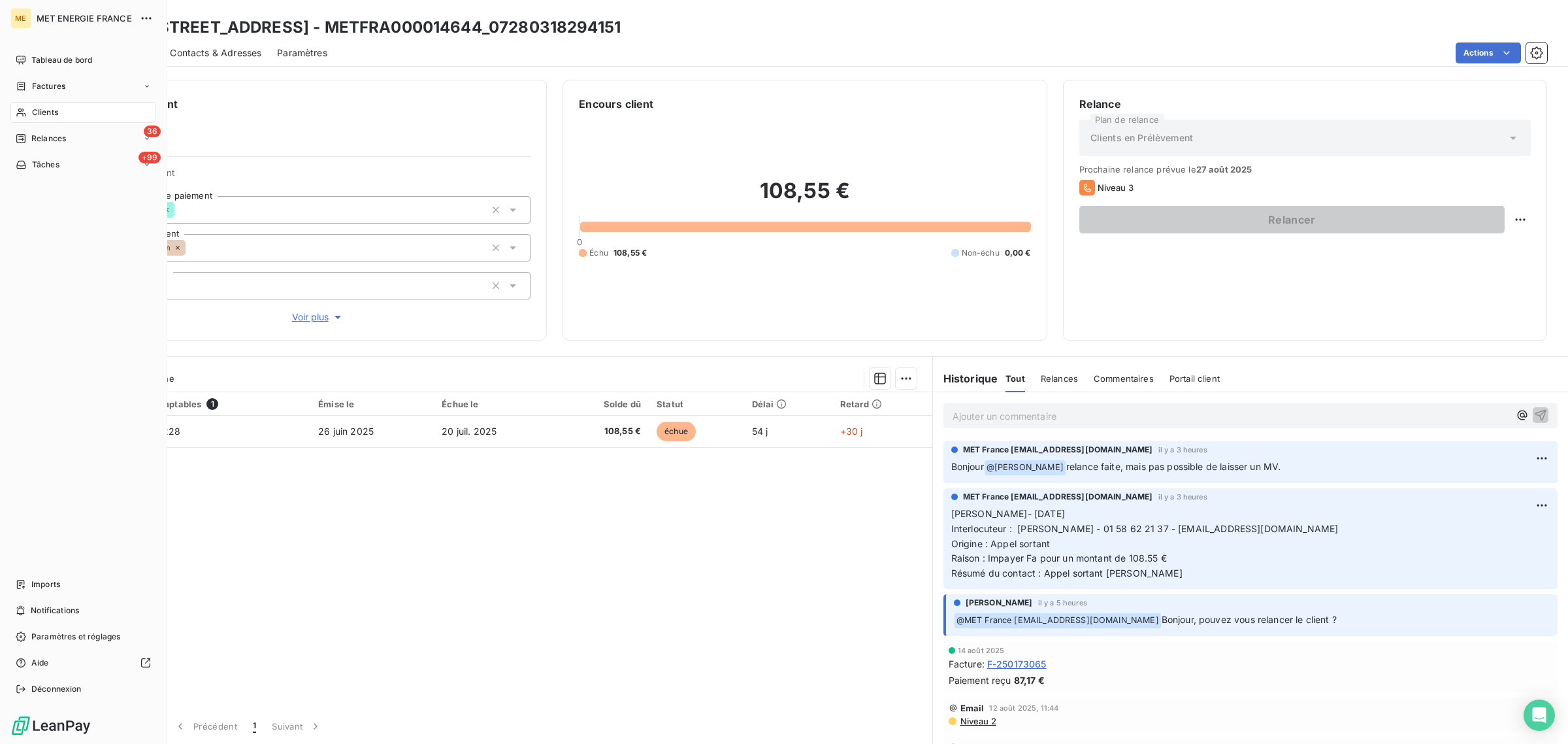
click at [37, 111] on span "Clients" at bounding box center [45, 112] width 26 height 12
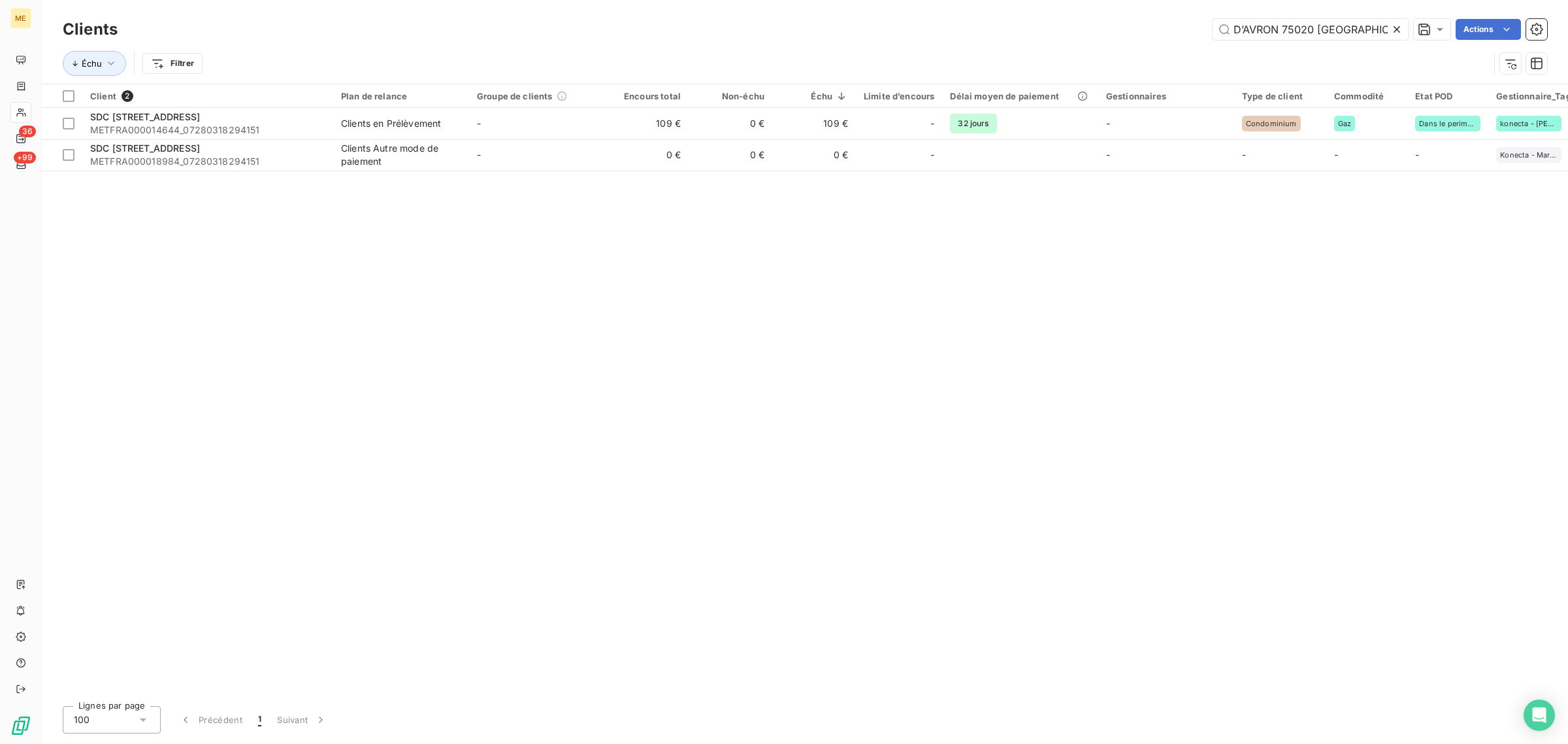
click at [1395, 28] on icon at bounding box center [1397, 29] width 7 height 7
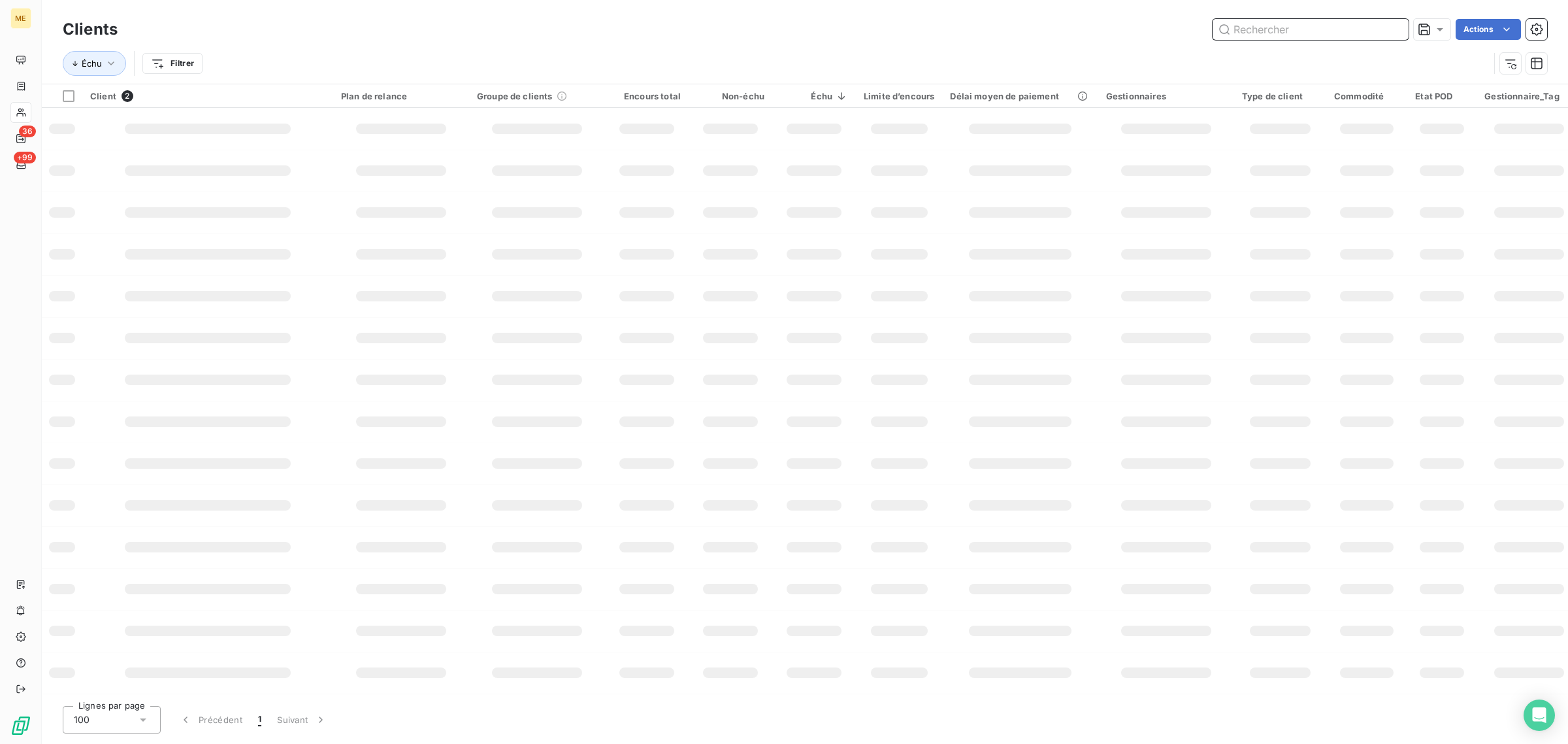
click at [1307, 28] on input "text" at bounding box center [1311, 29] width 196 height 21
paste input "SDC LA JAUFAITE G3 [STREET_ADDRESS][PERSON_NAME]"
click at [1307, 28] on input "SDC LA JAUFAITE G3 [STREET_ADDRESS][PERSON_NAME] G3 [STREET_ADDRESS][PERSON_NAM…" at bounding box center [1311, 29] width 196 height 21
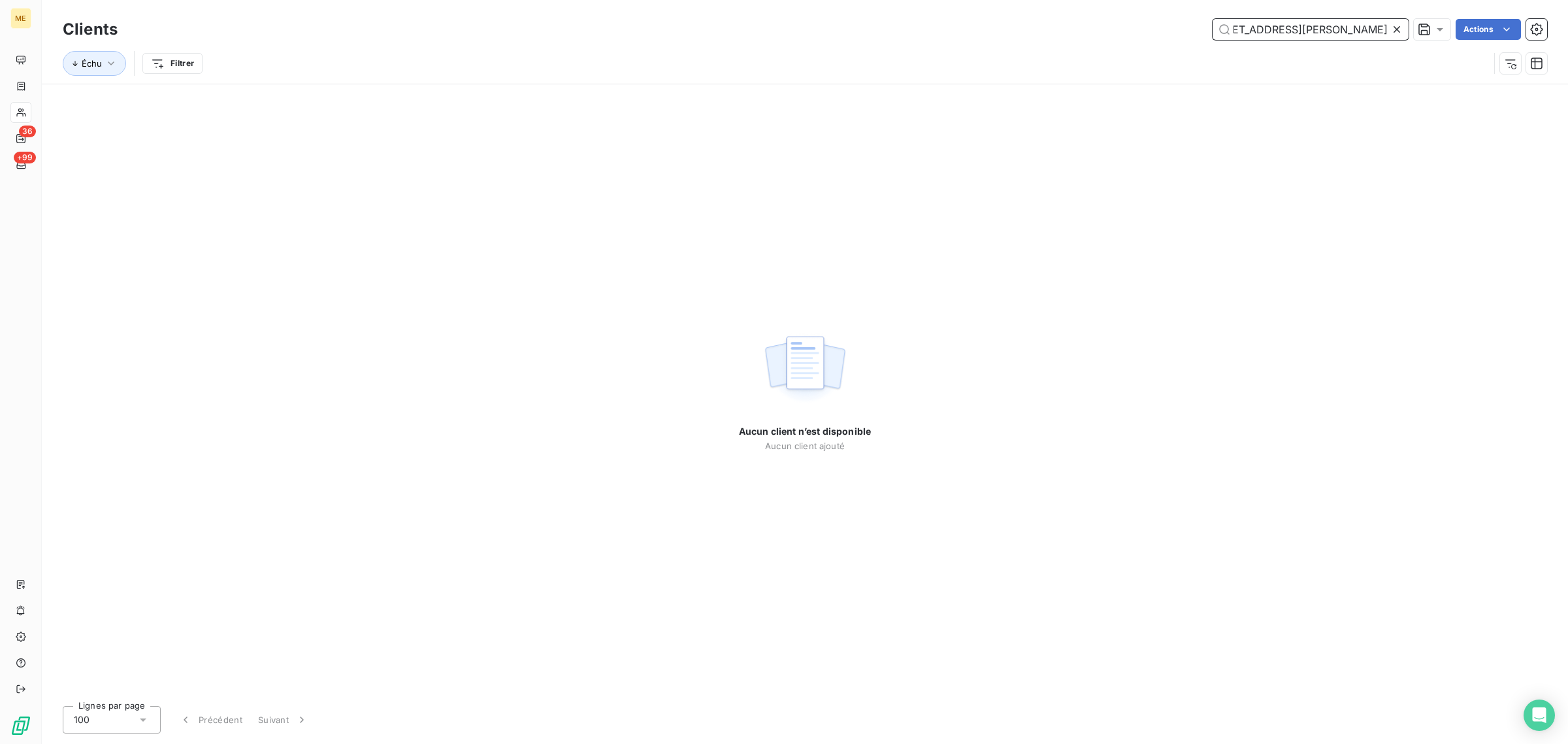
type input "SDC LA JAUFAITE G3 [STREET_ADDRESS][PERSON_NAME] G3 [STREET_ADDRESS][PERSON_NAM…"
drag, startPoint x: 1399, startPoint y: 29, endPoint x: 1350, endPoint y: 33, distance: 49.2
click at [1397, 28] on icon at bounding box center [1397, 29] width 13 height 13
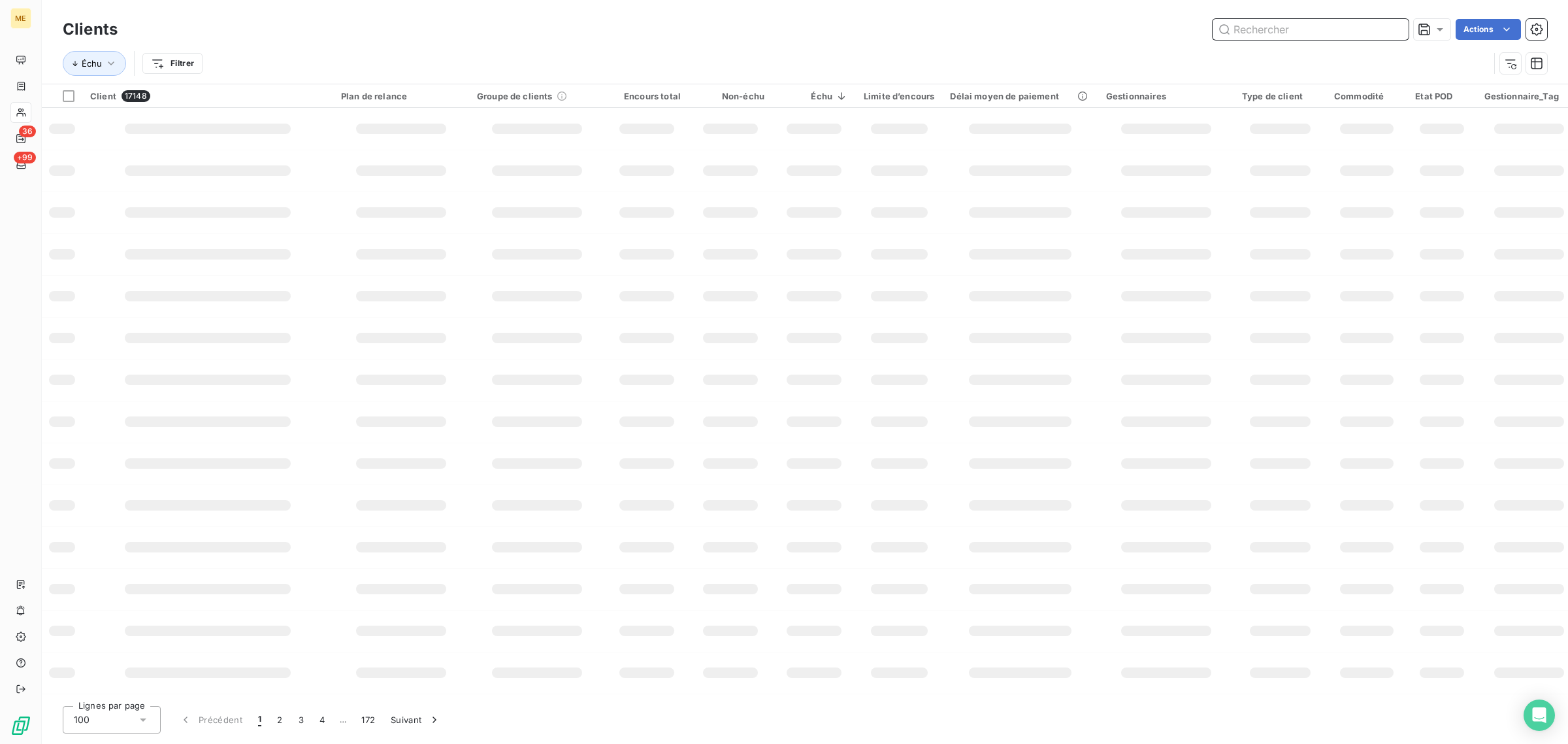
click at [1283, 33] on input "text" at bounding box center [1311, 29] width 196 height 21
paste input "SDC LA JAUFAITE G3 [STREET_ADDRESS][PERSON_NAME]"
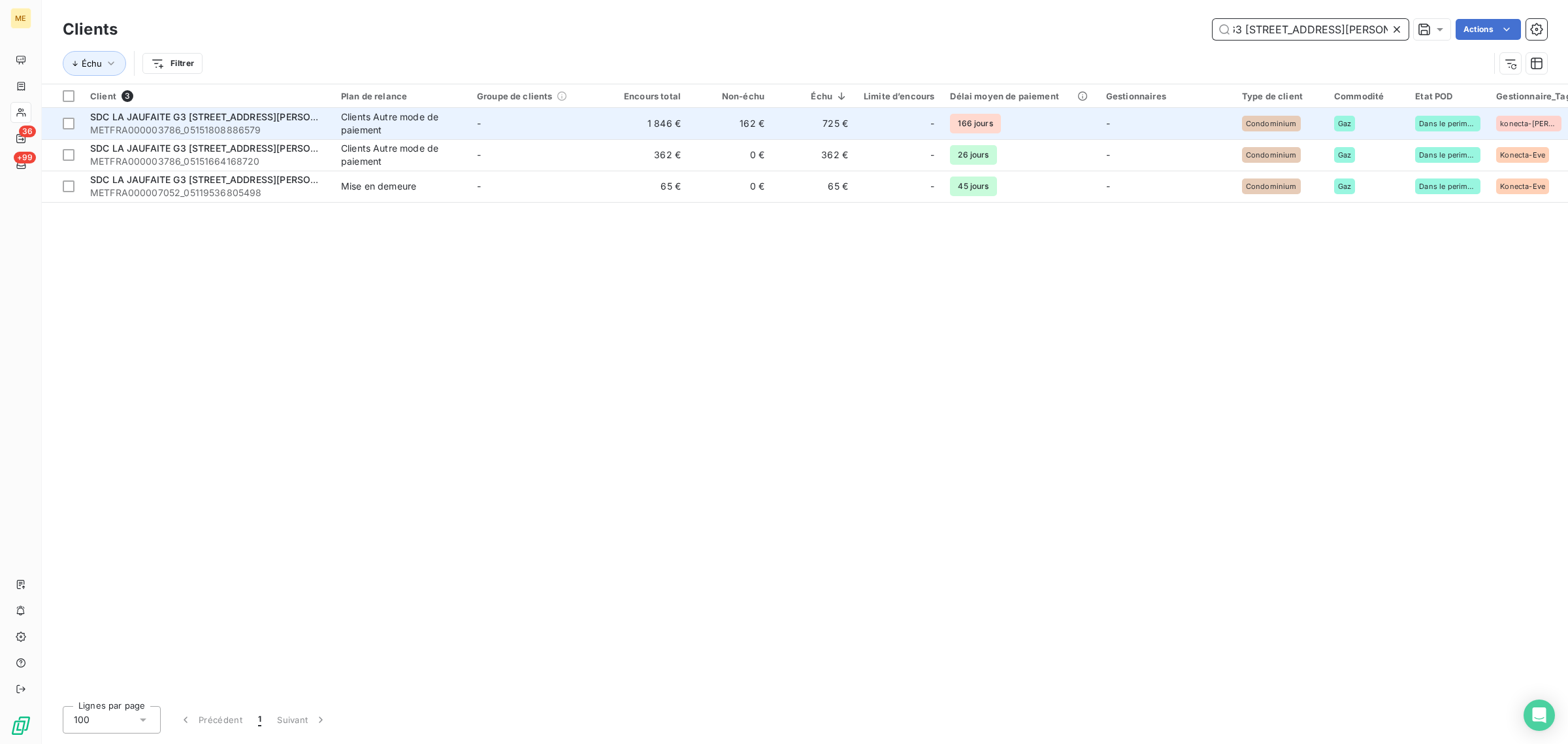
type input "SDC LA JAUFAITE G3 [STREET_ADDRESS][PERSON_NAME]"
click at [634, 114] on td "1 846 €" at bounding box center [646, 123] width 84 height 31
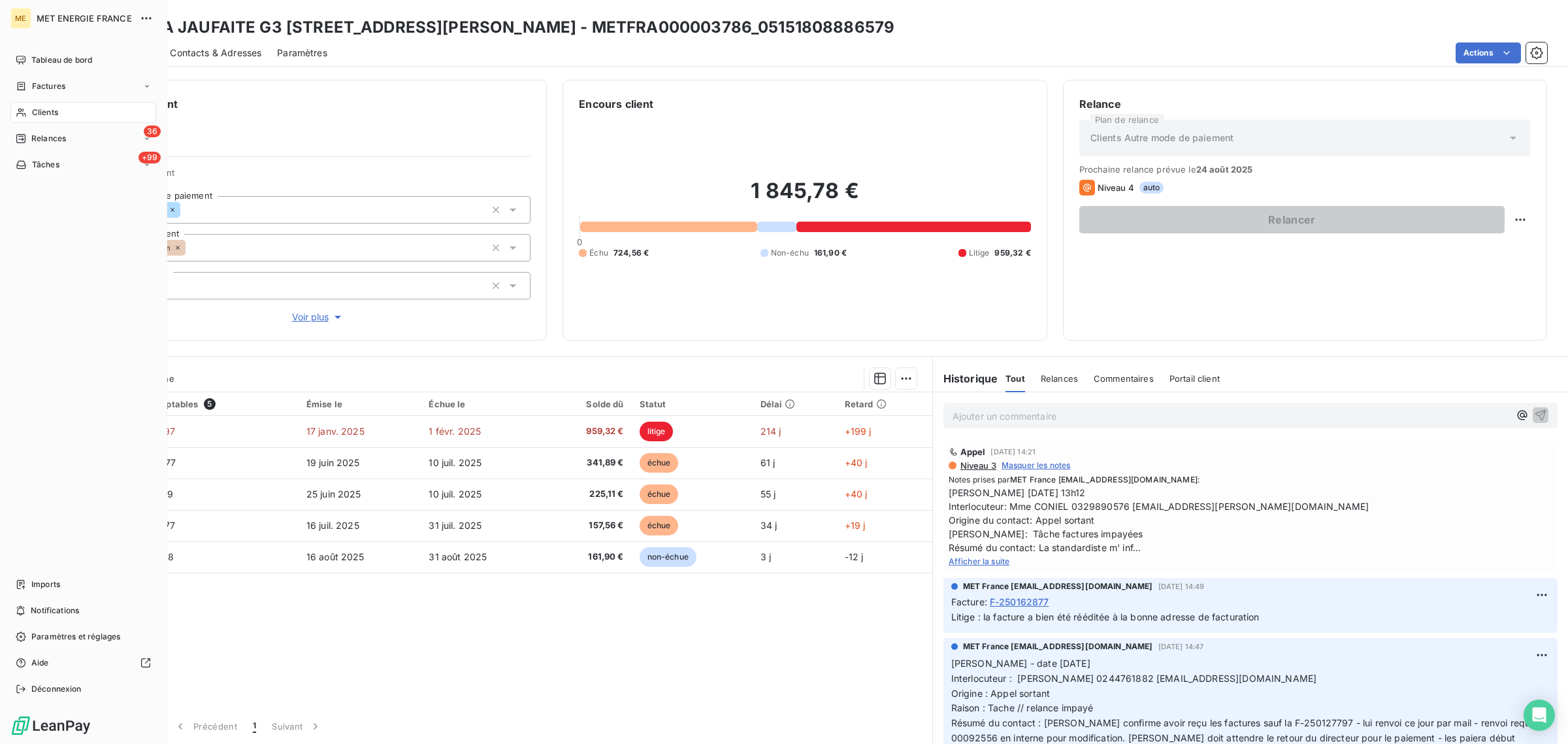
drag, startPoint x: 42, startPoint y: 112, endPoint x: 66, endPoint y: 112, distance: 24.0
click at [42, 112] on span "Clients" at bounding box center [45, 112] width 26 height 12
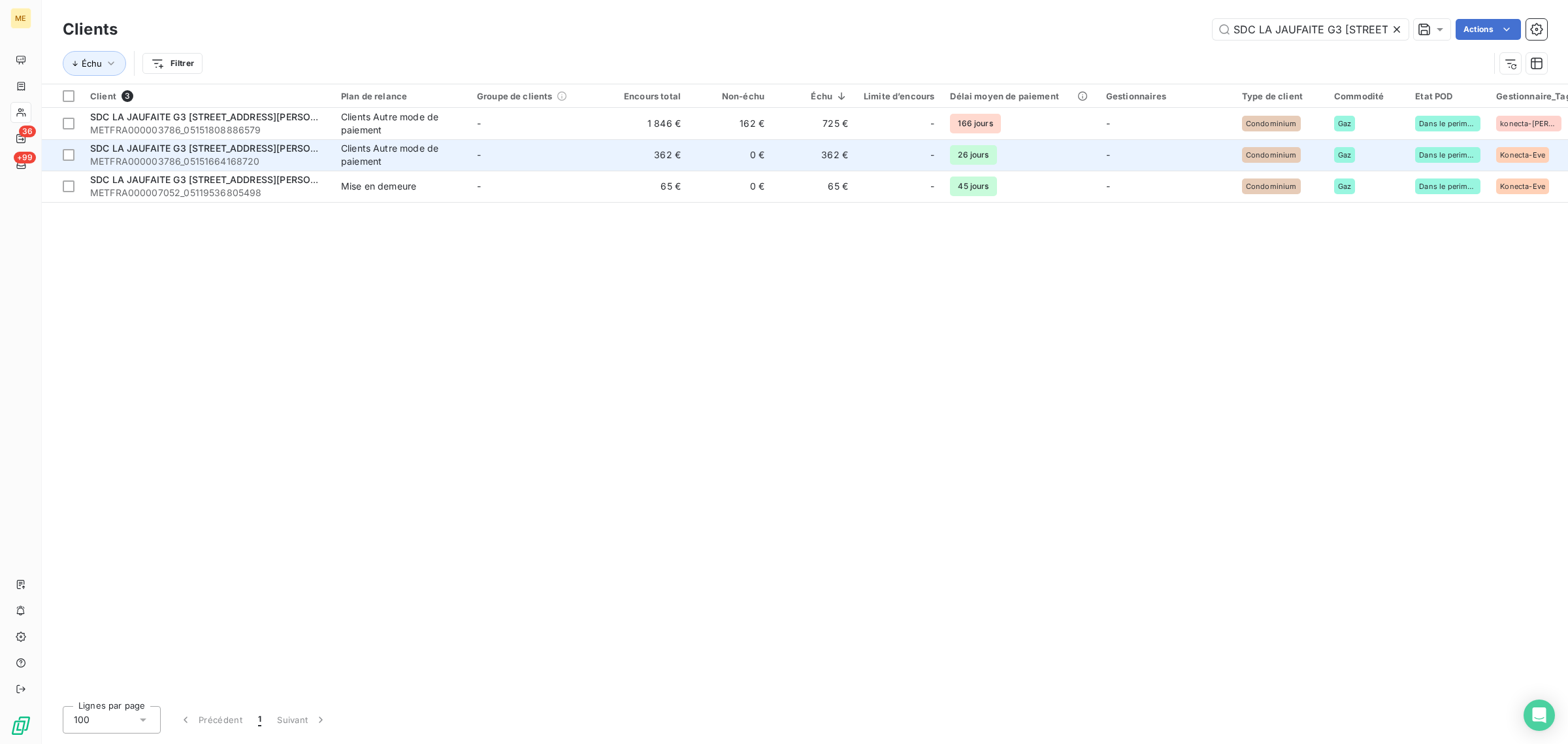
scroll to position [0, 100]
click at [866, 160] on div "-" at bounding box center [899, 154] width 71 height 21
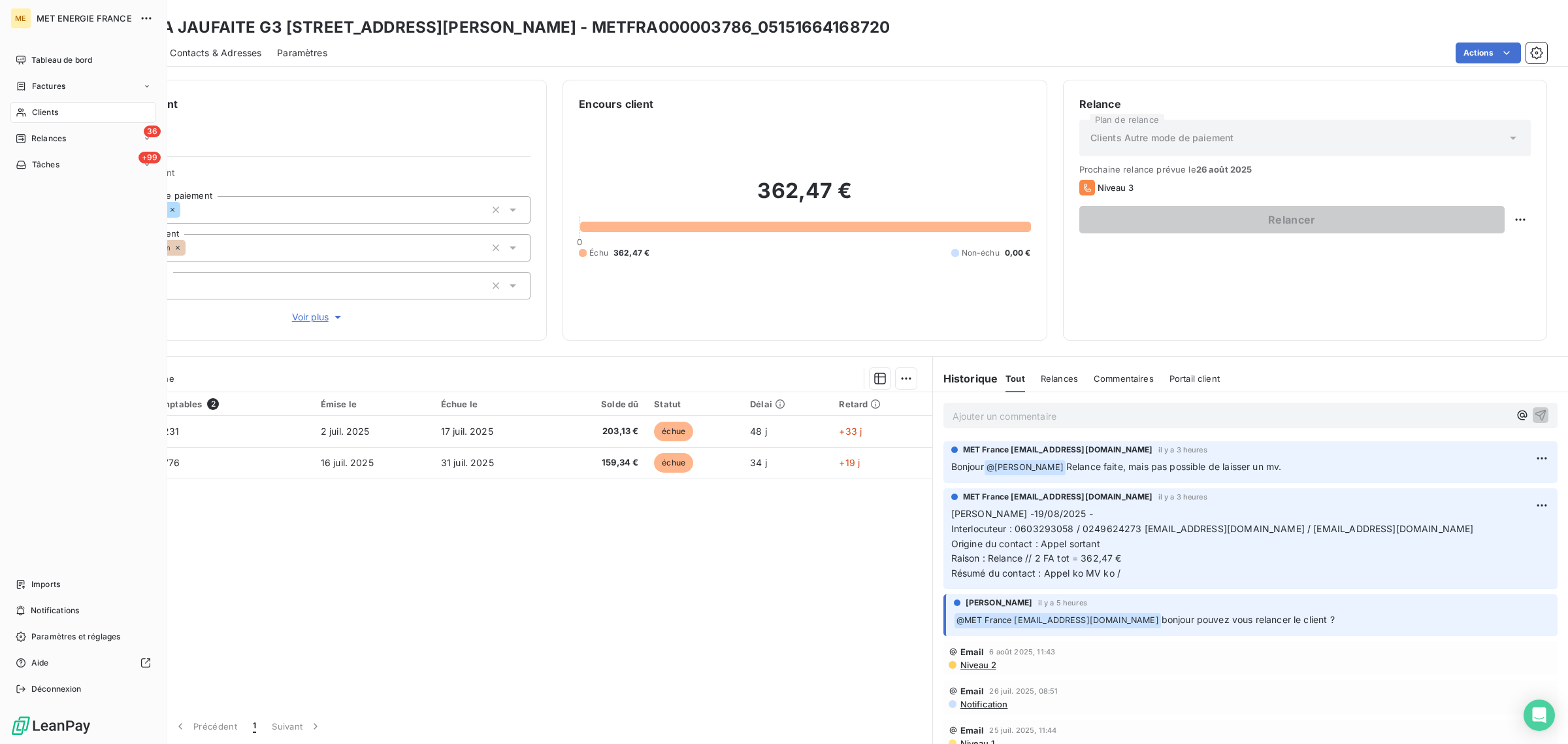
click at [30, 109] on div "Clients" at bounding box center [84, 112] width 146 height 21
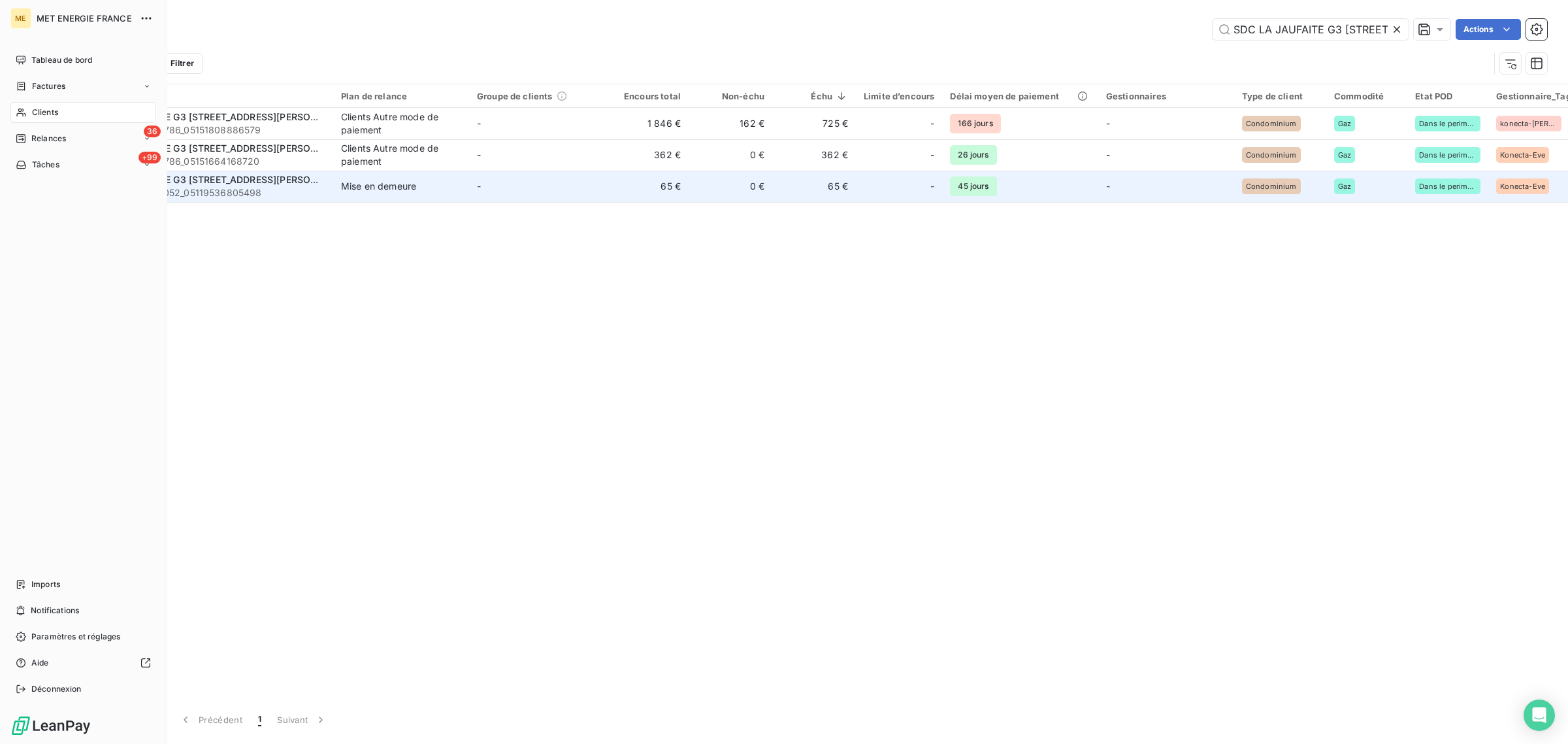
scroll to position [0, 100]
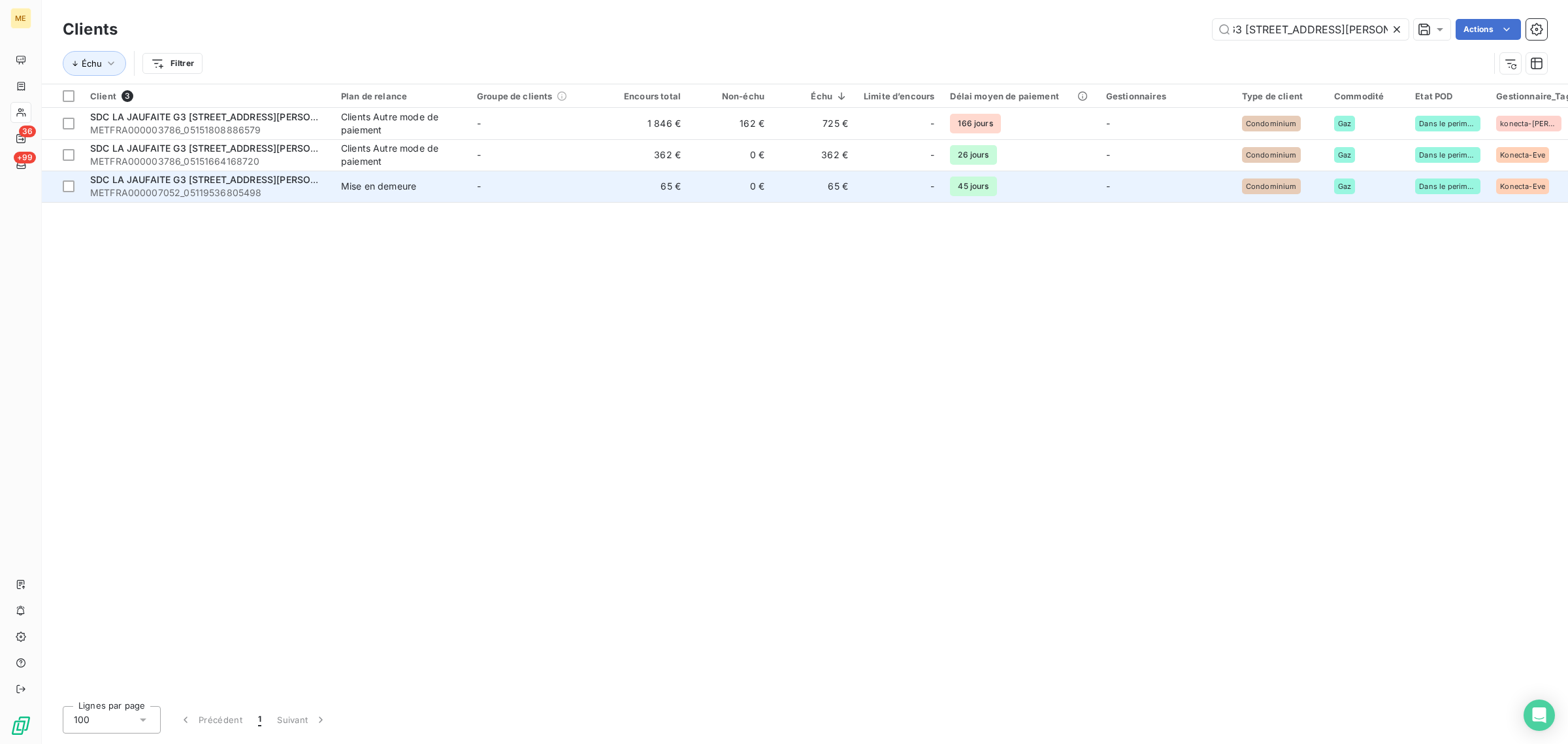
click at [679, 194] on td "65 €" at bounding box center [646, 186] width 84 height 31
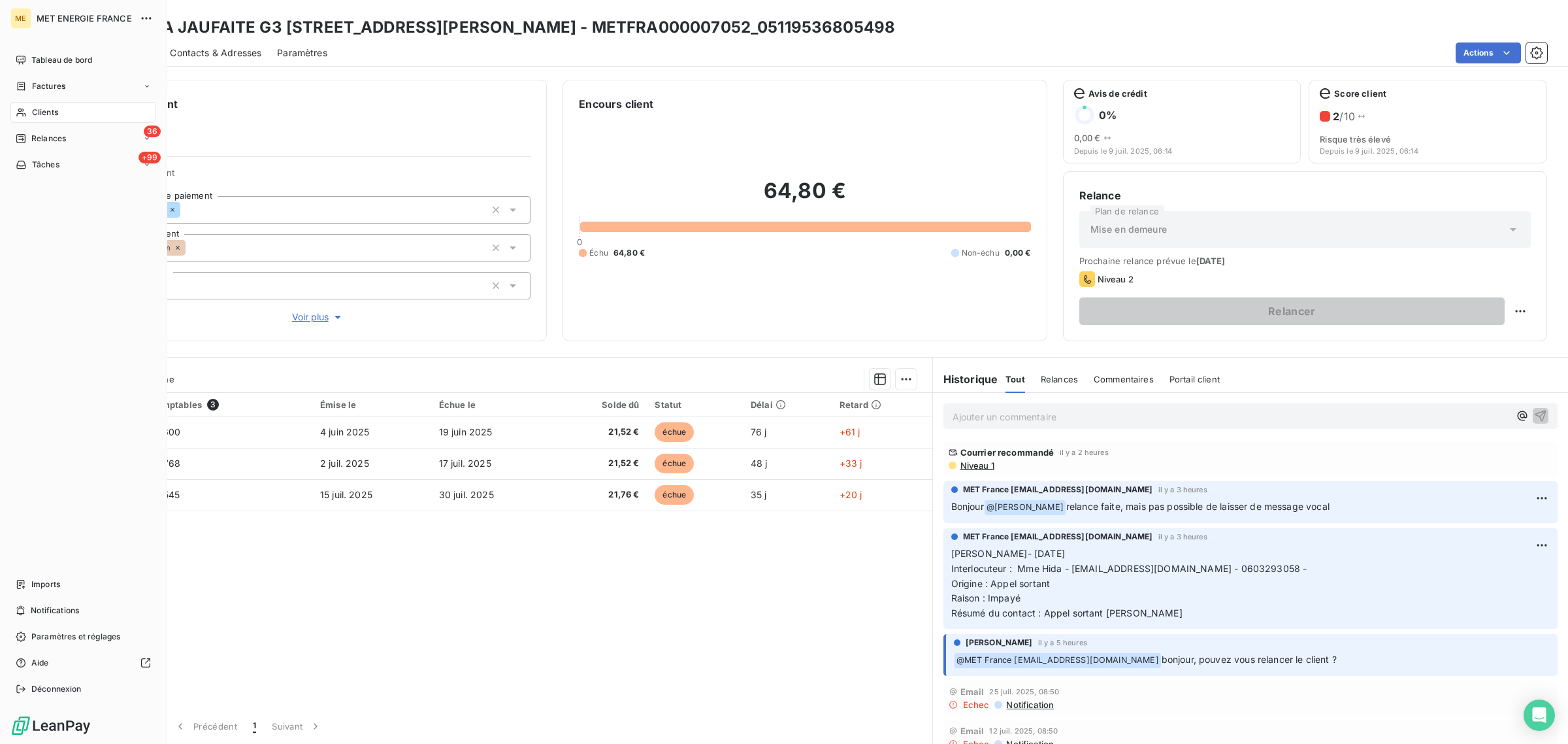
click at [25, 114] on icon at bounding box center [21, 113] width 11 height 11
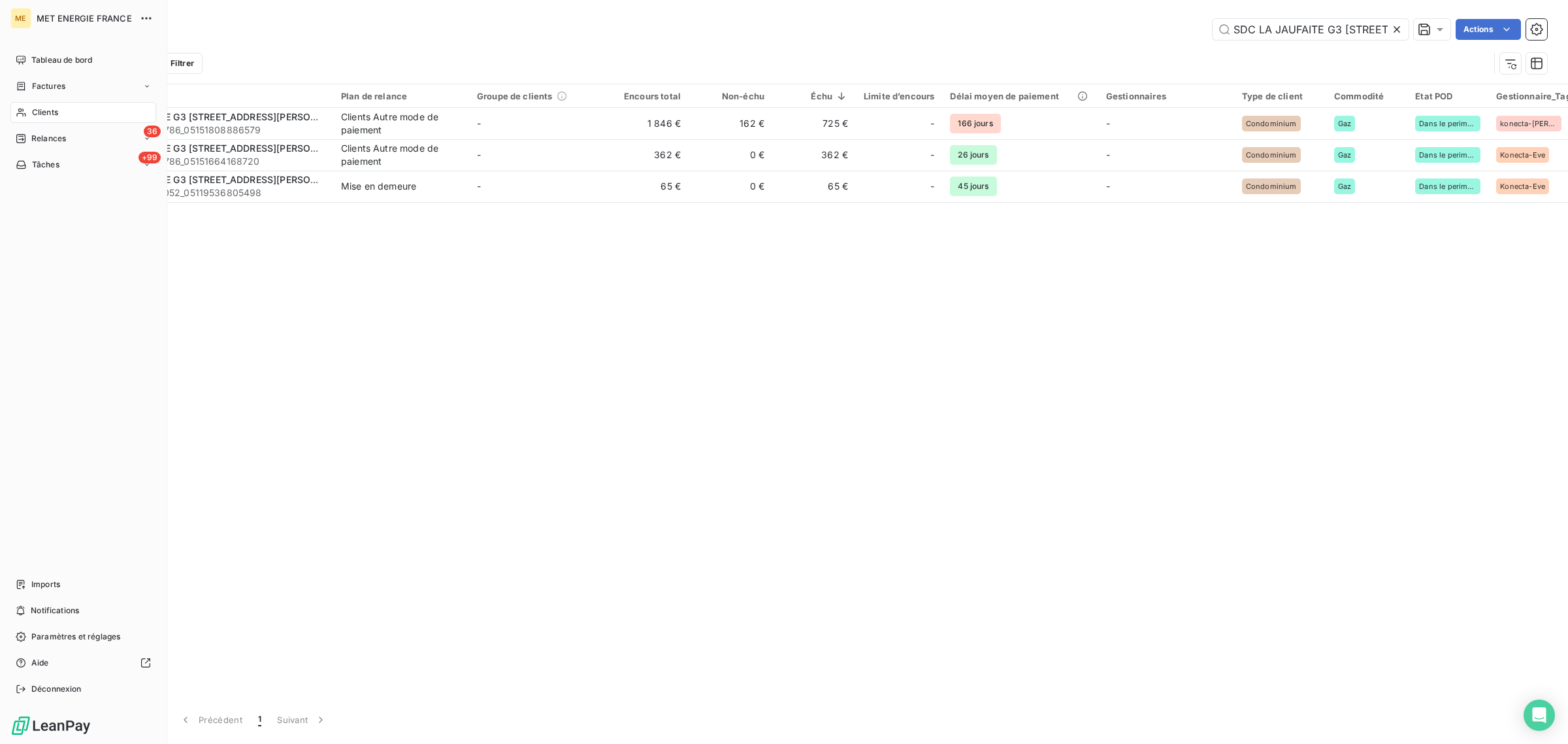
scroll to position [0, 100]
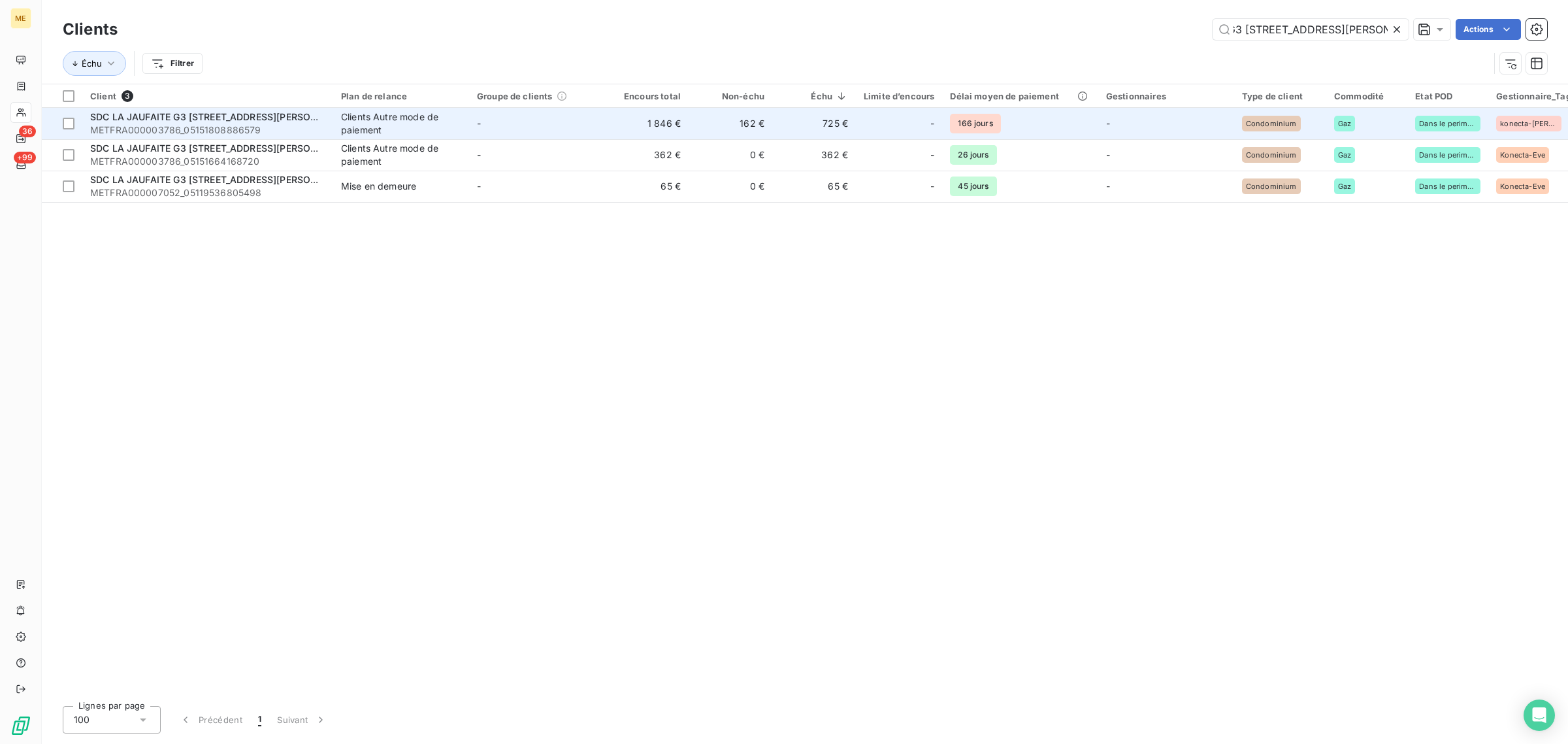
click at [611, 126] on td "1 846 €" at bounding box center [646, 123] width 84 height 31
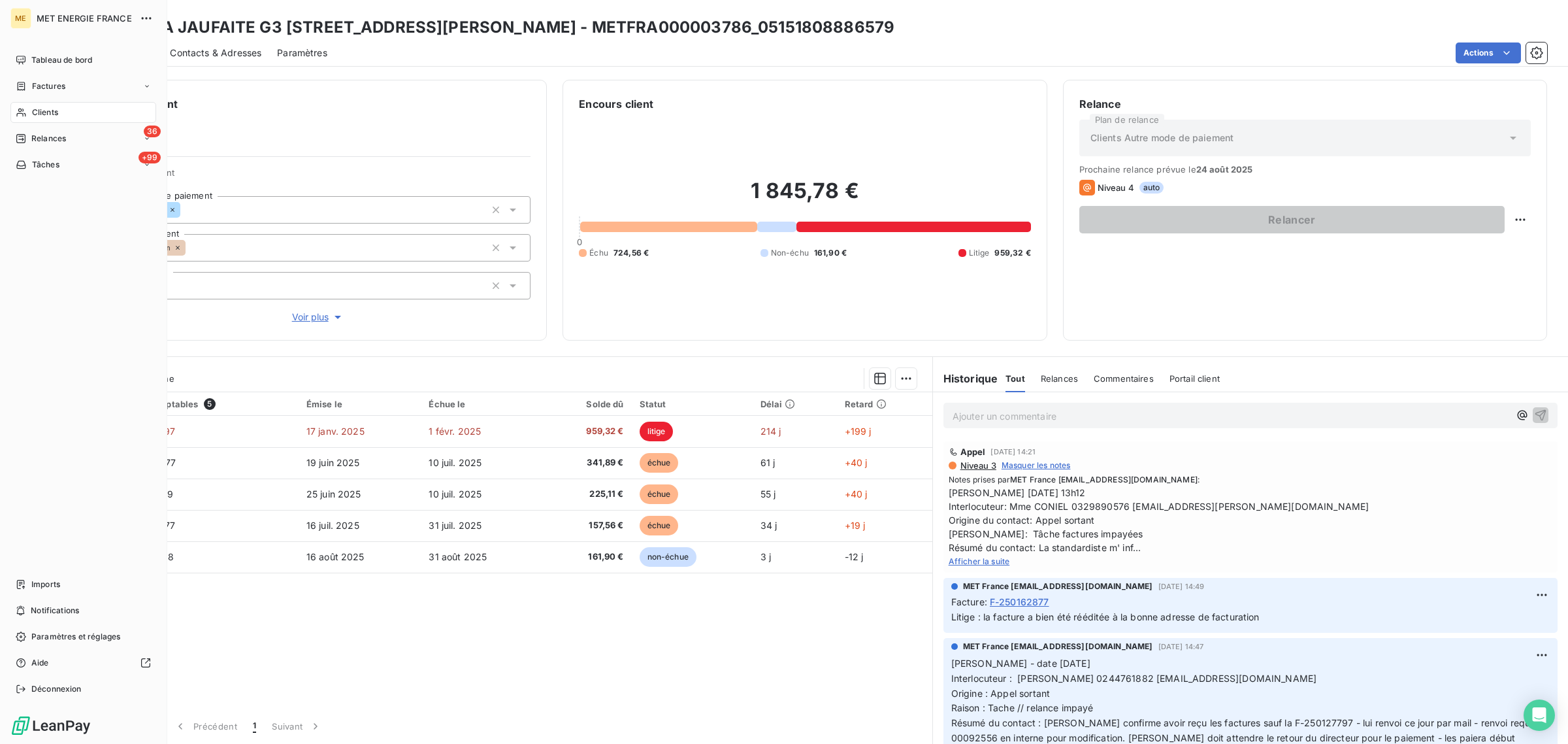
click at [35, 107] on span "Clients" at bounding box center [45, 112] width 26 height 12
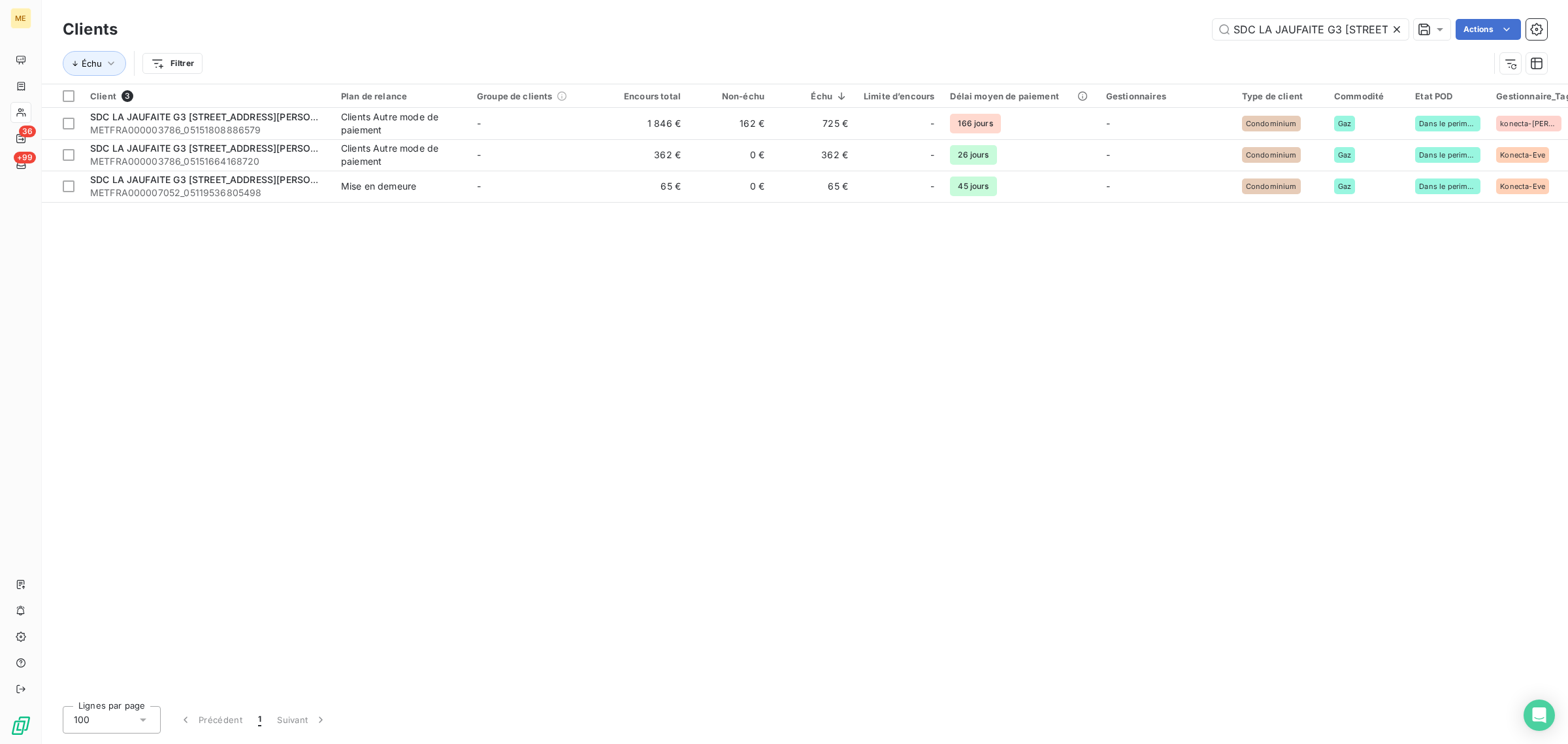
click at [1391, 29] on icon at bounding box center [1397, 29] width 13 height 13
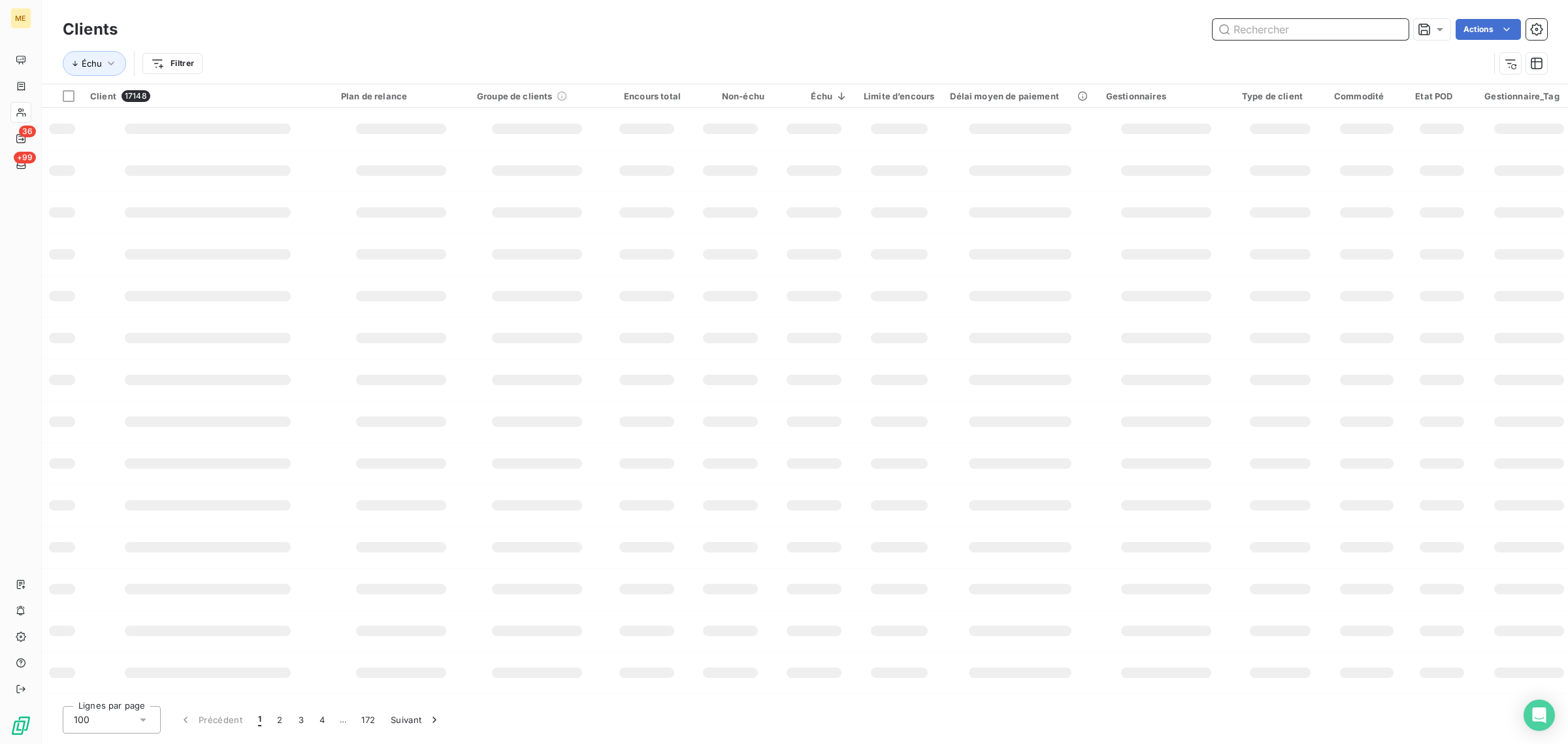
click at [1328, 29] on input "text" at bounding box center [1311, 29] width 196 height 21
paste input "SDC RESIDENCE OUDINOT 43 [GEOGRAPHIC_DATA]"
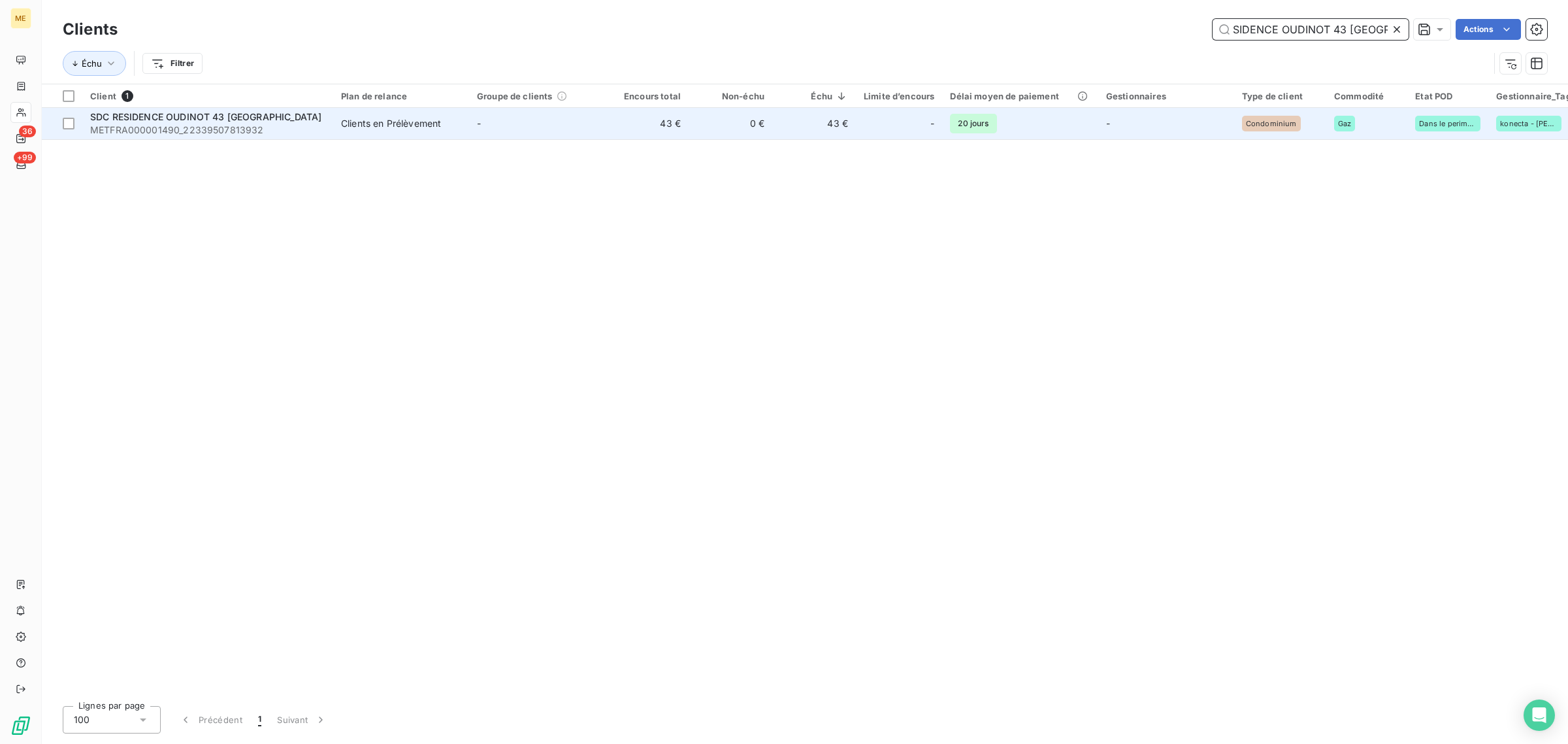
type input "SDC RESIDENCE OUDINOT 43 [GEOGRAPHIC_DATA]"
click at [672, 126] on td "43 €" at bounding box center [646, 123] width 84 height 31
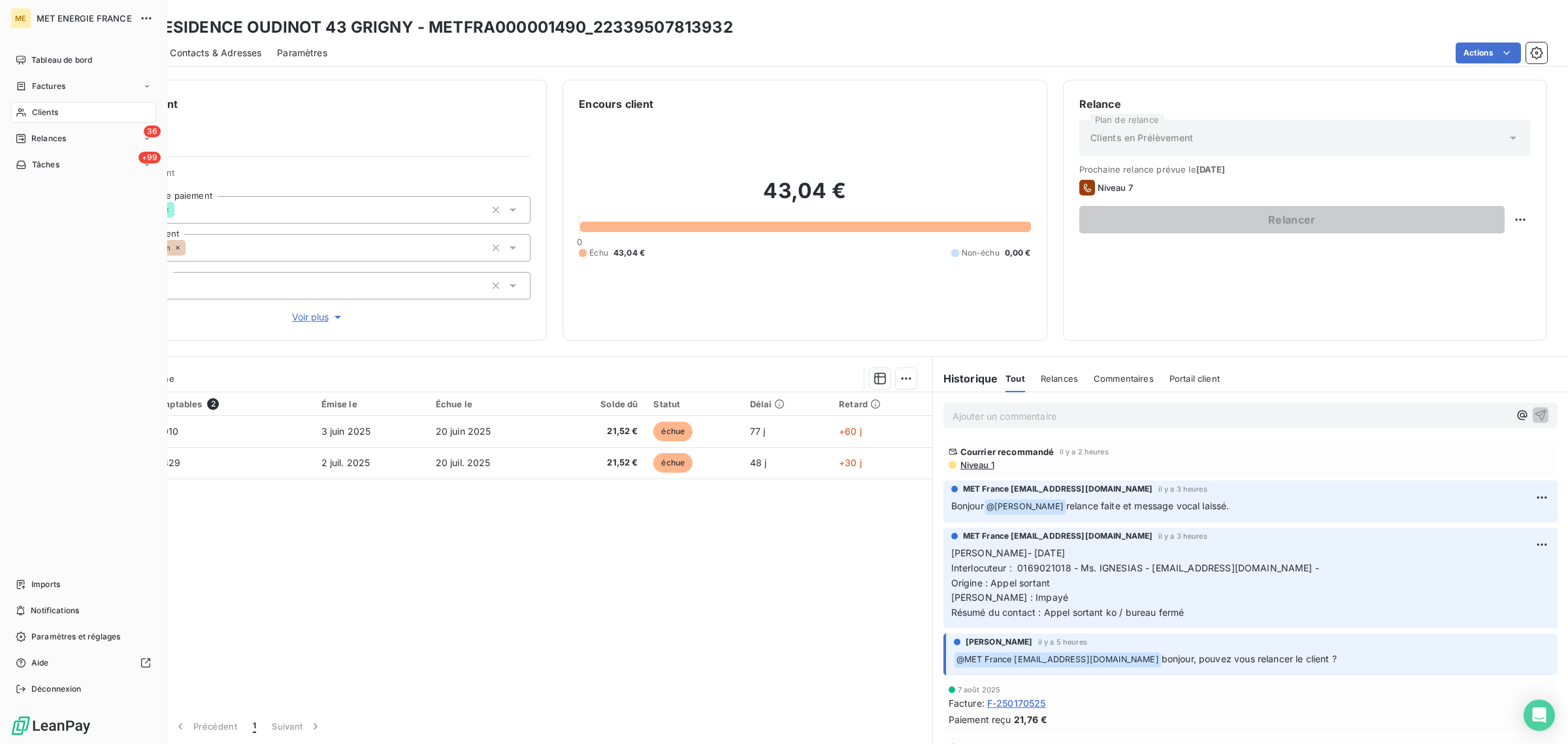
click at [30, 108] on div "Clients" at bounding box center [84, 112] width 146 height 21
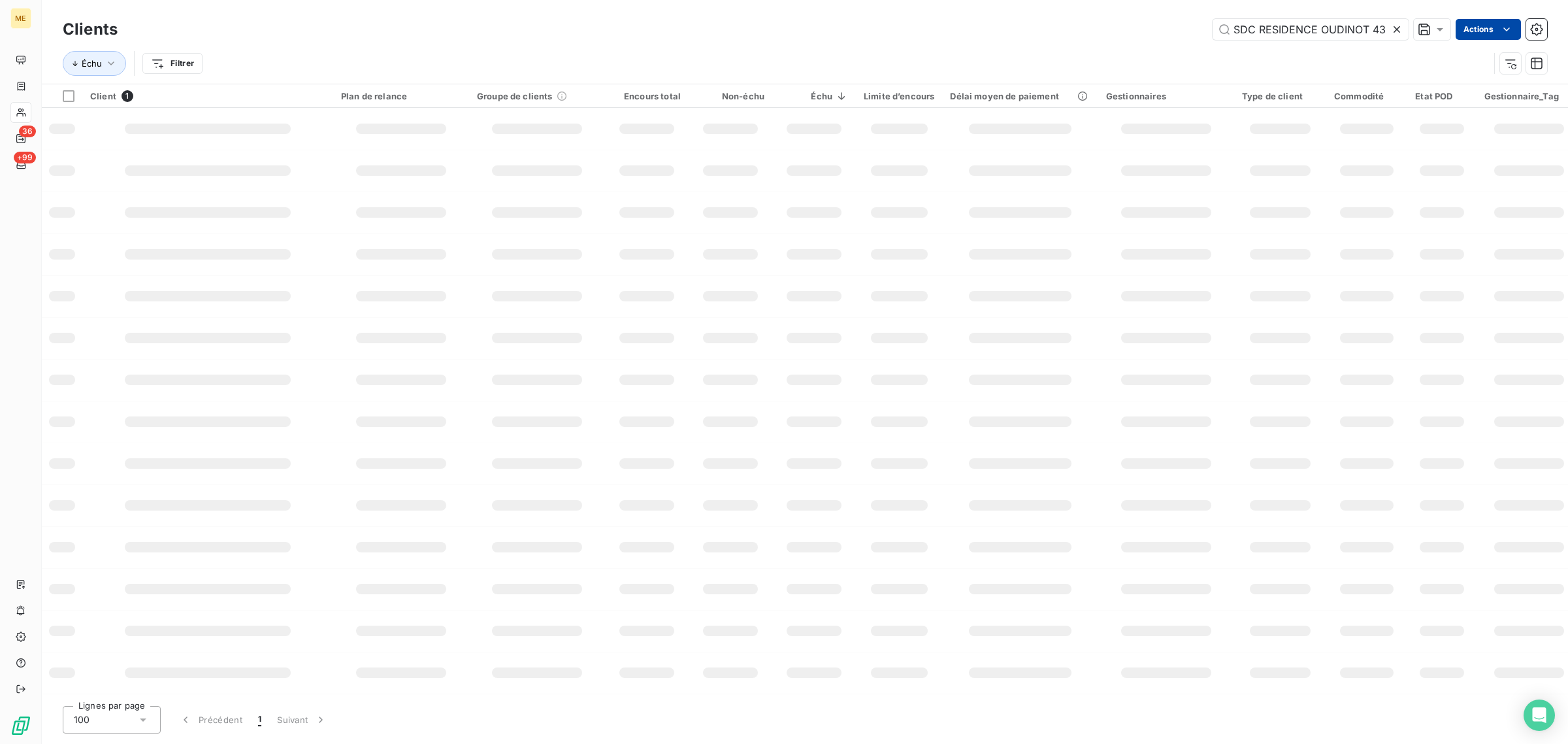
scroll to position [0, 39]
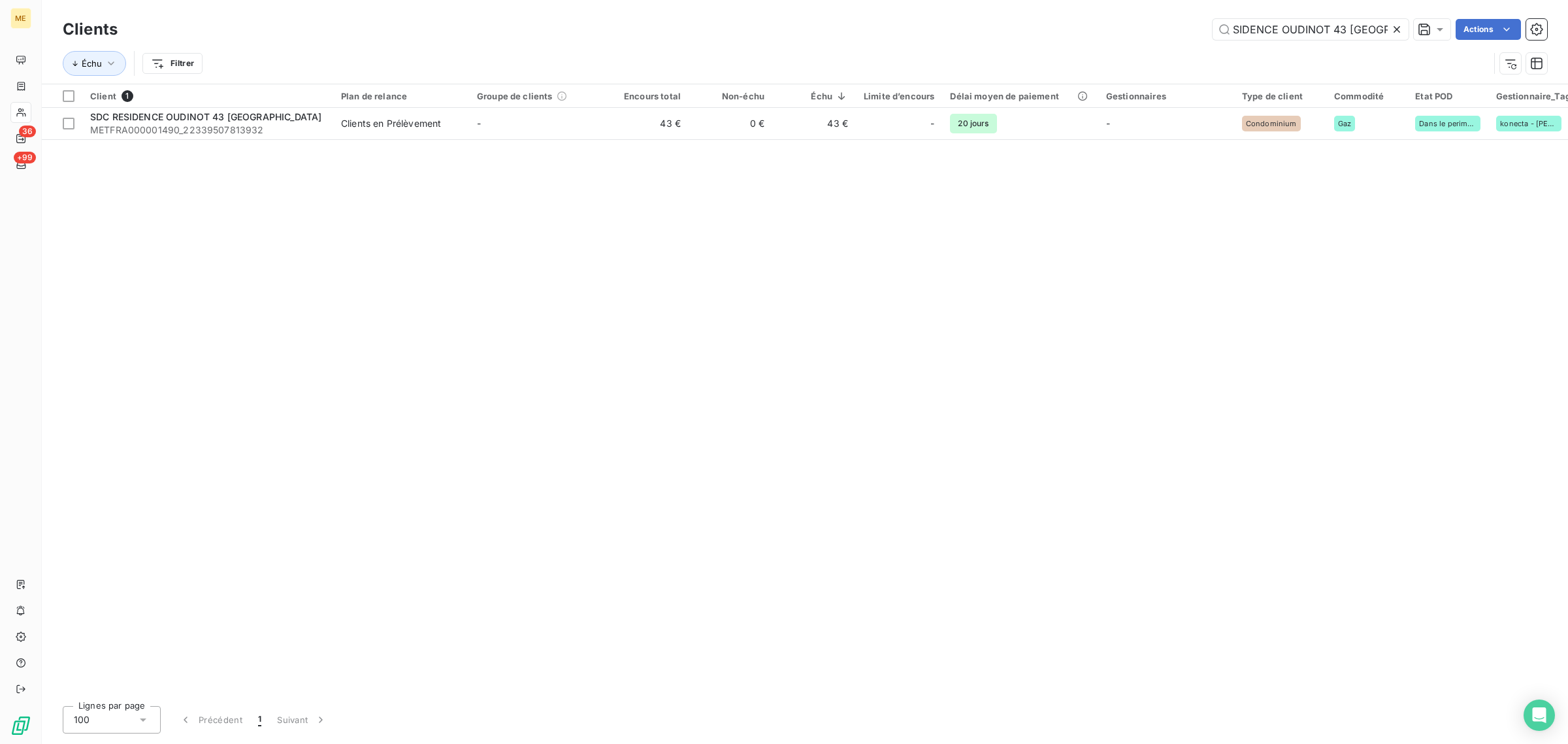
click at [1395, 30] on icon at bounding box center [1397, 29] width 7 height 7
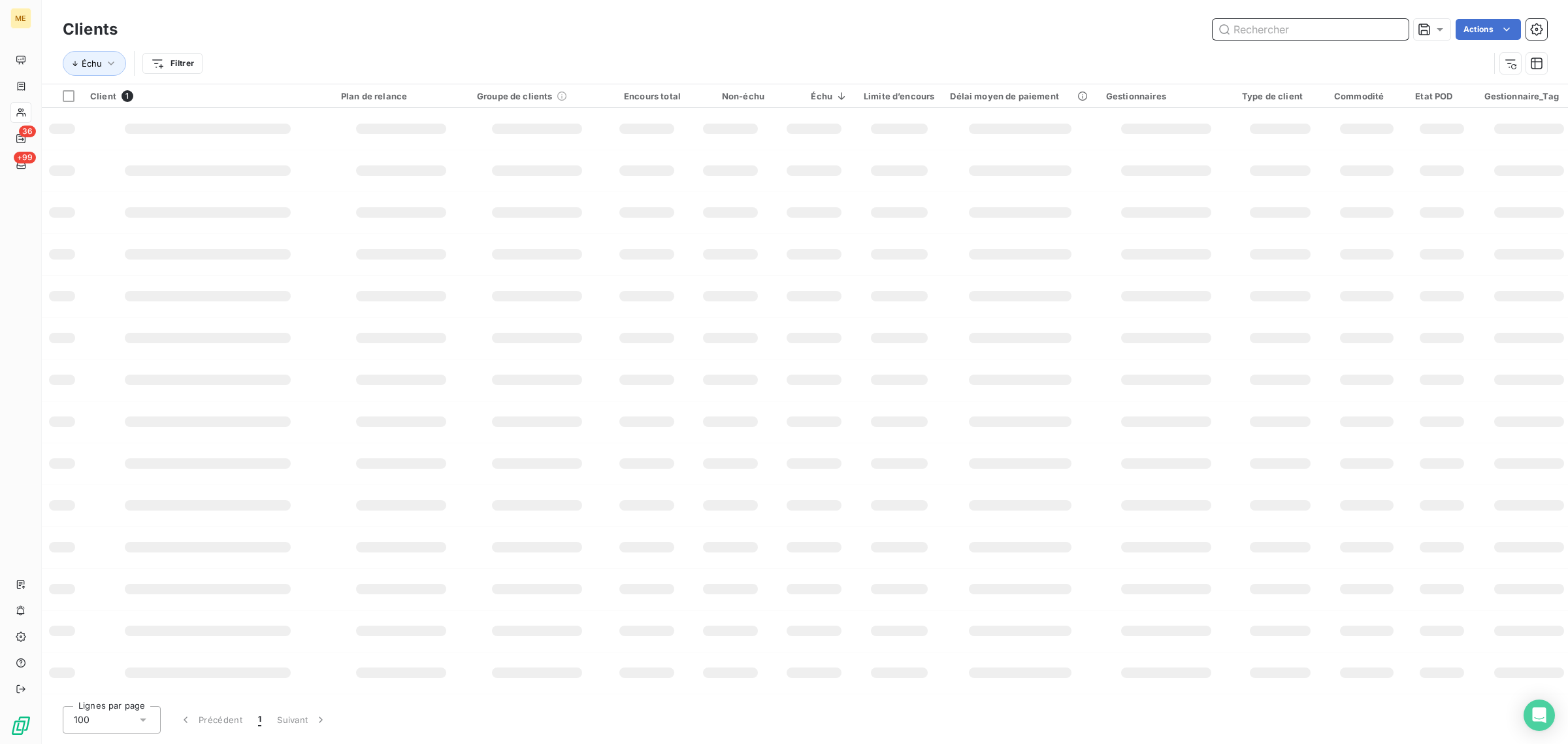
click at [1299, 31] on input "text" at bounding box center [1311, 29] width 196 height 21
paste input "SDC LA JAUFAITE G3 [STREET_ADDRESS][PERSON_NAME]"
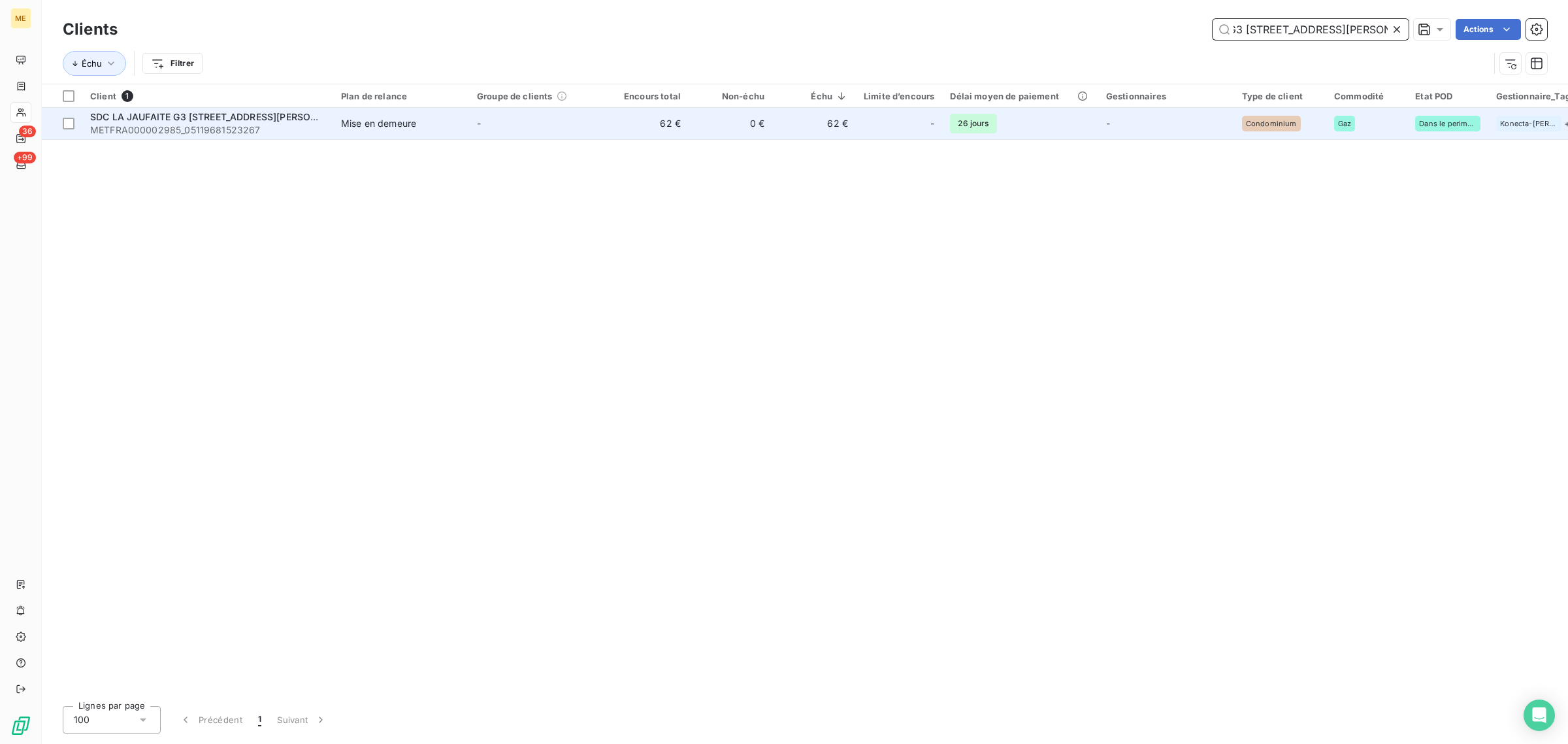
type input "SDC LA JAUFAITE G3 [STREET_ADDRESS][PERSON_NAME]"
click at [710, 126] on td "0 €" at bounding box center [730, 123] width 84 height 31
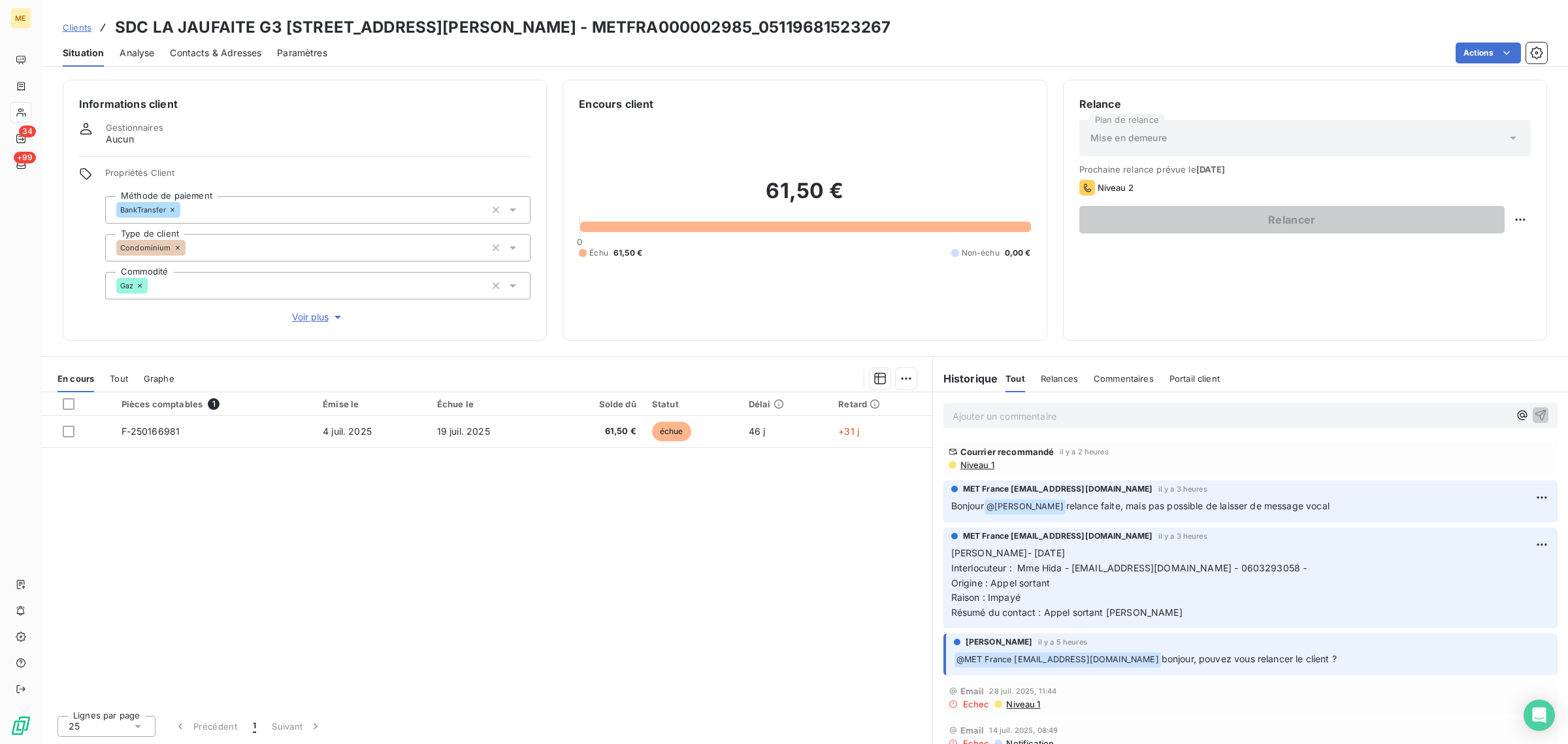
click at [537, 550] on div "Pièces comptables 1 Émise le Échue le Solde dû Statut Délai Retard F-250166981 …" at bounding box center [488, 548] width 891 height 312
